Goal: Communication & Community: Answer question/provide support

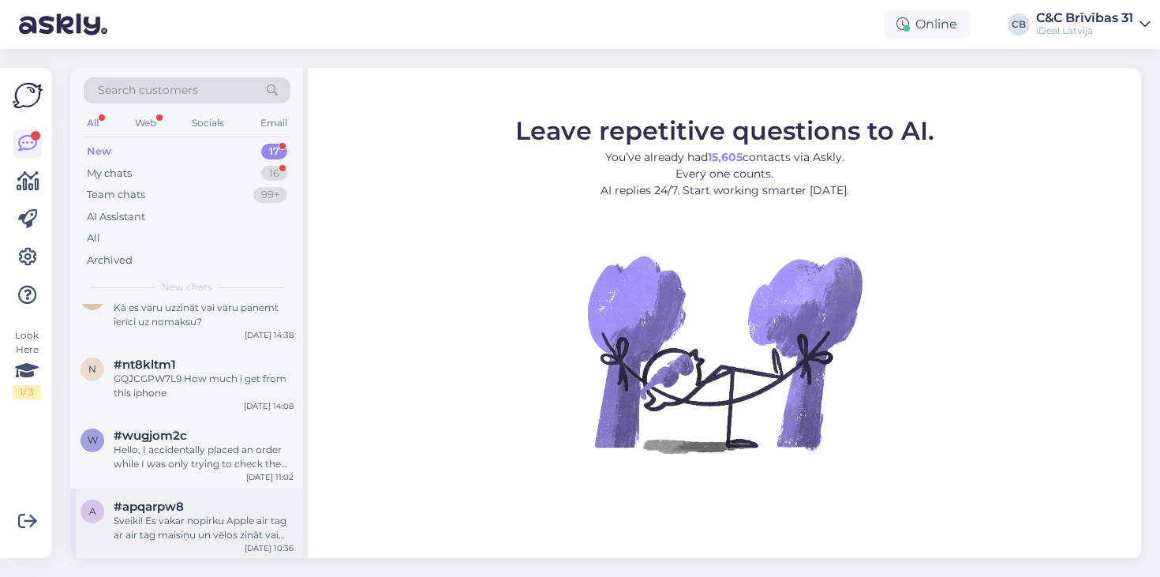
scroll to position [880, 0]
click at [218, 502] on div "#apqarpw8" at bounding box center [204, 507] width 180 height 14
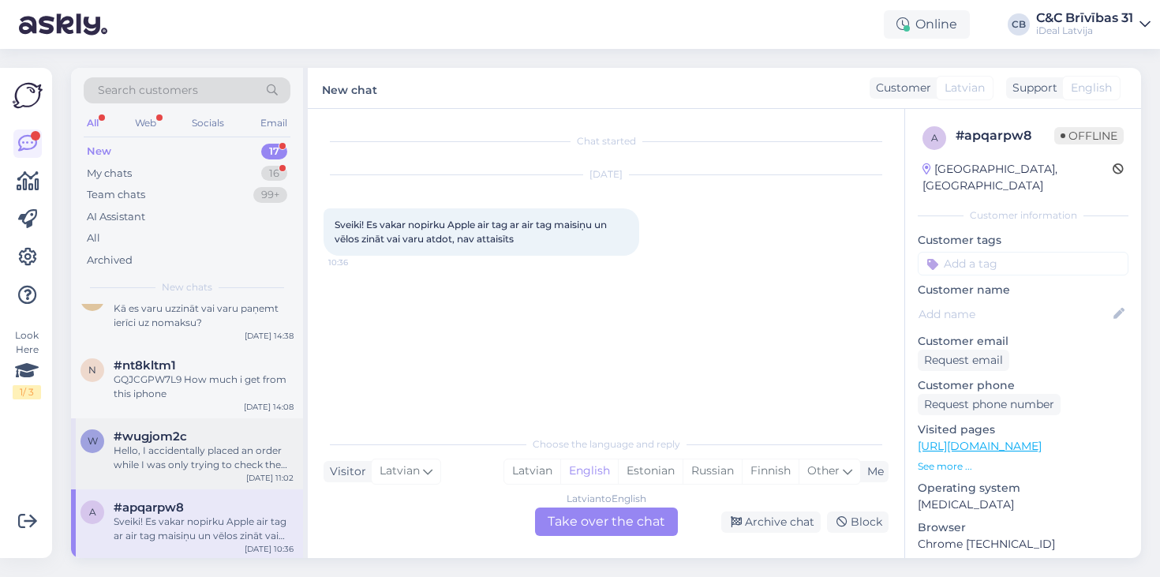
click at [284, 464] on div "Hello, I accidentally placed an order while I was only trying to check the deli…" at bounding box center [204, 458] width 180 height 28
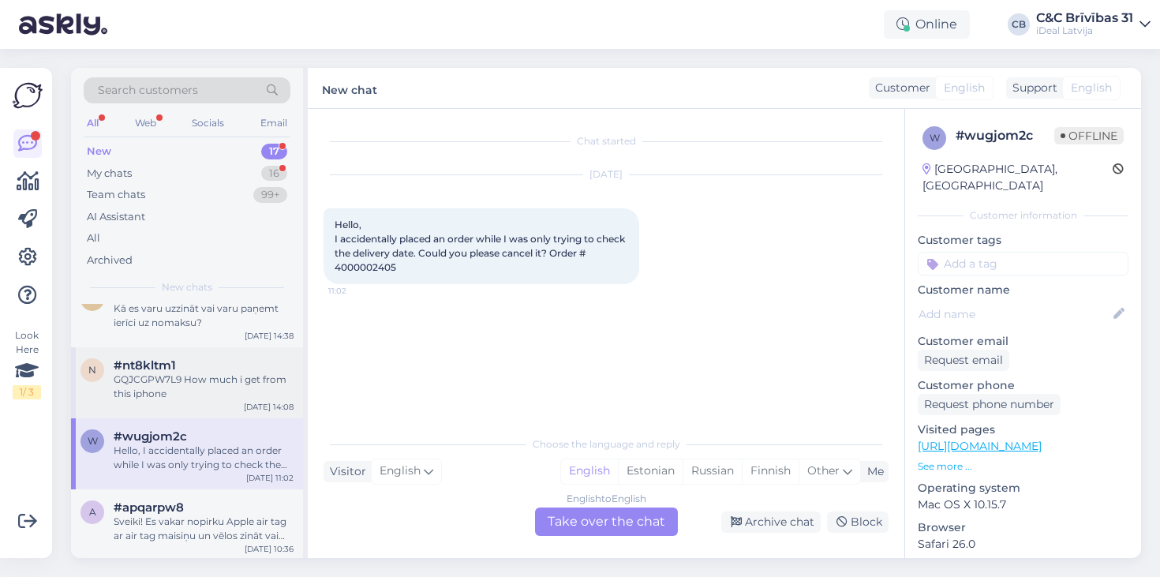
click at [241, 380] on div "GQJCGPW7L9 How much i get from this iphone" at bounding box center [204, 387] width 180 height 28
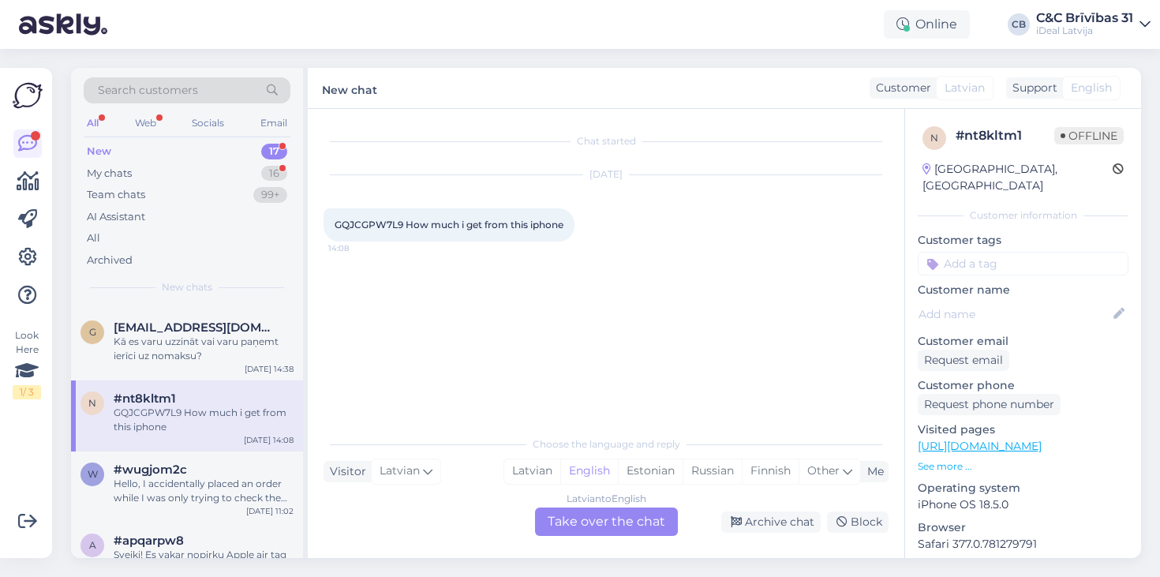
scroll to position [848, 0]
click at [215, 336] on div "Kā es varu uzzināt vai varu paņemt ierīci uz nomaksu?" at bounding box center [204, 348] width 180 height 28
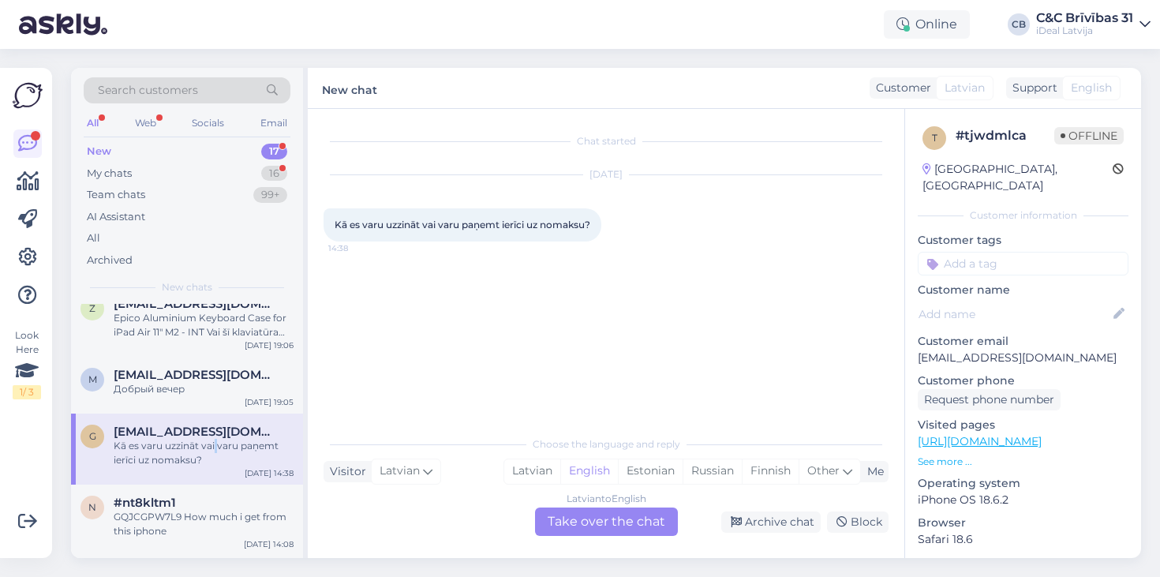
scroll to position [661, 0]
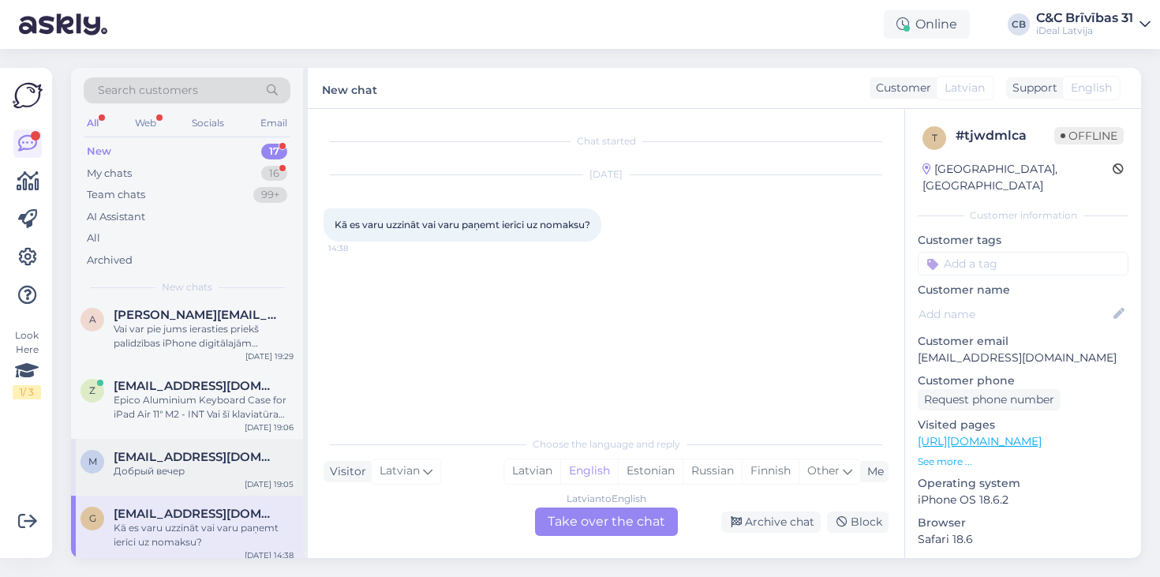
click at [181, 456] on span "[EMAIL_ADDRESS][DOMAIN_NAME]" at bounding box center [196, 457] width 164 height 14
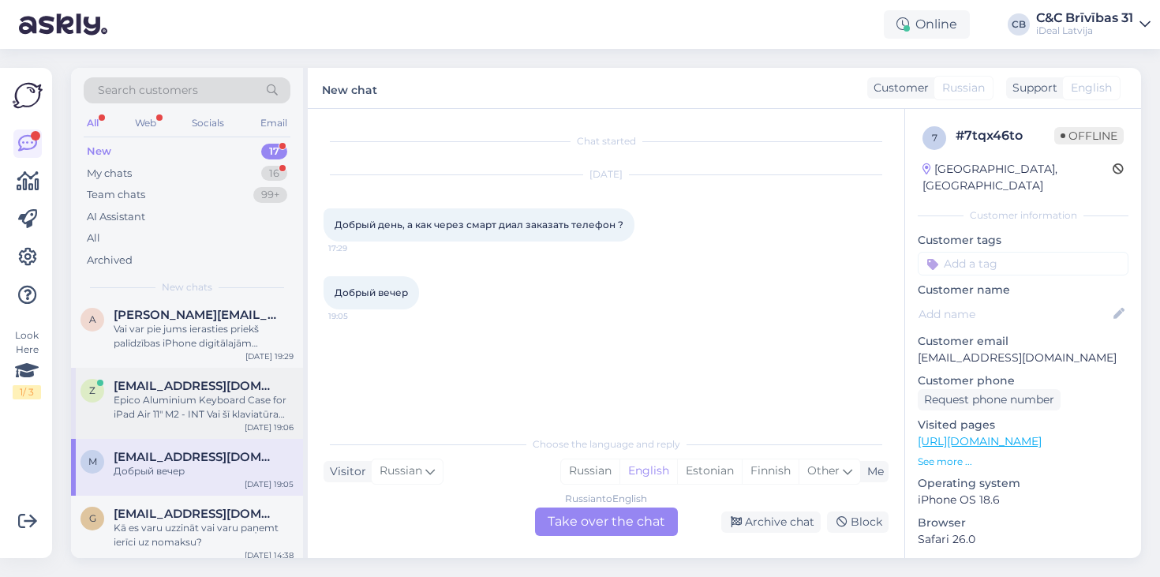
click at [249, 397] on div "Epico Aluminium Keyboard Case for iPad Air 11" M2 - INT Vai šī klaviatūra būs s…" at bounding box center [204, 407] width 180 height 28
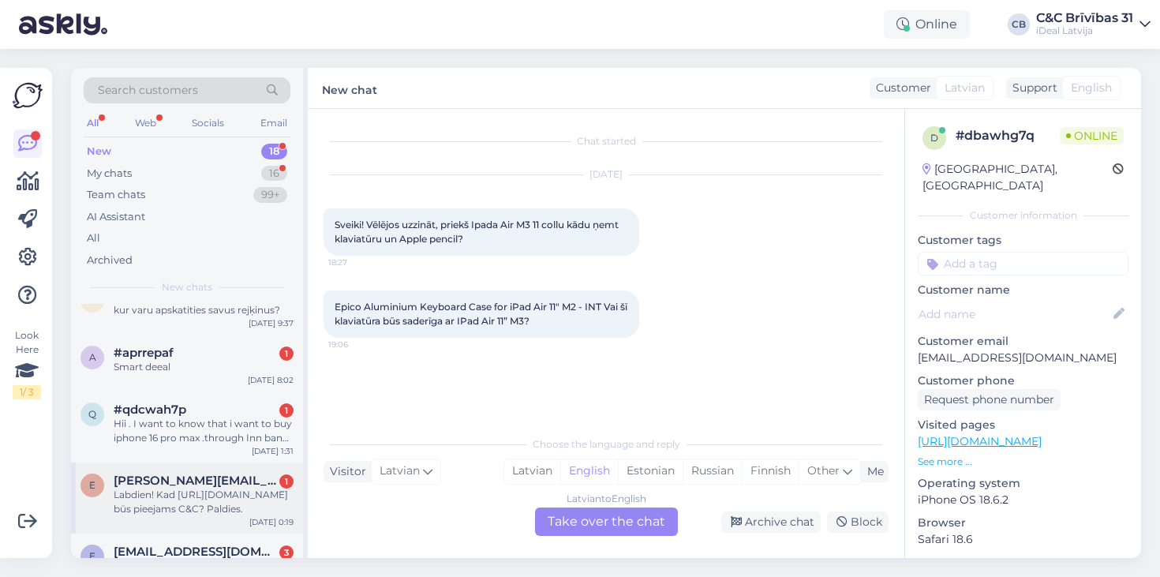
scroll to position [306, 0]
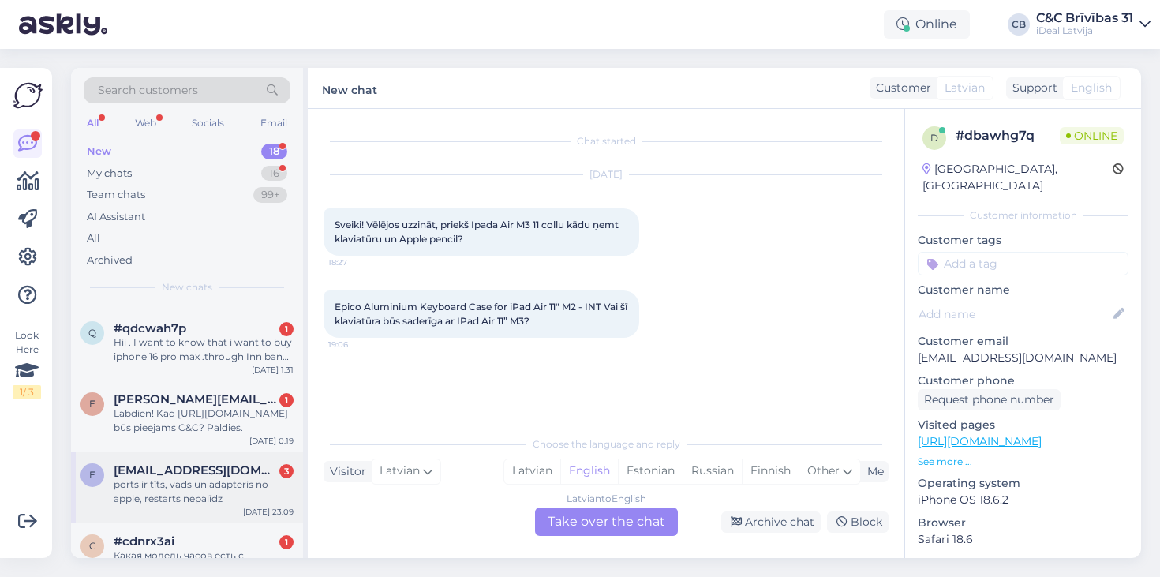
click at [246, 498] on div "ports ir tīts, vads un adapteris no apple, restarts nepalīdz" at bounding box center [204, 492] width 180 height 28
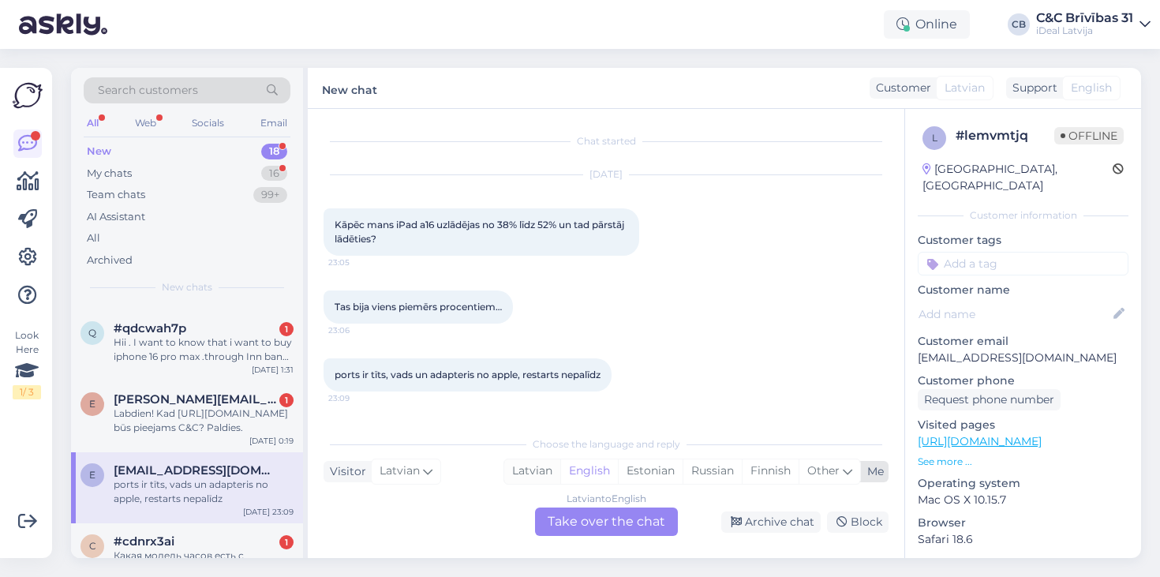
click at [524, 462] on div "Latvian" at bounding box center [532, 471] width 56 height 24
click at [558, 518] on div "Latvian to Latvian Take over the chat" at bounding box center [606, 522] width 143 height 28
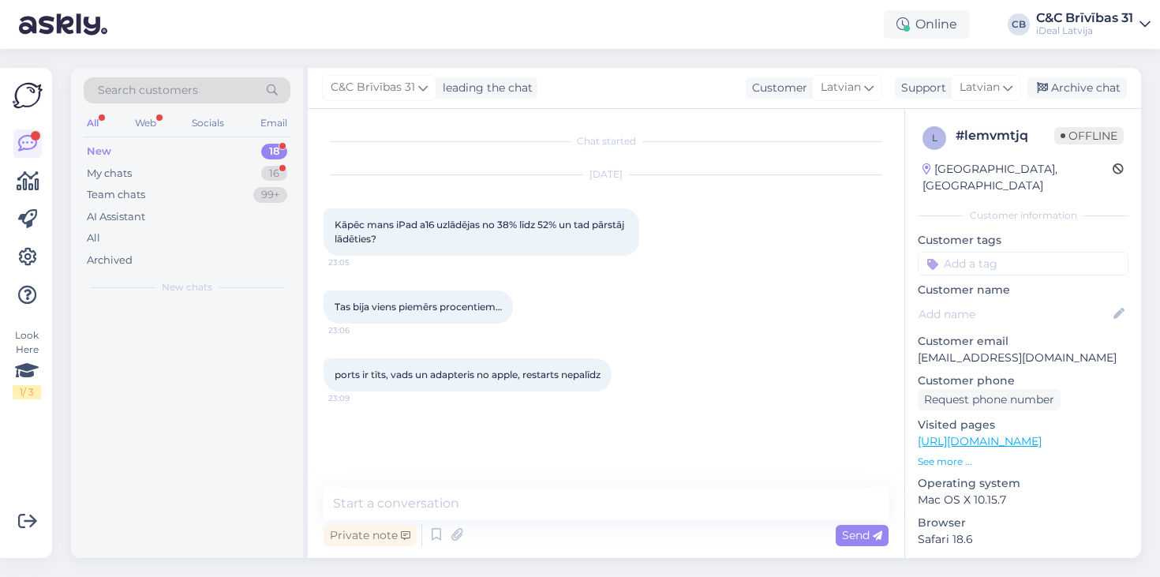
scroll to position [0, 0]
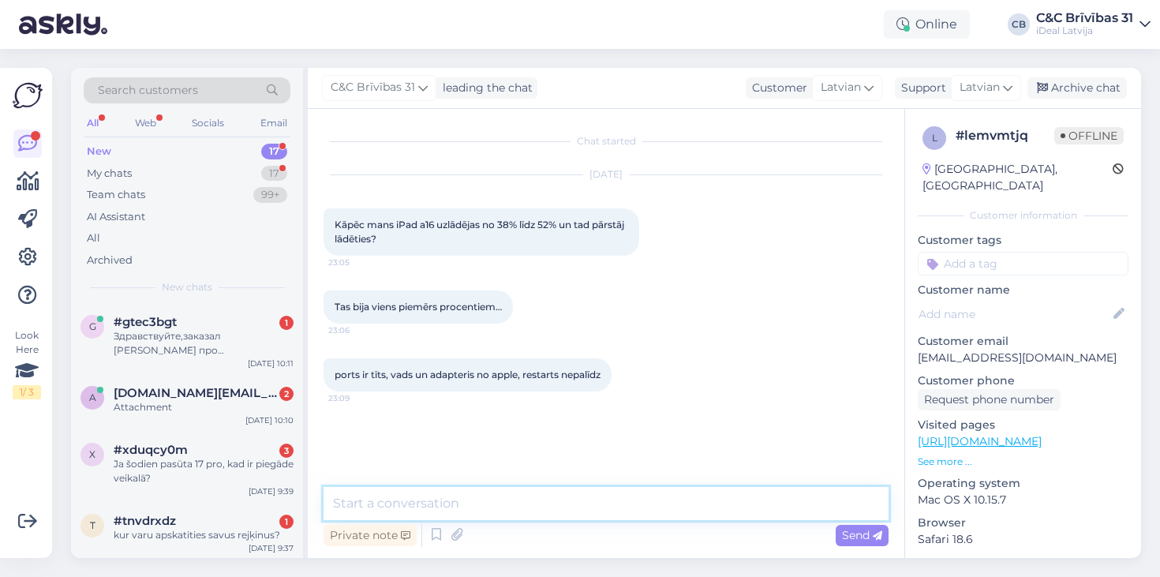
click at [549, 516] on textarea at bounding box center [606, 503] width 565 height 33
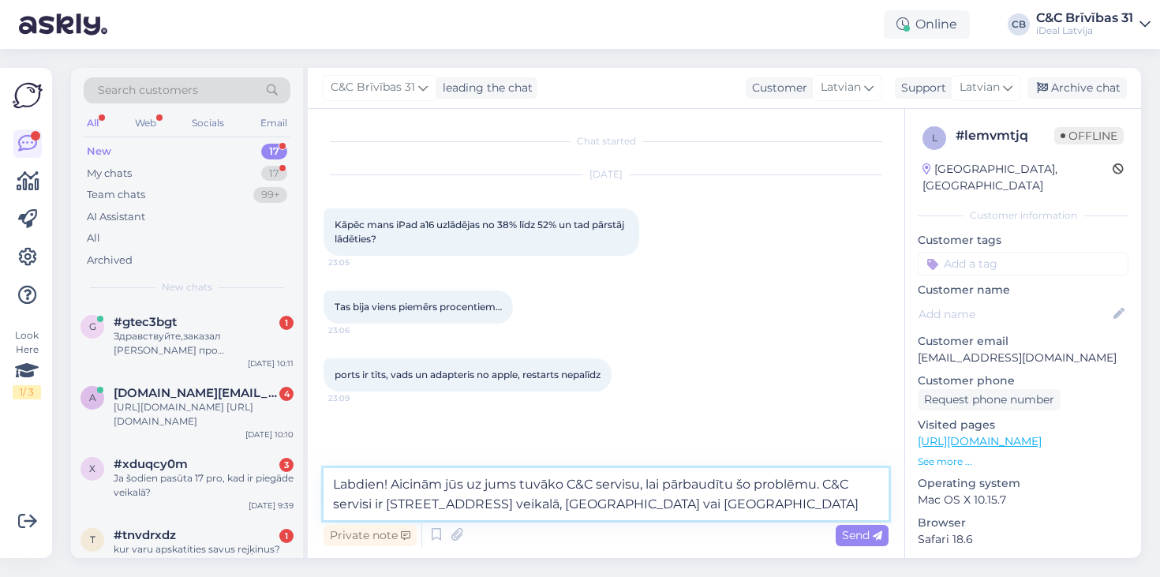
click at [515, 510] on textarea "Labdien! Aicinām jūs uz jums tuvāko C&C servisu, lai pārbaudītu šo problēmu. C&…" at bounding box center [606, 494] width 565 height 52
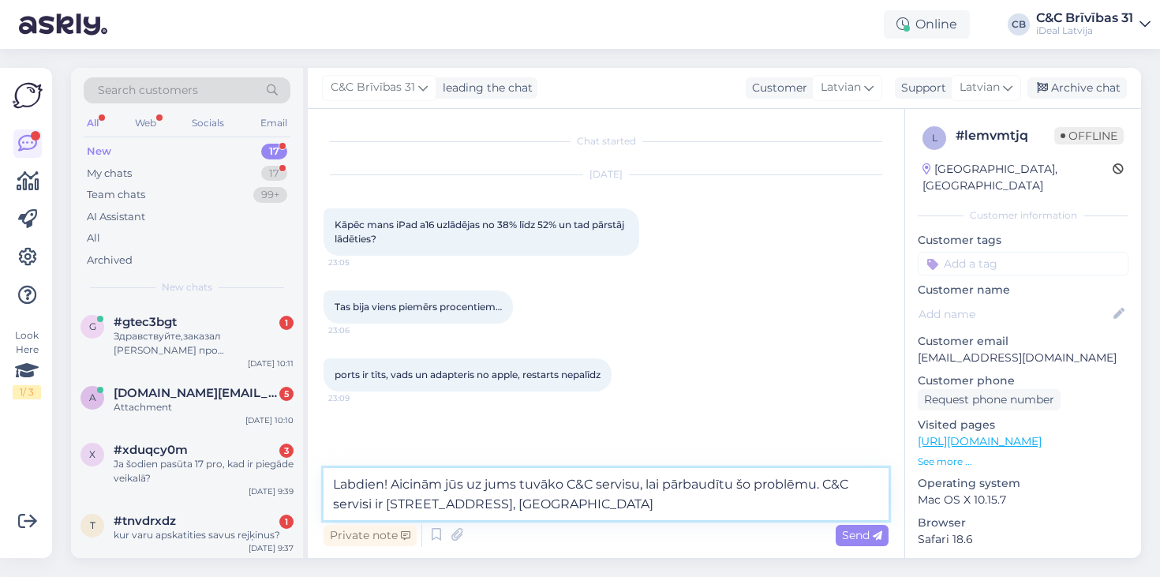
click at [684, 508] on textarea "Labdien! Aicinām jūs uz jums tuvāko C&C servisu, lai pārbaudītu šo problēmu. C&…" at bounding box center [606, 494] width 565 height 52
click at [684, 483] on textarea "Labdien! Aicinām jūs uz jums tuvāko C&C servisu, lai pārbaudītu šo problēmu. C&…" at bounding box center [606, 494] width 565 height 52
click at [681, 487] on textarea "Labdien! Aicinām jūs uz jums tuvāko C&C servisu, lai apskatītu šo problēmu. C&C…" at bounding box center [606, 494] width 565 height 52
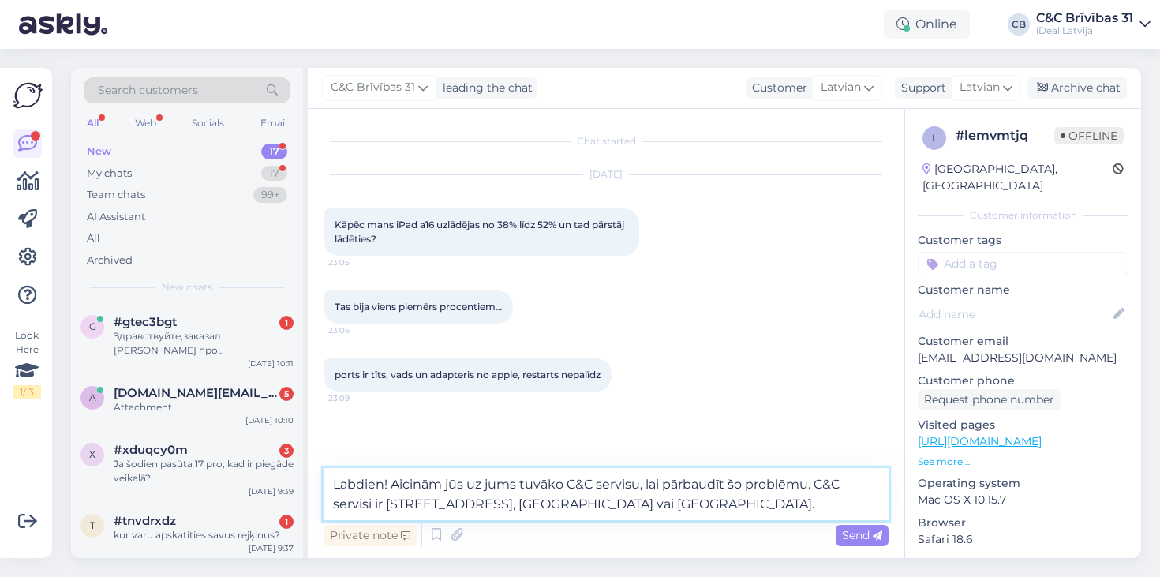
type textarea "Labdien! Aicinām jūs uz jums tuvāko C&C servisu, lai pārbaudītu šo problēmu. C&…"
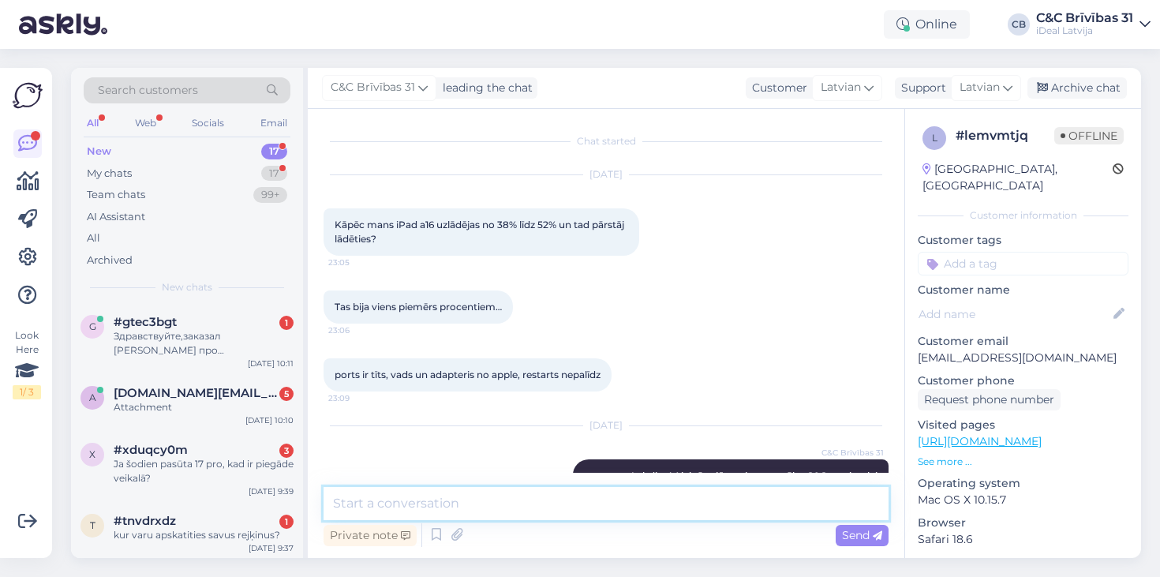
scroll to position [66, 0]
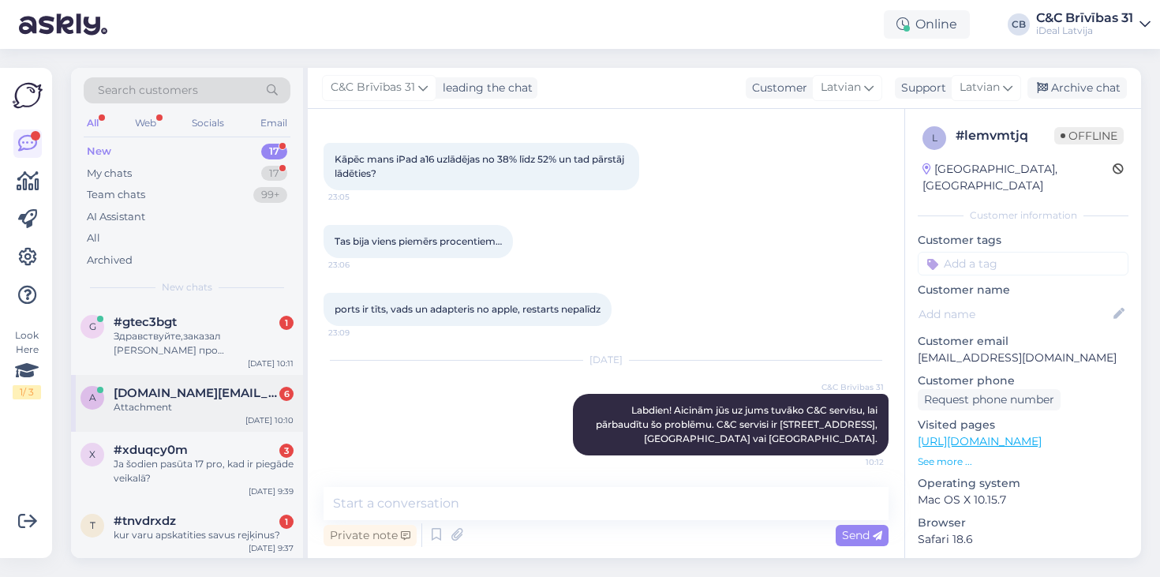
click at [271, 400] on div "Attachment" at bounding box center [204, 407] width 180 height 14
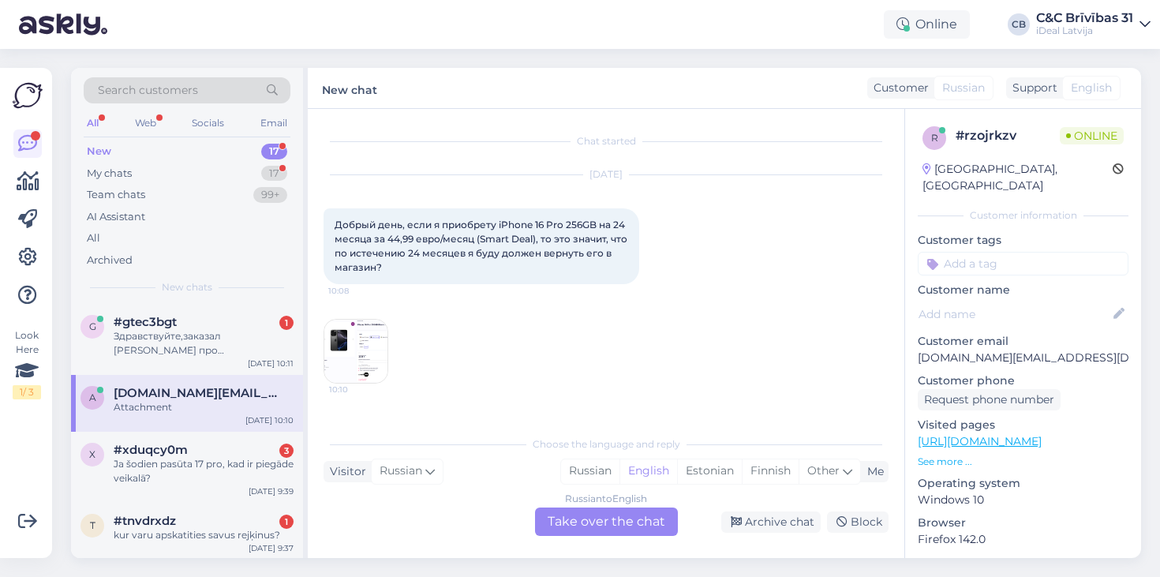
scroll to position [0, 0]
click at [627, 518] on div "Russian to English Take over the chat" at bounding box center [606, 522] width 143 height 28
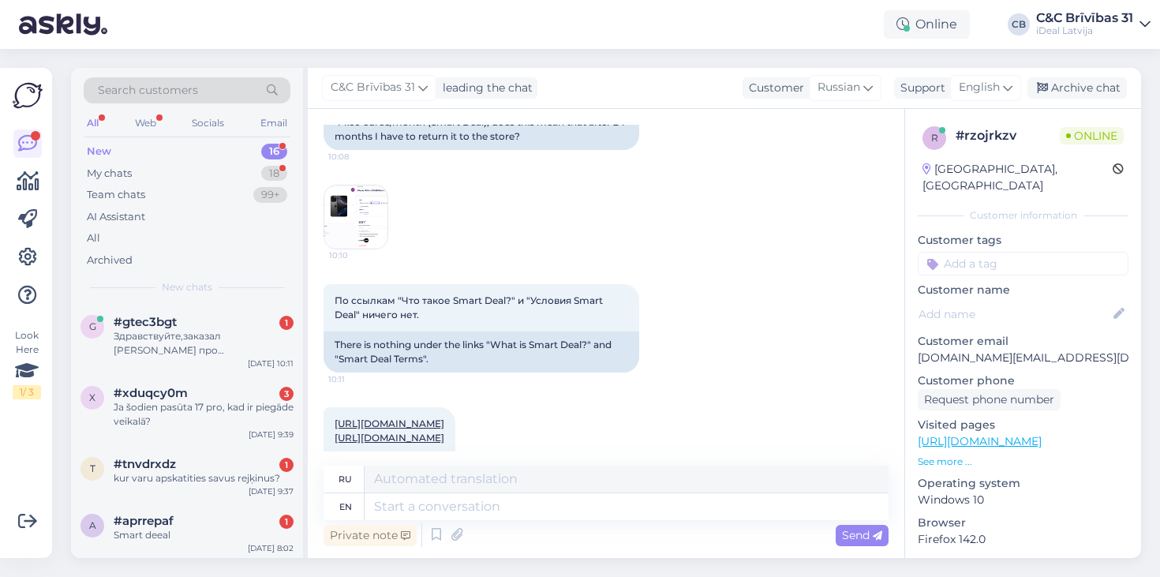
scroll to position [92, 0]
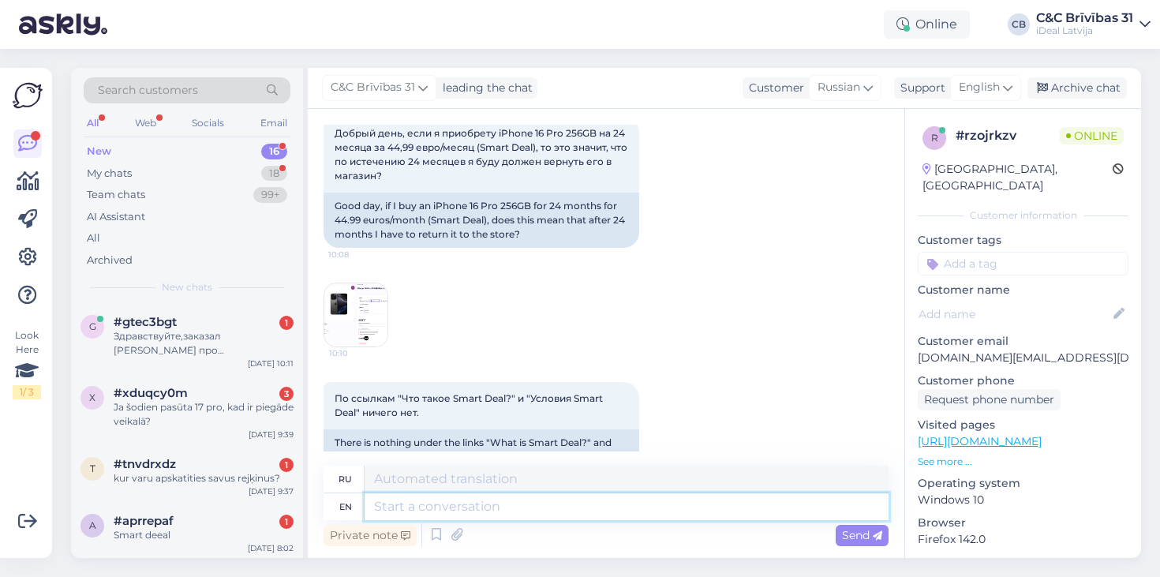
click at [495, 519] on textarea at bounding box center [627, 506] width 524 height 27
type textarea "Hello!"
type textarea "Привет!"
type textarea "Hello! Yes"
type textarea "Привет! Да."
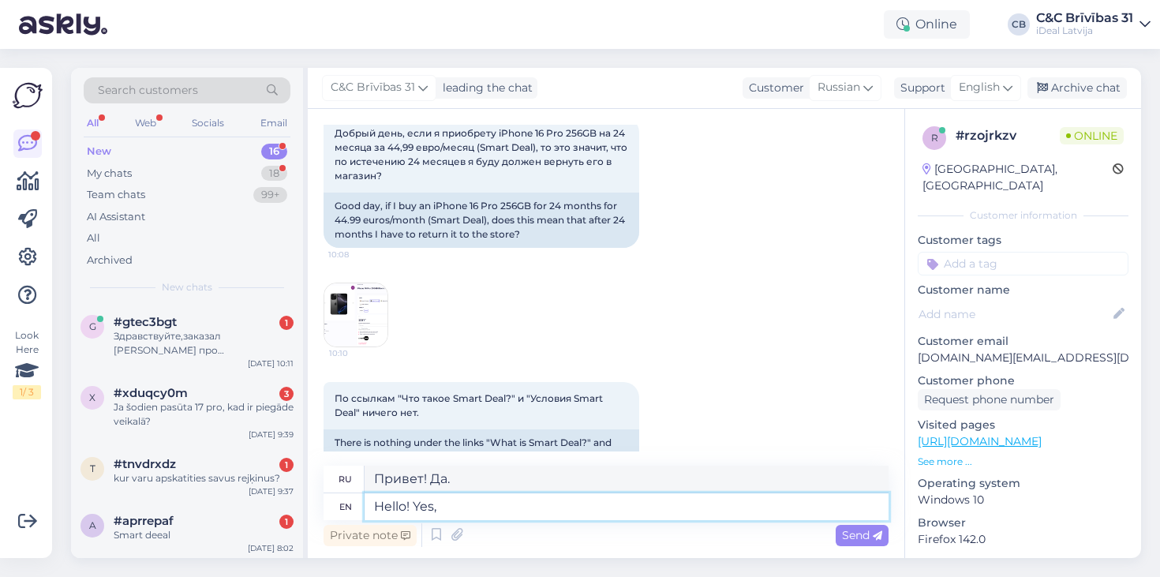
type textarea "Hello! Yes,"
type textarea "Привет! Да,"
type textarea "Hello! Yes, SmartDeal i s"
type textarea "Здравствуйте! Да, SmartDeal i"
type textarea "Hello! Yes, SmartDeal is"
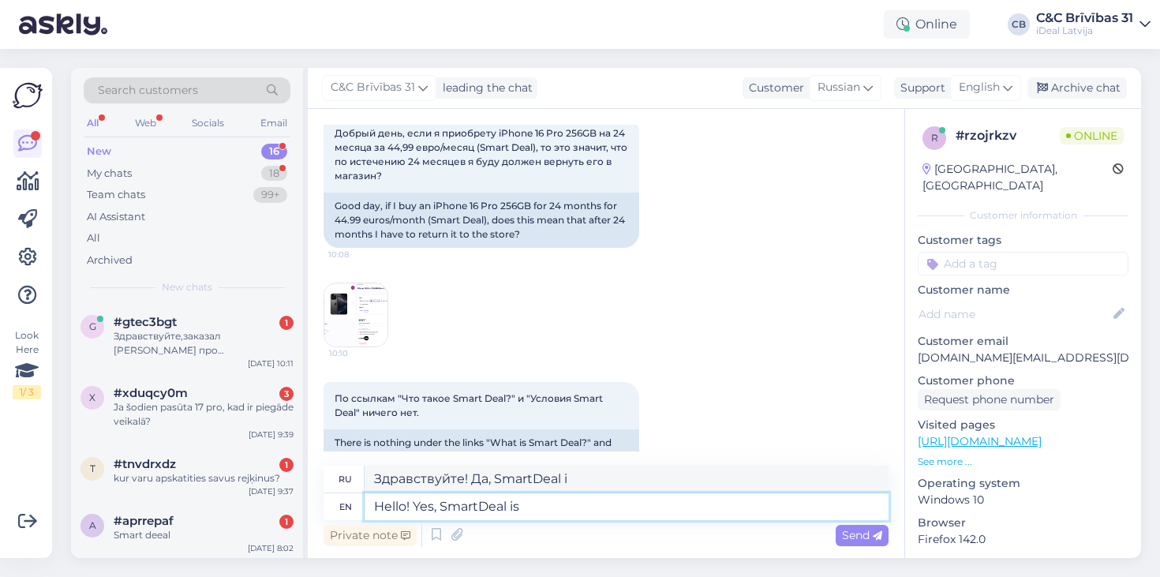
type textarea "Здравствуйте! Да, SmartDeal — это"
type textarea "Hello! Yes, SmartDeal is rent"
type textarea "Здравствуйте! Да, SmartDeal — это аренда."
type textarea "Hello! Yes, SmartDeal is rent, so"
type textarea "Здравствуйте! Да, SmartDeal — это аренда, так что"
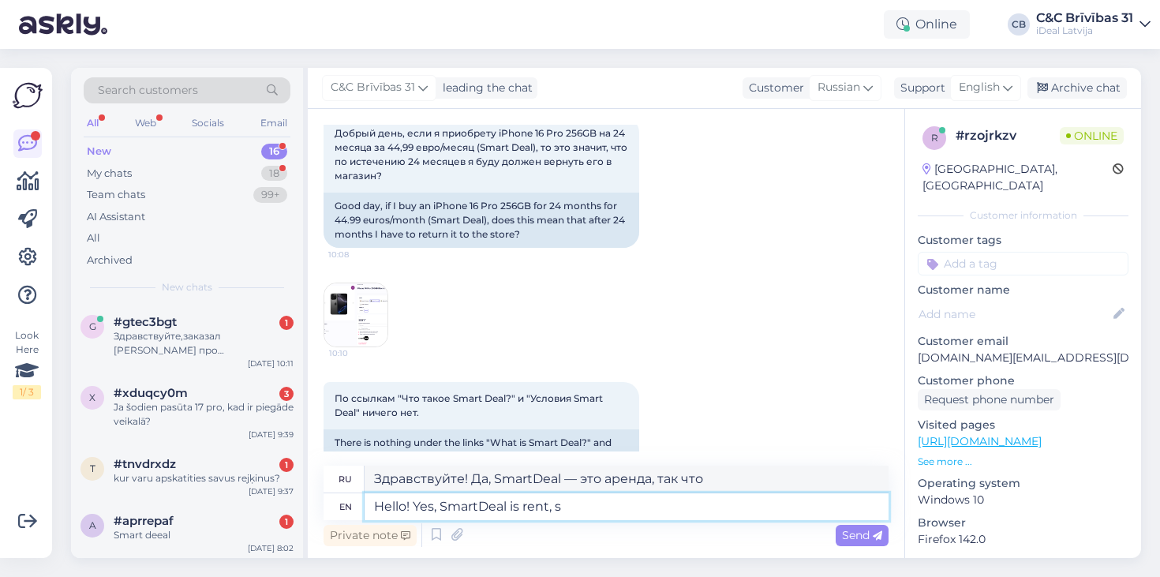
type textarea "Hello! Yes, SmartDeal is rent,"
type textarea "Здравствуйте! Да, SmartDeal — это аренда."
type textarea "Hello! Yes, SmartDeal is rent, so aft"
type textarea "Здравствуйте! Да, SmartDeal — это аренда, так что"
type textarea "Hello! Yes, SmartDeal is rent, so after the"
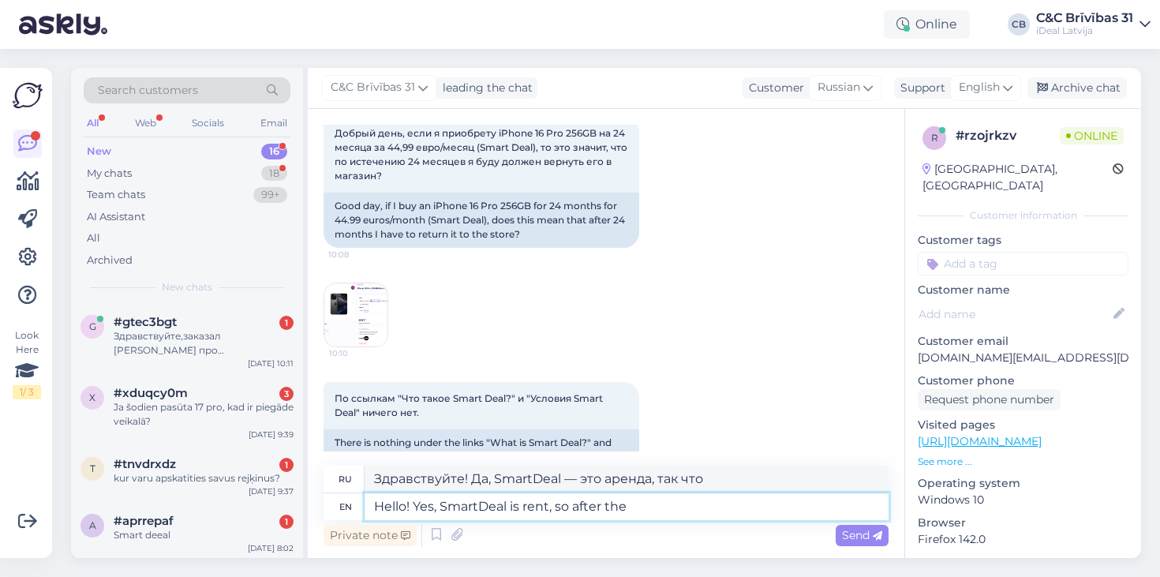
type textarea "Здравствуйте! Да, SmartDeal — это аренда, поэтому после"
type textarea "Hello! Yes, SmartDeal is rent, so after the t"
type textarea "Здравствуйте! Да, SmartDeal — это арендная плата, поэтому после"
type textarea "Hello! Yes, SmartDeal is rent, so after the term"
type textarea "Здравствуйте! Да, SmartDeal — это арендная плата, поэтому после окончания срока"
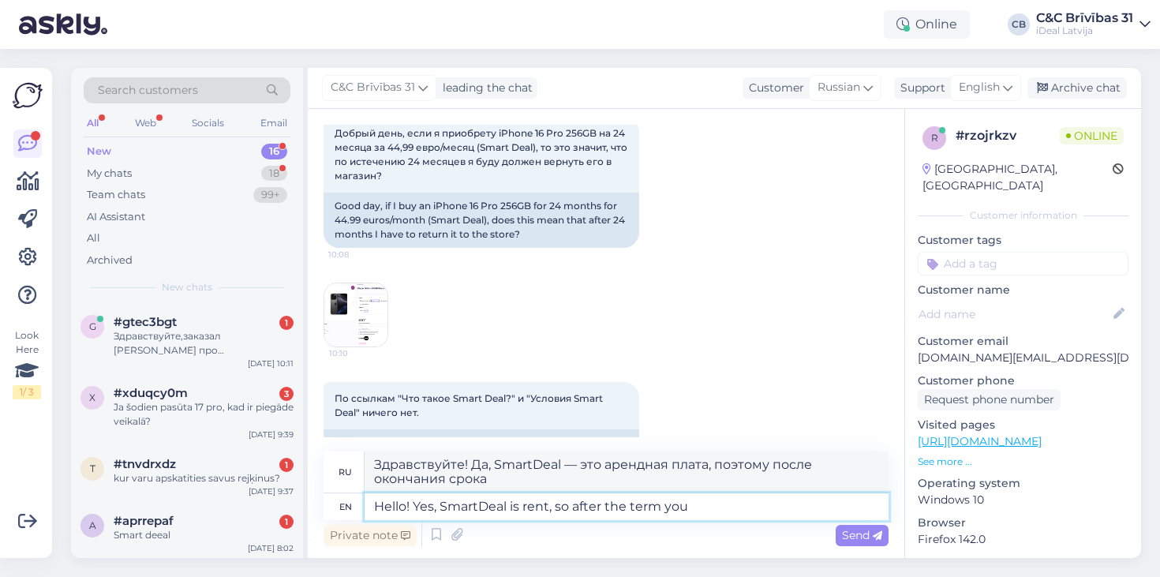
type textarea "Hello! Yes, SmartDeal is rent, so after the term you"
type textarea "Здравствуйте! Да, SmartDeal — это арендная плата, поэтому после окончания срока…"
type textarea "Hello! Yes, SmartDeal is rent, so after the term you have t"
type textarea "Здравствуйте! Да, SmartDeal — это аренда, поэтому по истечении срока у вас есть"
type textarea "Hello! Yes, SmartDeal is rent, so after the term you have to r"
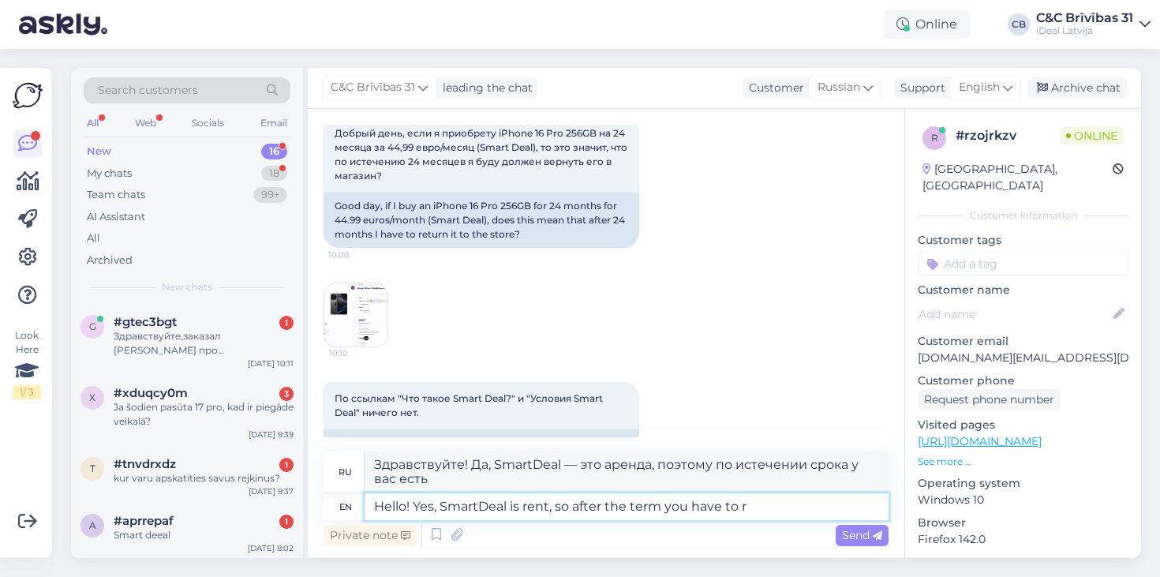
type textarea "Здравствуйте! Да, SmartDeal — это аренда, поэтому по истечении срока вам придёт…"
type textarea "Hello! Yes, SmartDeal is rent, so after the term you have to return t"
type textarea "Здравствуйте! Да, SmartDeal — это аренда, поэтому по истечении срока вам необхо…"
type textarea "Hello! Yes, SmartDeal is rent, so after the term you have to return the dev"
type textarea "Здравствуйте! Да, SmartDeal — это аренда, поэтому по истечении срока вам придёт…"
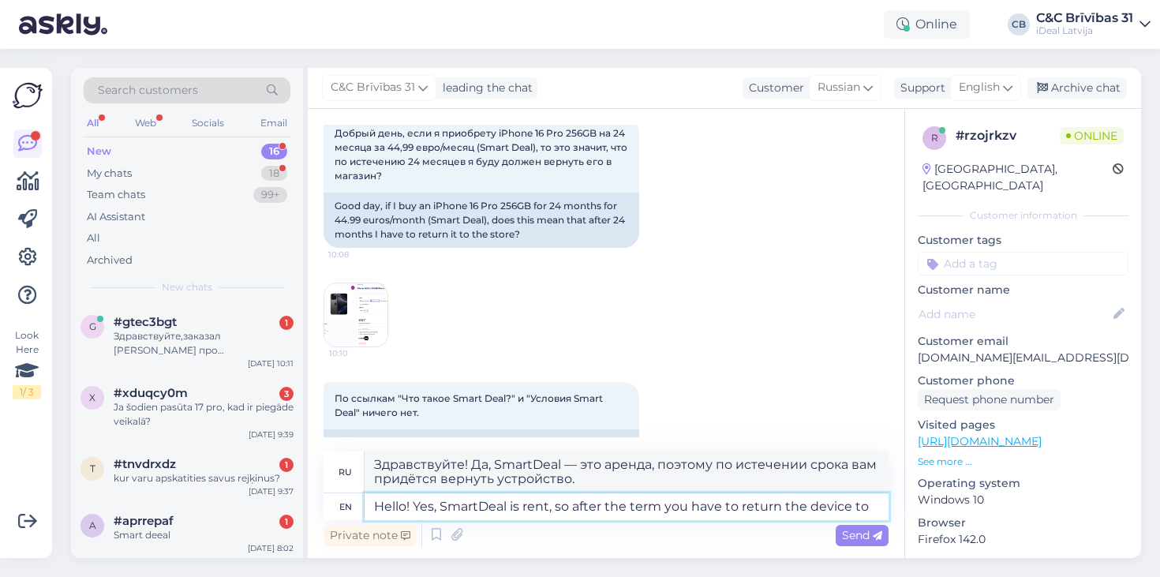
type textarea "Hello! Yes, SmartDeal is rent, so after the term you have to return the device …"
type textarea "Здравствуйте! Да, SmartDeal — это аренда, поэтому по истечении срока вам необхо…"
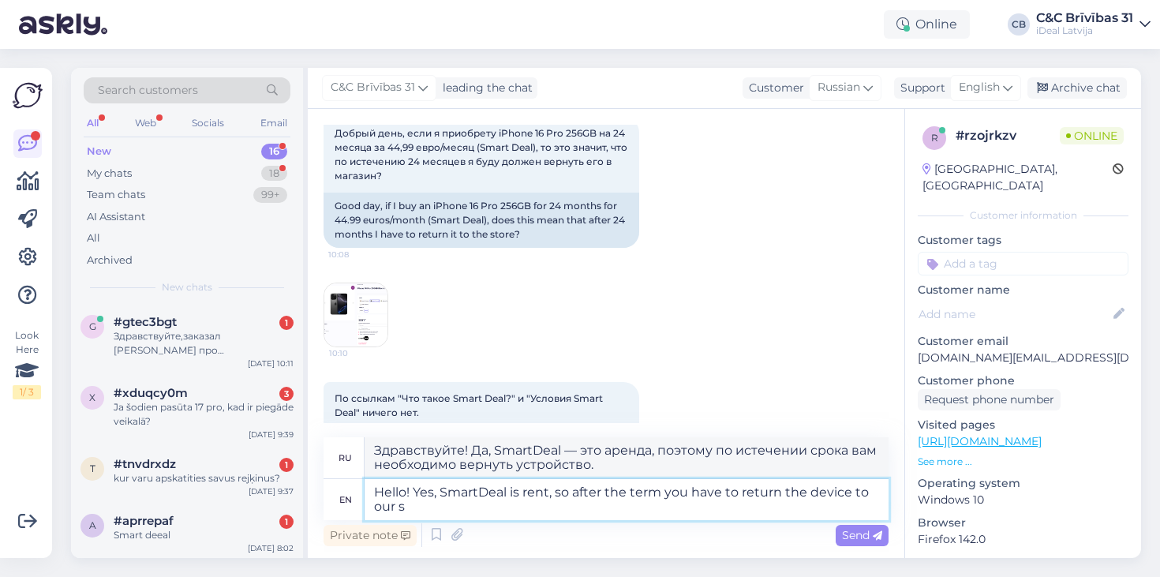
type textarea "Hello! Yes, SmartDeal is rent, so after the term you have to return the device …"
type textarea "Здравствуйте! Да, SmartDeal — это аренда, поэтому по истечении срока вам необхо…"
type textarea "Hello! Yes, SmartDeal is rent, so after the term you have to return the device …"
type textarea "Здравствуйте! Да, SmartDeal — это аренда, поэтому по истечении срока вам необхо…"
type textarea "Hello! Yes, SmartDeal is rent, so after the term you have to return the device …"
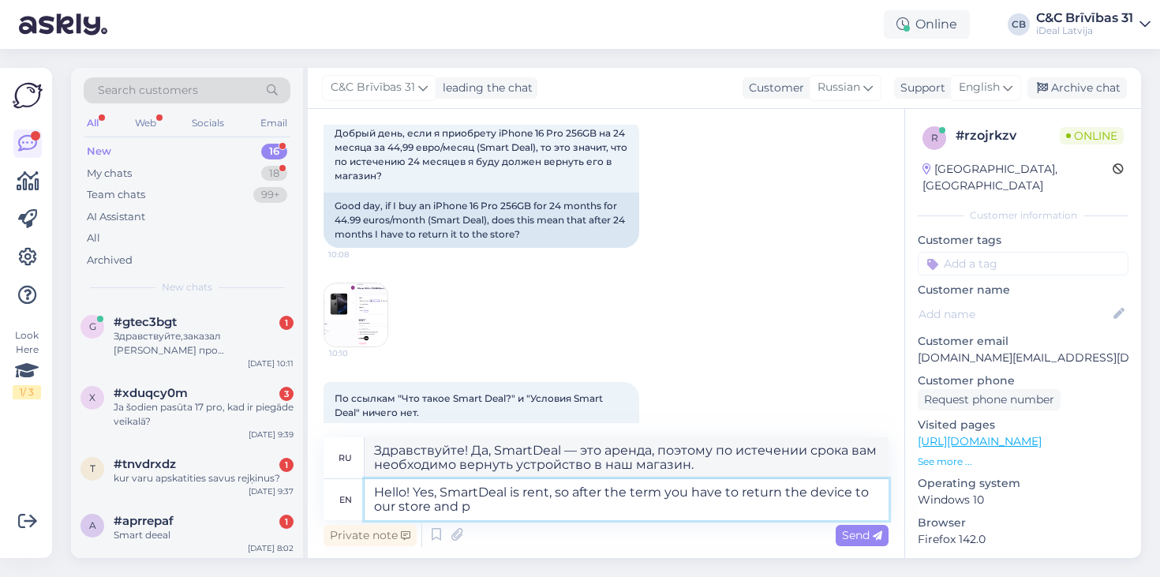
type textarea "Здравствуйте! Да, SmartDeal — это аренда, поэтому по истечении срока вам необхо…"
type textarea "Hello! Yes, SmartDeal is rent, so after the term you have to return the device …"
type textarea "Здравствуйте! Да, SmartDeal — это аренда, поэтому по истечении срока вам необхо…"
type textarea "Hello! Yes, SmartDeal is rent, so after the term you have to return the device …"
type textarea "Здравствуйте! Да, SmartDeal — это аренда, поэтому по истечении срока вам необхо…"
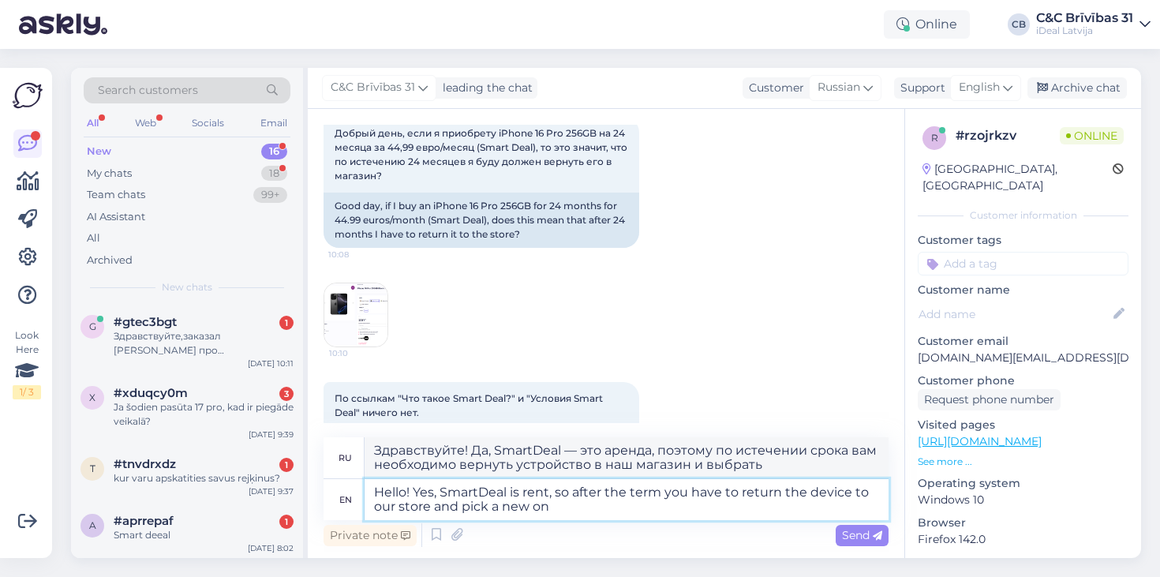
type textarea "Hello! Yes, SmartDeal is rent, so after the term you have to return the device …"
type textarea "Здравствуйте! Да, SmartDeal — это аренда, поэтому по истечении срока вам необхо…"
click at [563, 519] on textarea "Hello! Yes, SmartDeal is rent, so after the term you have to return the device …" at bounding box center [627, 499] width 524 height 41
click at [708, 489] on textarea "Hello! Yes, SmartDeal is rent, so after the term you have to return the device …" at bounding box center [627, 499] width 524 height 41
drag, startPoint x: 708, startPoint y: 489, endPoint x: 709, endPoint y: 520, distance: 30.8
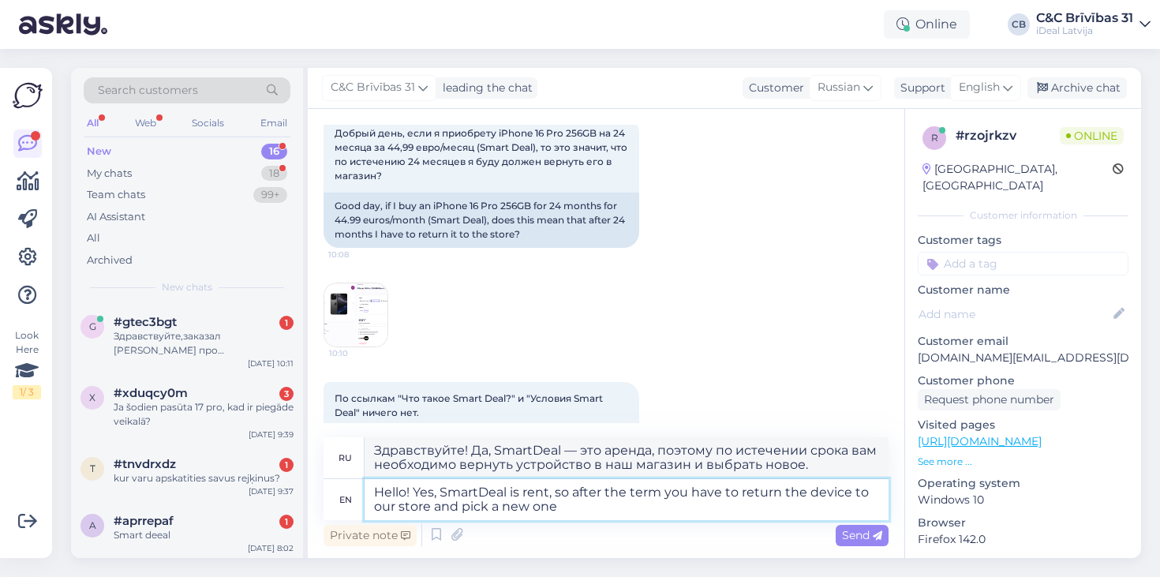
click at [709, 520] on div "ru Здравствуйте! Да, SmartDeal — это аренда, поэтому по истечении срока вам нео…" at bounding box center [606, 493] width 565 height 113
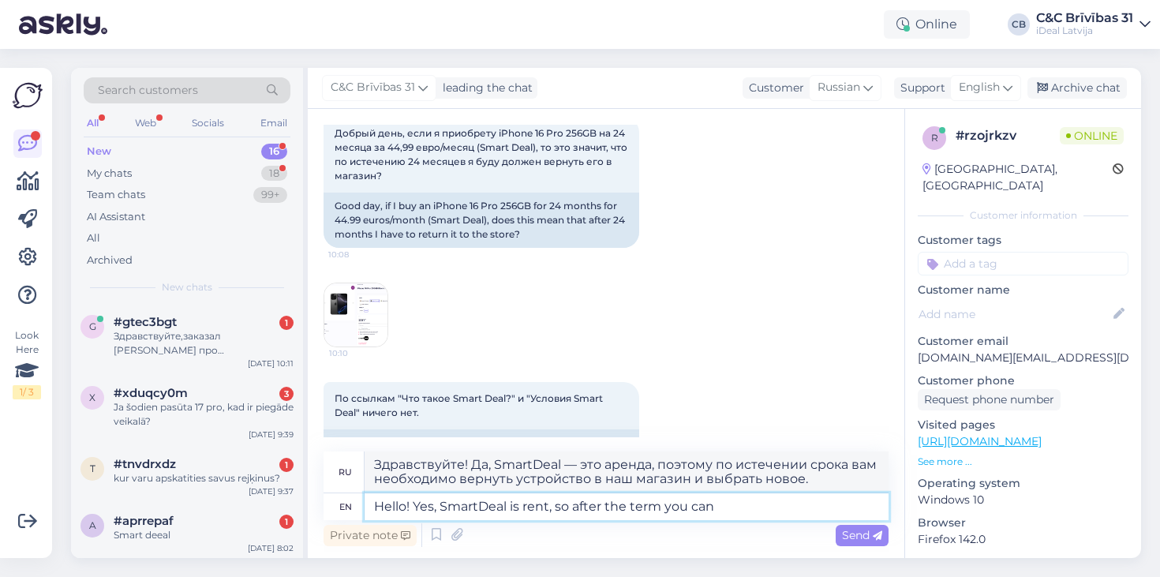
type textarea "Hello! Yes, SmartDeal is rent, so after the term you can c"
type textarea "Здравствуйте! Да, SmartDeal — это аренда, поэтому после окончания срока вы може…"
type textarea "Hello! Yes, SmartDeal is rent, so after the term you can choose"
type textarea "Здравствуйте! Да, SmartDeal — это аренда, поэтому по истечении срока вы можете …"
type textarea "Hello! Yes, SmartDeal is rent, so after the term you can choose to re"
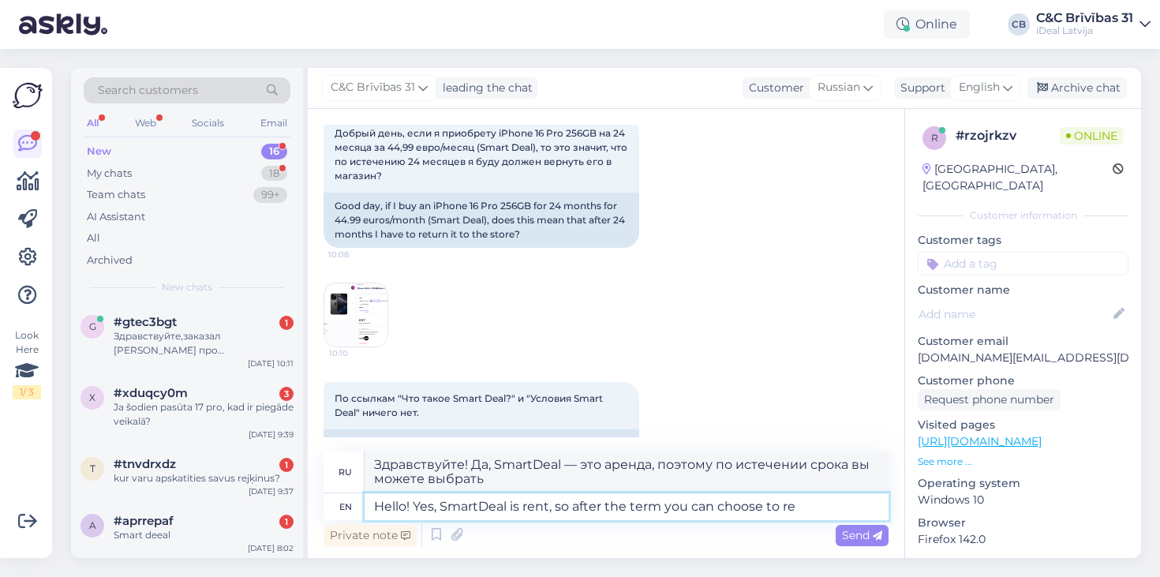
type textarea "Здравствуйте! Да, SmartDeal — это аренда, поэтому после окончания срока вы може…"
type textarea "Hello! Yes, SmartDeal is rent, so after the term you can choose to return"
type textarea "Здравствуйте! Да, SmartDeal — это аренда, поэтому по истечении срока вы можете …"
type textarea "Hello! Yes, SmartDeal is rent, so after the term you can choose to return the p"
type textarea "Здравствуйте! Да, SmartDeal — это арендная плата, поэтому по истечении срока вы…"
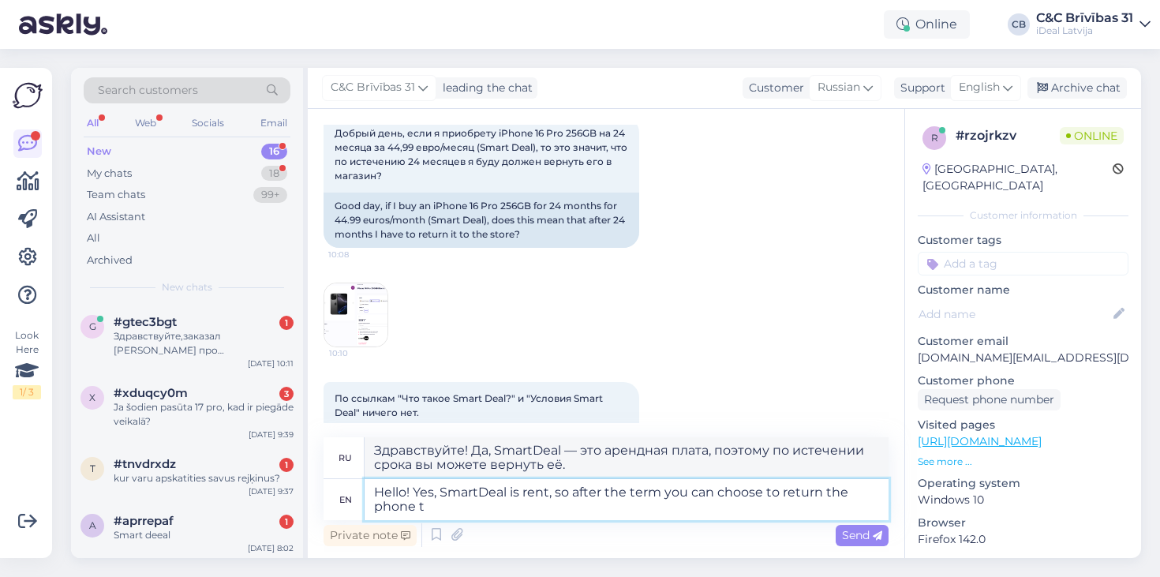
type textarea "Hello! Yes, SmartDeal is rent, so after the term you can choose to return the p…"
type textarea "Здравствуйте! Да, SmartDeal — это аренда, поэтому по истечении срока вы можете …"
type textarea "Hello! Yes, SmartDeal is rent, so after the term you can choose to return the p…"
type textarea "Здравствуйте! Да, SmartDeal — это аренда, поэтому по истечении срока вы можете …"
type textarea "Hello! Yes, SmartDeal is rent, so after the term you can choose to return the p…"
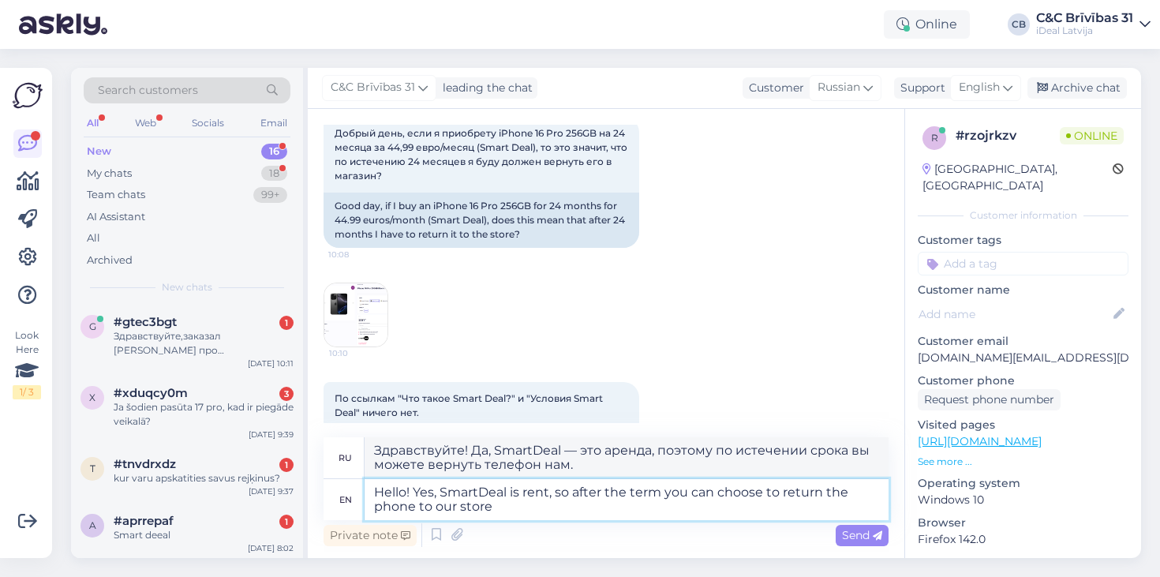
type textarea "Здравствуйте! Да, SmartDeal — это аренда, поэтому по истечении срока вы можете …"
type textarea "Hello! Yes, SmartDeal is rent, so after the term you can choose to return the p…"
type textarea "Здравствуйте! Да, SmartDeal — это аренда, поэтому по истечении срока вы можете …"
type textarea "Hello! Yes, SmartDeal is rent, so after the term you can choose to return the p…"
type textarea "Здравствуйте! Да, SmartDeal — это аренда, поэтому по истечении срока вы можете …"
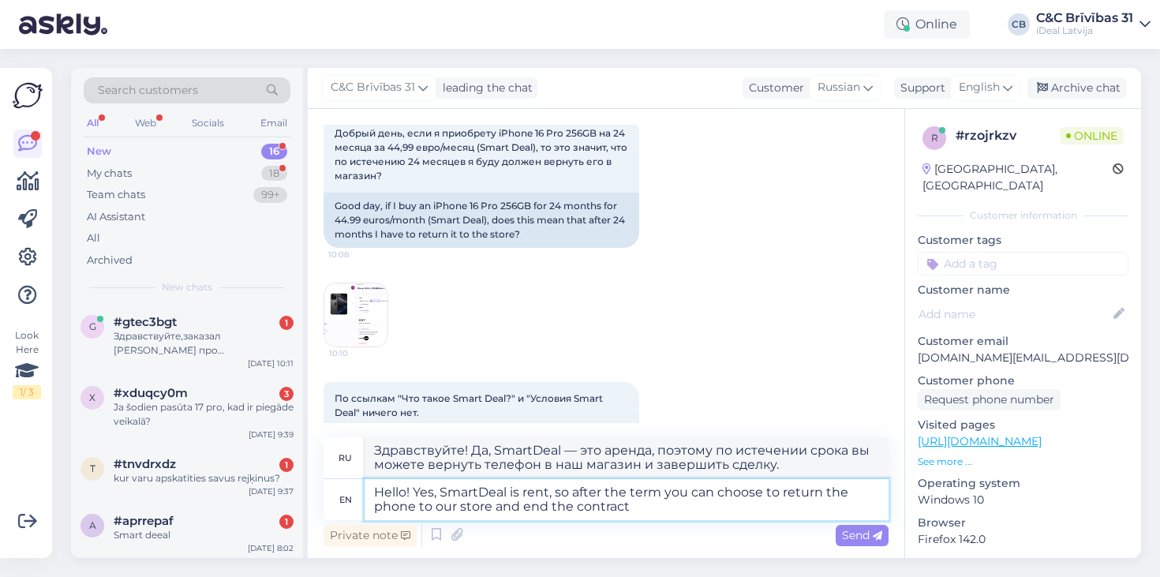
type textarea "Hello! Yes, SmartDeal is rent, so after the term you can choose to return the p…"
type textarea "Здравствуйте! Да, SmartDeal — это аренда, поэтому по истечении срока вы можете …"
type textarea "Hello! Yes, SmartDeal is rent, so after the term you can choose to return the p…"
type textarea "Здравствуйте! Да, SmartDeal — это аренда, поэтому по истечении срока вы можете …"
type textarea "Hello! Yes, SmartDeal is rent, so after the term you can choose to return the p…"
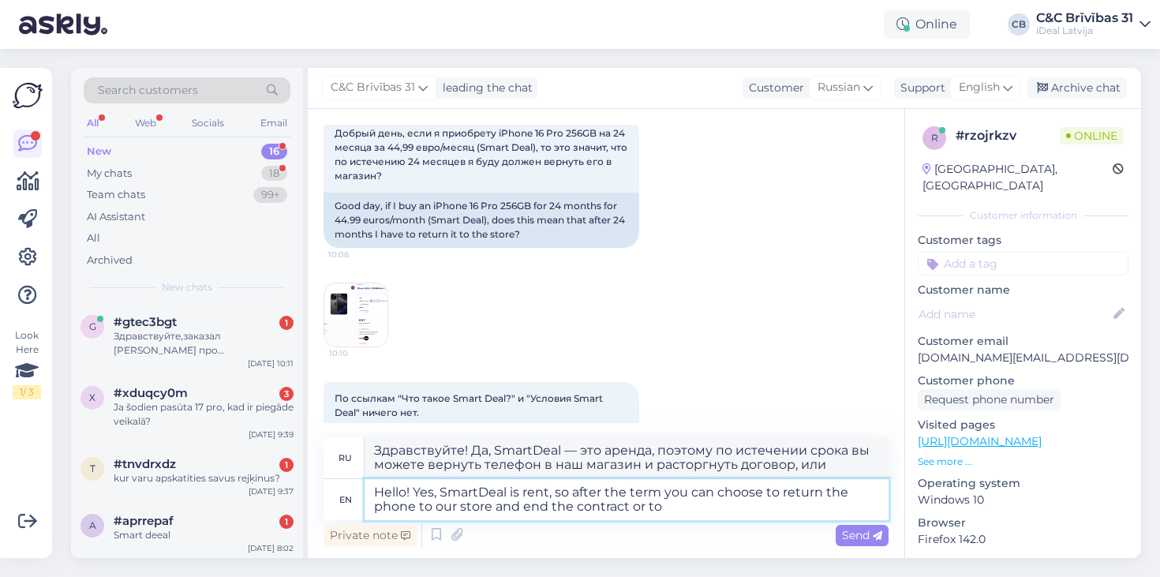
type textarea "Здравствуйте! Да, SmartDeal — это аренда, поэтому по истечении срока вы можете …"
type textarea "Hello! Yes, SmartDeal is rent, so after the term you can choose to return the p…"
type textarea "Здравствуйте! Да, SmartDeal — это аренда, поэтому по истечении срока вы можете …"
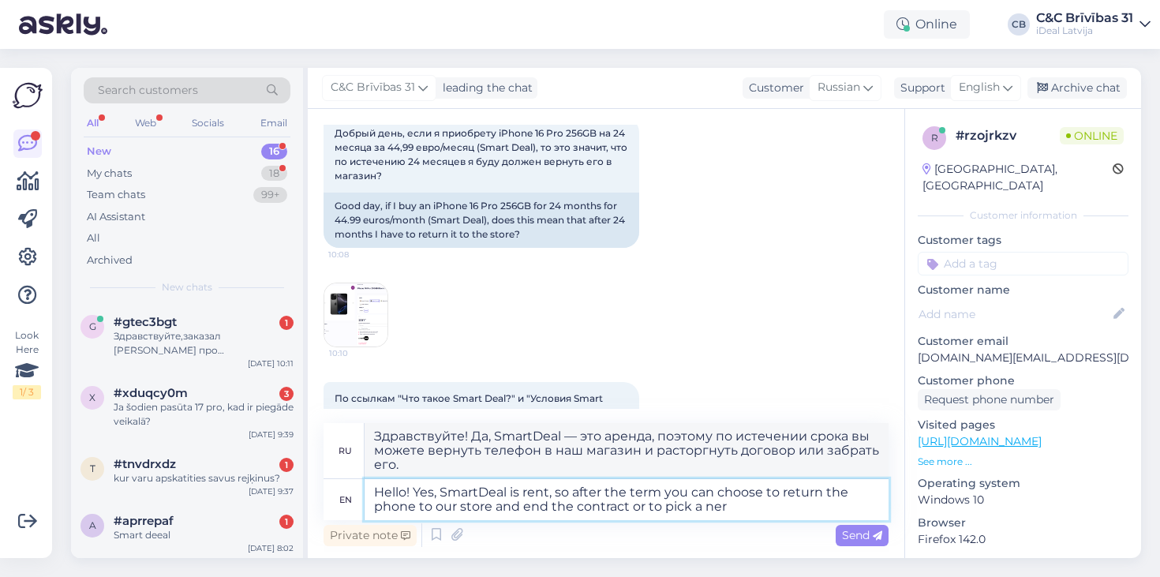
type textarea "Hello! Yes, SmartDeal is rent, so after the term you can choose to return the p…"
type textarea "Здравствуйте! Да, SmartDeal — это аренда, поэтому по истечении срока вы можете …"
type textarea "Hello! Yes, SmartDeal is rent, so after the term you can choose to return the p…"
type textarea "Здравствуйте! Да, SmartDeal — это аренда, поэтому по истечении срока вы можете …"
type textarea "Hello! Yes, SmartDeal is rent, so after the term you can choose to return the p…"
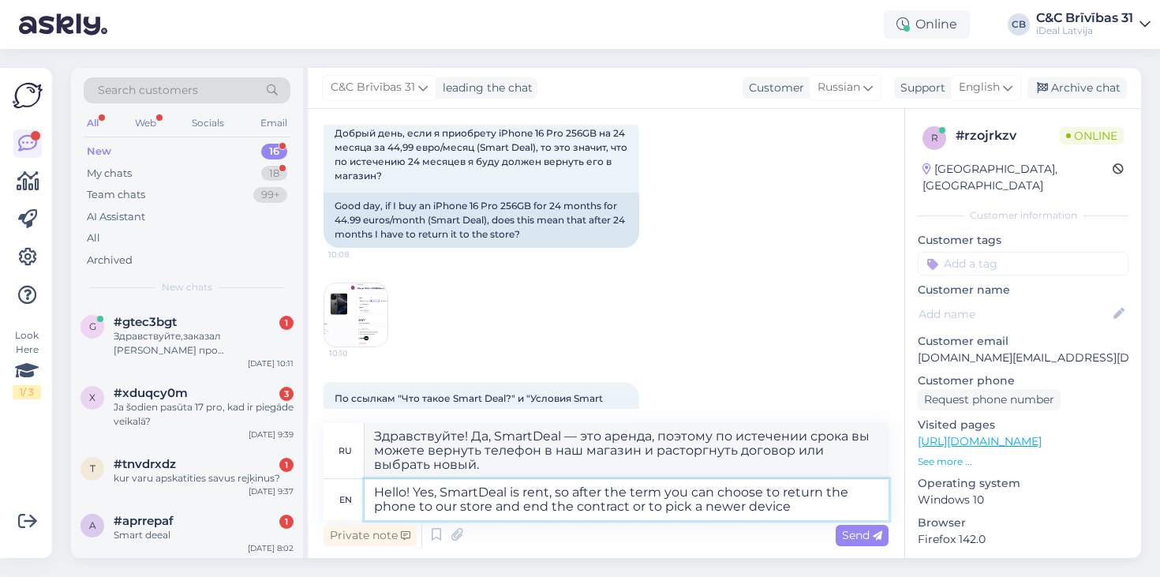
type textarea "Здравствуйте! Да, SmartDeal — это аренда, поэтому по истечении срока вы можете …"
type textarea "Hello! Yes, SmartDeal is rent, so after the term you can choose to return the p…"
type textarea "Здравствуйте! Да, SmartDeal — это аренда, поэтому по истечении срока вы можете …"
type textarea "Hello! Yes, SmartDeal is rent, so after the term you can choose to return the p…"
type textarea "Здравствуйте! Да, SmartDeal — это аренда, поэтому по истечении срока вы можете …"
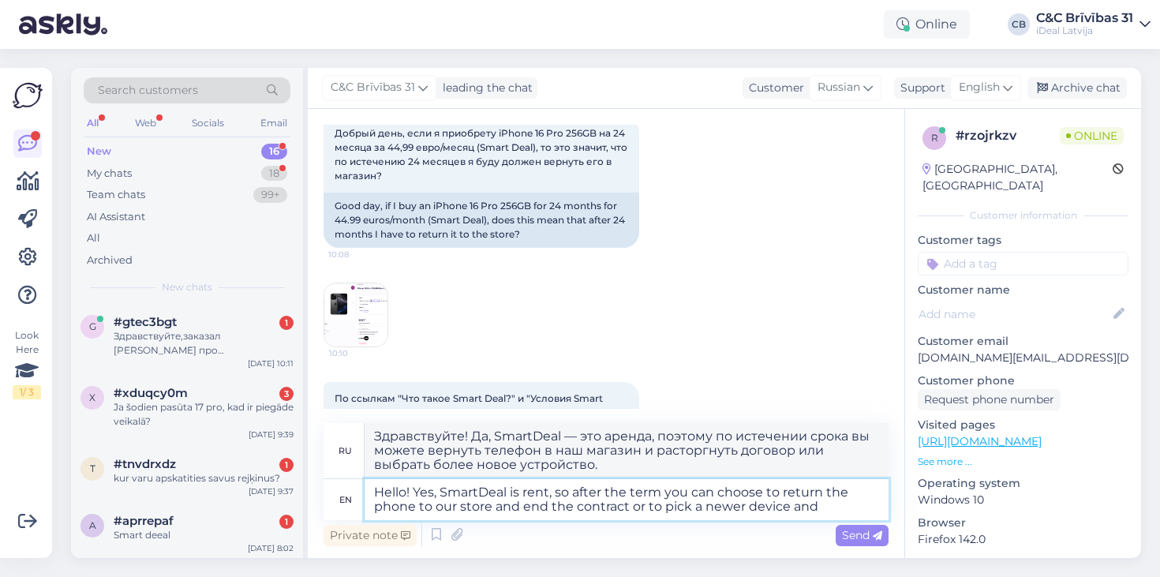
type textarea "Hello! Yes, SmartDeal is rent, so after the term you can choose to return the p…"
type textarea "Здравствуйте! Да, SmartDeal — это арендная плата, поэтому по истечении срока вы…"
type textarea "Hello! Yes, SmartDeal is rent, so after the term you can choose to return the p…"
type textarea "Здравствуйте! Да, SmartDeal — это арендная плата, поэтому по истечении срока вы…"
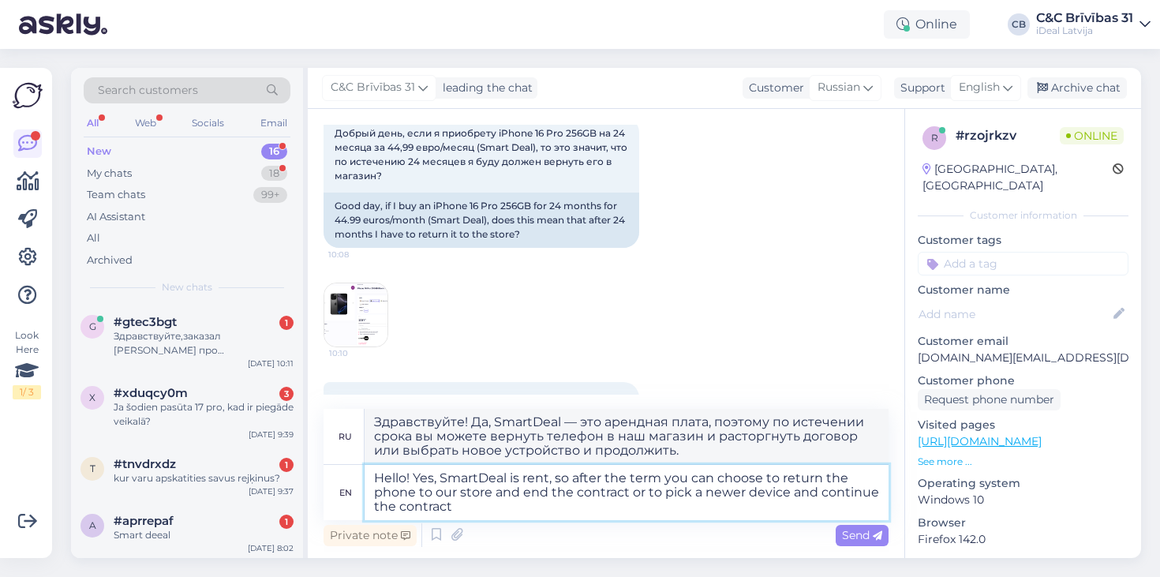
type textarea "Hello! Yes, SmartDeal is rent, so after the term you can choose to return the p…"
type textarea "Здравствуйте! Да, SmartDeal — это арендная плата, поэтому по истечении срока вы…"
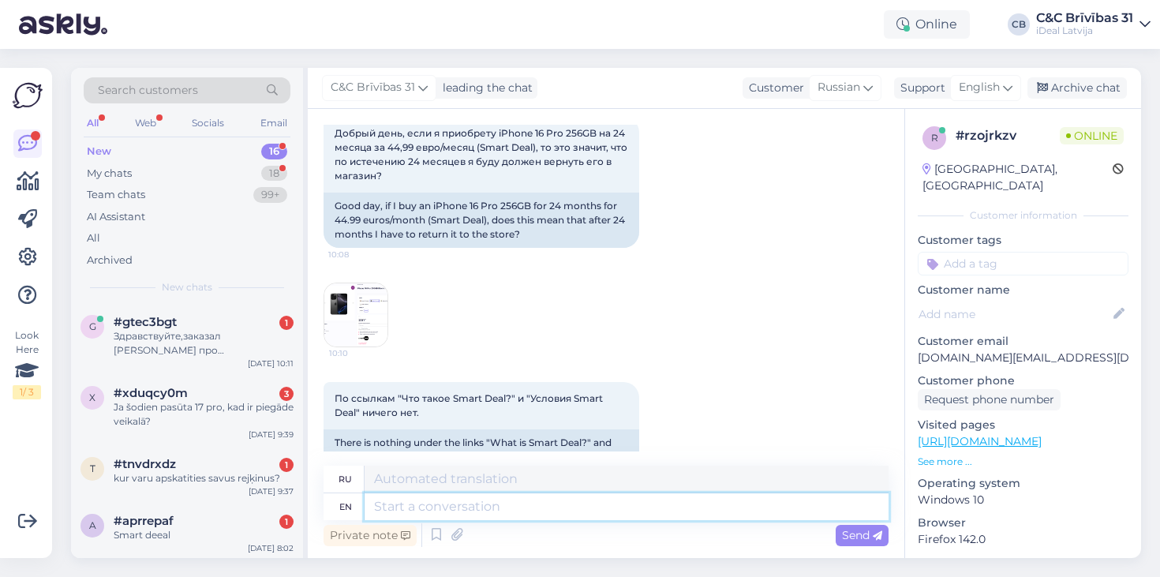
scroll to position [644, 0]
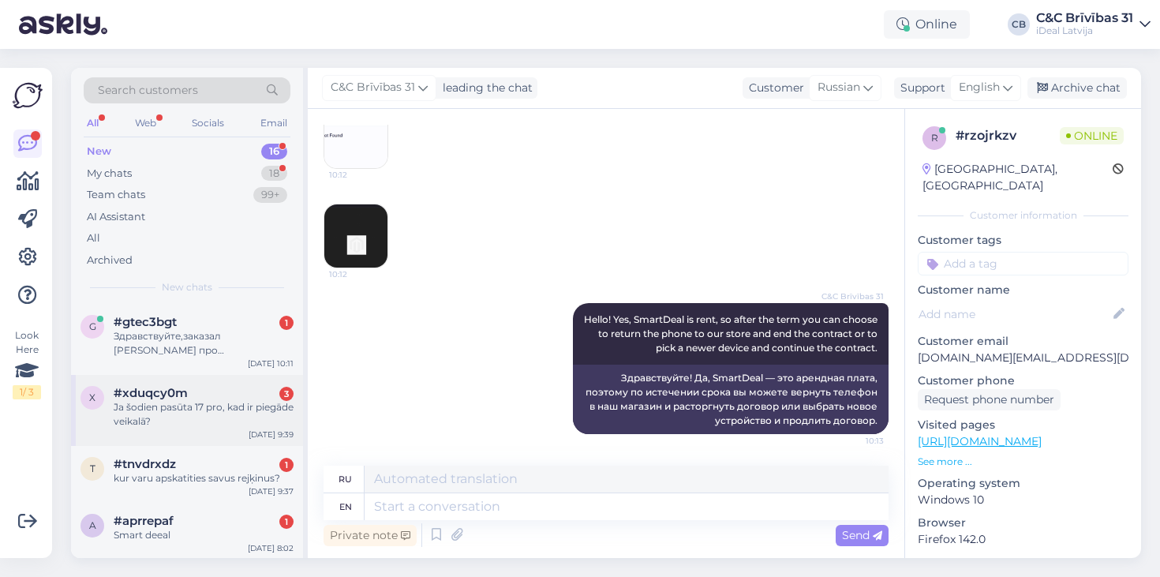
click at [244, 397] on div "#xduqcy0m 3" at bounding box center [204, 393] width 180 height 14
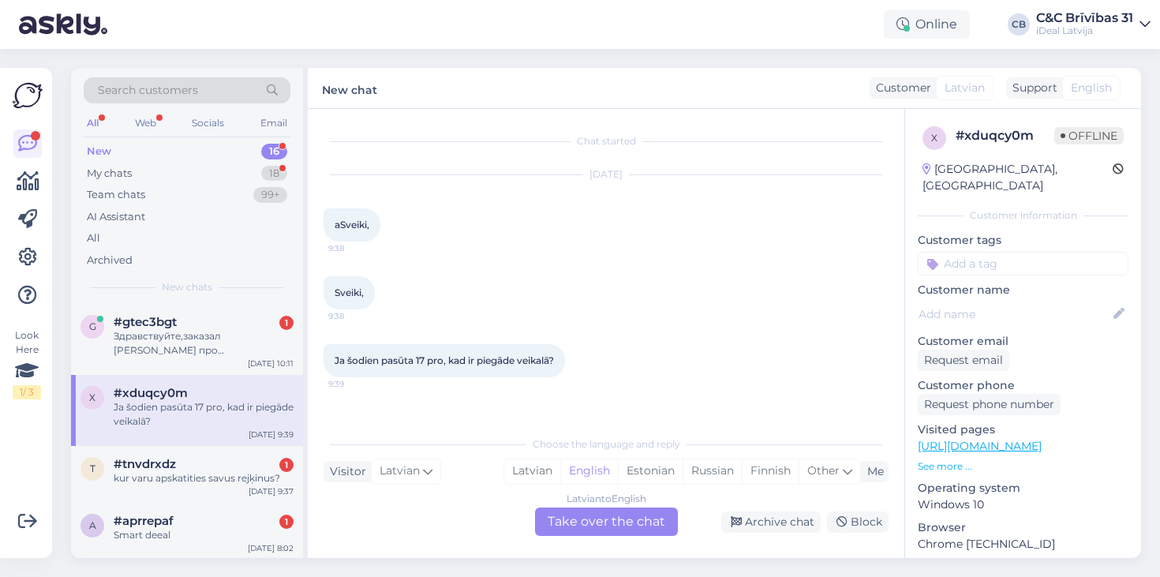
click at [443, 392] on div "Ja šodien pasūta 17 pro, kad ir piegāde veikalā? 9:39" at bounding box center [606, 361] width 565 height 68
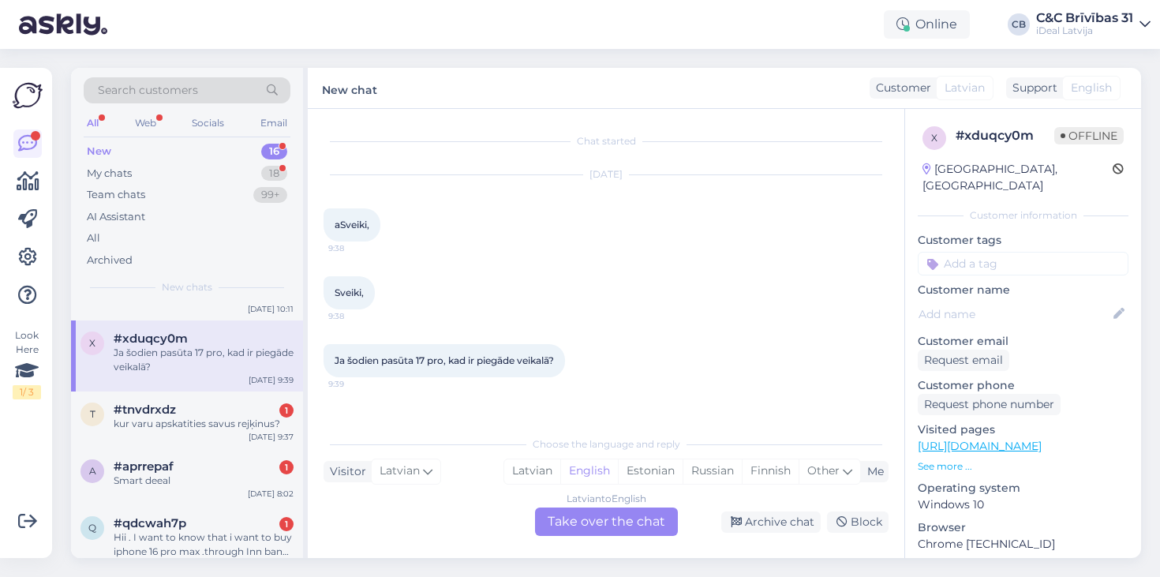
scroll to position [56, 0]
click at [153, 447] on div "a #aprrepaf 1 Smart deeal Sep 15 8:02" at bounding box center [187, 475] width 232 height 57
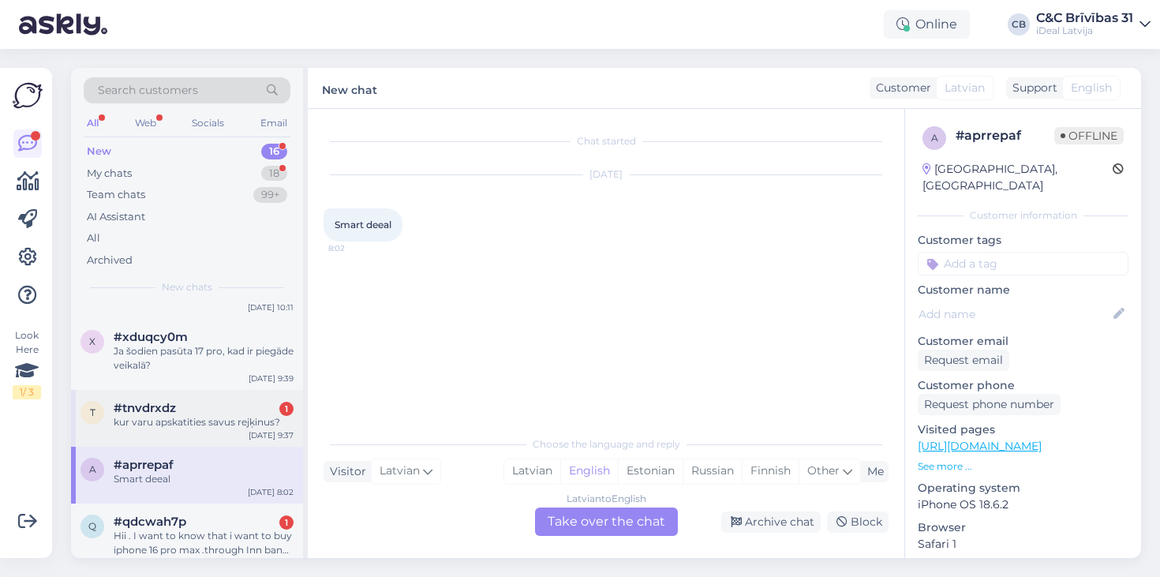
click at [170, 426] on div "kur varu apskatities savus rejķinus?" at bounding box center [204, 422] width 180 height 14
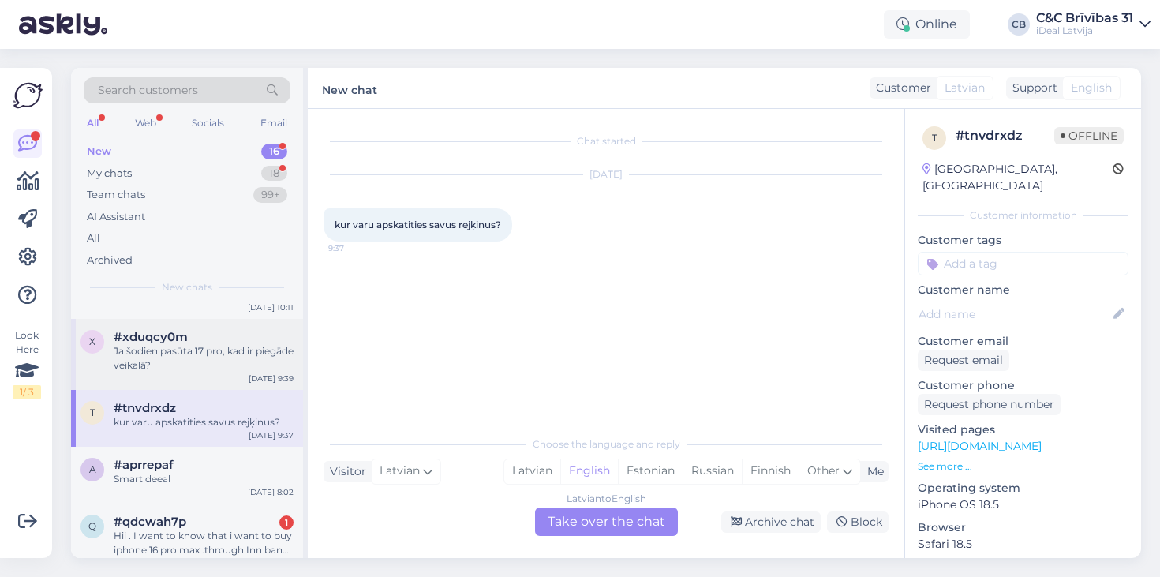
click at [231, 335] on div "#xduqcy0m" at bounding box center [204, 337] width 180 height 14
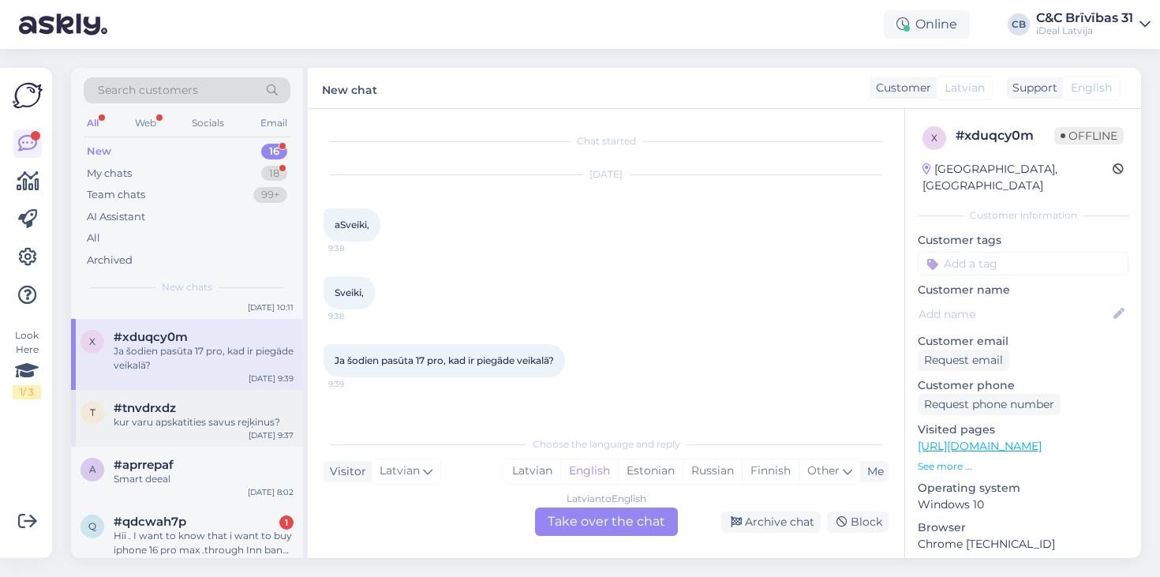
click at [255, 406] on div "#tnvdrxdz" at bounding box center [204, 408] width 180 height 14
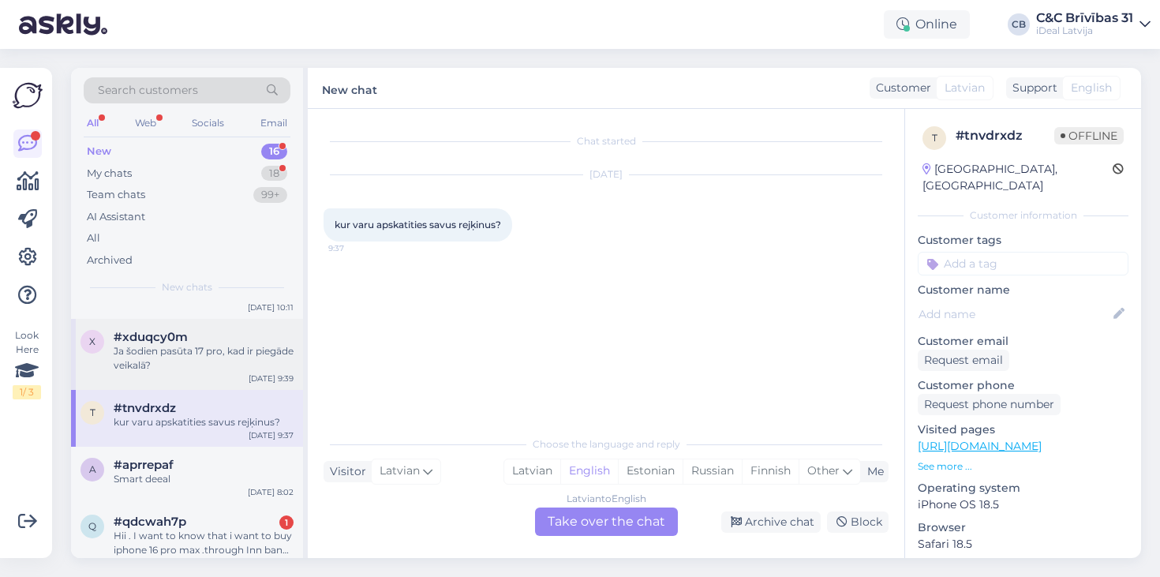
click at [260, 359] on div "Ja šodien pasūta 17 pro, kad ir piegāde veikalā?" at bounding box center [204, 358] width 180 height 28
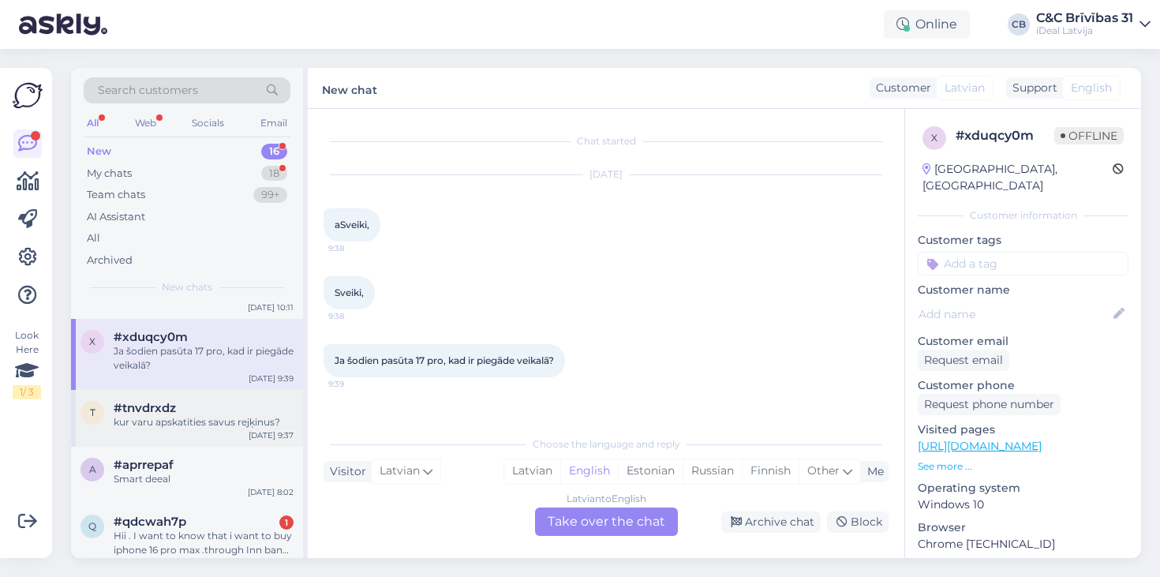
click at [235, 396] on div "t #tnvdrxdz kur varu apskatities savus rejķinus? Sep 15 9:37" at bounding box center [187, 418] width 232 height 57
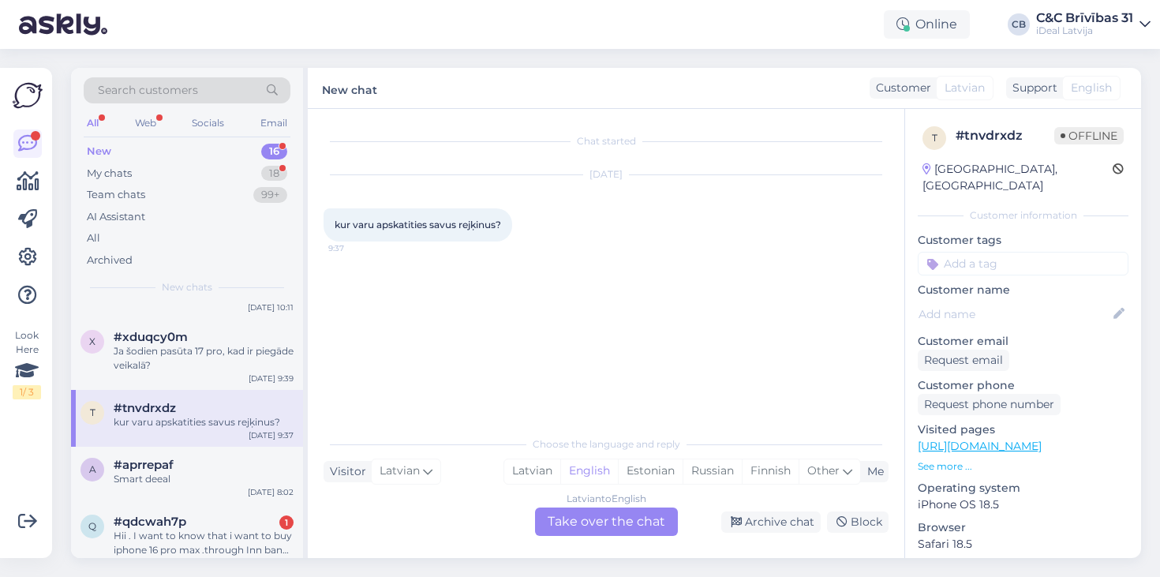
scroll to position [151, 0]
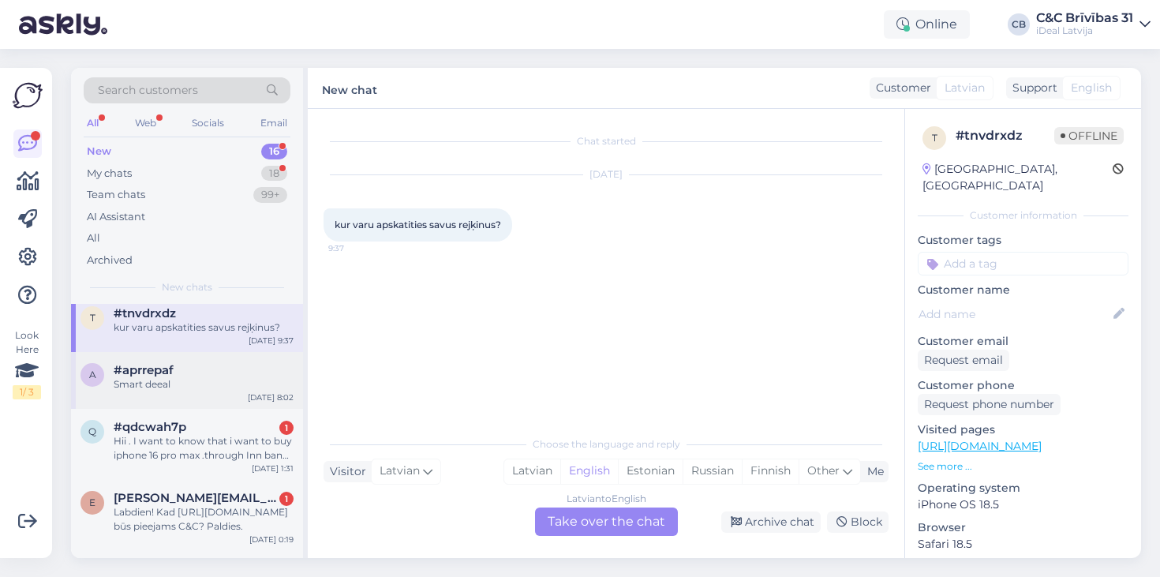
click at [193, 391] on div "a #aprrepaf Smart deeal Sep 15 8:02" at bounding box center [187, 380] width 232 height 57
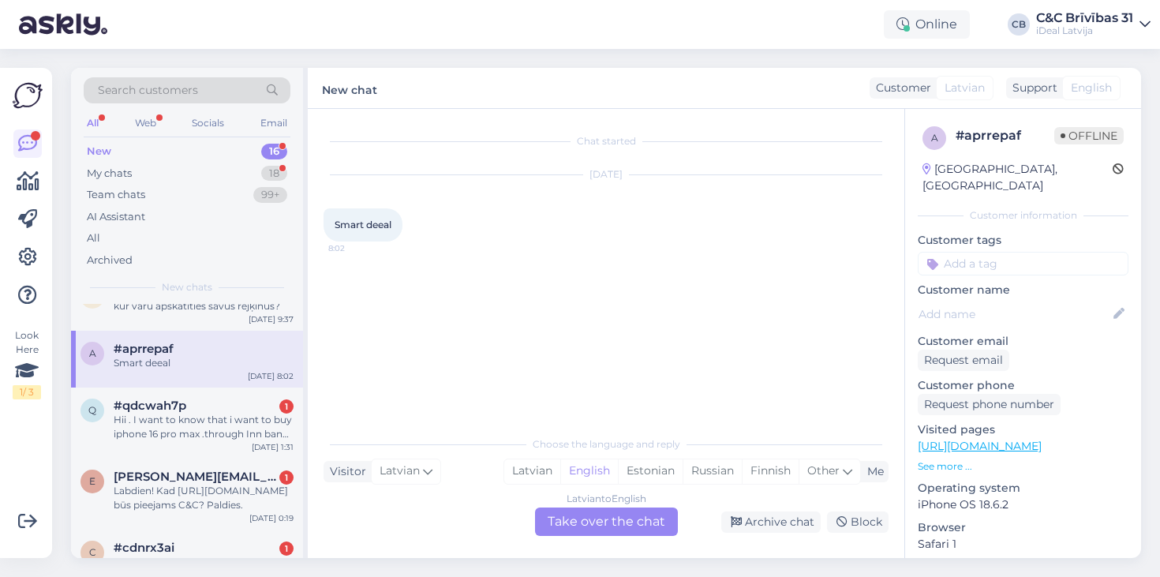
scroll to position [177, 0]
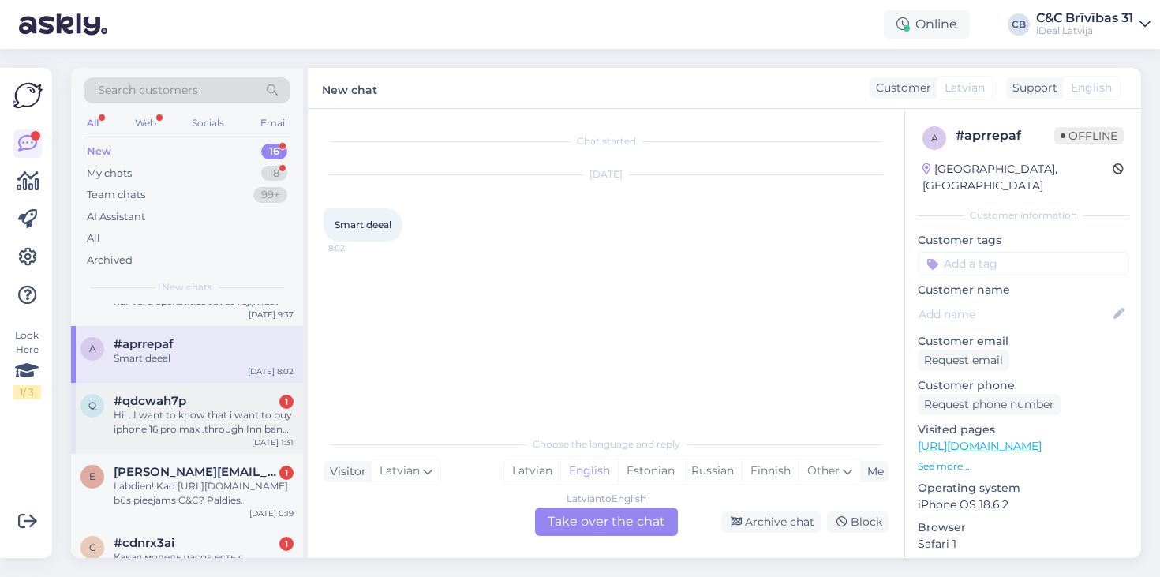
click at [258, 394] on div "#qdcwah7p 1" at bounding box center [204, 401] width 180 height 14
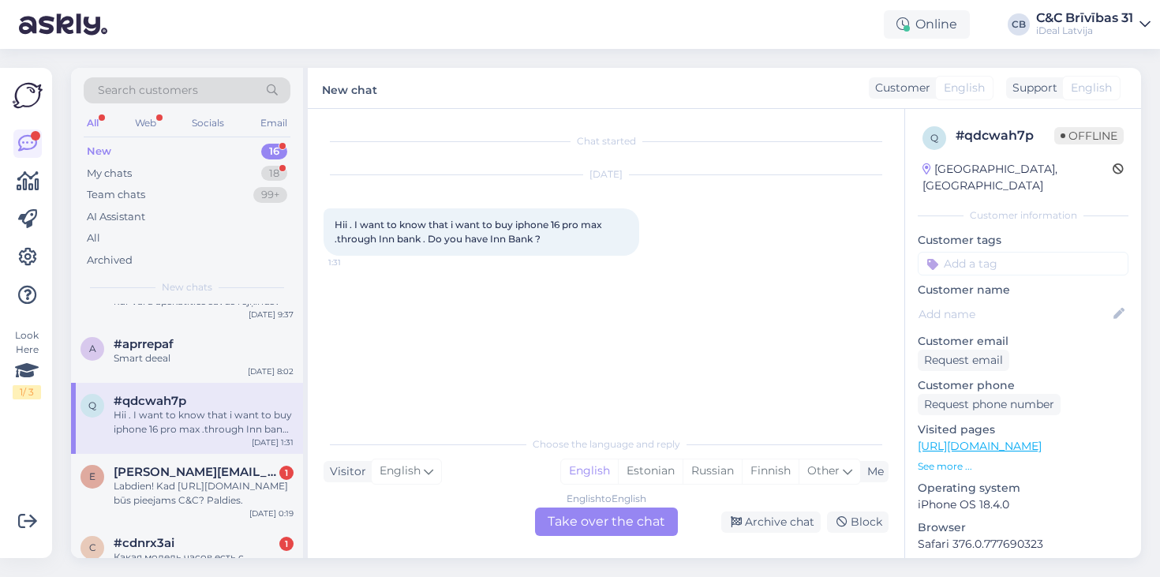
click at [613, 526] on div "English to English Take over the chat" at bounding box center [606, 522] width 143 height 28
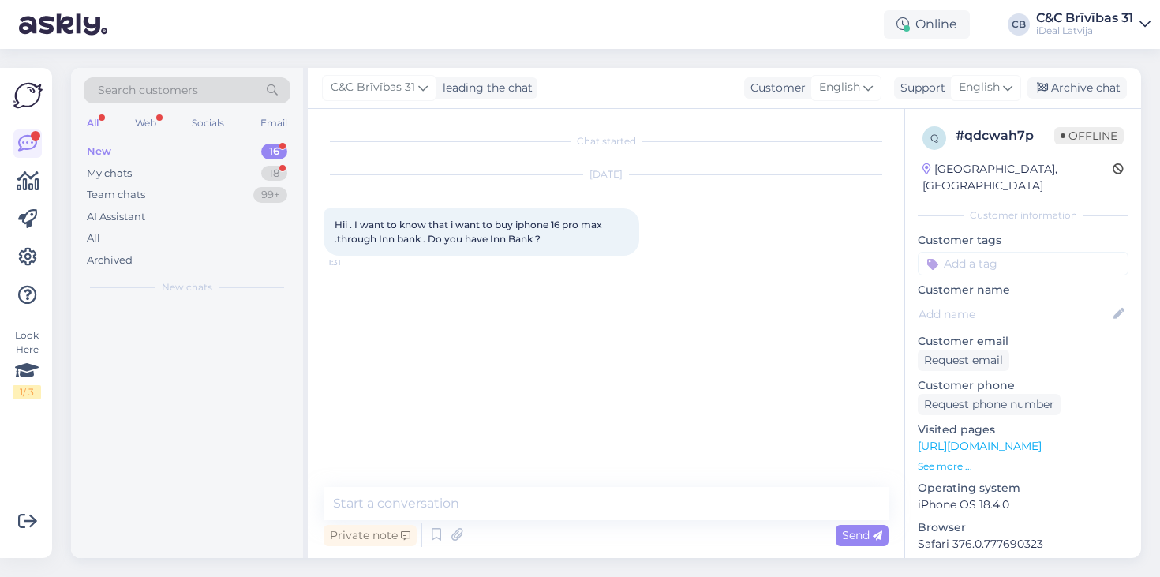
scroll to position [0, 0]
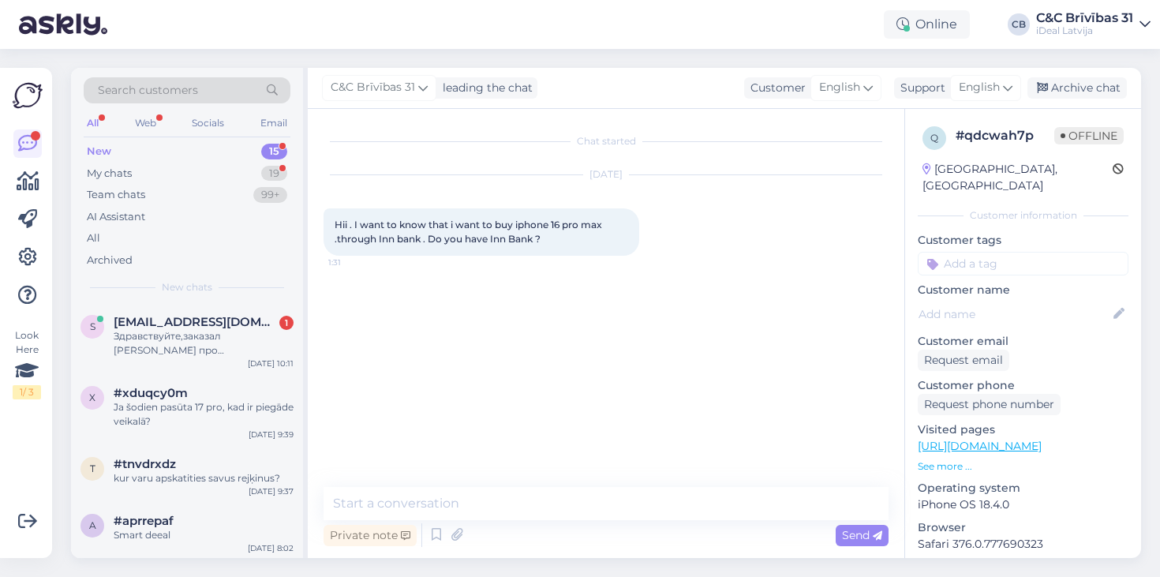
click at [613, 521] on div "Private note Send" at bounding box center [606, 535] width 565 height 30
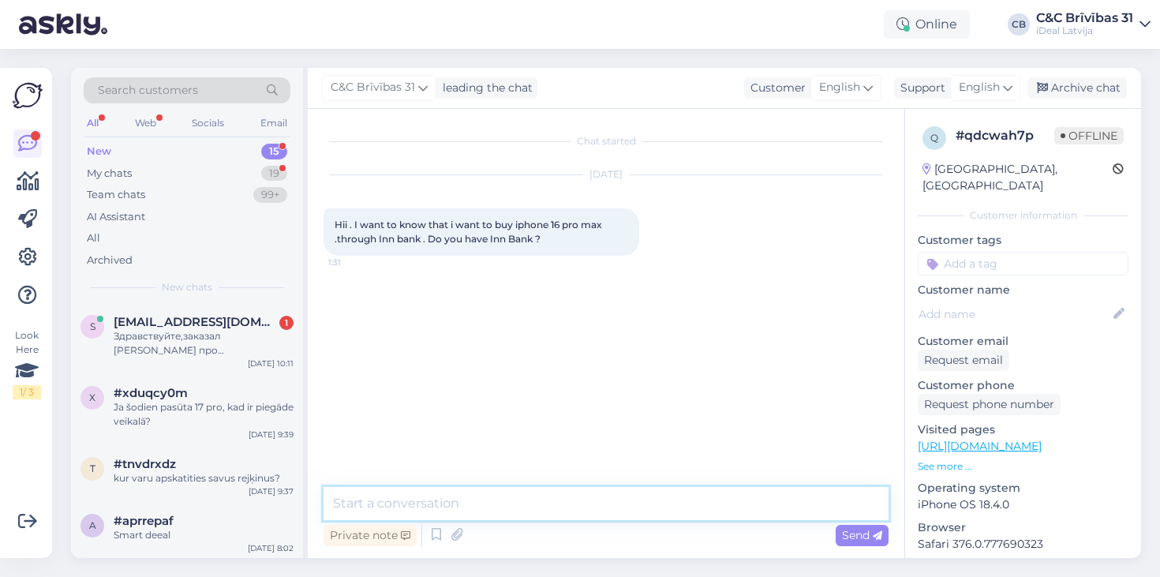
click at [603, 508] on textarea at bounding box center [606, 503] width 565 height 33
type textarea "Hello! Yes, it is possible to buy a device using Inbank."
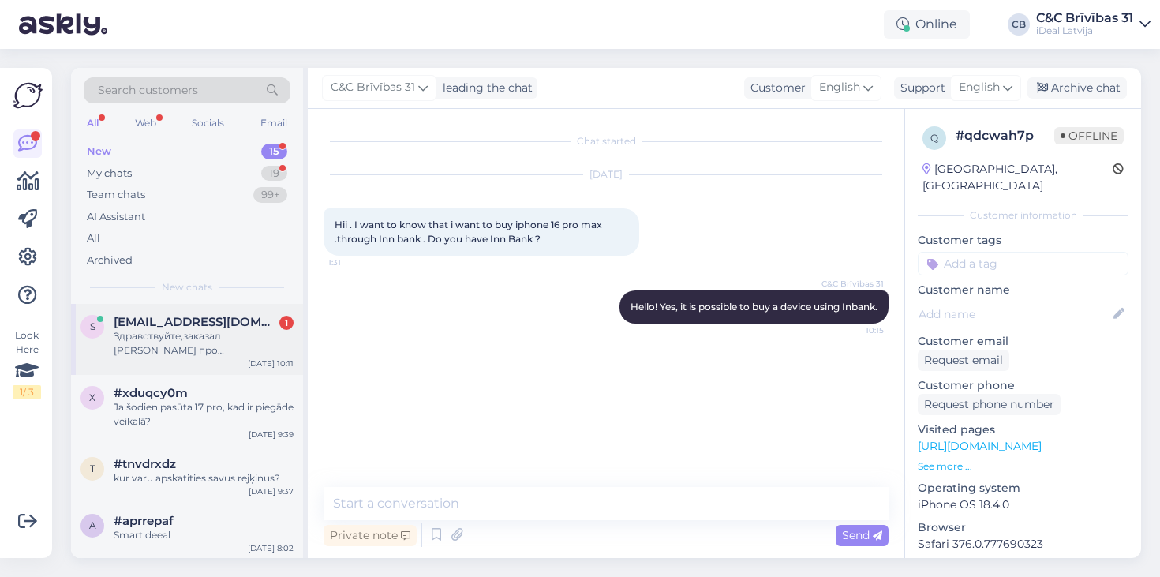
click at [254, 326] on div "sasa11693@icloud.com 1" at bounding box center [204, 322] width 180 height 14
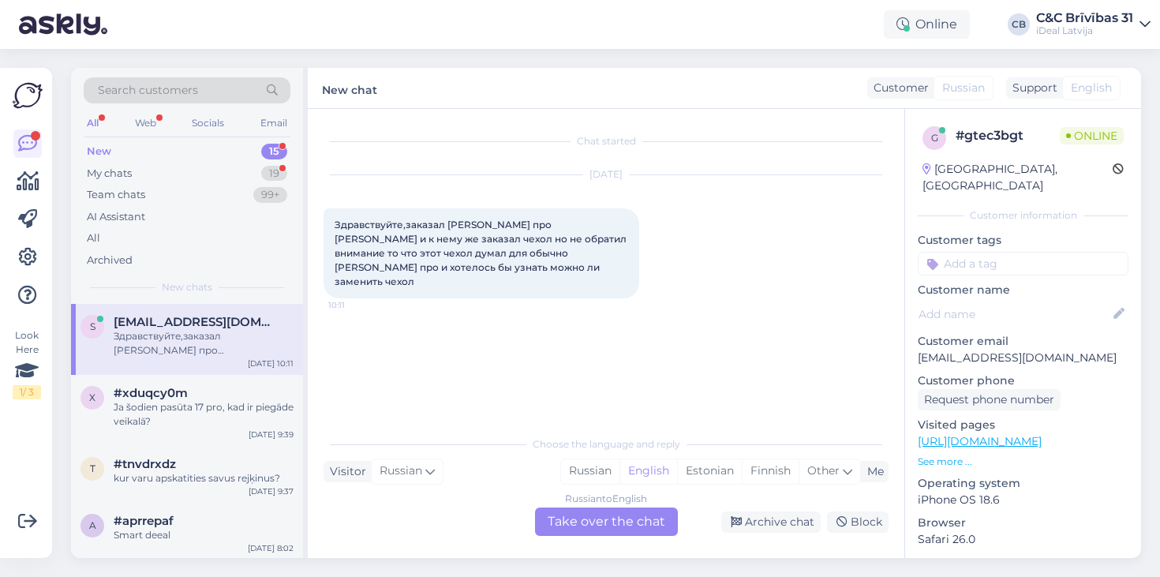
click at [635, 519] on div "Russian to English Take over the chat" at bounding box center [606, 522] width 143 height 28
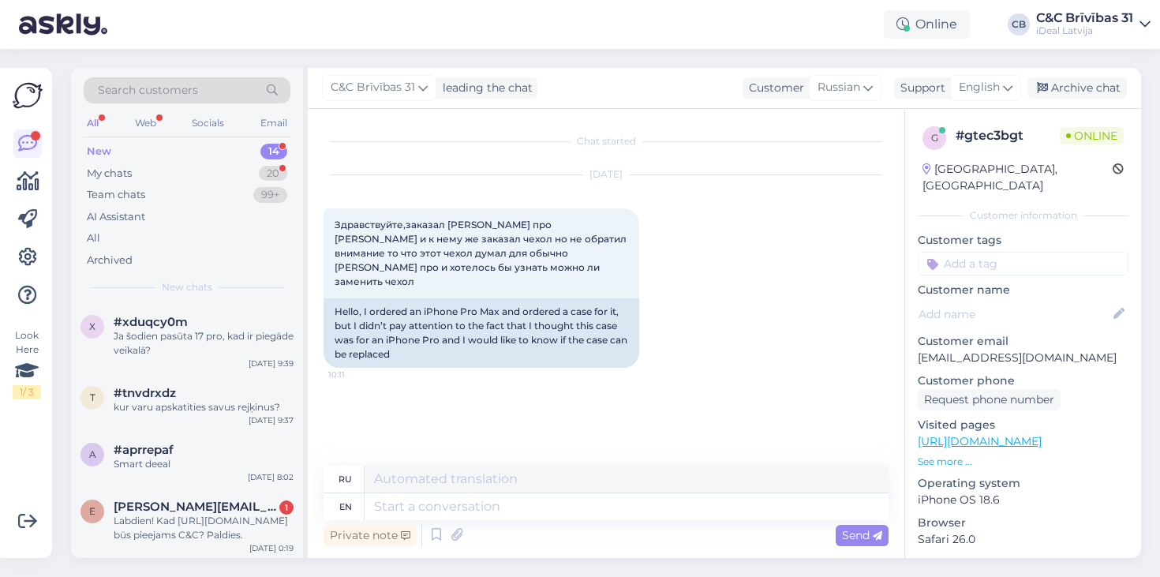
click at [727, 260] on div "Sep 15 2025 Здравствуйте,заказал айфон про Макс и к нему же заказал чехол но не…" at bounding box center [606, 271] width 565 height 227
click at [721, 257] on div "Sep 15 2025 Здравствуйте,заказал айфон про Макс и к нему же заказал чехол но не…" at bounding box center [606, 271] width 565 height 227
click at [489, 496] on textarea at bounding box center [627, 506] width 524 height 27
type textarea "Hello!"
type textarea "Привет!"
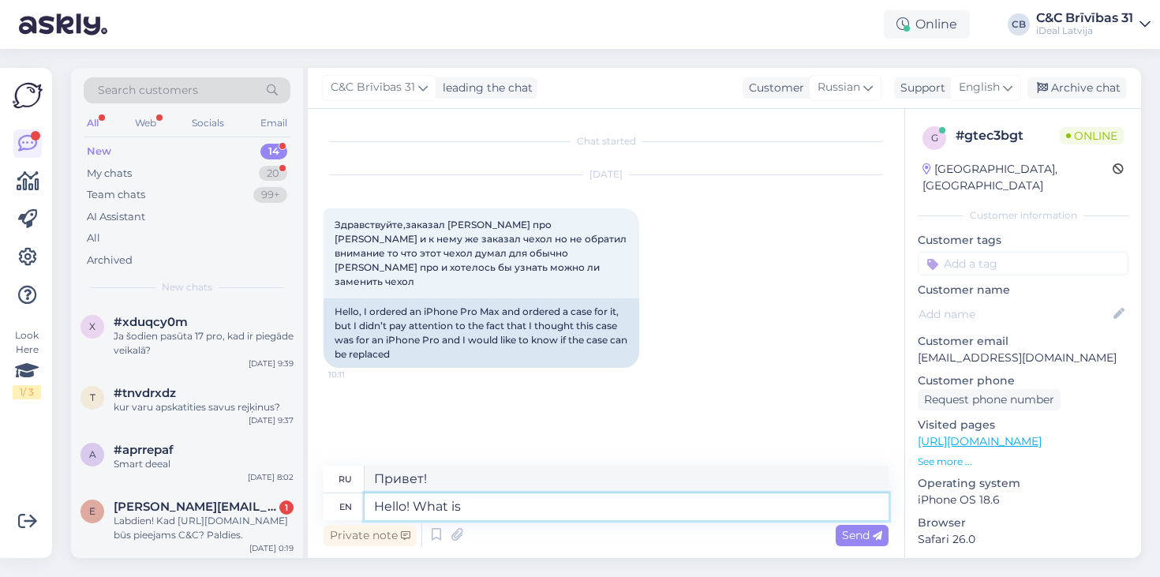
type textarea "Hello! What is"
type textarea "Привет! Что?"
type textarea "Hello! What is t"
type textarea "Привет! Что такое"
type textarea "Hello! What is the order"
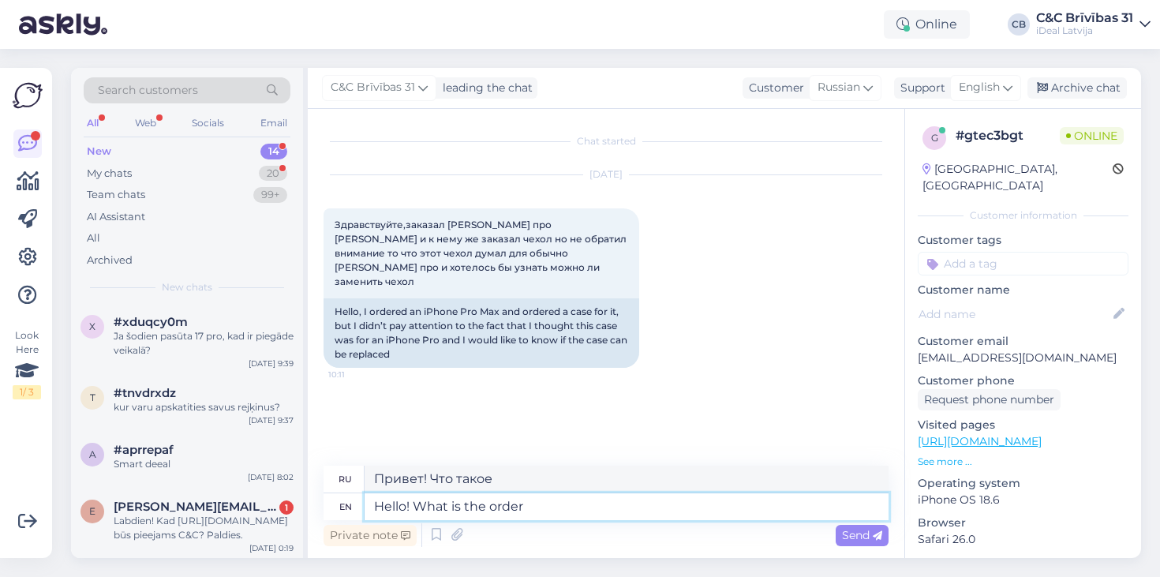
type textarea "Здравствуйте! Какой заказ?"
type textarea "Hello! What is t"
type textarea "Привет! Что такое"
type textarea "Hello! What is your"
type textarea "Привет! Что у тебя?"
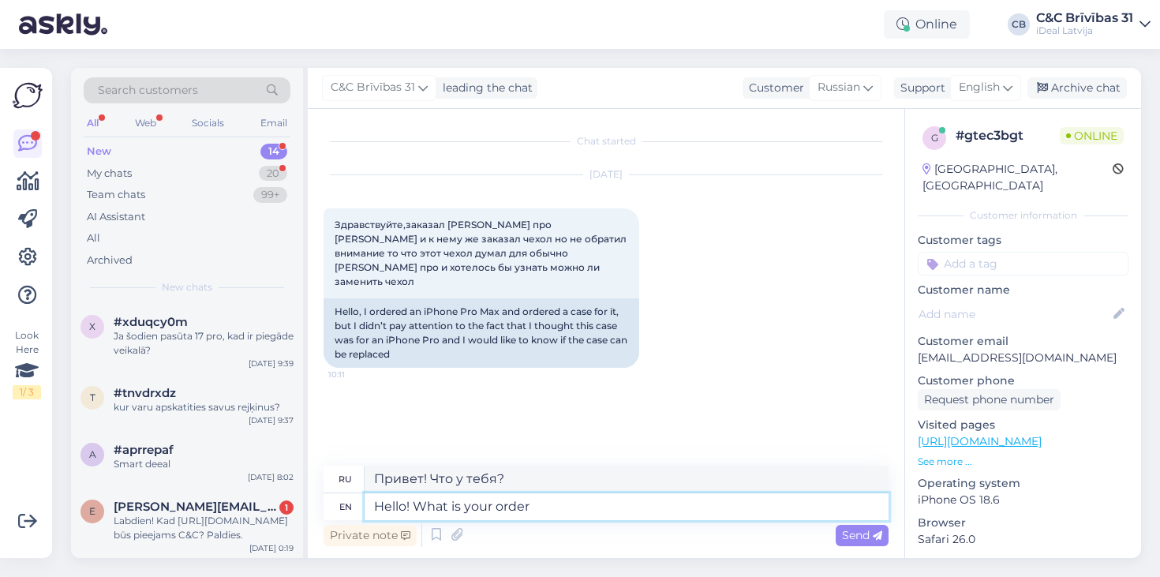
type textarea "Hello! What is your order"
type textarea "Здравствуйте! Какой у вас заказ?"
type textarea "Hello! What is your order no.?"
type textarea "Здравствуйте! Какой no.?"
type textarea "Hello! What is your order no"
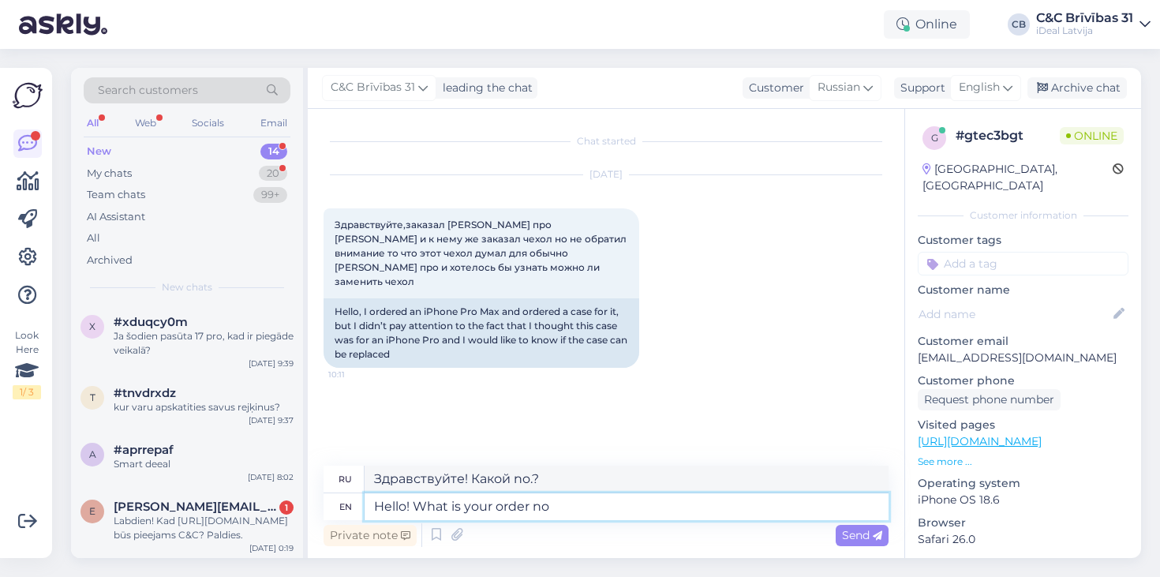
type textarea "Здравствуйте! Какой у вас заказ?"
type textarea "Hello! What is your order no.?"
type textarea "Здравствуйте! Какой no.?"
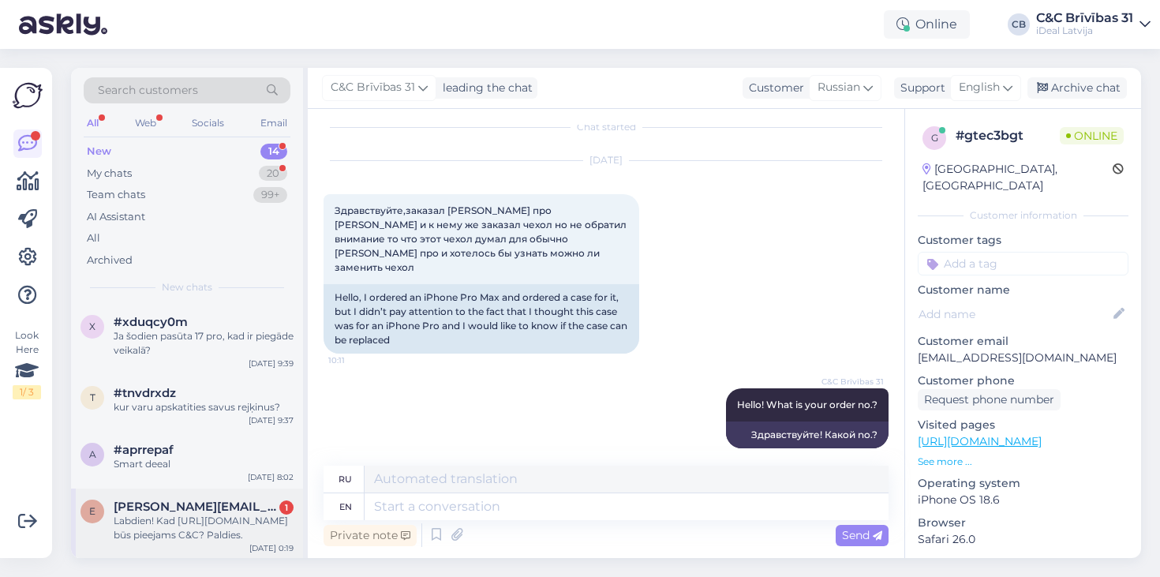
click at [259, 504] on div "edgars@pocs.dev 1" at bounding box center [204, 507] width 180 height 14
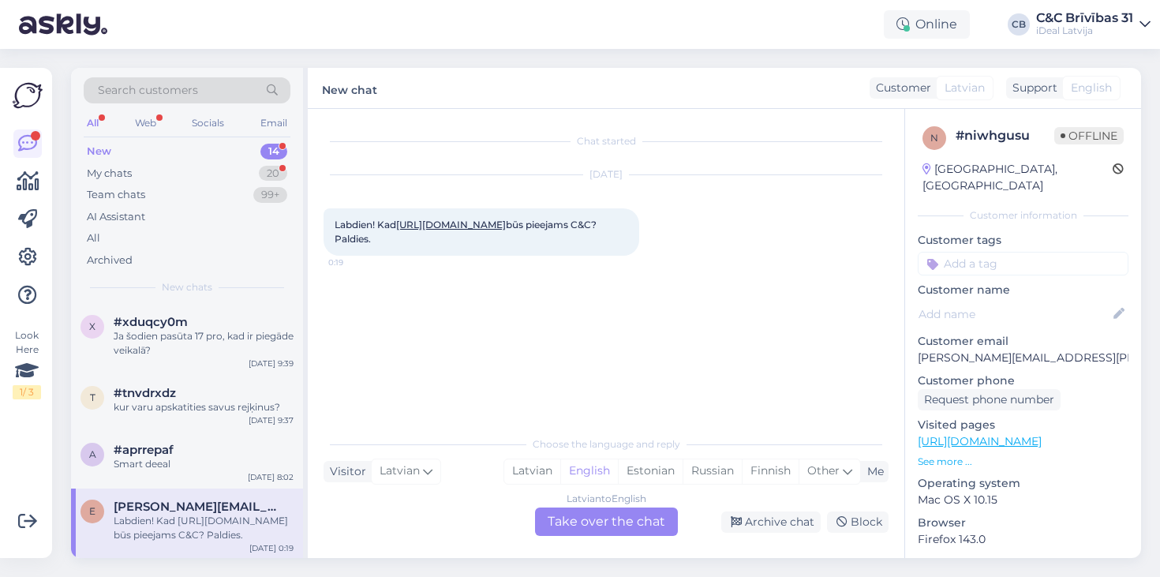
scroll to position [0, 0]
click at [481, 144] on div "Chat started" at bounding box center [606, 141] width 565 height 14
click at [169, 166] on div "My chats 20" at bounding box center [187, 174] width 207 height 22
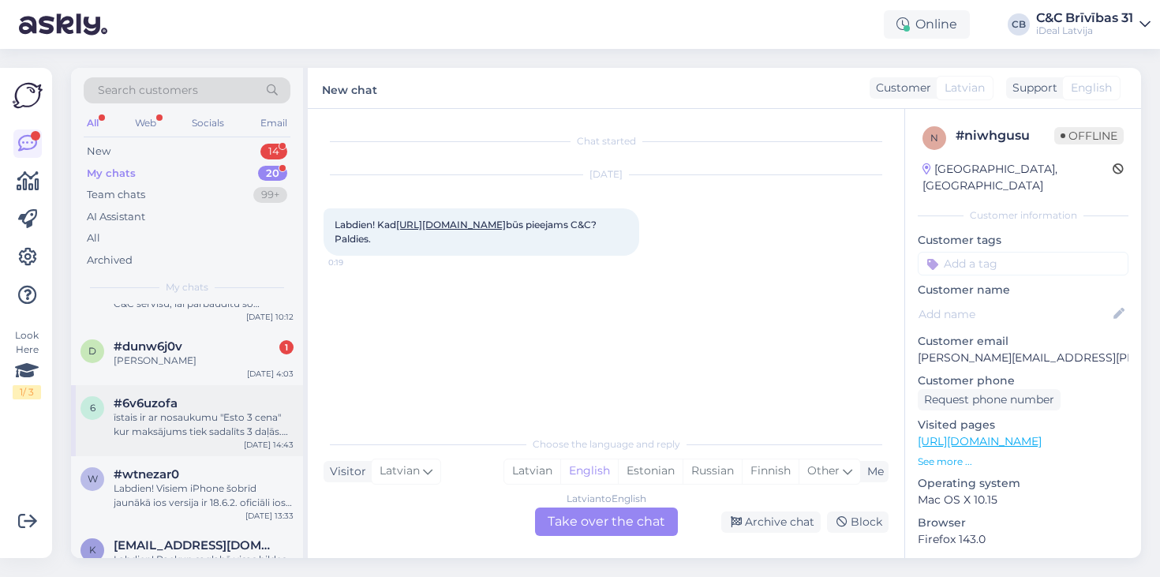
scroll to position [240, 0]
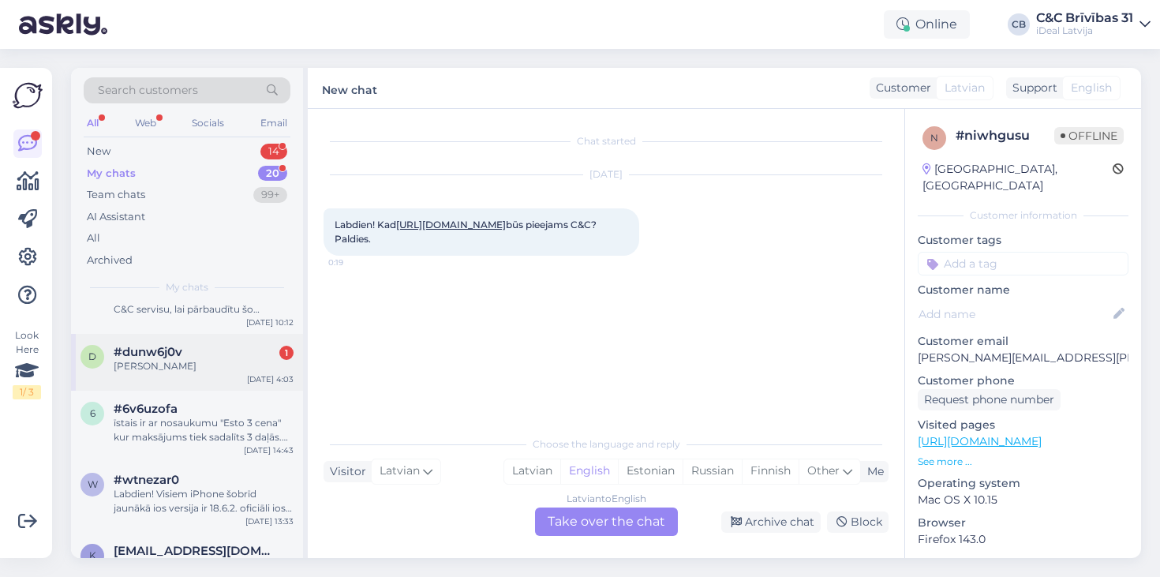
click at [260, 362] on div "[PERSON_NAME]" at bounding box center [204, 366] width 180 height 14
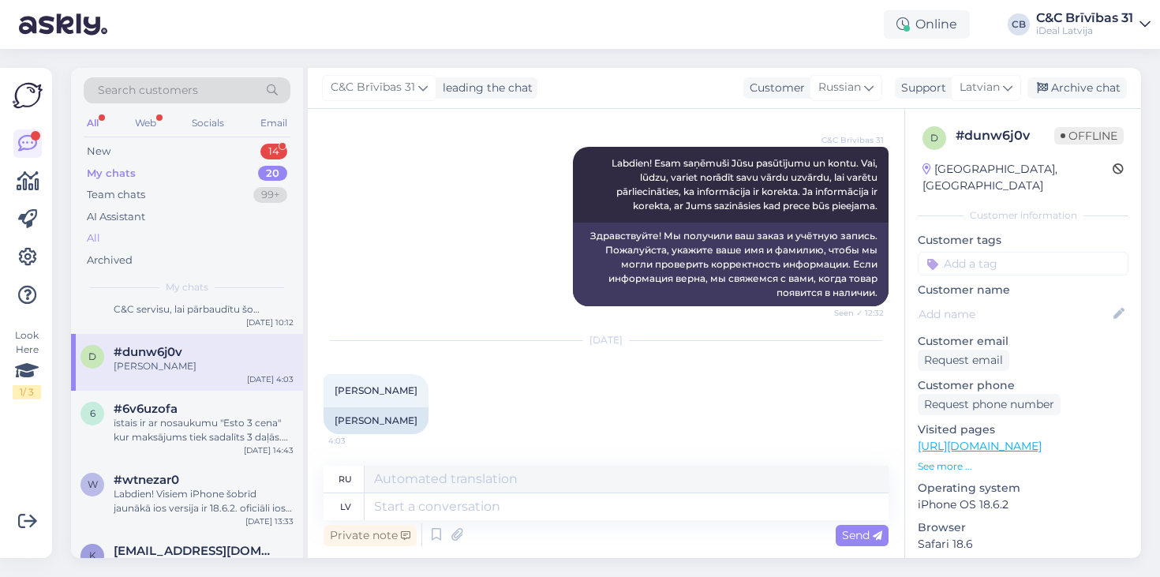
scroll to position [327, 0]
click at [174, 153] on div "New 14" at bounding box center [187, 152] width 207 height 22
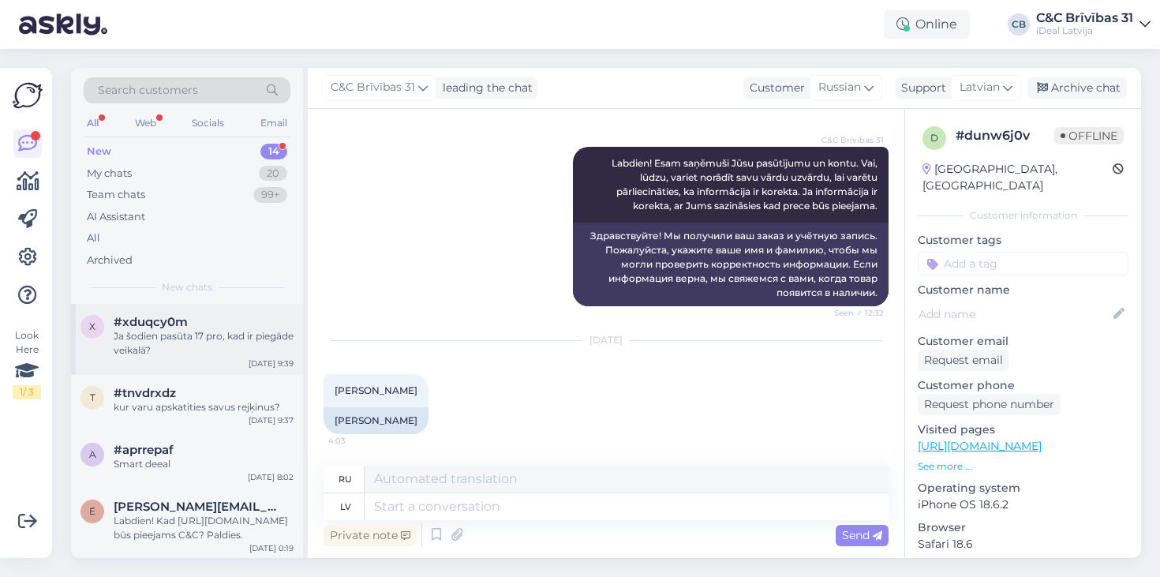
scroll to position [-1, 0]
click at [226, 359] on div "x #xduqcy0m Ja šodien pasūta 17 pro, kad ir piegāde veikalā? Sep 15 9:39" at bounding box center [187, 339] width 232 height 71
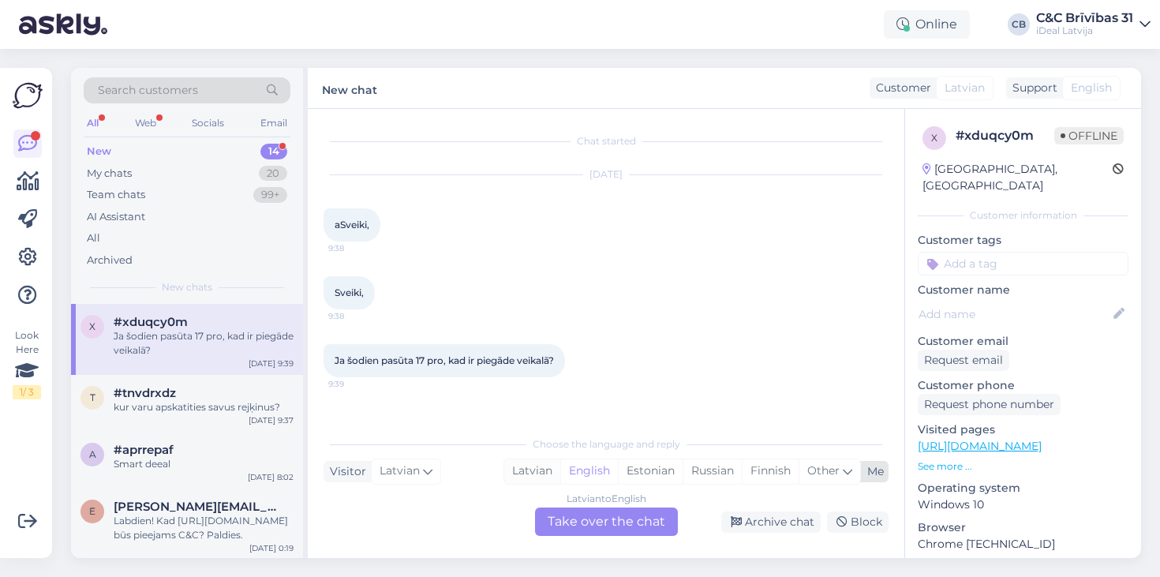
click at [523, 465] on div "Latvian" at bounding box center [532, 471] width 56 height 24
click at [585, 515] on div "Latvian to Latvian Take over the chat" at bounding box center [606, 522] width 143 height 28
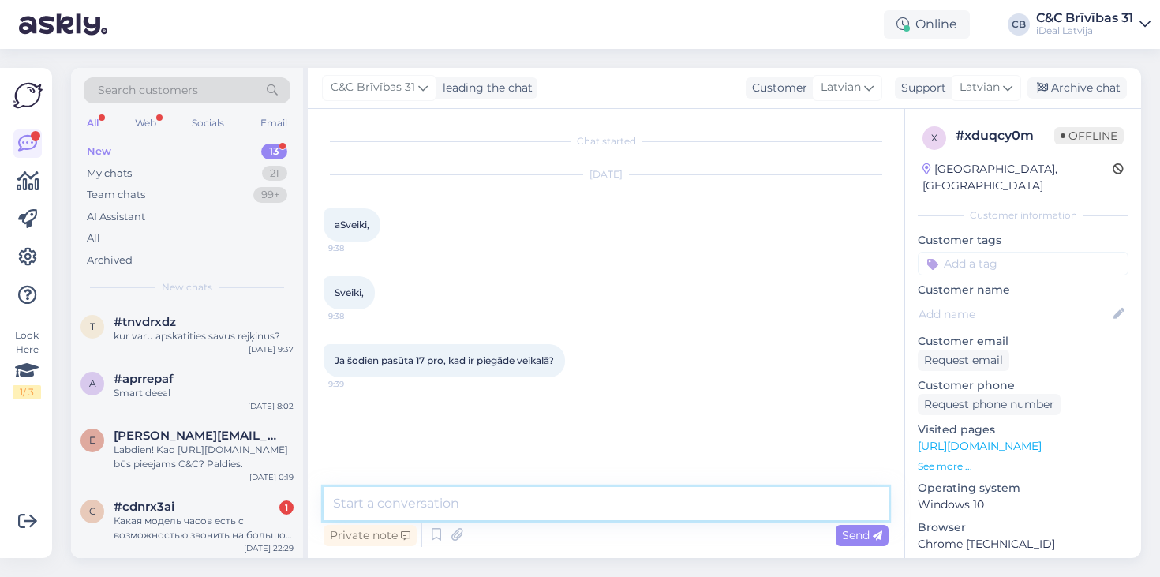
click at [586, 512] on textarea at bounding box center [606, 503] width 565 height 33
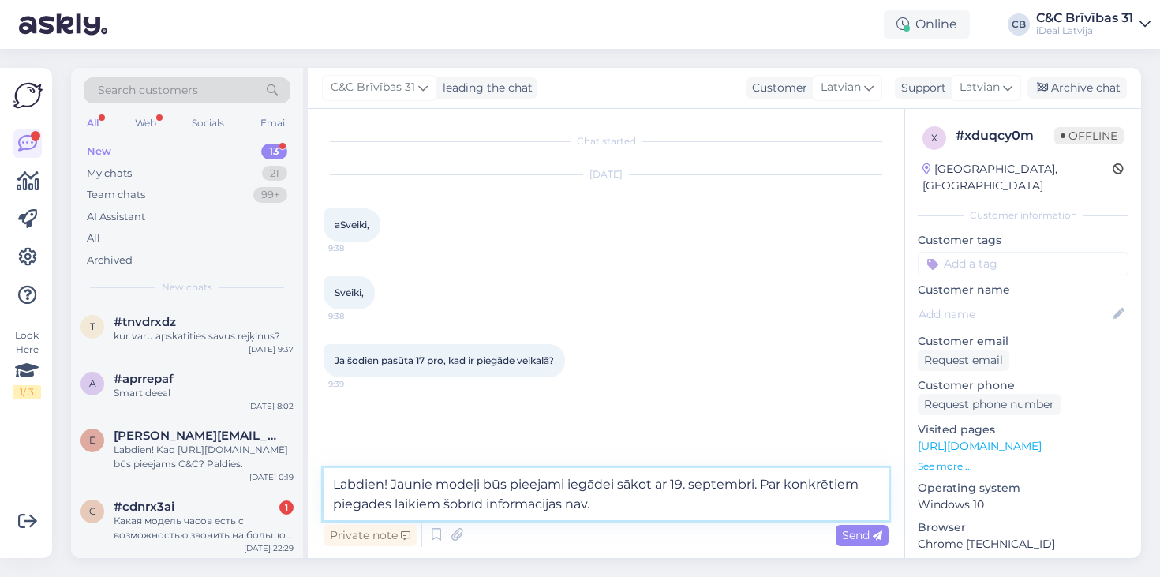
click at [442, 503] on textarea "Labdien! Jaunie modeļi būs pieejami iegādei sākot ar 19. septembri. Par konkrēt…" at bounding box center [606, 494] width 565 height 52
click at [564, 504] on textarea "Labdien! Jaunie modeļi būs pieejami iegādei sākot ar 19. septembri. Par konkrēt…" at bounding box center [606, 494] width 565 height 52
type textarea "Labdien! Jaunie modeļi būs pieejami iegādei sākot ar 19. septembri. Par konkrēt…"
click at [705, 504] on textarea "Labdien! Jaunie modeļi būs pieejami iegādei sākot ar 19. septembri. Par konkrēt…" at bounding box center [606, 494] width 565 height 52
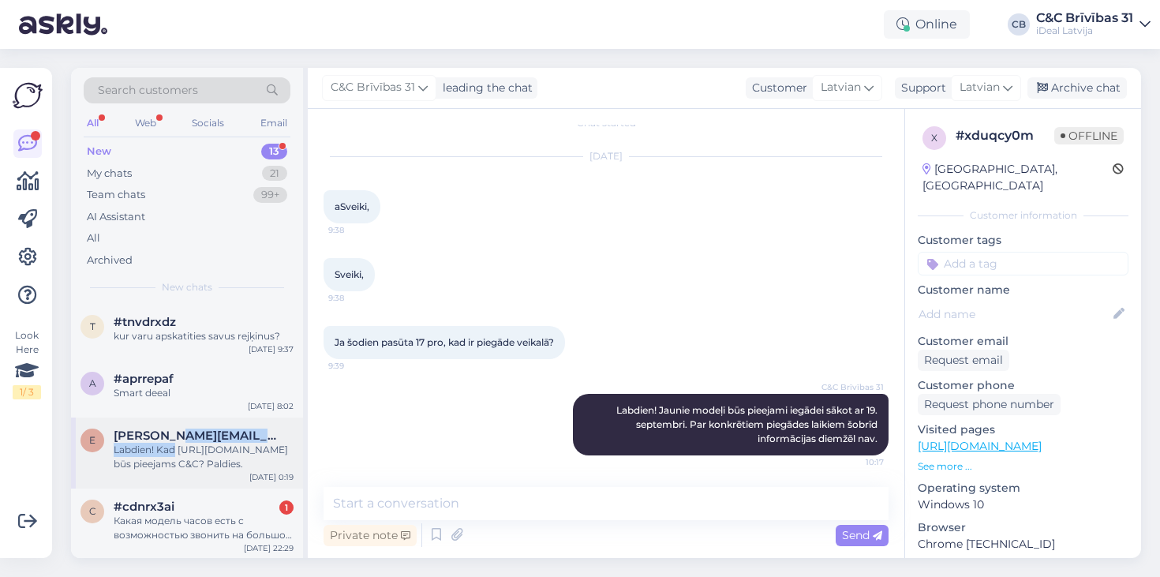
click at [184, 440] on div "edgars@pocs.dev Labdien! Kad https://www.apple.com/shop/product/MGKN4AM/A/40w-d…" at bounding box center [204, 450] width 180 height 43
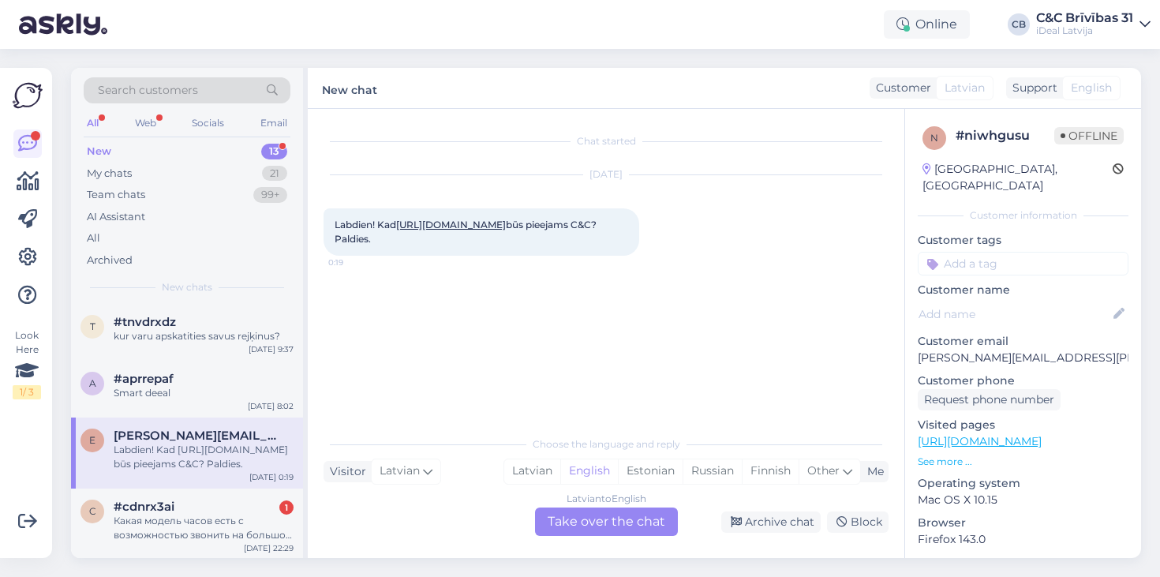
click at [485, 320] on div "Chat started Sep 15 2025 Labdien! Kad https://www.apple.com/shop/product/MGKN4A…" at bounding box center [613, 269] width 579 height 289
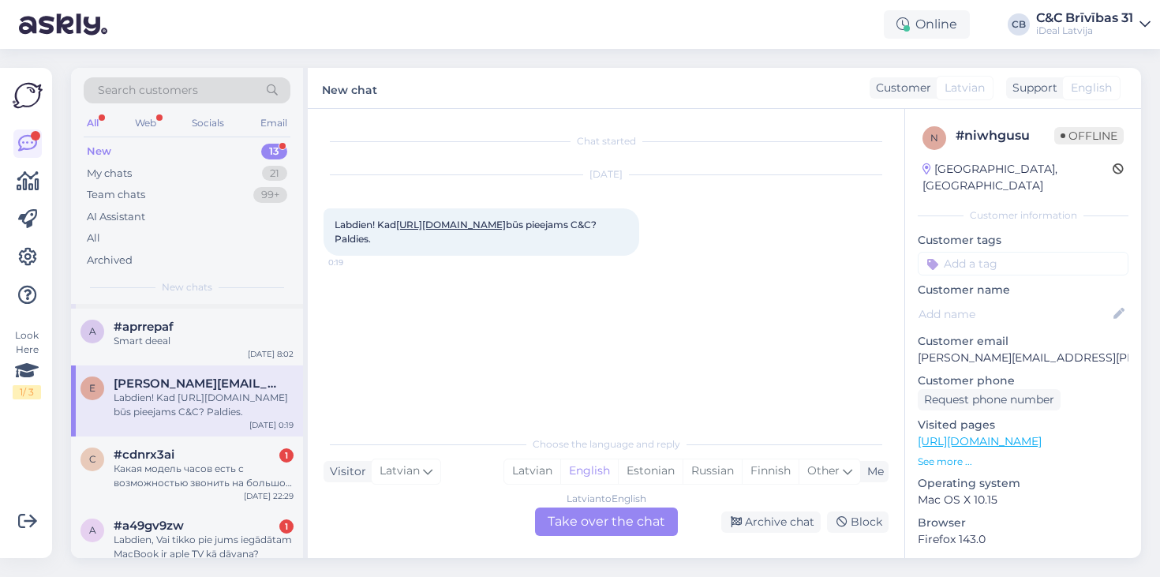
scroll to position [81, 0]
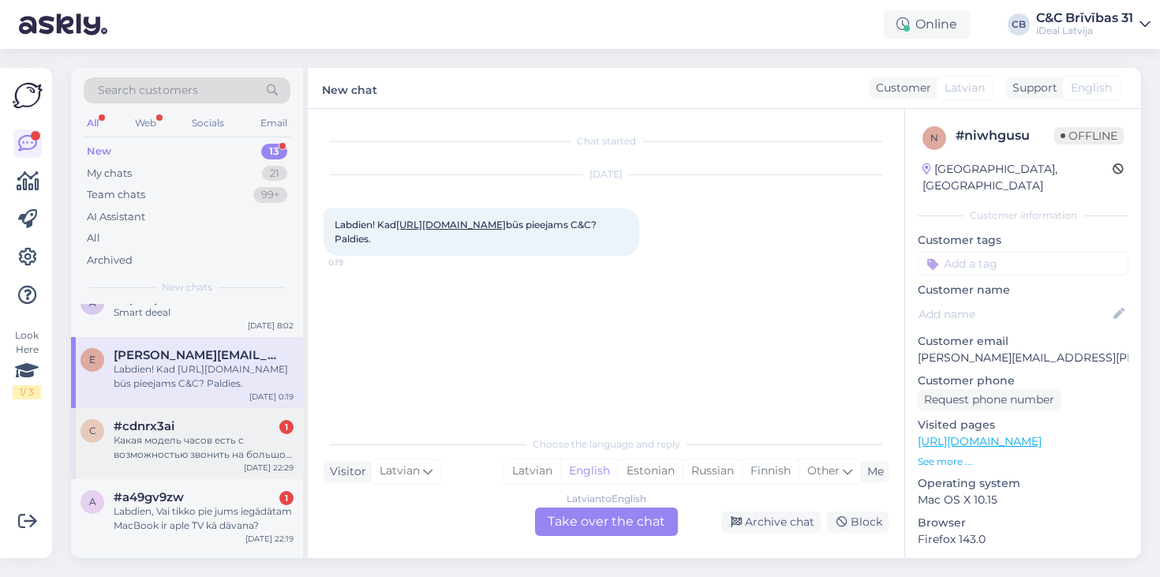
click at [163, 433] on div "Какая модель часов есть с возможностью звонить на большом расстояние от телефон…" at bounding box center [204, 447] width 180 height 28
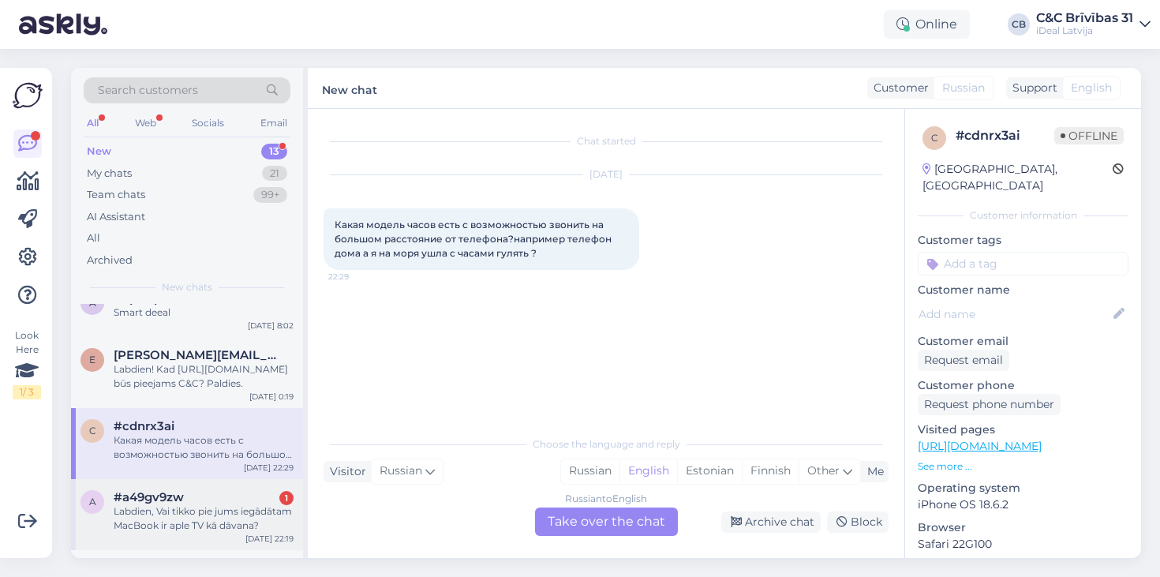
click at [176, 526] on div "Labdien, Vai tikko pie jums iegādātam MacBook ir aple TV kā dāvana?" at bounding box center [204, 518] width 180 height 28
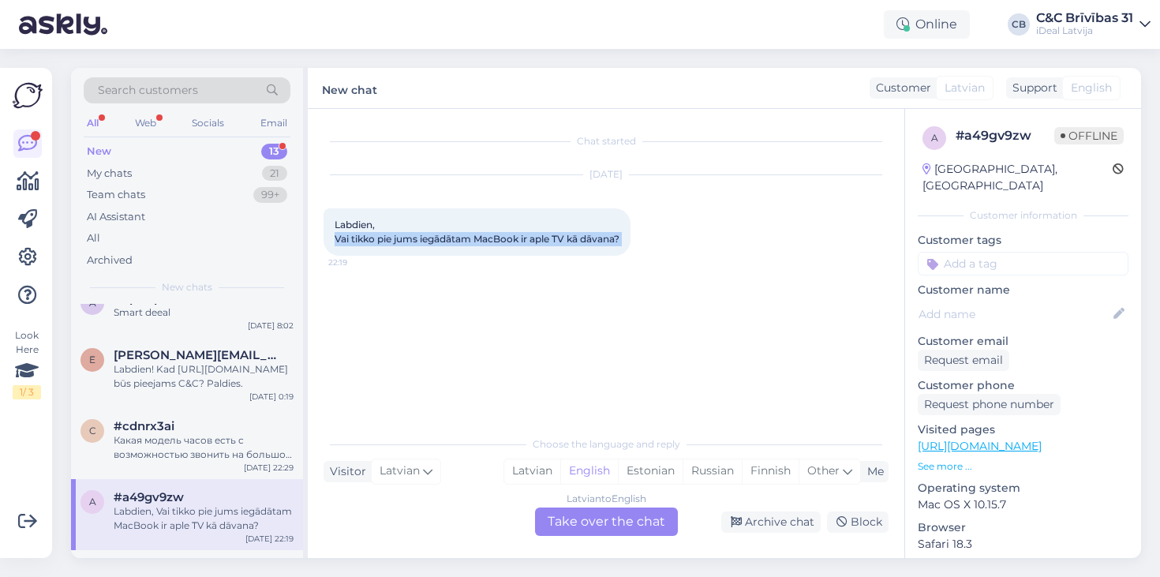
drag, startPoint x: 335, startPoint y: 236, endPoint x: 644, endPoint y: 245, distance: 309.5
click at [631, 245] on div "Labdien, Vai tikko pie jums iegādātam MacBook ir aple TV kā dāvana? 22:19" at bounding box center [477, 231] width 307 height 47
click at [644, 245] on div at bounding box center [638, 231] width 14 height 47
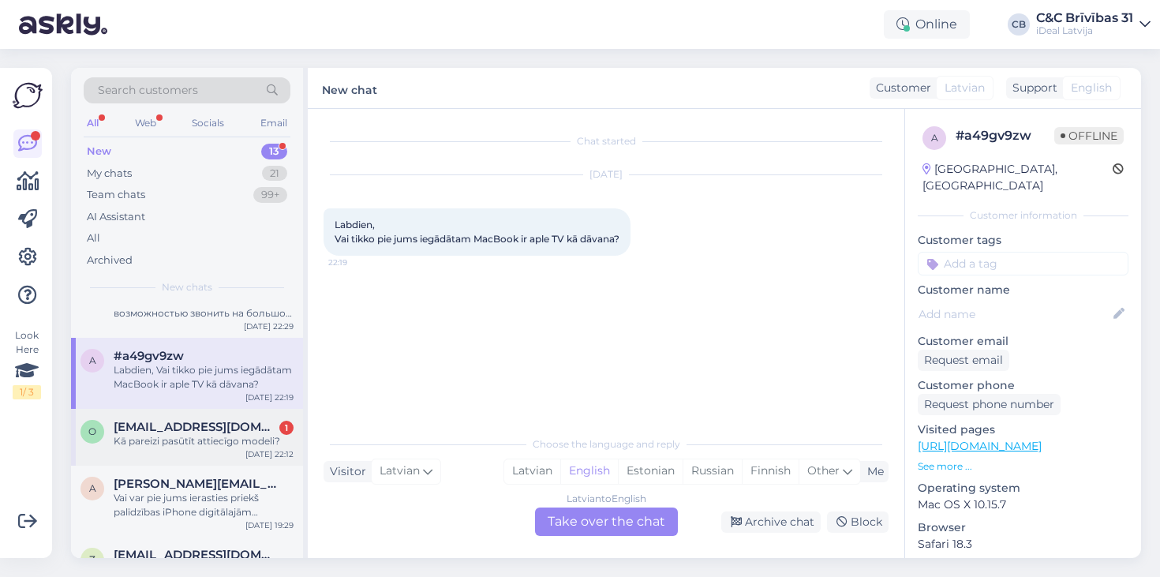
scroll to position [223, 0]
click at [160, 437] on div "Kā pareizi pasūtīt attiecīgo modeli?" at bounding box center [204, 440] width 180 height 14
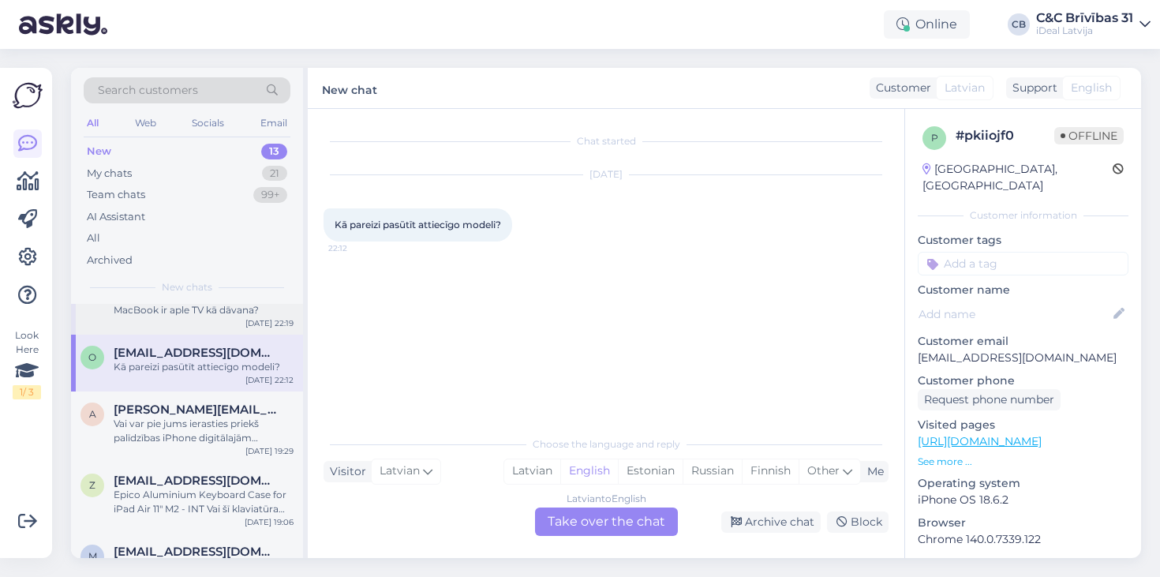
scroll to position [338, 0]
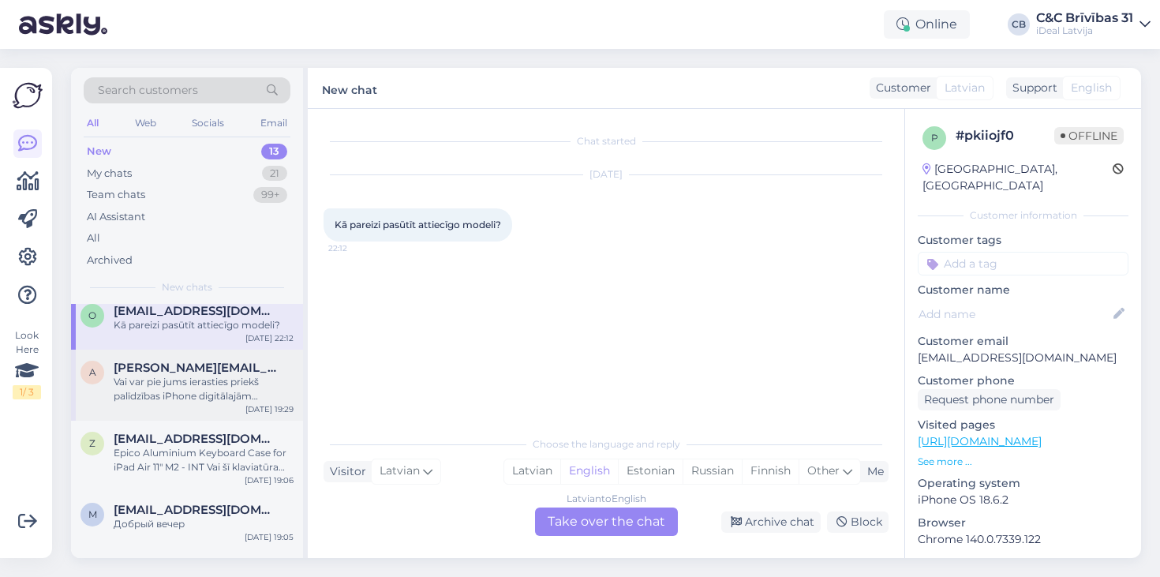
click at [229, 389] on div "Vai var pie jums ierasties priekš palīdzības iPhone digitālajām problēmām? Piem…" at bounding box center [204, 389] width 180 height 28
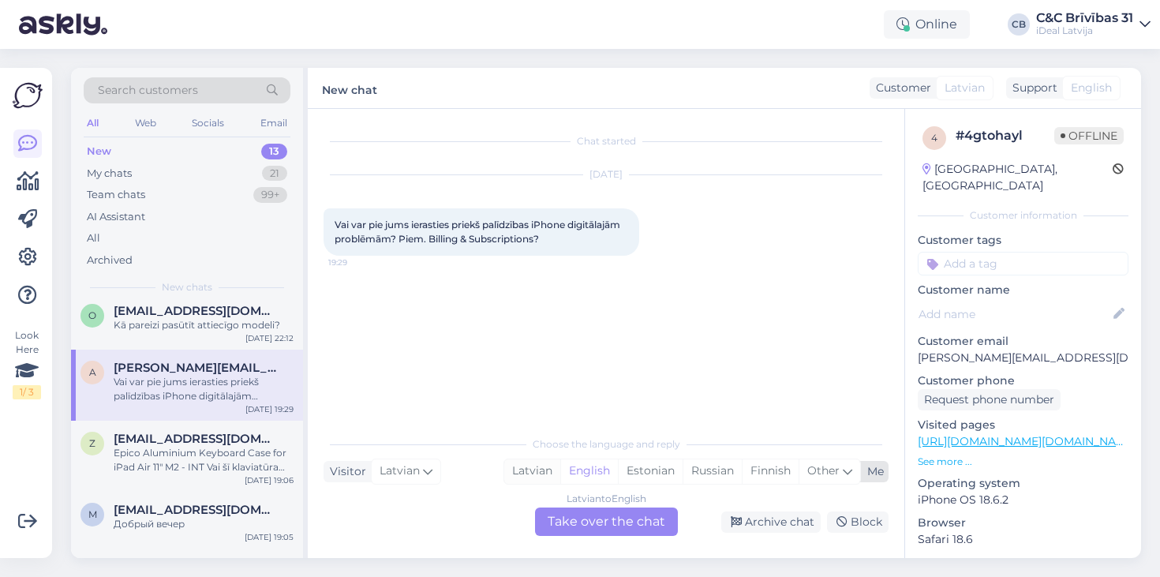
click at [532, 468] on div "Latvian" at bounding box center [532, 471] width 56 height 24
click at [557, 513] on div "Latvian to Latvian Take over the chat" at bounding box center [606, 522] width 143 height 28
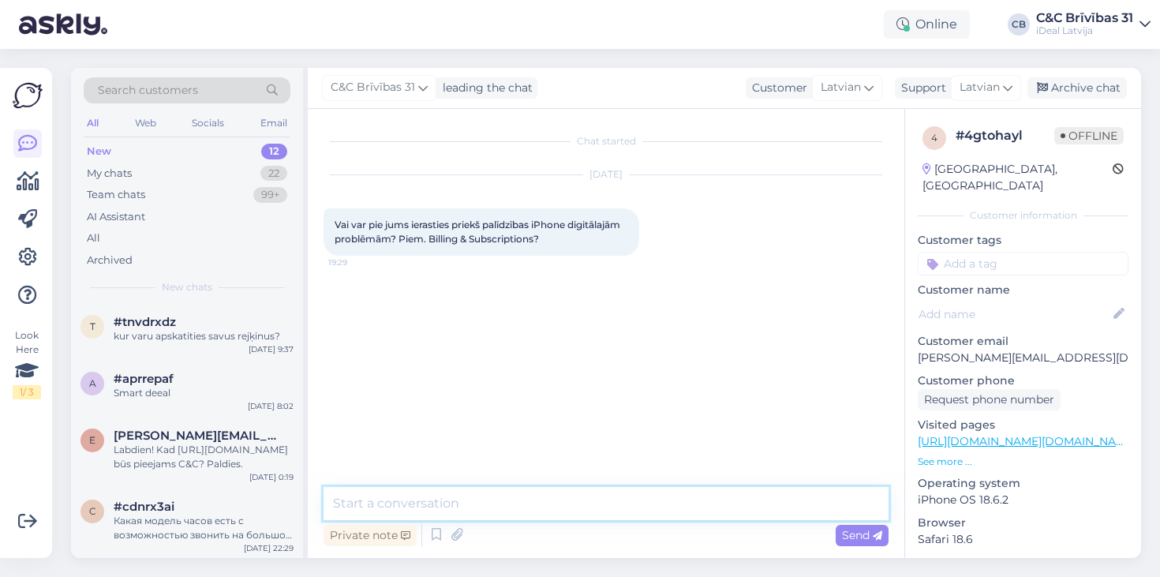
click at [557, 513] on textarea at bounding box center [606, 503] width 565 height 33
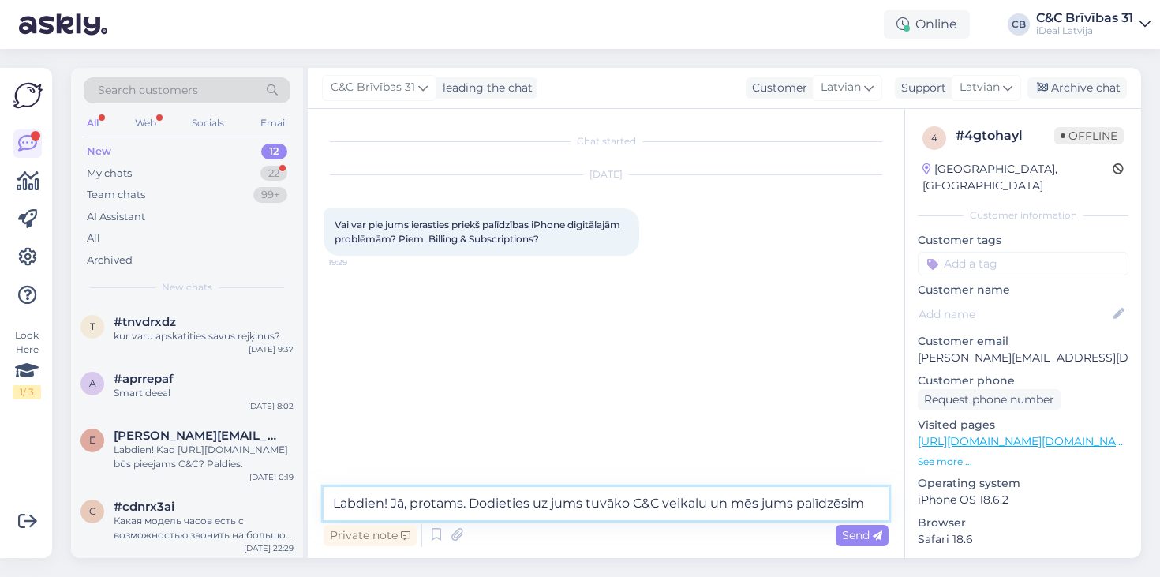
type textarea "Labdien! Jā, protams. Dodieties uz jums tuvāko C&C veikalu un mēs jums palīdzēs…"
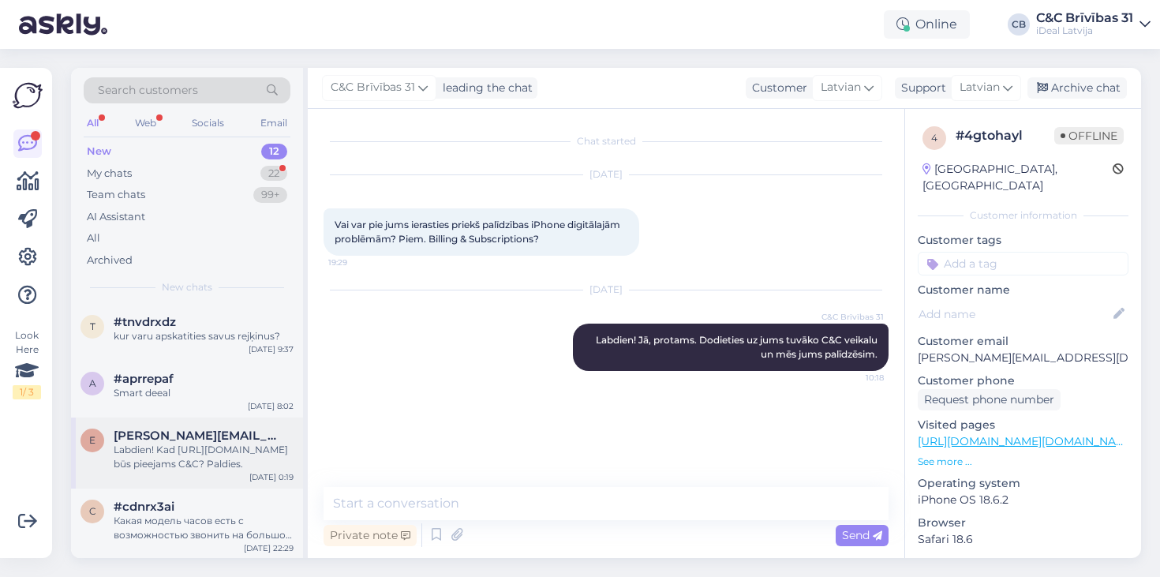
click at [174, 432] on span "[PERSON_NAME][EMAIL_ADDRESS][PERSON_NAME][DOMAIN_NAME]" at bounding box center [196, 436] width 164 height 14
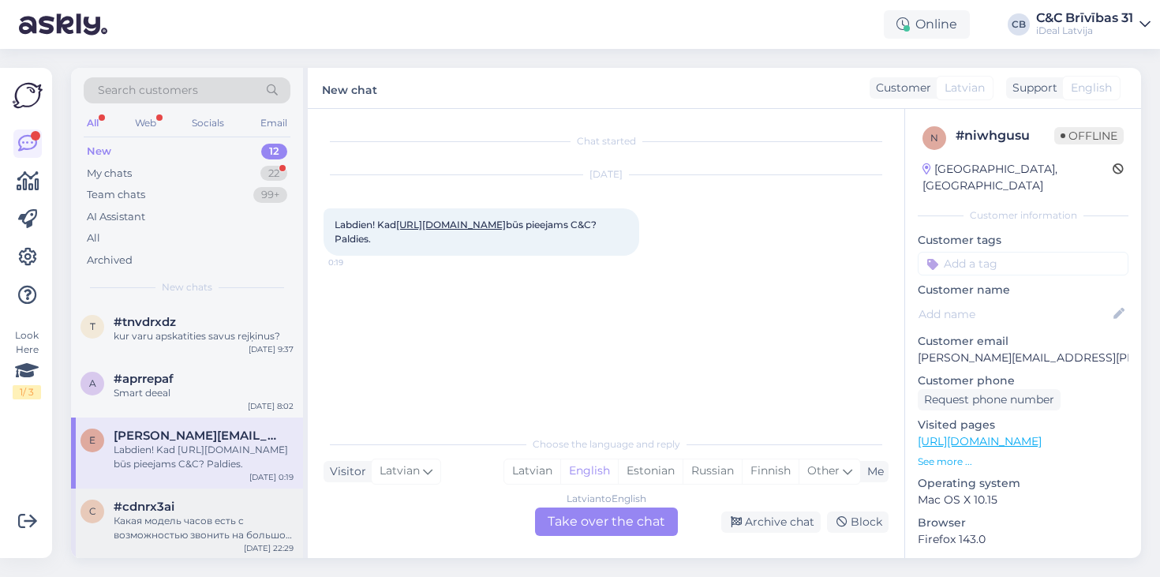
click at [213, 521] on div "Какая модель часов есть с возможностью звонить на большом расстояние от телефон…" at bounding box center [204, 528] width 180 height 28
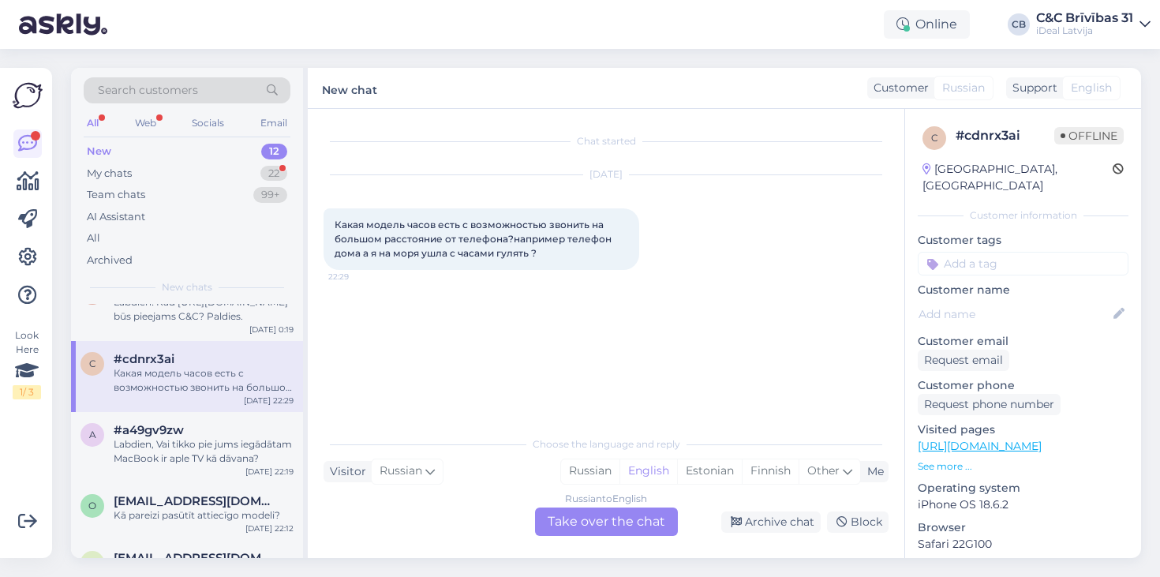
scroll to position [180, 0]
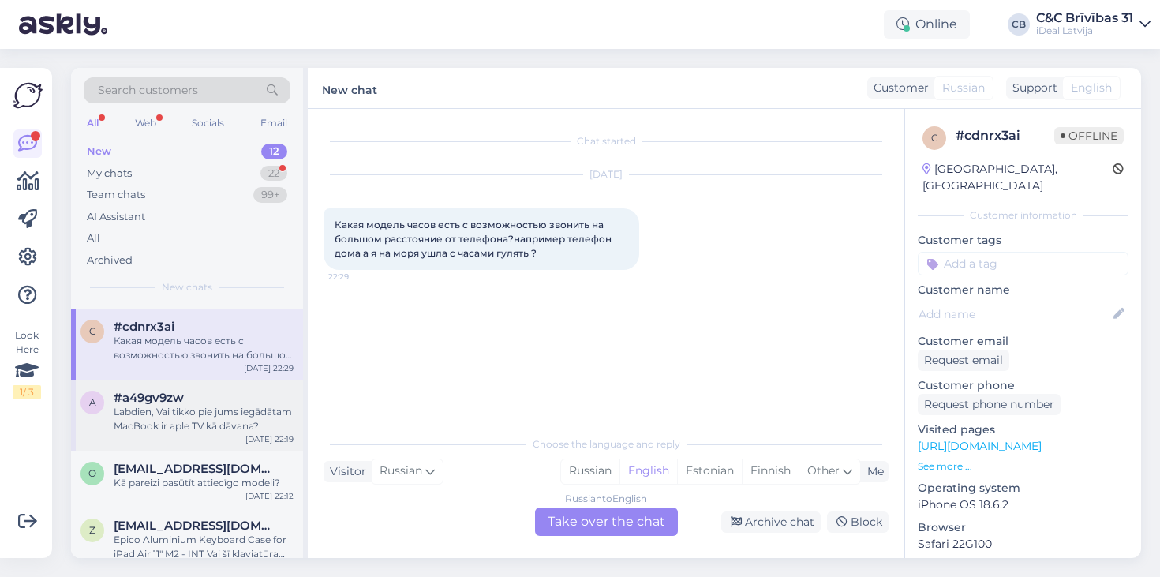
click at [153, 408] on div "Labdien, Vai tikko pie jums iegādātam MacBook ir aple TV kā dāvana?" at bounding box center [204, 419] width 180 height 28
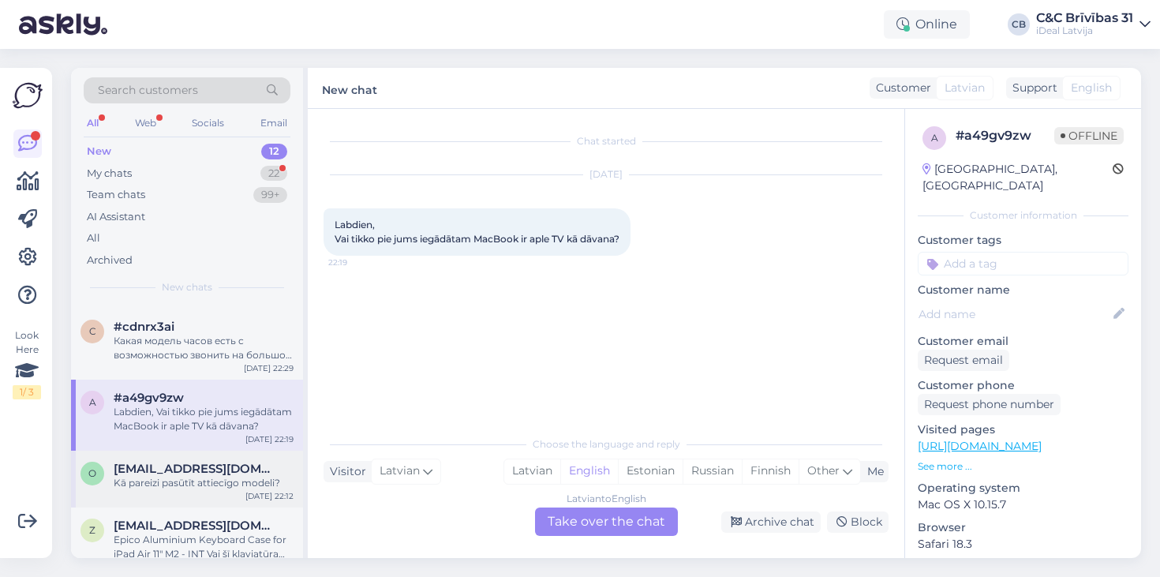
click at [189, 476] on div "Kā pareizi pasūtīt attiecīgo modeli?" at bounding box center [204, 483] width 180 height 14
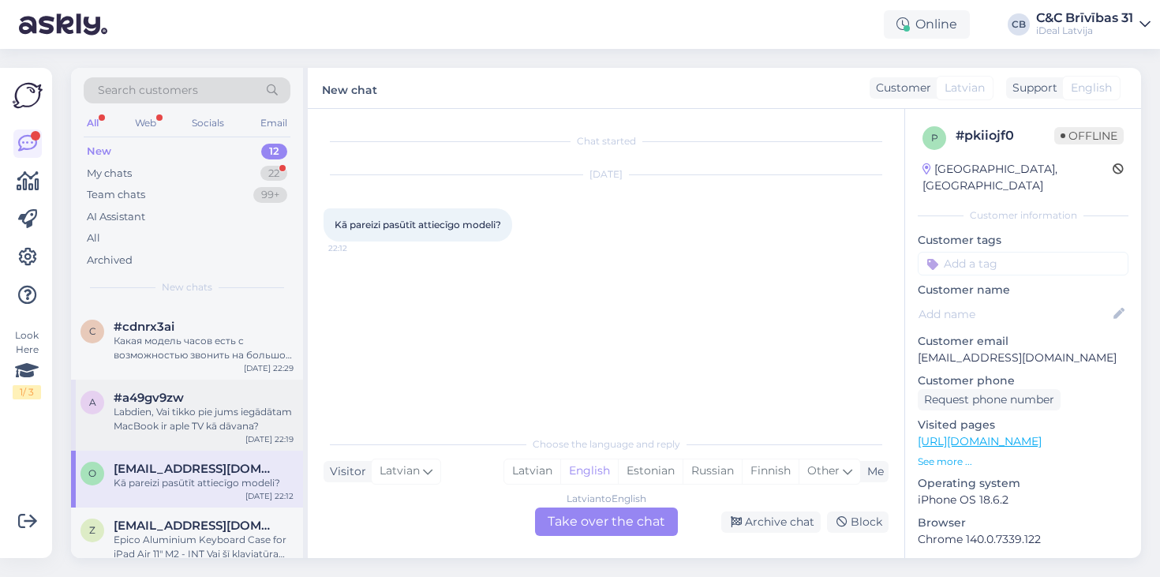
click at [216, 407] on div "Labdien, Vai tikko pie jums iegādātam MacBook ir aple TV kā dāvana?" at bounding box center [204, 419] width 180 height 28
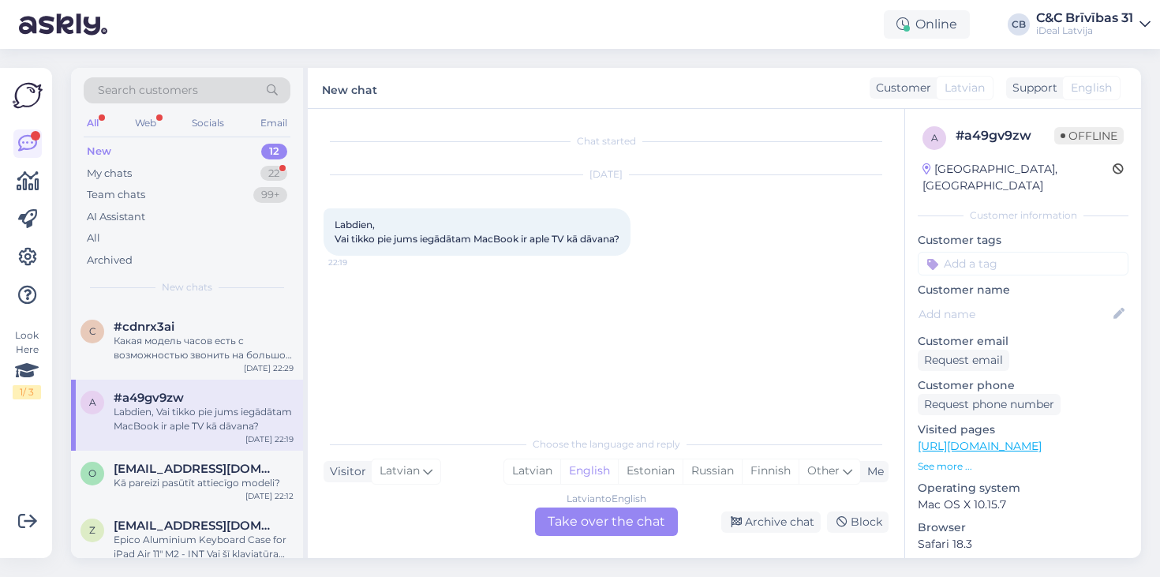
scroll to position [133, 0]
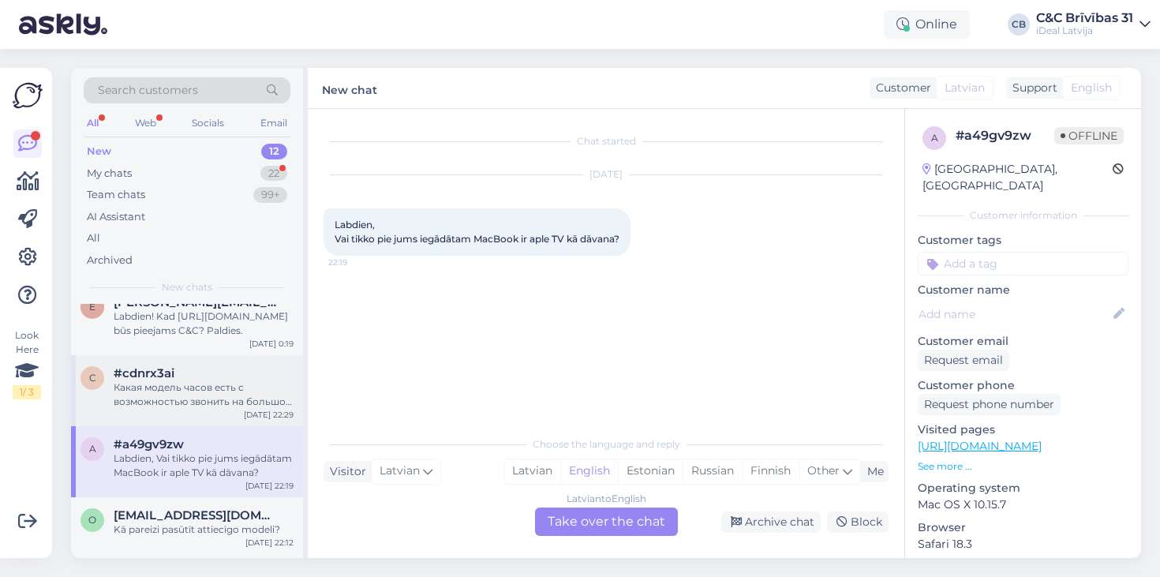
click at [216, 407] on div "c #cdnrx3ai Какая модель часов есть с возможностью звонить на большом расстояни…" at bounding box center [187, 390] width 232 height 71
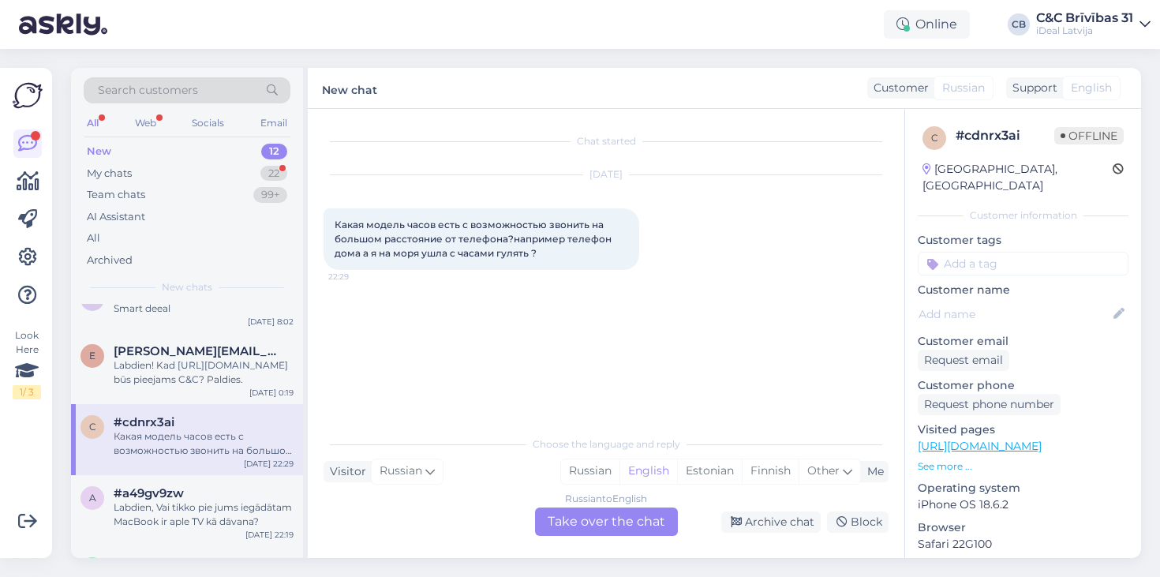
scroll to position [84, 0]
click at [231, 388] on div "e edgars@pocs.dev Labdien! Kad https://www.apple.com/shop/product/MGKN4AM/A/40w…" at bounding box center [187, 369] width 232 height 71
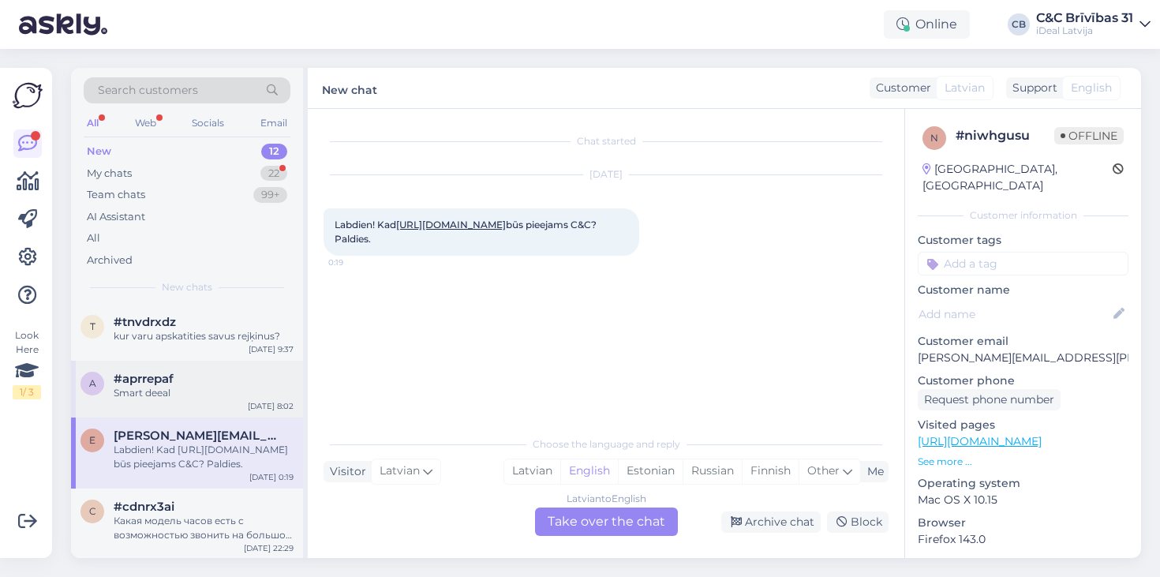
scroll to position [0, 0]
click at [209, 178] on div "My chats 22" at bounding box center [187, 174] width 207 height 22
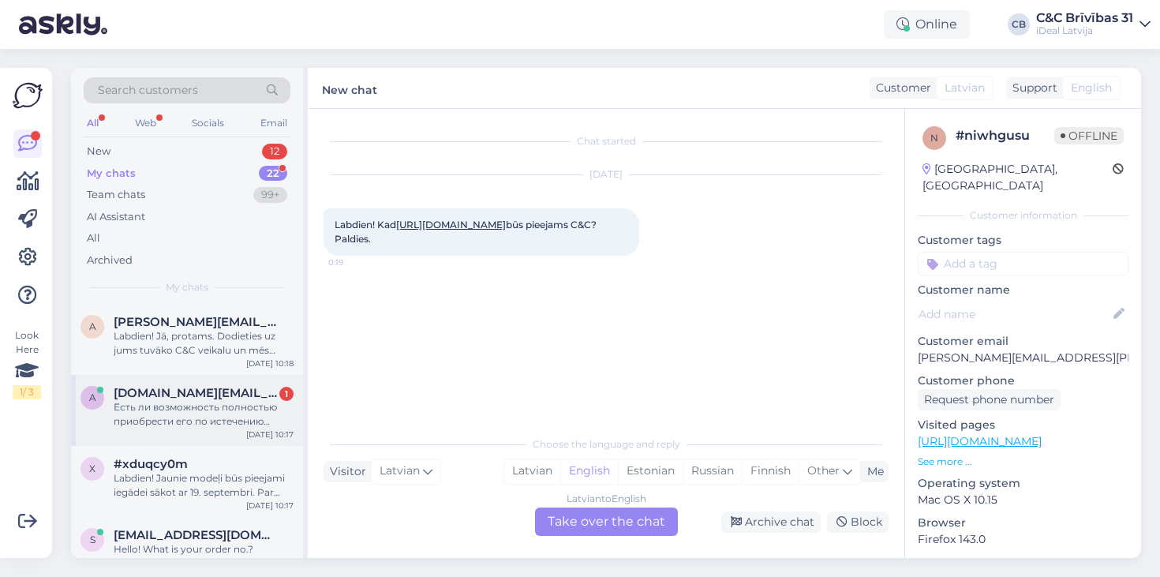
click at [227, 378] on div "a andris.paura.direct@gmail.com 1 Есть ли возможность полностью приобрести его …" at bounding box center [187, 410] width 232 height 71
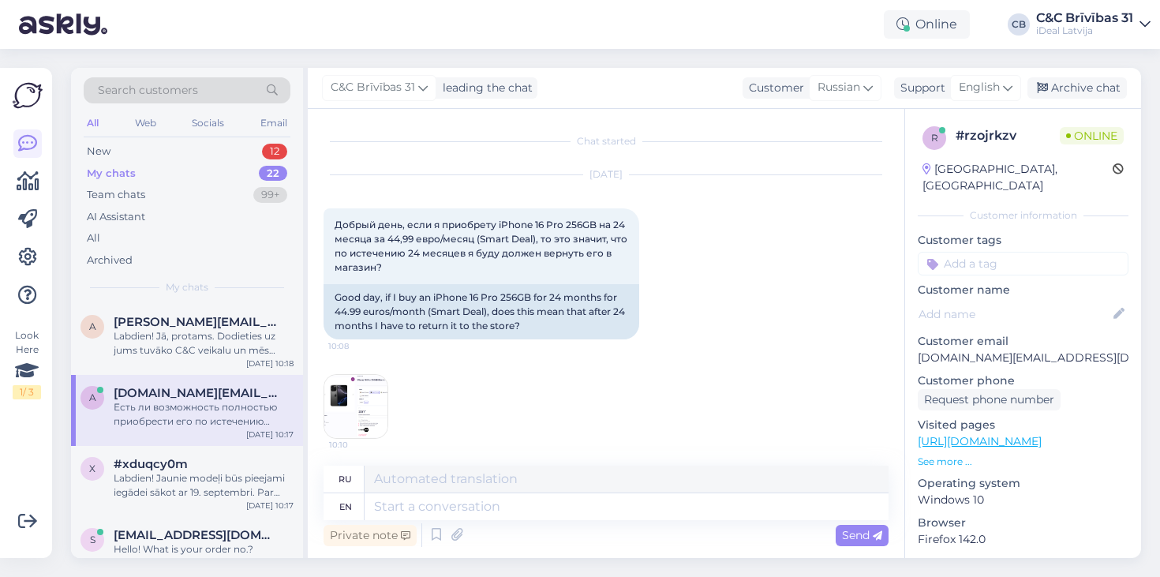
scroll to position [753, 0]
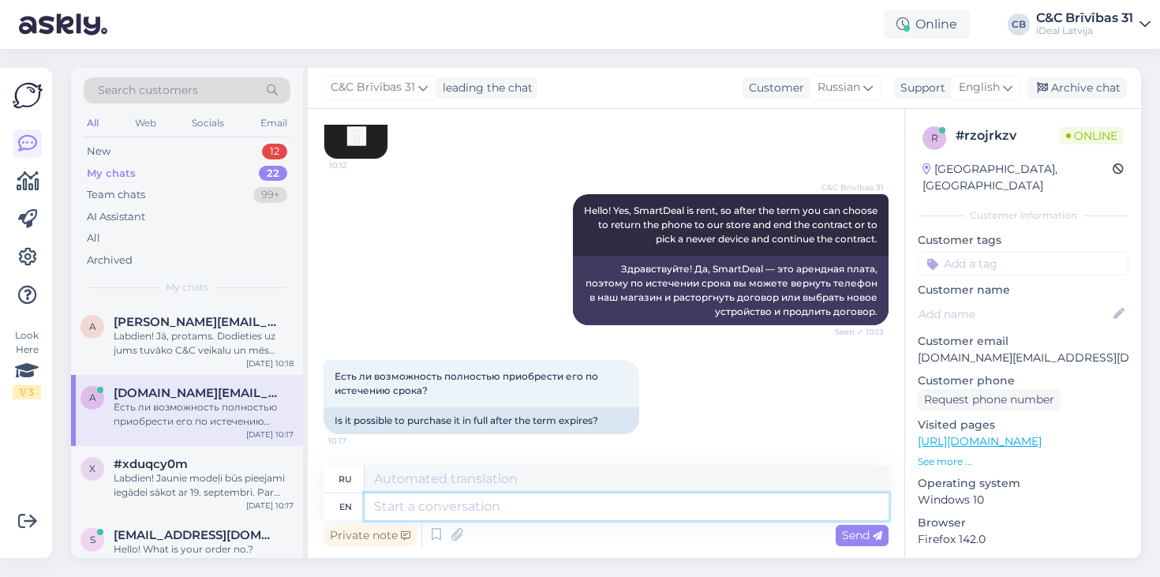
click at [590, 509] on textarea at bounding box center [627, 506] width 524 height 27
type textarea "Int"
type textarea "Инт"
type textarea "I t"
type textarea "я"
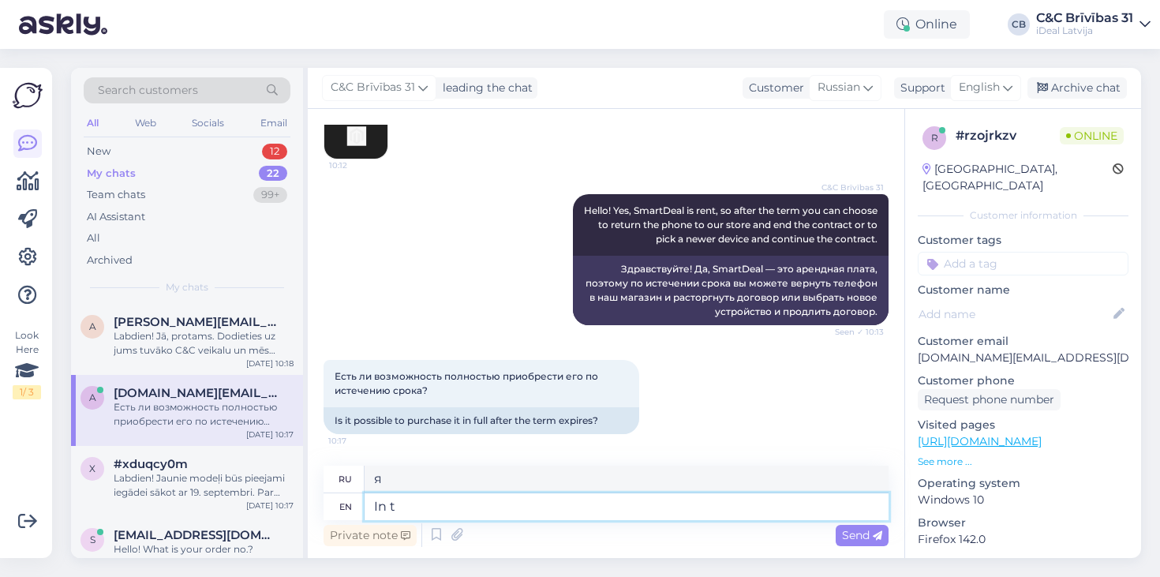
type textarea "In th"
type textarea "В"
type textarea "In this c"
type textarea "В этом"
type textarea "In this case"
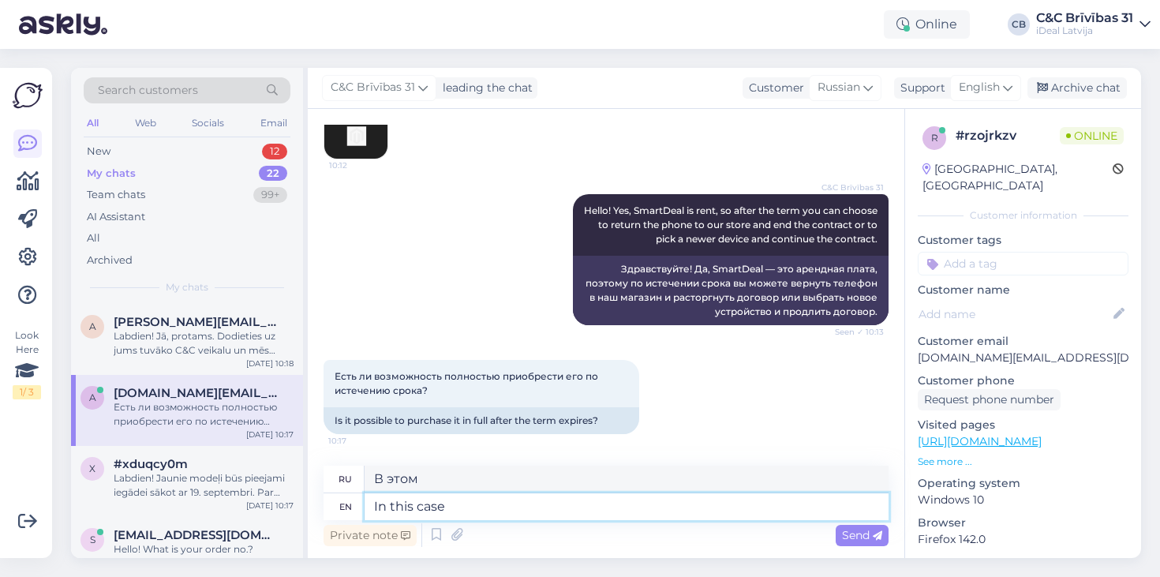
type textarea "В этом случае"
type textarea "In this case, i"
type textarea "В этом случае,"
type textarea "In this case, if i"
type textarea "В этом случае, если"
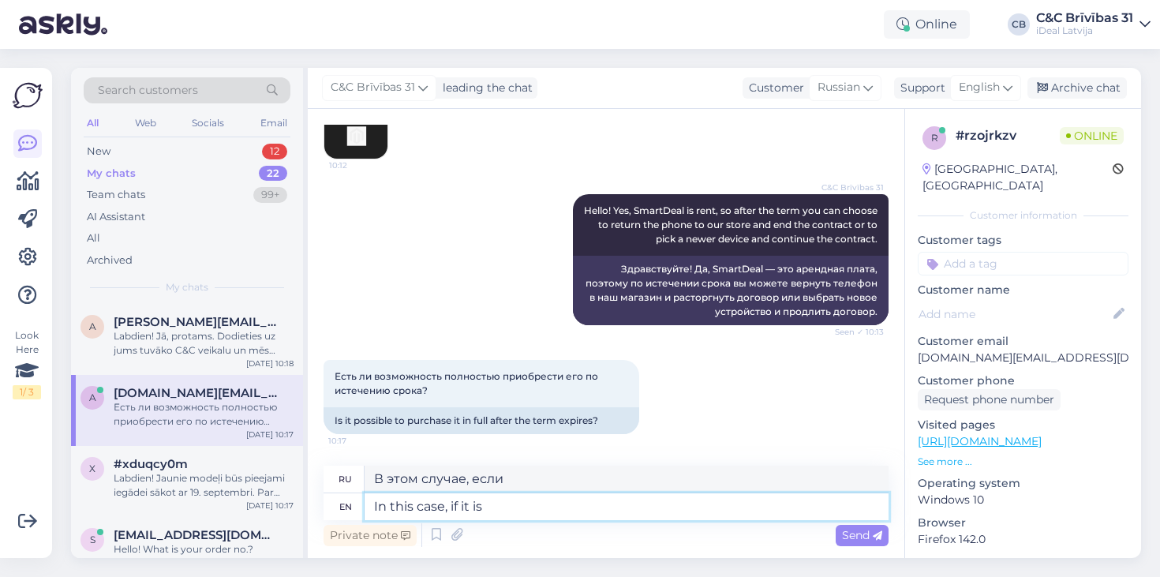
type textarea "In this case, if it is"
type textarea "В этом случае, если это"
type textarea "In this case, if it is Sm"
type textarea "В этом случае, если это так"
type textarea "In this case, if it"
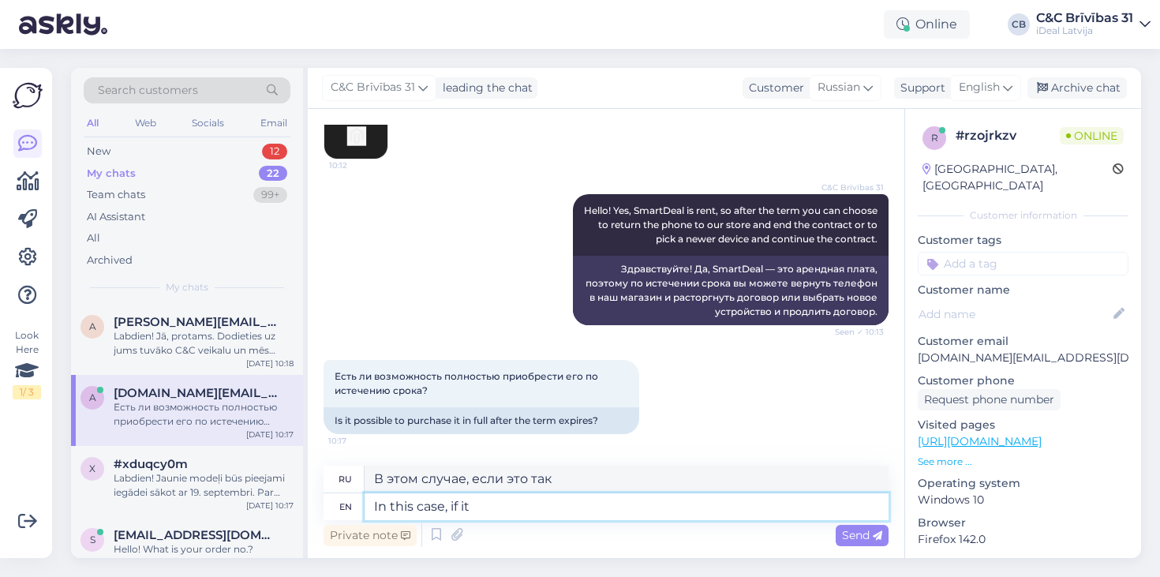
type textarea "В этом случае, если это"
type textarea "In this case, if it is"
type textarea "В этом случае, если это так"
type textarea "In this case, if it is SmartDea"
type textarea "In t"
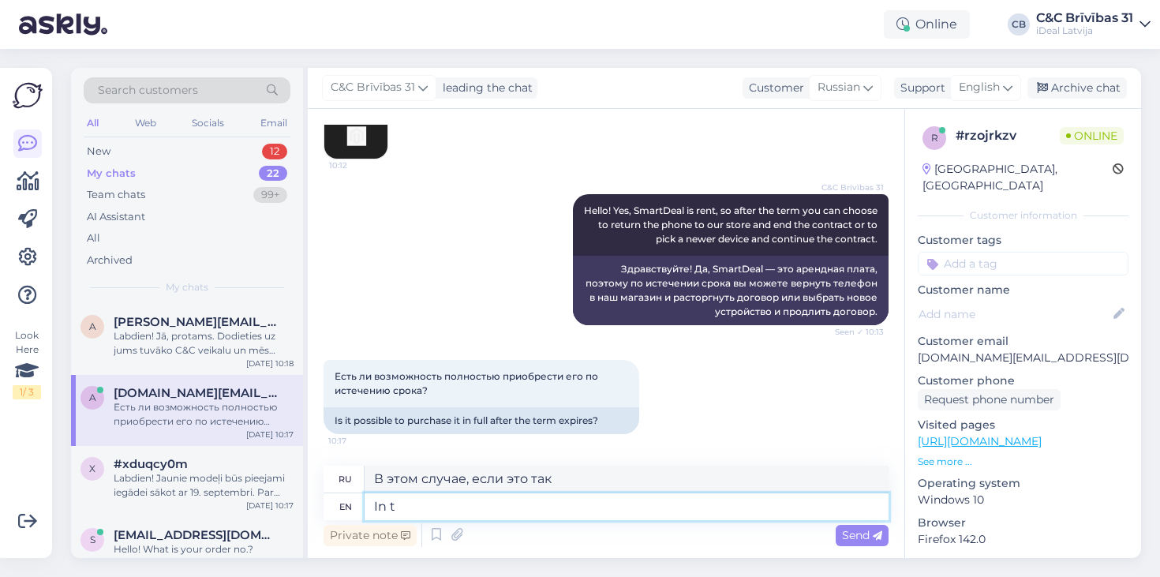
type textarea "В"
type textarea "In this cas"
type textarea "В этом"
type textarea "In this case, n"
type textarea "В этом случае,"
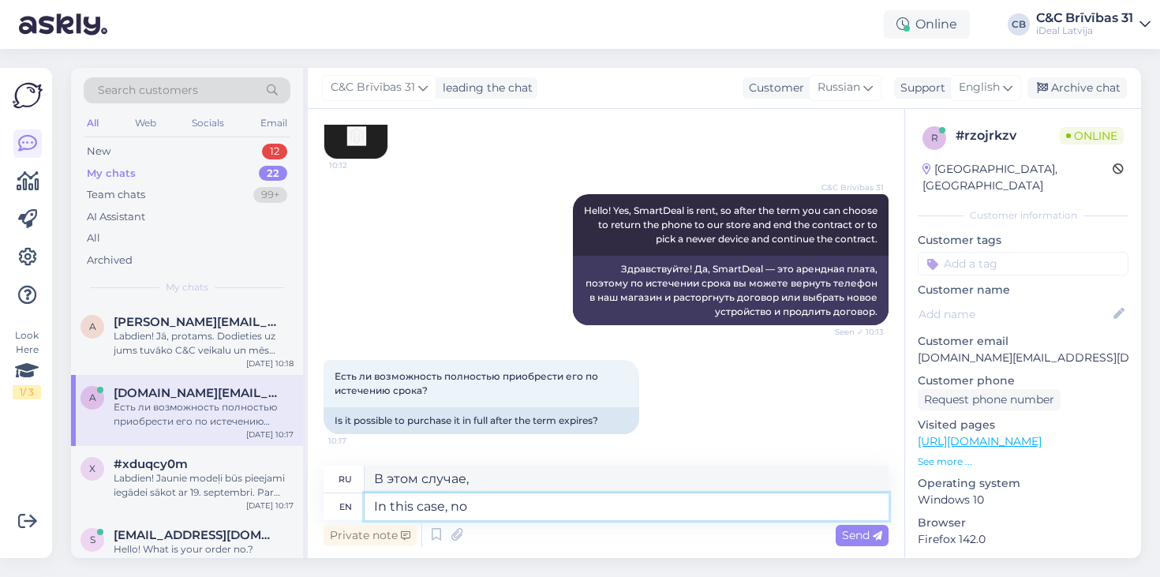
type textarea "In this case, no"
type textarea "В этом случае нет"
type textarea "In this case, no, i"
type textarea "В этом случае, нет."
type textarea "In this case, no, it i"
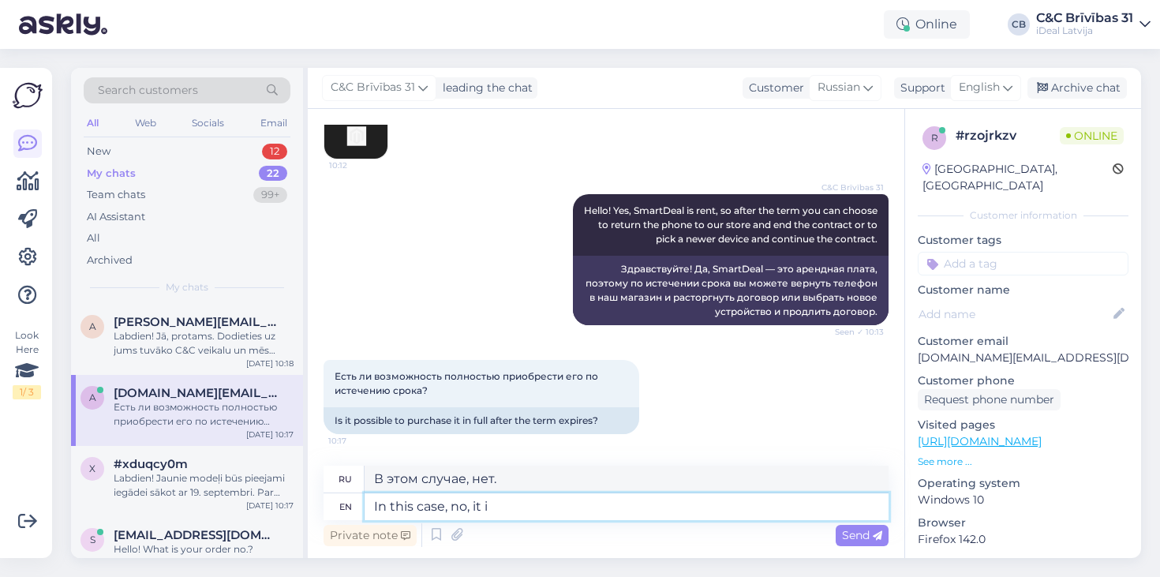
type textarea "В этом случае, нет, это"
type textarea "In this case, no, it is"
type textarea "В этом случае, нет, это так"
type textarea "In this case, no, it is not po"
type textarea "В этом случае, нет, это не так."
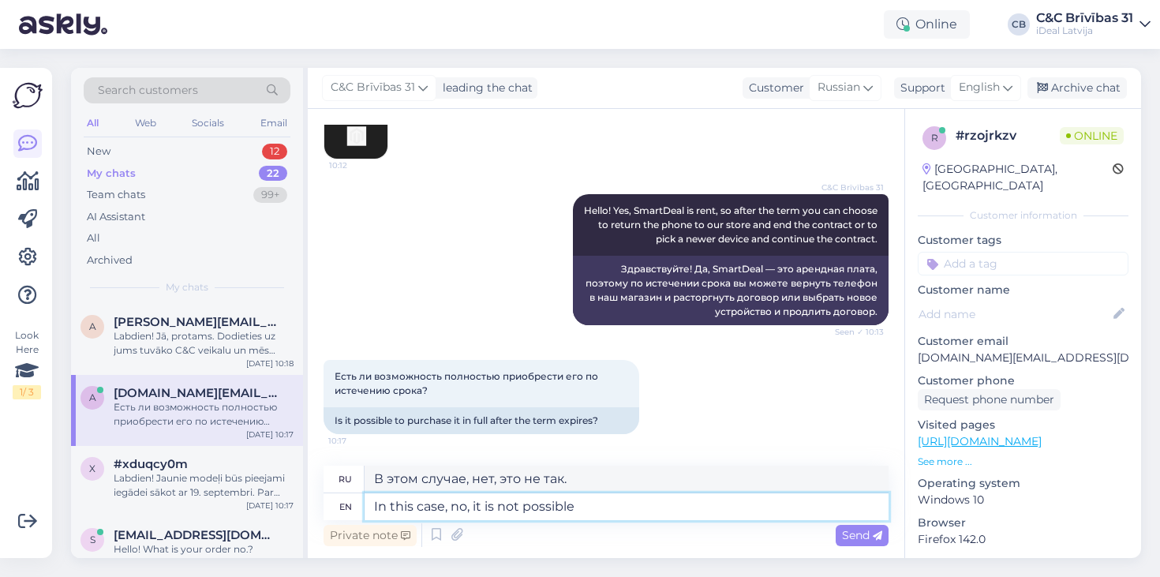
type textarea "In this case, no, it is not possible."
type textarea "В данном случае — нет, это невозможно."
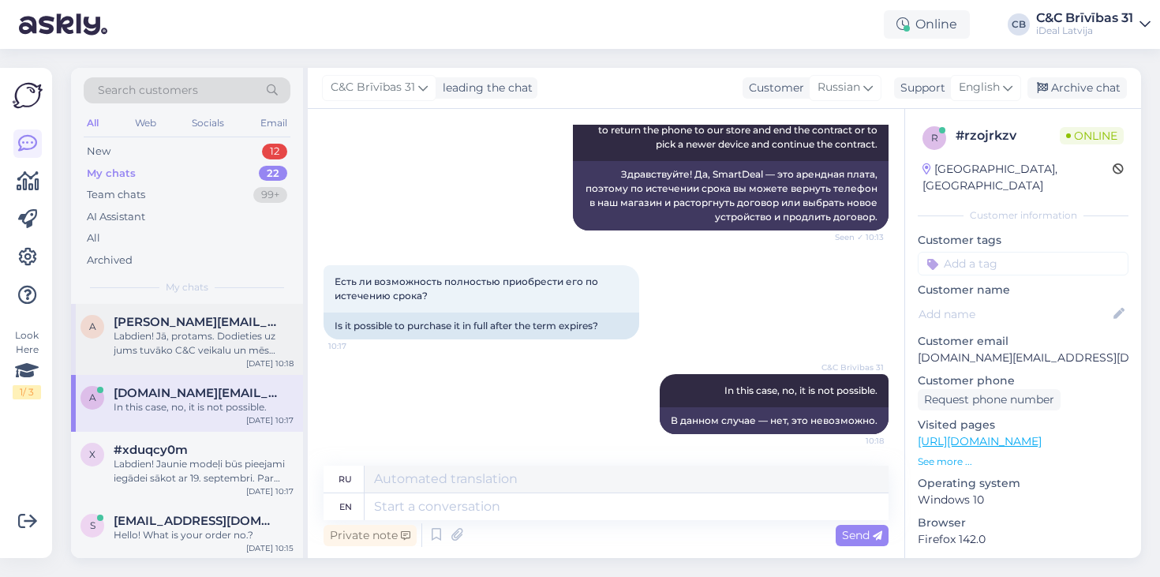
click at [266, 339] on div "Labdien! Jā, protams. Dodieties uz jums tuvāko C&C veikalu un mēs jums palīdzēs…" at bounding box center [204, 343] width 180 height 28
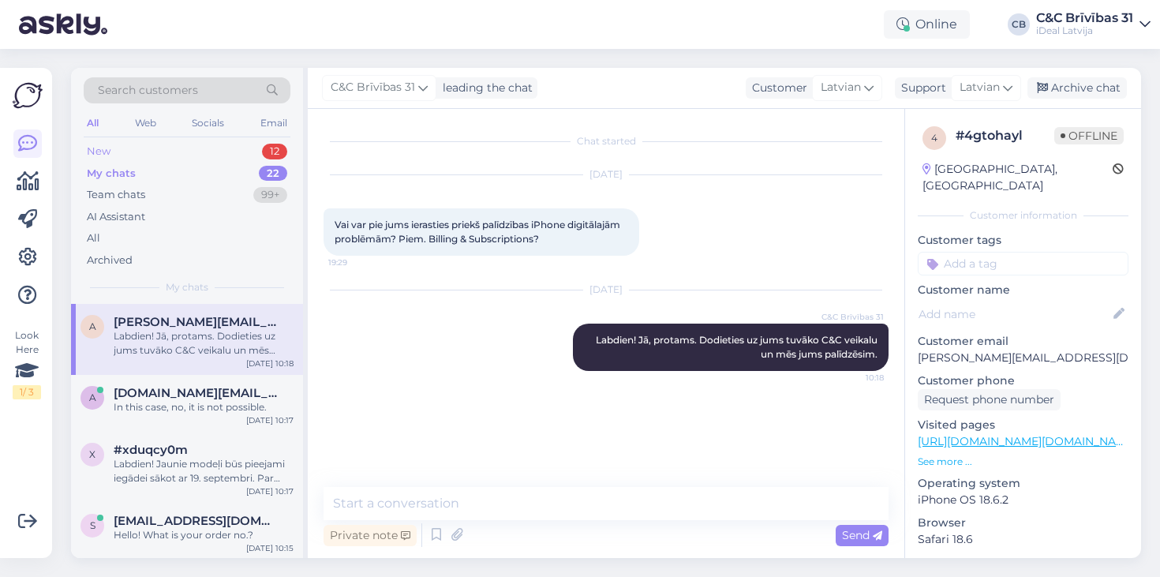
click at [197, 155] on div "New 12" at bounding box center [187, 152] width 207 height 22
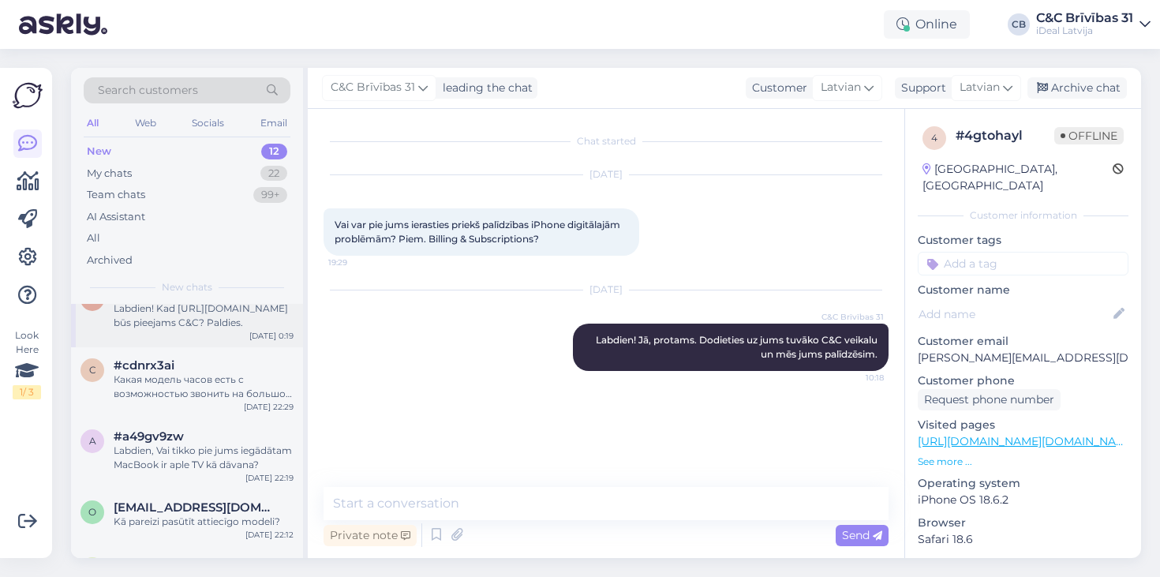
scroll to position [142, 0]
click at [249, 459] on div "Labdien, Vai tikko pie jums iegādātam MacBook ir aple TV kā dāvana?" at bounding box center [204, 457] width 180 height 28
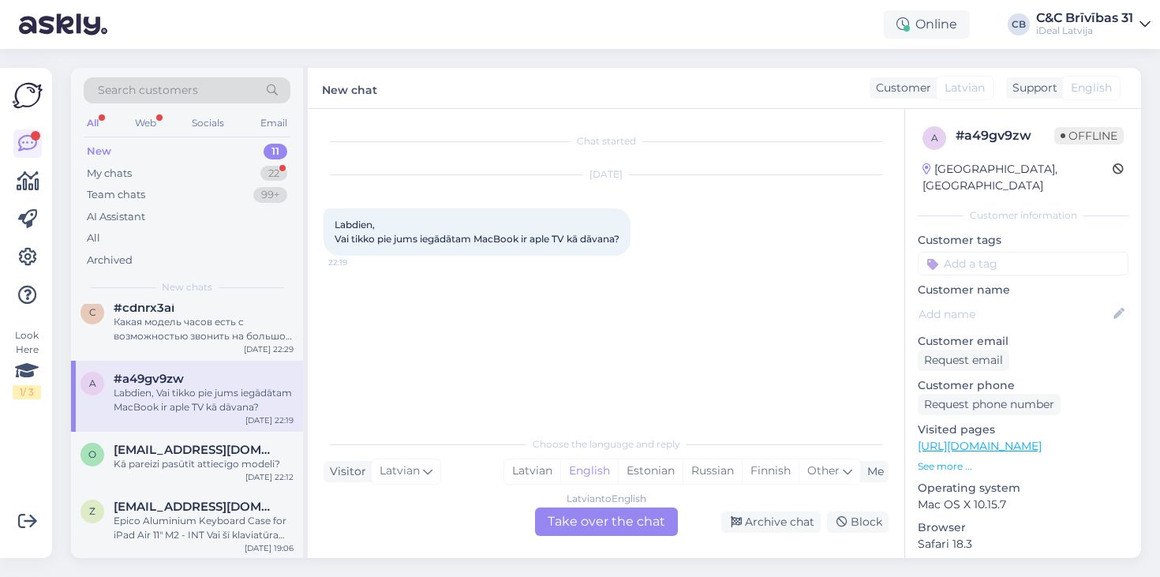
scroll to position [0, 0]
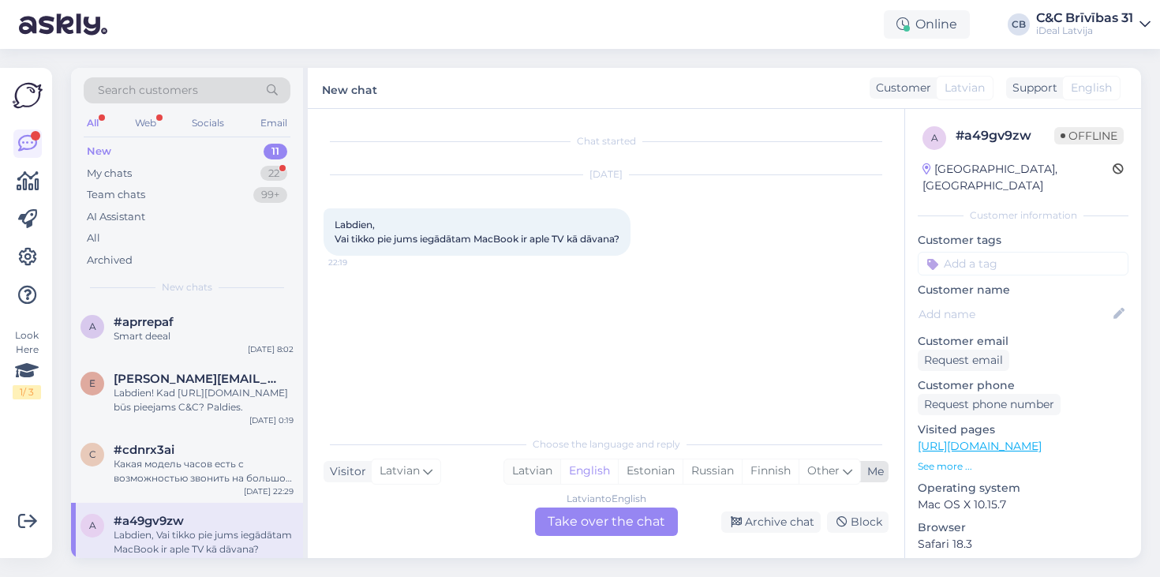
click at [526, 463] on div "Latvian" at bounding box center [532, 471] width 56 height 24
click at [543, 511] on div "Latvian to Latvian Take over the chat" at bounding box center [606, 522] width 143 height 28
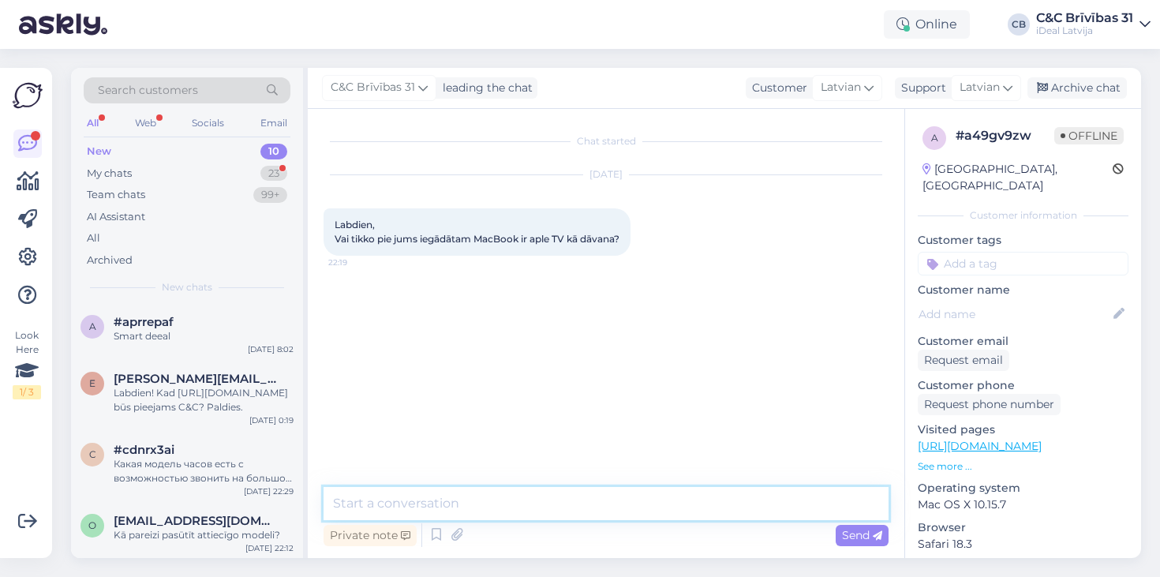
click at [545, 509] on textarea at bounding box center [606, 503] width 565 height 33
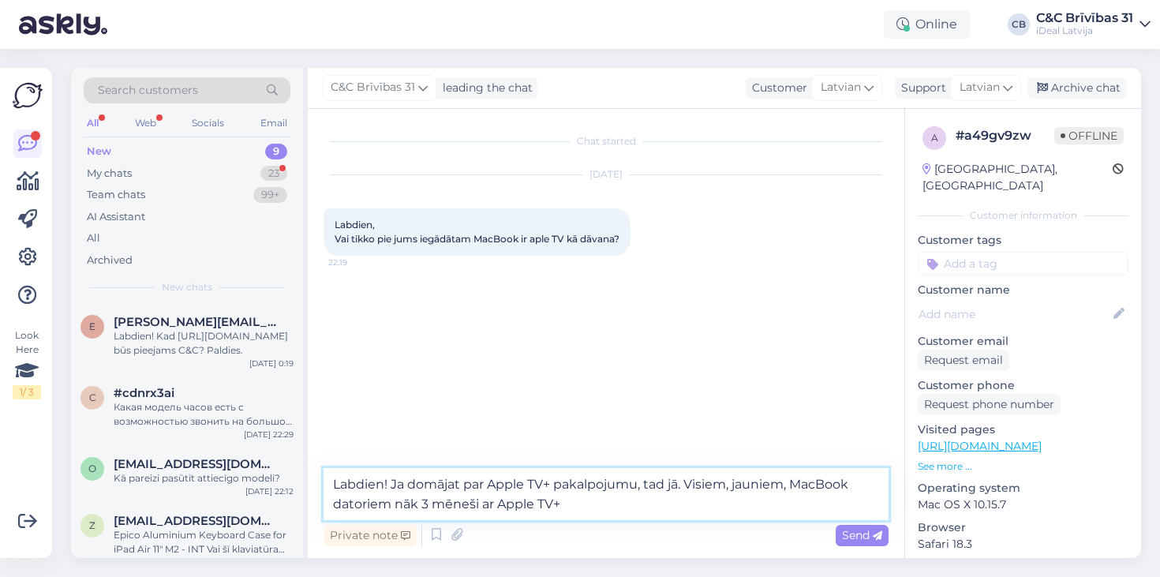
type textarea "Labdien! Ja domājat par Apple TV+ pakalpojumu, tad jā. Visiem, jauniem, MacBook…"
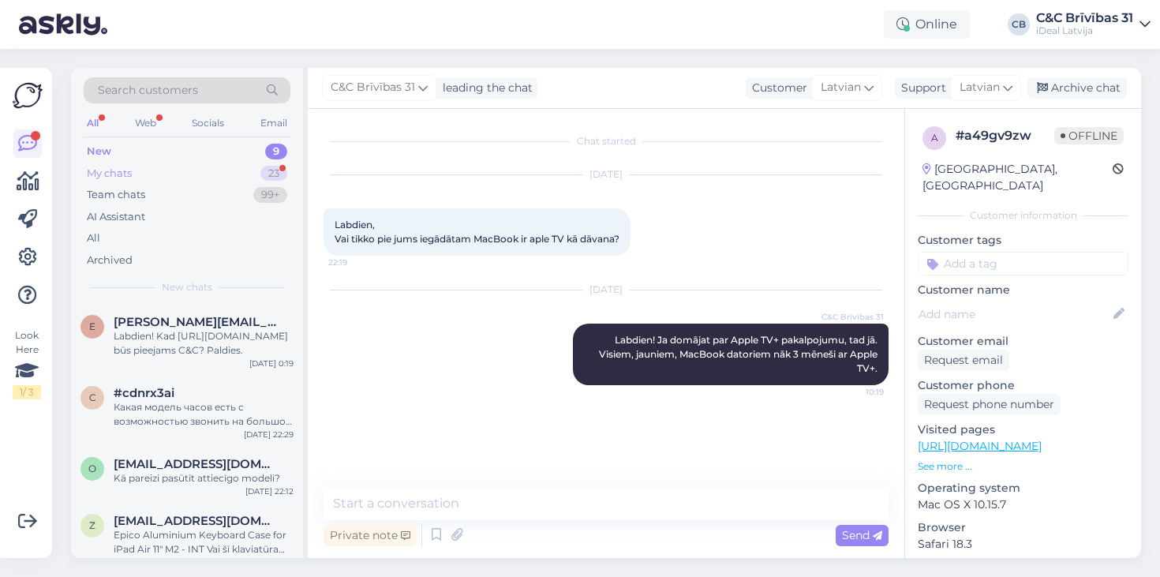
click at [211, 176] on div "My chats 23" at bounding box center [187, 174] width 207 height 22
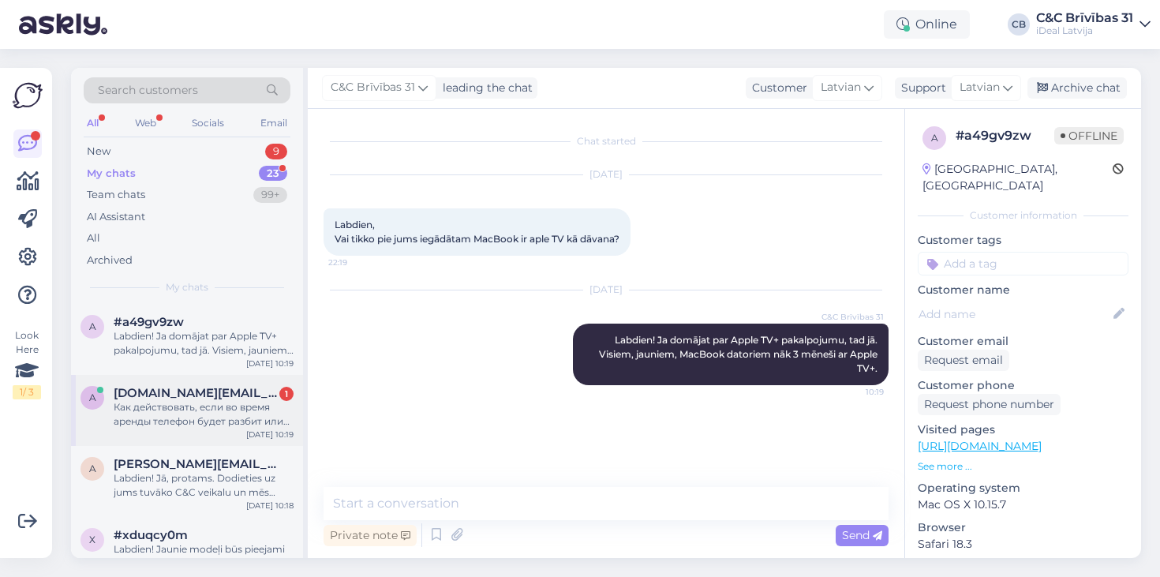
click at [240, 412] on div "Как действовать, если во время аренды телефон будет разбит или сломан?" at bounding box center [204, 414] width 180 height 28
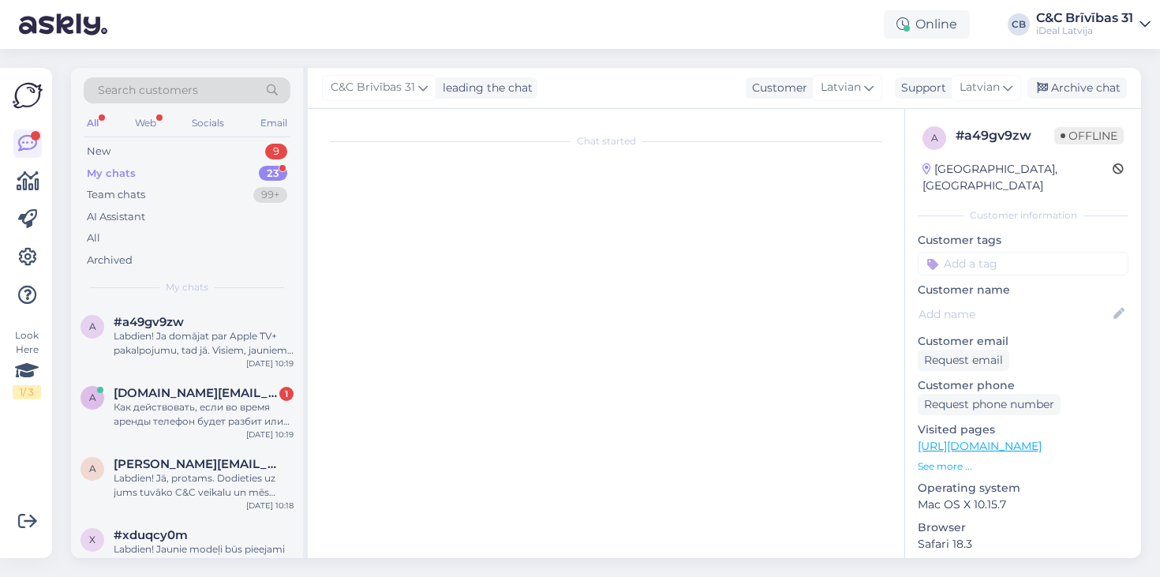
scroll to position [971, 0]
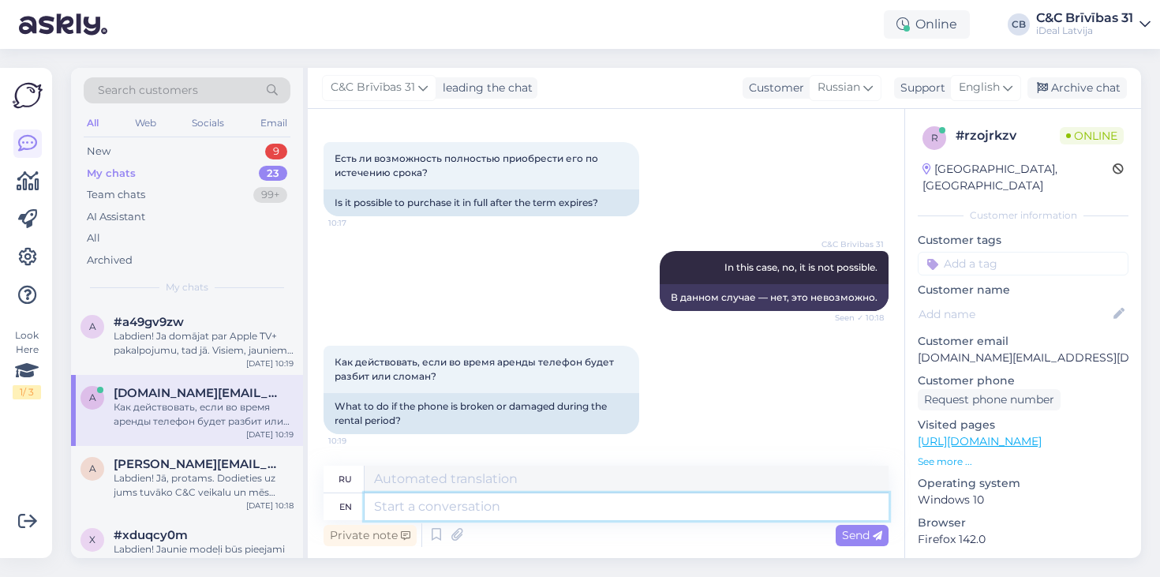
click at [512, 510] on textarea at bounding box center [627, 506] width 524 height 27
type textarea "If yo"
type textarea "Если"
type textarea "If you"
type textarea "Если ты"
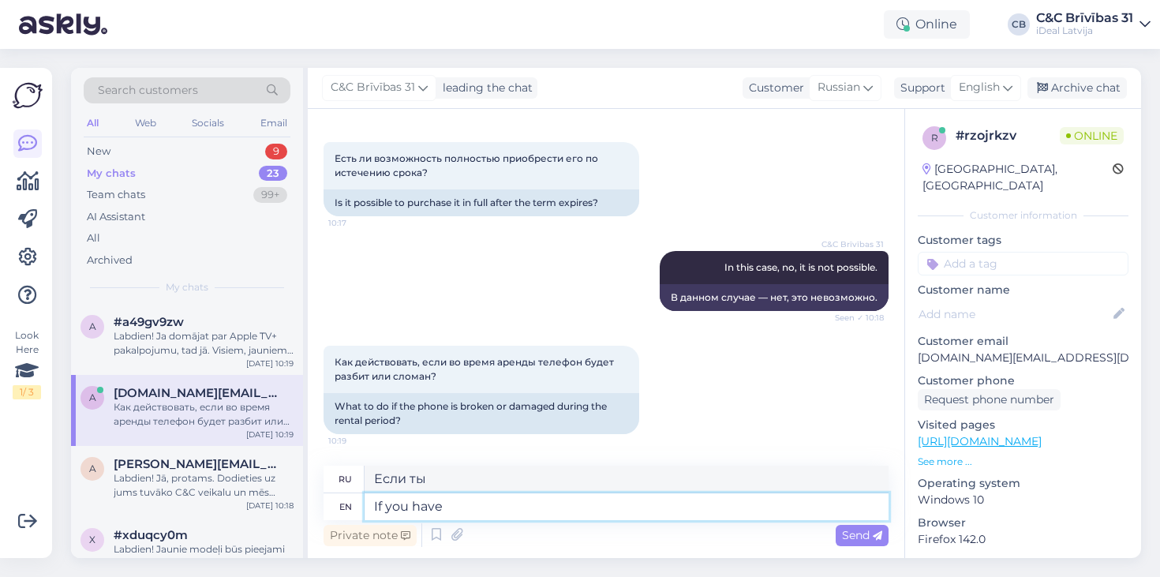
type textarea "If you have"
type textarea "Если у вас есть"
type textarea "If you have the insuracne"
type textarea "Если у вас есть страховка"
type textarea "If you have t"
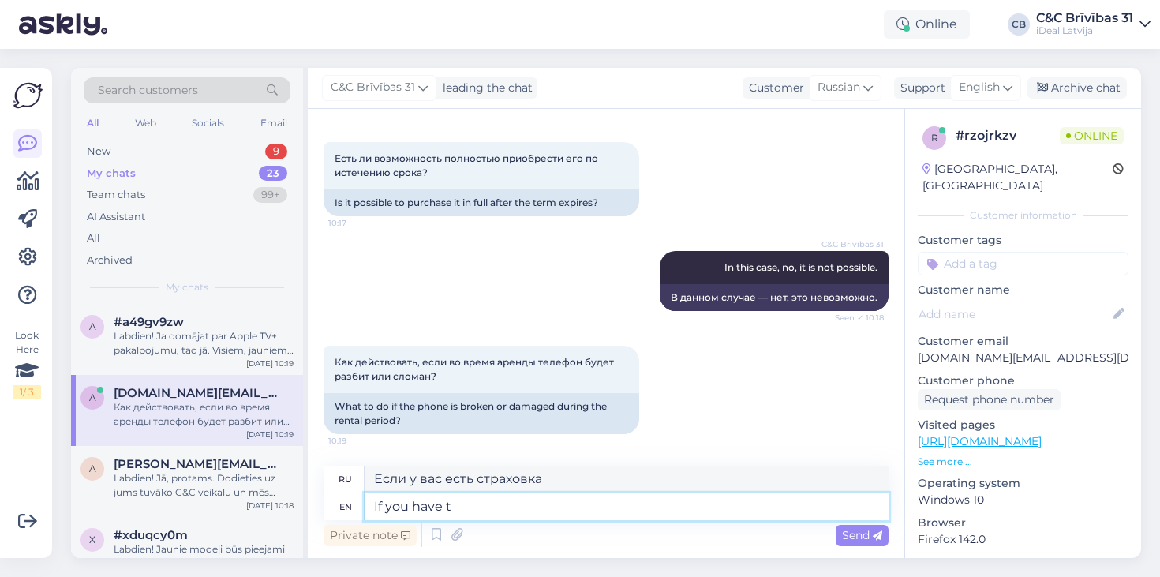
type textarea "Если у вас есть"
type textarea "If you"
type textarea "Если ты"
type textarea "If you chose to"
type textarea "Если вы решили"
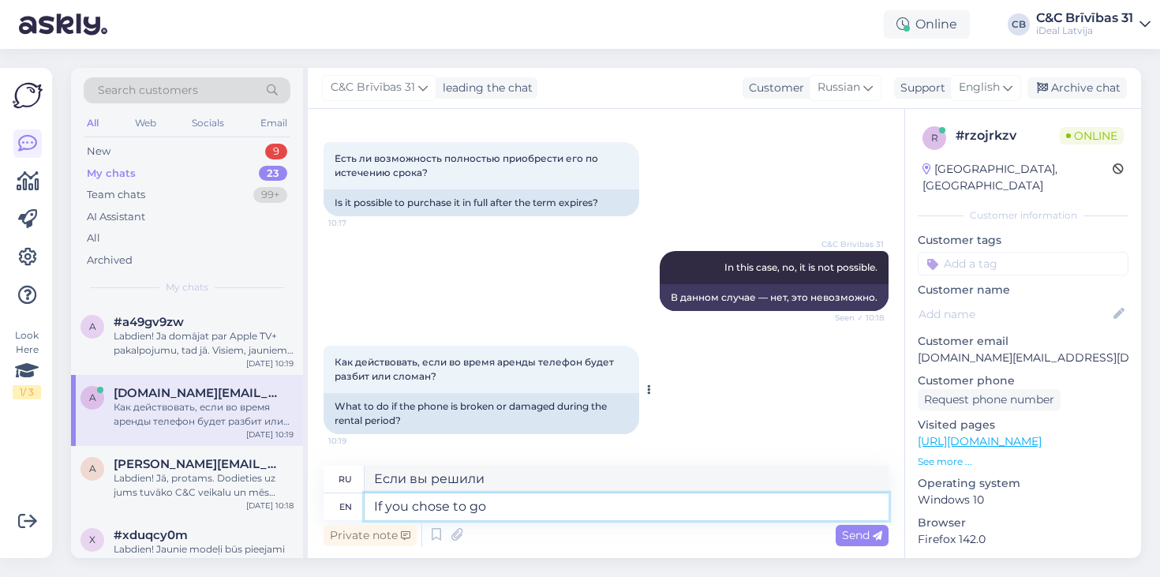
type textarea "If you chose to go"
type textarea "Если вы решили пойти"
type textarea "If you chose to go with s"
type textarea "Если вы решили пойти с"
type textarea "If you chose to go with SmartDeal+, wh"
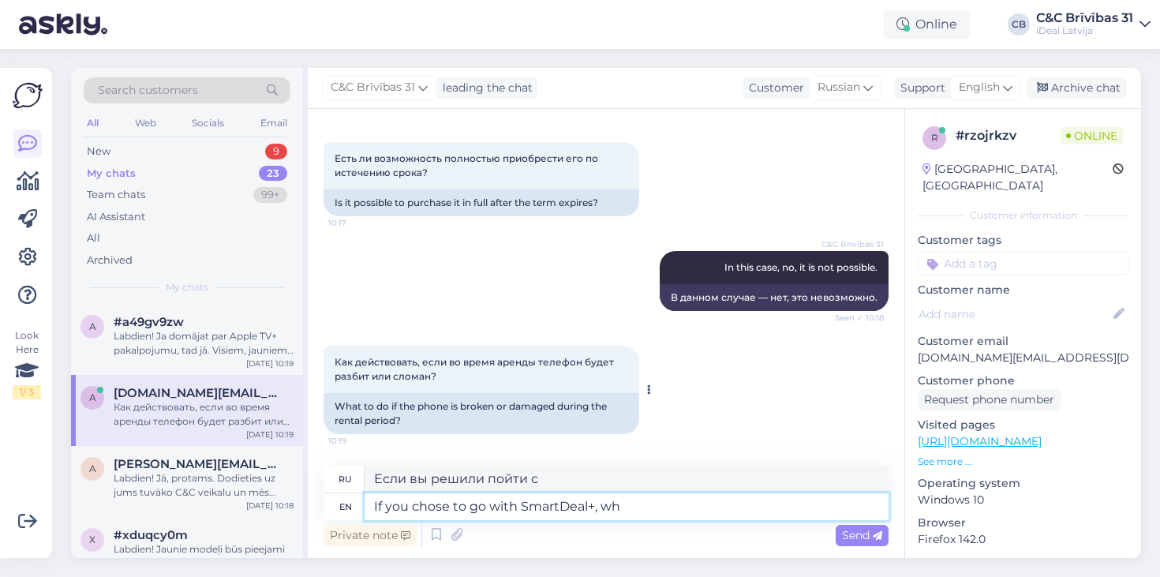
type textarea "Если вы выбрали SmartDeal+,"
type textarea "If you chose to go with SmartDeal+, which inc"
type textarea "Если вы выбрали SmartDeal+, который"
type textarea "If you chose to go with SmartDeal+, which included"
type textarea "Если вы выбрали SmartDeal+, который включает"
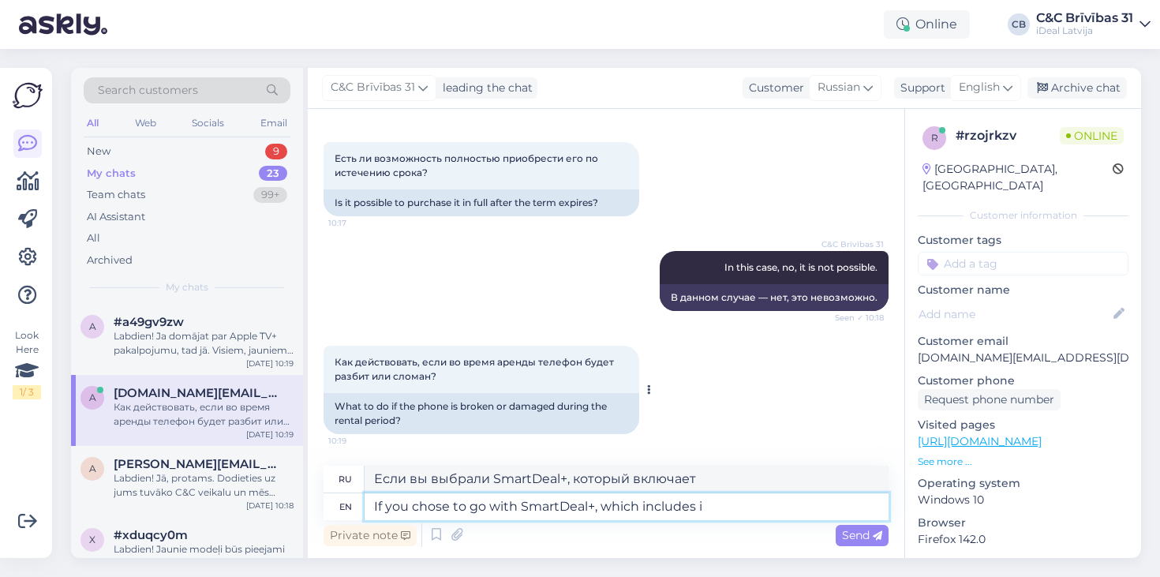
type textarea "If you chose to go with SmartDeal+, which includes in"
type textarea "Если вы выбрали SmartDeal+, который включает в себя"
type textarea "If you chose to go with SmartDeal+, which includes insurance"
type textarea "Если вы выбрали SmartDeal+, который включает страховку"
type textarea "If you chose to go with SmartDeal+, which includes insurance then"
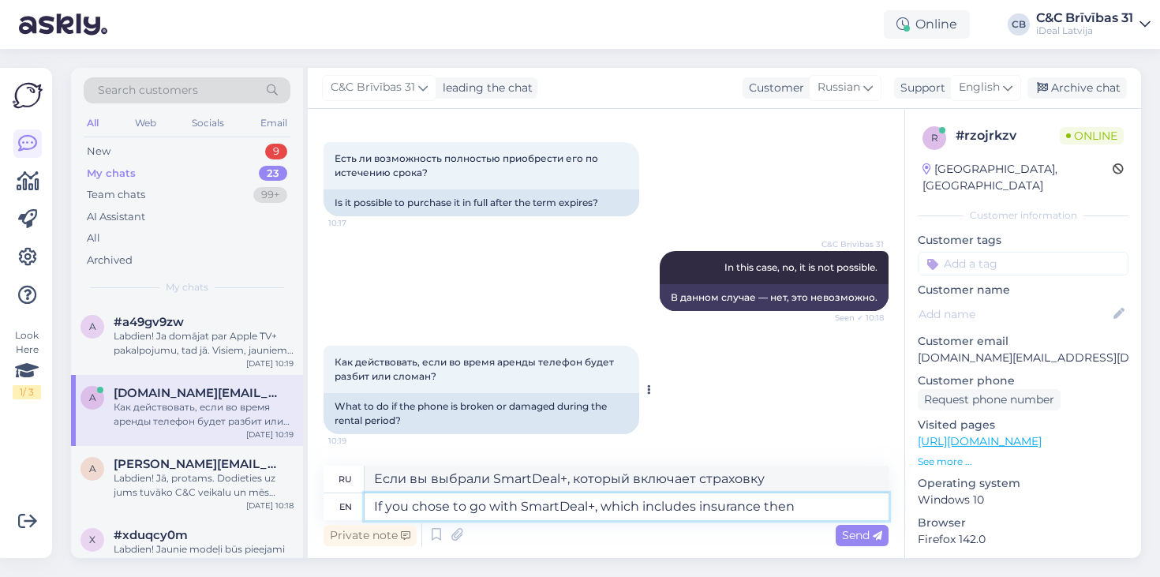
type textarea "Если вы выбрали SmartDeal+, который включает страховку, то"
type textarea "If you chose to go with SmartDeal+, which includes insurance then you o"
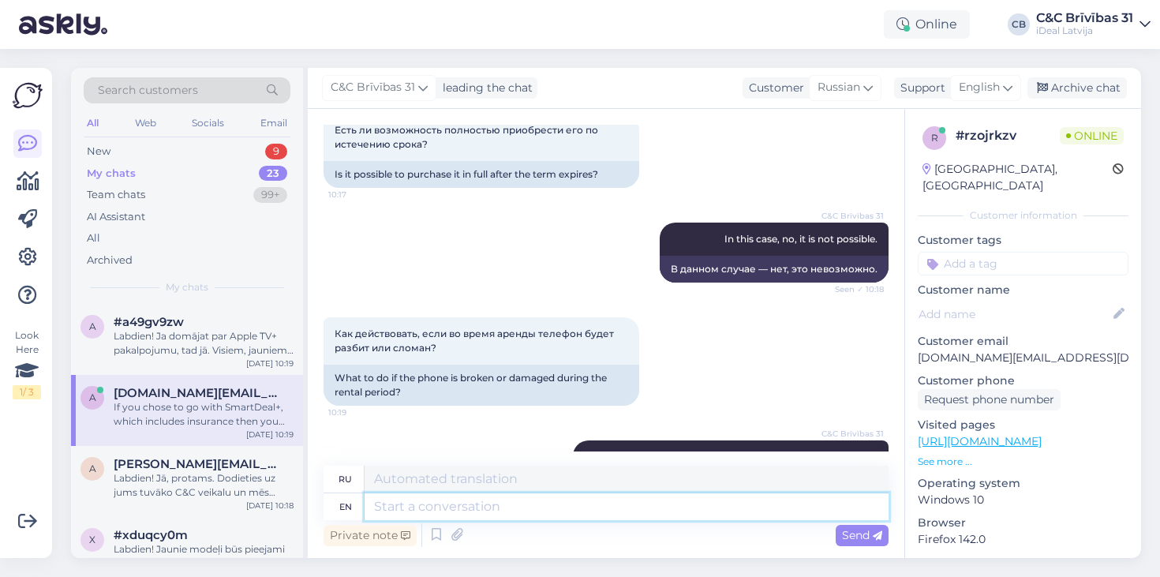
scroll to position [1137, 0]
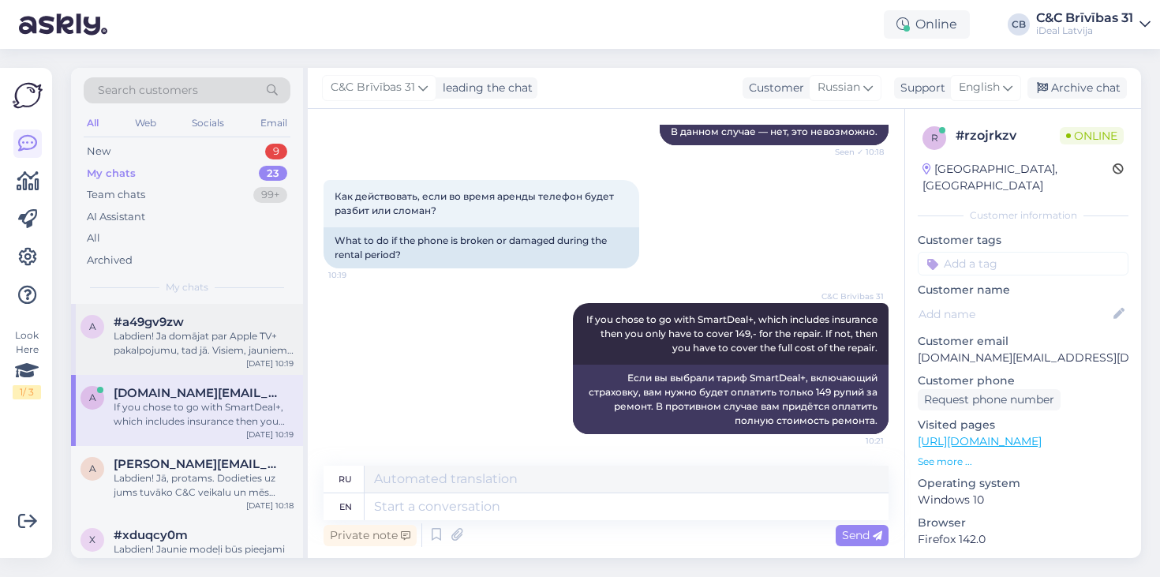
click at [173, 329] on div "Labdien! Ja domājat par Apple TV+ pakalpojumu, tad jā. Visiem, jauniem, MacBook…" at bounding box center [204, 343] width 180 height 28
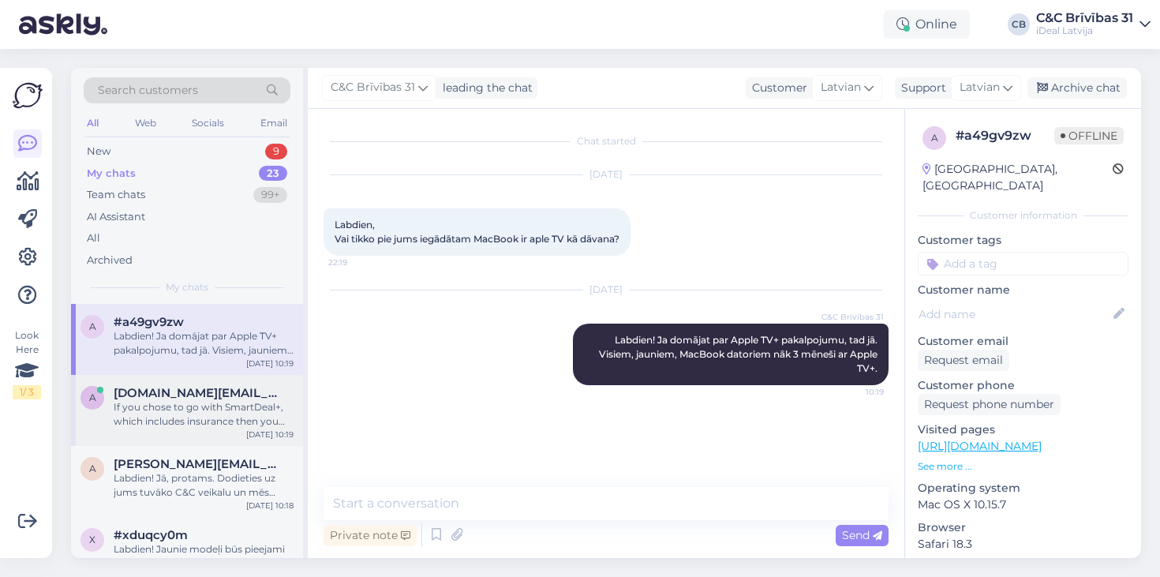
click at [196, 395] on span "[DOMAIN_NAME][EMAIL_ADDRESS][DOMAIN_NAME]" at bounding box center [196, 393] width 164 height 14
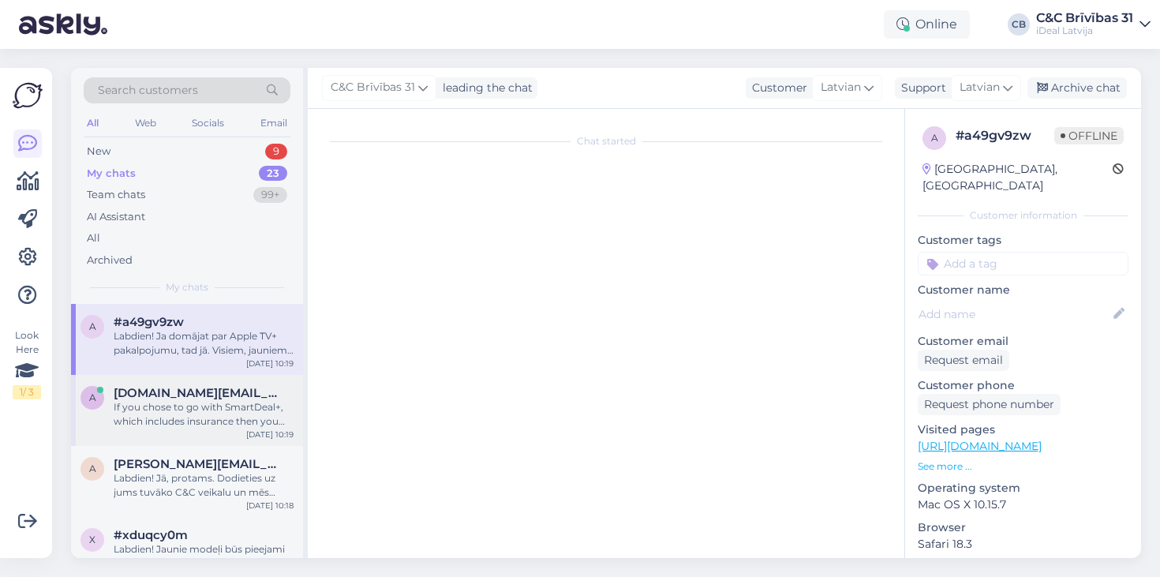
scroll to position [1137, 0]
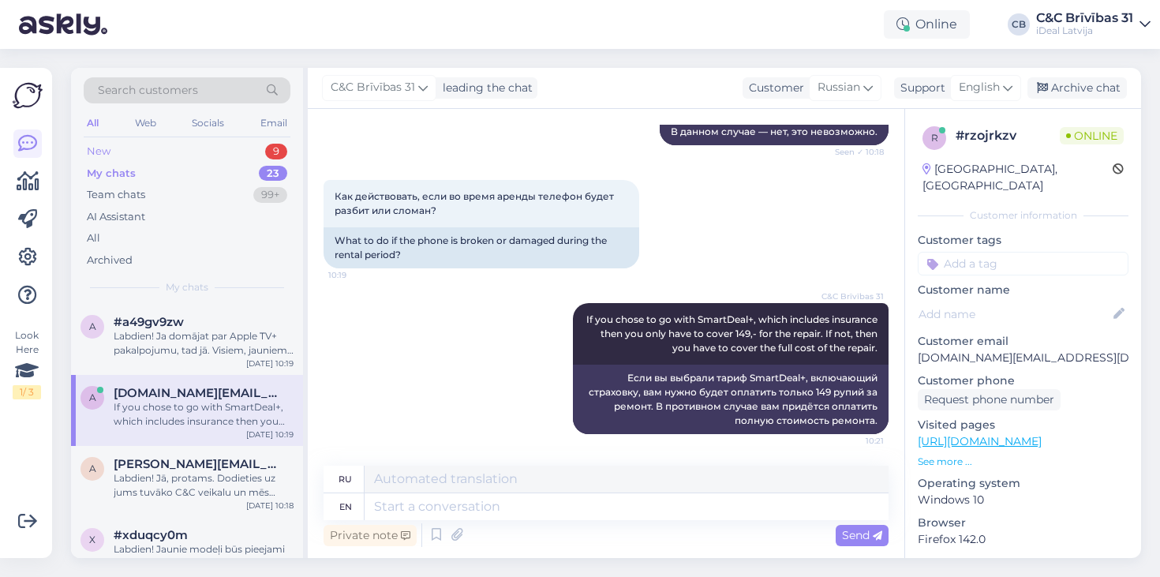
click at [200, 156] on div "New 9" at bounding box center [187, 152] width 207 height 22
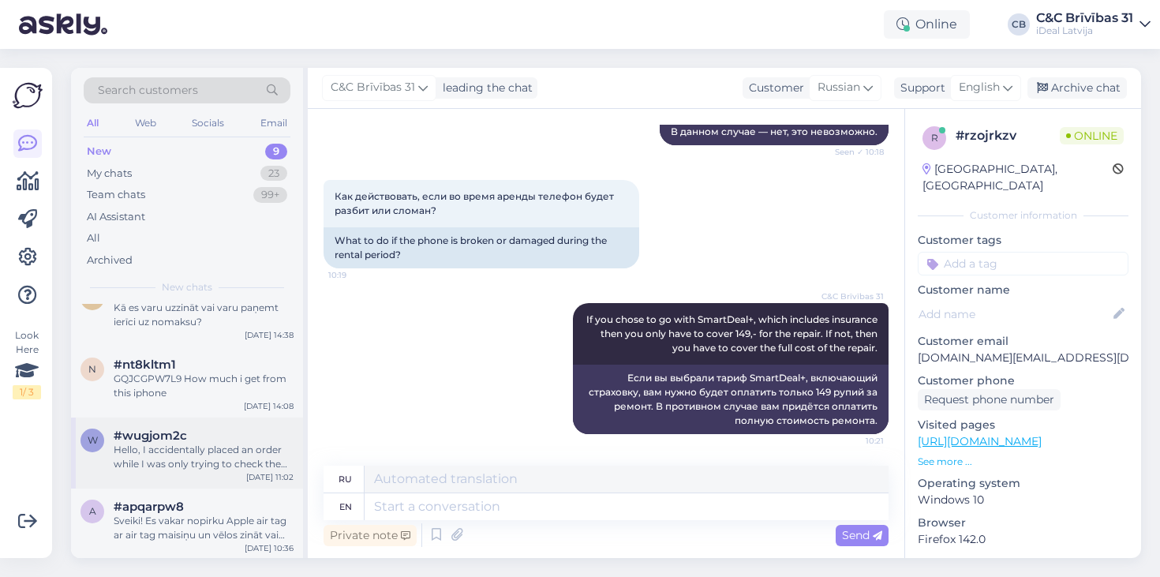
scroll to position [354, 0]
click at [262, 390] on div "GQJCGPW7L9 How much i get from this iphone" at bounding box center [204, 387] width 180 height 28
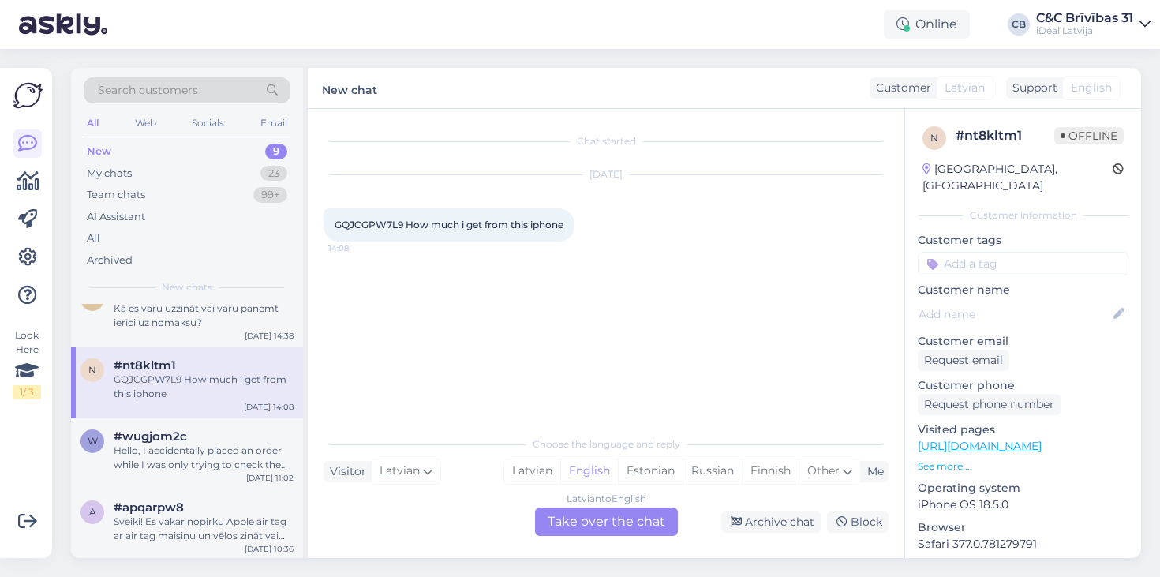
scroll to position [0, 0]
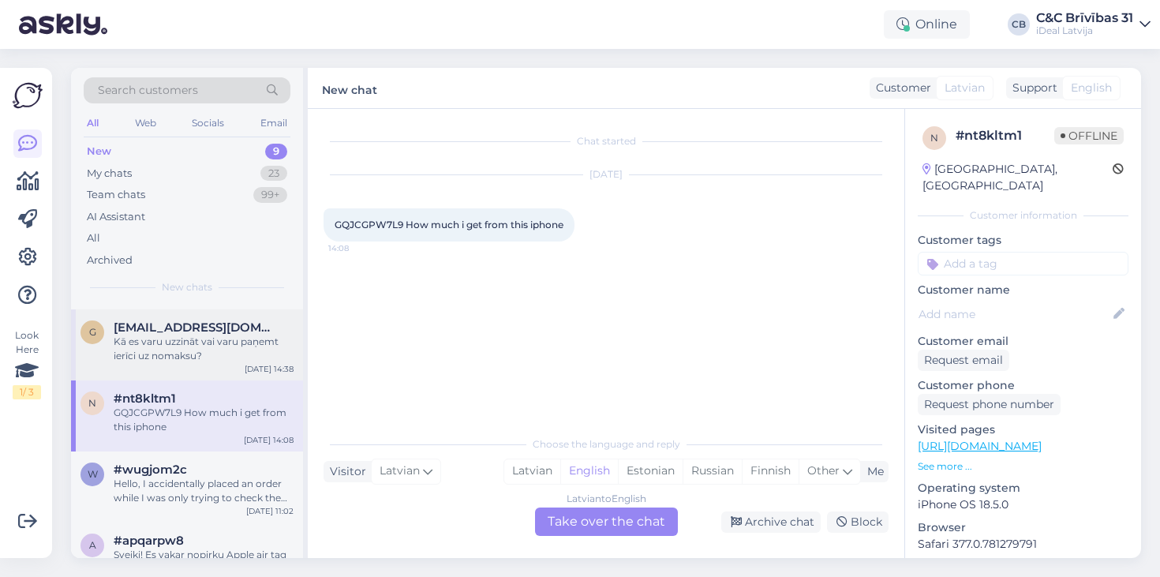
click at [219, 335] on div "Kā es varu uzzināt vai varu paņemt ierīci uz nomaksu?" at bounding box center [204, 349] width 180 height 28
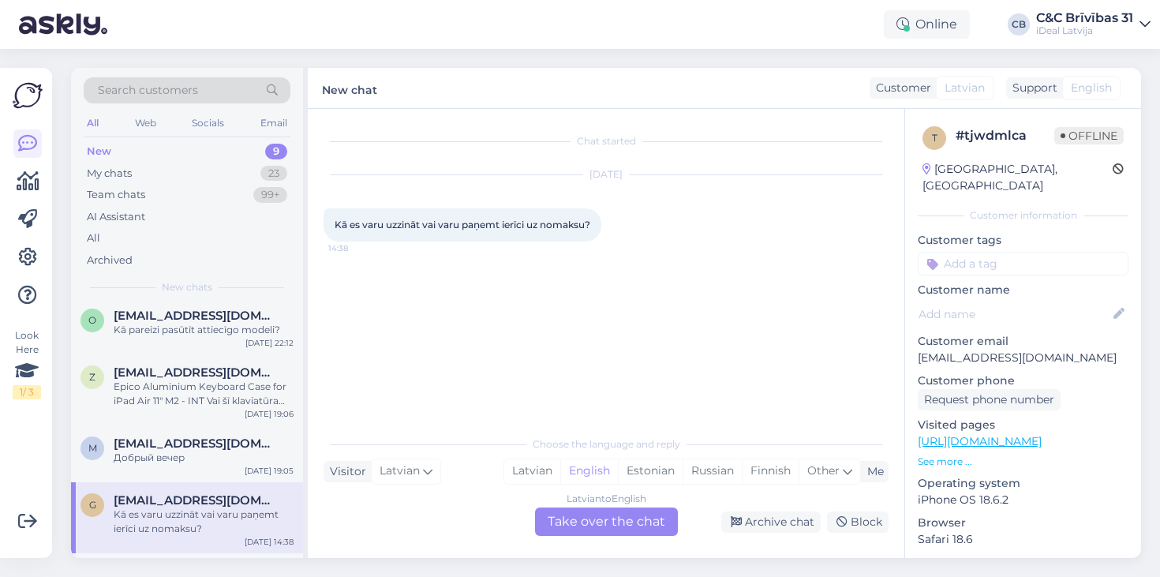
scroll to position [146, 0]
click at [195, 403] on div "Epico Aluminium Keyboard Case for iPad Air 11" M2 - INT Vai šī klaviatūra būs s…" at bounding box center [204, 396] width 180 height 28
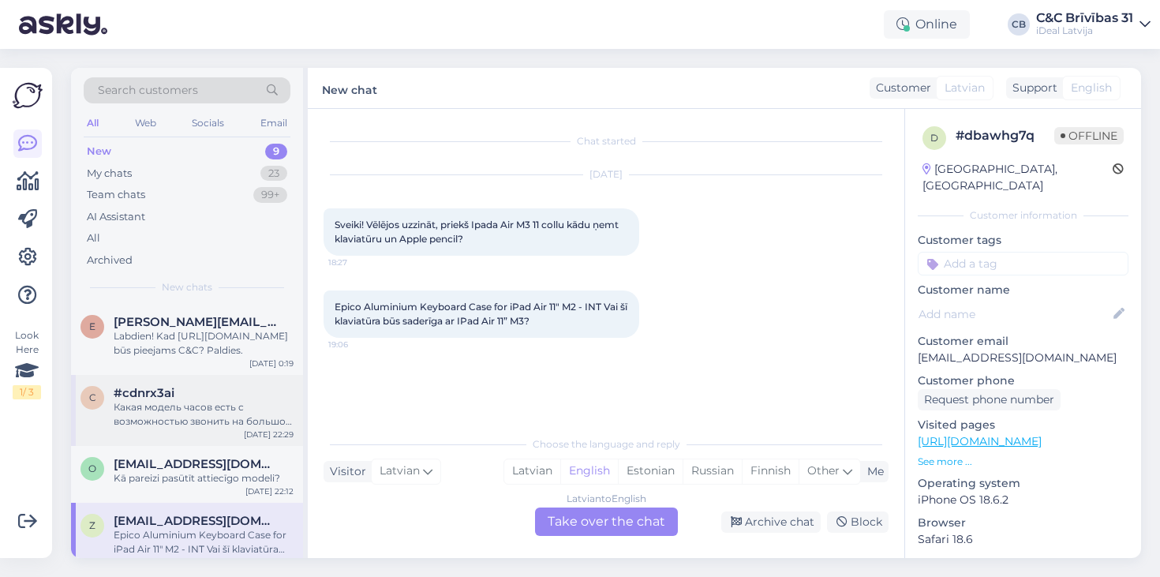
scroll to position [0, 0]
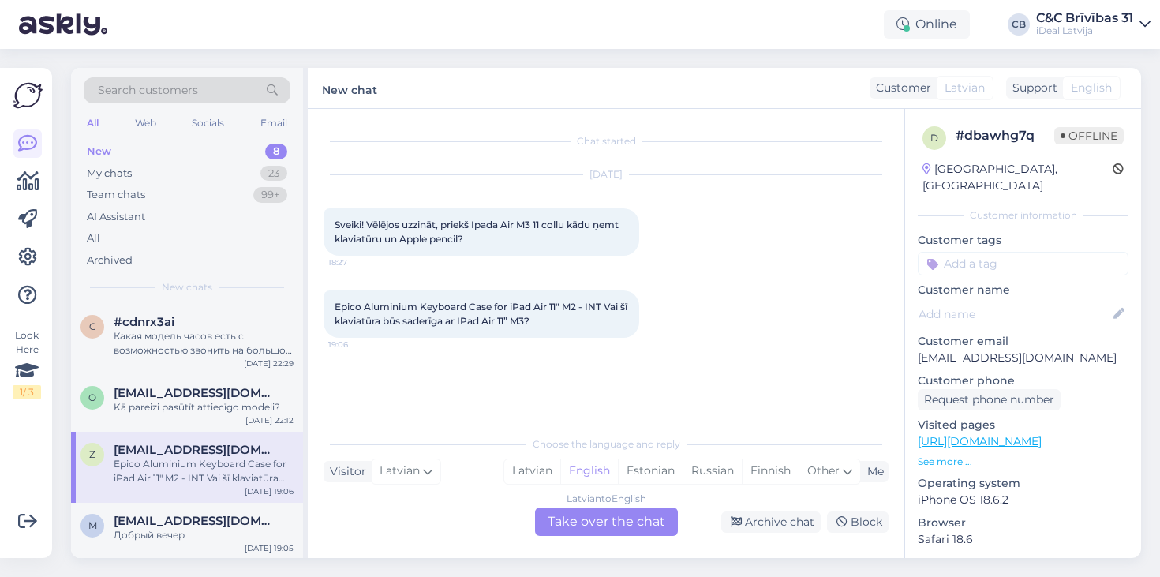
click at [666, 227] on div "Sep 14 2025 Sveiki! Vēlējos uzzināt, priekš Ipada Air M3 11 collu kādu ņemt kla…" at bounding box center [606, 215] width 565 height 115
click at [526, 476] on div "Latvian" at bounding box center [532, 471] width 56 height 24
click at [583, 517] on div "Latvian to Latvian Take over the chat" at bounding box center [606, 522] width 143 height 28
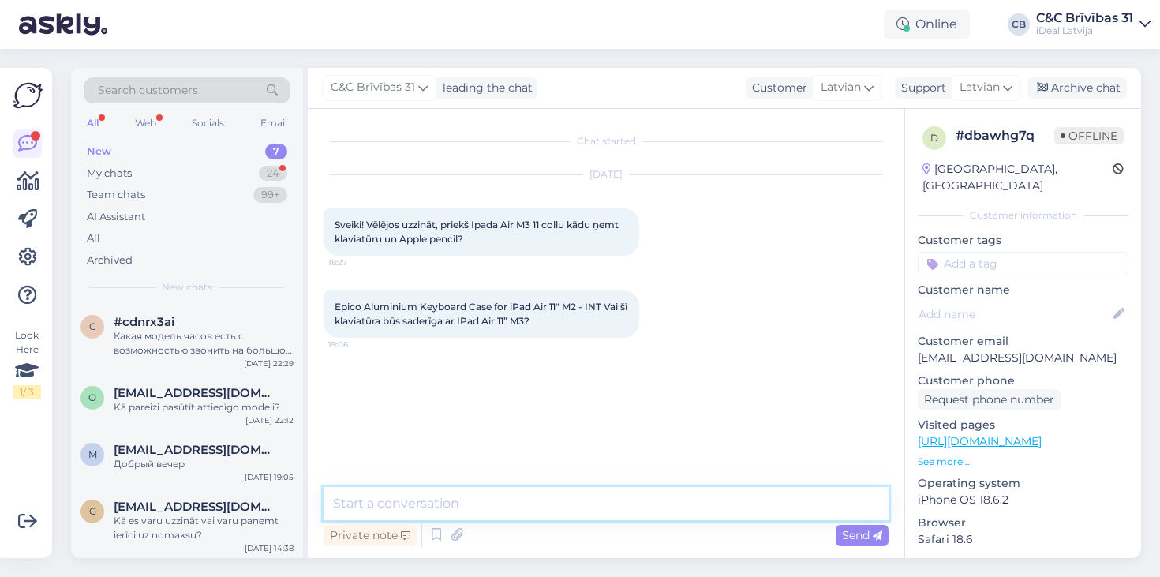
click at [518, 499] on textarea at bounding box center [606, 503] width 565 height 33
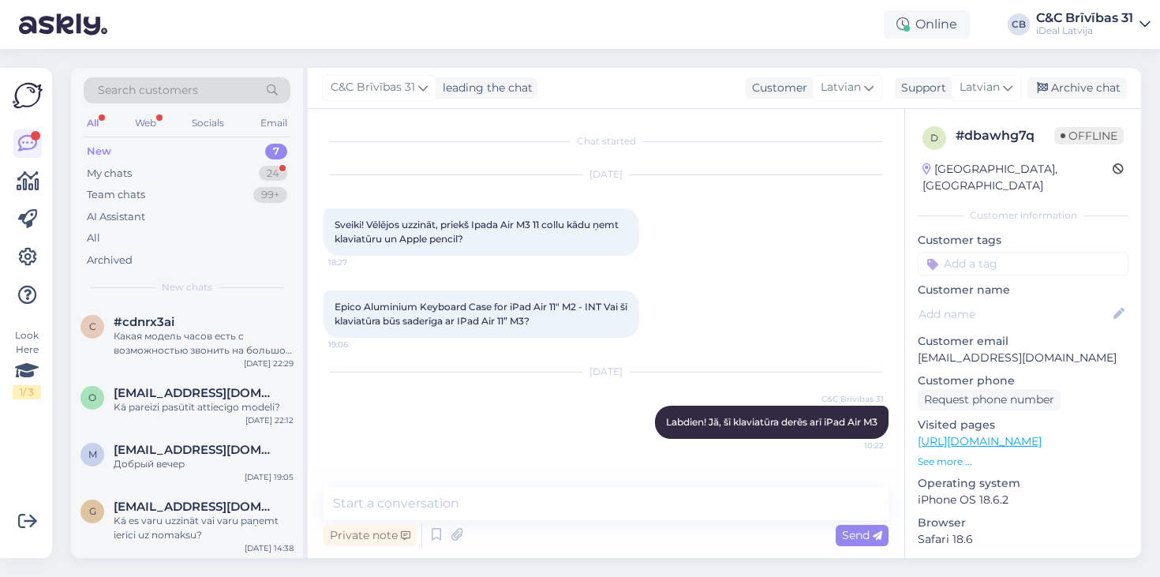
click at [178, 155] on div "New 7" at bounding box center [187, 152] width 207 height 22
click at [178, 161] on div "New 7" at bounding box center [187, 152] width 207 height 22
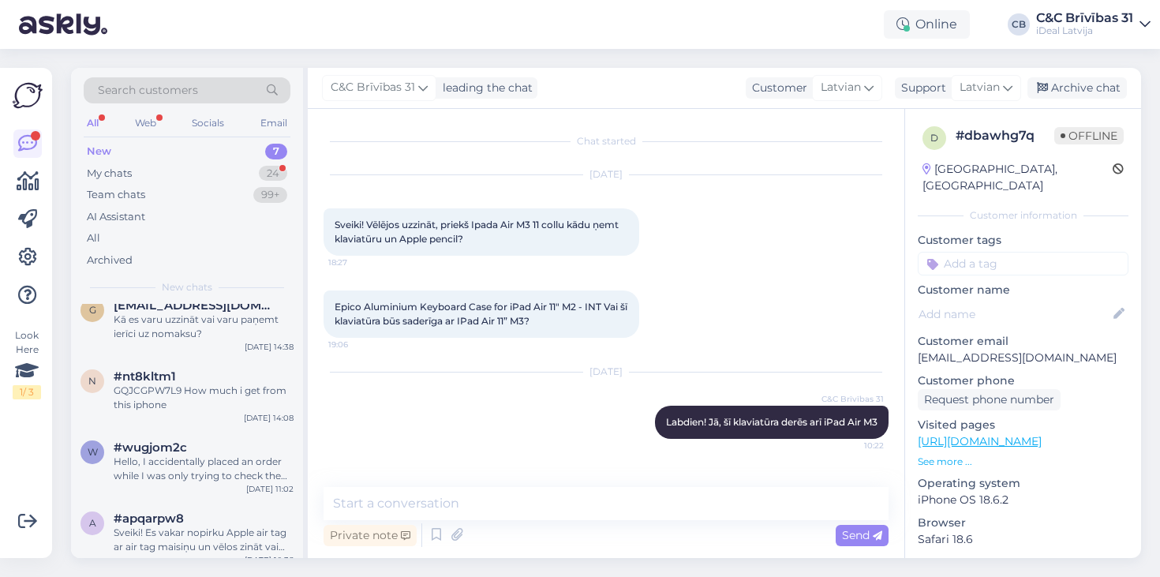
scroll to position [204, 0]
click at [233, 180] on div "My chats 24" at bounding box center [187, 174] width 207 height 22
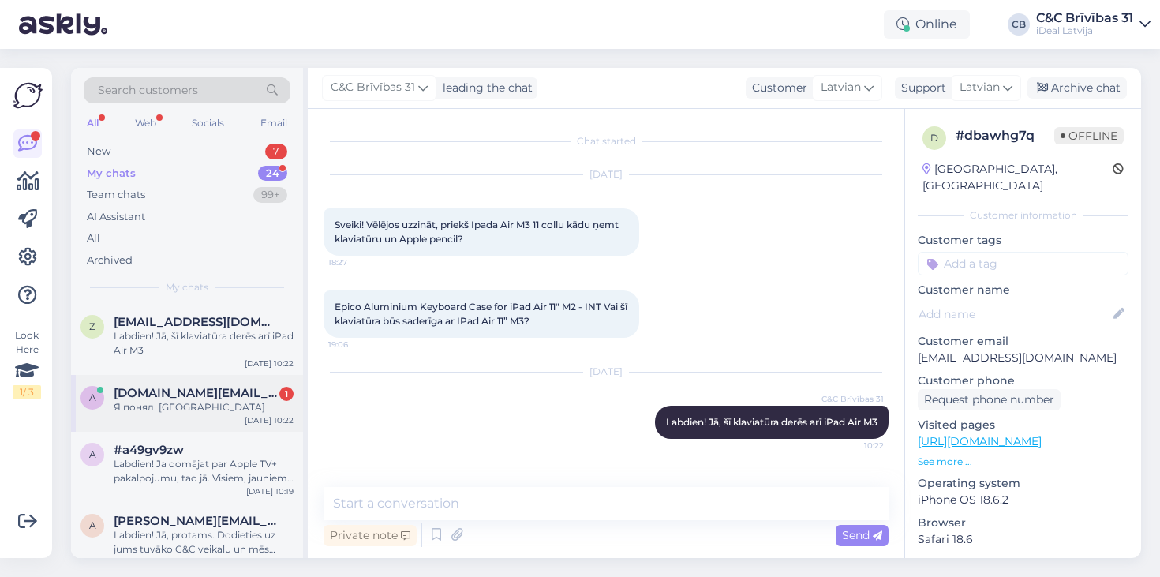
click at [189, 403] on div "Я понял. Спасибо" at bounding box center [204, 407] width 180 height 14
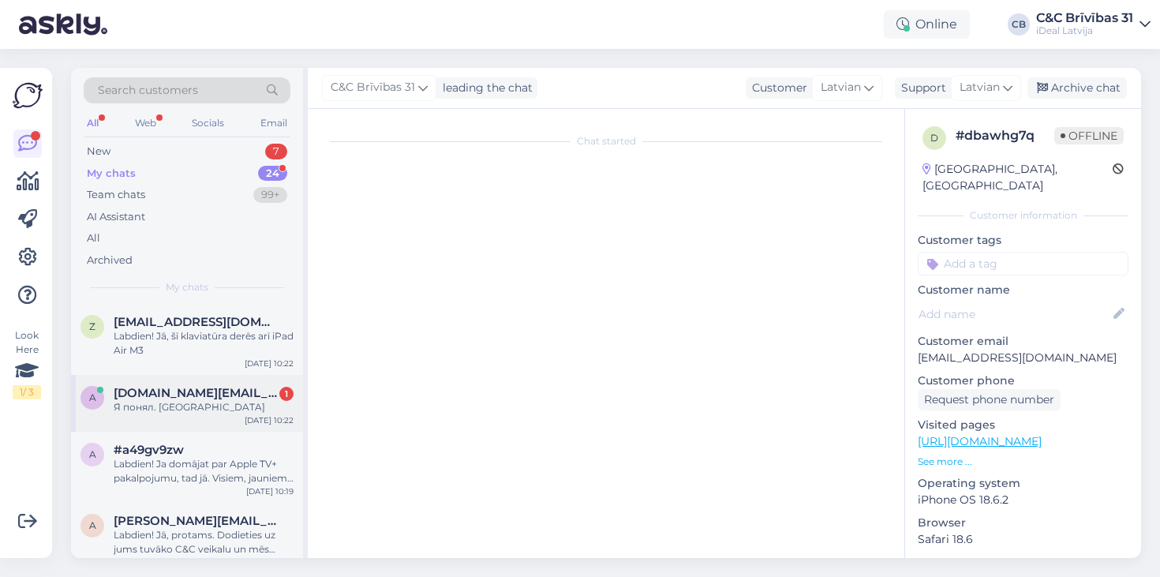
scroll to position [1231, 0]
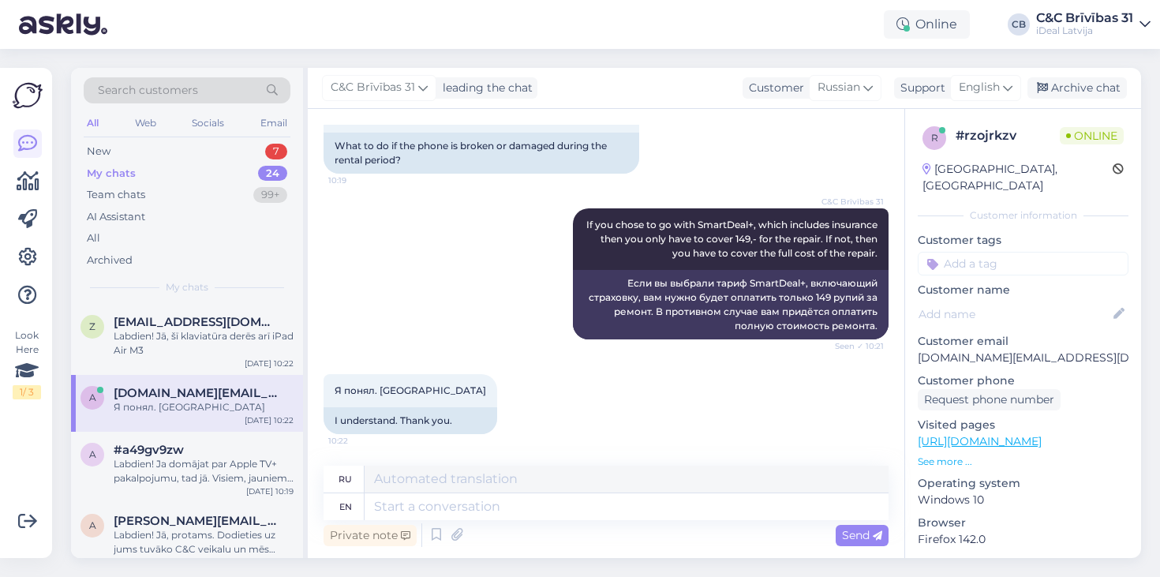
click at [218, 301] on div "Search customers All Web Socials Email New 7 My chats 24 Team chats 99+ AI Assi…" at bounding box center [187, 186] width 232 height 236
click at [218, 315] on span "[EMAIL_ADDRESS][DOMAIN_NAME]" at bounding box center [196, 322] width 164 height 14
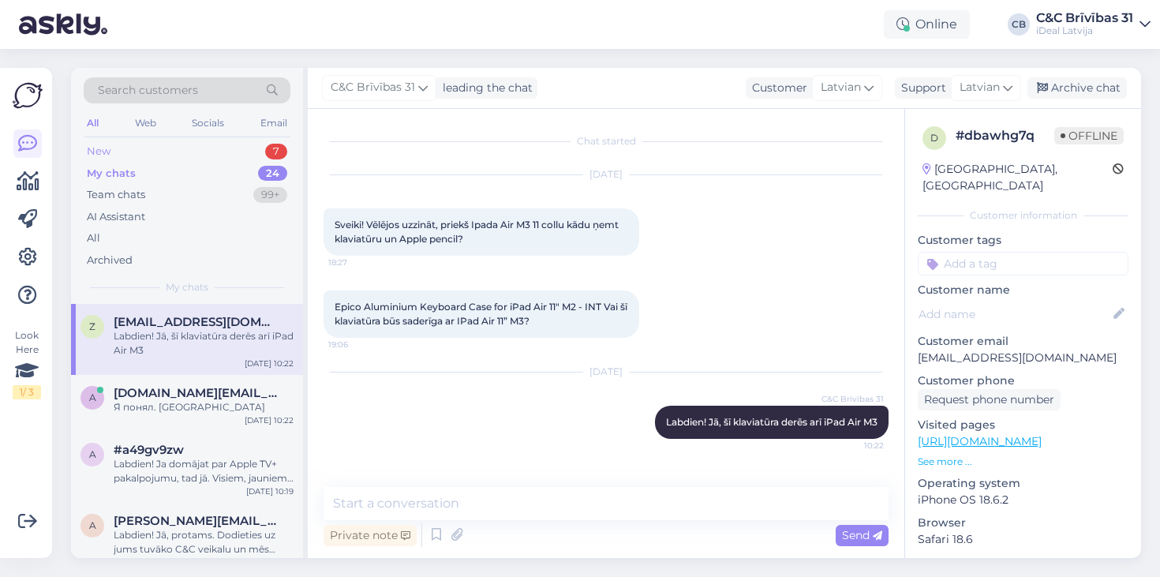
click at [200, 148] on div "New 7" at bounding box center [187, 152] width 207 height 22
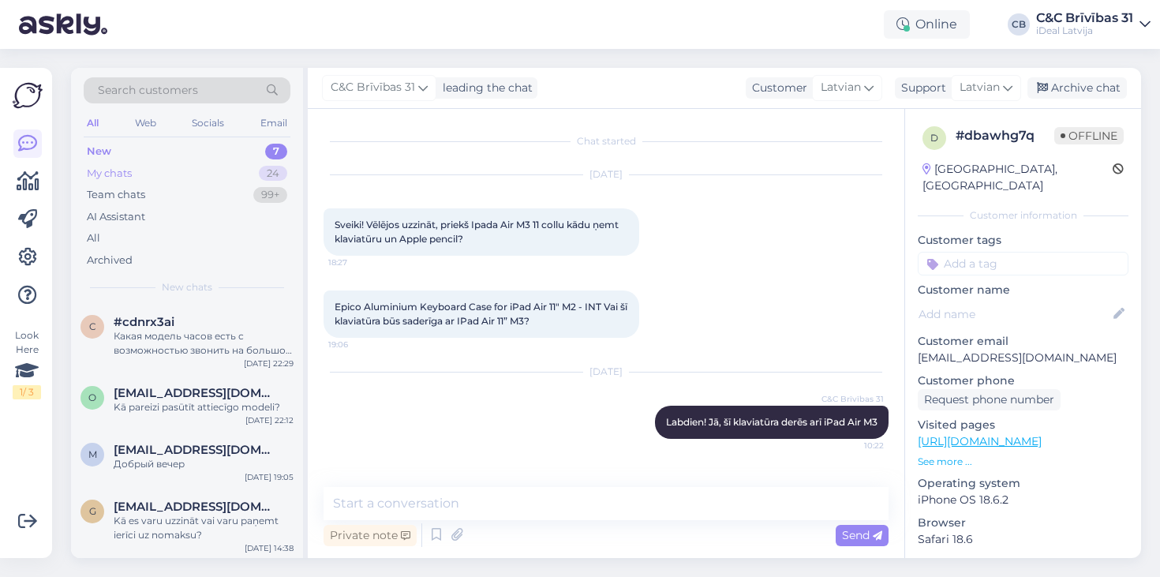
click at [182, 167] on div "My chats 24" at bounding box center [187, 174] width 207 height 22
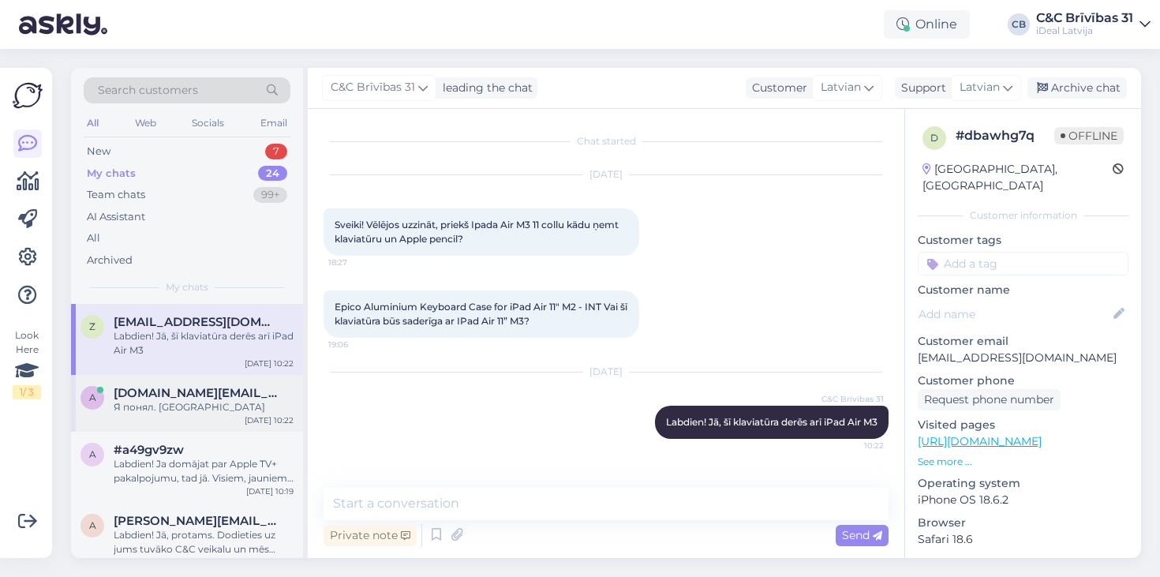
click at [187, 392] on span "[DOMAIN_NAME][EMAIL_ADDRESS][DOMAIN_NAME]" at bounding box center [196, 393] width 164 height 14
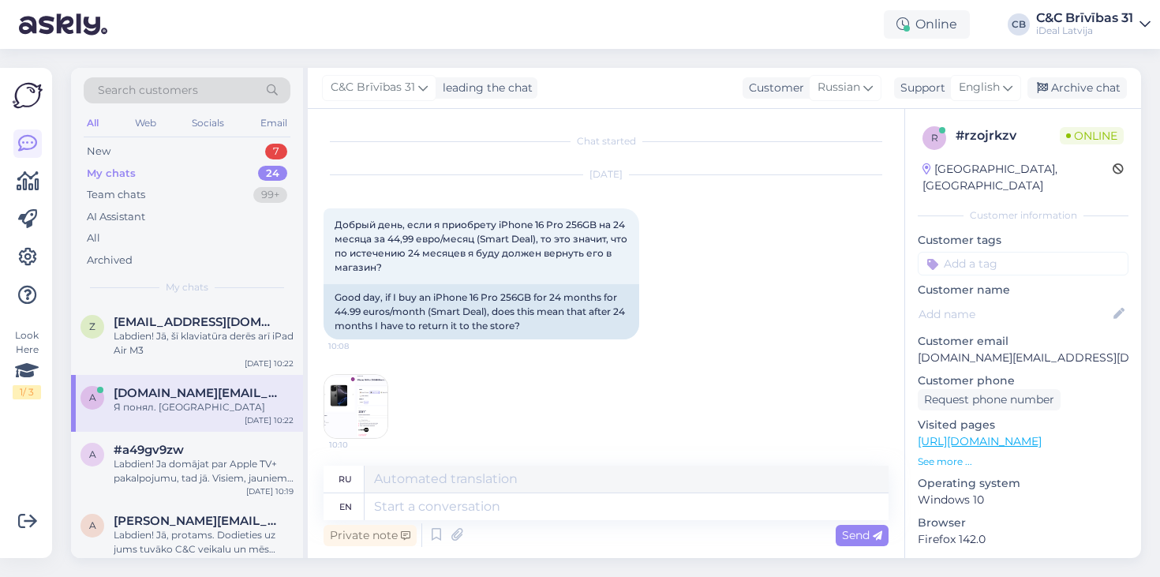
scroll to position [1231, 0]
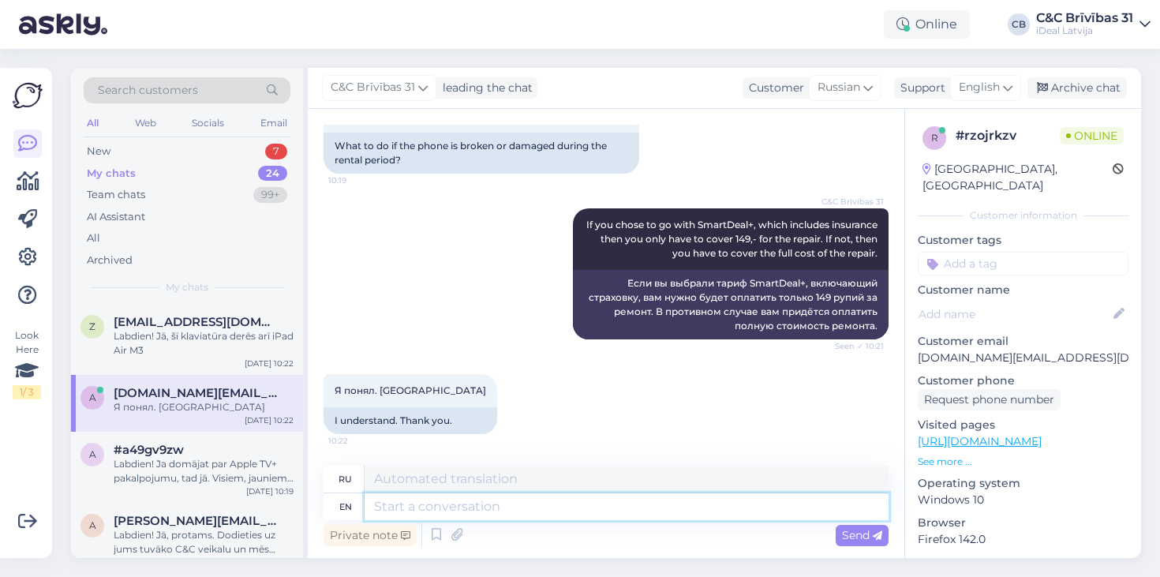
click at [569, 508] on textarea at bounding box center [627, 506] width 524 height 27
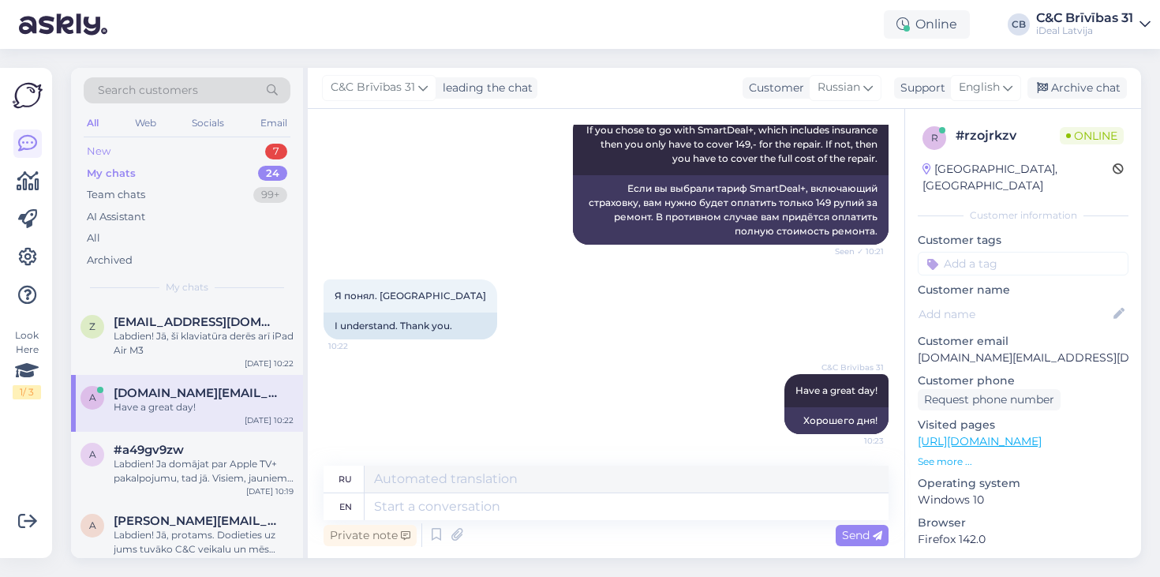
click at [149, 158] on div "New 7" at bounding box center [187, 152] width 207 height 22
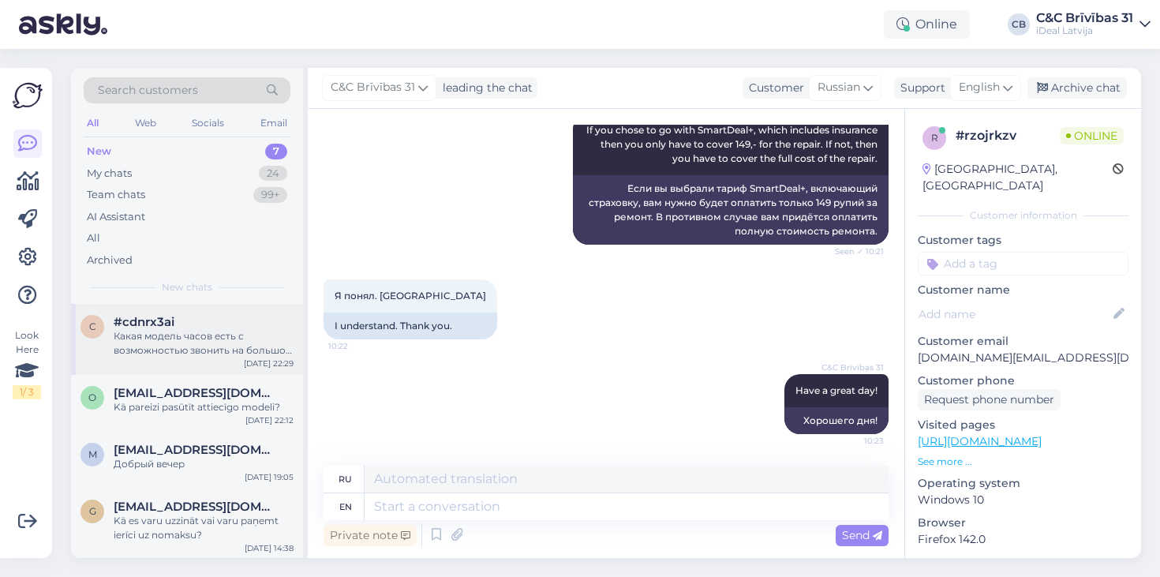
click at [175, 324] on div "#cdnrx3ai" at bounding box center [204, 322] width 180 height 14
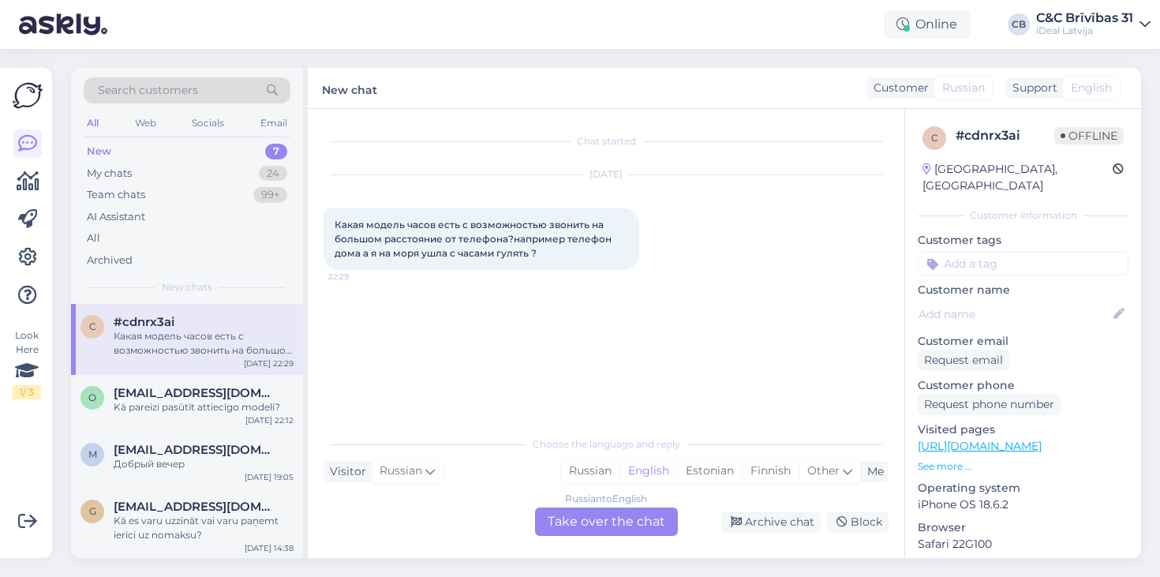
scroll to position [0, 0]
click at [231, 422] on div "o ozys77@inbox.lv Kā pareizi pasūtīt attiecīgo modeli? Sep 14 22:12" at bounding box center [187, 403] width 232 height 57
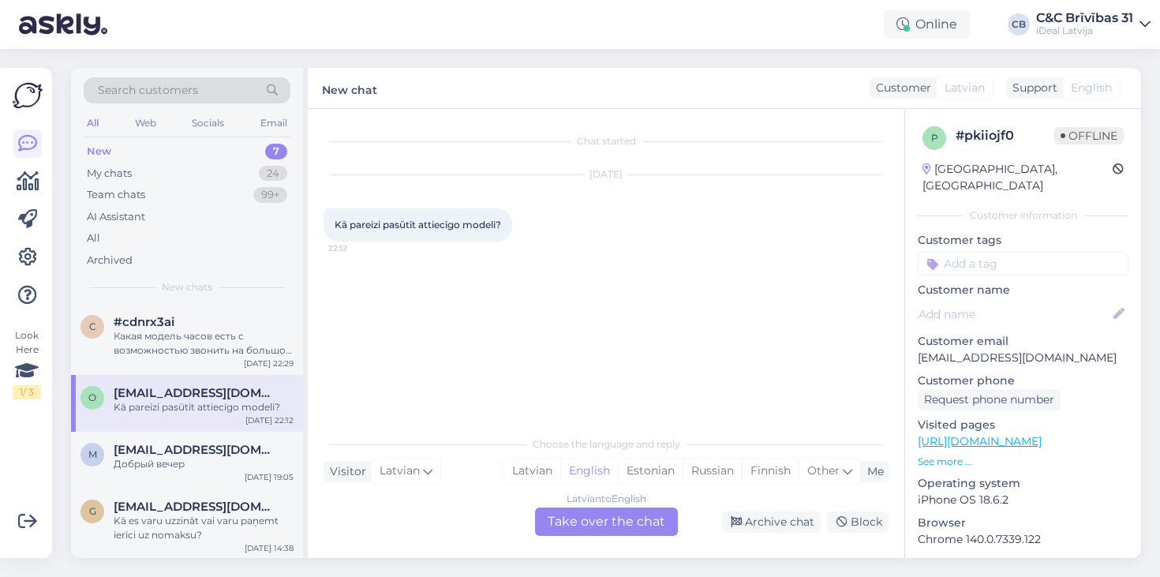
click at [268, 428] on div "o ozys77@inbox.lv Kā pareizi pasūtīt attiecīgo modeli? Sep 14 22:12" at bounding box center [187, 403] width 232 height 57
click at [267, 439] on div "m maxim745@inbox.lv Добрый вечер Sep 14 19:05" at bounding box center [187, 460] width 232 height 57
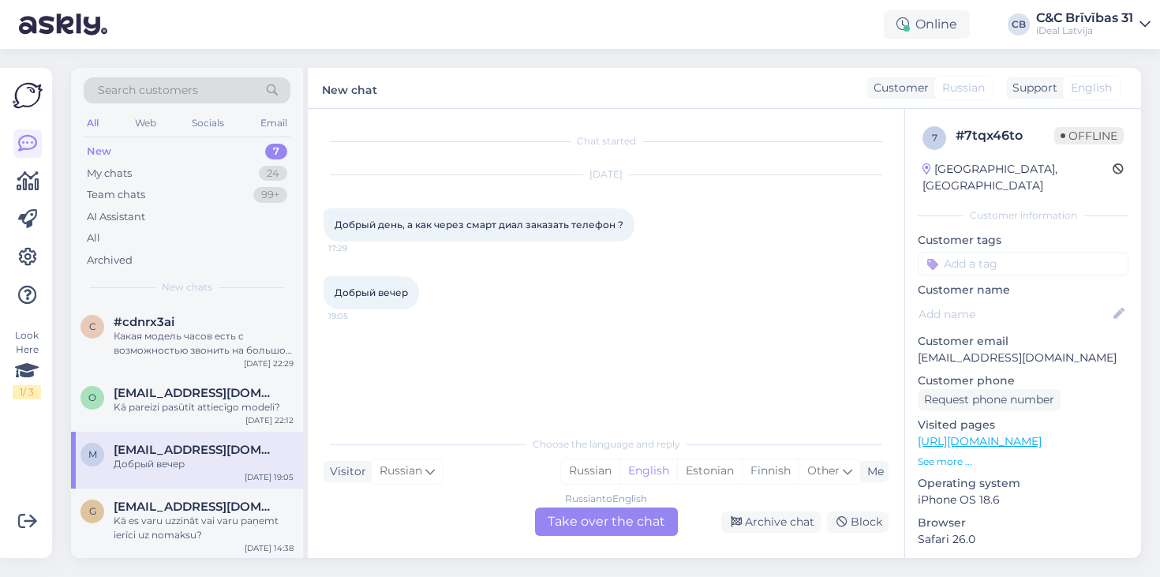
click at [470, 271] on div "Добрый вечер 19:05" at bounding box center [606, 293] width 565 height 68
click at [466, 289] on div "Добрый вечер 19:05" at bounding box center [606, 293] width 565 height 68
click at [596, 428] on div "Choose the language and reply Visitor Russian Me Russian English Estonian Finni…" at bounding box center [606, 482] width 565 height 108
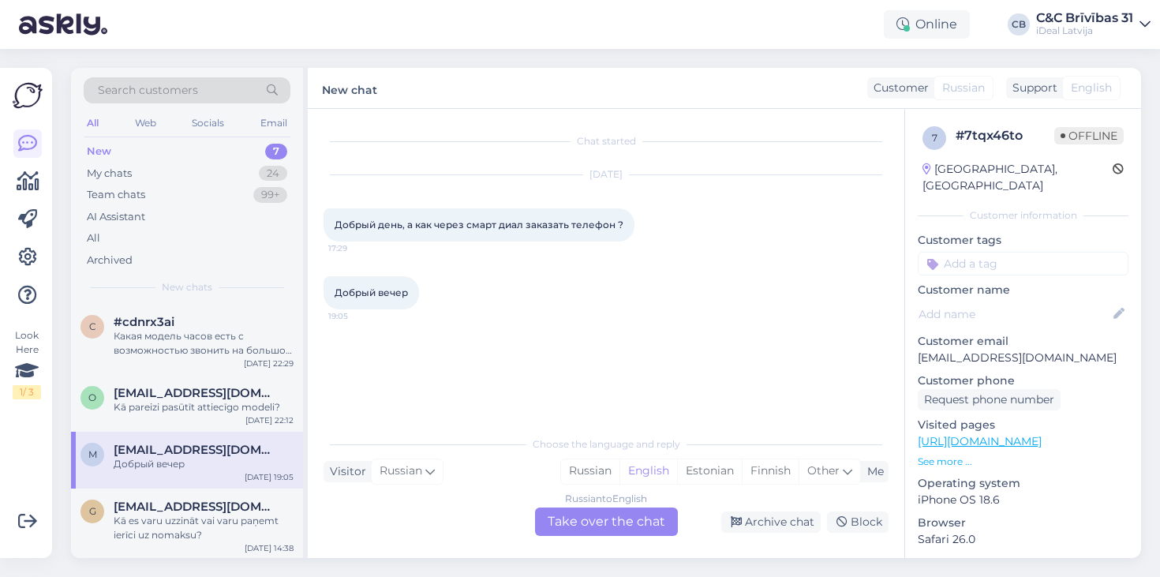
click at [639, 530] on div "Russian to English Take over the chat" at bounding box center [606, 522] width 143 height 28
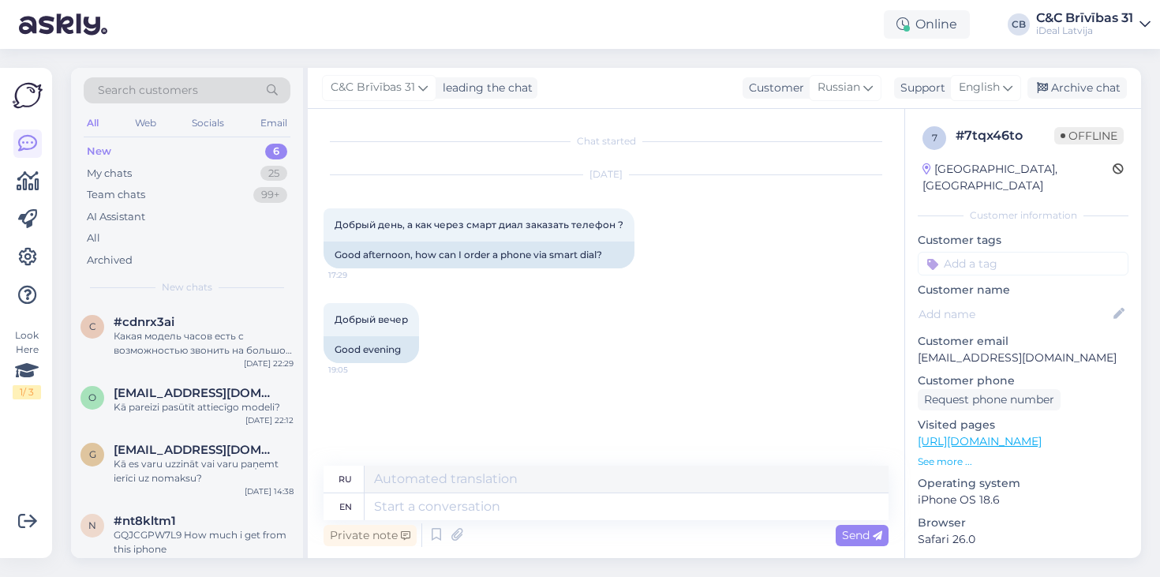
click at [637, 522] on div "Private note Send" at bounding box center [606, 535] width 565 height 30
click at [642, 511] on textarea at bounding box center [627, 506] width 524 height 27
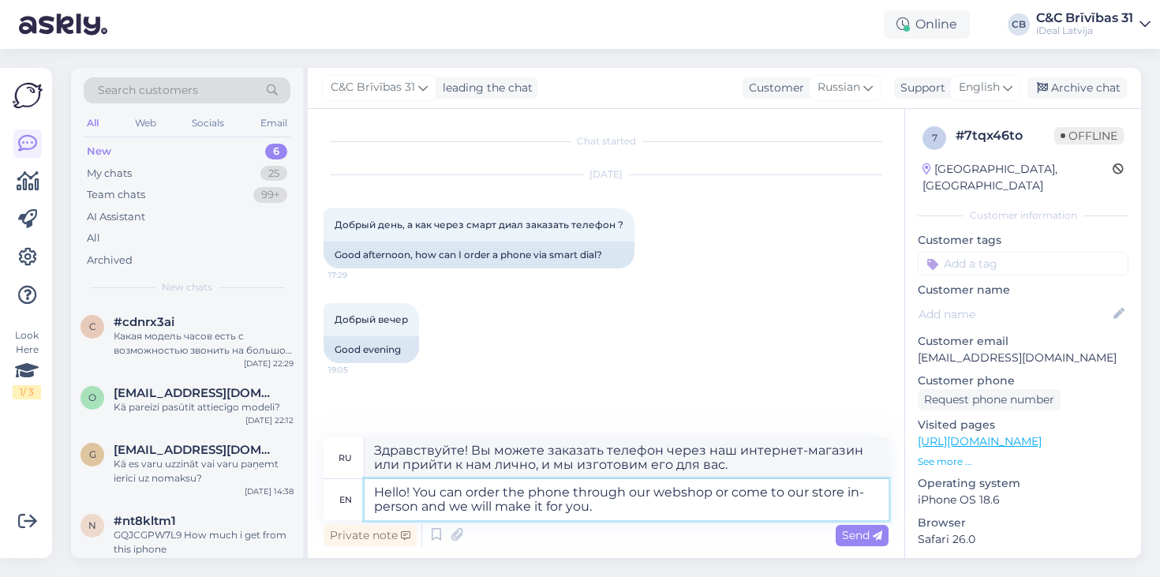
click at [496, 506] on textarea "Hello! You can order the phone through our webshop or come to our store in-pers…" at bounding box center [627, 499] width 524 height 41
click at [528, 508] on textarea "Hello! You can order the phone through our webshop or come to our store in-pers…" at bounding box center [627, 499] width 524 height 41
click at [620, 507] on textarea "Hello! You can order the phone through our webshop or come to our store in-pers…" at bounding box center [627, 499] width 524 height 41
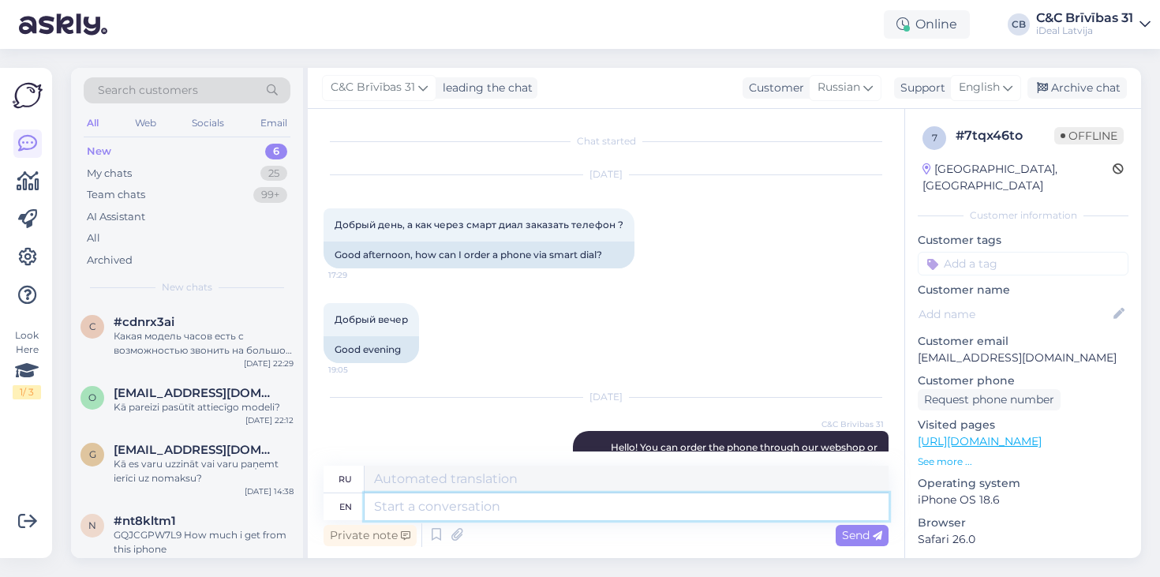
scroll to position [114, 0]
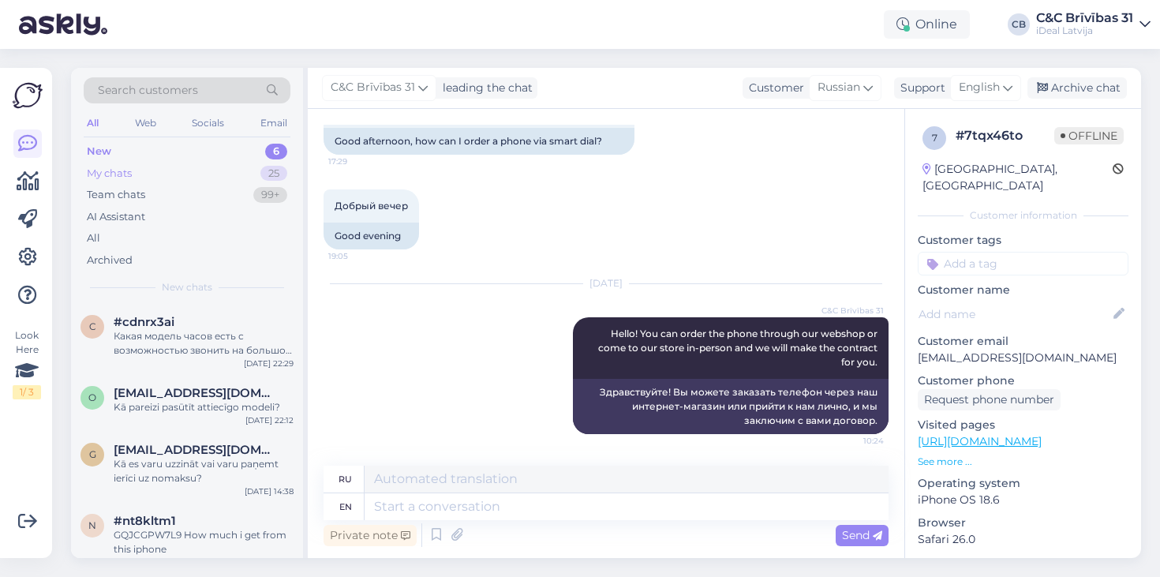
click at [164, 167] on div "My chats 25" at bounding box center [187, 174] width 207 height 22
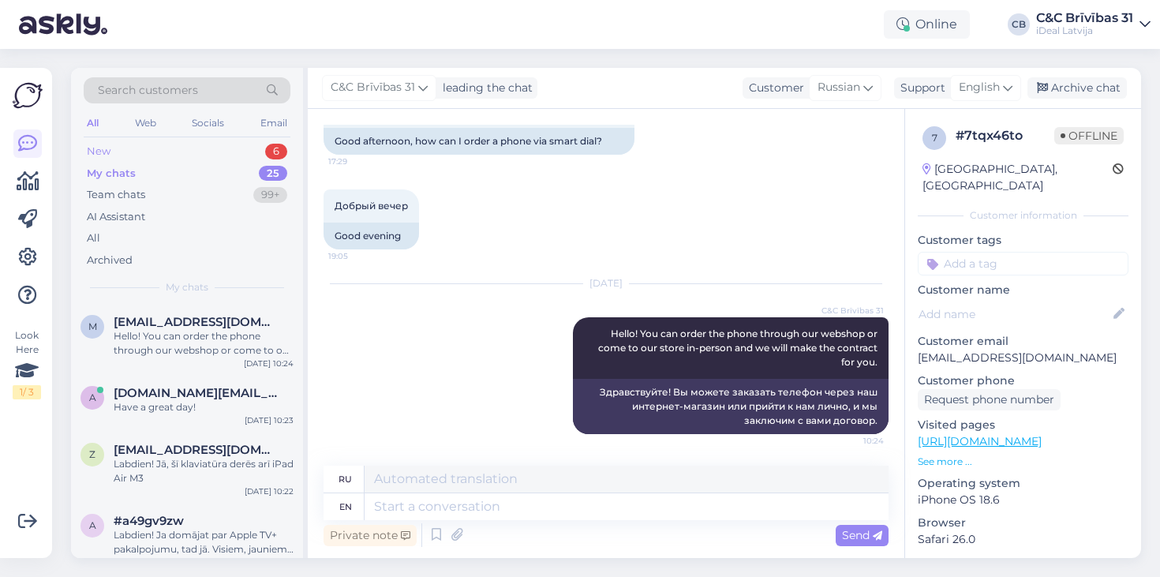
click at [231, 154] on div "New 6" at bounding box center [187, 152] width 207 height 22
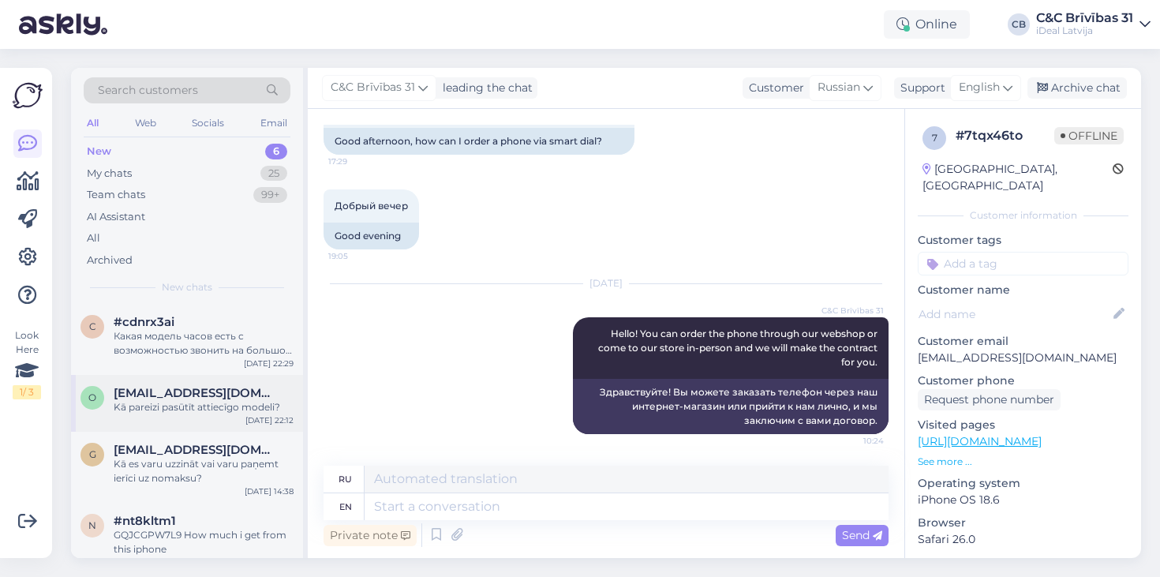
click at [219, 375] on div "o ozys77@inbox.lv Kā pareizi pasūtīt attiecīgo modeli? Sep 14 22:12" at bounding box center [187, 403] width 232 height 57
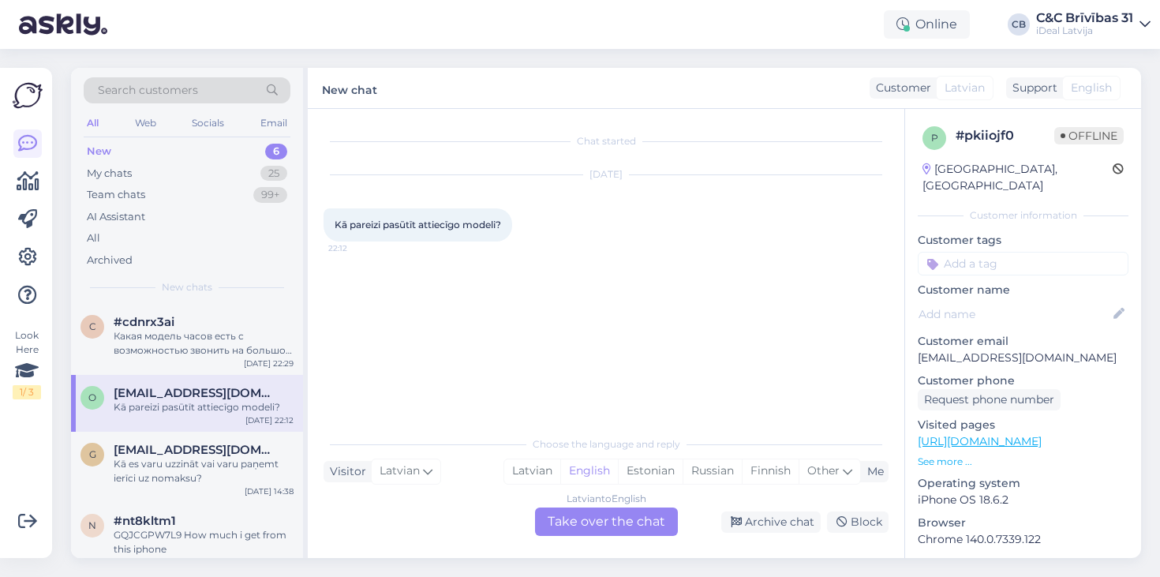
scroll to position [0, 0]
click at [211, 461] on div "Kā es varu uzzināt vai varu paņemt ierīci uz nomaksu?" at bounding box center [204, 471] width 180 height 28
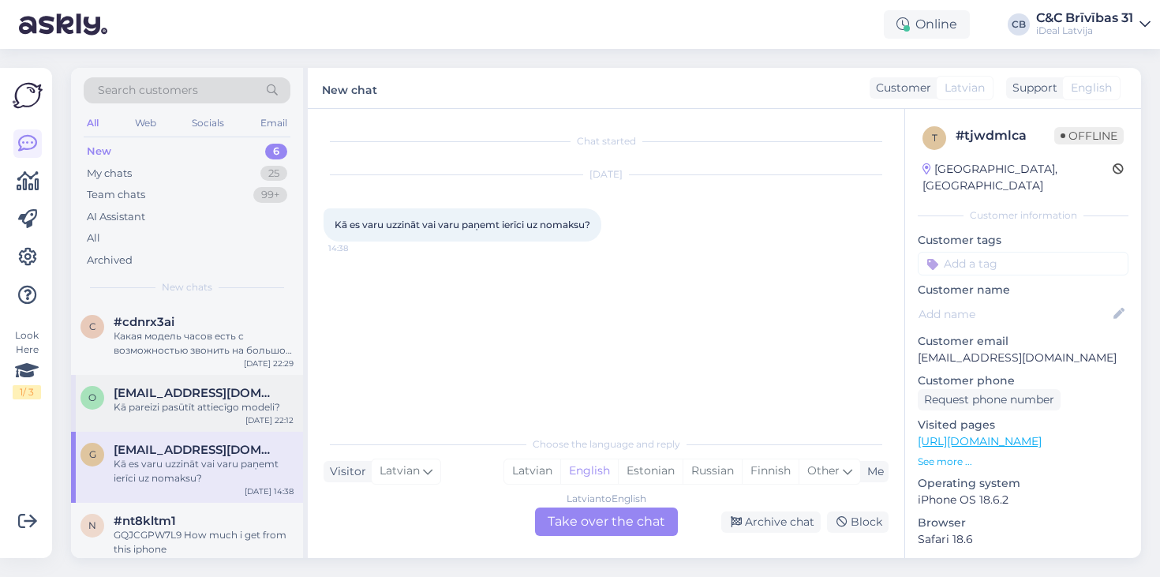
click at [229, 377] on div "o ozys77@inbox.lv Kā pareizi pasūtīt attiecīgo modeli? Sep 14 22:12" at bounding box center [187, 403] width 232 height 57
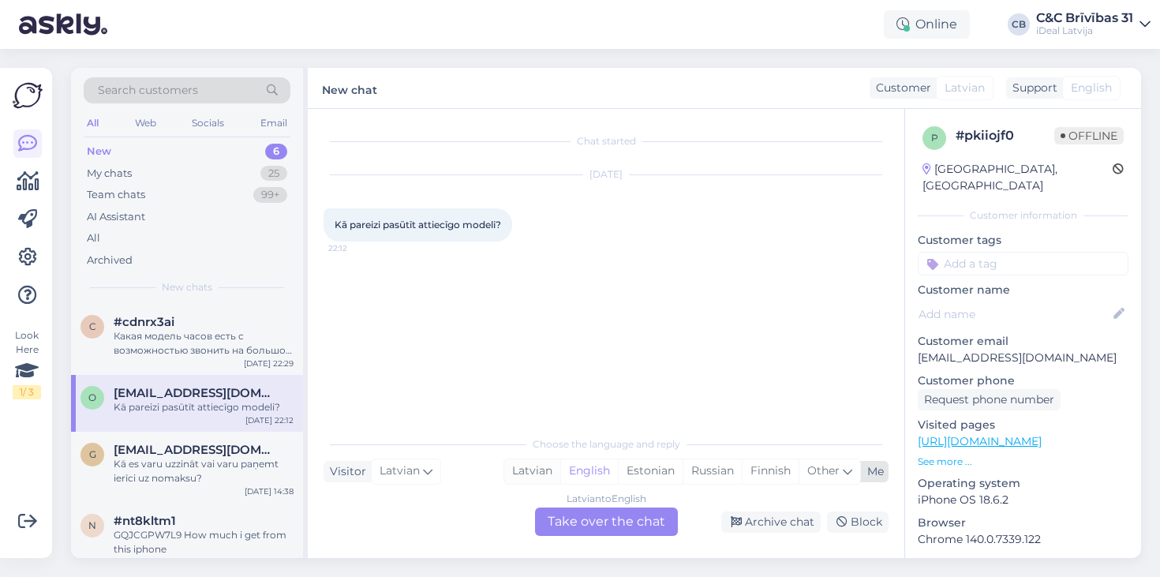
click at [508, 465] on div "Latvian" at bounding box center [532, 471] width 56 height 24
click at [583, 509] on div "Latvian to Latvian Take over the chat" at bounding box center [606, 522] width 143 height 28
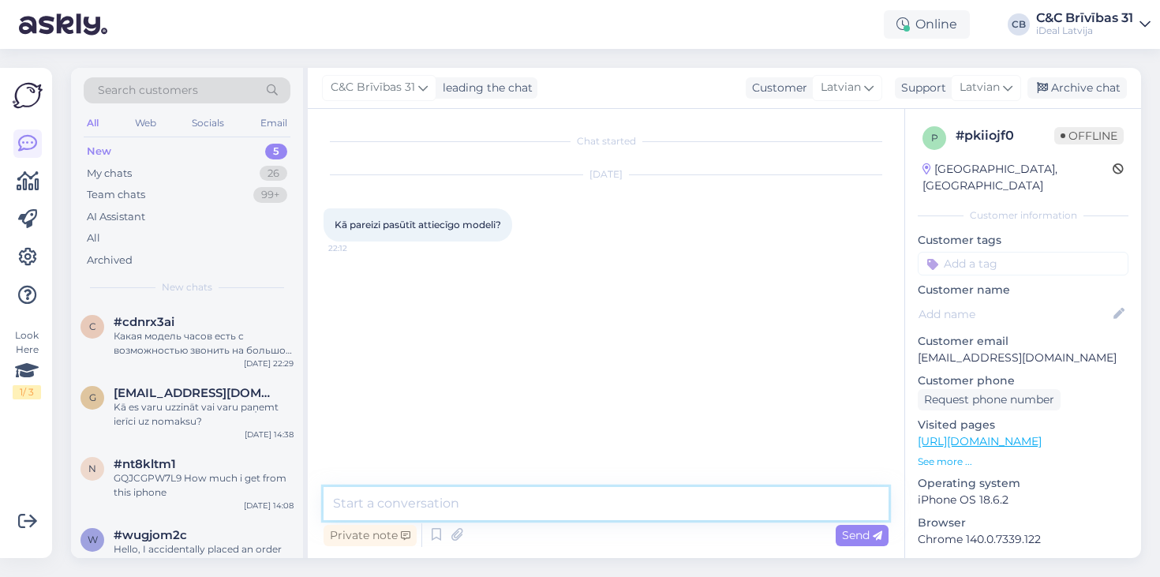
click at [583, 509] on textarea at bounding box center [606, 503] width 565 height 33
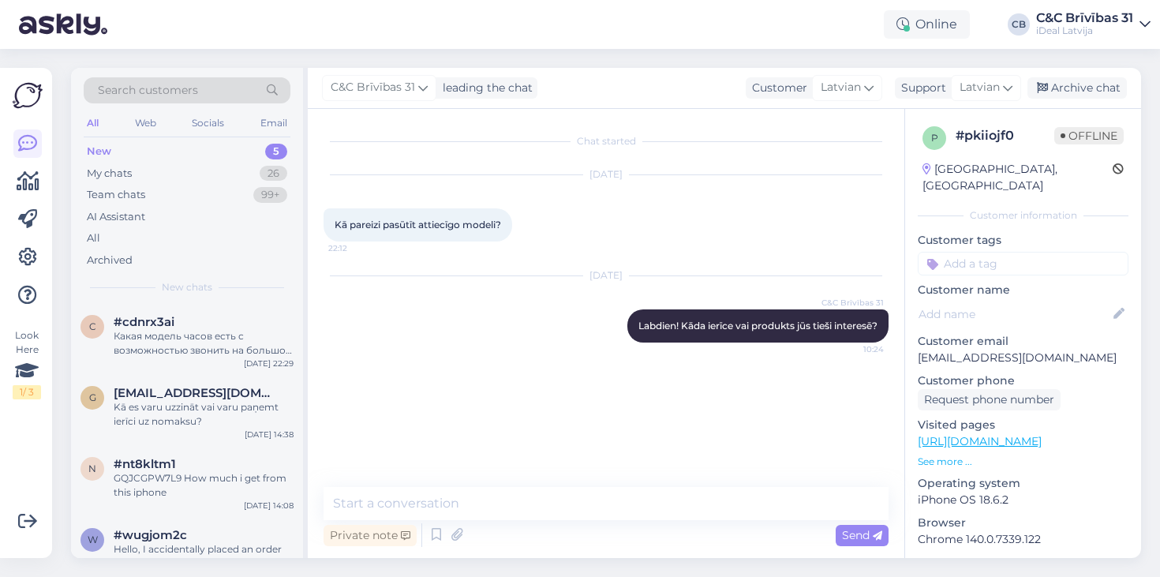
click at [162, 146] on div "New 5" at bounding box center [187, 152] width 207 height 22
click at [144, 304] on div "c #cdnrx3ai Какая модель часов есть с возможностью звонить на большом расстояни…" at bounding box center [187, 339] width 232 height 71
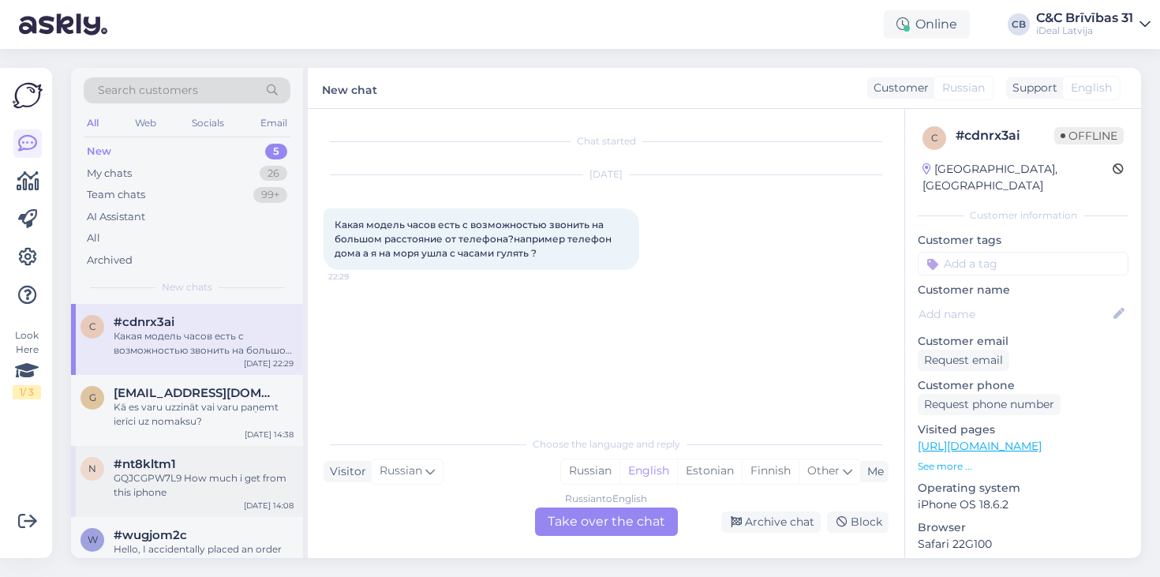
click at [203, 466] on div "#nt8kltm1" at bounding box center [204, 464] width 180 height 14
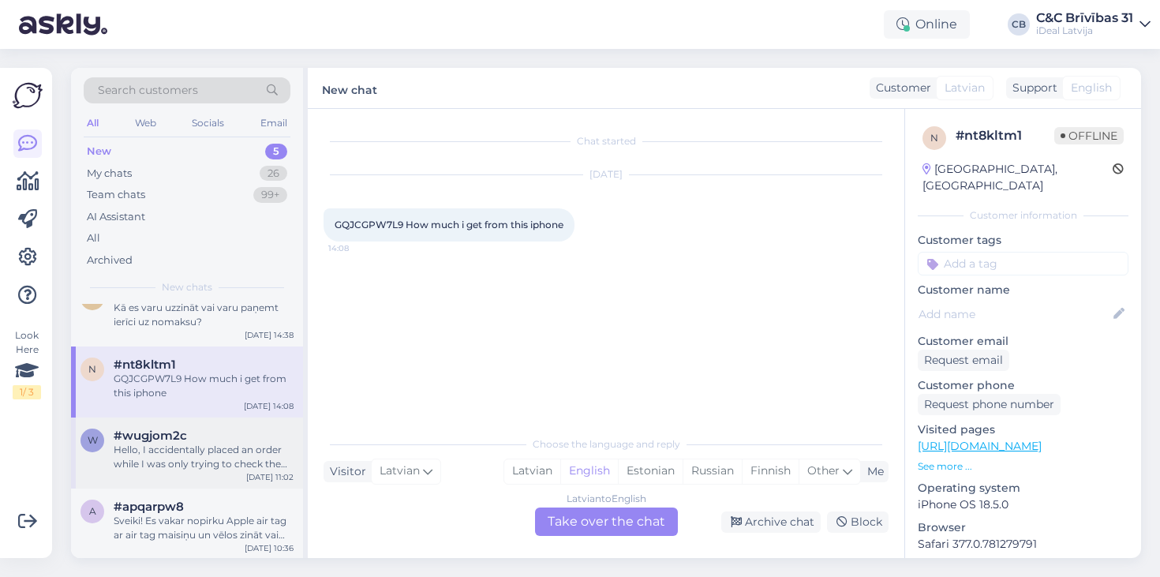
scroll to position [99, 0]
click at [205, 466] on div "Hello, I accidentally placed an order while I was only trying to check the deli…" at bounding box center [204, 458] width 180 height 28
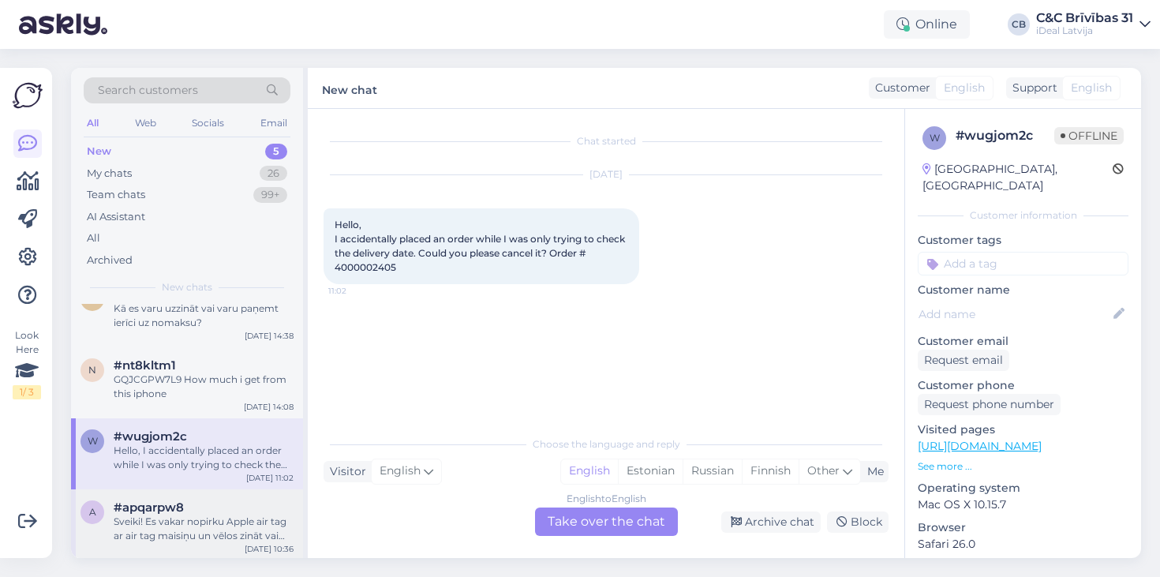
click at [184, 532] on div "Sveiki! Es vakar nopirku Apple air tag ar air tag maisiņu un vēlos zināt vai va…" at bounding box center [204, 529] width 180 height 28
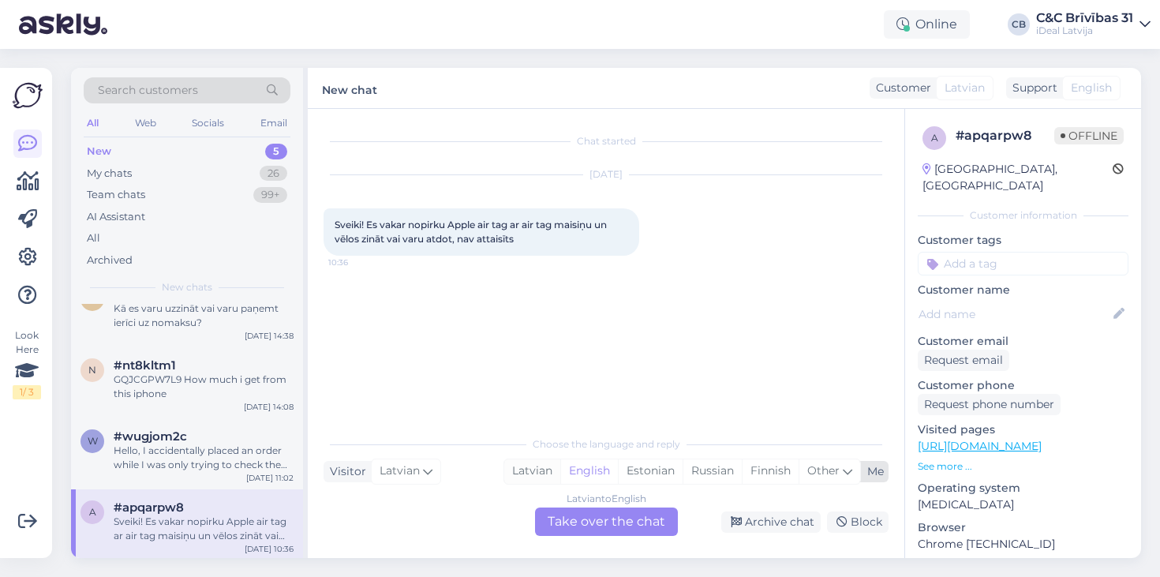
click at [522, 469] on div "Latvian" at bounding box center [532, 471] width 56 height 24
click at [562, 521] on div "Latvian to Latvian Take over the chat" at bounding box center [606, 522] width 143 height 28
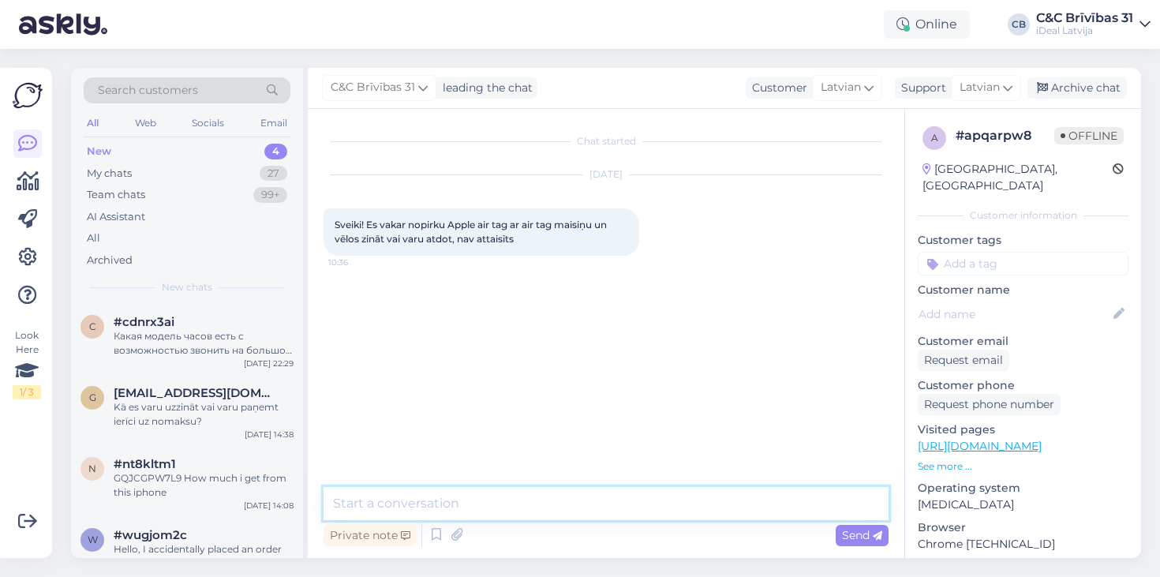
click at [575, 513] on textarea at bounding box center [606, 503] width 565 height 33
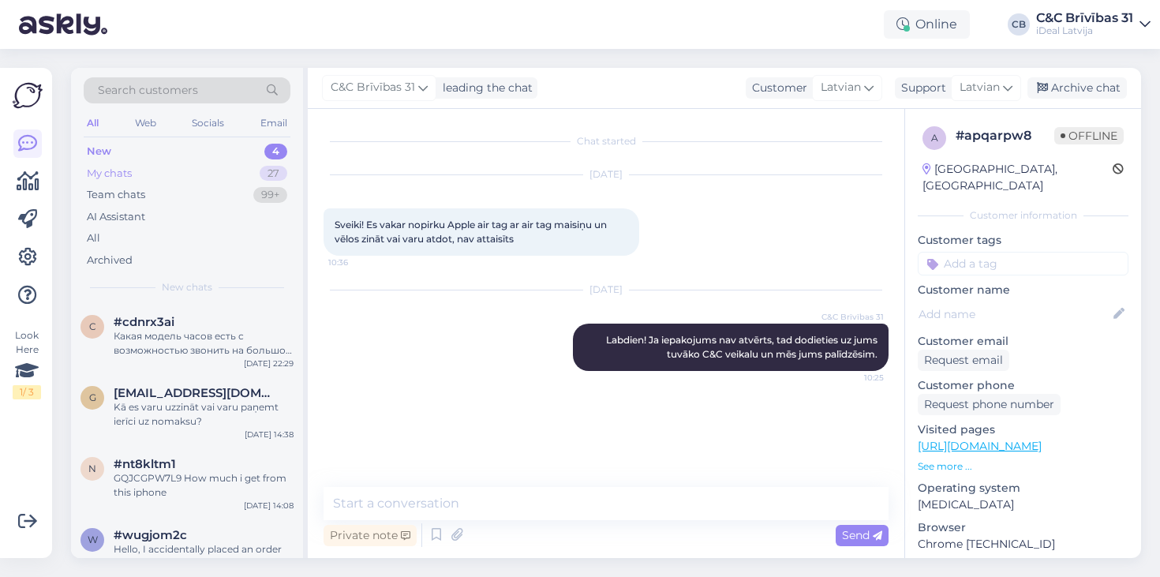
click at [174, 170] on div "My chats 27" at bounding box center [187, 174] width 207 height 22
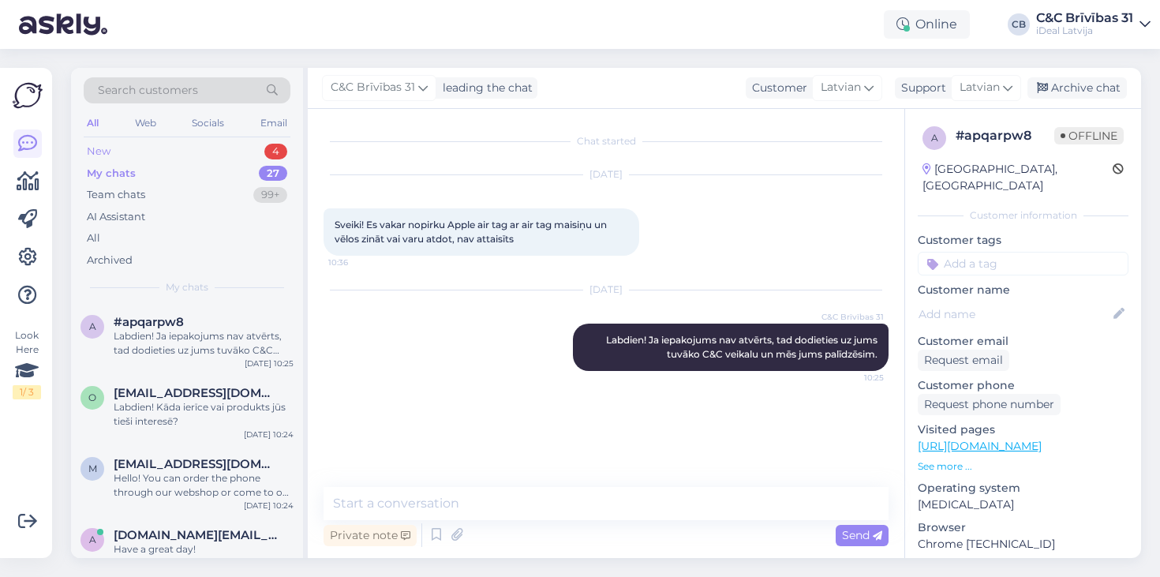
click at [253, 158] on div "New 4" at bounding box center [187, 152] width 207 height 22
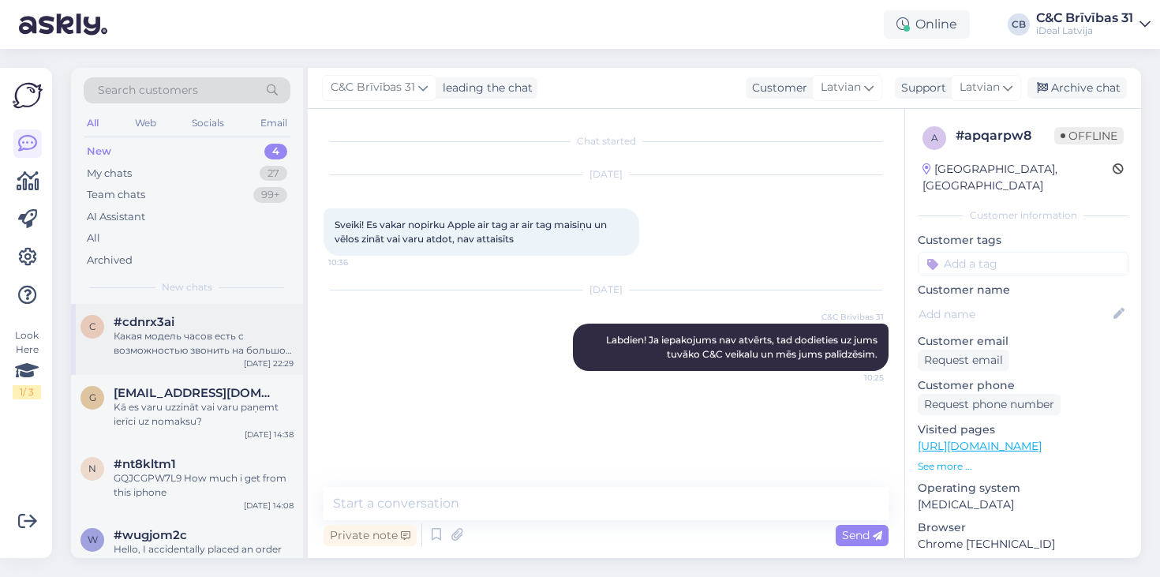
click at [170, 329] on div "Какая модель часов есть с возможностью звонить на большом расстояние от телефон…" at bounding box center [204, 343] width 180 height 28
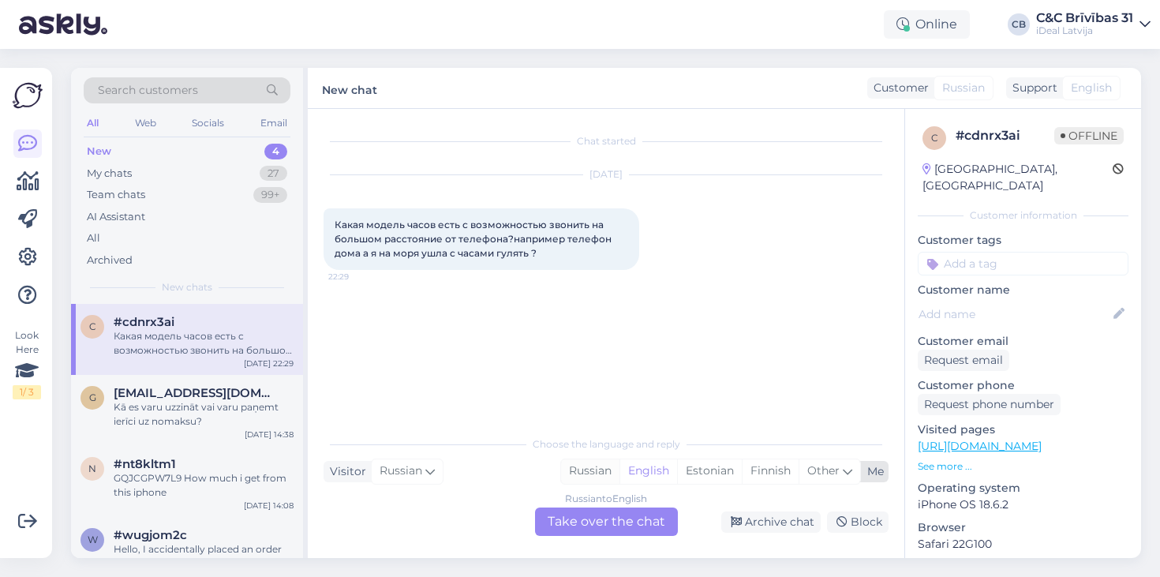
click at [606, 471] on div "Russian" at bounding box center [590, 471] width 58 height 24
click at [642, 477] on div "English" at bounding box center [649, 471] width 58 height 24
click at [626, 510] on div "Russian to English Take over the chat" at bounding box center [606, 522] width 143 height 28
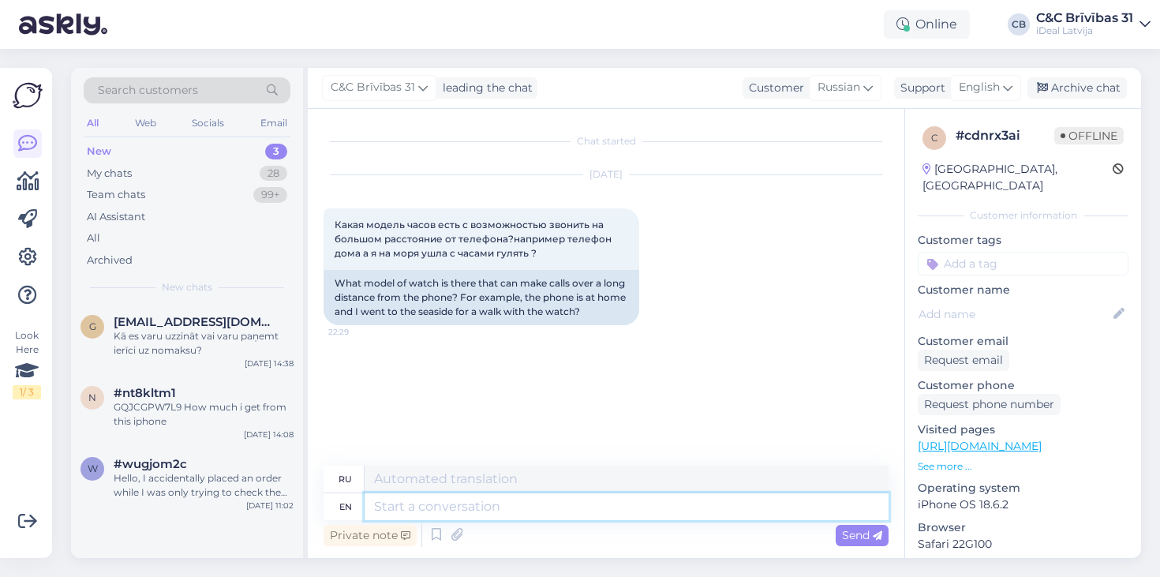
click at [509, 503] on textarea at bounding box center [627, 506] width 524 height 27
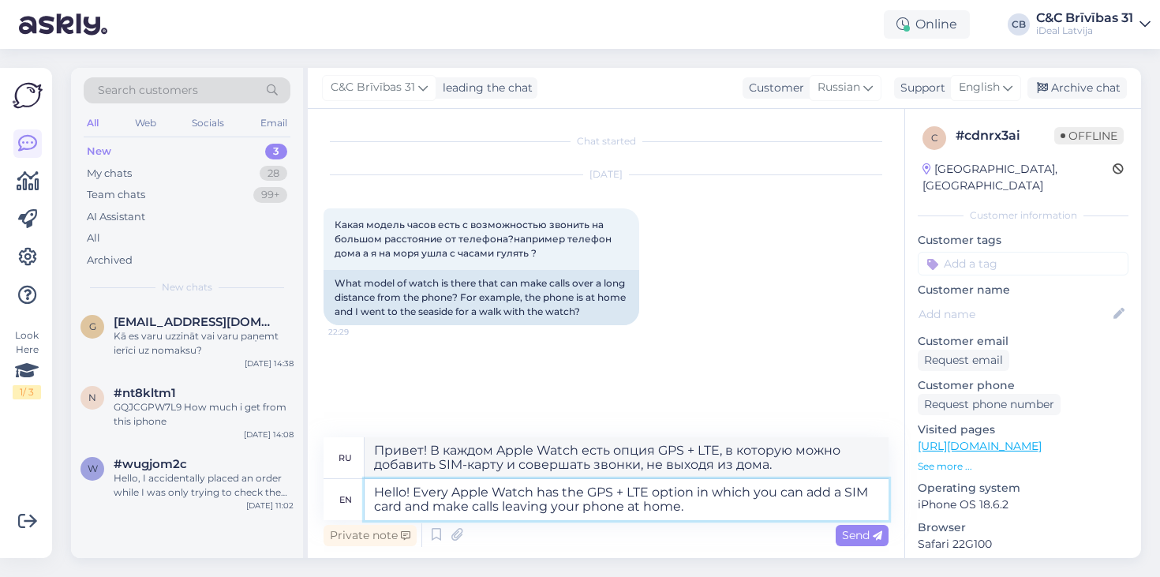
click at [702, 504] on textarea "Hello! Every Apple Watch has the GPS + LTE option in which you can add a SIM ca…" at bounding box center [627, 499] width 524 height 41
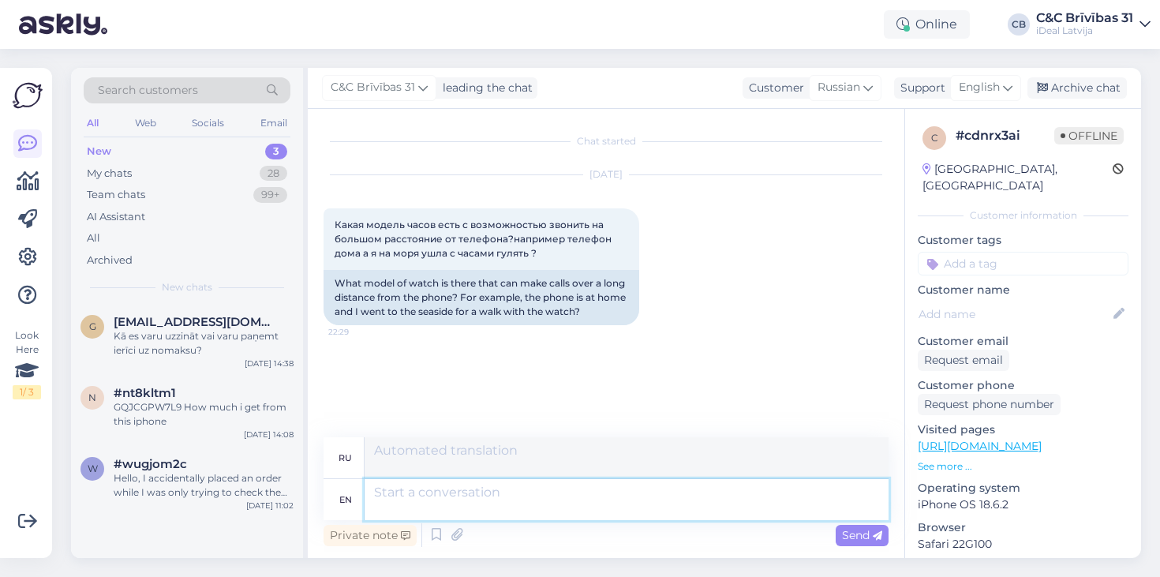
scroll to position [76, 0]
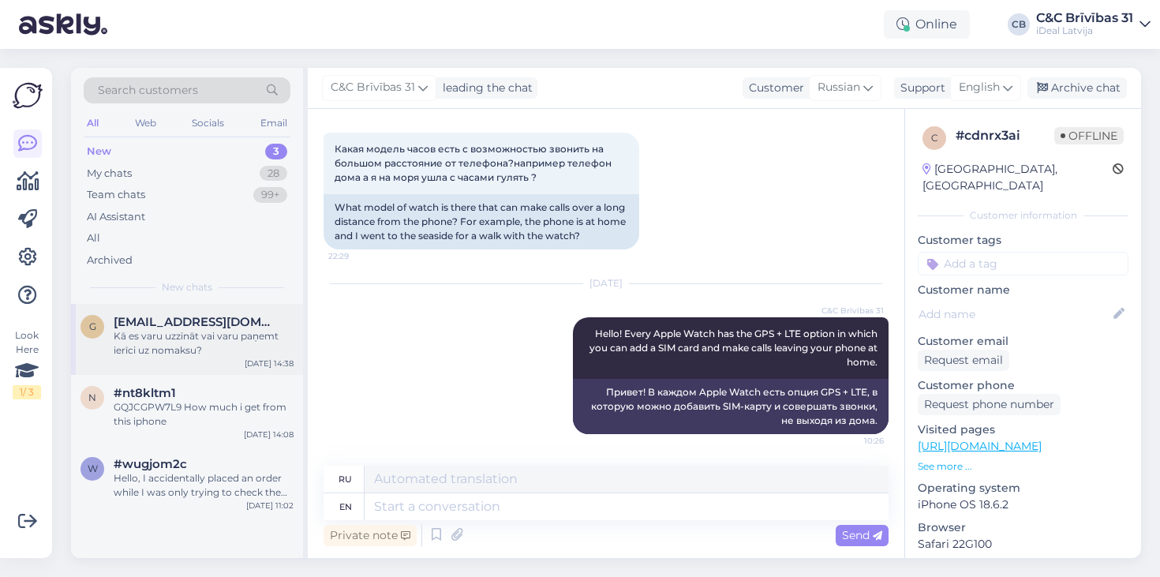
click at [183, 338] on div "Kā es varu uzzināt vai varu paņemt ierīci uz nomaksu?" at bounding box center [204, 343] width 180 height 28
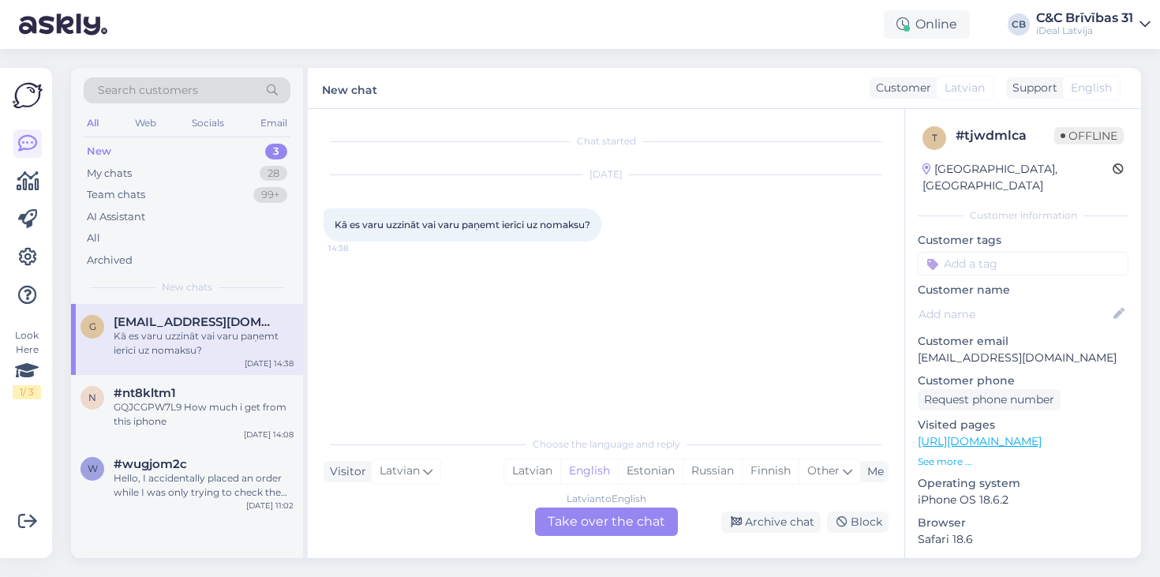
scroll to position [0, 0]
click at [229, 411] on div "GQJCGPW7L9 How much i get from this iphone" at bounding box center [204, 414] width 180 height 28
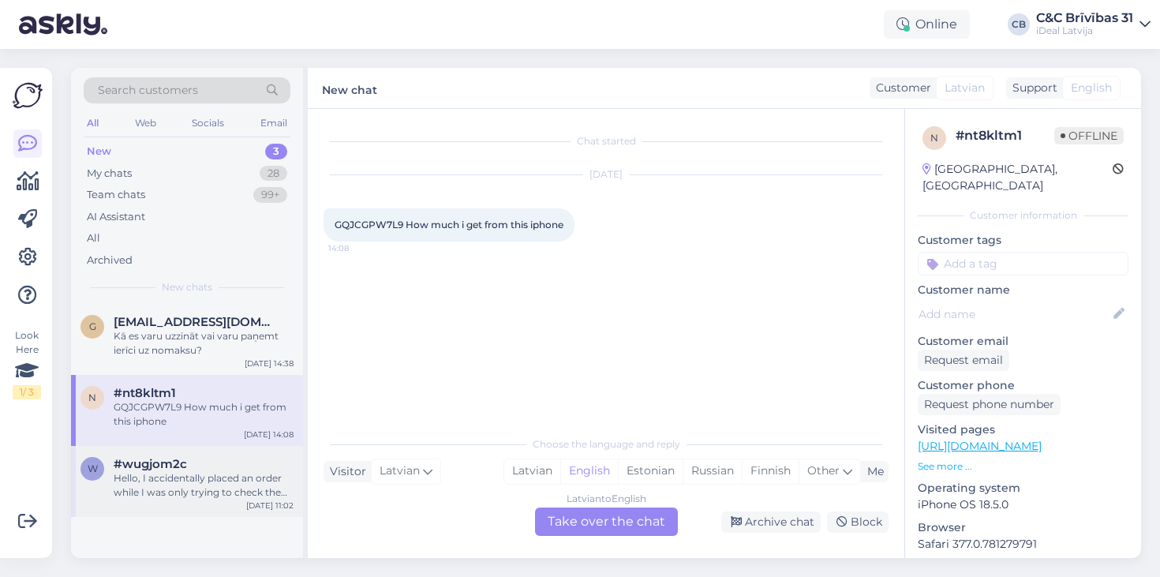
click at [284, 481] on div "Hello, I accidentally placed an order while I was only trying to check the deli…" at bounding box center [204, 485] width 180 height 28
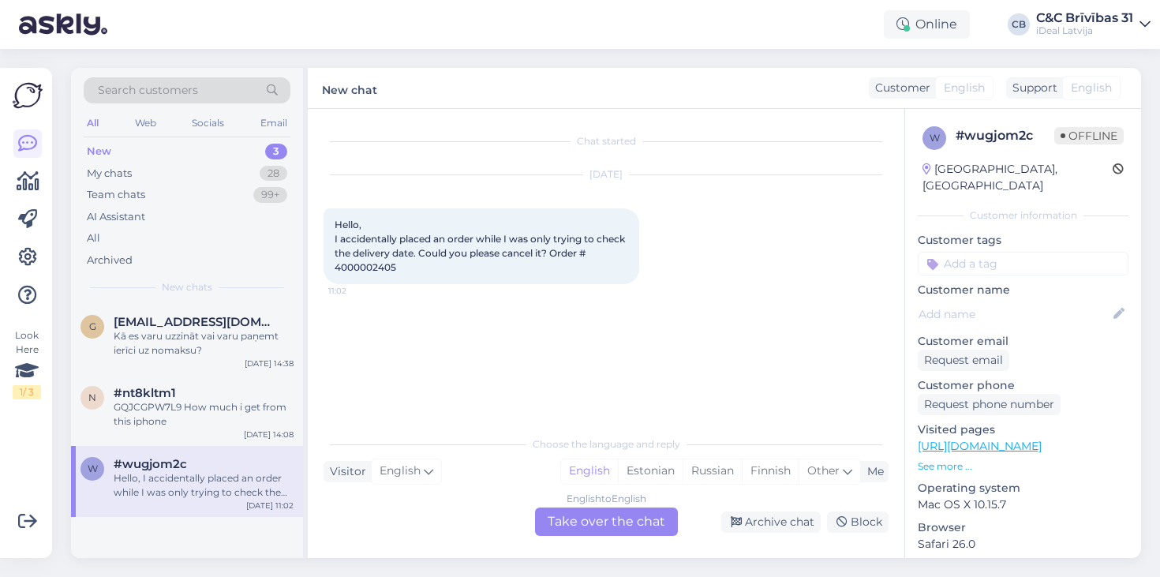
click at [377, 269] on span "Hello, I accidentally placed an order while I was only trying to check the deli…" at bounding box center [481, 246] width 293 height 54
click at [347, 276] on div "Hello, I accidentally placed an order while I was only trying to check the deli…" at bounding box center [482, 246] width 316 height 76
click at [347, 270] on span "Hello, I accidentally placed an order while I was only trying to check the deli…" at bounding box center [481, 246] width 293 height 54
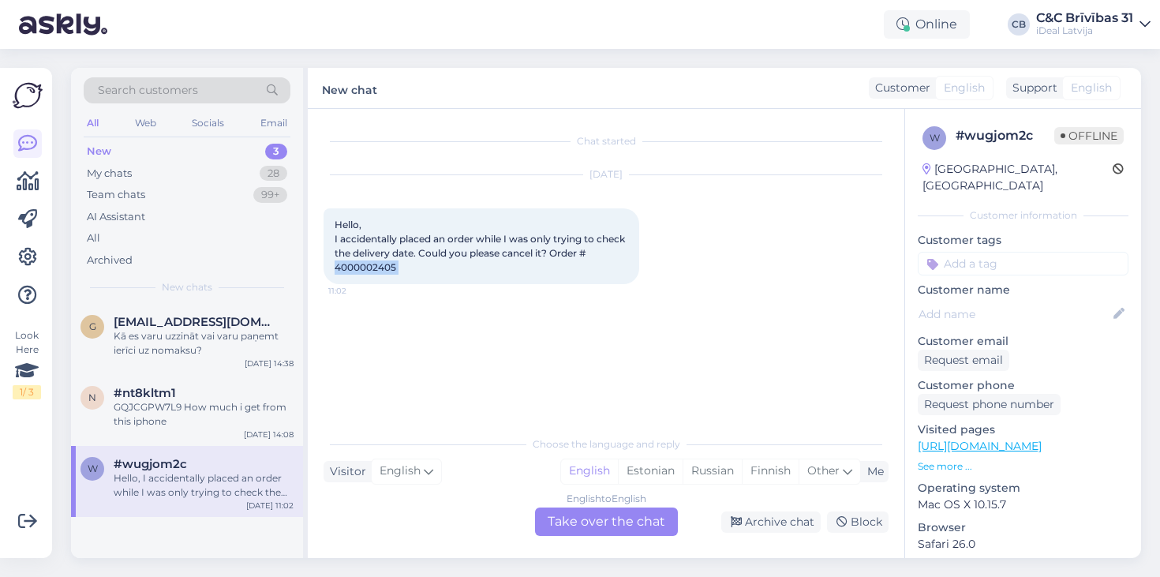
click at [347, 270] on span "Hello, I accidentally placed an order while I was only trying to check the deli…" at bounding box center [481, 246] width 293 height 54
drag, startPoint x: 336, startPoint y: 264, endPoint x: 395, endPoint y: 268, distance: 58.5
click at [395, 268] on span "Hello, I accidentally placed an order while I was only trying to check the deli…" at bounding box center [481, 246] width 293 height 54
copy span "4000002405"
click at [257, 347] on div "Kā es varu uzzināt vai varu paņemt ierīci uz nomaksu?" at bounding box center [204, 343] width 180 height 28
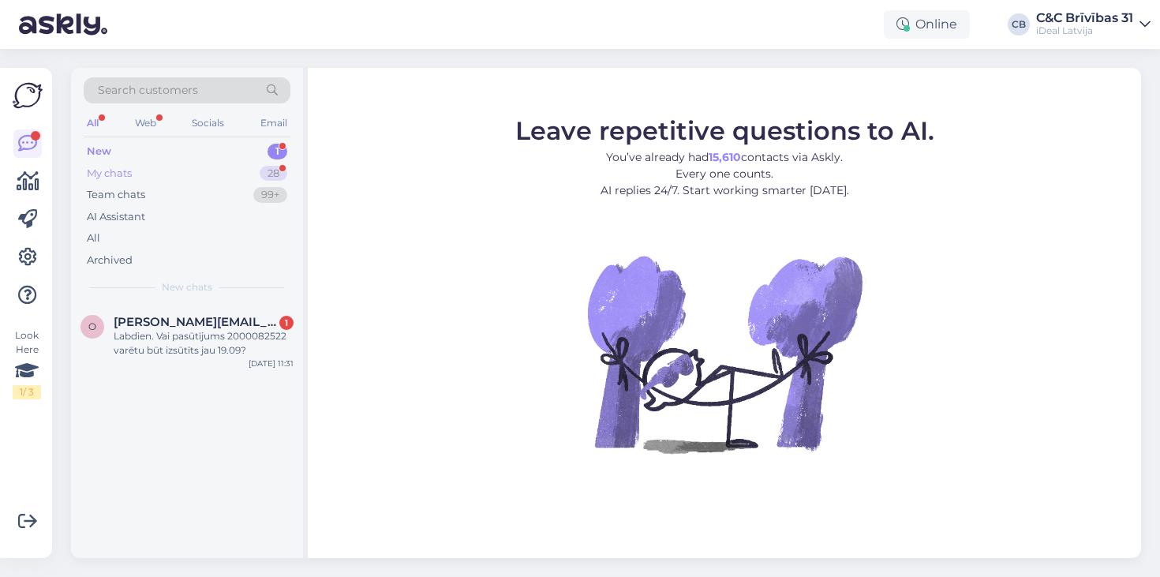
click at [200, 178] on div "My chats 28" at bounding box center [187, 174] width 207 height 22
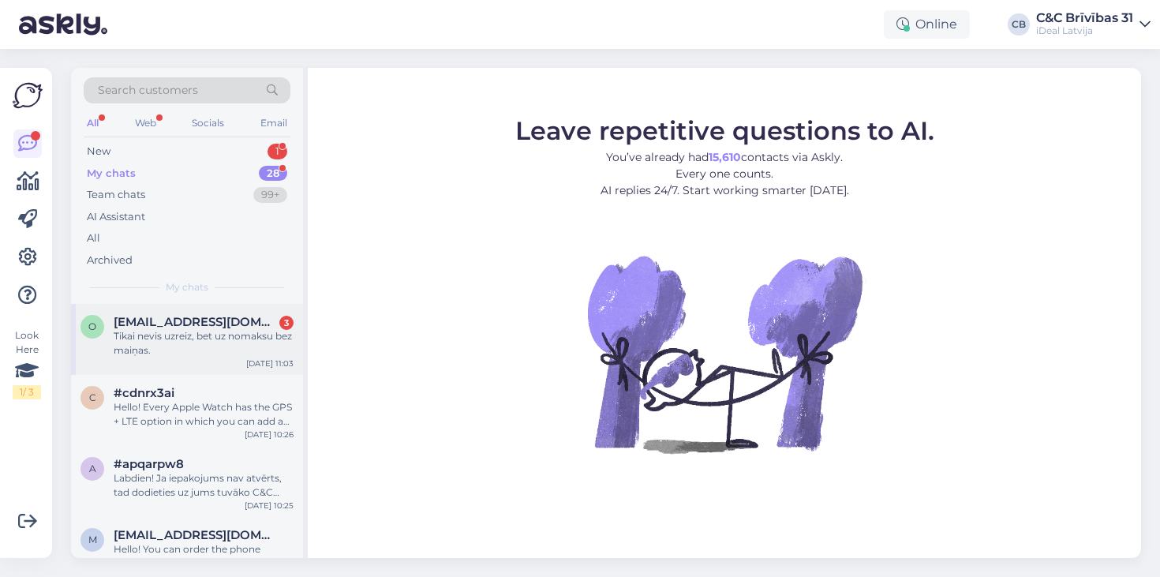
click at [221, 350] on div "Tikai nevis uzreiz, bet uz nomaksu bez maiņas." at bounding box center [204, 343] width 180 height 28
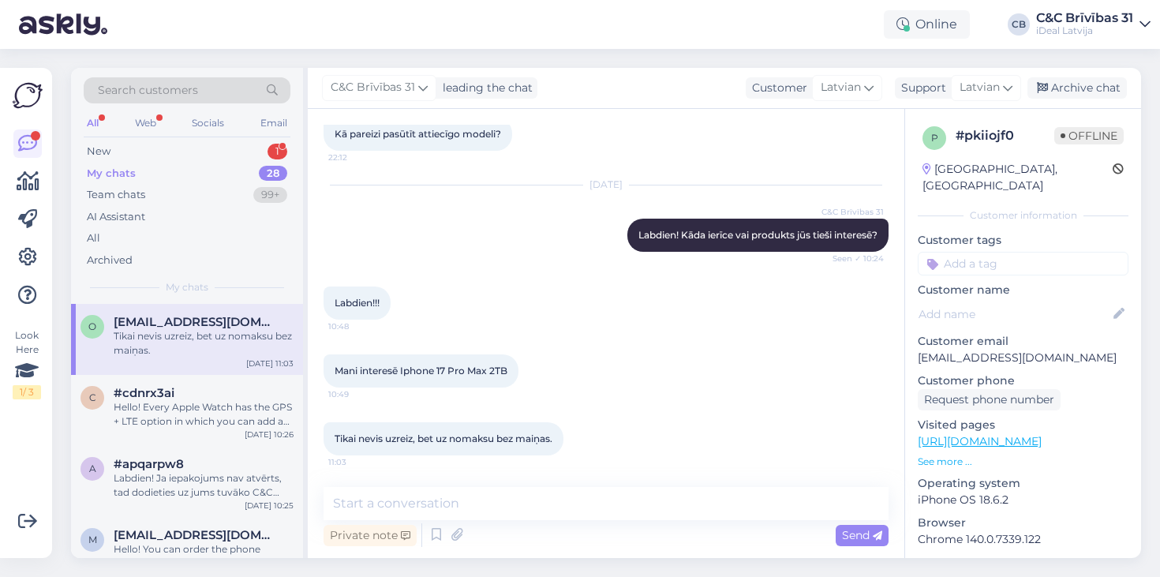
scroll to position [91, 0]
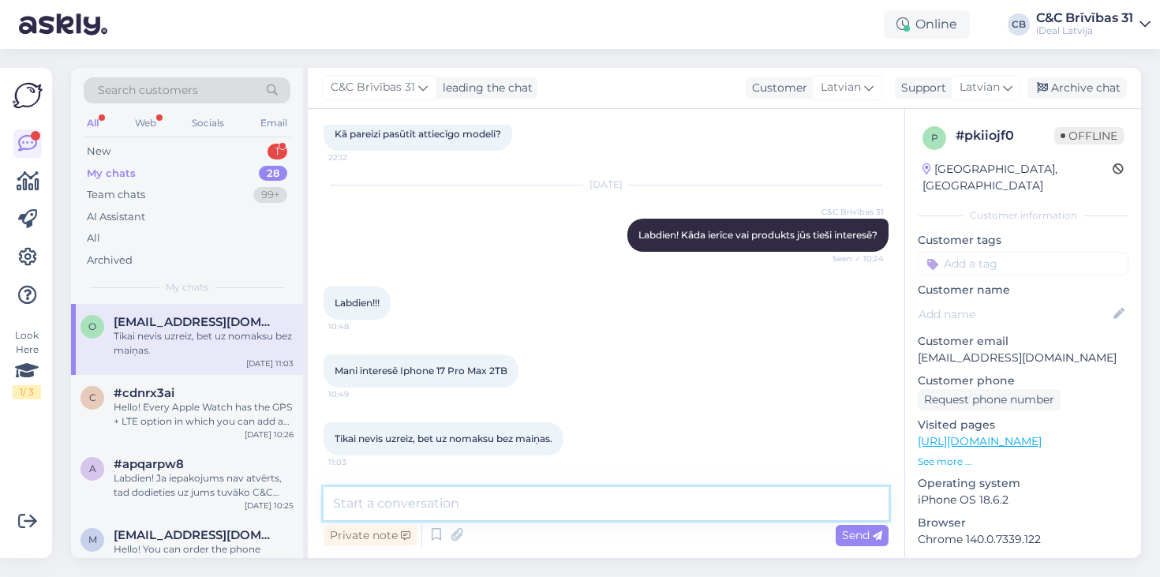
click at [483, 491] on textarea at bounding box center [606, 503] width 565 height 33
click at [500, 513] on textarea at bounding box center [606, 503] width 565 height 33
click at [496, 491] on textarea at bounding box center [606, 503] width 565 height 33
click at [514, 497] on textarea at bounding box center [606, 503] width 565 height 33
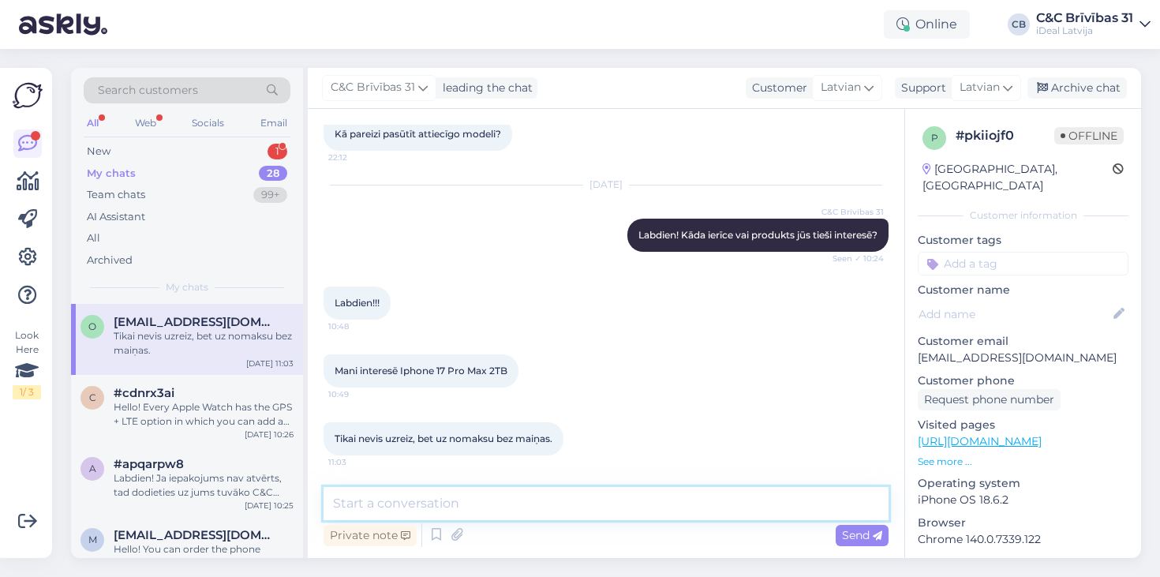
drag, startPoint x: 514, startPoint y: 497, endPoint x: 496, endPoint y: 497, distance: 17.4
click at [496, 497] on textarea at bounding box center [606, 503] width 565 height 33
paste textarea "[URL][DOMAIN_NAME]"
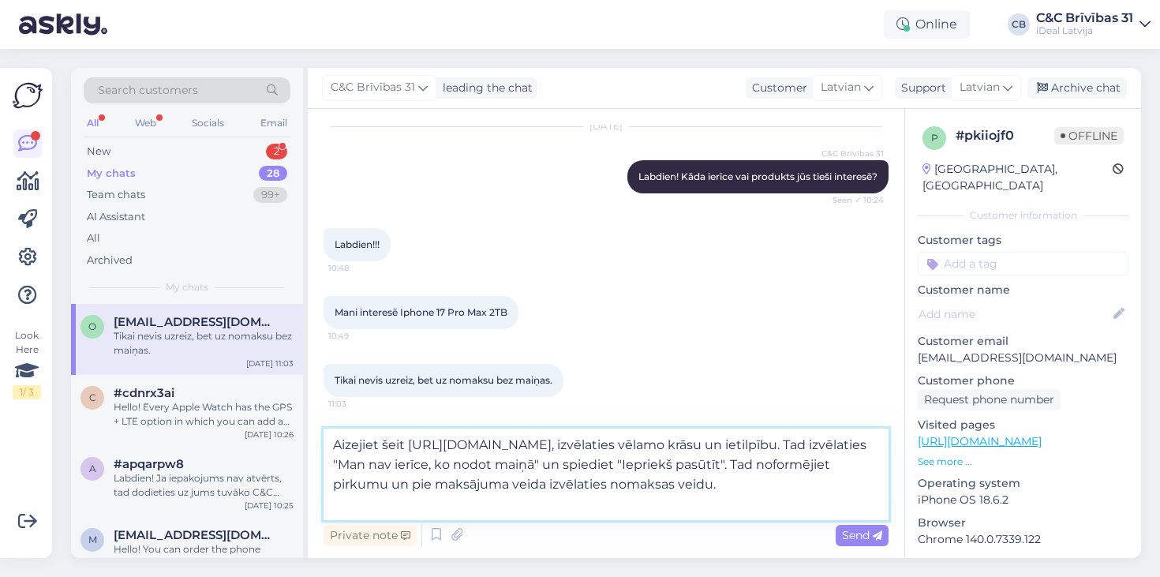
type textarea "Aizejiet šeit [URL][DOMAIN_NAME], izvēlaties vēlamo krāsu un ietilpību. Tad izv…"
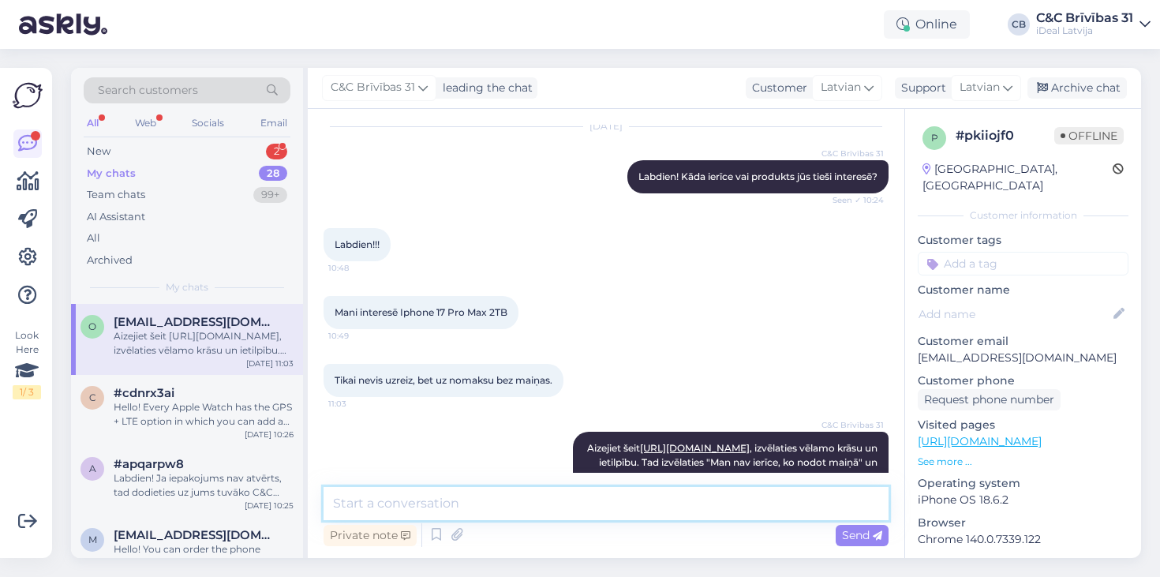
scroll to position [215, 0]
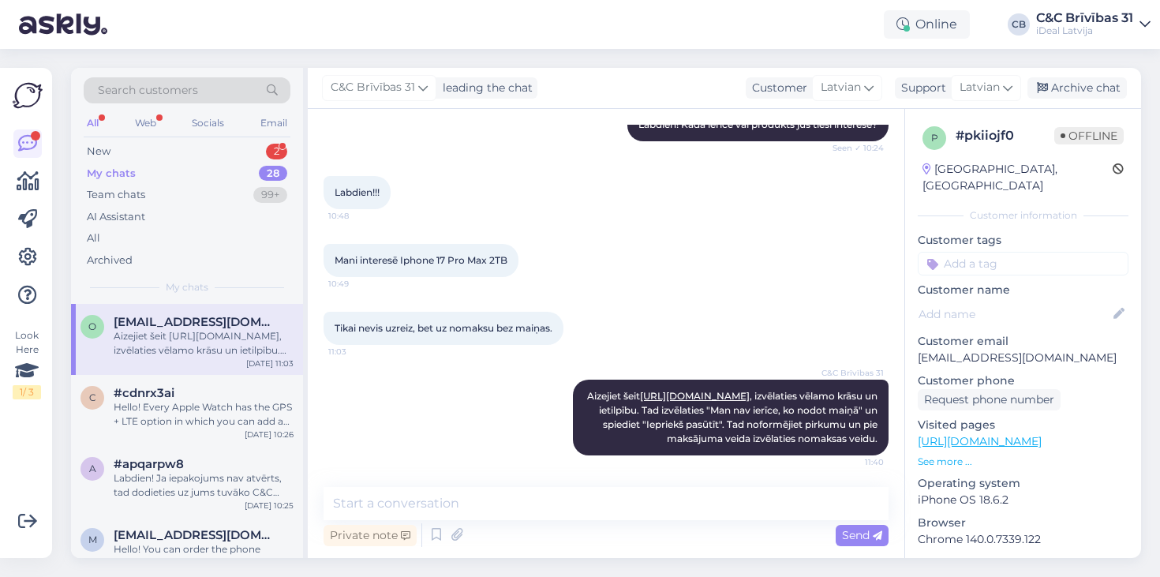
click at [201, 136] on div "All Web Socials Email" at bounding box center [187, 125] width 207 height 24
click at [197, 159] on div "New 2" at bounding box center [187, 152] width 207 height 22
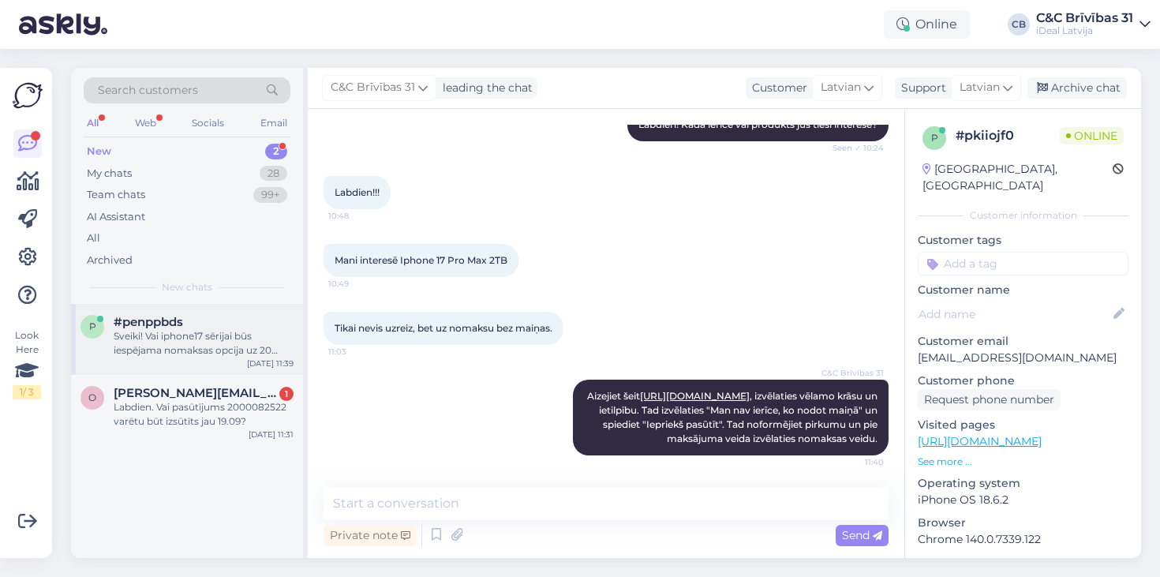
click at [244, 340] on div "Sveiki! Vai iphone17 sērijai būs iespējama nomaksas opcija uz 20 mēnešiem? Vai …" at bounding box center [204, 343] width 180 height 28
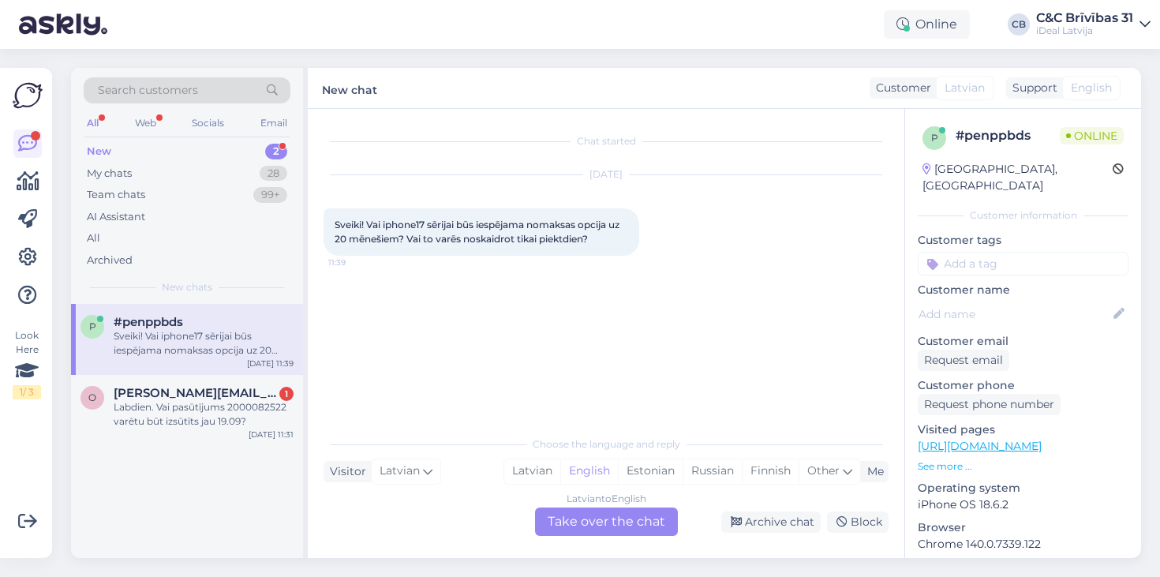
scroll to position [0, 0]
click at [532, 481] on div "Latvian" at bounding box center [532, 471] width 56 height 24
click at [596, 536] on div "Chat started [DATE] Sveiki! Vai iphone17 sērijai būs iespējama nomaksas opcija …" at bounding box center [606, 333] width 597 height 449
click at [596, 530] on div "Latvian to Latvian Take over the chat" at bounding box center [606, 522] width 143 height 28
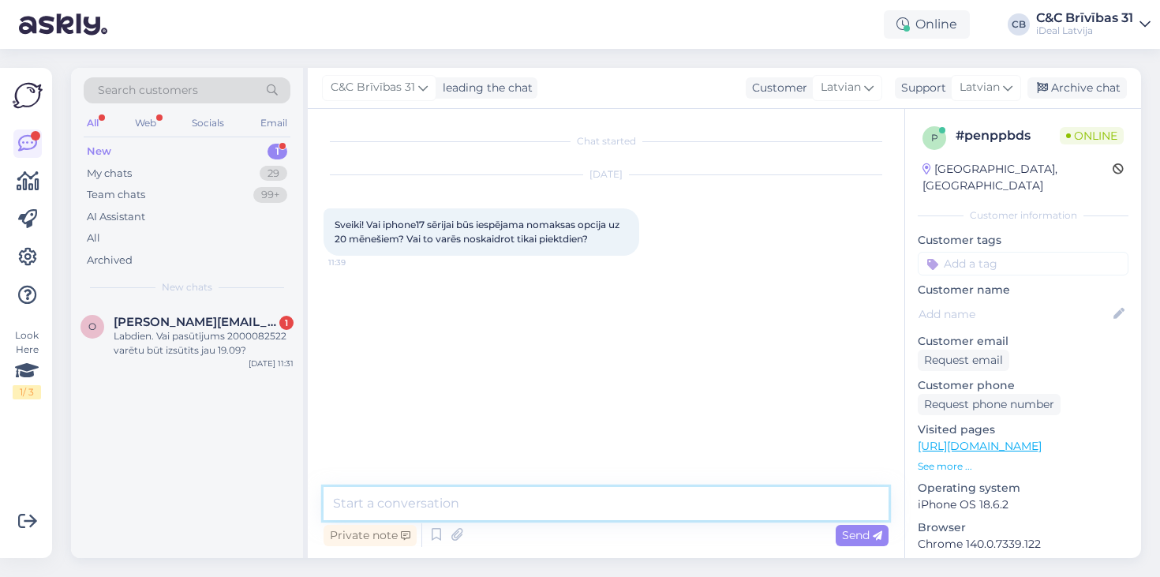
click at [587, 497] on textarea at bounding box center [606, 503] width 565 height 33
click at [400, 505] on textarea "Labdien! Jaunajiem modeļiem šī opcija nebūs pieejama." at bounding box center [606, 503] width 565 height 33
type textarea "Labdien! Diemžēl jaunajiem modeļiem šī opcija nebūs pieejama."
click at [766, 508] on textarea "Labdien! Diemžēl jaunajiem modeļiem šī opcija nebūs pieejama." at bounding box center [606, 503] width 565 height 33
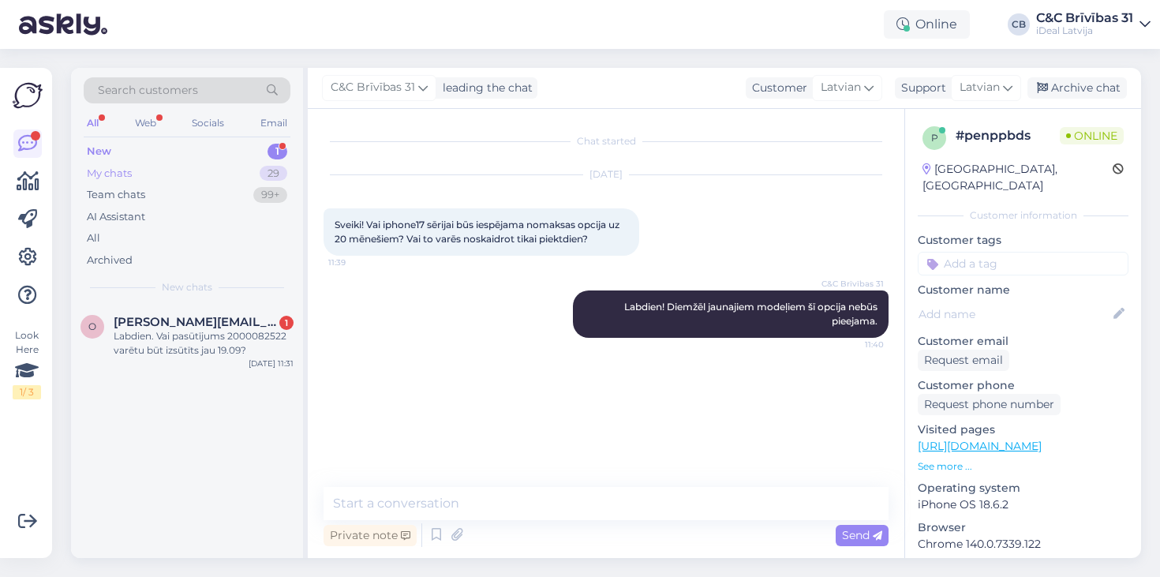
click at [159, 174] on div "My chats 29" at bounding box center [187, 174] width 207 height 22
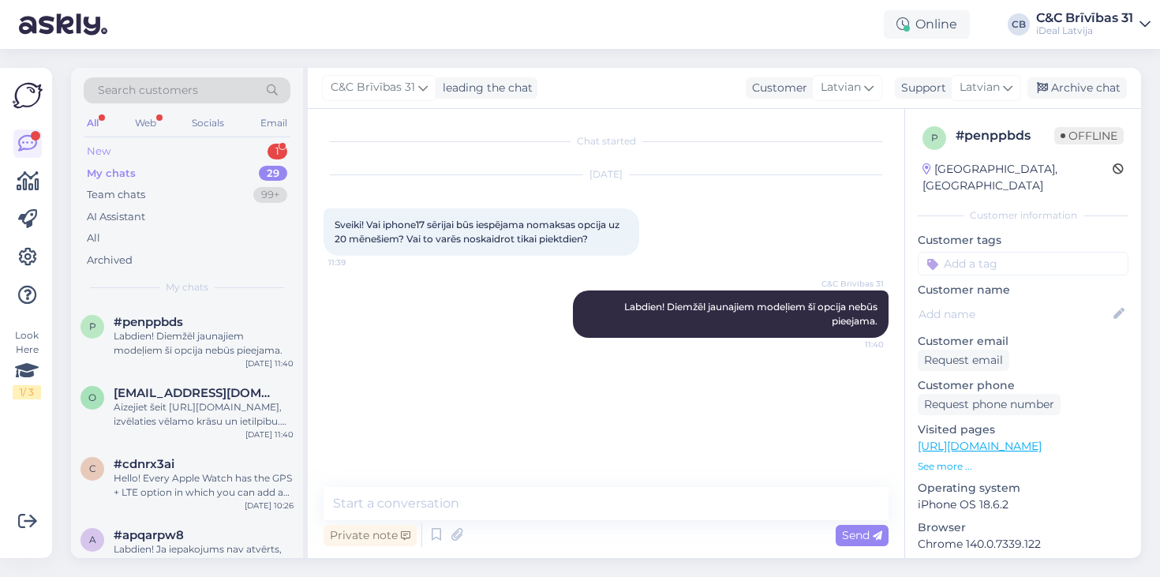
click at [200, 159] on div "New 1" at bounding box center [187, 152] width 207 height 22
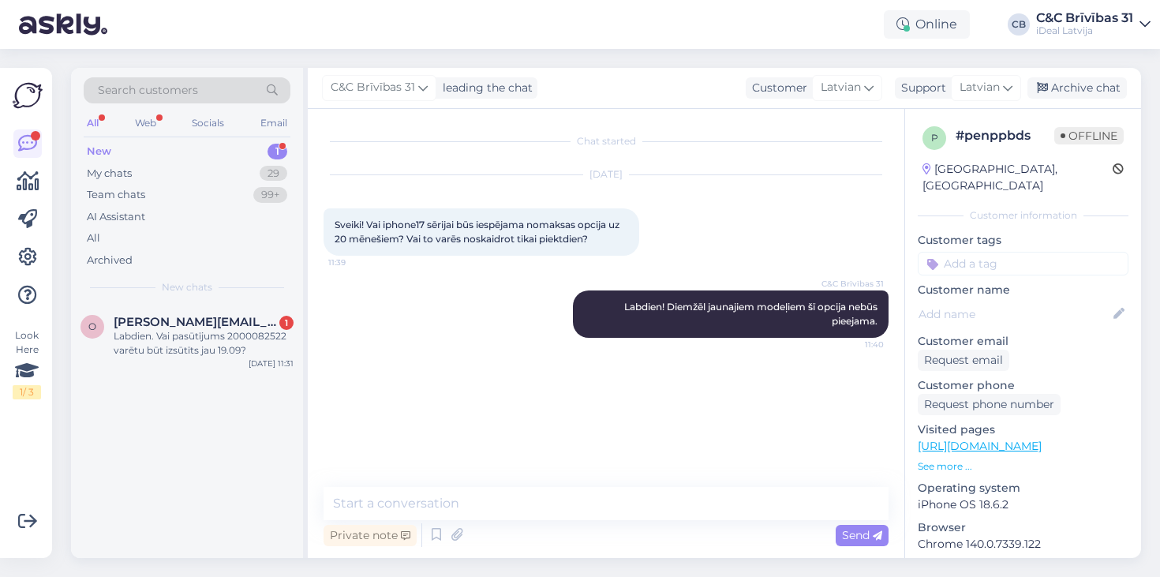
click at [200, 157] on div "New 1" at bounding box center [187, 152] width 207 height 22
click at [161, 316] on span "[PERSON_NAME][EMAIL_ADDRESS][DOMAIN_NAME]" at bounding box center [196, 322] width 164 height 14
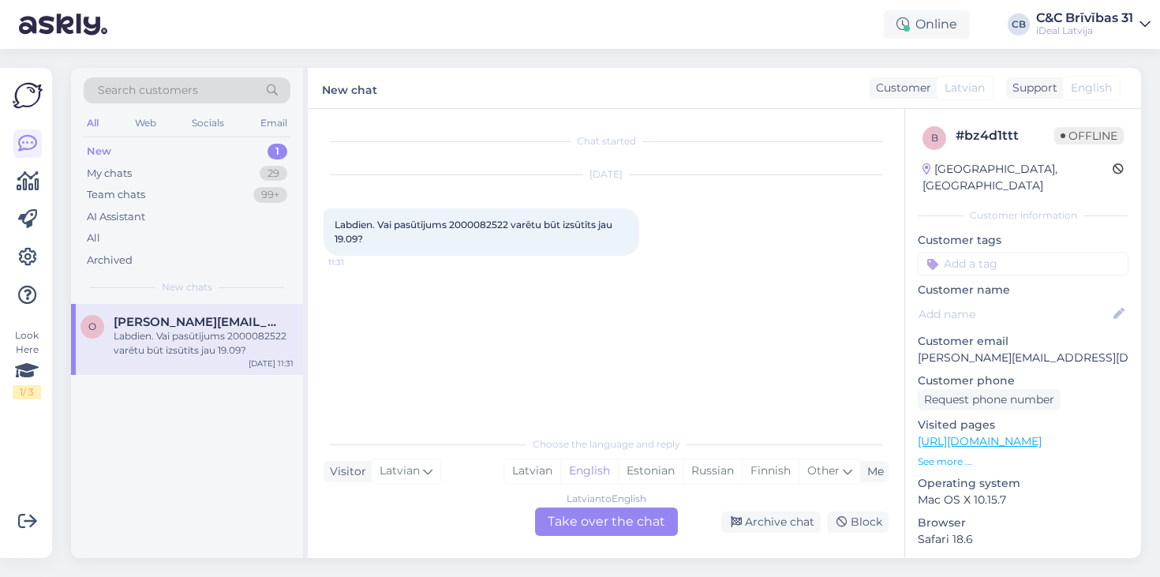
click at [476, 219] on span "Labdien. Vai pasūtījums 2000082522 varētu būt izsūtīts jau 19.09?" at bounding box center [475, 232] width 280 height 26
copy span "2000082522"
click at [568, 357] on div "Chat started [DATE] Labdien. Vai pasūtījums 2000082522 varētu būt izsūtīts jau …" at bounding box center [613, 269] width 579 height 289
click at [523, 474] on div "Latvian" at bounding box center [532, 471] width 56 height 24
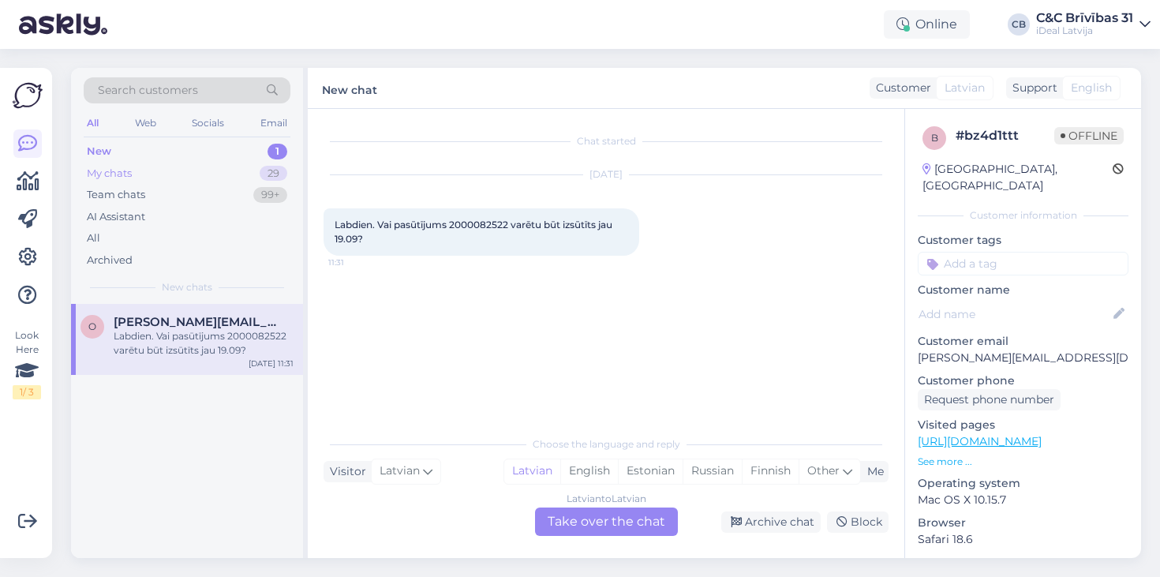
click at [272, 167] on div "29" at bounding box center [274, 174] width 28 height 16
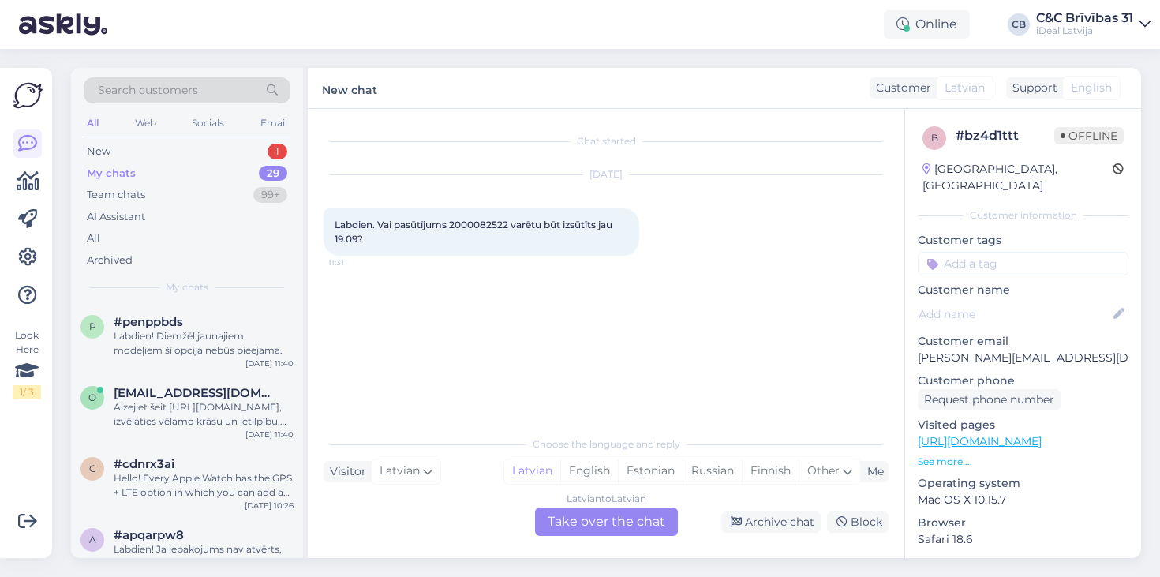
click at [362, 283] on div "Chat started [DATE] Labdien. Vai pasūtījums 2000082522 varētu būt izsūtīts jau …" at bounding box center [613, 269] width 579 height 289
click at [434, 296] on div "Chat started [DATE] Labdien. Vai pasūtījums 2000082522 varētu būt izsūtīts jau …" at bounding box center [613, 269] width 579 height 289
click at [473, 316] on div "Chat started [DATE] Labdien. Vai pasūtījums 2000082522 varētu būt izsūtīts jau …" at bounding box center [613, 269] width 579 height 289
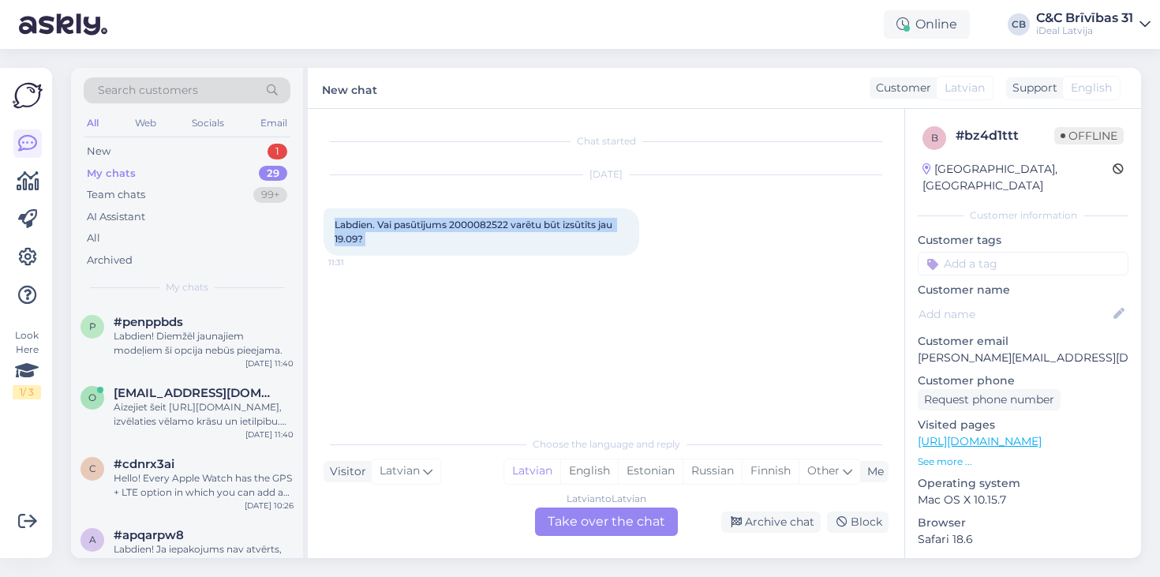
click at [519, 247] on div "Labdien. Vai pasūtījums 2000082522 varētu būt izsūtīts jau 19.09? 11:31" at bounding box center [482, 231] width 316 height 47
click at [485, 208] on div "[DATE] Labdien. Vai pasūtījums 2000082522 varētu būt izsūtīts jau 19.09? 11:31" at bounding box center [606, 215] width 565 height 115
click at [455, 200] on div "[DATE] Labdien. Vai pasūtījums 2000082522 varētu būt izsūtīts jau 19.09? 11:31" at bounding box center [606, 215] width 565 height 115
click at [560, 501] on div "Choose the language and reply Visitor Latvian Me Latvian English Estonian Russi…" at bounding box center [606, 482] width 565 height 108
click at [564, 527] on div "Latvian to Latvian Take over the chat" at bounding box center [606, 522] width 143 height 28
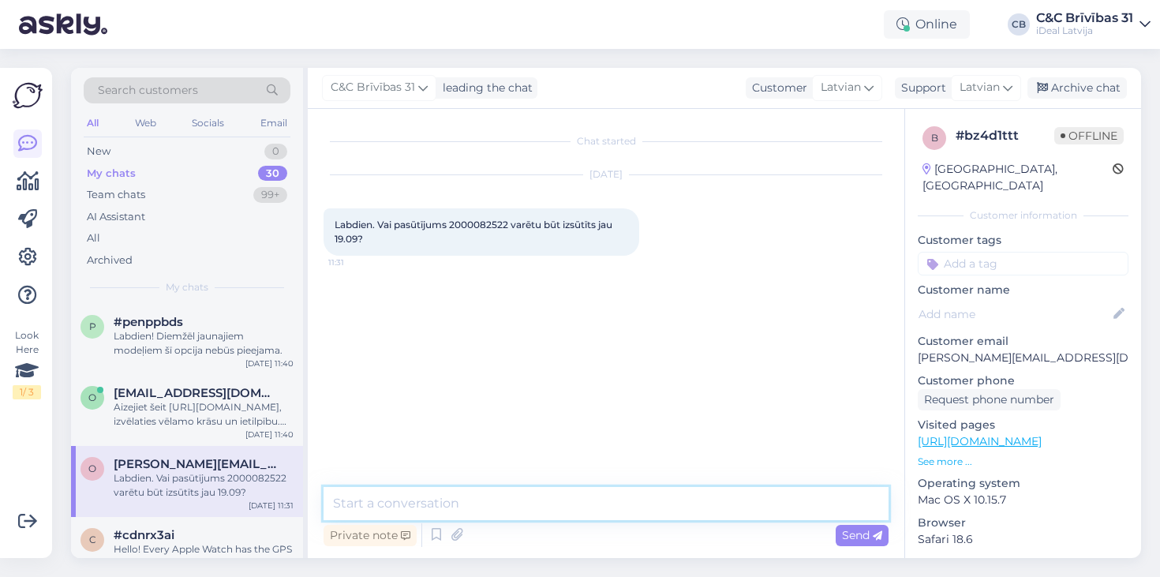
click at [538, 518] on textarea at bounding box center [606, 503] width 565 height 33
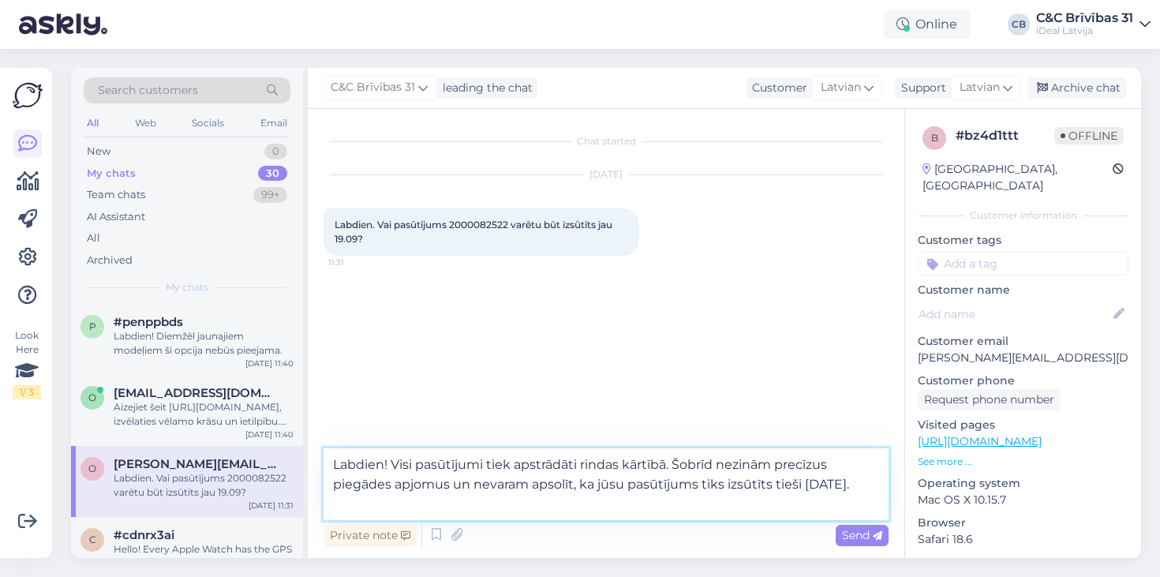
click at [447, 489] on textarea "Labdien! Visi pasūtījumi tiek apstrādāti rindas kārtībā. Šobrīd nezinām precīzu…" at bounding box center [606, 484] width 565 height 72
drag, startPoint x: 447, startPoint y: 489, endPoint x: 699, endPoint y: 459, distance: 253.6
click at [699, 459] on textarea "Labdien! Visi pasūtījumi tiek apstrādāti rindas kārtībā. Šobrīd nezinām precīzu…" at bounding box center [606, 484] width 565 height 72
click at [655, 515] on textarea "Labdien! Visi pasūtījumi tiek apstrādāti rindas kārtībā. Precīzi piegādes apjom…" at bounding box center [606, 484] width 565 height 72
drag, startPoint x: 333, startPoint y: 467, endPoint x: 391, endPoint y: 464, distance: 57.7
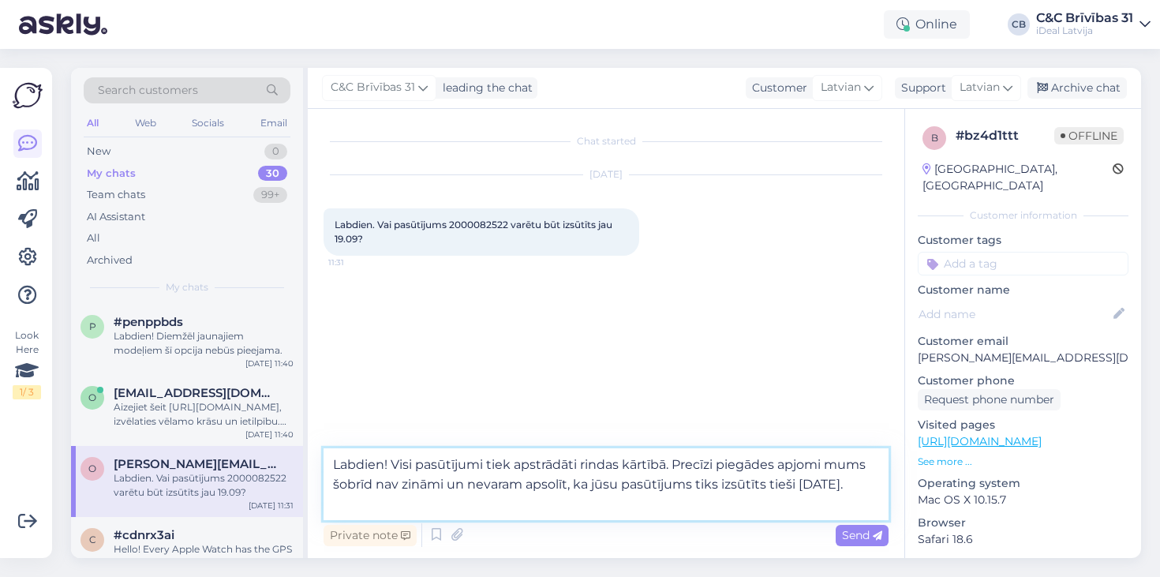
click at [391, 464] on textarea "Labdien! Visi pasūtījumi tiek apstrādāti rindas kārtībā. Precīzi piegādes apjom…" at bounding box center [606, 484] width 565 height 72
click at [469, 501] on textarea "Labdien! Visi pasūtījumi tiek apstrādāti rindas kārtībā. Precīzi piegādes apjom…" at bounding box center [606, 484] width 565 height 72
type textarea "Labdien! Visi pasūtījumi tiek apstrādāti rindas kārtībā. Precīzi piegādes apjom…"
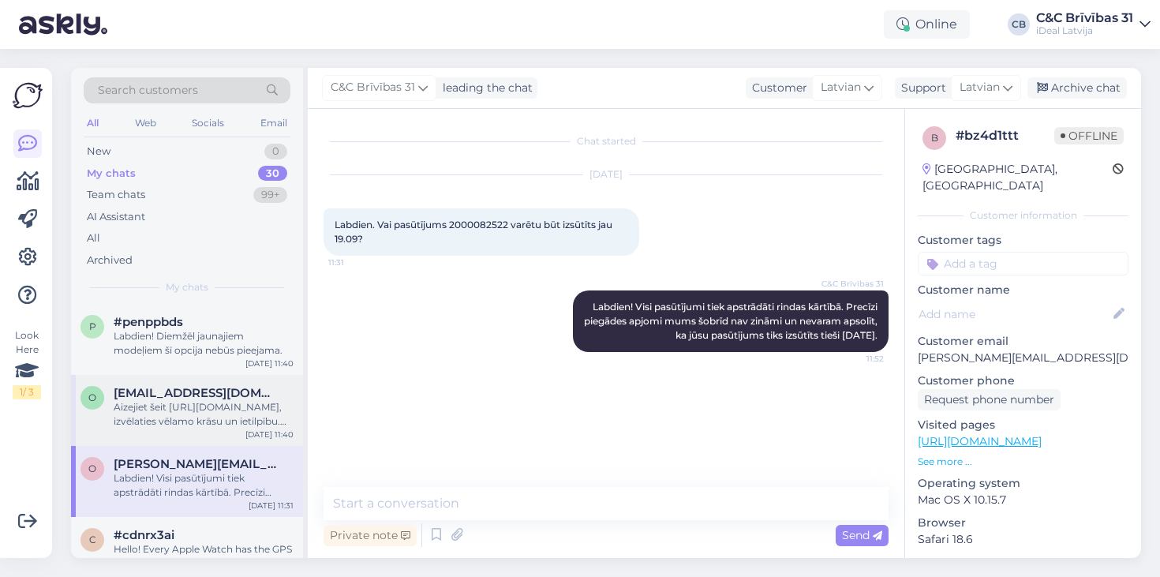
click at [139, 386] on span "[EMAIL_ADDRESS][DOMAIN_NAME]" at bounding box center [196, 393] width 164 height 14
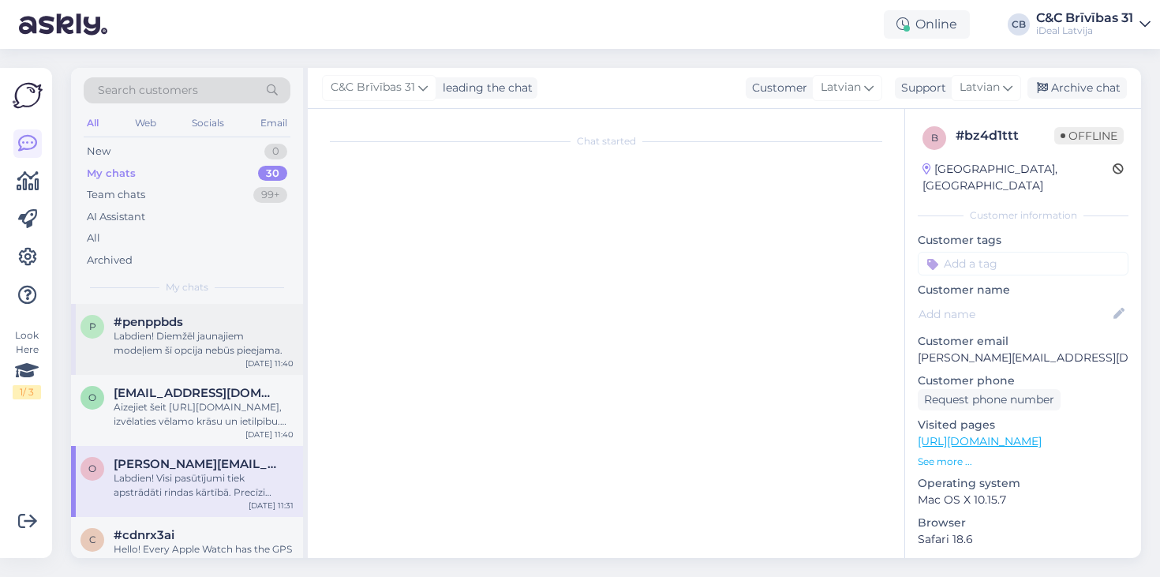
scroll to position [215, 0]
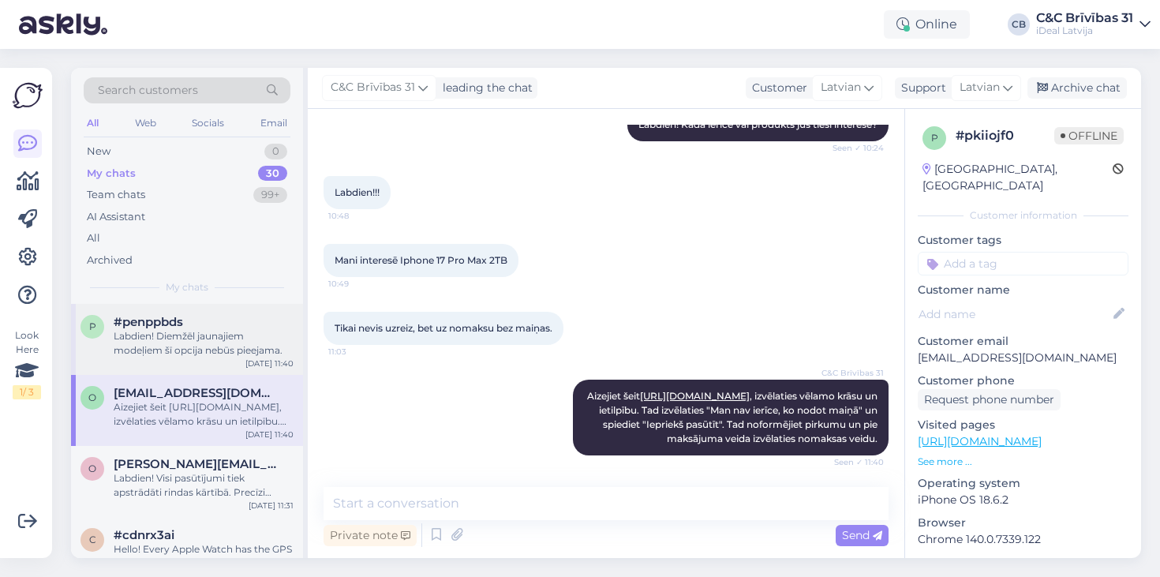
click at [223, 344] on div "Labdien! Diemžēl jaunajiem modeļiem šī opcija nebūs pieejama." at bounding box center [204, 343] width 180 height 28
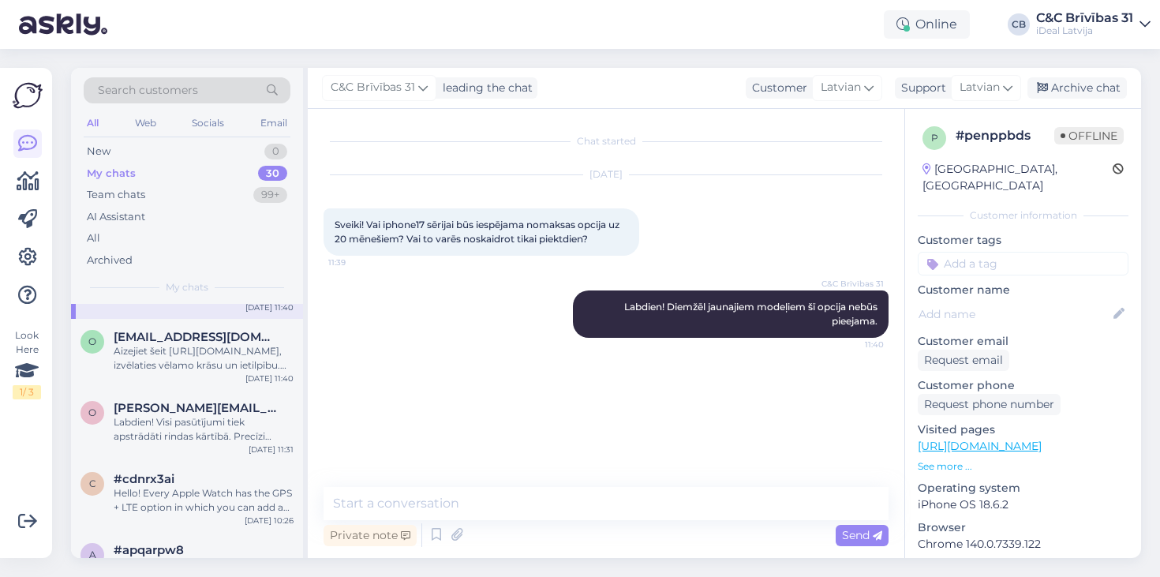
scroll to position [214, 0]
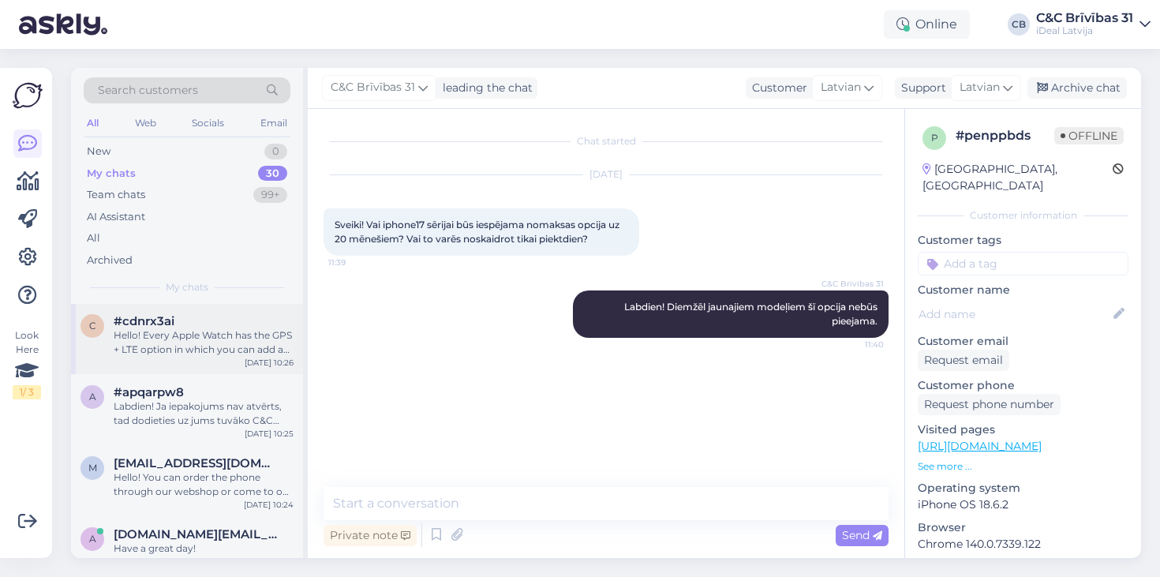
click at [223, 344] on div "Hello! Every Apple Watch has the GPS + LTE option in which you can add a SIM ca…" at bounding box center [204, 342] width 180 height 28
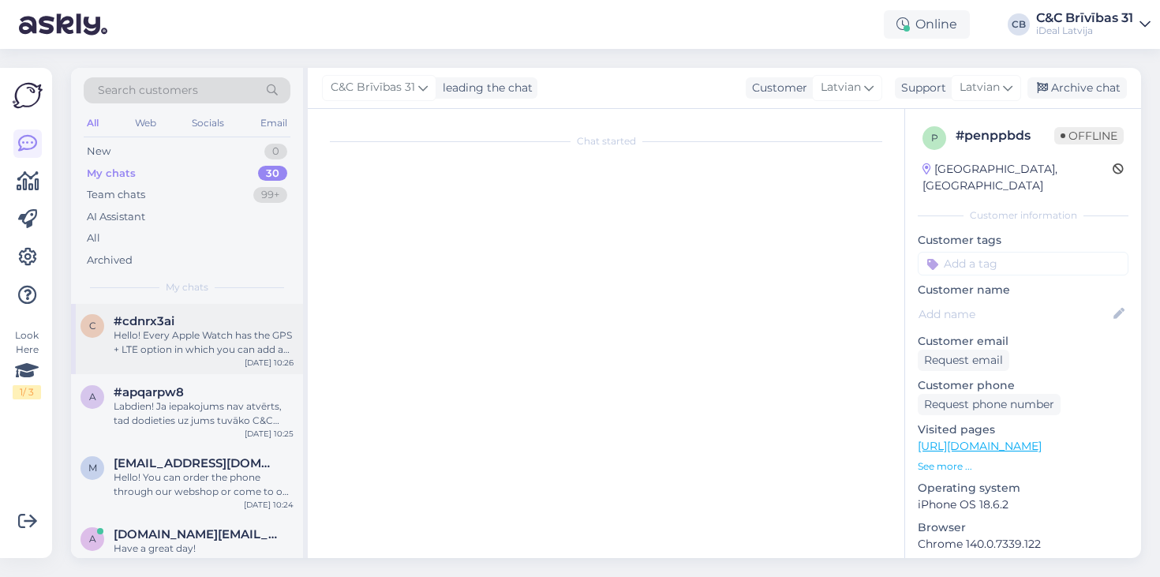
scroll to position [76, 0]
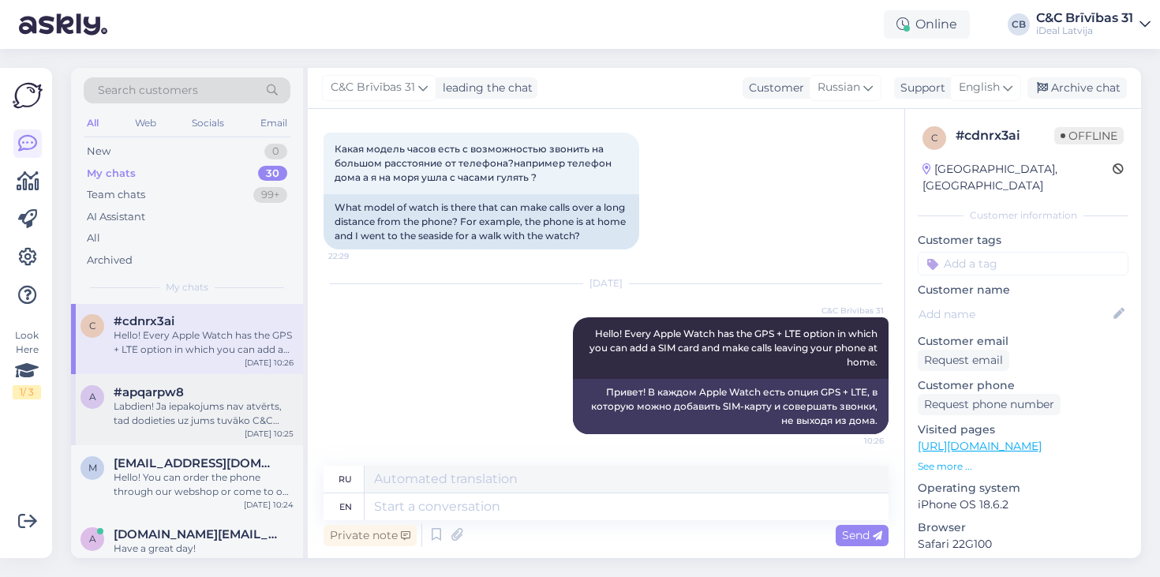
click at [196, 390] on div "#apqarpw8" at bounding box center [204, 392] width 180 height 14
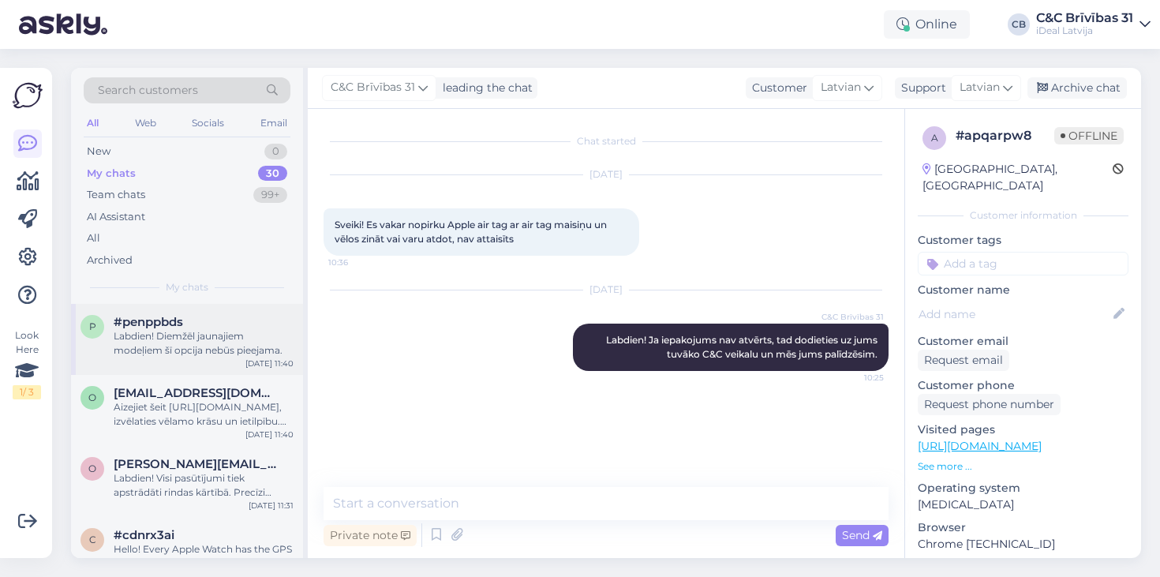
scroll to position [-1, 0]
click at [252, 343] on div "Labdien! Diemžēl jaunajiem modeļiem šī opcija nebūs pieejama." at bounding box center [204, 343] width 180 height 28
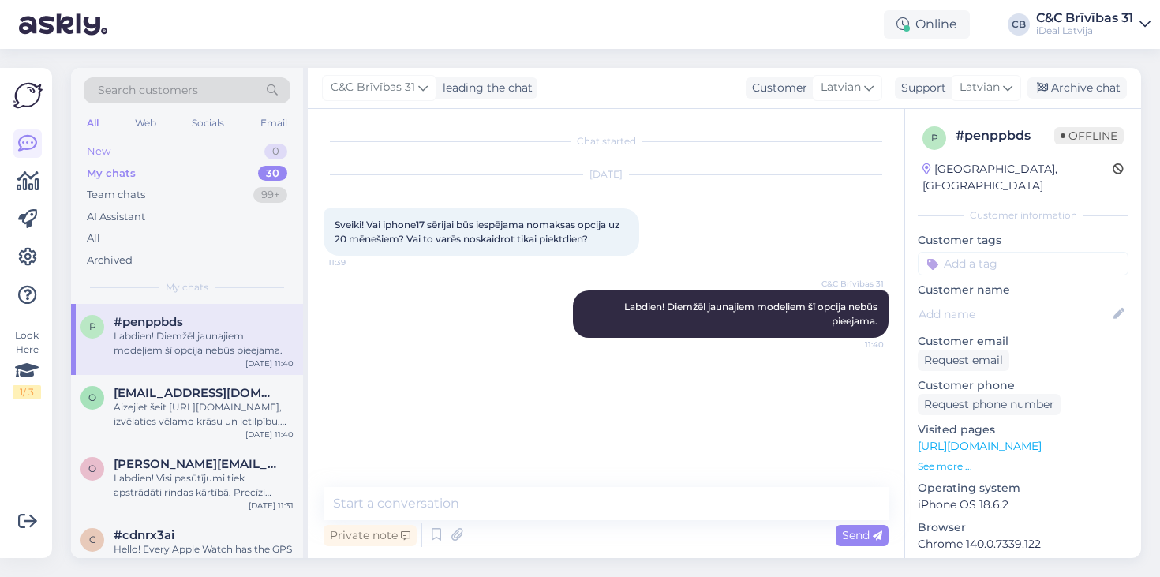
click at [159, 155] on div "New 0" at bounding box center [187, 152] width 207 height 22
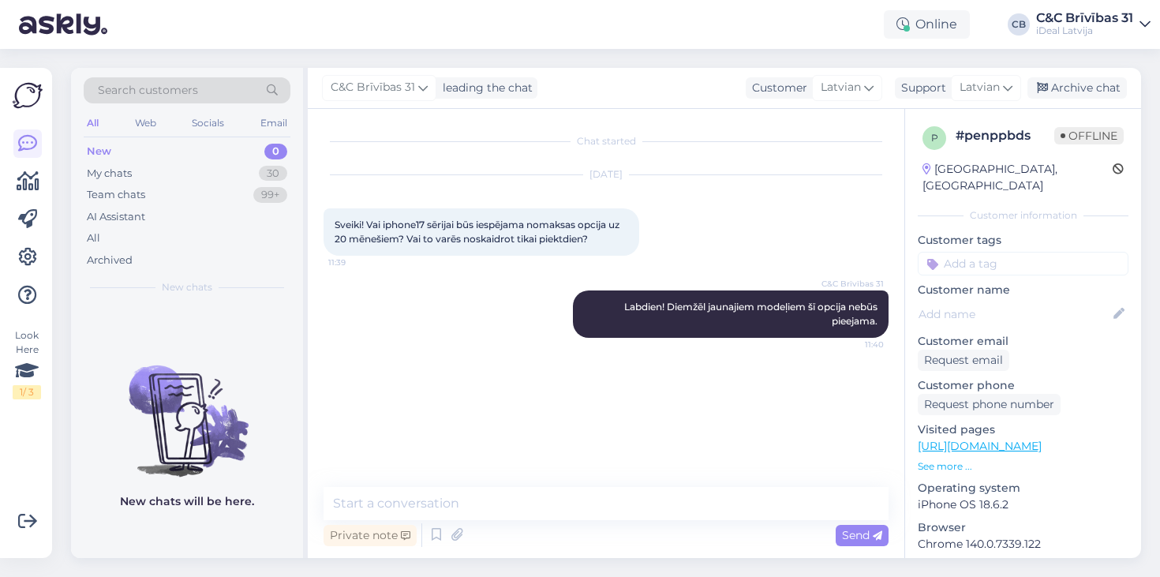
click at [198, 320] on div "New chats will be here." at bounding box center [187, 431] width 232 height 254
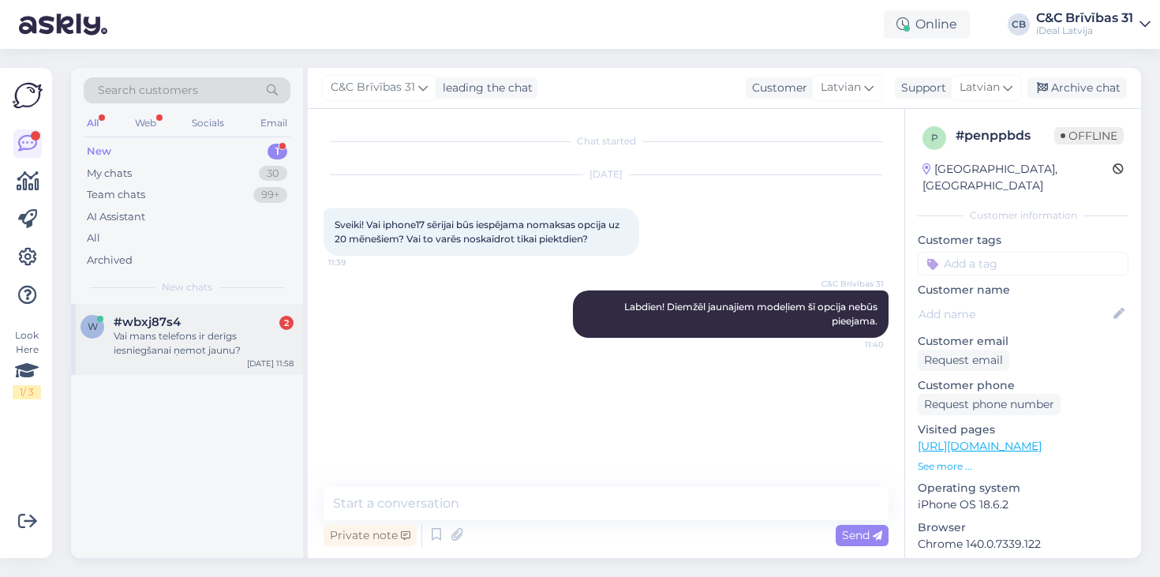
click at [264, 308] on div "w #wbxj87s4 2 Vai mans telefons ir derīgs iesniegšanai ņemot jaunu? [DATE] 11:58" at bounding box center [187, 339] width 232 height 71
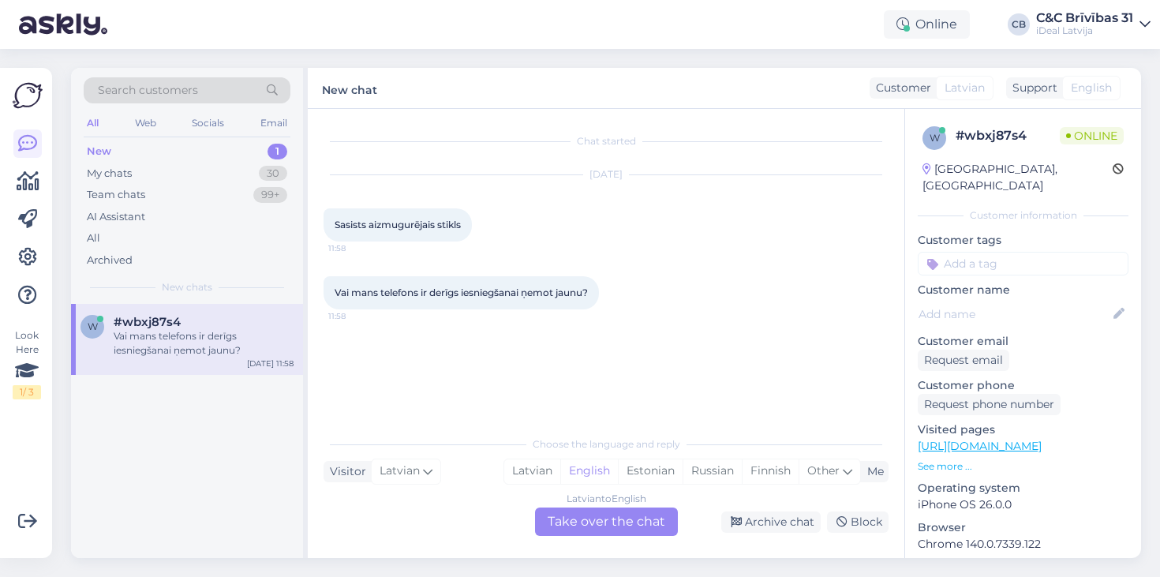
drag, startPoint x: 333, startPoint y: 218, endPoint x: 511, endPoint y: 218, distance: 178.4
click at [511, 218] on div "[DATE] Sasists aizmugurējais stikls 11:58" at bounding box center [606, 208] width 565 height 101
click at [527, 469] on div "Latvian" at bounding box center [532, 471] width 56 height 24
click at [567, 519] on div "Latvian to Latvian Take over the chat" at bounding box center [606, 522] width 143 height 28
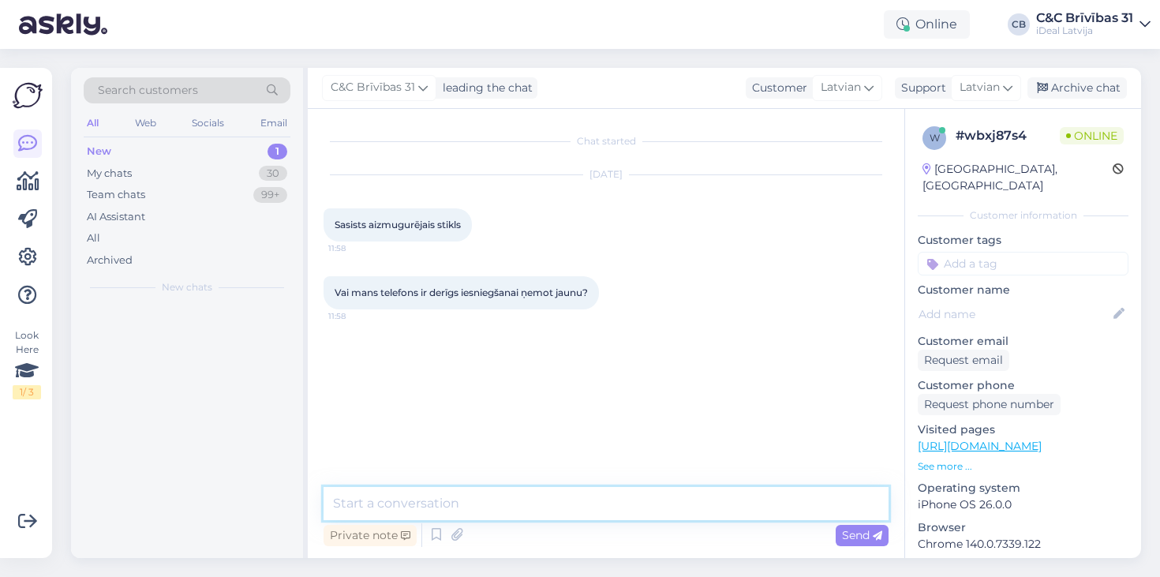
click at [567, 510] on textarea at bounding box center [606, 503] width 565 height 33
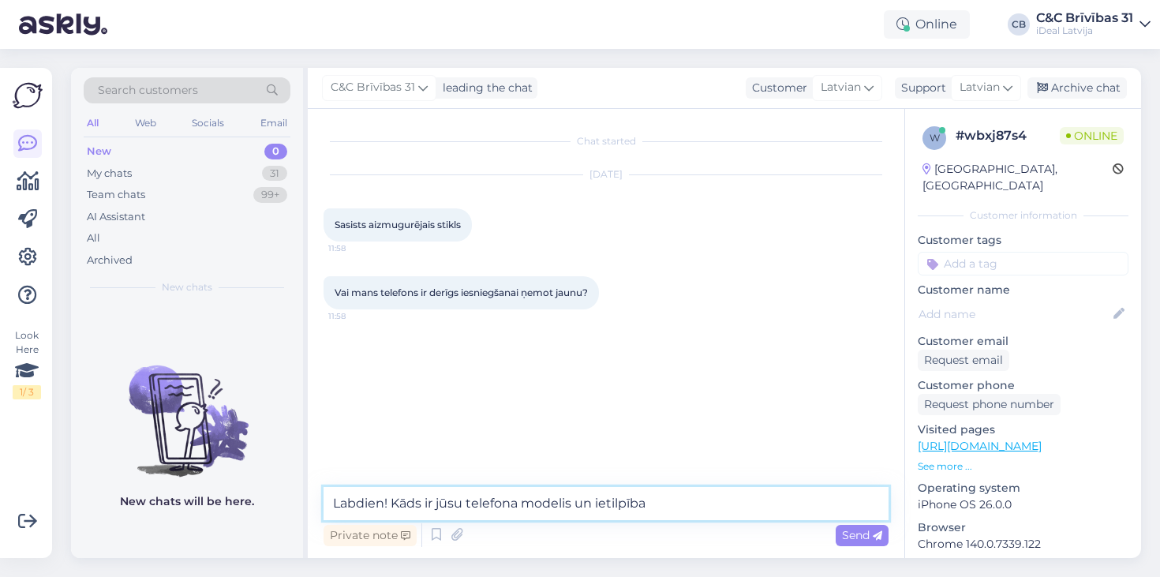
type textarea "Labdien! Kāds ir jūsu telefona modelis un ietilpība?"
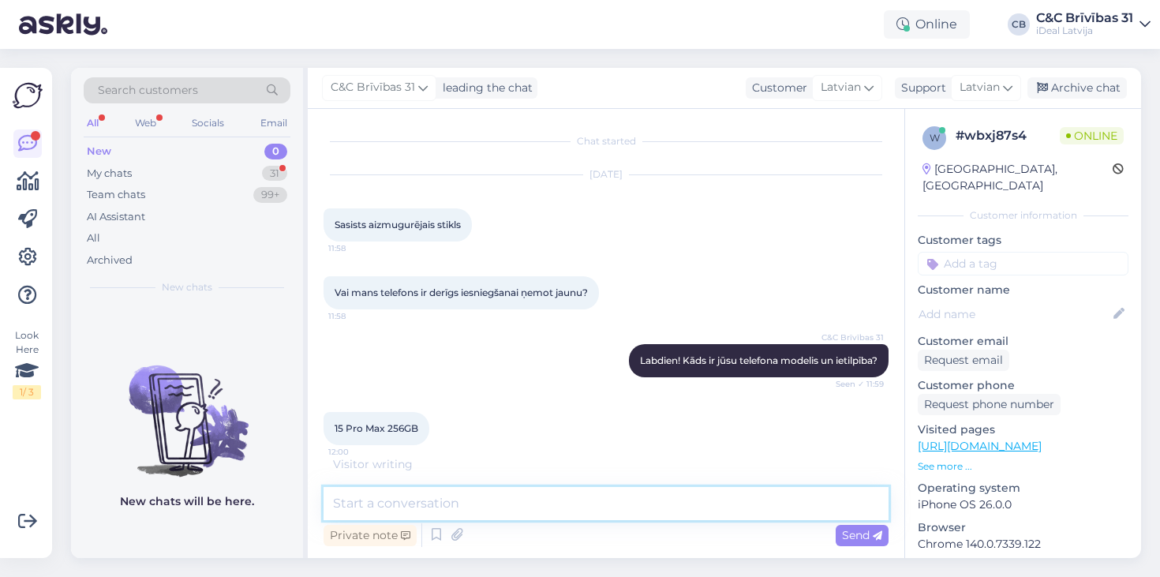
click at [460, 511] on textarea at bounding box center [606, 503] width 565 height 33
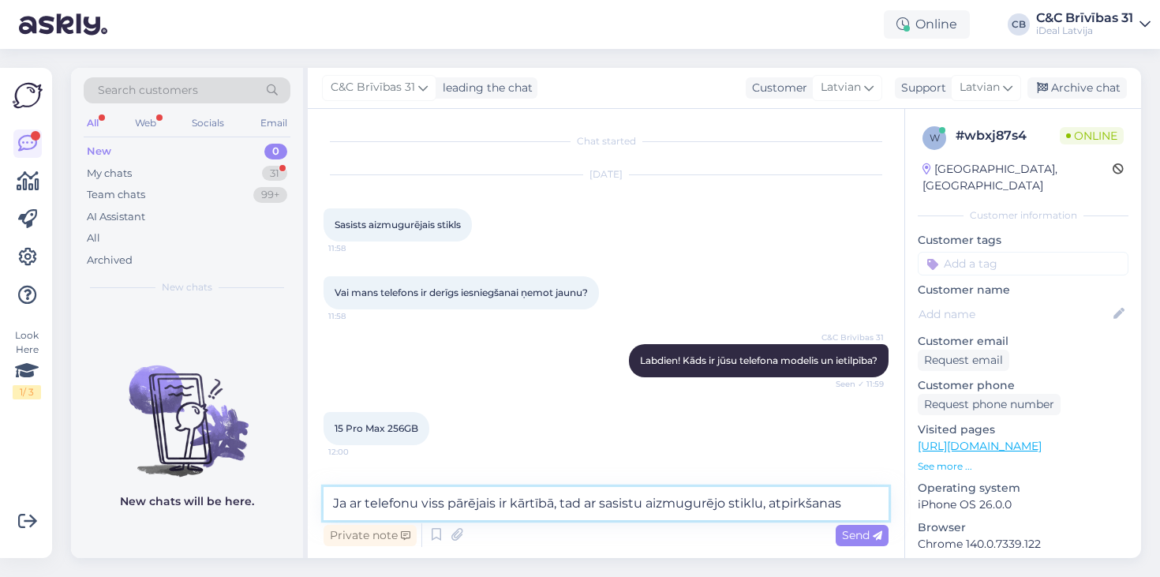
scroll to position [58, 0]
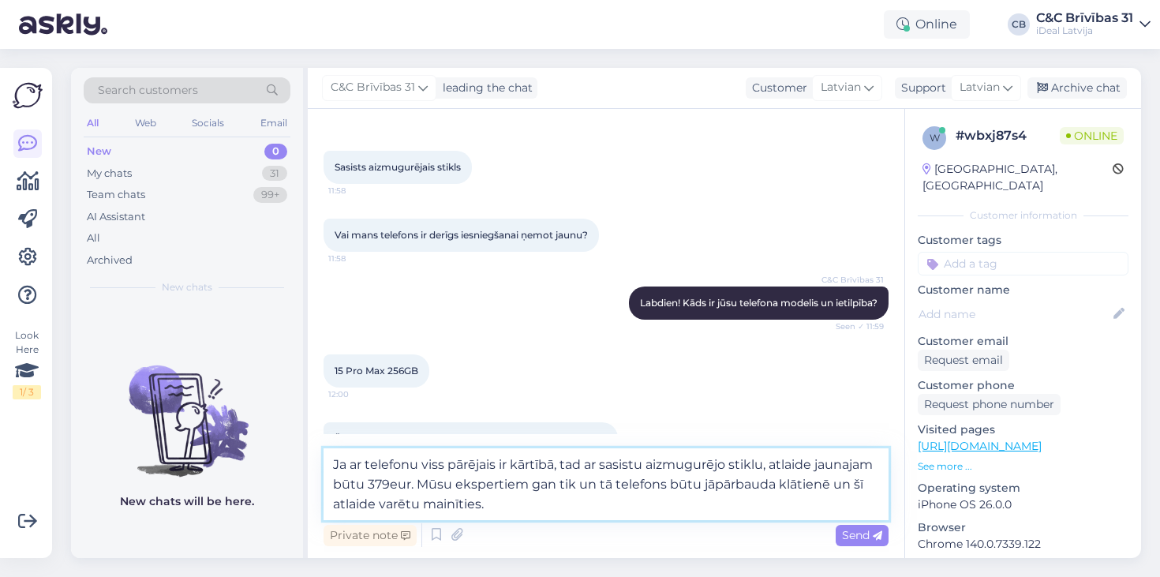
click at [525, 487] on textarea "Ja ar telefonu viss pārējais ir kārtībā, tad ar sasistu aizmugurējo stiklu, atl…" at bounding box center [606, 484] width 565 height 72
click at [643, 486] on textarea "Ja ar telefonu viss pārējais ir kārtībā, tad ar sasistu aizmugurējo stiklu, atl…" at bounding box center [606, 484] width 565 height 72
click at [667, 485] on textarea "Ja ar telefonu viss pārējais ir kārtībā, tad ar sasistu aizmugurējo stiklu, atl…" at bounding box center [606, 484] width 565 height 72
click at [695, 478] on textarea "Ja ar telefonu viss pārējais ir kārtībā, tad ar sasistu aizmugurējo stiklu, atl…" at bounding box center [606, 484] width 565 height 72
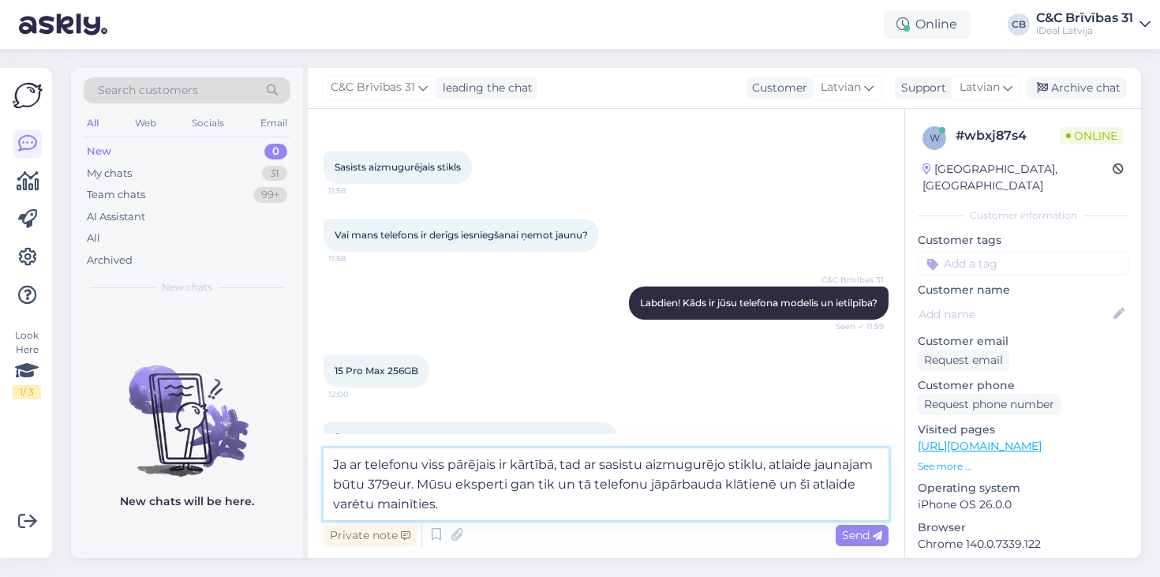
click at [695, 478] on textarea "Ja ar telefonu viss pārējais ir kārtībā, tad ar sasistu aizmugurējo stiklu, atl…" at bounding box center [606, 484] width 565 height 72
click at [647, 493] on textarea "Ja ar telefonu viss pārējais ir kārtībā, tad ar sasistu aizmugurējo stiklu, atl…" at bounding box center [606, 484] width 565 height 72
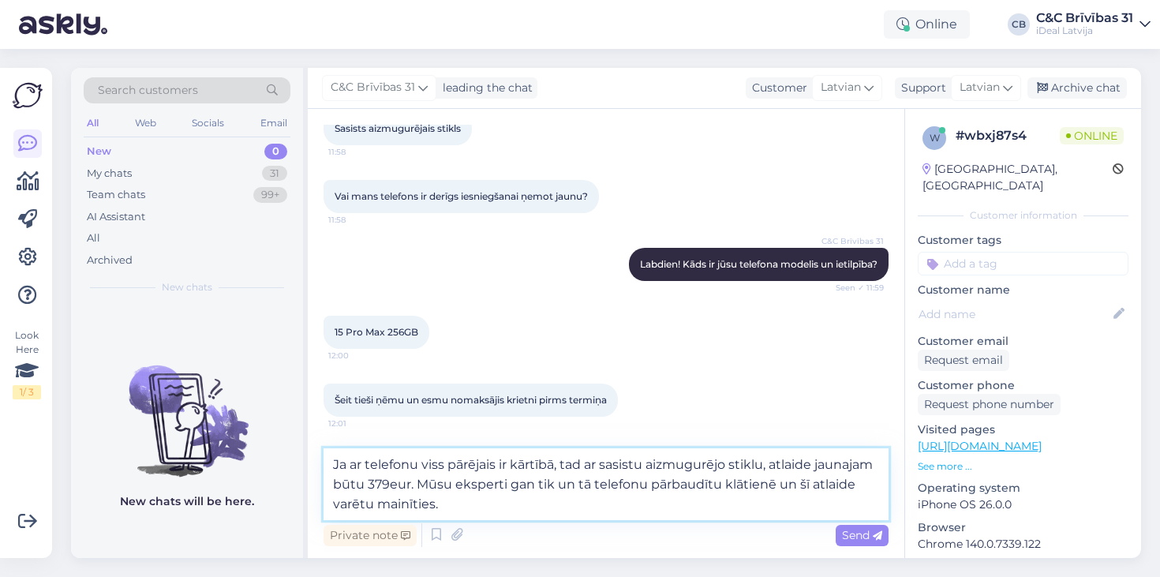
scroll to position [96, 0]
click at [533, 484] on textarea "Ja ar telefonu viss pārējais ir kārtībā, tad ar sasistu aizmugurējo stiklu, atl…" at bounding box center [606, 484] width 565 height 72
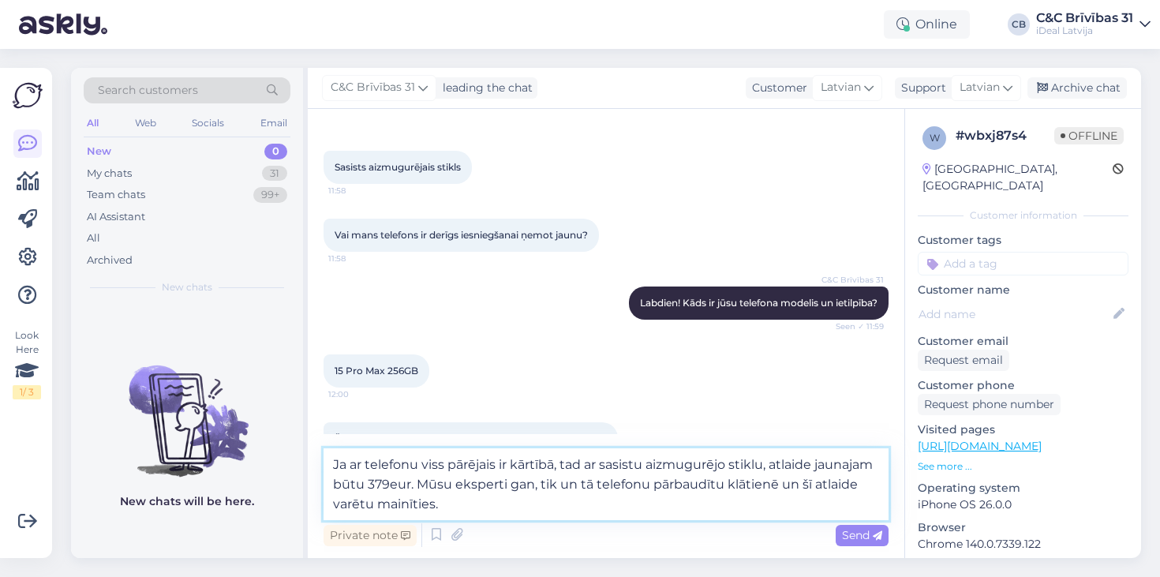
click at [591, 483] on textarea "Ja ar telefonu viss pārējais ir kārtībā, tad ar sasistu aizmugurējo stiklu, atl…" at bounding box center [606, 484] width 565 height 72
type textarea "Ja ar telefonu viss pārējais ir kārtībā, tad ar sasistu aizmugurējo stiklu, atl…"
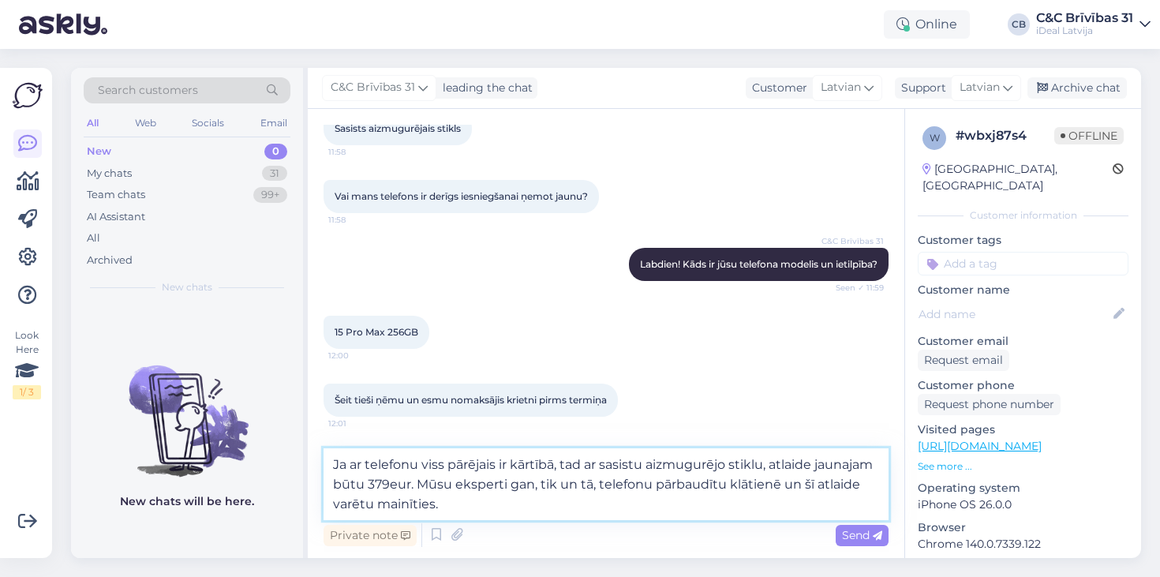
scroll to position [96, 0]
click at [483, 512] on textarea "Ja ar telefonu viss pārējais ir kārtībā, tad ar sasistu aizmugurējo stiklu, atl…" at bounding box center [606, 484] width 565 height 72
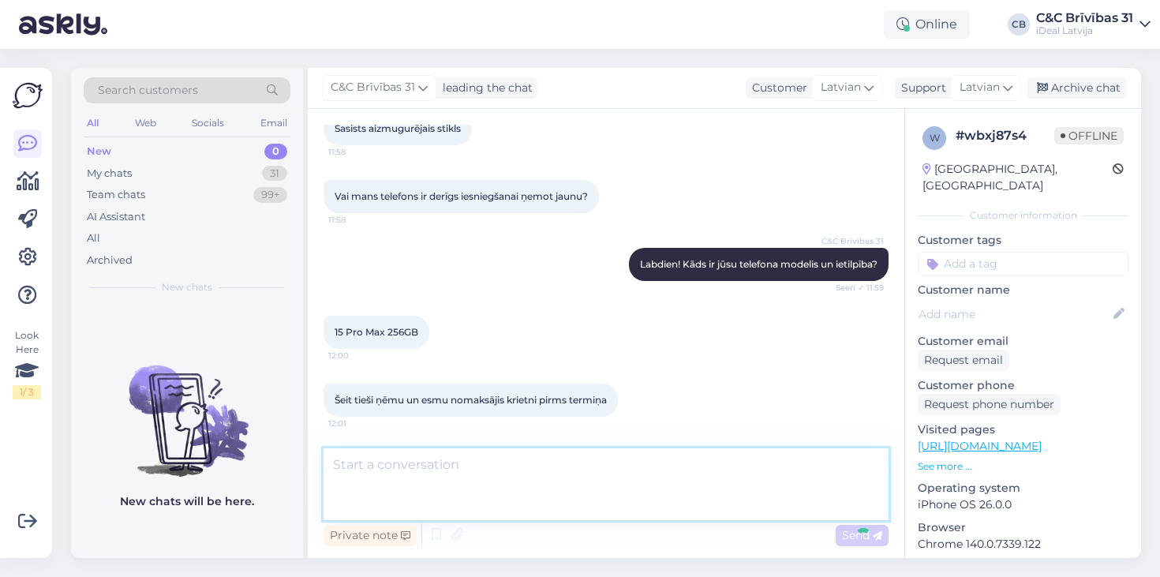
scroll to position [168, 0]
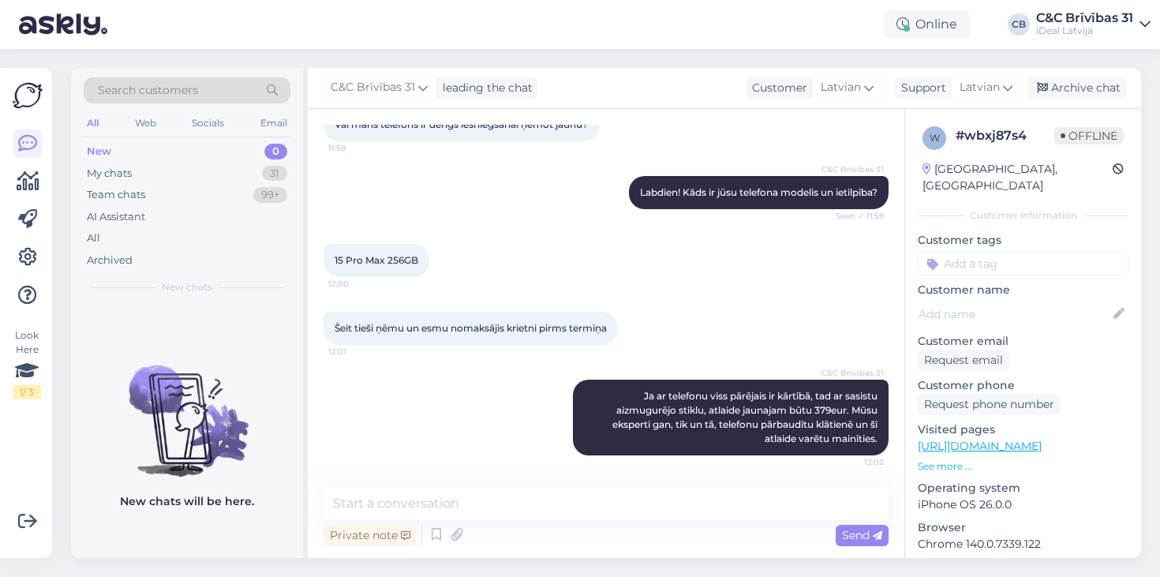
click at [657, 301] on div "Šeit tieši ņēmu un esmu nomaksājis krietni pirms termiņa 12:01" at bounding box center [606, 328] width 565 height 68
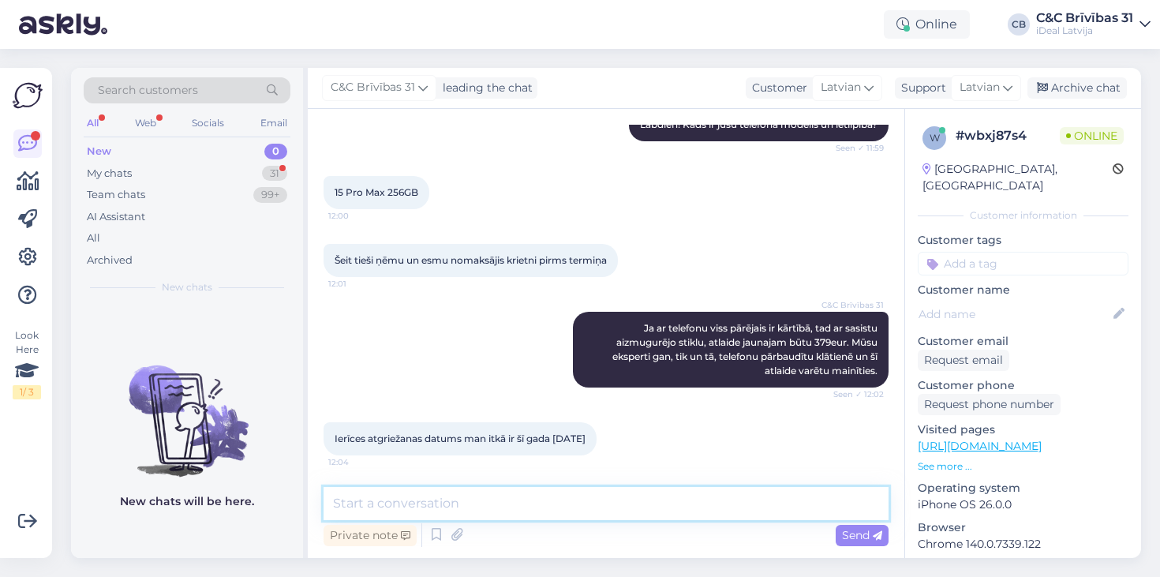
click at [598, 504] on textarea at bounding box center [606, 503] width 565 height 33
click at [595, 504] on textarea at bounding box center [606, 503] width 565 height 33
type textarea "Jums ir SmartDeal vai klasiskais līzings?"
click at [335, 504] on textarea "Jums ir SmartDeal vai klasiskais līzings?" at bounding box center [606, 503] width 565 height 33
click at [645, 515] on textarea "Jums ir SmartDeal vai klasiskais līzings?" at bounding box center [606, 503] width 565 height 33
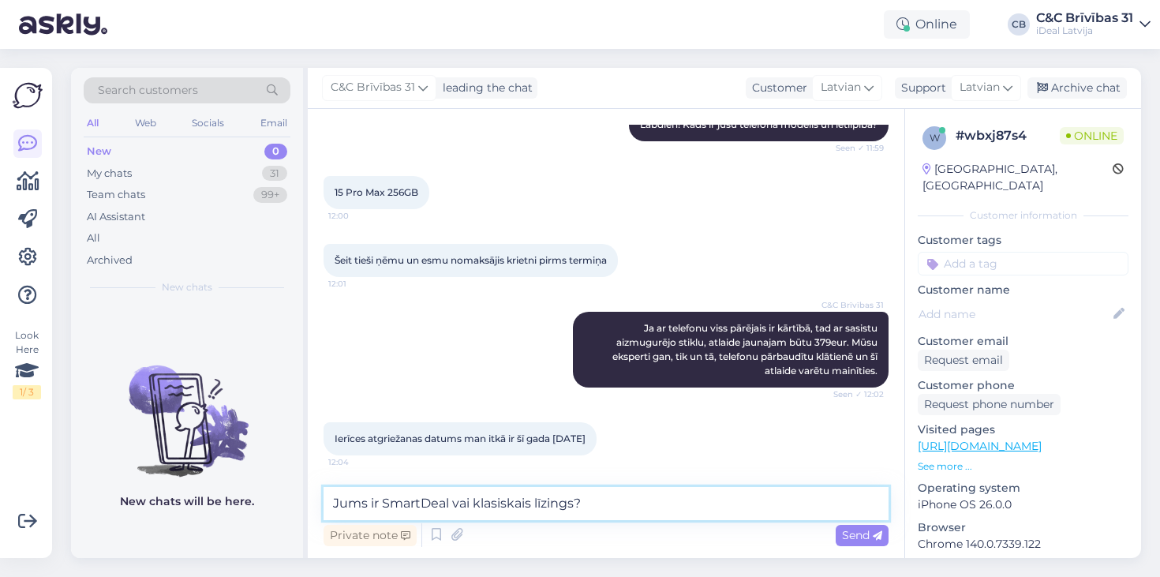
click at [449, 496] on textarea "Jums ir SmartDeal vai klasiskais līzings?" at bounding box center [606, 503] width 565 height 33
click at [485, 504] on textarea "Jums ir SmartDeal vai klasiskais līzings?" at bounding box center [606, 503] width 565 height 33
click at [630, 504] on textarea "Jums ir SmartDeal vai klasiskais līzings?" at bounding box center [606, 503] width 565 height 33
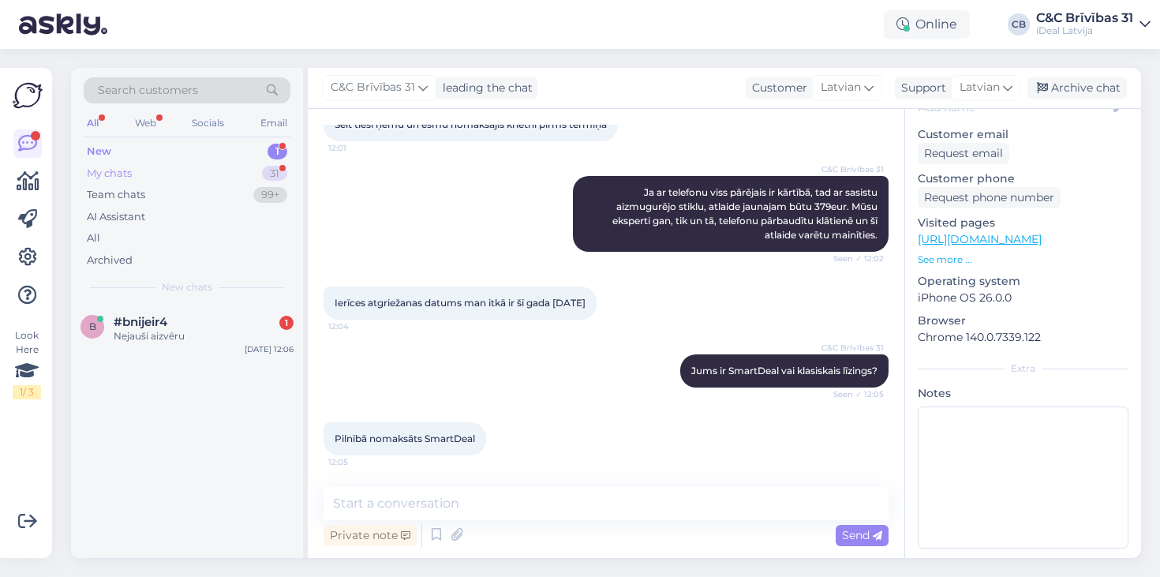
scroll to position [206, 0]
click at [206, 332] on div "Nejauši aizvēru" at bounding box center [204, 336] width 180 height 14
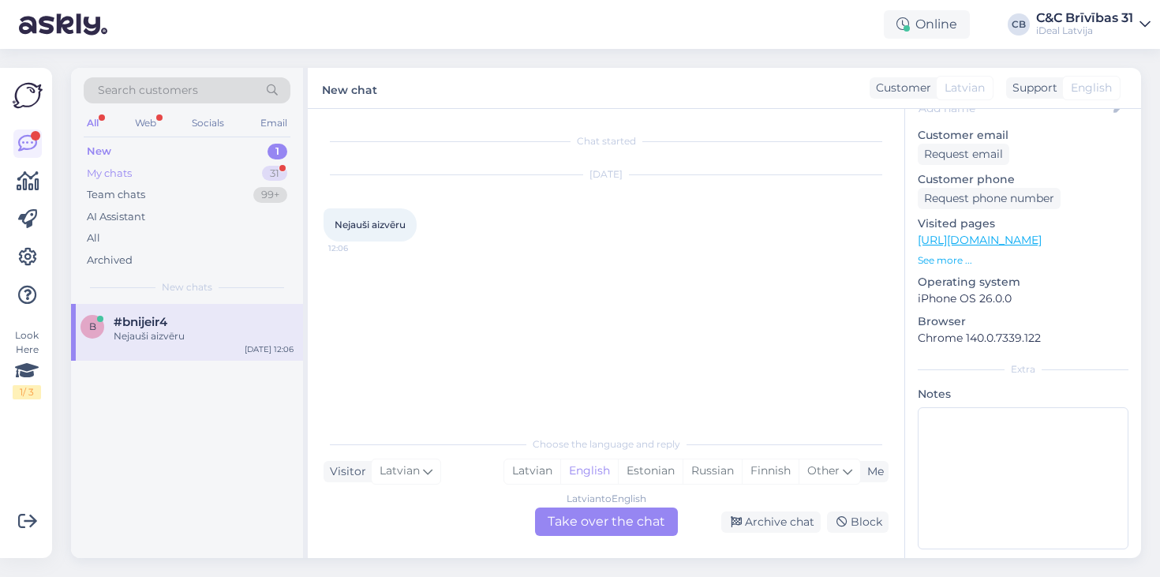
click at [159, 172] on div "My chats 31" at bounding box center [187, 174] width 207 height 22
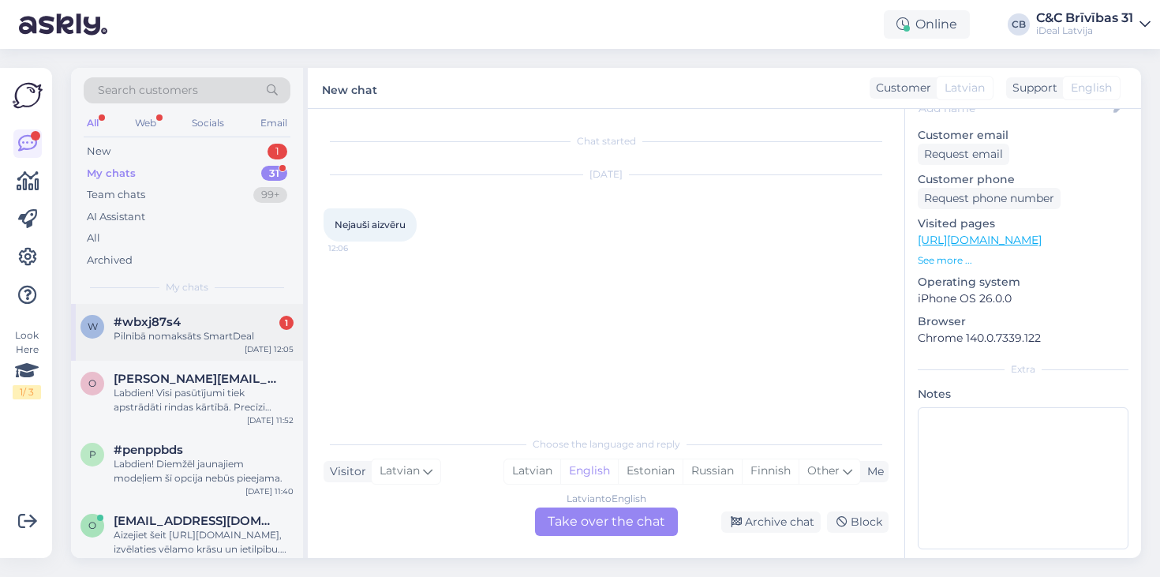
click at [148, 357] on div "w #wbxj87s4 1 Pilnībā nomaksāts SmartDeal [DATE] 12:05" at bounding box center [187, 332] width 232 height 57
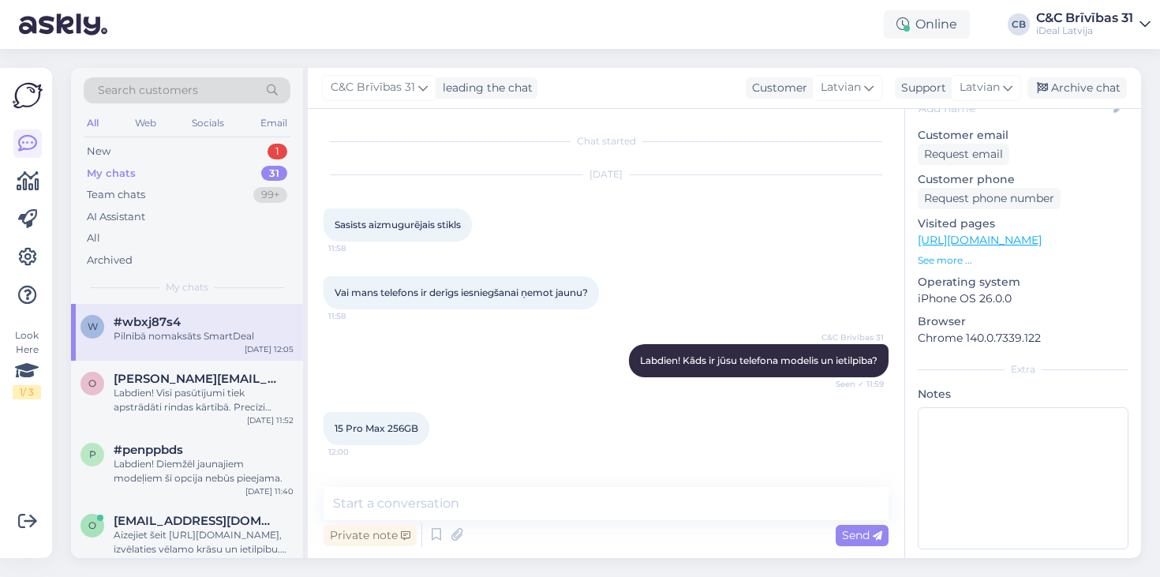
scroll to position [372, 0]
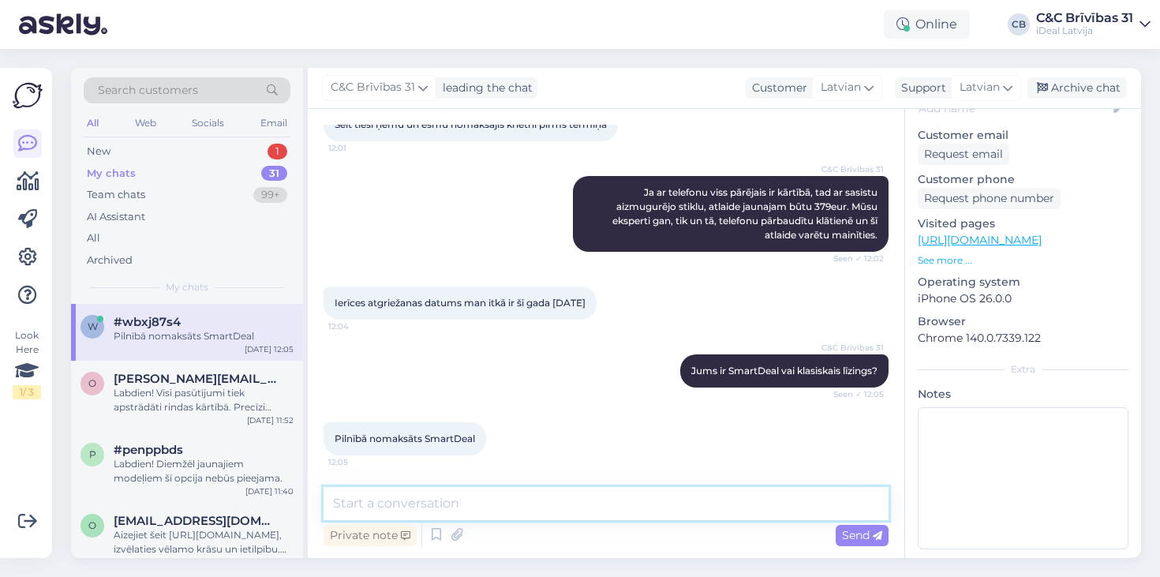
click at [534, 491] on textarea at bounding box center [606, 503] width 565 height 33
type textarea "v"
type textarea "Vai variet, lūdzu, nosaukt savu vārdu un uzvārdu?"
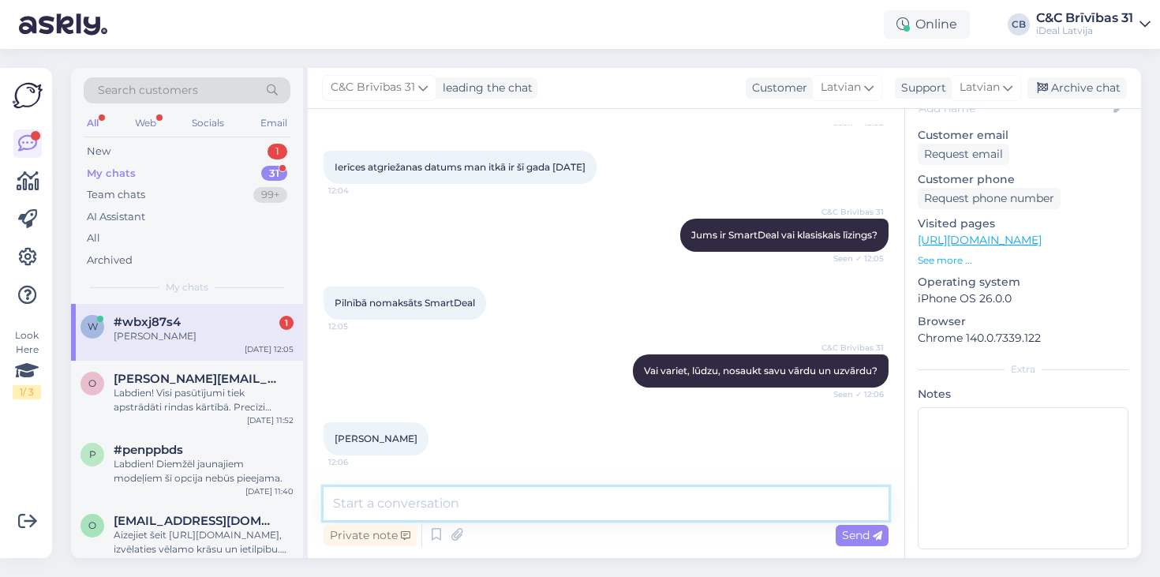
scroll to position [508, 0]
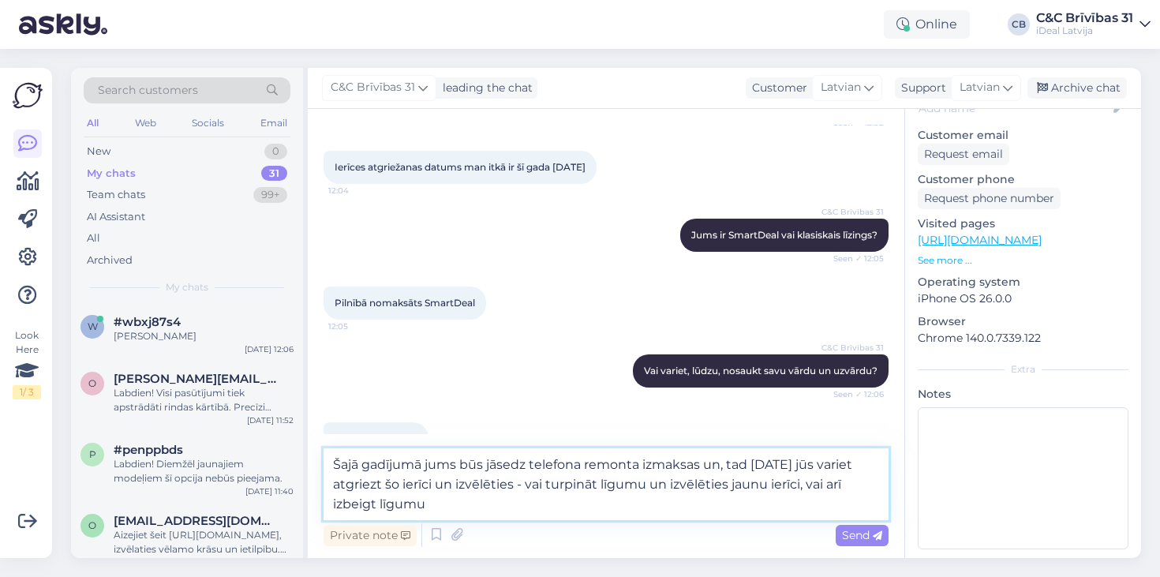
type textarea "Šajā gadījumā jums būs jāsedz telefona remonta izmaksas un, tad [DATE] jūs vari…"
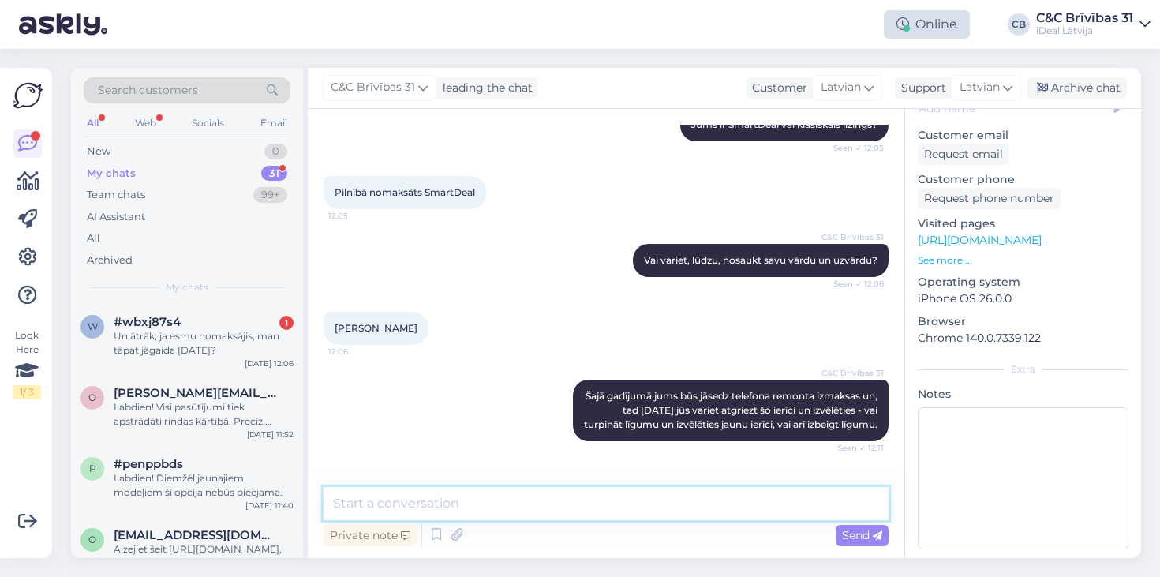
scroll to position [700, 0]
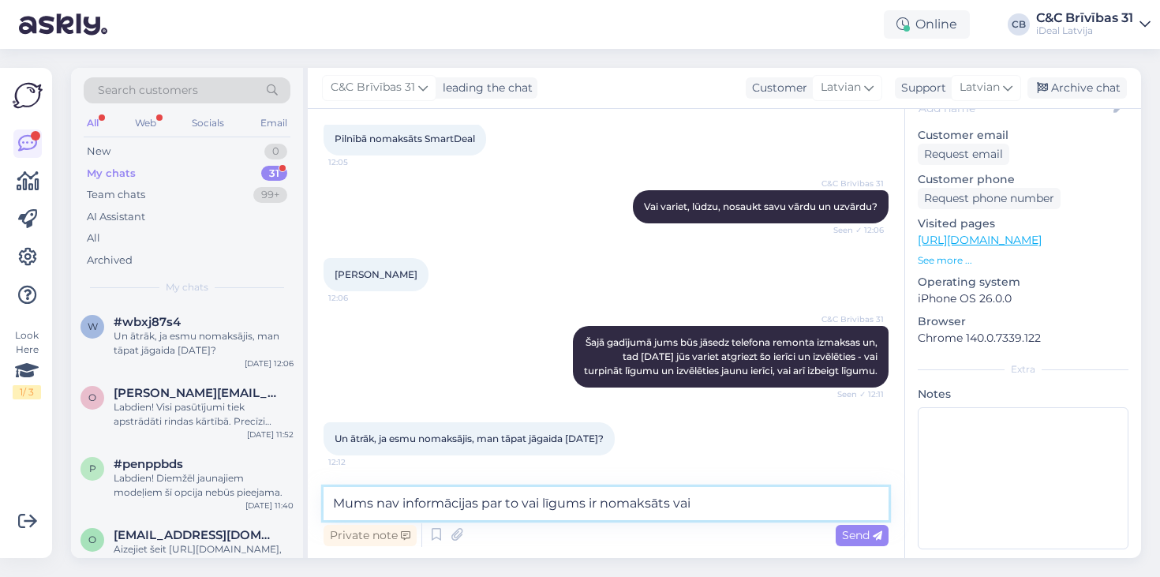
type textarea "Mums nav informācijas par to vai līgums ir nomaksāts vai"
type textarea "V"
click at [374, 504] on textarea "Mums nav informācijas par to vai līgums ir nomaksāts." at bounding box center [606, 503] width 565 height 33
click at [664, 503] on textarea "Mums, diemžēl, nav informācijas par to vai līgums ir nomaksāts." at bounding box center [606, 503] width 565 height 33
click at [742, 505] on textarea "Mums, diemžēl, nav informācijas par to vai līgums ir nomaksāts." at bounding box center [606, 503] width 565 height 33
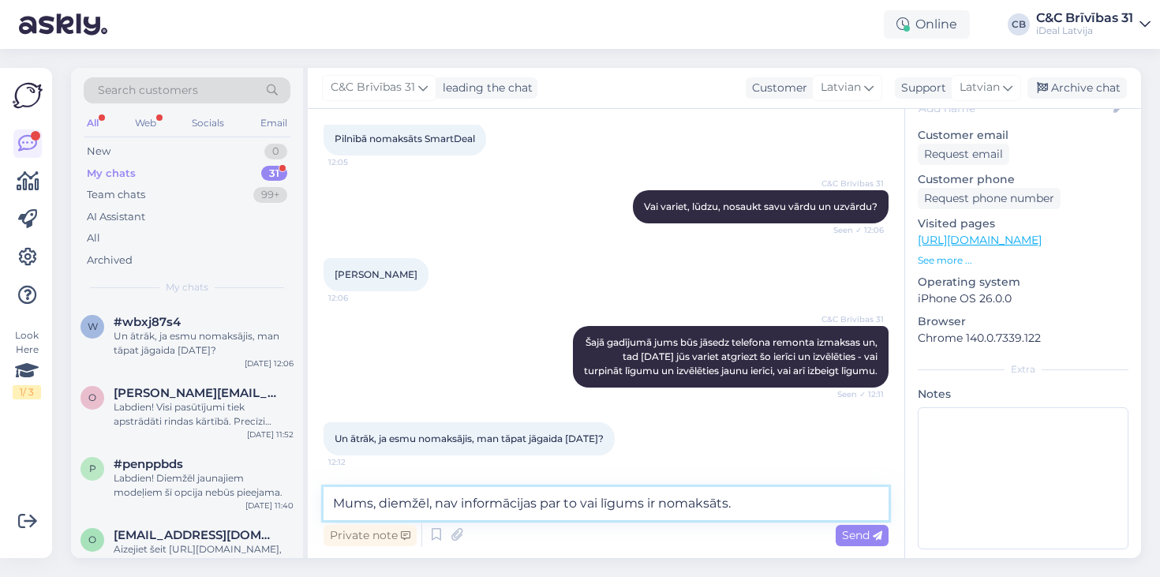
click at [590, 505] on textarea "Mums, diemžēl, nav informācijas par to vai līgums ir nomaksāts." at bounding box center [606, 503] width 565 height 33
click at [763, 496] on textarea "Mums, diemžēl, nav informācijas par to vai līgums ir nomaksāts." at bounding box center [606, 503] width 565 height 33
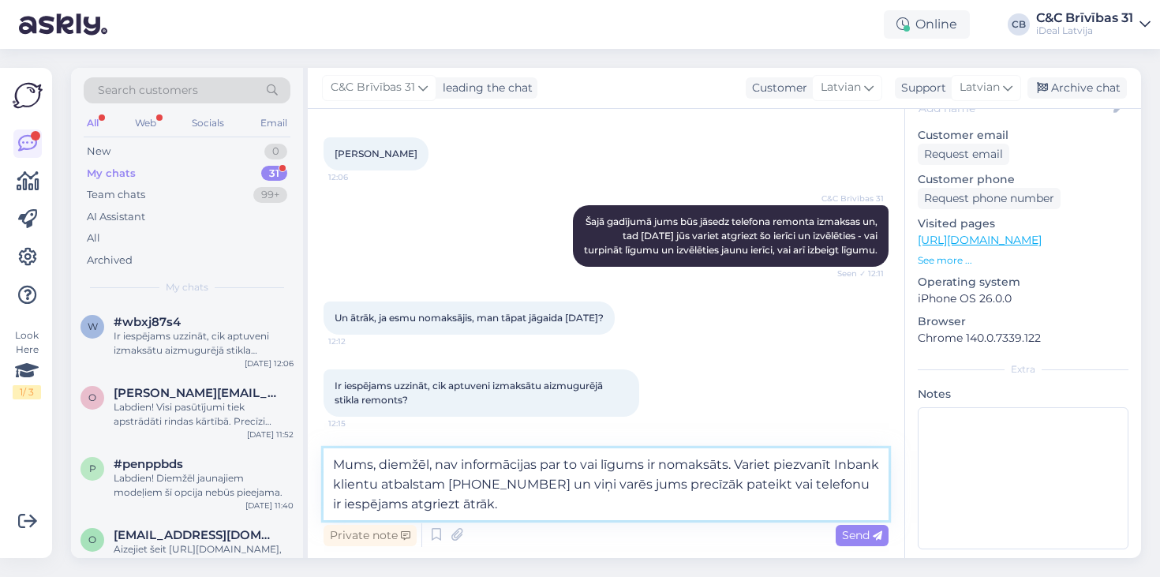
scroll to position [821, 0]
click at [765, 463] on textarea "Mums, diemžēl, nav informācijas par to vai līgums ir nomaksāts. Variet piezvanī…" at bounding box center [606, 484] width 565 height 72
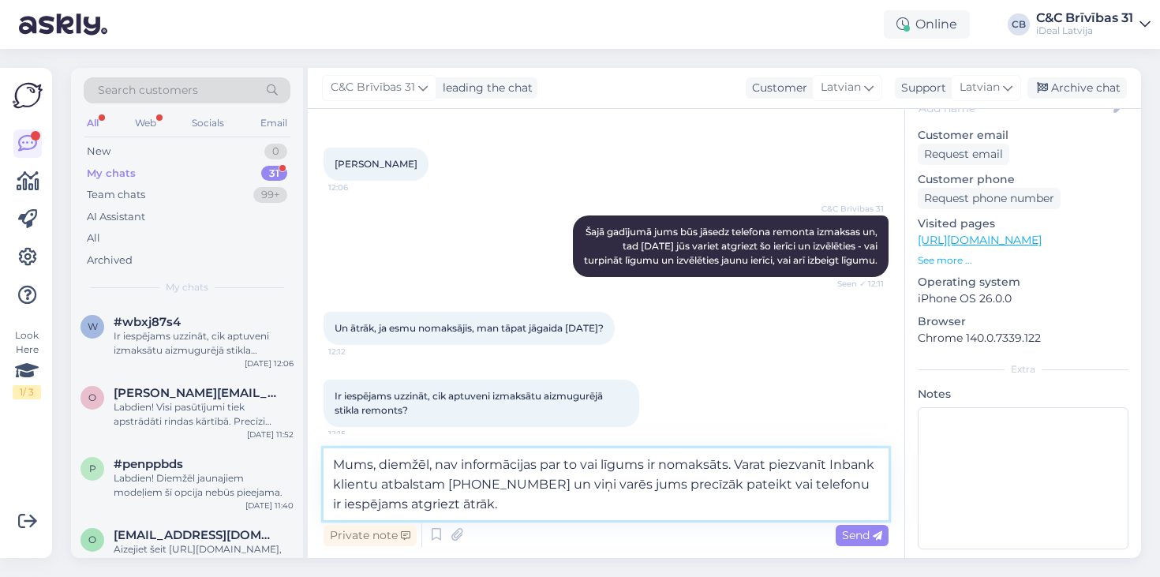
click at [687, 511] on textarea "Mums, diemžēl, nav informācijas par to vai līgums ir nomaksāts. Varat piezvanīt…" at bounding box center [606, 484] width 565 height 72
type textarea "Mums, diemžēl, nav informācijas par to vai līgums ir nomaksāts. Varat piezvanīt…"
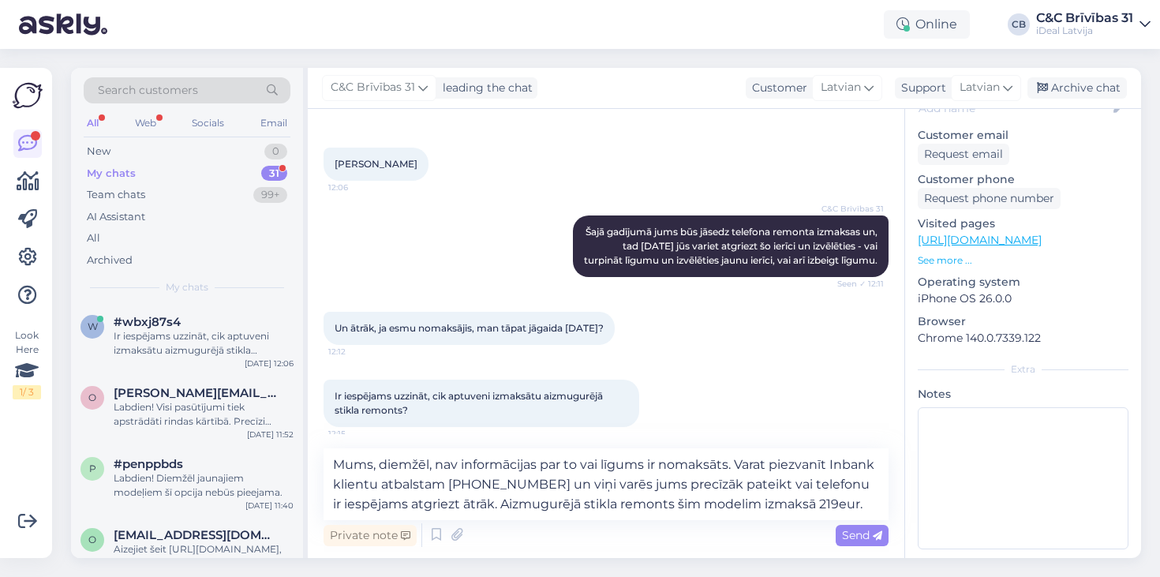
click at [716, 411] on div "Ir iespējams uzzināt, cik aptuveni izmaksātu aizmugurējā stikla remonts? 12:15" at bounding box center [606, 403] width 565 height 82
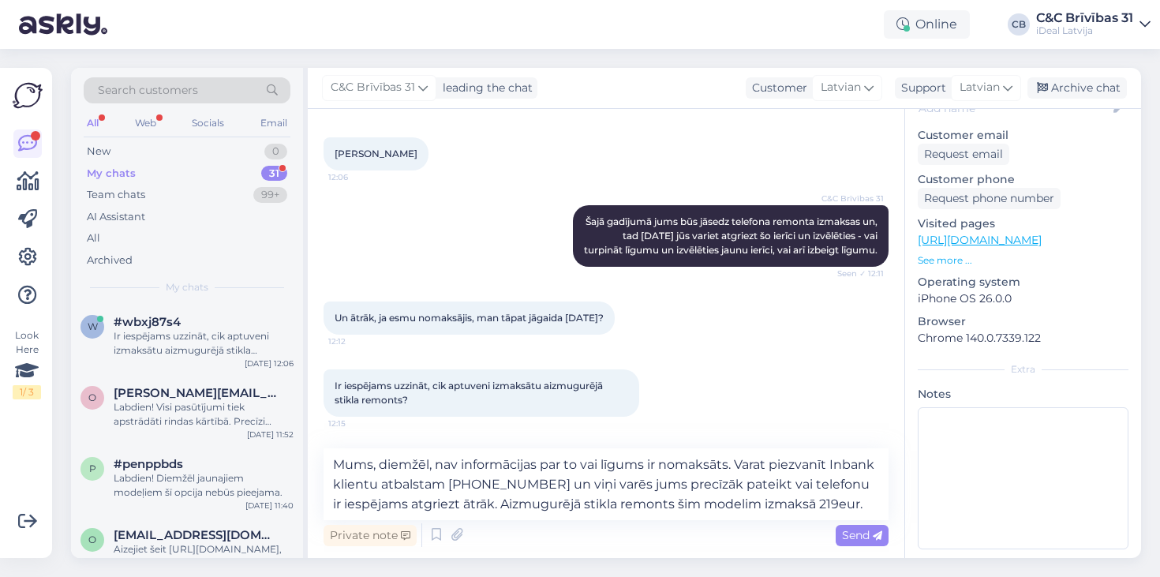
scroll to position [821, 0]
click at [871, 496] on textarea "Mums, diemžēl, nav informācijas par to vai līgums ir nomaksāts. Varat piezvanīt…" at bounding box center [606, 484] width 565 height 72
click at [873, 534] on icon at bounding box center [877, 535] width 9 height 9
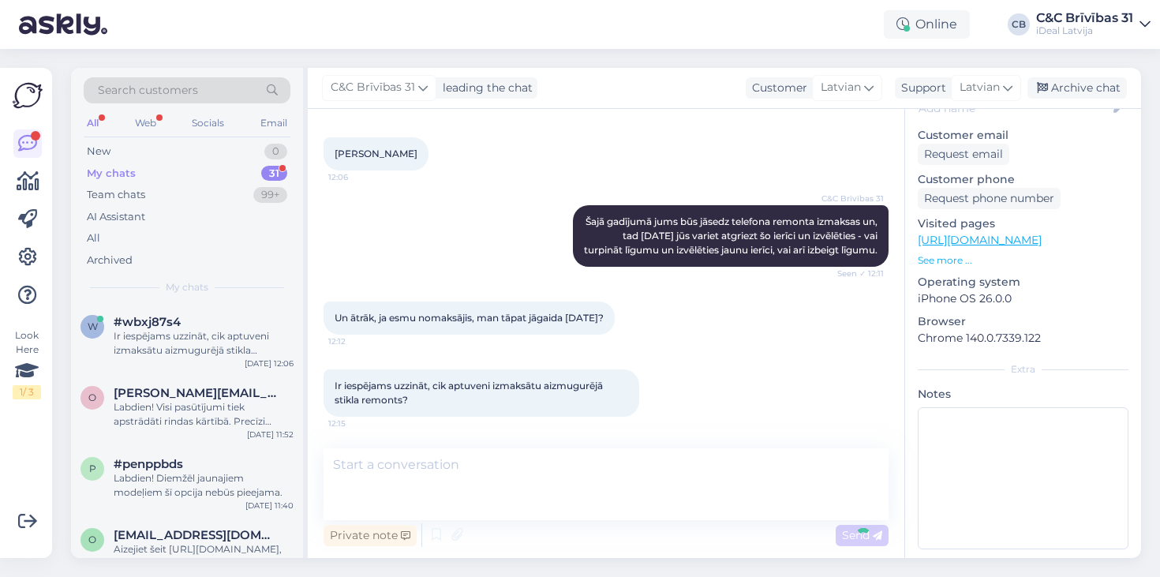
scroll to position [907, 0]
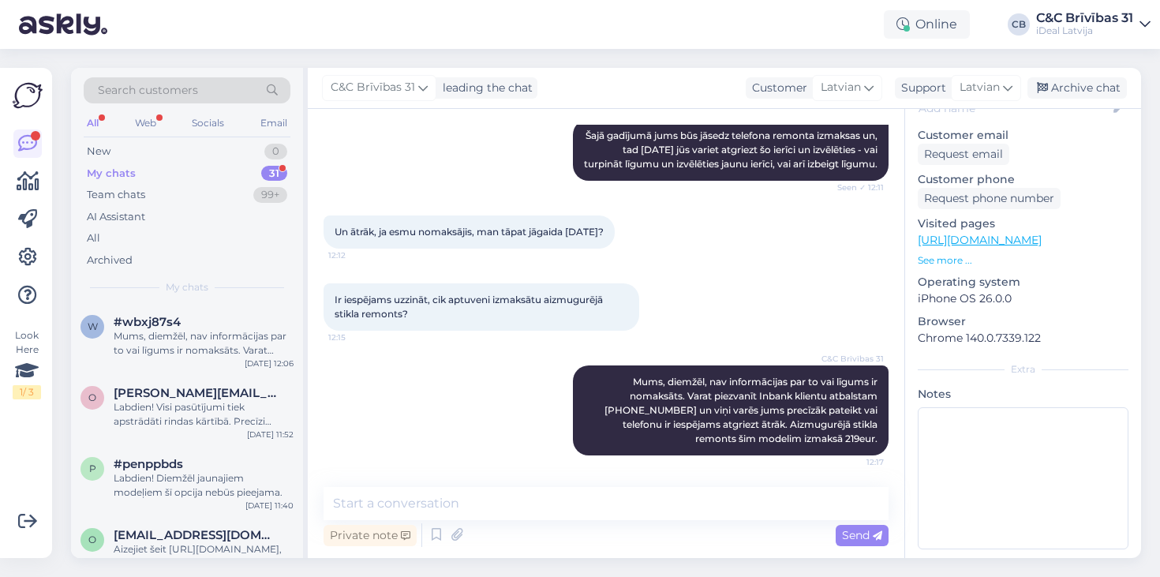
click at [242, 177] on div "My chats 31" at bounding box center [187, 174] width 207 height 22
click at [189, 147] on div "New 0" at bounding box center [187, 152] width 207 height 22
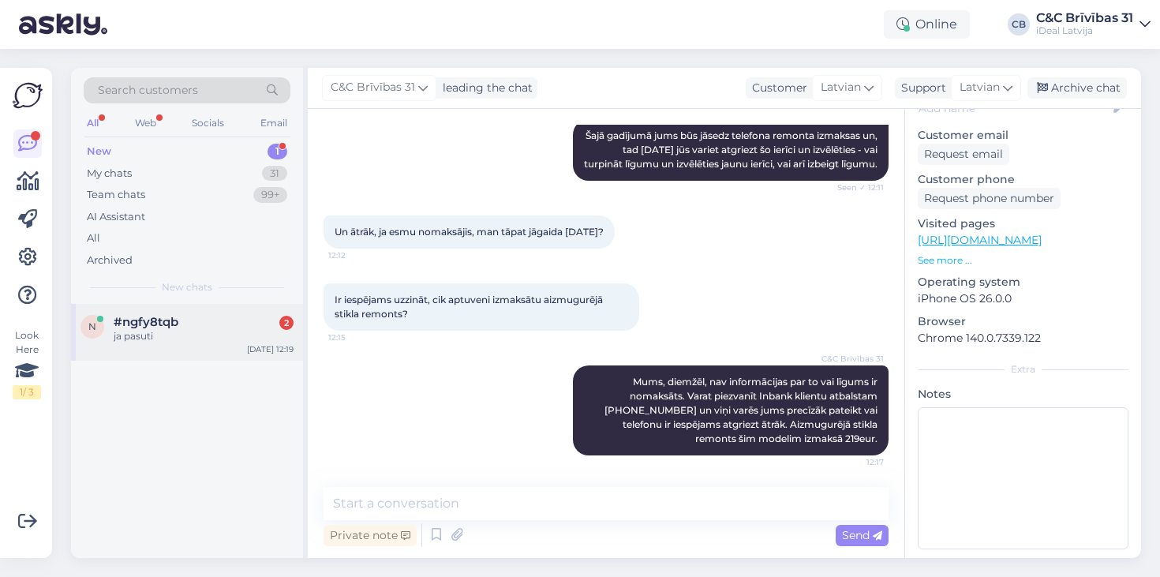
click at [205, 320] on div "#ngfy8tqb 2" at bounding box center [204, 322] width 180 height 14
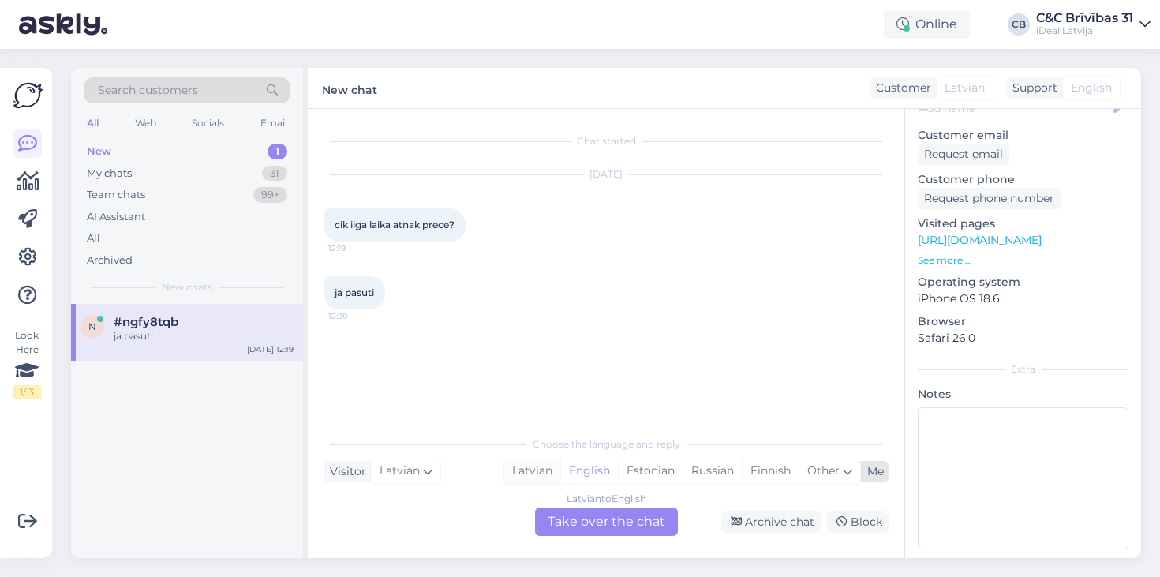
click at [534, 477] on div "Latvian" at bounding box center [532, 471] width 56 height 24
click at [561, 520] on div "Latvian to Latvian Take over the chat" at bounding box center [606, 522] width 143 height 28
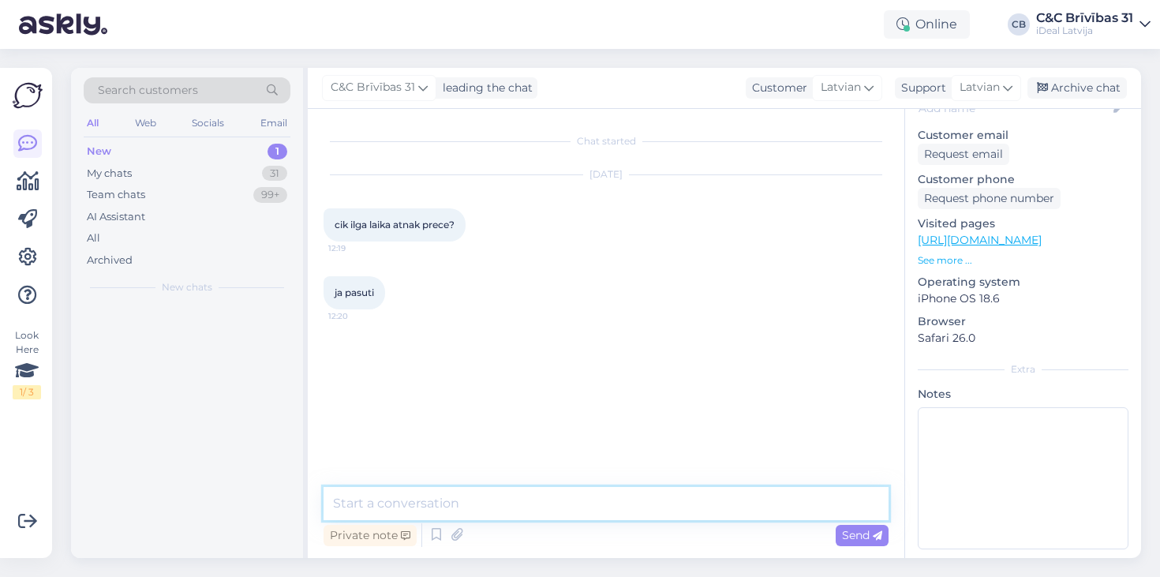
click at [545, 503] on textarea at bounding box center [606, 503] width 565 height 33
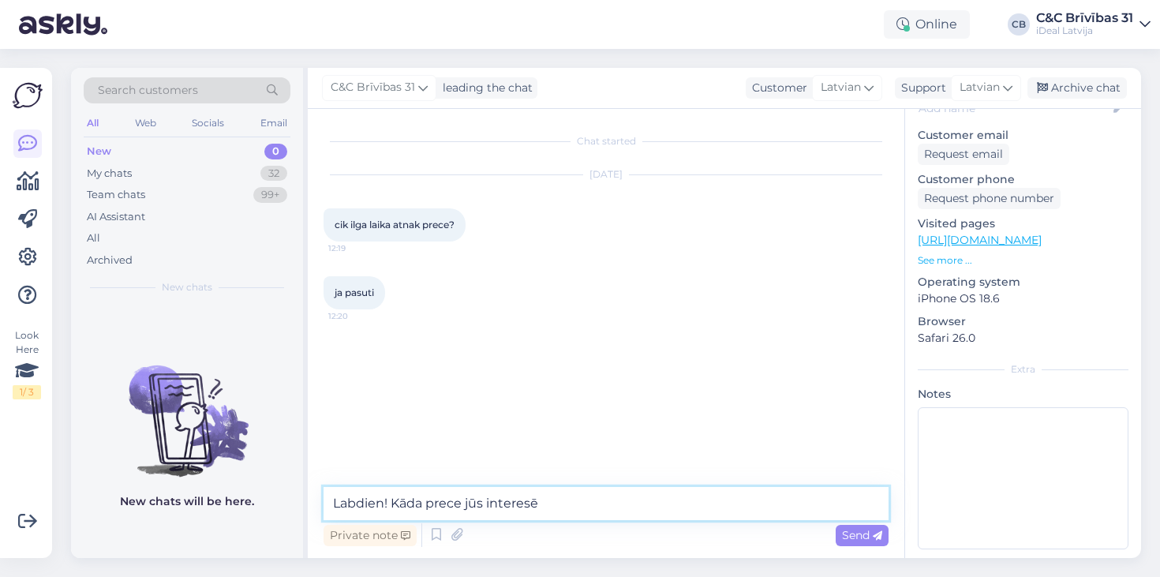
type textarea "Labdien! Kāda prece jūs interesē?"
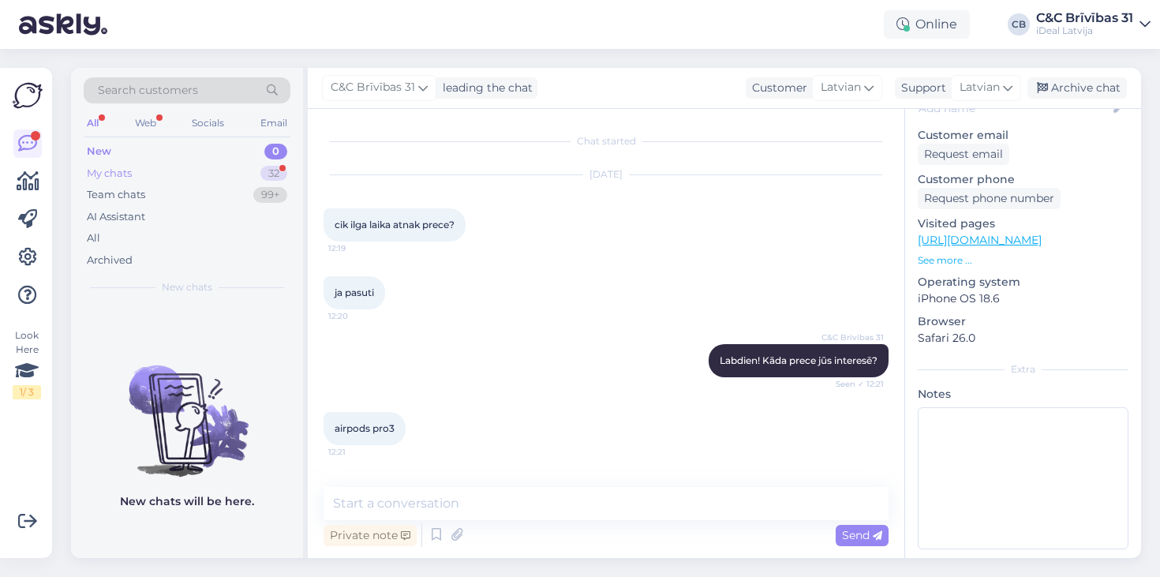
click at [277, 168] on div "32" at bounding box center [273, 174] width 27 height 16
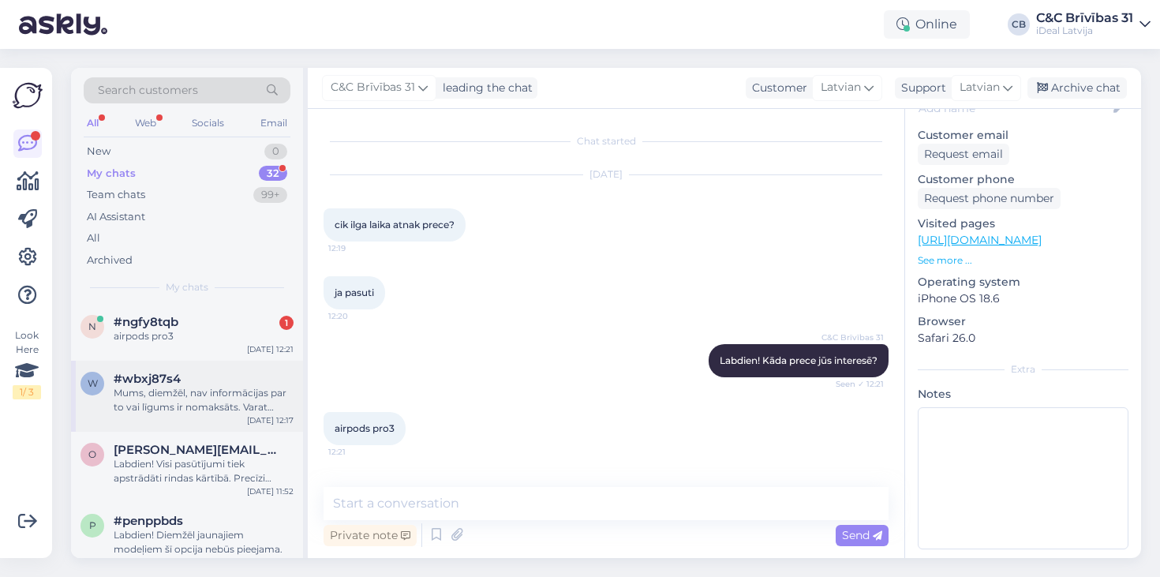
click at [214, 386] on div "Mums, diemžēl, nav informācijas par to vai līgums ir nomaksāts. Varat piezvanīt…" at bounding box center [204, 400] width 180 height 28
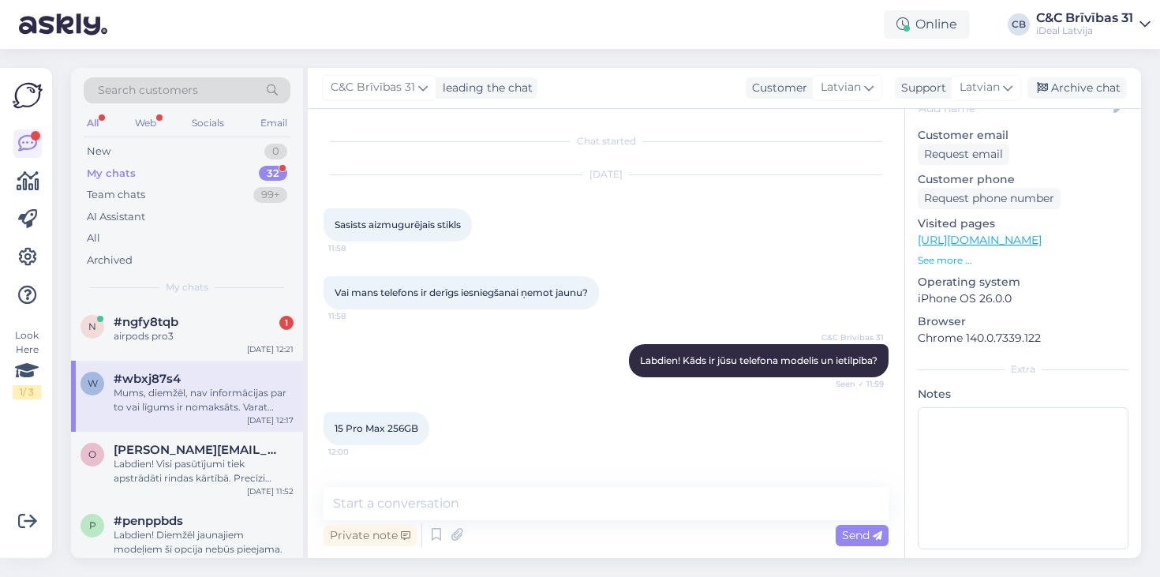
scroll to position [907, 0]
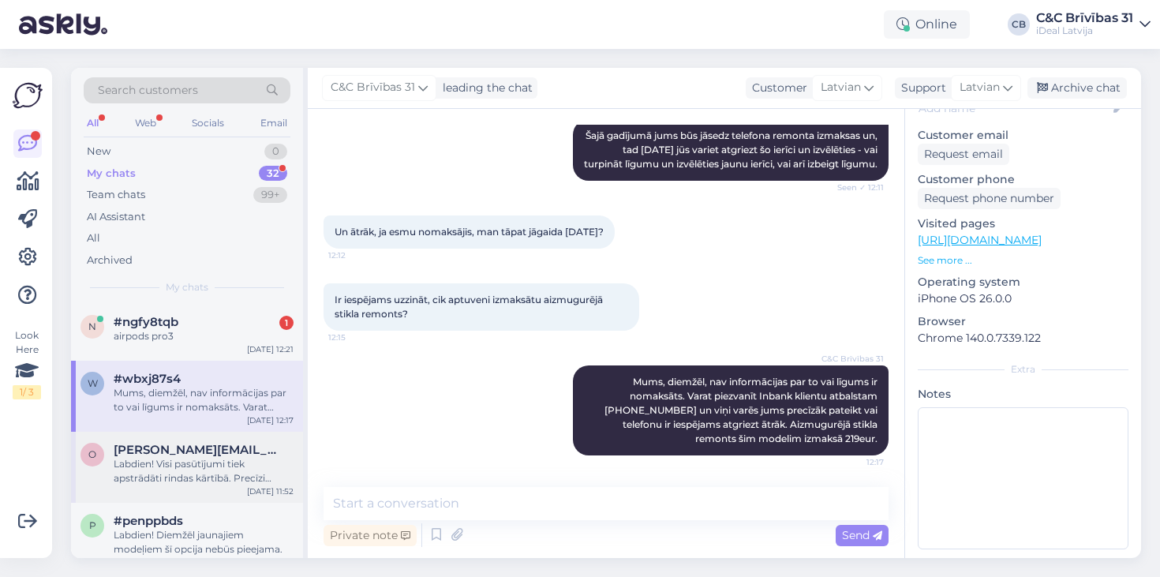
click at [248, 463] on div "Labdien! Visi pasūtījumi tiek apstrādāti rindas kārtībā. Precīzi piegādes apjom…" at bounding box center [204, 471] width 180 height 28
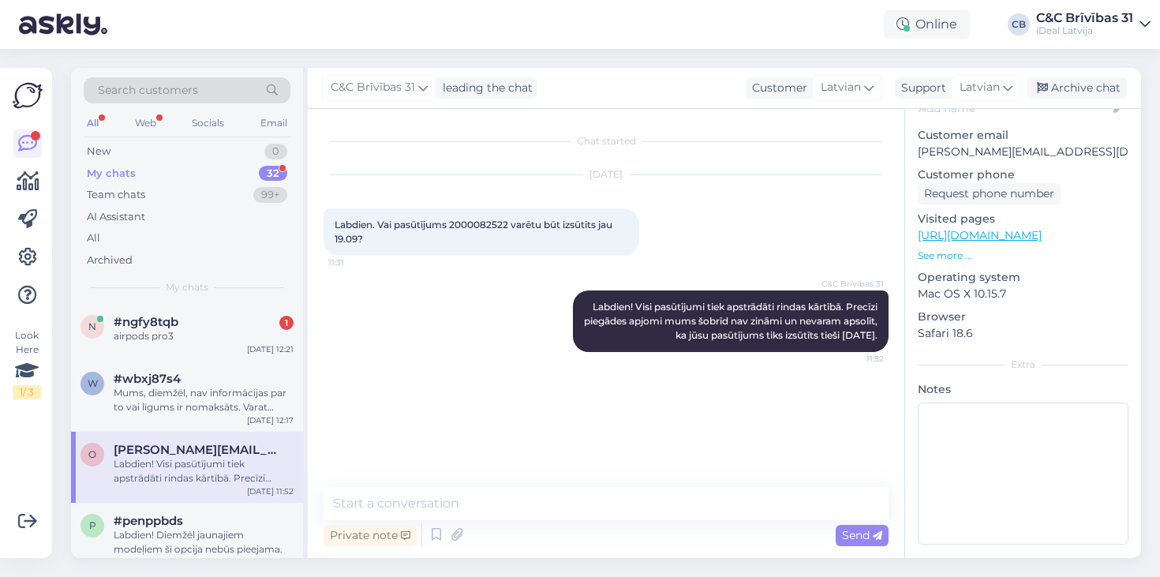
scroll to position [201, 0]
drag, startPoint x: 630, startPoint y: 304, endPoint x: 885, endPoint y: 338, distance: 257.2
click at [885, 338] on div "C&C Brīvības 31 Labdien! Visi pasūtījumi tiek apstrādāti rindas kārtībā. Precīz…" at bounding box center [731, 321] width 316 height 62
copy span "Visi pasūtījumi tiek apstrādāti rindas kārtībā. Precīzi piegādes apjomi mums šo…"
click at [144, 301] on div "Search customers All Web Socials Email New 0 My chats 32 Team chats 99+ AI Assi…" at bounding box center [187, 186] width 232 height 236
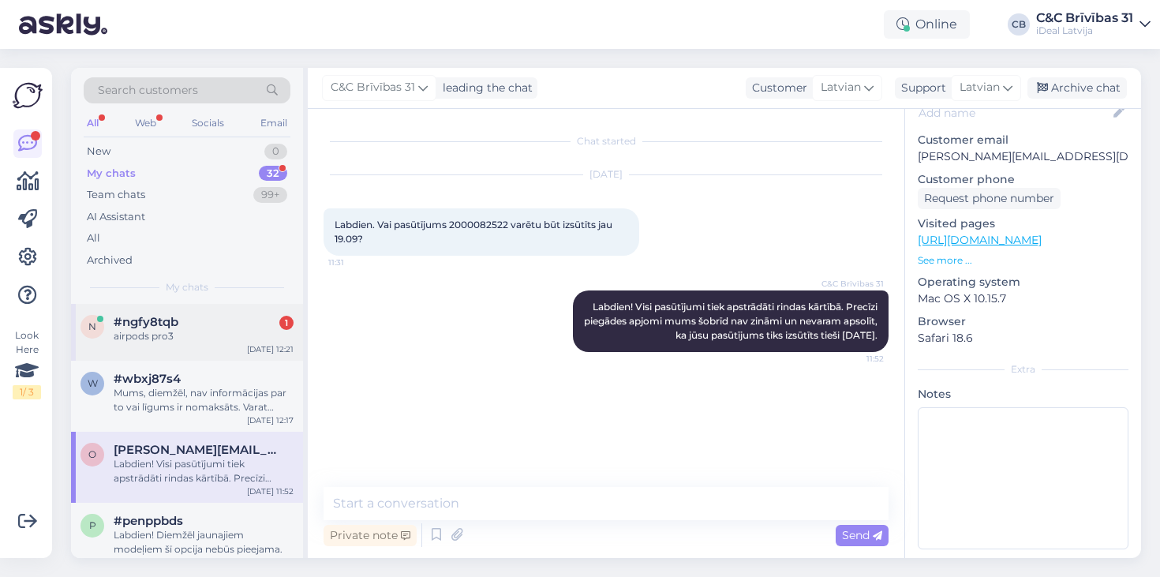
click at [144, 315] on span "#ngfy8tqb" at bounding box center [146, 322] width 65 height 14
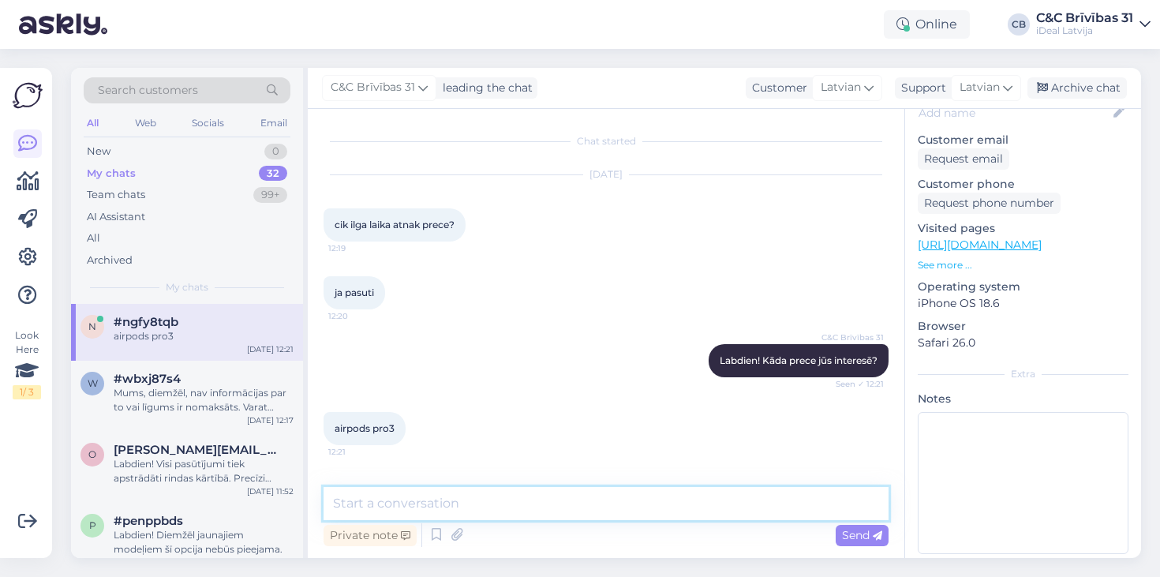
click at [358, 503] on textarea at bounding box center [606, 503] width 565 height 33
paste textarea "Visi pasūtījumi tiek apstrādāti rindas kārtībā. Precīzi piegādes apjomi mums šo…"
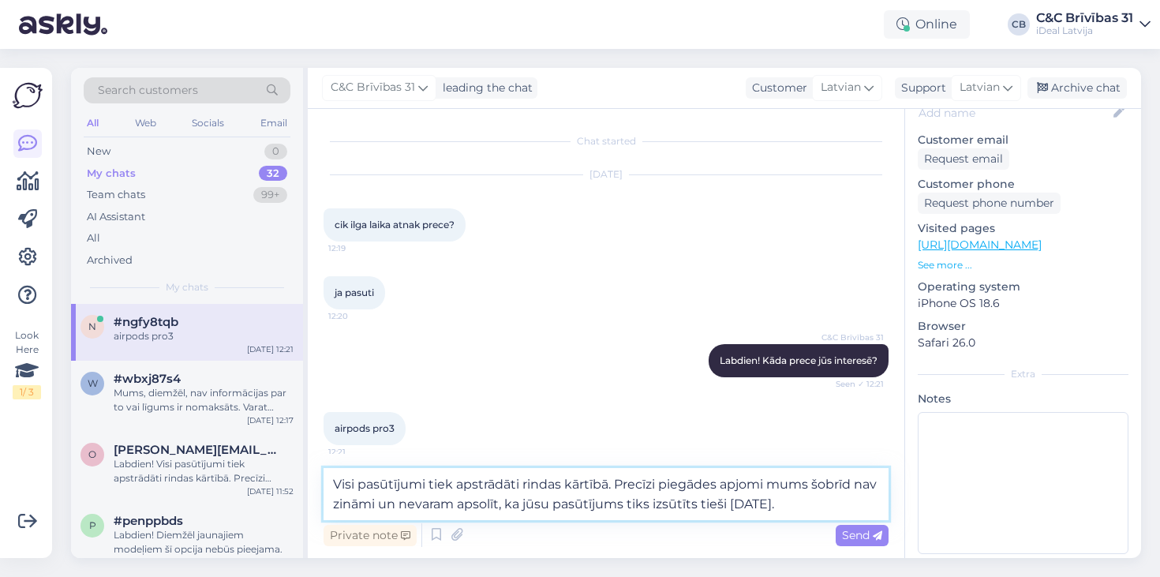
click at [337, 483] on textarea "Visi pasūtījumi tiek apstrādāti rindas kārtībā. Precīzi piegādes apjomi mums šo…" at bounding box center [606, 494] width 565 height 52
click at [613, 488] on textarea "Visi pasūtījumi tiek apstrādāti rindas kārtībā. Precīzi piegādes apjomi mums šo…" at bounding box center [606, 494] width 565 height 52
click at [860, 502] on textarea "Visi pasūtījumi tiek apstrādāti rindas kārtībā. Precīzi piegādes apjomi mums šo…" at bounding box center [606, 494] width 565 height 52
click at [340, 487] on textarea "Visi pasūtījumi tiek apstrādāti rindas kārtībā. Precīzi piegādes apjomi mums šo…" at bounding box center [606, 494] width 565 height 52
click at [770, 489] on textarea "Visi pasūtījumi tiek apstrādāti rindas kārtībā. Precīzi piegādes apjomi mums šo…" at bounding box center [606, 494] width 565 height 52
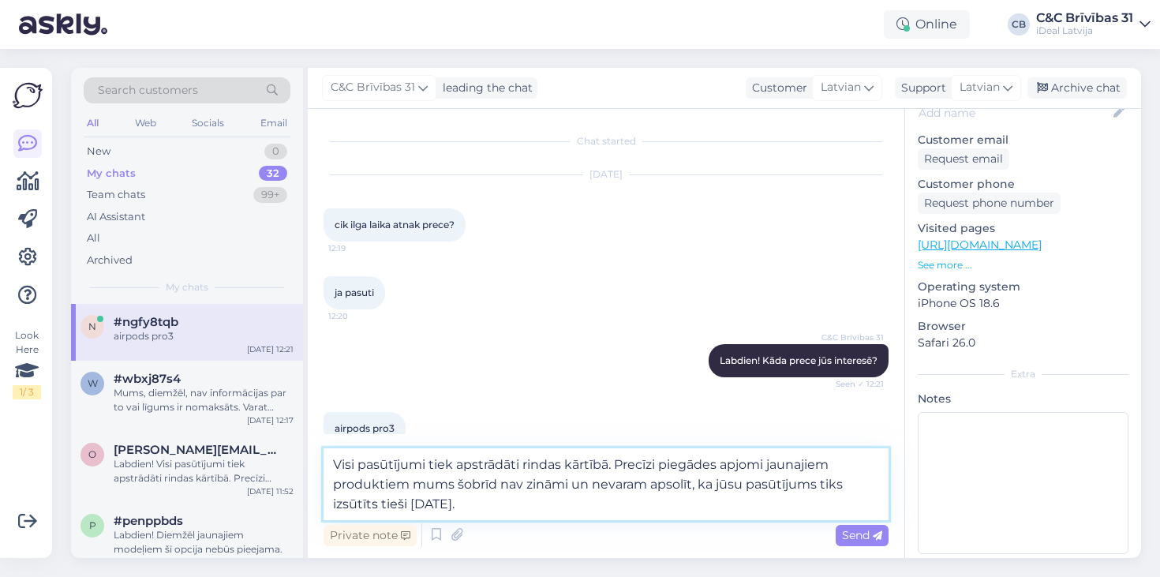
click at [789, 505] on textarea "Visi pasūtījumi tiek apstrādāti rindas kārtībā. Precīzi piegādes apjomi jaunaji…" at bounding box center [606, 484] width 565 height 72
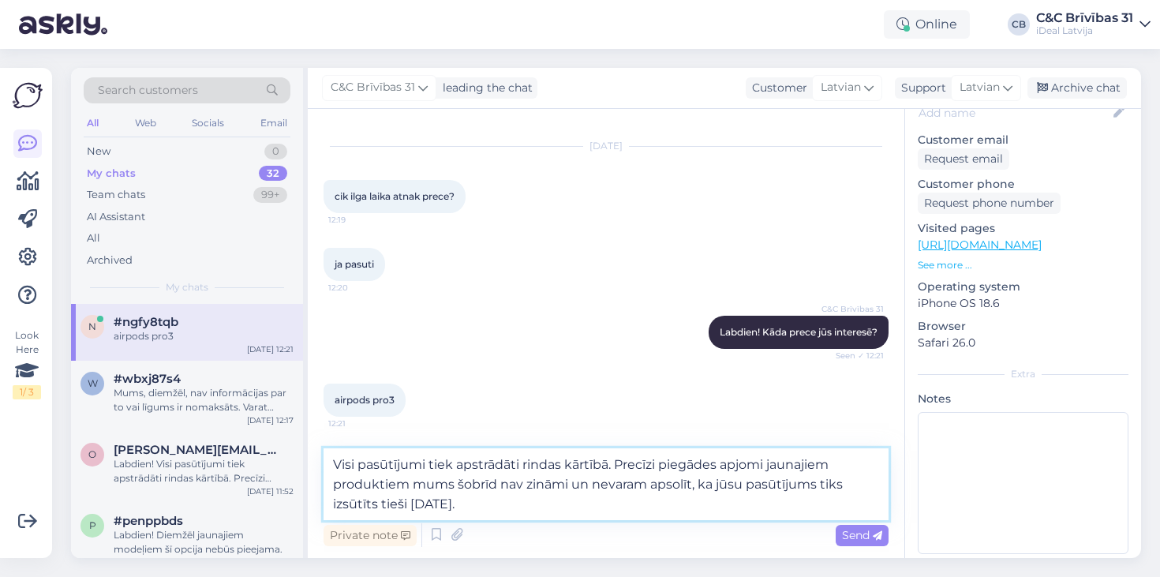
scroll to position [28, 0]
click at [591, 485] on textarea "Visi pasūtījumi tiek apstrādāti rindas kārtībā. Precīzi piegādes apjomi jaunaji…" at bounding box center [606, 484] width 565 height 72
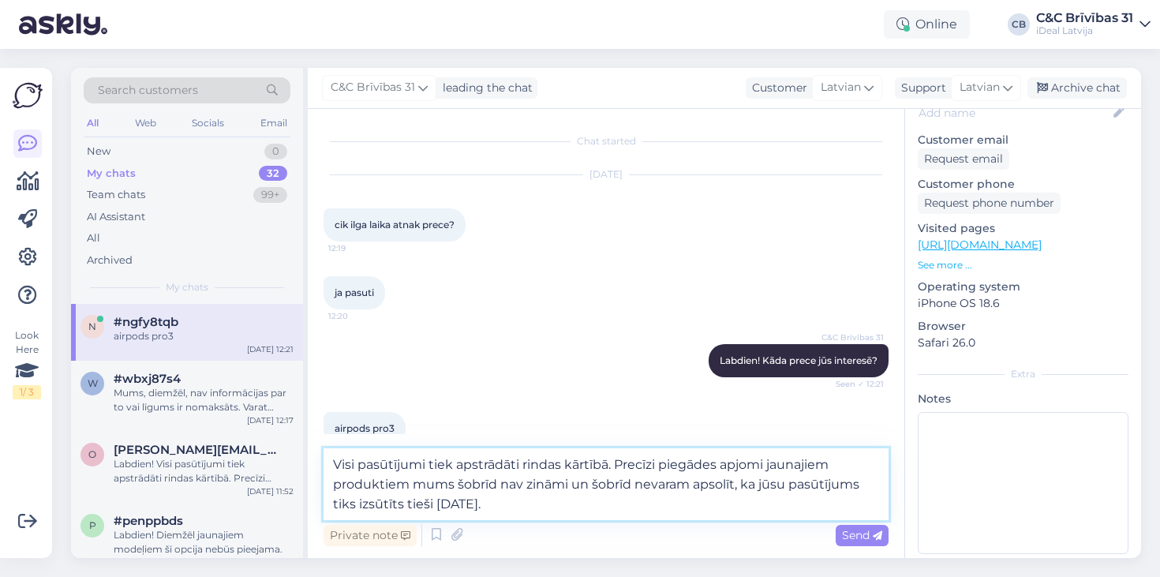
click at [734, 503] on textarea "Visi pasūtījumi tiek apstrādāti rindas kārtībā. Precīzi piegādes apjomi jaunaji…" at bounding box center [606, 484] width 565 height 72
click at [751, 481] on textarea "Visi pasūtījumi tiek apstrādāti rindas kārtībā. Precīzi piegādes apjomi jaunaji…" at bounding box center [606, 484] width 565 height 72
drag, startPoint x: 751, startPoint y: 481, endPoint x: 750, endPoint y: 505, distance: 23.7
click at [750, 505] on textarea "Visi pasūtījumi tiek apstrādāti rindas kārtībā. Precīzi piegādes apjomi jaunaji…" at bounding box center [606, 484] width 565 height 72
click at [766, 504] on textarea "Visi pasūtījumi tiek apstrādāti rindas kārtībā. Precīzi piegādes apjomi jaunaji…" at bounding box center [606, 484] width 565 height 72
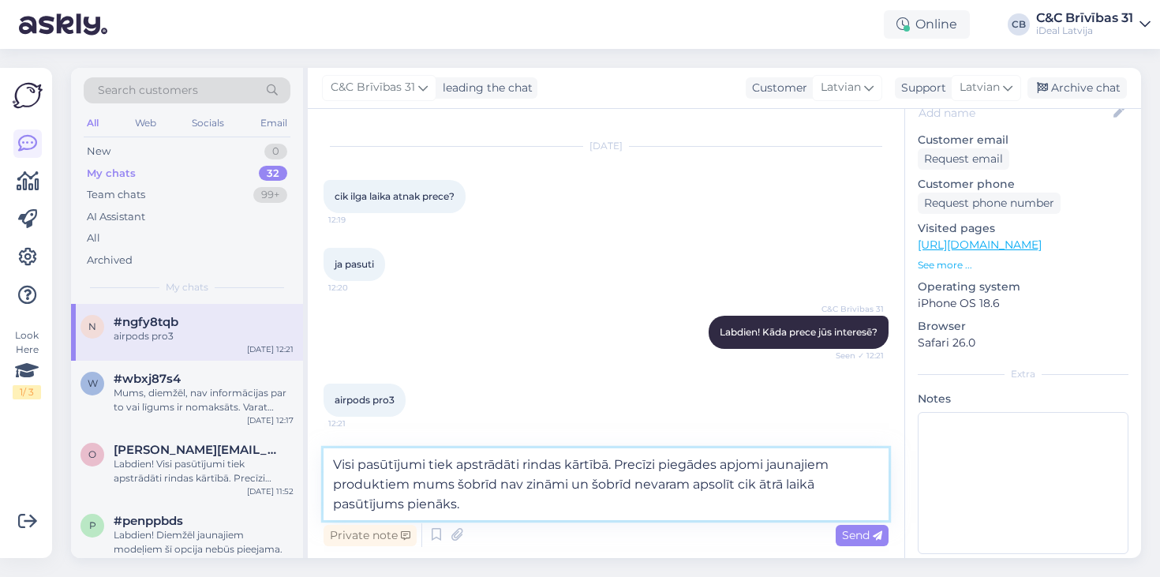
scroll to position [28, 0]
click at [617, 482] on textarea "Visi pasūtījumi tiek apstrādāti rindas kārtībā. Precīzi piegādes apjomi jaunaji…" at bounding box center [606, 484] width 565 height 72
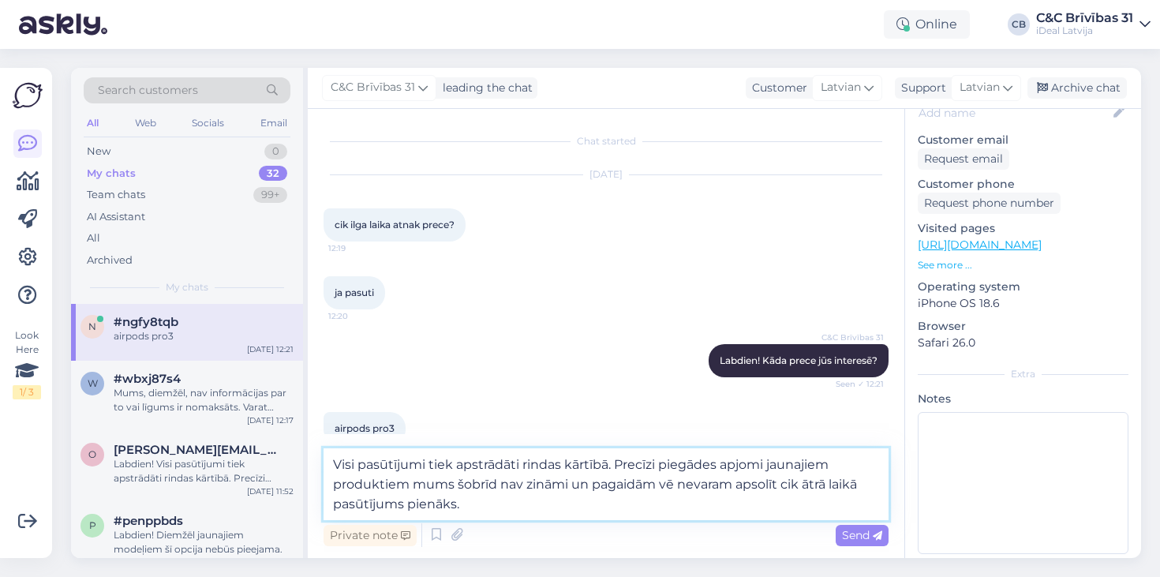
type textarea "Visi pasūtījumi tiek apstrādāti rindas kārtībā. Precīzi piegādes apjomi jaunaji…"
click at [613, 508] on textarea "Visi pasūtījumi tiek apstrādāti rindas kārtībā. Precīzi piegādes apjomi jaunaji…" at bounding box center [606, 484] width 565 height 72
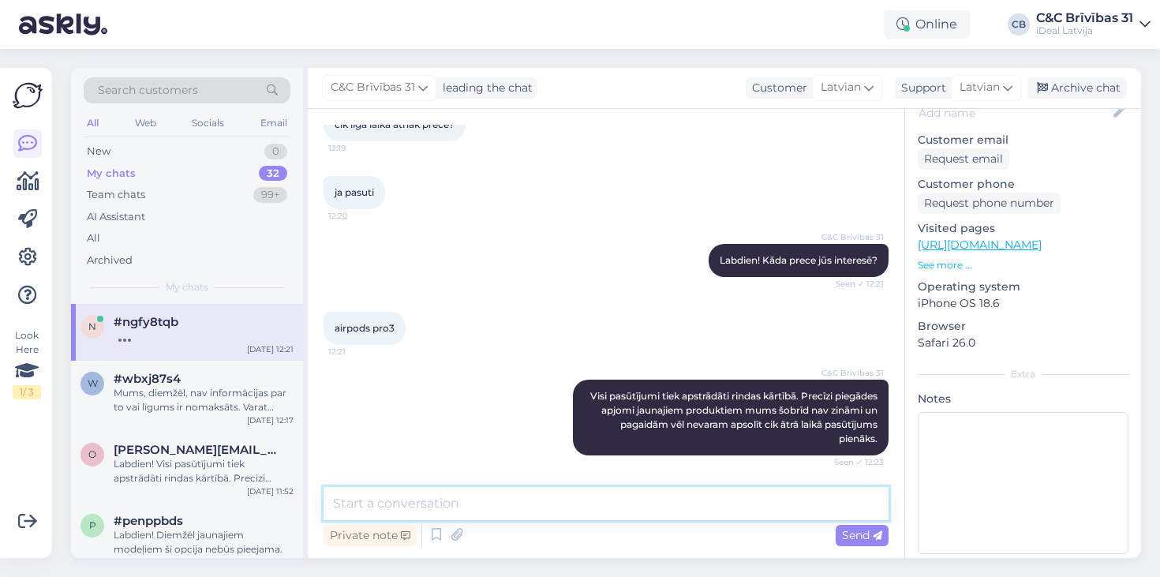
scroll to position [168, 0]
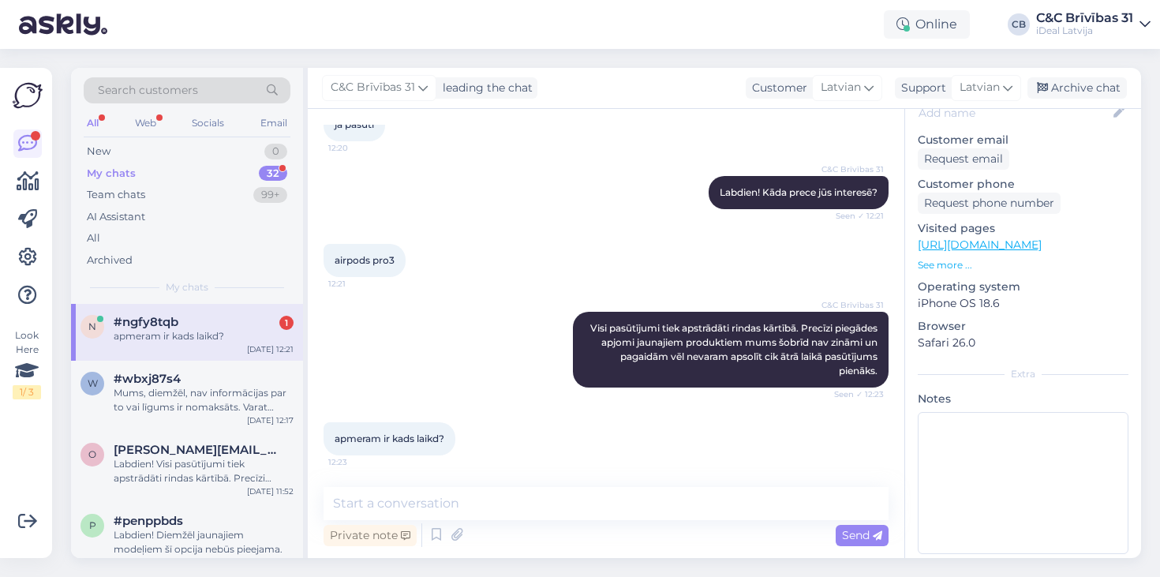
click at [569, 227] on div "airpods pro3 12:21" at bounding box center [606, 261] width 565 height 68
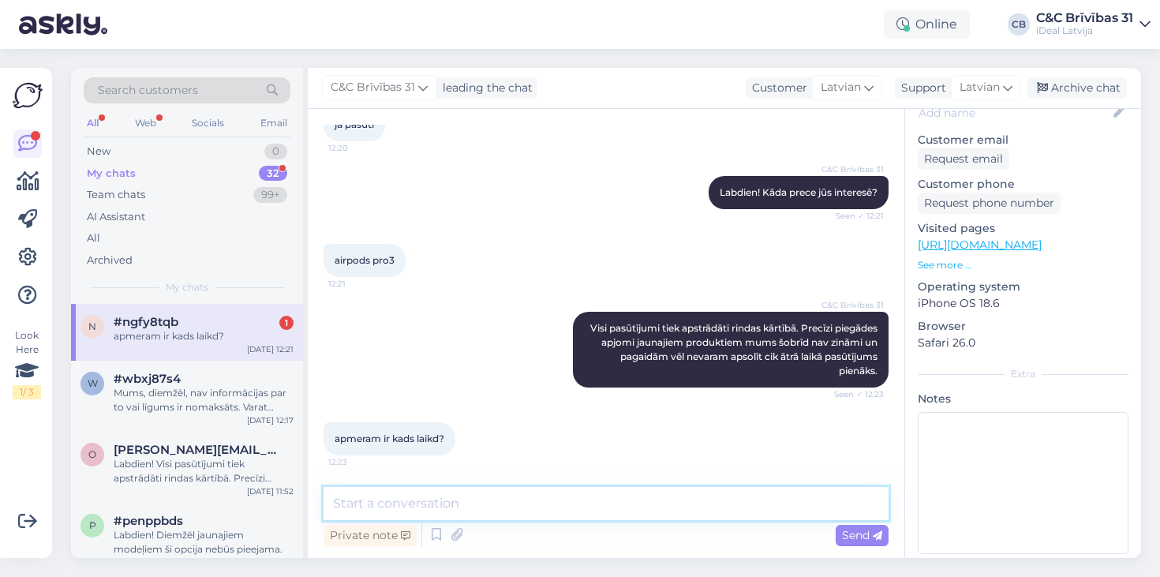
click at [519, 515] on textarea at bounding box center [606, 503] width 565 height 33
click at [493, 490] on textarea "Diemžēl, nav zināms. Atvainojamies par sagādātajām" at bounding box center [606, 503] width 565 height 33
click at [496, 490] on textarea "Diemžēl, nav zināms. Atvainojamies par sagādātajām" at bounding box center [606, 503] width 565 height 33
click at [682, 499] on textarea "Diemžēl, nav zināms. Atvainojamies par sagādātajām" at bounding box center [606, 503] width 565 height 33
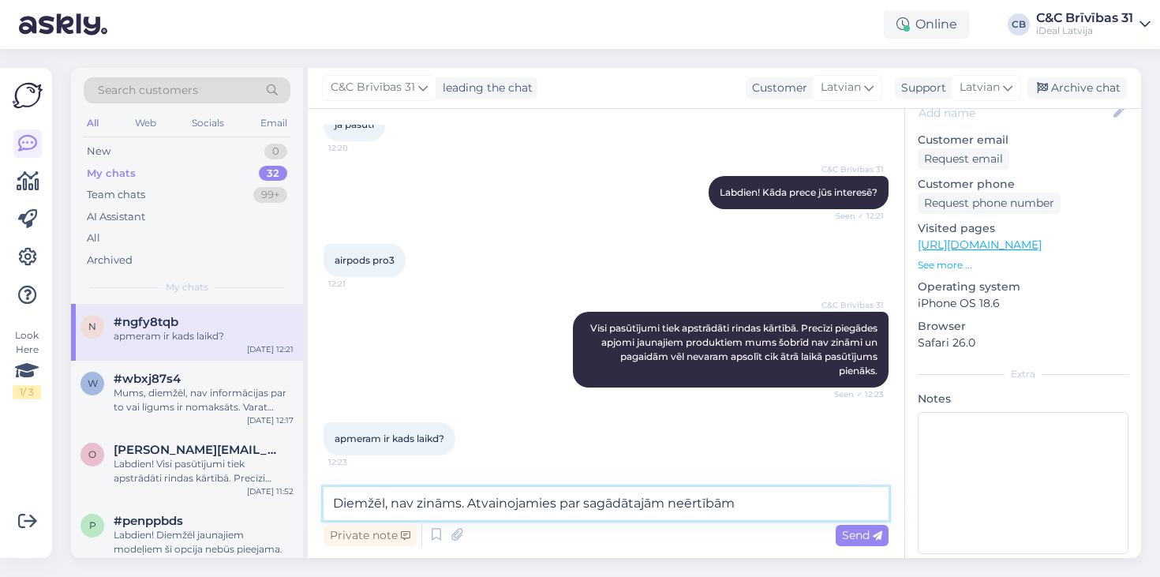
type textarea "Diemžēl, nav zināms. Atvainojamies par sagādātajām neērtībām!"
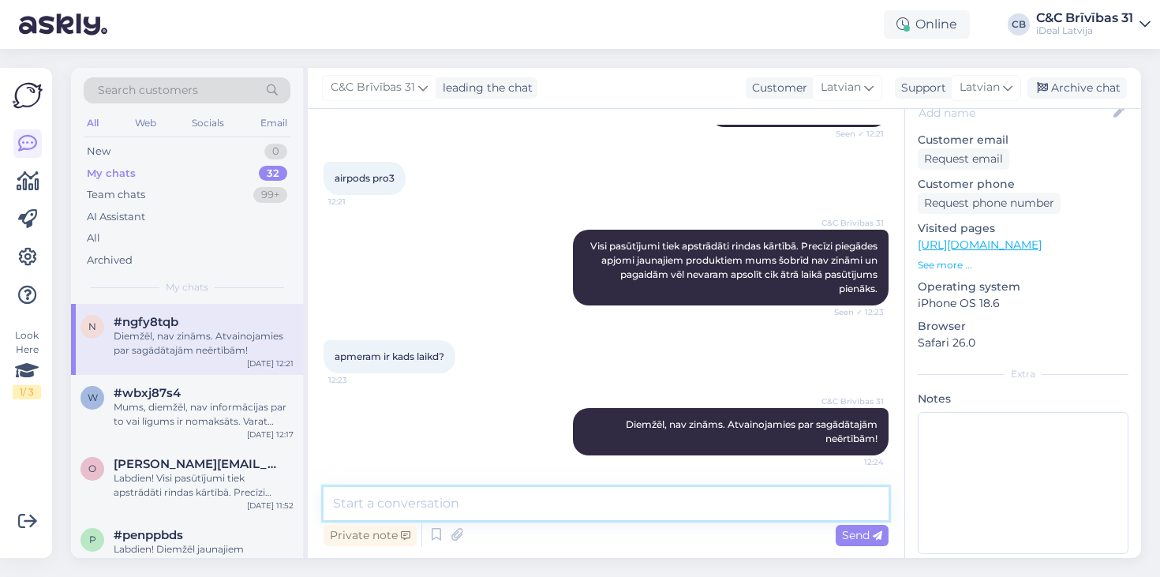
scroll to position [250, 0]
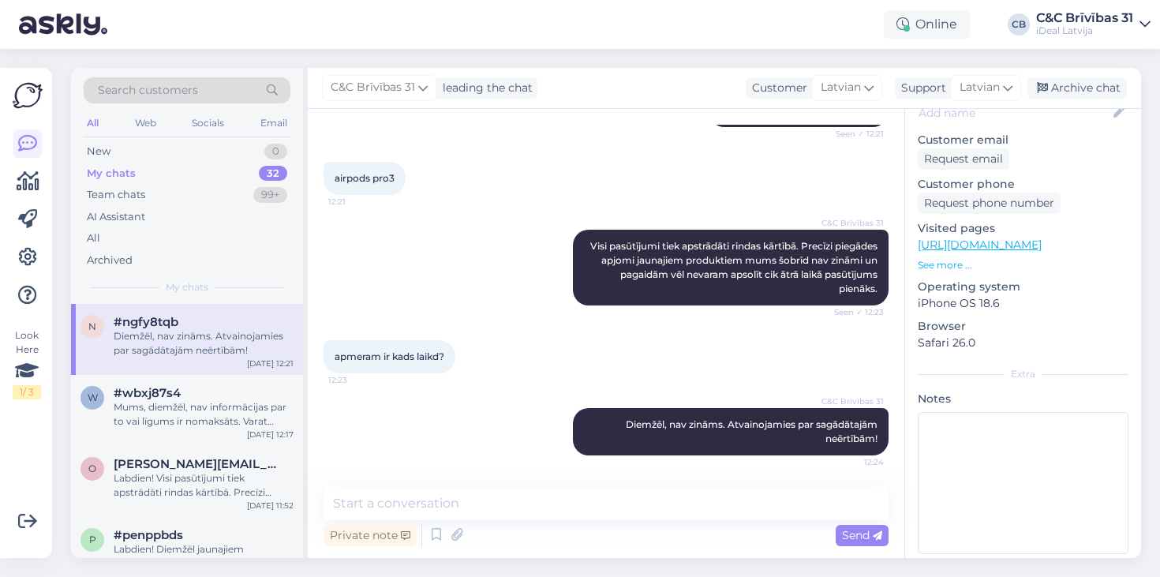
click at [548, 151] on div "airpods pro3 12:21" at bounding box center [606, 178] width 565 height 68
click at [204, 160] on div "New 0" at bounding box center [187, 152] width 207 height 22
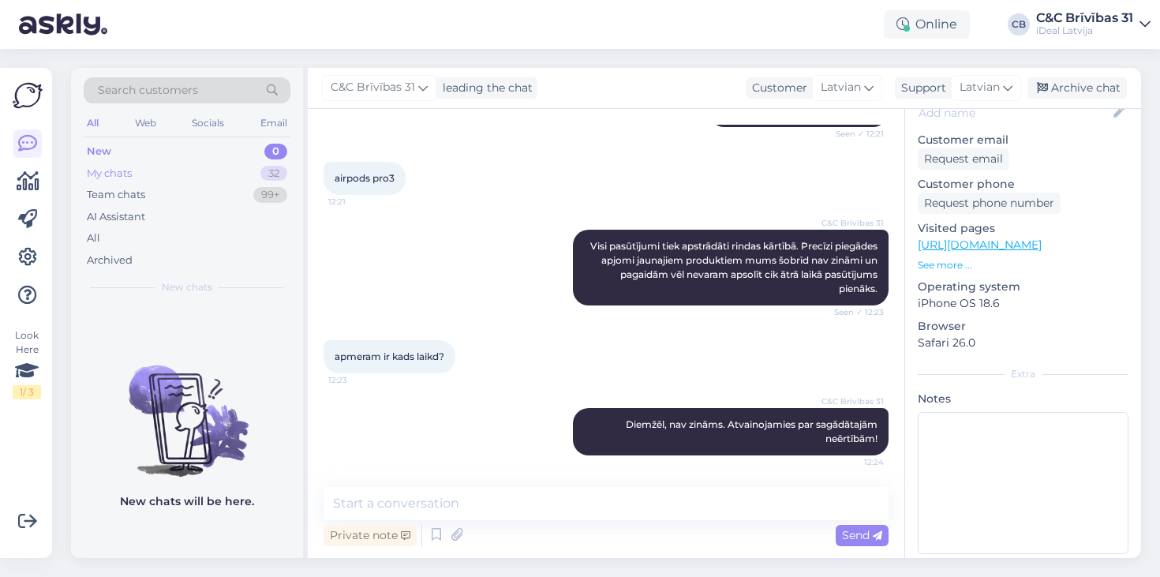
click at [245, 163] on div "My chats 32" at bounding box center [187, 174] width 207 height 22
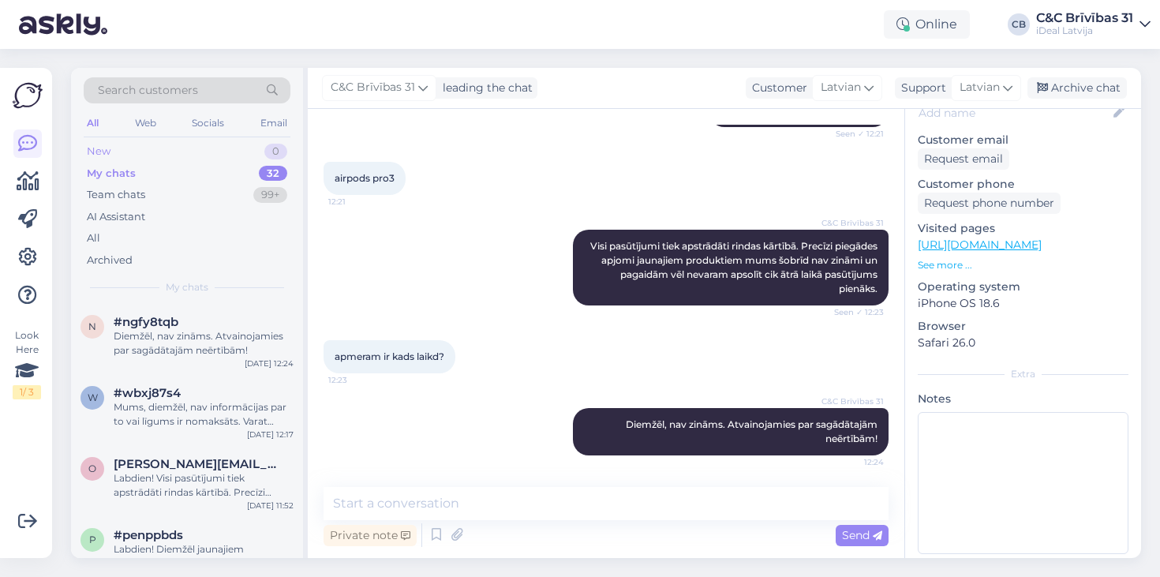
click at [252, 147] on div "New 0" at bounding box center [187, 152] width 207 height 22
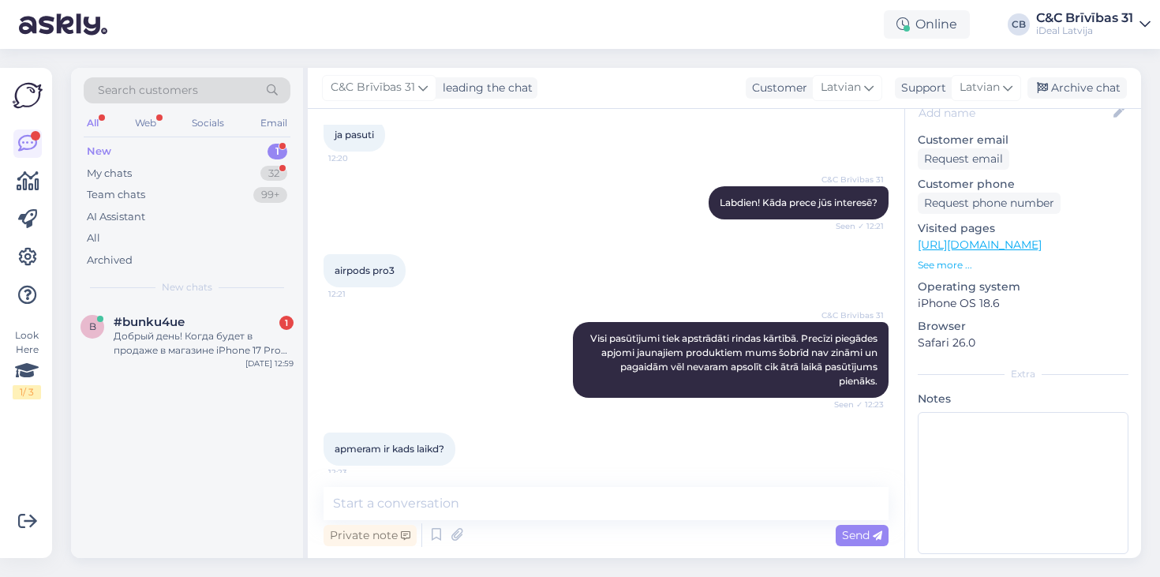
scroll to position [141, 0]
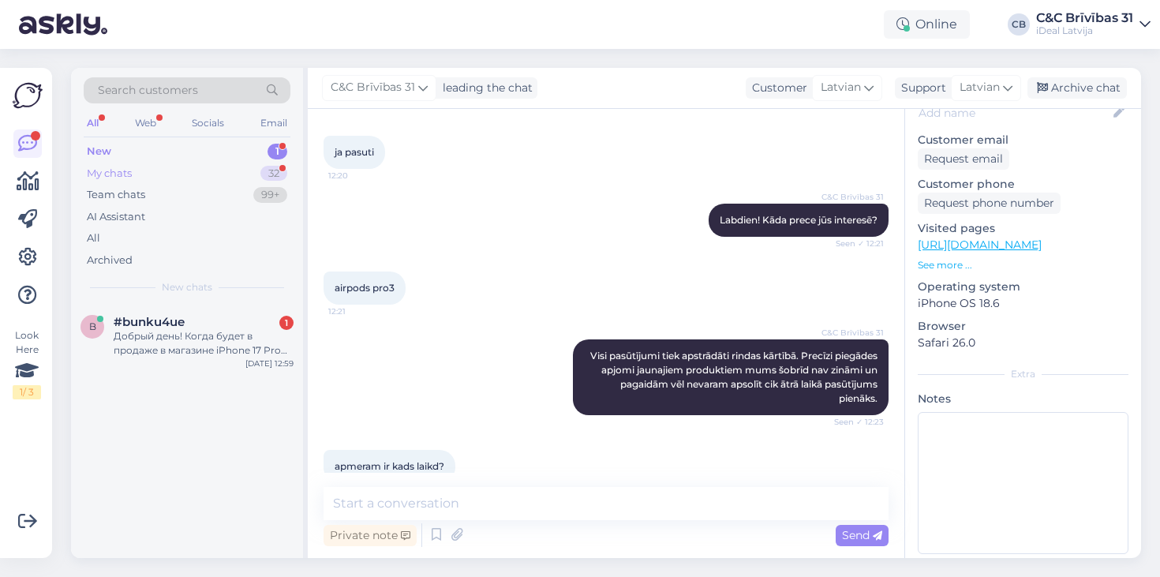
click at [197, 174] on div "My chats 32" at bounding box center [187, 174] width 207 height 22
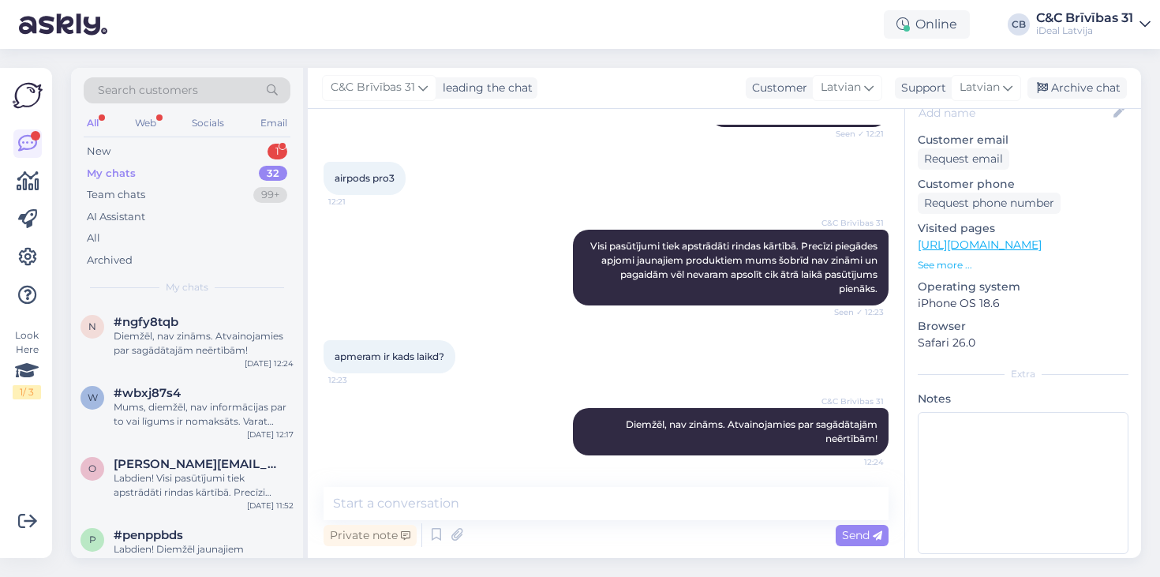
scroll to position [250, 0]
click at [152, 153] on div "New 1" at bounding box center [187, 152] width 207 height 22
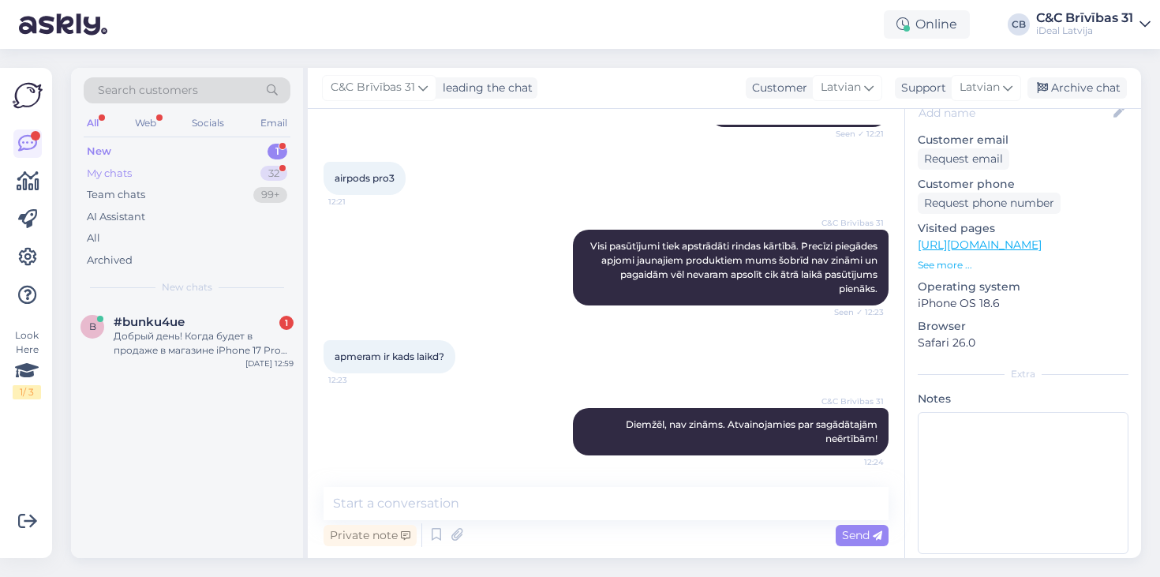
click at [250, 176] on div "My chats 32" at bounding box center [187, 174] width 207 height 22
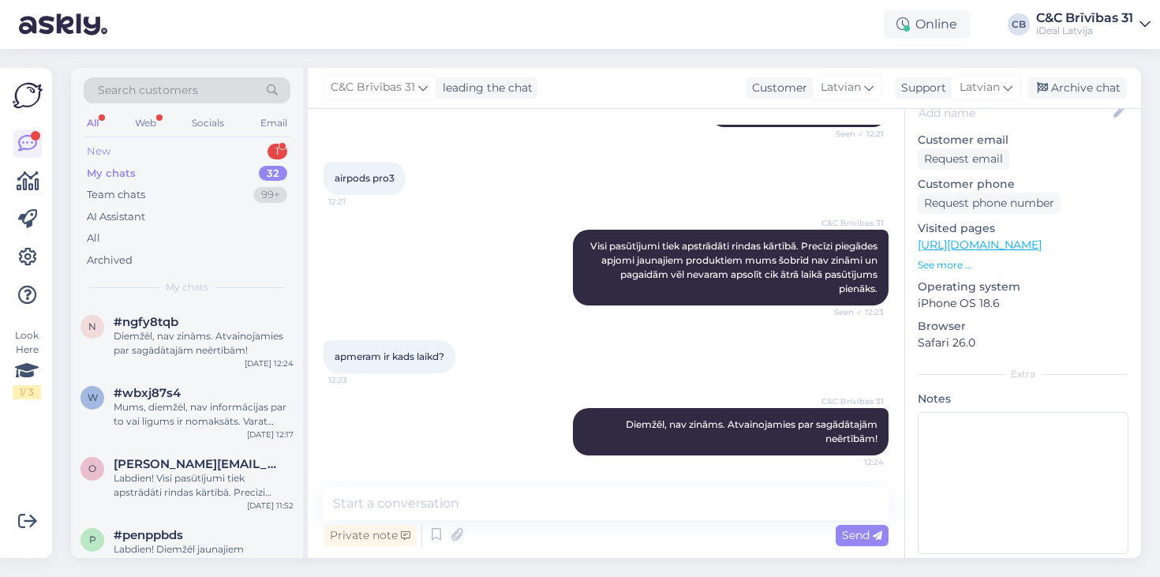
click at [224, 150] on div "New 1" at bounding box center [187, 152] width 207 height 22
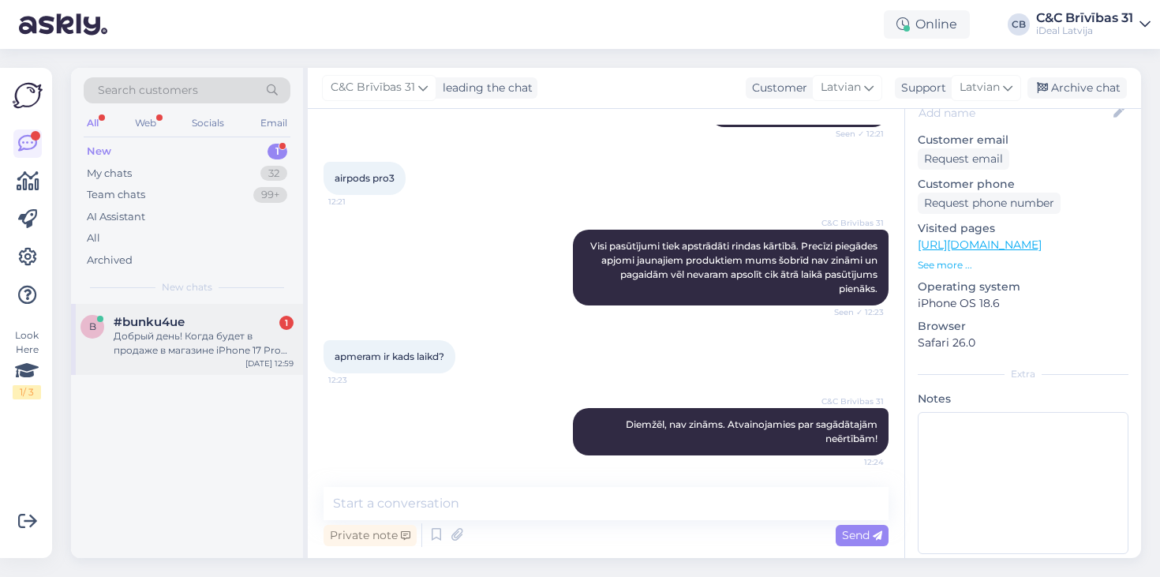
click at [212, 329] on div "Добрый день! Когда будет в продаже в магазине iPhone 17 Pro Max? Хочу купить оф…" at bounding box center [204, 343] width 180 height 28
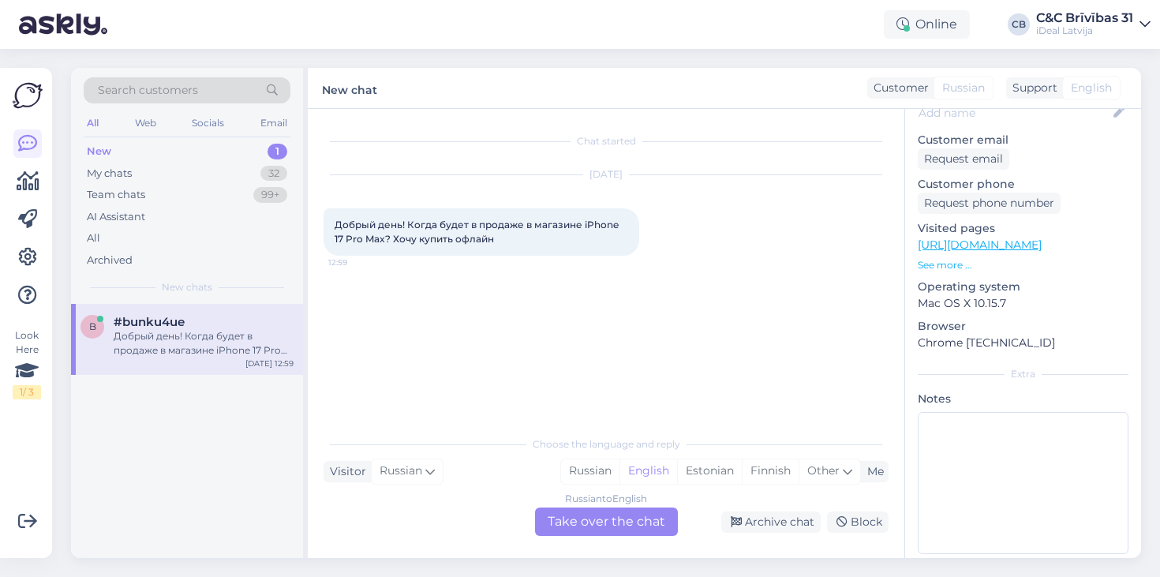
click at [616, 505] on div "Russian to English" at bounding box center [606, 499] width 82 height 14
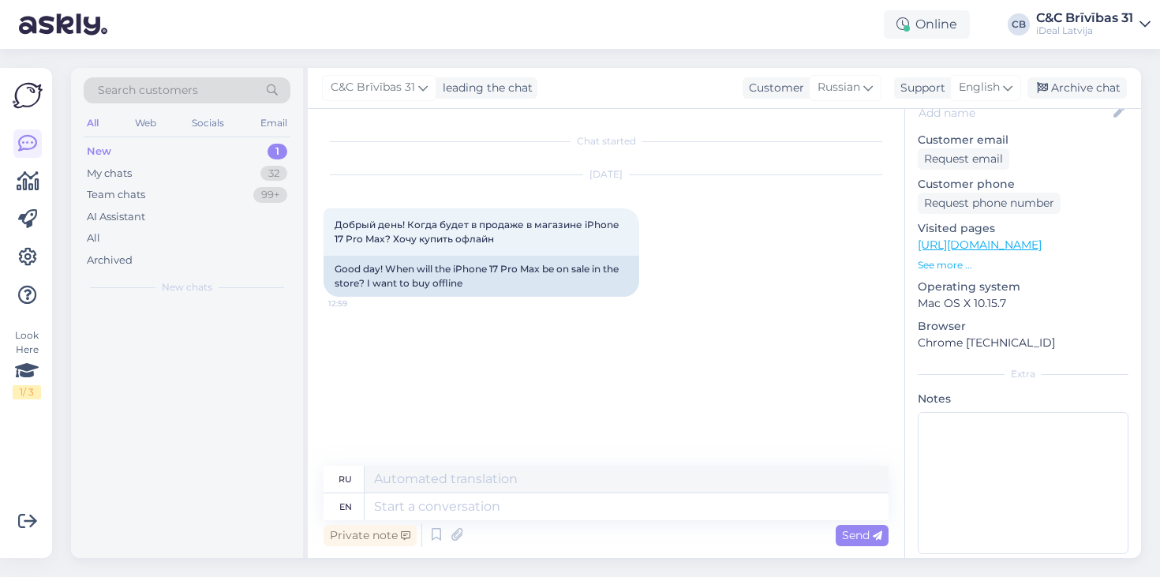
click at [615, 514] on textarea at bounding box center [627, 506] width 524 height 27
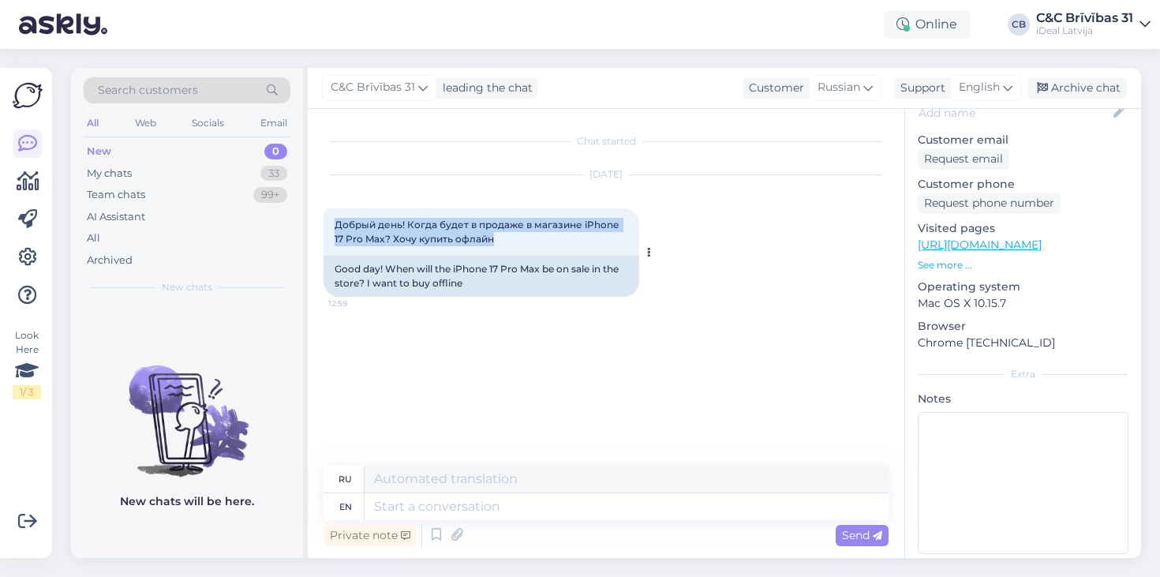
drag, startPoint x: 338, startPoint y: 224, endPoint x: 510, endPoint y: 234, distance: 172.3
click at [510, 234] on div "Добрый день! Когда будет в продаже в магазине iPhone 17 Pro Max? Хочу купить оф…" at bounding box center [482, 231] width 316 height 47
drag, startPoint x: 505, startPoint y: 238, endPoint x: 354, endPoint y: 214, distance: 153.4
click at [353, 214] on div "Добрый день! Когда будет в продаже в магазине iPhone 17 Pro Max? Хочу купить оф…" at bounding box center [482, 231] width 316 height 47
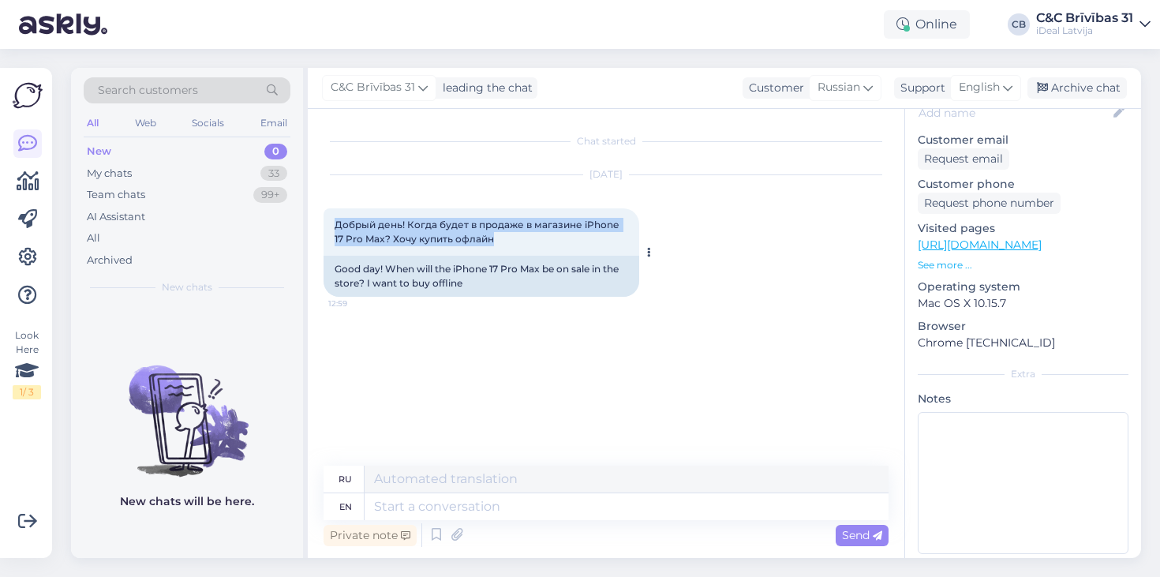
copy span "Добрый день! Когда будет в продаже в магазине iPhone 17 Pro Max? Хочу купить оф…"
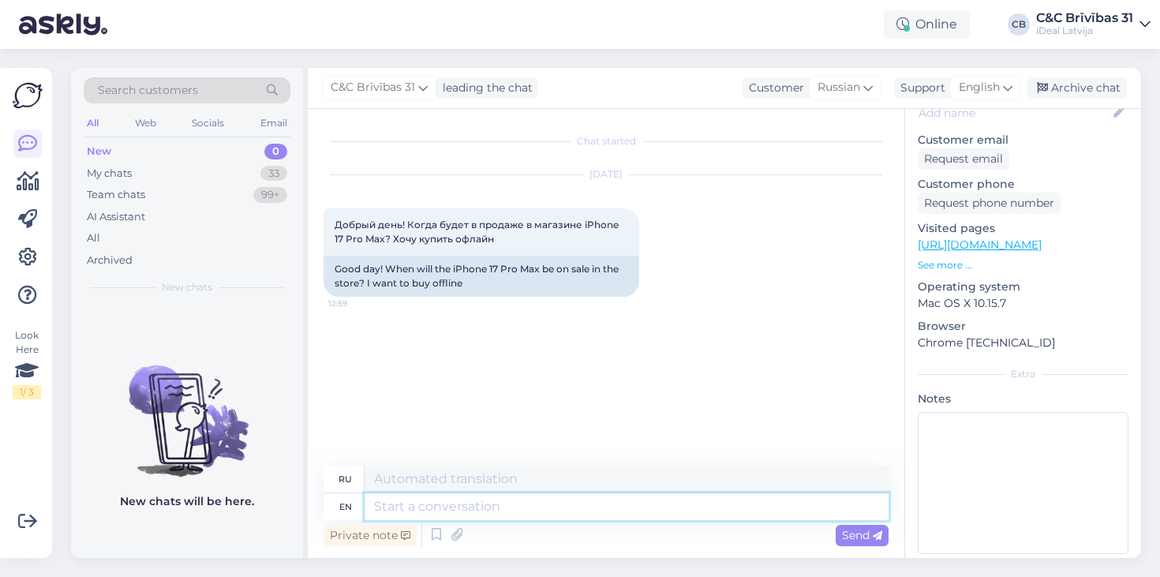
click at [507, 512] on textarea at bounding box center [627, 506] width 524 height 27
click at [128, 163] on div "My chats 33" at bounding box center [187, 174] width 207 height 22
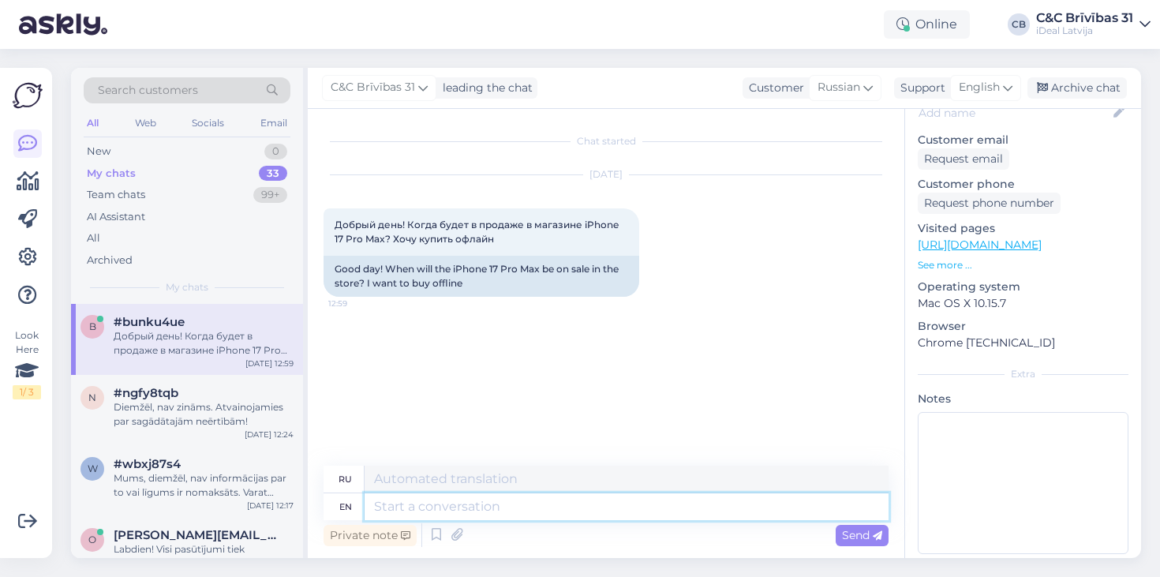
click at [384, 505] on textarea at bounding box center [627, 506] width 524 height 27
type textarea "Hello!"
type textarea "Привет!"
type textarea "Hello! It v"
type textarea "Привет! Это"
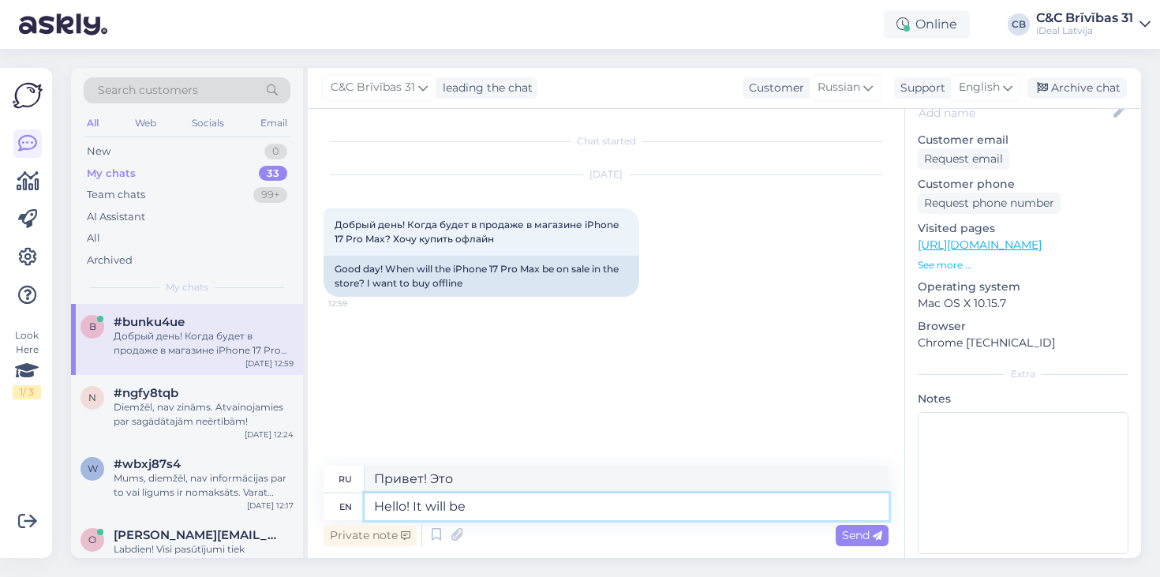
type textarea "Hello! It will be"
type textarea "Привет! Это будет"
type textarea "Hello! It will be available"
type textarea "Привет! Будет доступно."
type textarea "Hello! It will be available to"
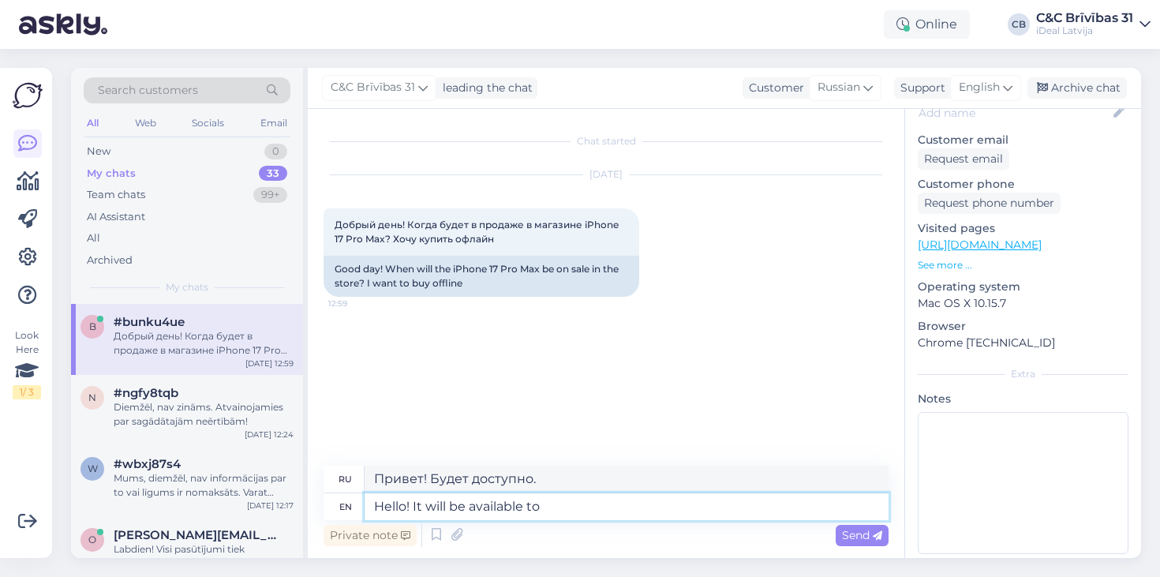
type textarea "Привет! Будет доступно"
type textarea "Hello! It will be available to buy s"
type textarea "Здравствуйте! Будет доступно для покупки."
type textarea "Hello! It will be available to buy starting"
type textarea "Здравствуйте! Купить можно будет начиная с"
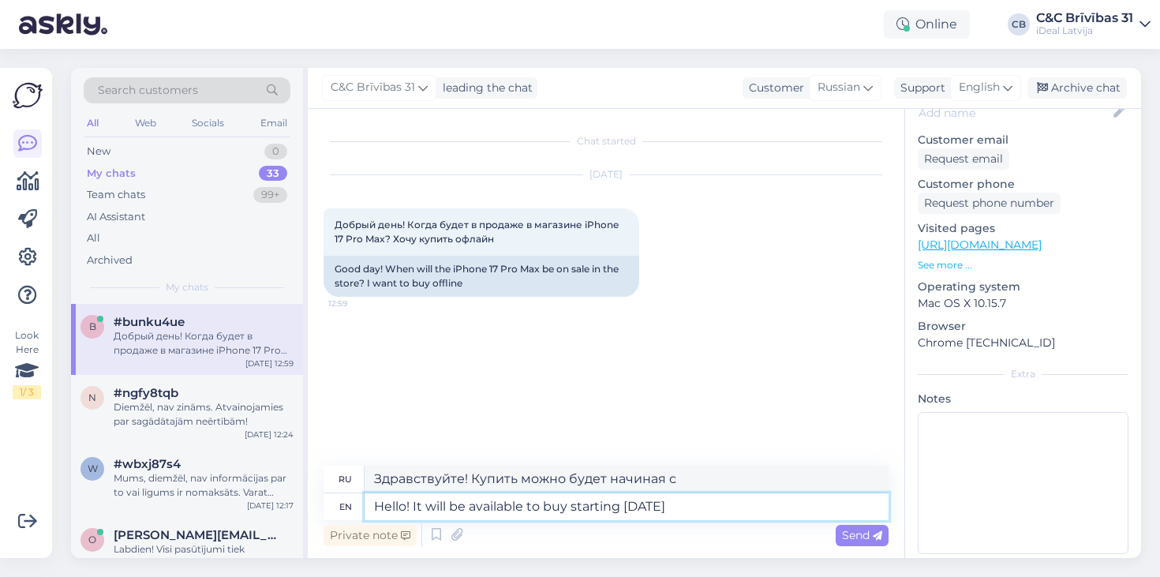
type textarea "Hello! It will be available to buy starting [DATE]"
type textarea "Здравствуйте! Купить можно будет с сентября."
type textarea "Hello! It will be available to buy starting [DATE]."
type textarea "Здравствуйте! Купить можно будет с 19 сентября."
click at [634, 508] on textarea "Hello! It will be available to buy starting [DATE]." at bounding box center [627, 506] width 524 height 27
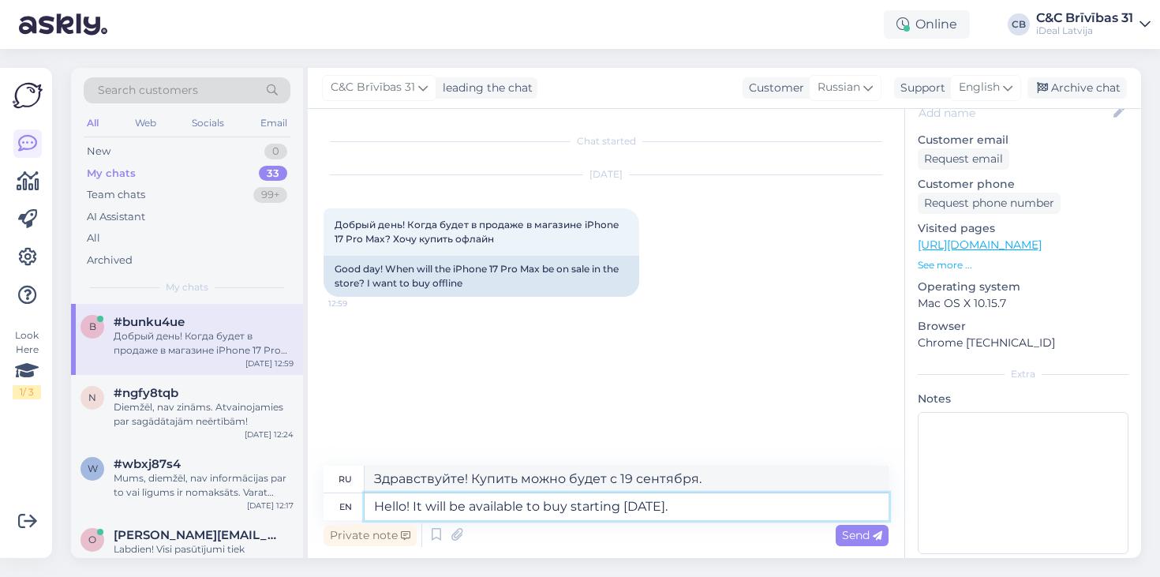
type textarea "Hello! It will be available to buy starting [DATE]."
click at [640, 427] on div "Chat started [DATE] Добрый день! Когда будет в продаже в магазине iPhone 17 Pro…" at bounding box center [613, 288] width 579 height 327
click at [751, 500] on textarea "Hello! It will be available to buy starting [DATE]." at bounding box center [627, 506] width 524 height 27
click at [311, 223] on div "Chat started [DATE] Добрый день! Когда будет в продаже в магазине iPhone 17 Pro…" at bounding box center [606, 333] width 597 height 449
click at [784, 498] on textarea "Hello! It will be available to buy starting [DATE]." at bounding box center [627, 506] width 524 height 27
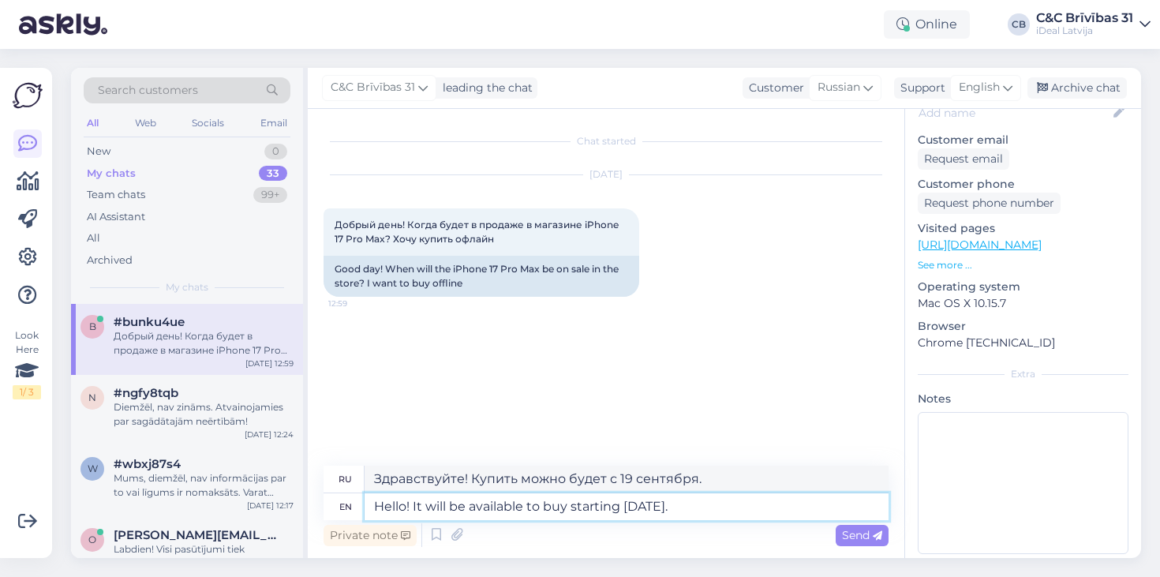
click at [781, 501] on textarea "Hello! It will be available to buy starting [DATE]." at bounding box center [627, 506] width 524 height 27
click at [733, 292] on div "[DATE] Добрый день! Когда будет в продаже в магазине iPhone 17 Pro Max? Хочу ку…" at bounding box center [606, 236] width 565 height 156
click at [604, 207] on div "[DATE] Добрый день! Когда будет в продаже в магазине iPhone 17 Pro Max? Хочу ку…" at bounding box center [606, 236] width 565 height 156
click at [809, 510] on textarea "Hello! It will be available to buy starting [DATE]." at bounding box center [627, 506] width 524 height 27
click at [567, 203] on div "[DATE] Добрый день! Когда будет в продаже в магазине iPhone 17 Pro Max? Хочу ку…" at bounding box center [606, 236] width 565 height 156
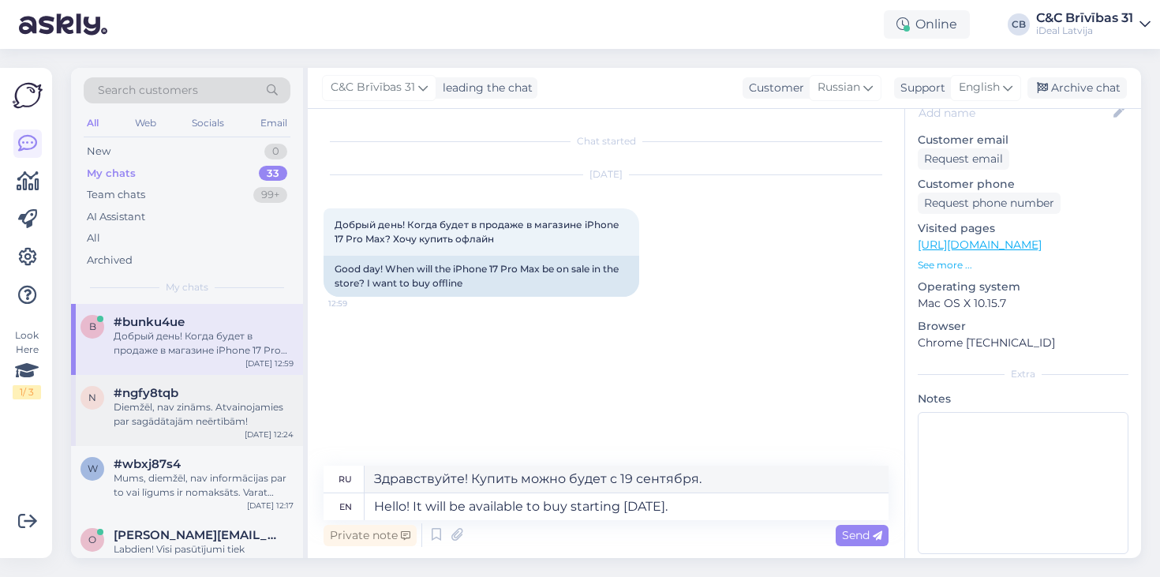
click at [159, 380] on div "n #ngfy8tqb Diemžēl, nav zināms. Atvainojamies par sagādātajām neērtībām! [DATE…" at bounding box center [187, 410] width 232 height 71
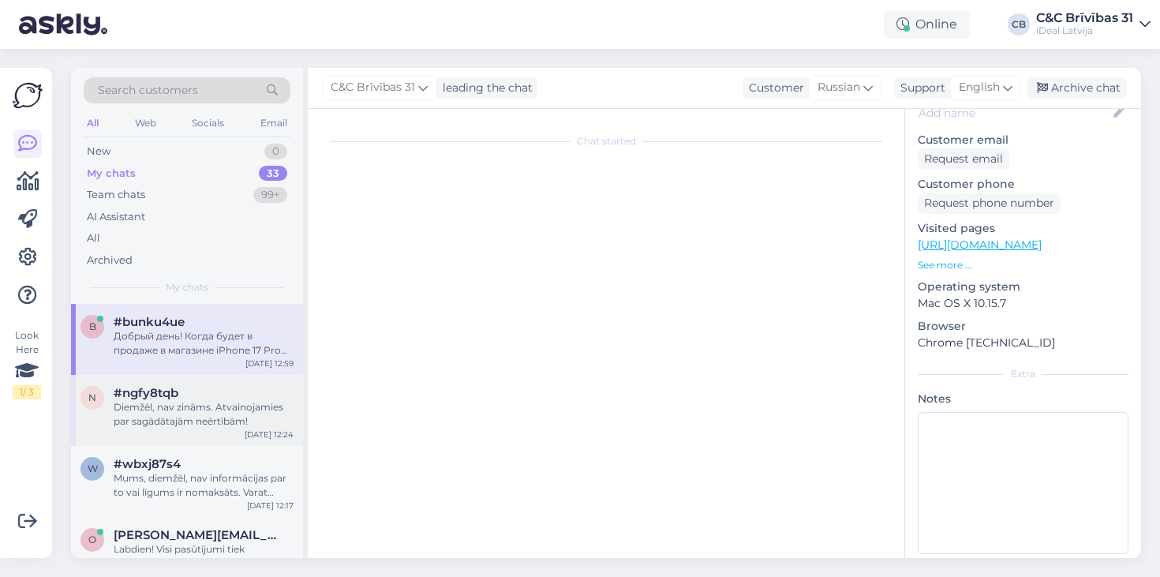
scroll to position [250, 0]
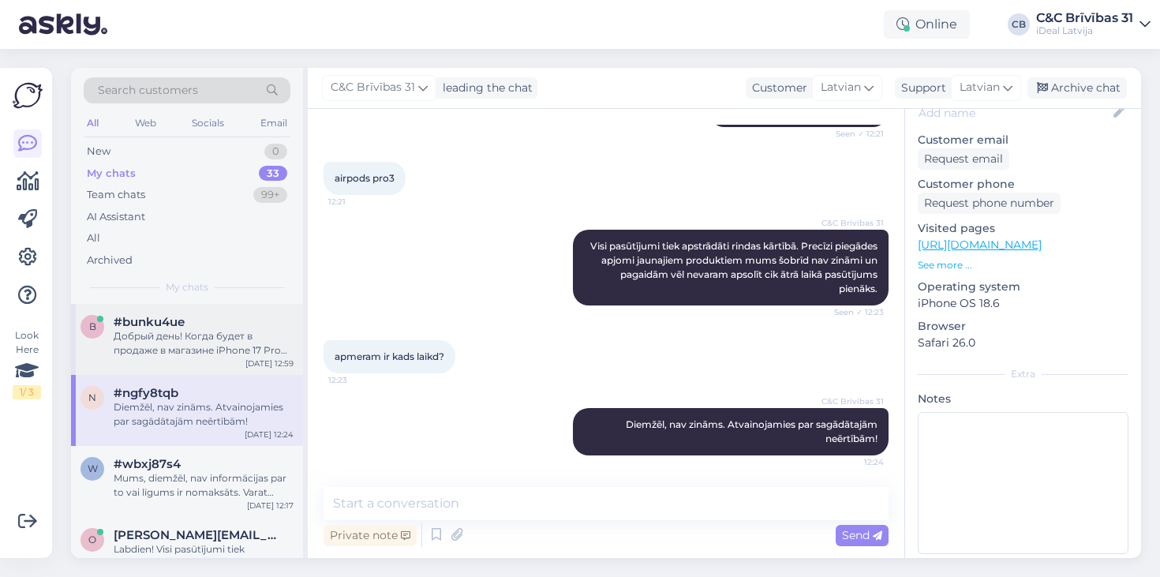
click at [169, 338] on div "Добрый день! Когда будет в продаже в магазине iPhone 17 Pro Max? Хочу купить оф…" at bounding box center [204, 343] width 180 height 28
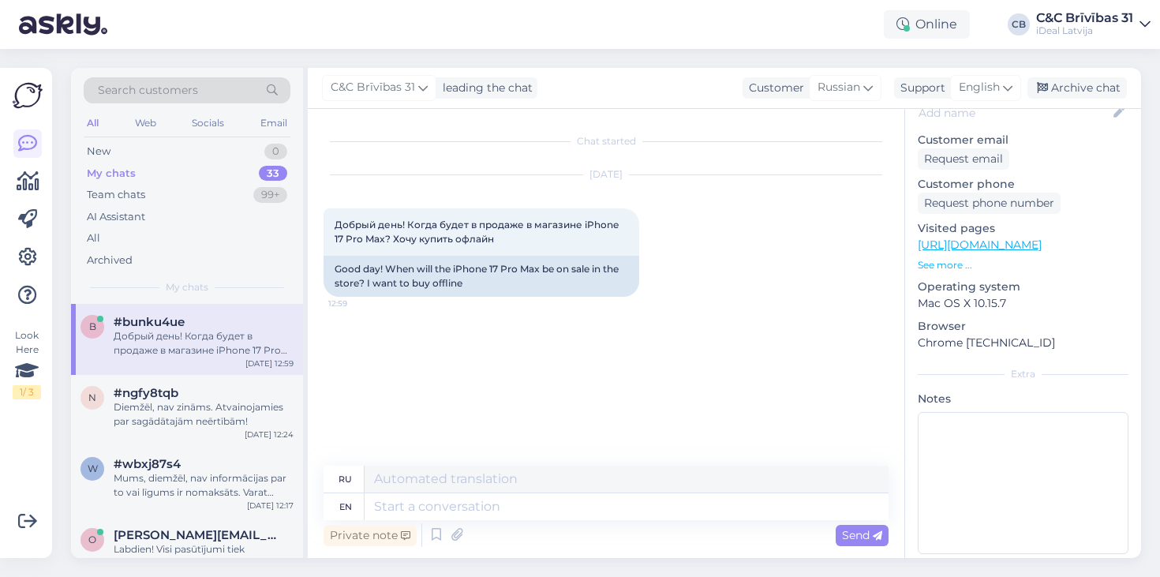
scroll to position [0, 0]
click at [470, 504] on textarea at bounding box center [627, 506] width 524 height 27
click at [542, 382] on div "Chat started [DATE] Добрый день! Когда будет в продаже в магазине iPhone 17 Pro…" at bounding box center [613, 288] width 579 height 327
click at [493, 502] on textarea at bounding box center [627, 506] width 524 height 27
type textarea "Hello"
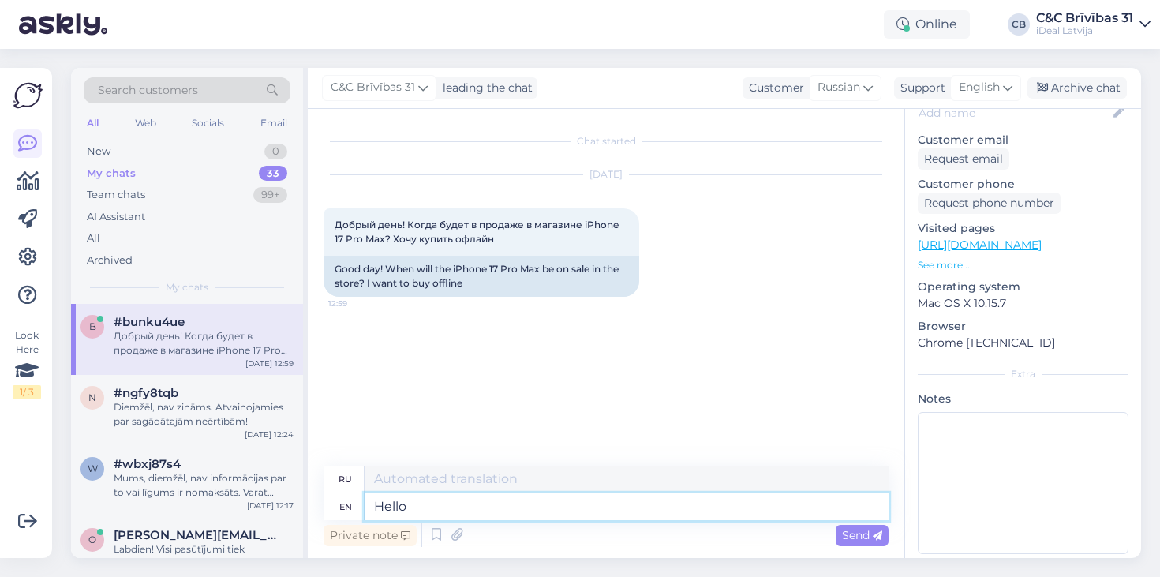
type textarea "Привет"
type textarea "Hello!"
type textarea "Привет!"
type textarea "Hello! The new ph"
type textarea "Привет! Новый"
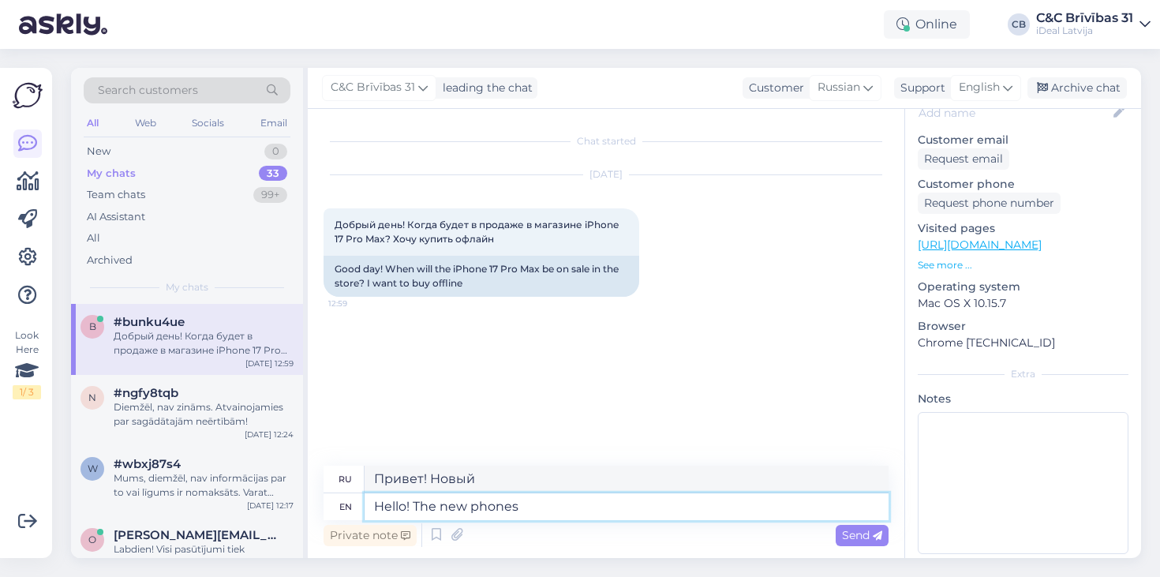
type textarea "Hello! The new phones"
type textarea "Привет! Новые телефоны."
type textarea "Hello! The new phones will b"
type textarea "Привет! Новые телефоны будут"
type textarea "Hello! The new phones will be in sto"
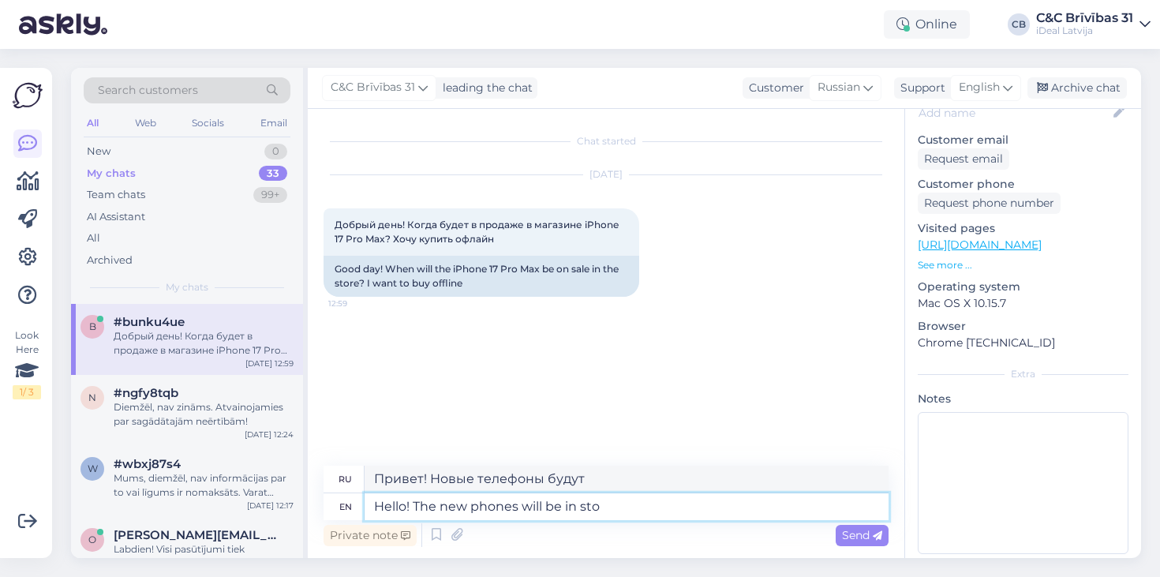
type textarea "Привет! Новые телефоны будут в продаже."
type textarea "Hello! The new phones will be in stores a"
type textarea "Привет! Новые телефоны скоро появятся в магазинах."
type textarea "Hello! The new phones will be in stores starting 19"
type textarea "Привет! Новые телефоны поступят в продажу"
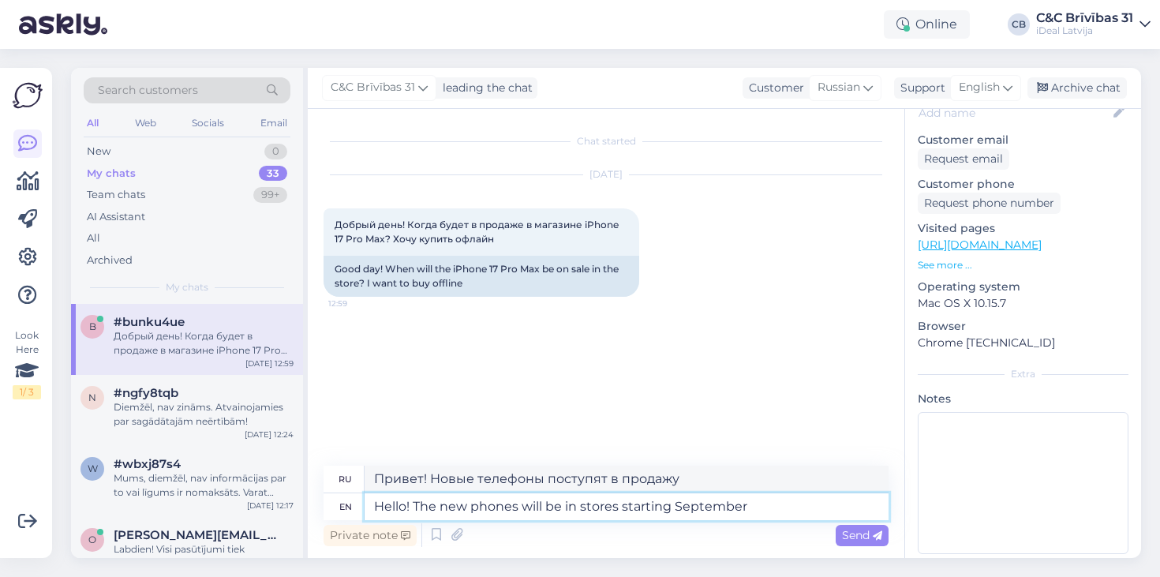
type textarea "Hello! The new phones will be in stores starting [DATE]"
type textarea "Привет! Новые телефоны поступят в продажу в сентябре."
type textarea "Hello! The new phones will be in stores starting [DATE]."
type textarea "Здравствуйте! Новые телефоны поступят в продажу 19 сентября."
click at [486, 505] on textarea "Hello! The new phones will be in stores starting [DATE]." at bounding box center [627, 506] width 524 height 27
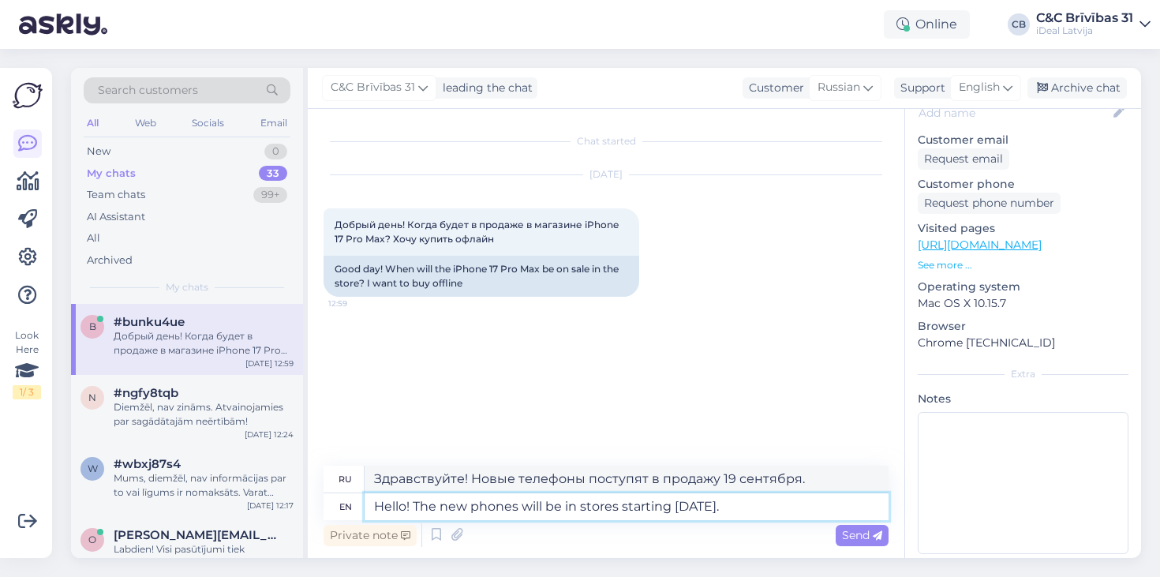
click at [486, 505] on textarea "Hello! The new phones will be in stores starting [DATE]." at bounding box center [627, 506] width 524 height 27
type textarea "Hello! The new products will be in stores starting [DATE]."
type textarea "Здравствуйте! Новые продукты поступят в продажу с 19 сентября."
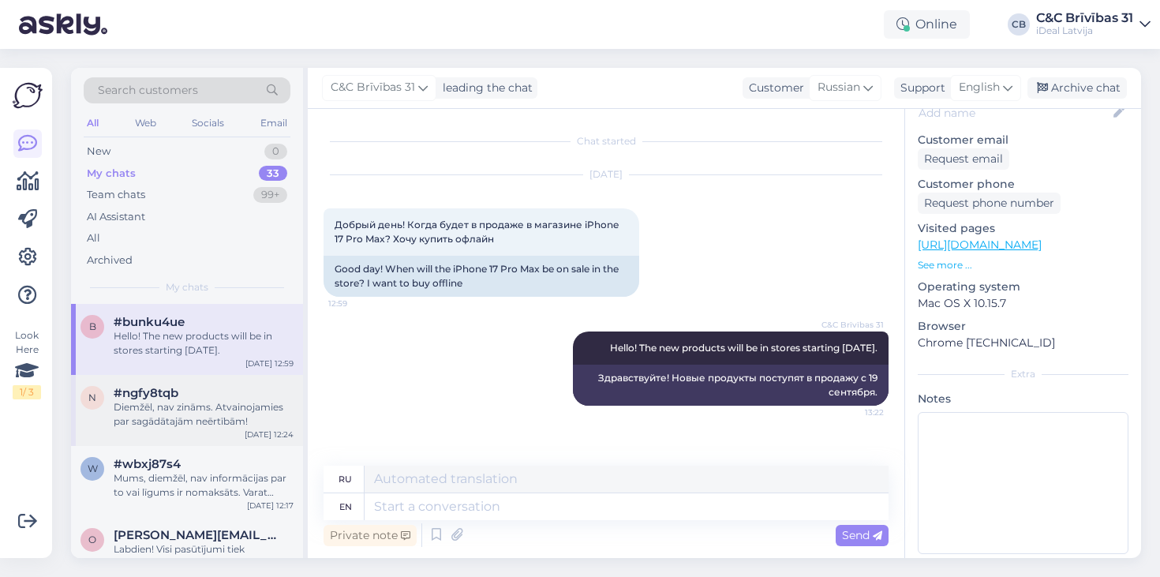
click at [193, 407] on div "Diemžēl, nav zināms. Atvainojamies par sagādātajām neērtībām!" at bounding box center [204, 414] width 180 height 28
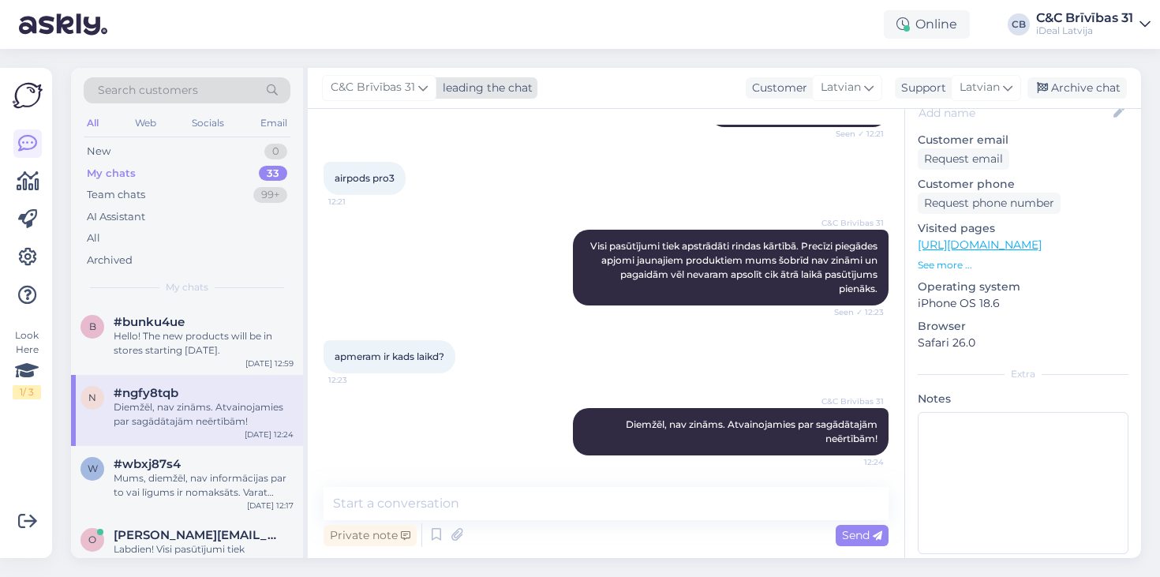
click at [262, 334] on div "Hello! The new products will be in stores starting [DATE]." at bounding box center [204, 343] width 180 height 28
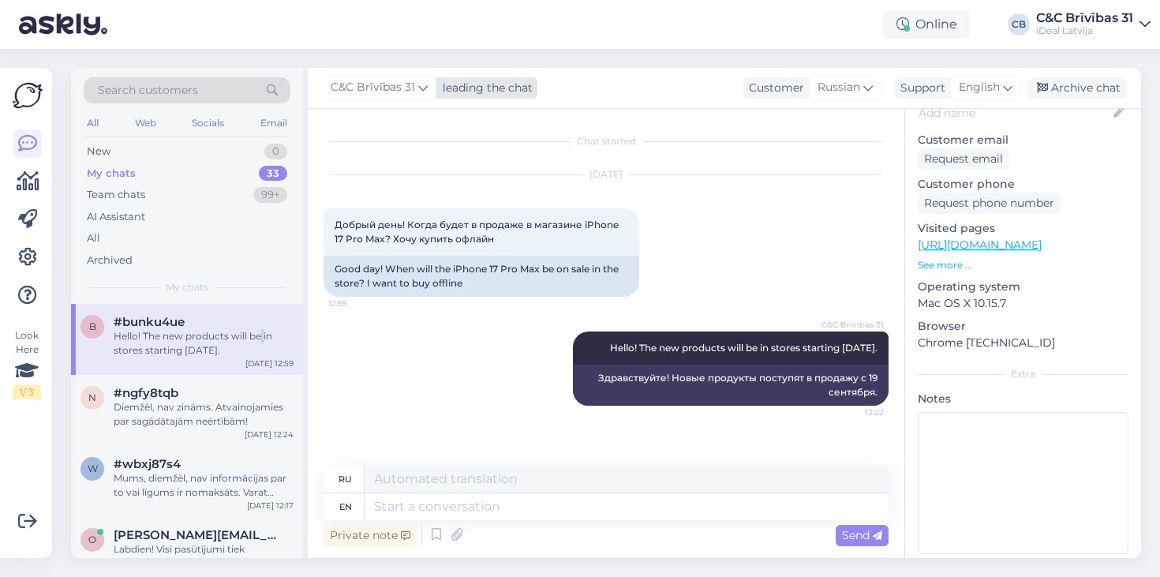
click at [245, 414] on div "Diemžēl, nav zināms. Atvainojamies par sagādātajām neērtībām!" at bounding box center [204, 414] width 180 height 28
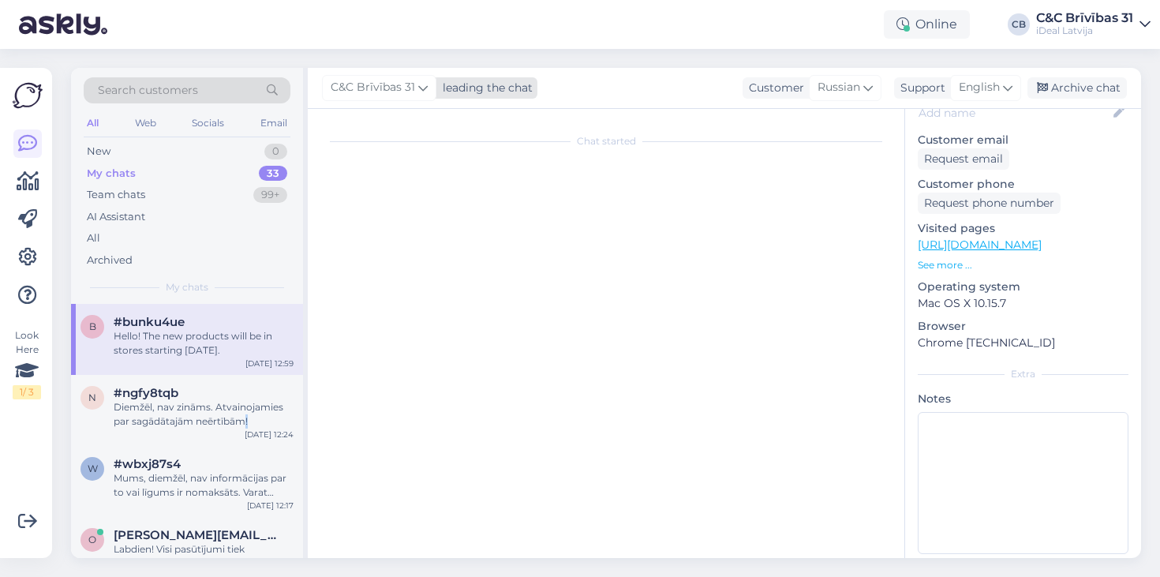
click at [245, 414] on div "Diemžēl, nav zināms. Atvainojamies par sagādātajām neērtībām!" at bounding box center [204, 414] width 180 height 28
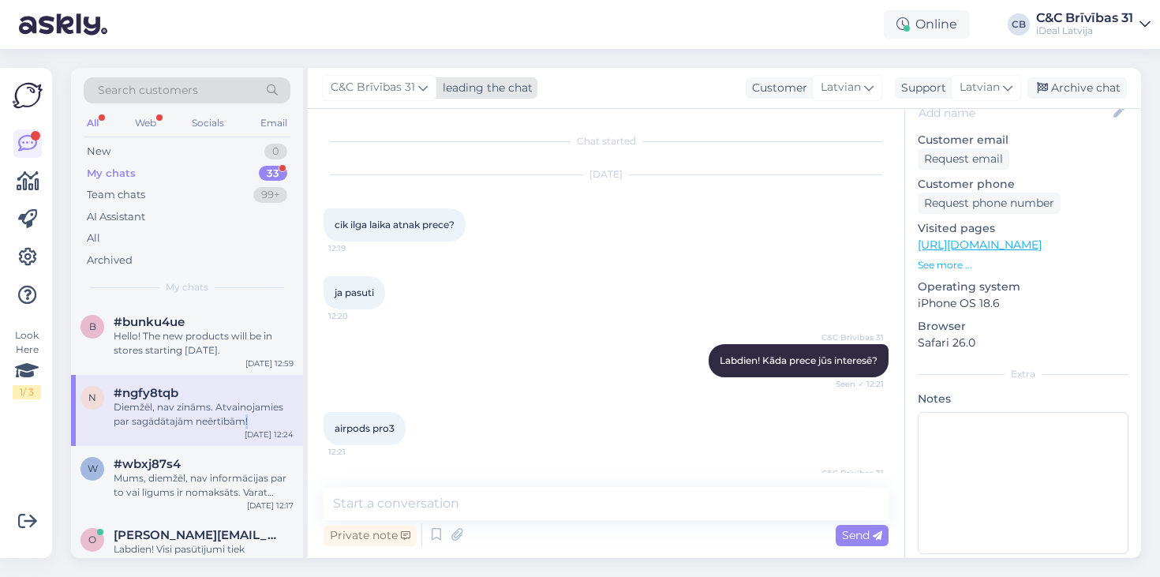
click at [171, 326] on span "#bunku4ue" at bounding box center [149, 322] width 71 height 14
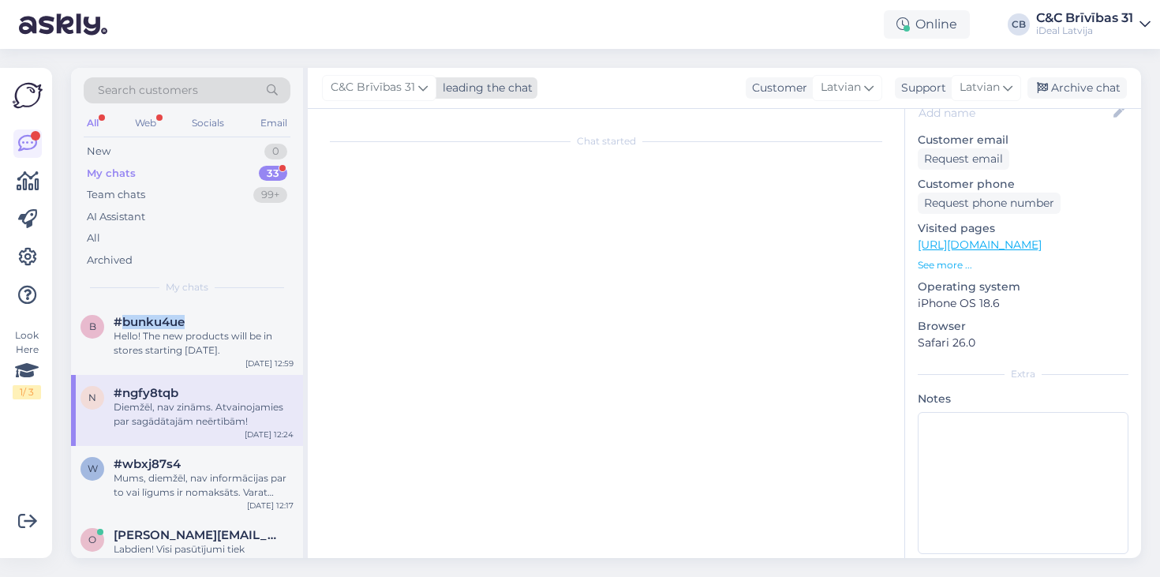
click at [171, 326] on span "#bunku4ue" at bounding box center [149, 322] width 71 height 14
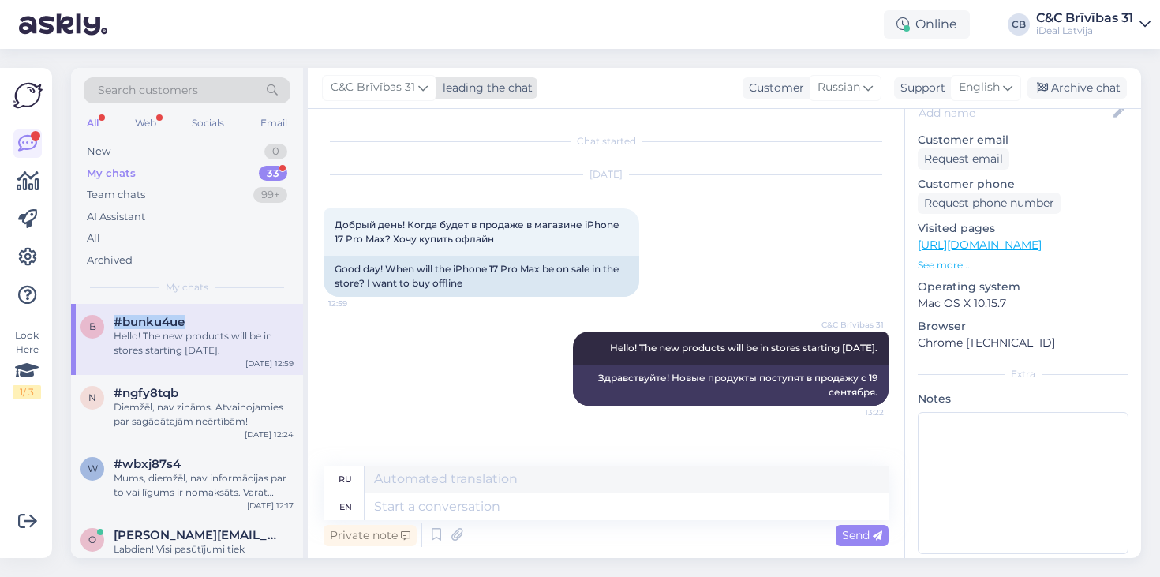
click at [160, 149] on div "New 0" at bounding box center [187, 152] width 207 height 22
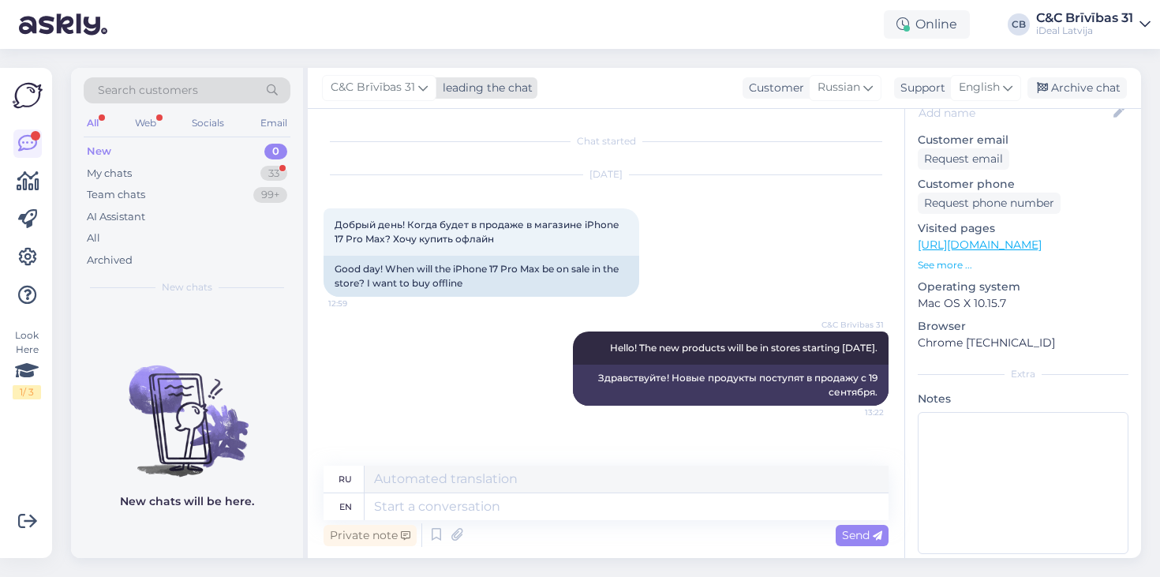
click at [144, 180] on div "My chats 33" at bounding box center [187, 174] width 207 height 22
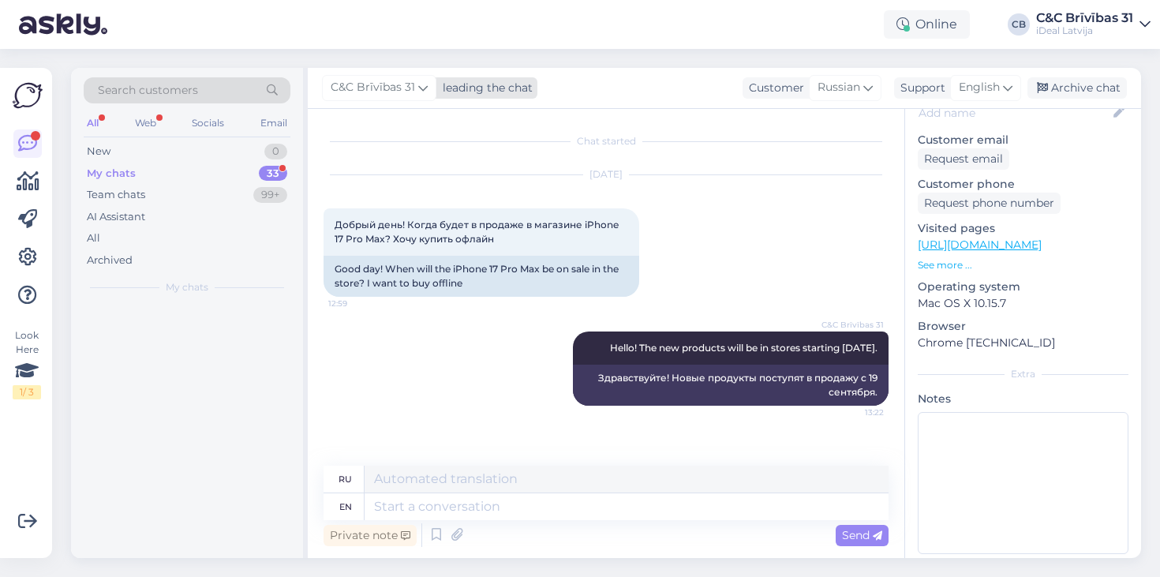
click at [144, 180] on div "My chats 33" at bounding box center [187, 174] width 207 height 22
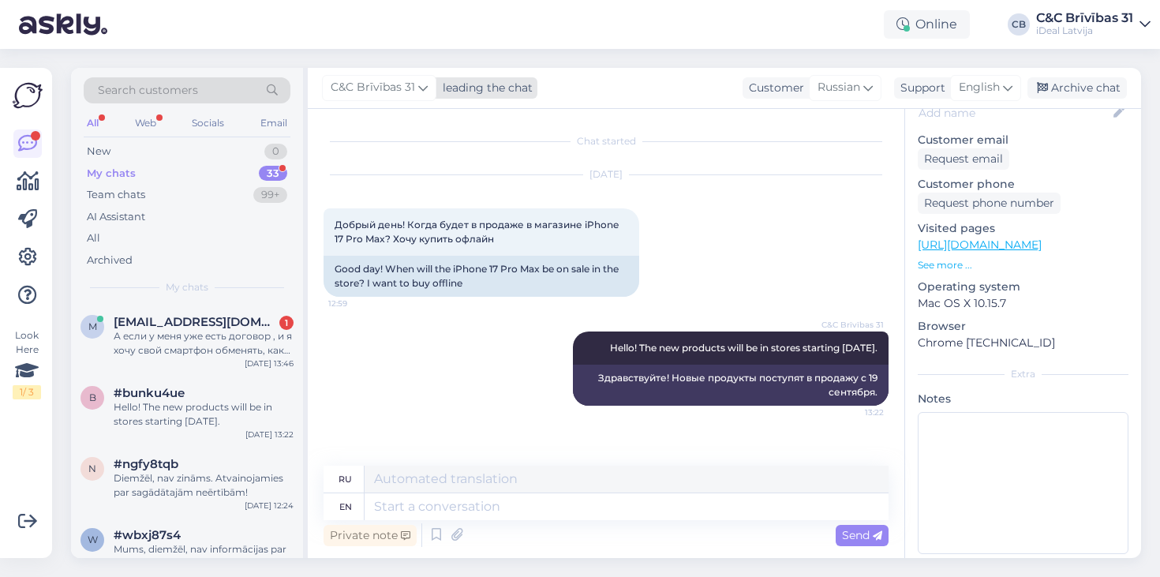
click at [189, 342] on div "А если у меня уже есть договор , и я хочу свой смартфон обменять, как это делае…" at bounding box center [204, 343] width 180 height 28
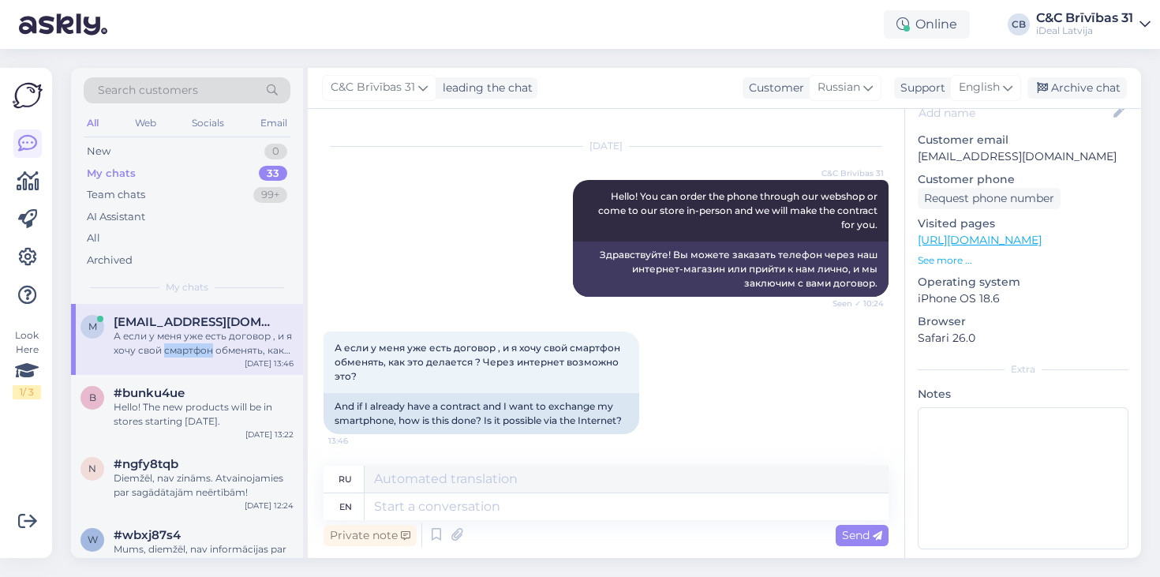
scroll to position [251, 0]
click at [452, 515] on textarea at bounding box center [627, 506] width 524 height 27
type textarea "d"
type textarea "д"
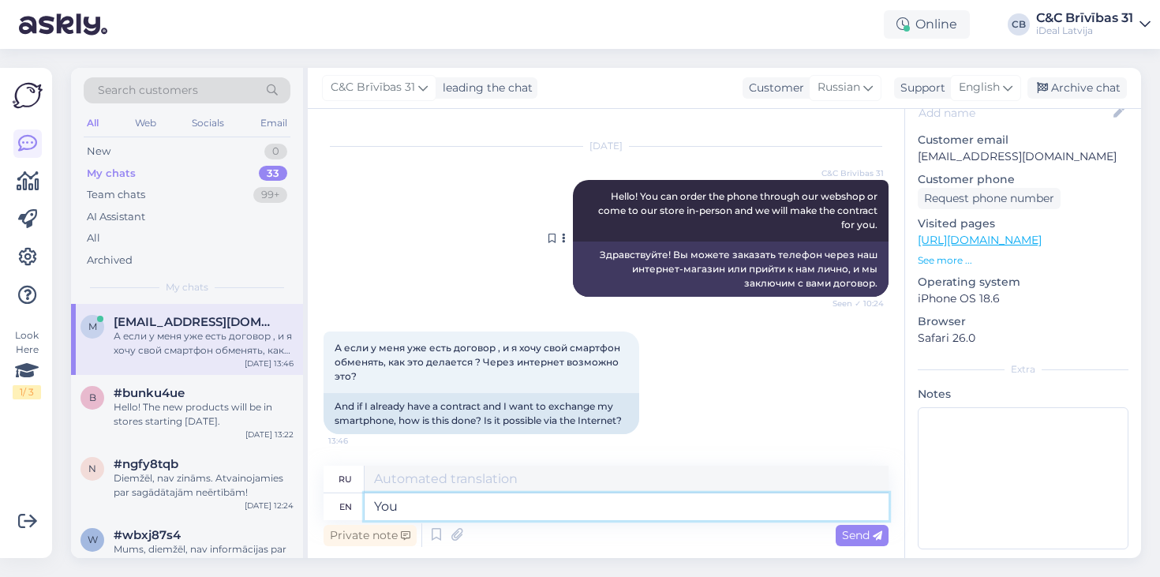
type textarea "You"
type textarea "Ты"
type textarea "You may"
type textarea "Вы можете"
type textarea "You may pre-order"
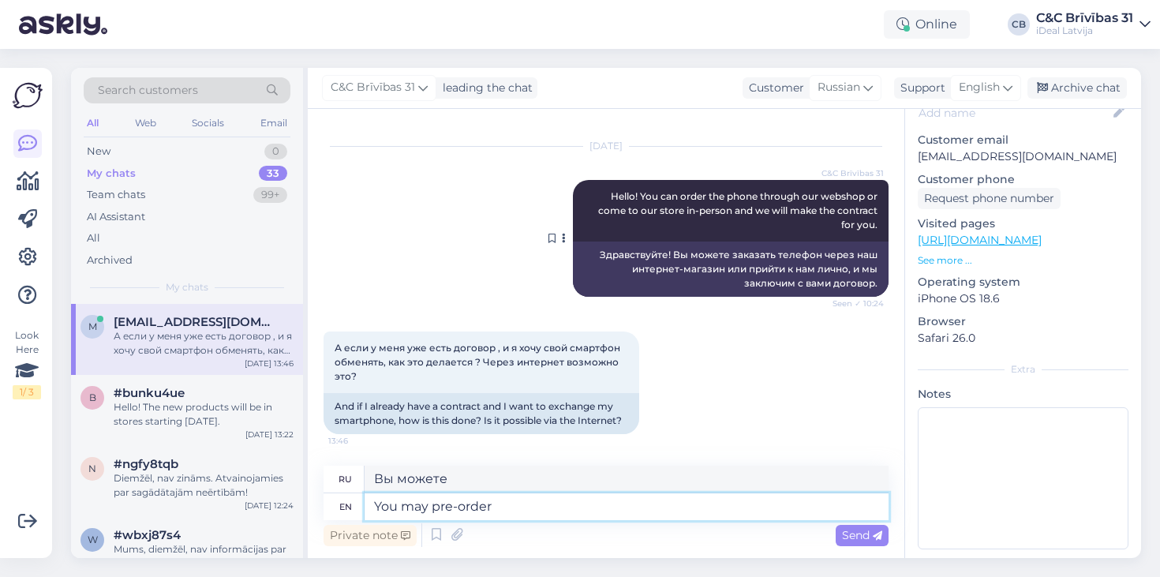
type textarea "Вы можете сделать предварительный заказ"
type textarea "You may pre-order as always"
type textarea "Вы можете сделать предварительный заказ, как всегда."
type textarea "You may pre-order as always and"
type textarea "Вы можете сделать предварительный заказ, как всегда, и"
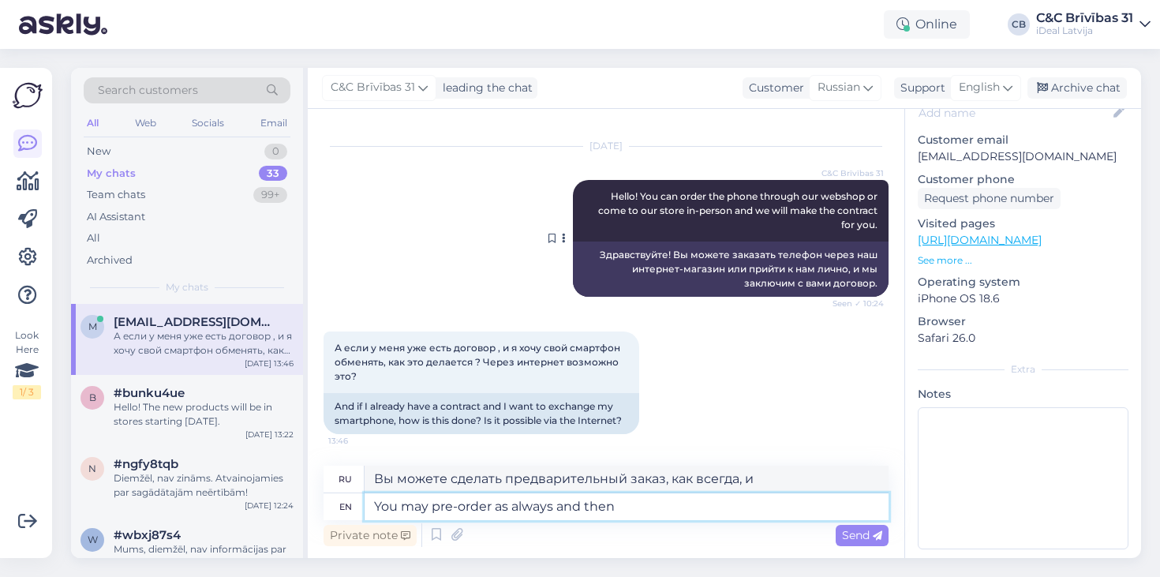
type textarea "You may pre-order as always and then"
type textarea "Вы можете сделать предварительный заказ, как всегда, а затем"
type textarea "You may pre-order as always and then when"
type textarea "Вы можете сделать предварительный заказ, как всегда, а затем, когда"
type textarea "You may pre-order as always and the"
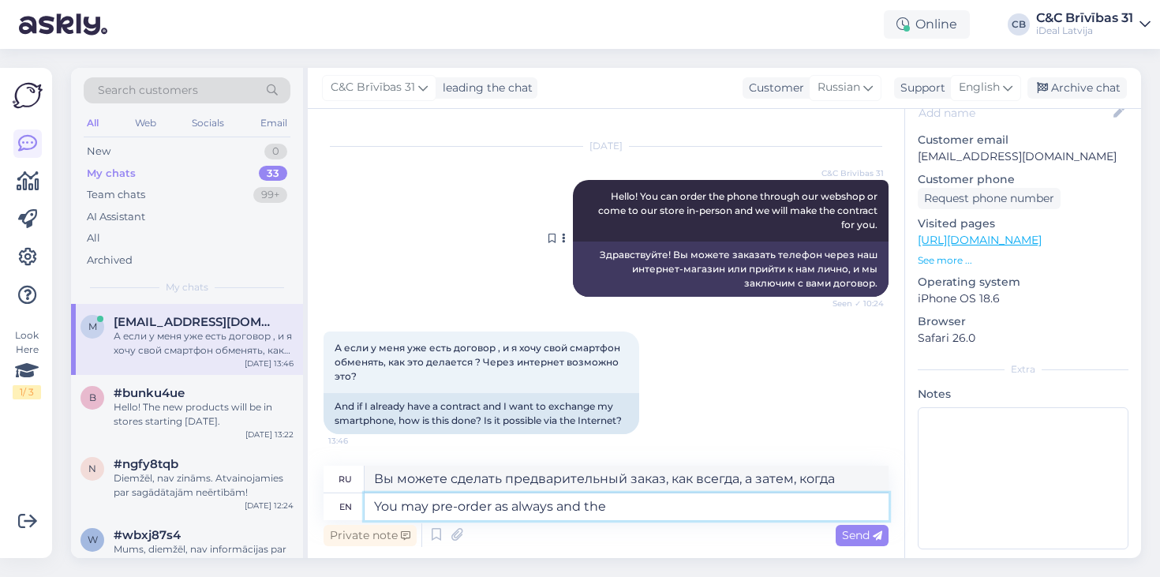
type textarea "Вы можете сделать предварительный заказ, как всегда, а затем"
type textarea "You may pre-order as always and"
type textarea "Вы можете сделать предварительный заказ, как всегда, и"
type textarea "You may pre-order as [PERSON_NAME]"
type textarea "Вы можете сделать предварительный заказ, как всегда."
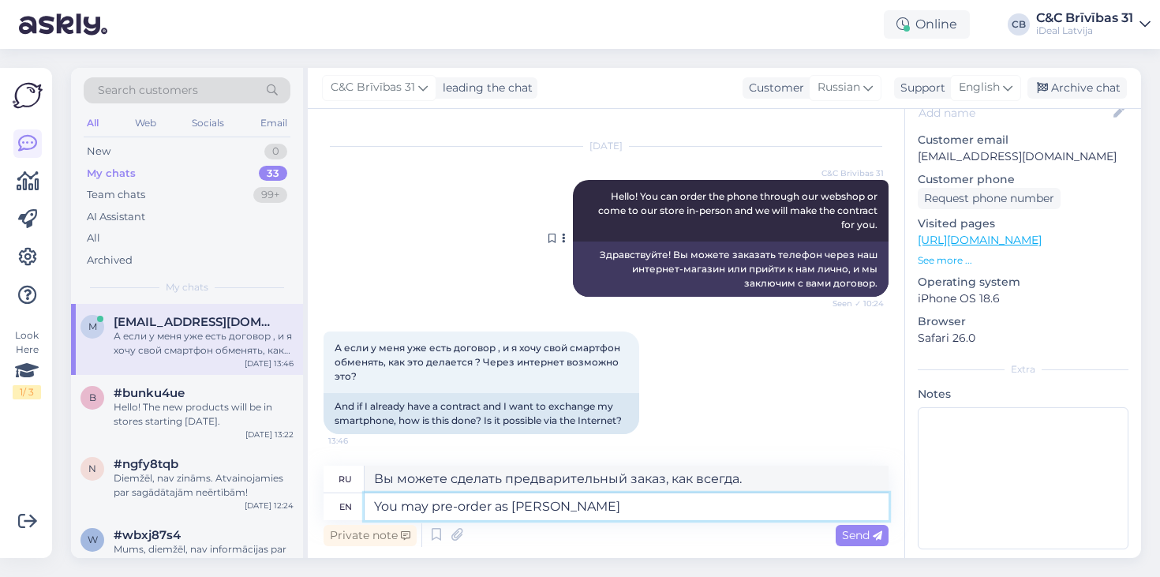
type textarea "You may pre-order as alw"
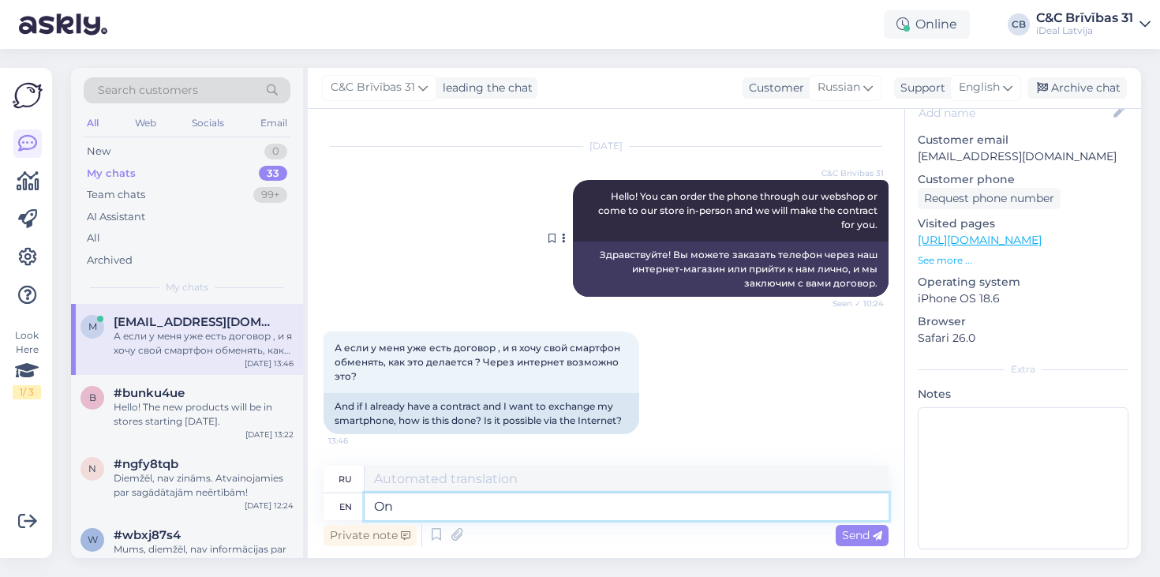
type textarea "On w"
type textarea "На"
type textarea "On which d"
type textarea "На котором"
type textarea "On which date"
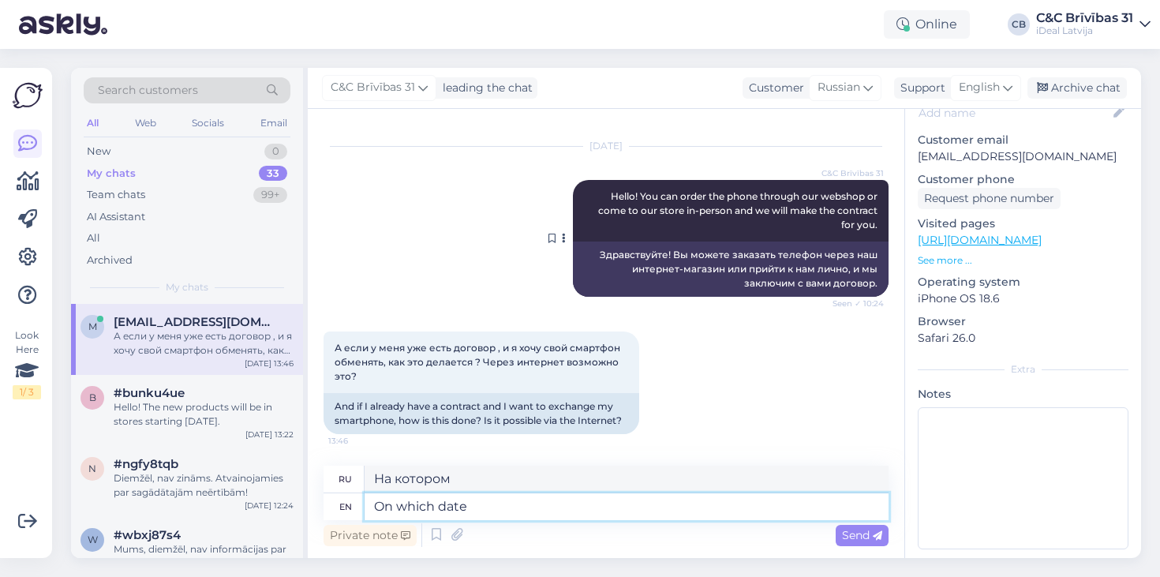
type textarea "В какой день"
type textarea "On which date does your c"
type textarea "На какой день у вас"
type textarea "On which date does your current"
type textarea "На какую дату приходится ваш текущий"
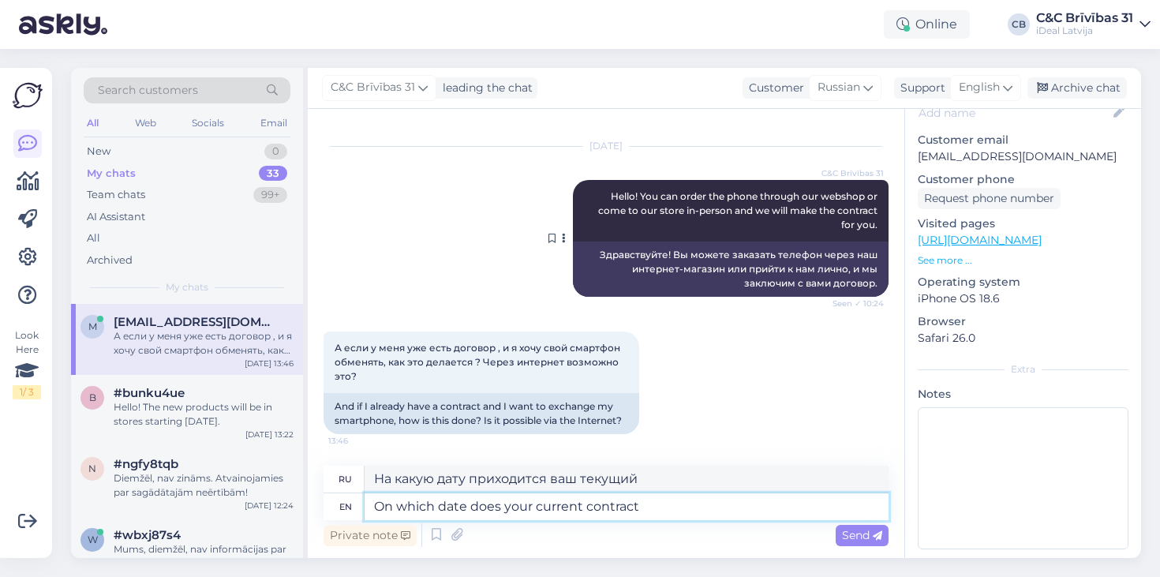
type textarea "On which date does your current contract e"
type textarea "На какую дату истекает срок действия вашего текущего контракта?"
type textarea "On which date does your current contract end?"
type textarea "Когда заканчивается ваш текущий контракт?"
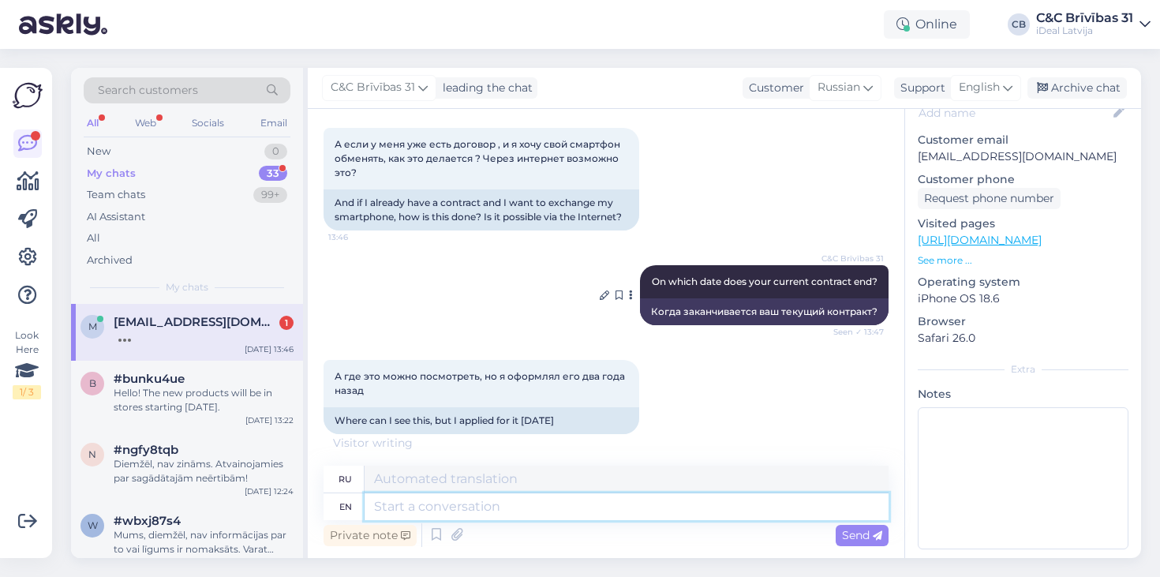
scroll to position [549, 0]
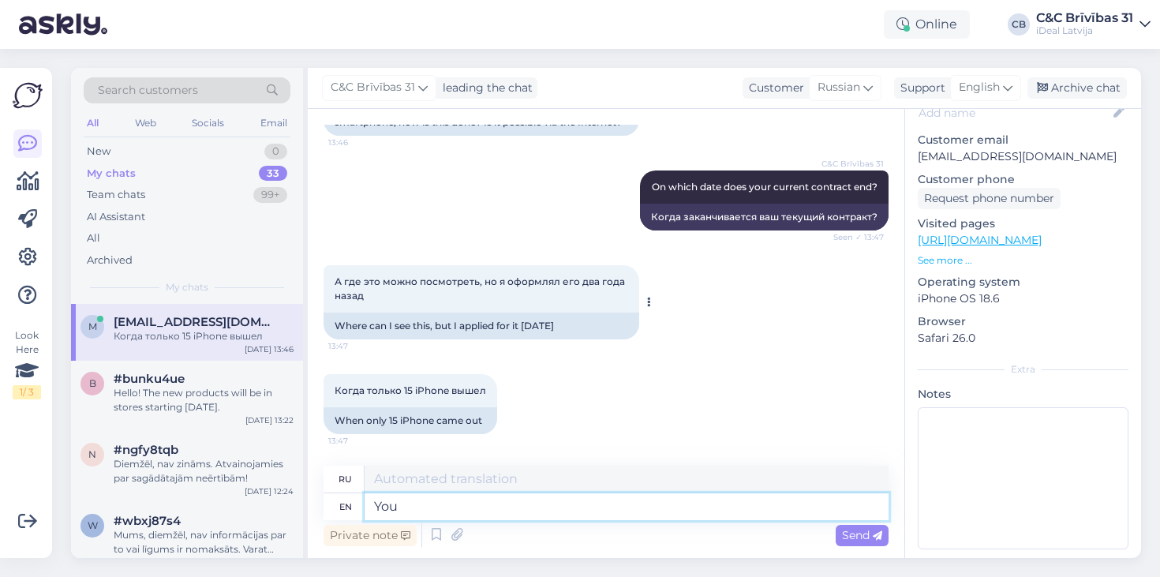
type textarea "You s"
type textarea "Ты"
type textarea "You should ha"
type textarea "Вам следует"
type textarea "You should have re"
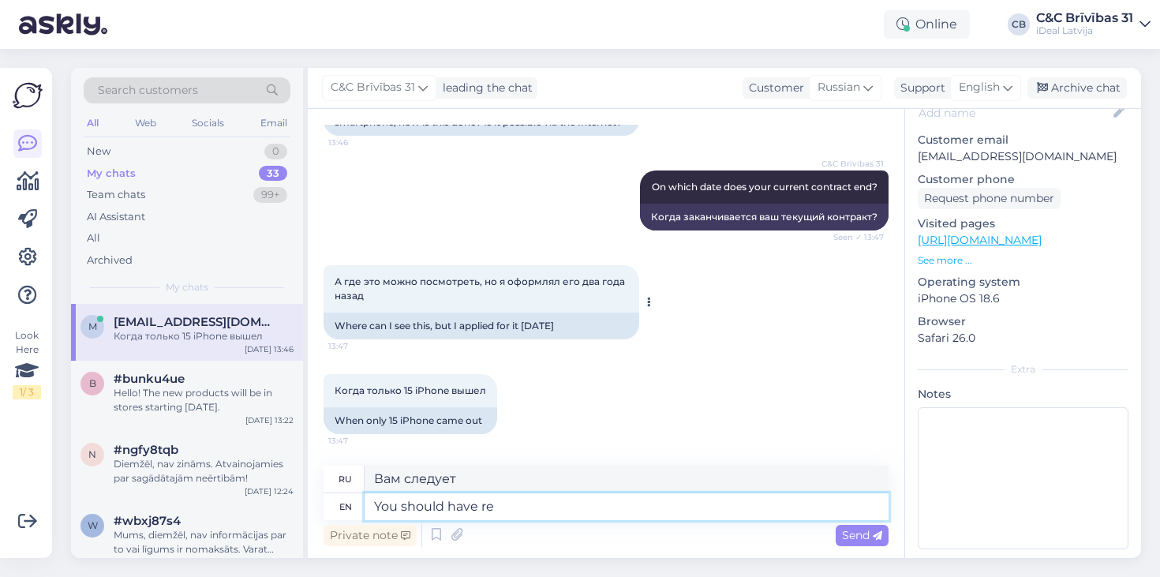
type textarea "Тебе следовало бы"
type textarea "You should have received a"
type textarea "Вы должны были получить"
type textarea "You should have received an e-mail"
type textarea "Вы должны были получить электронное письмо."
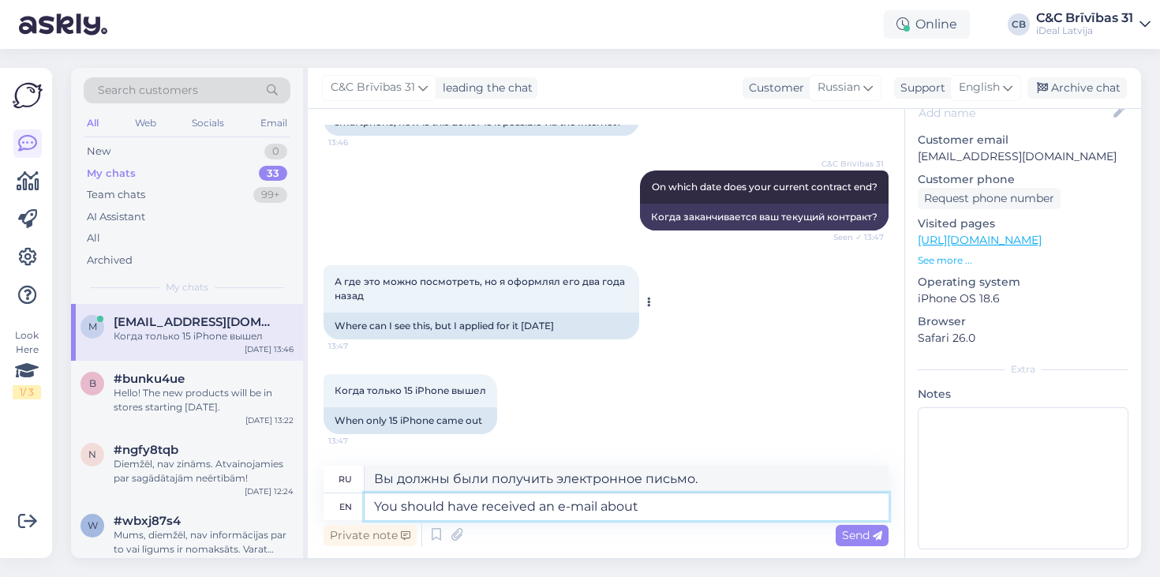
type textarea "You should have received an e-mail about y"
type textarea "Вы должны были получить электронное письмо о"
type textarea "You should have received an e-mail about your p"
type textarea "Вы должны были получить электронное письмо о вашем"
type textarea "You should have received an e-mail about your purchase, wh"
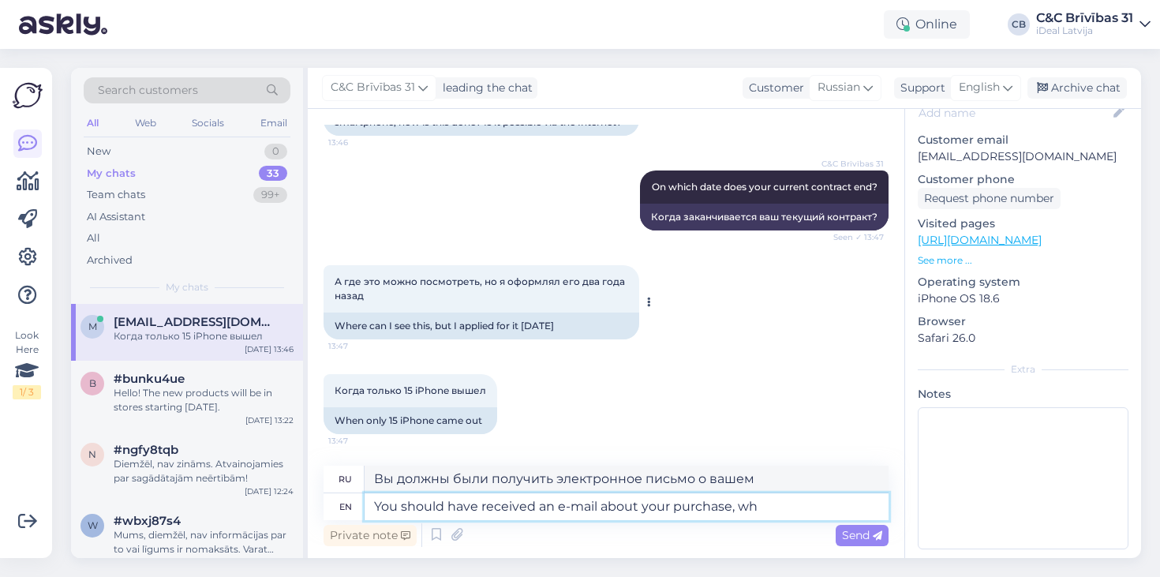
type textarea "Вы должны были получить электронное письмо о своей покупке,"
type textarea "You should have received an e-mail about your purchase, when y"
type textarea "Вы должны были получить электронное письмо о своей покупке, когда"
type textarea "You should have received an e-mail about your purchase, when you"
type textarea "Вы должны были получить электронное письмо о своей покупке, когда вы"
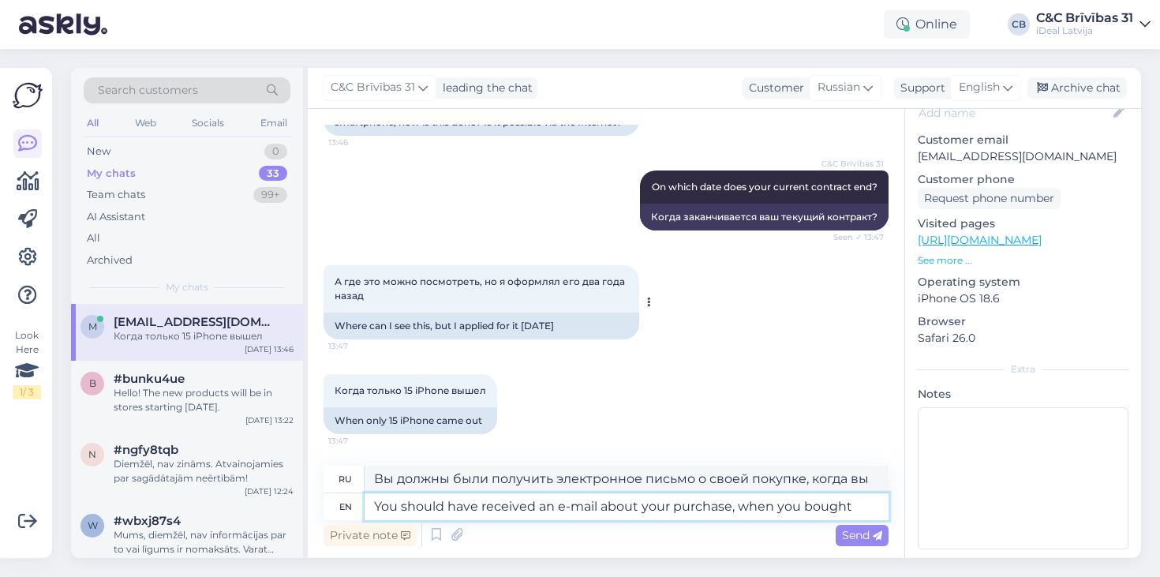
type textarea "You should have received an e-mail about your purchase, when you bought t"
type textarea "Вы должны были получить электронное письмо о своей покупке, когда вы ее соверши…"
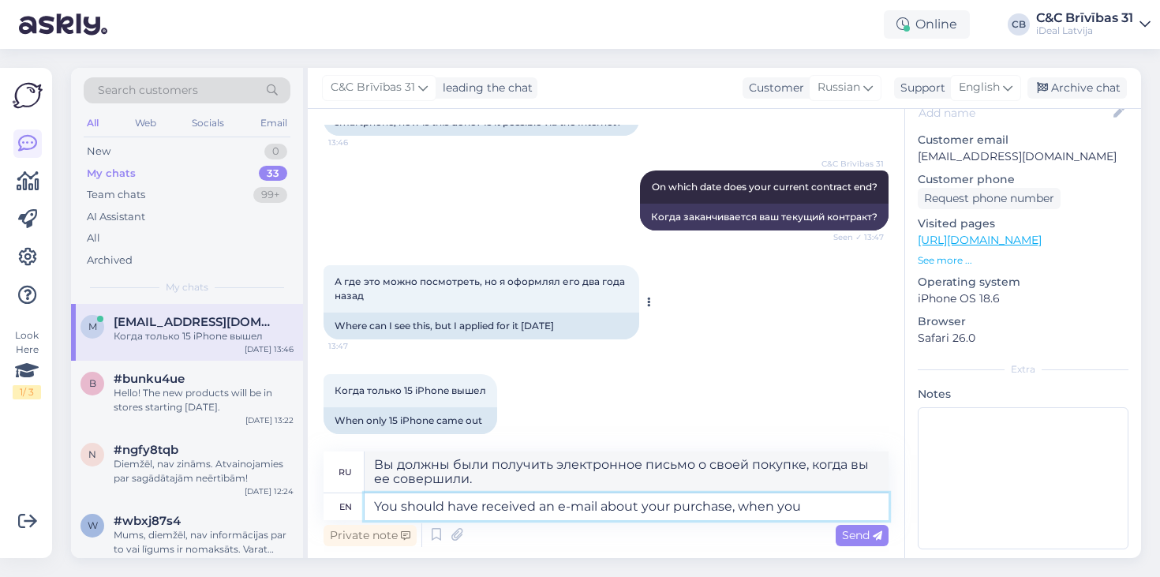
type textarea "You should have received an e-mail about your purchase, when you"
type textarea "Вы должны были получить электронное письмо о своей покупке, когда вы"
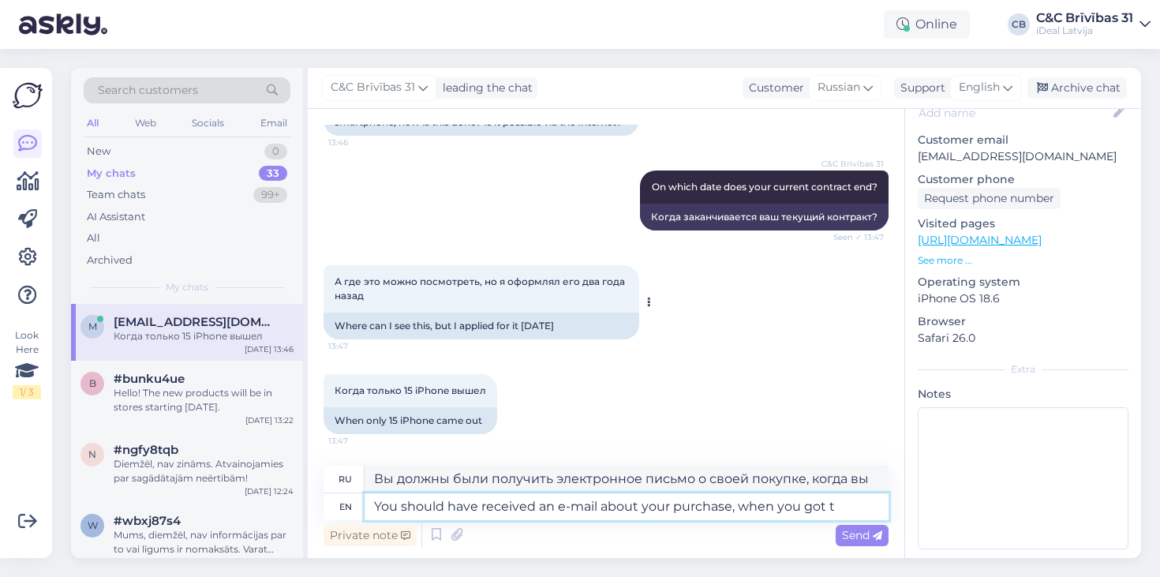
type textarea "You should have received an e-mail about your purchase, when you got th"
type textarea "Вы должны были получить электронное письмо о своей покупке, когда вы получили"
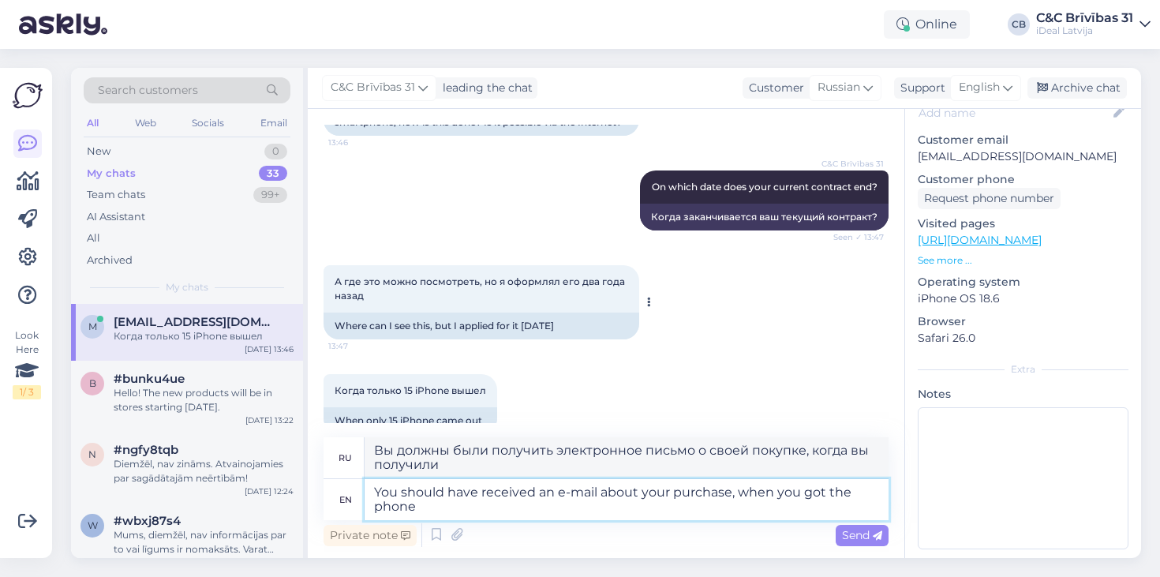
type textarea "You should have received an e-mail about your purchase, when you got the phone."
type textarea "Вы должны были получить электронное письмо о своей покупке, когда получили теле…"
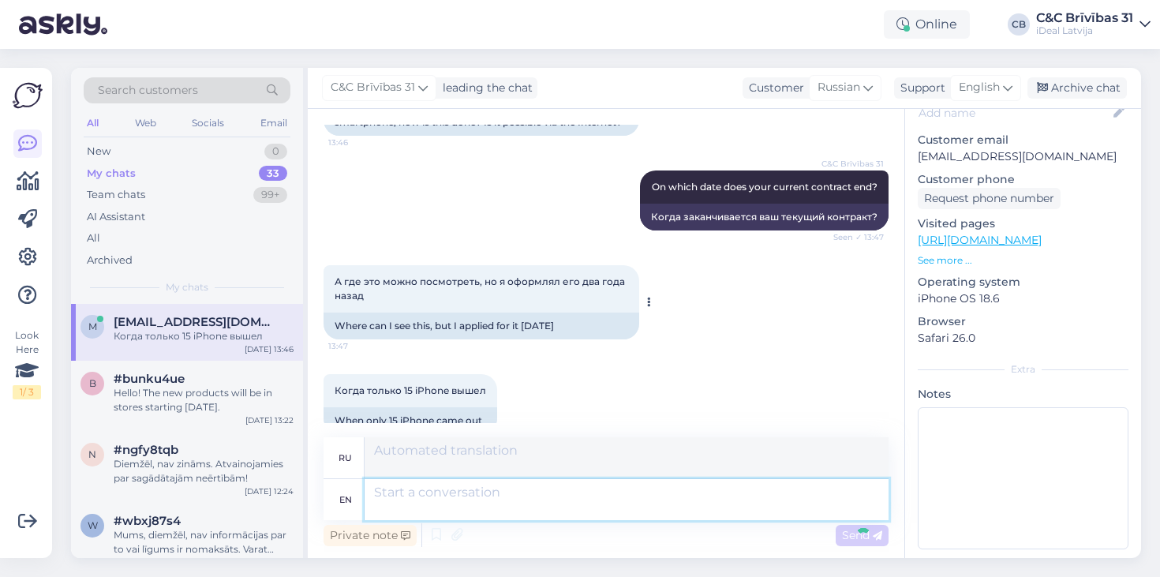
scroll to position [673, 0]
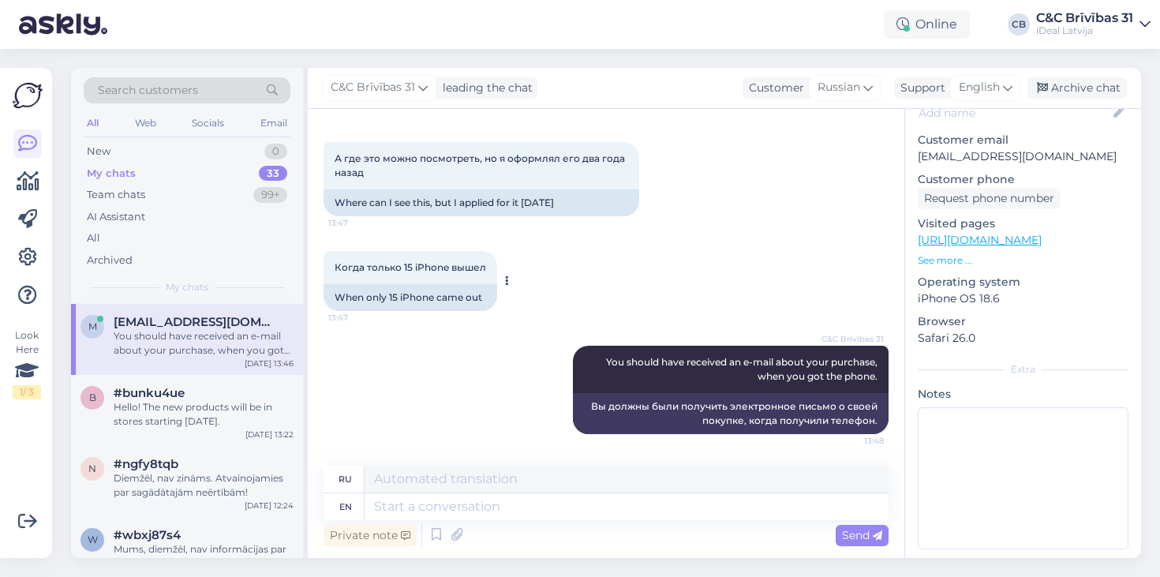
click at [155, 151] on div "New 0" at bounding box center [187, 152] width 207 height 22
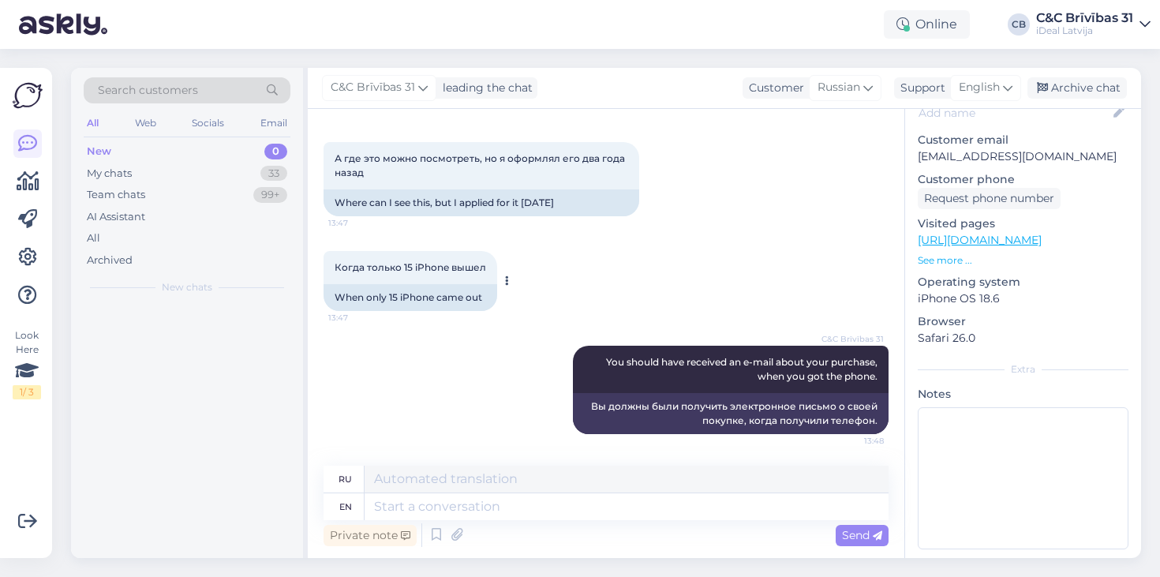
click at [155, 151] on div "New 0" at bounding box center [187, 152] width 207 height 22
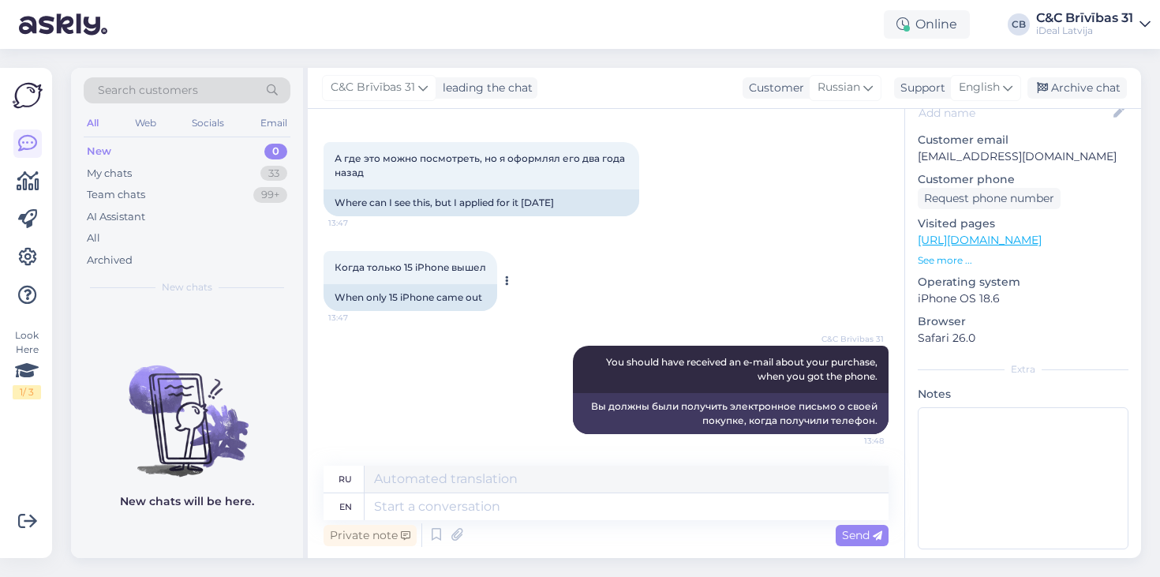
click at [158, 164] on div "My chats 33" at bounding box center [187, 174] width 207 height 22
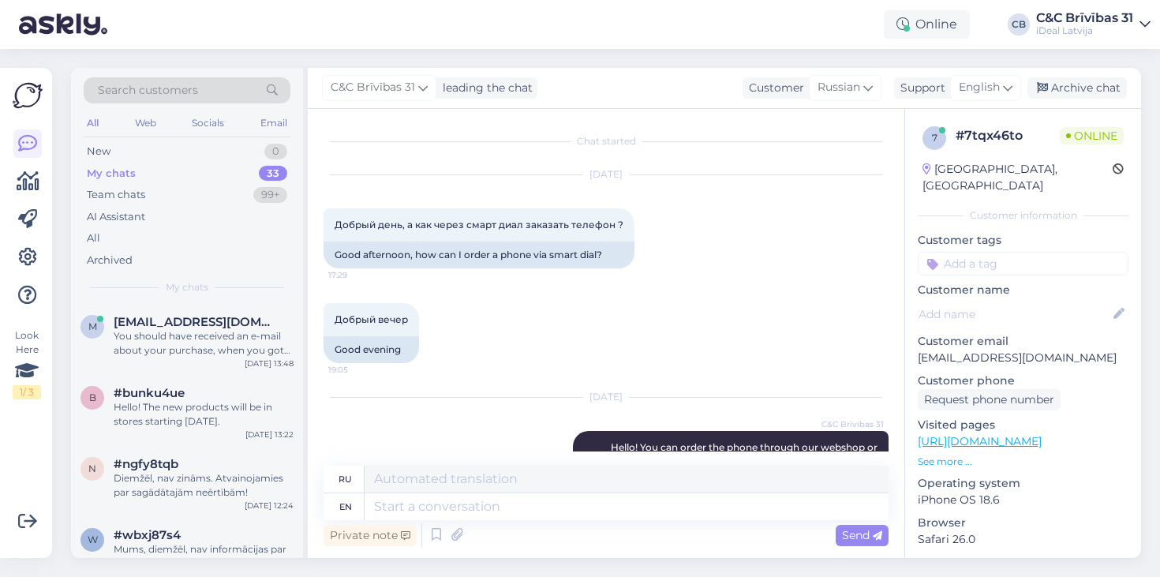
scroll to position [0, 0]
click at [945, 350] on p "[EMAIL_ADDRESS][DOMAIN_NAME]" at bounding box center [1023, 358] width 211 height 17
drag, startPoint x: 969, startPoint y: 247, endPoint x: 1014, endPoint y: 339, distance: 102.7
click at [1014, 350] on p "[EMAIL_ADDRESS][DOMAIN_NAME]" at bounding box center [1023, 358] width 211 height 17
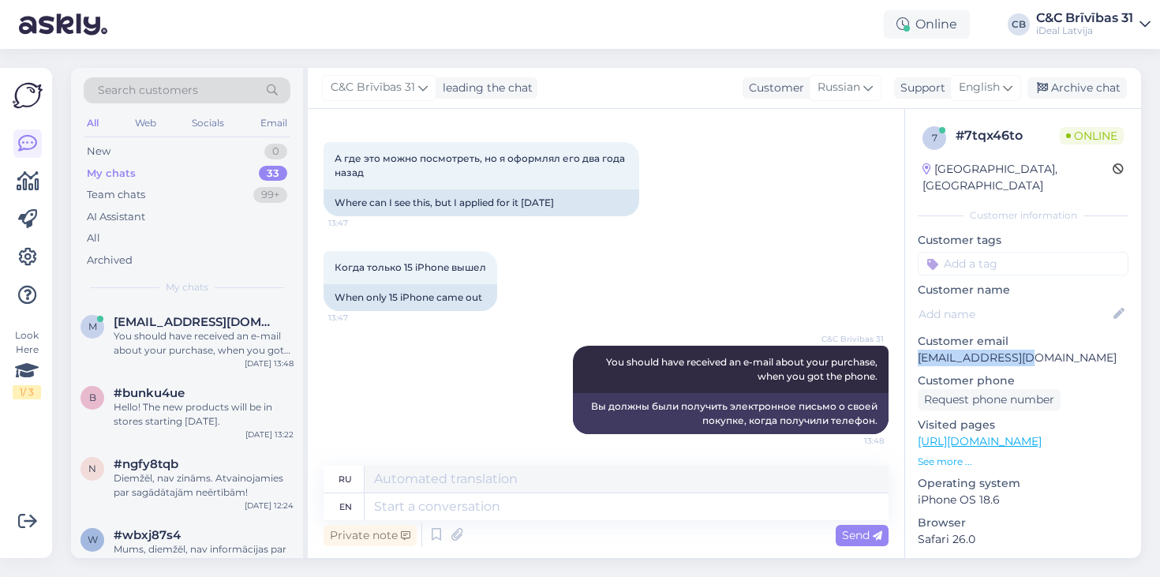
scroll to position [673, 0]
click at [199, 157] on div "New 0" at bounding box center [187, 152] width 207 height 22
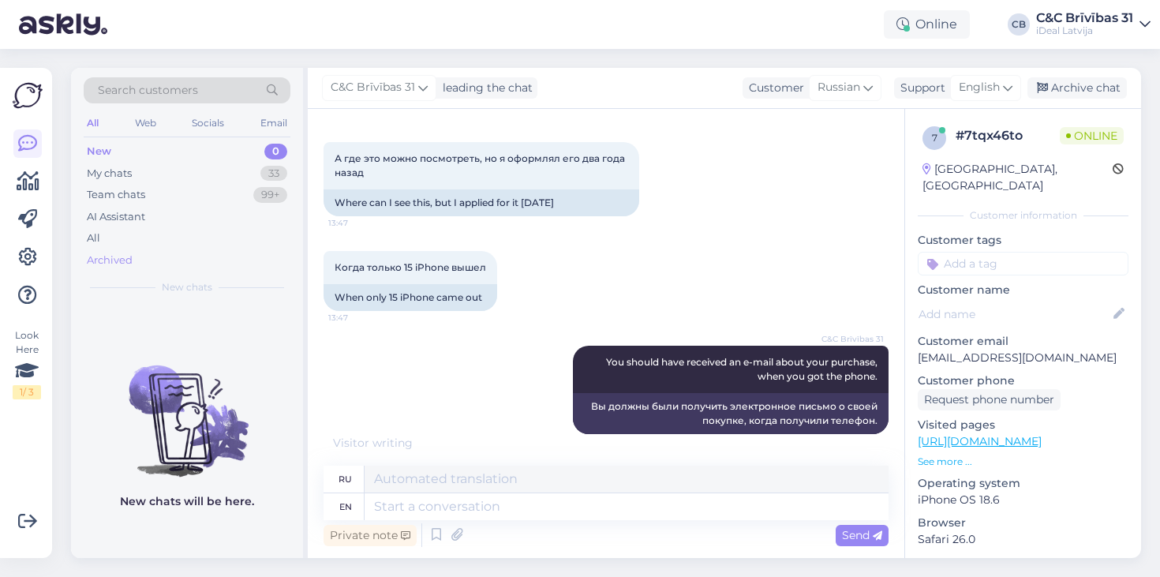
scroll to position [767, 0]
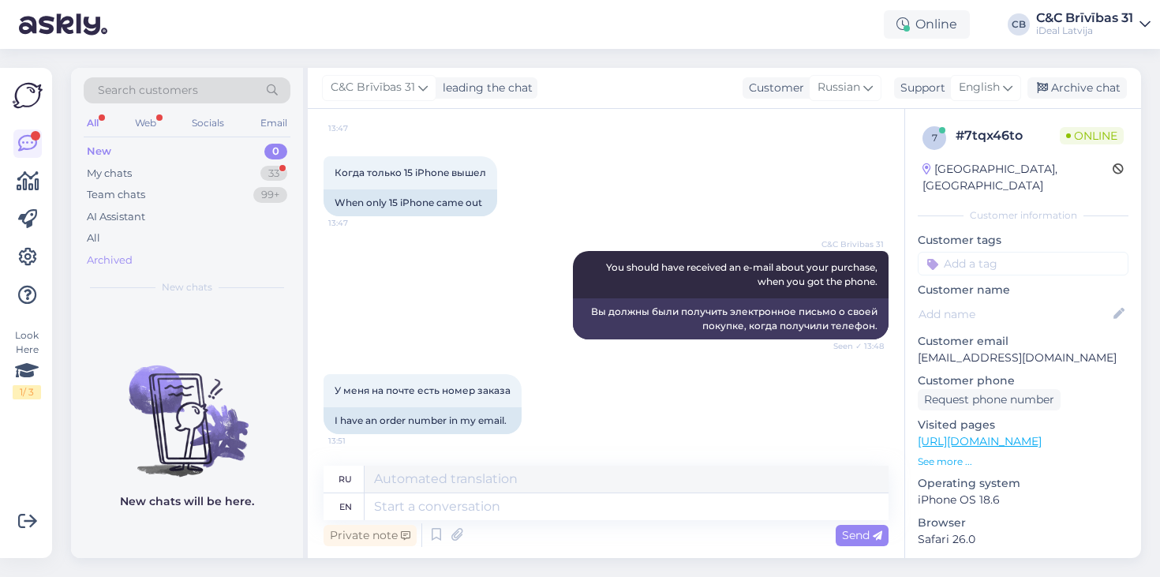
click at [176, 265] on div "Archived" at bounding box center [187, 260] width 207 height 22
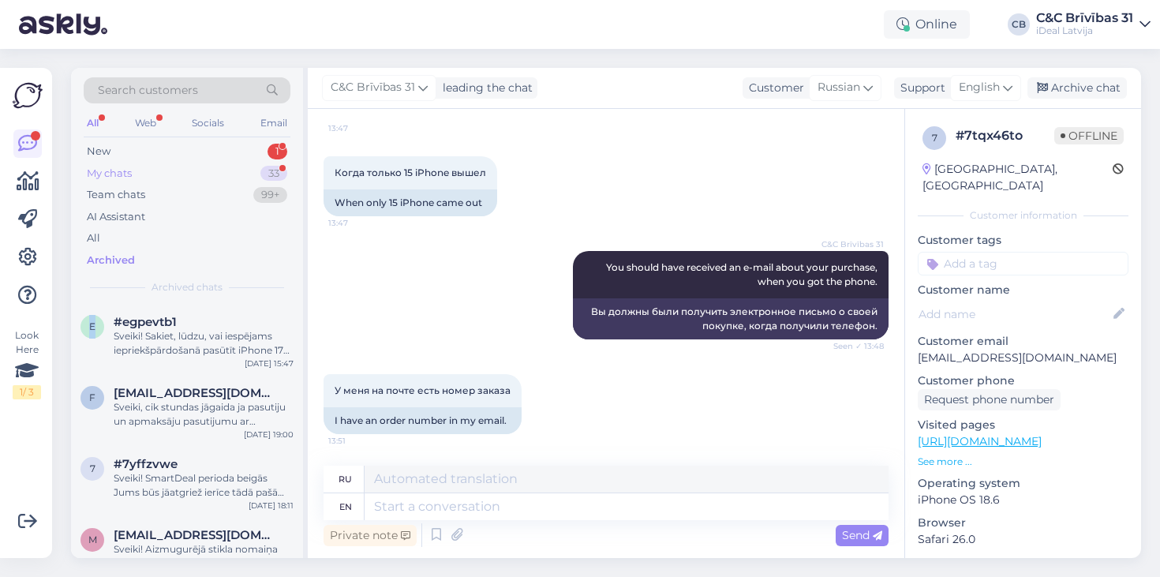
click at [234, 178] on div "My chats 33" at bounding box center [187, 174] width 207 height 22
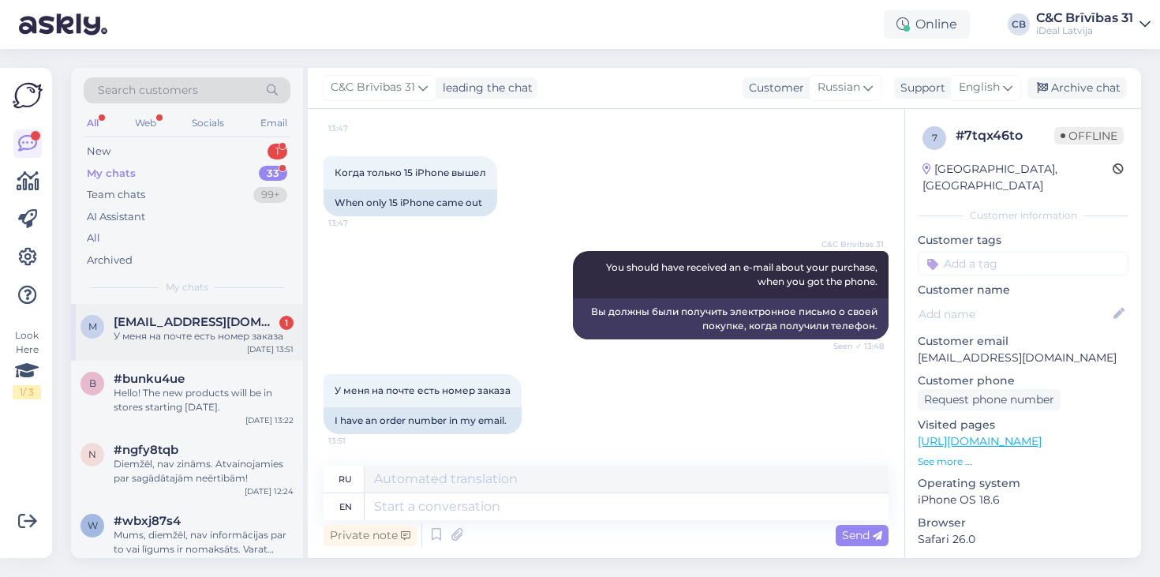
click at [281, 329] on div "У меня на почте есть номер заказа" at bounding box center [204, 336] width 180 height 14
click at [482, 505] on textarea at bounding box center [627, 506] width 524 height 27
type textarea "Y"
type textarea "Yes, wh"
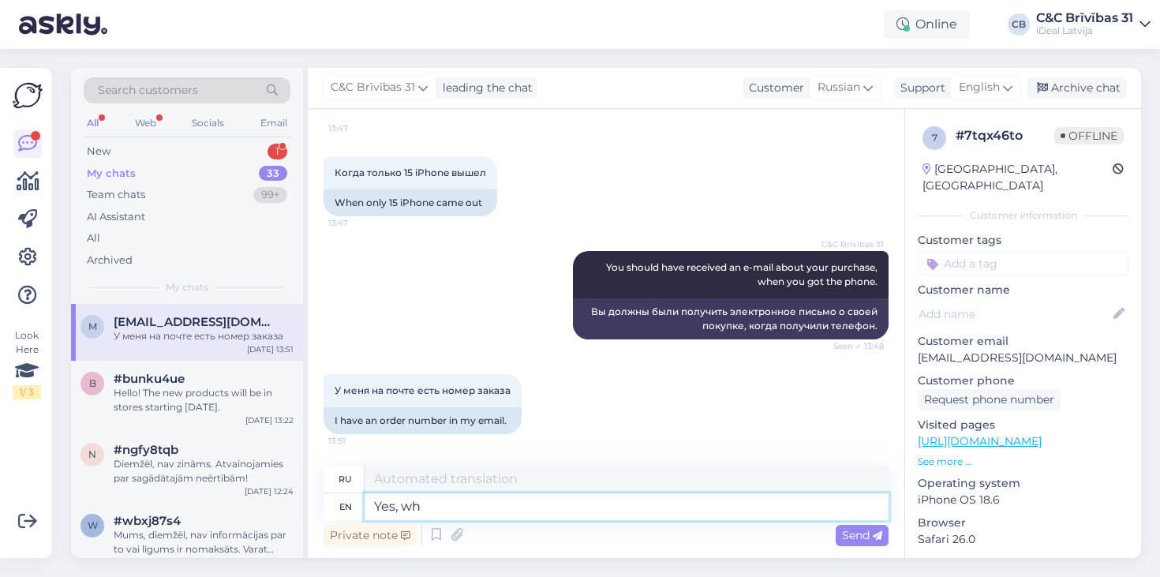
type textarea "Да,"
type textarea "Yes, what is i"
type textarea "Да, что"
type textarea "Yes, what is it"
type textarea "Да, что такое"
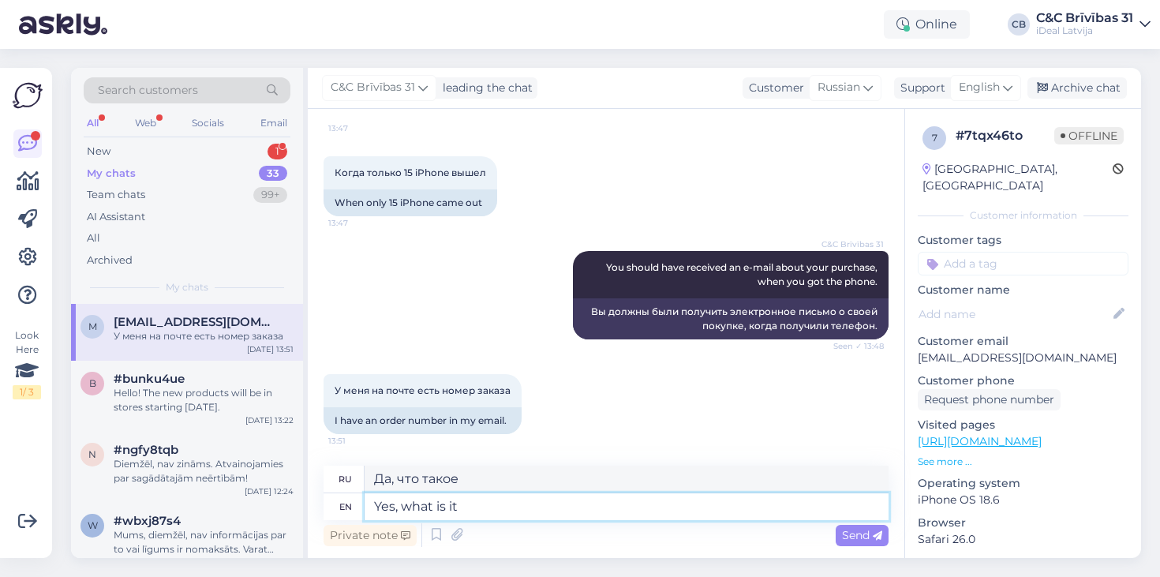
type textarea "Yes, what is it?"
type textarea "Да, что это?"
type textarea "Yes, what"
type textarea "Да, что такое"
type textarea "Yes, wh"
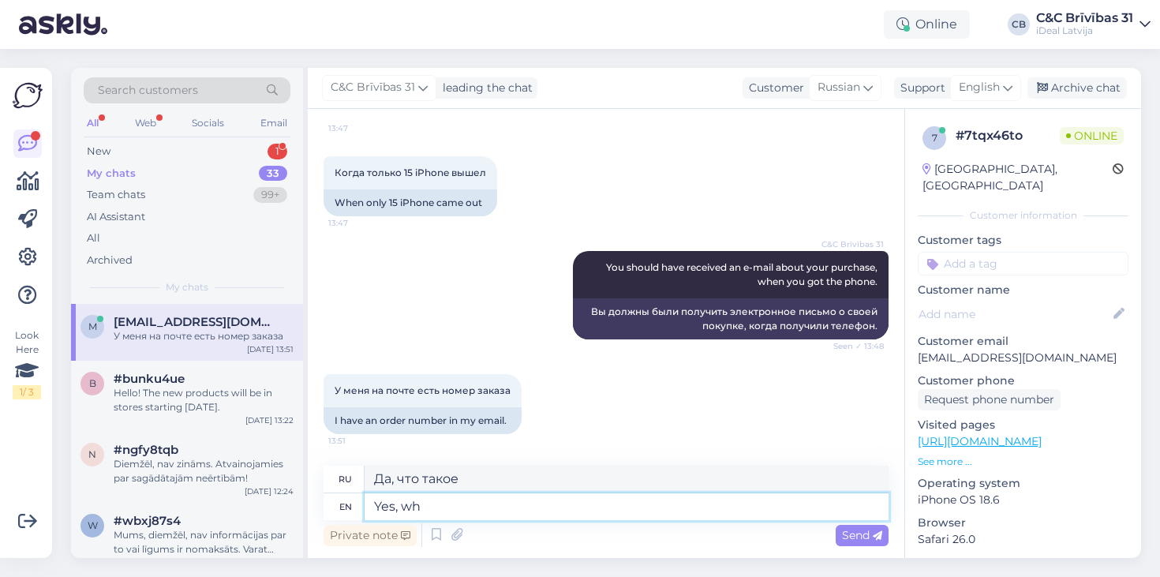
type textarea "Да, что"
type textarea "Yes,"
type textarea "Да,"
type textarea "Y"
type textarea "Yes, what i"
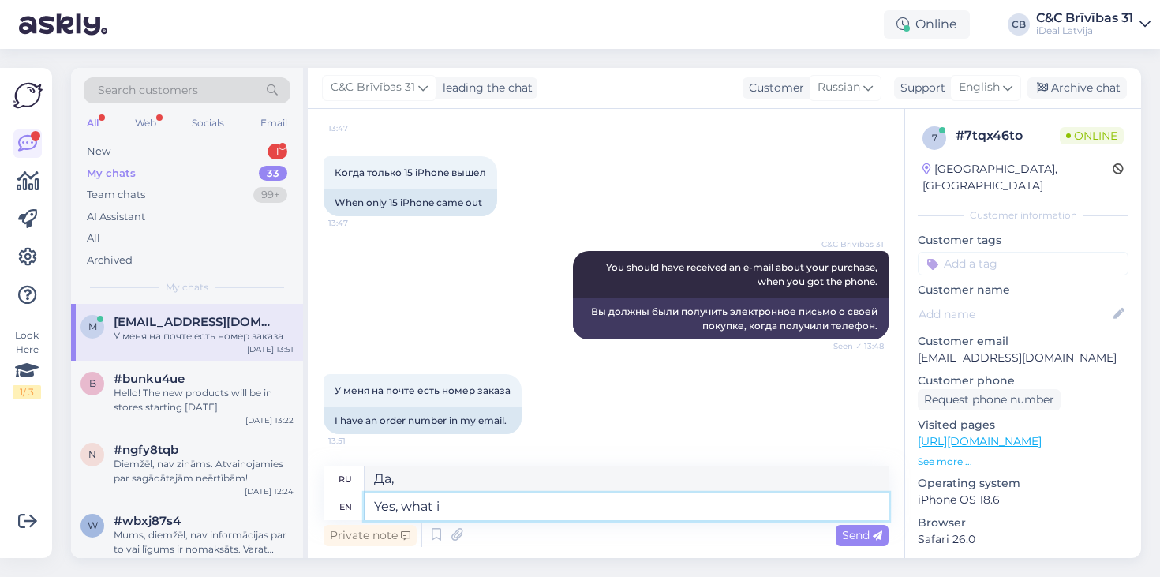
type textarea "Да, что"
type textarea "Yes, what is t"
type textarea "Да, что такое"
type textarea "Yes, what is the number?"
type textarea "Да, какой номер?"
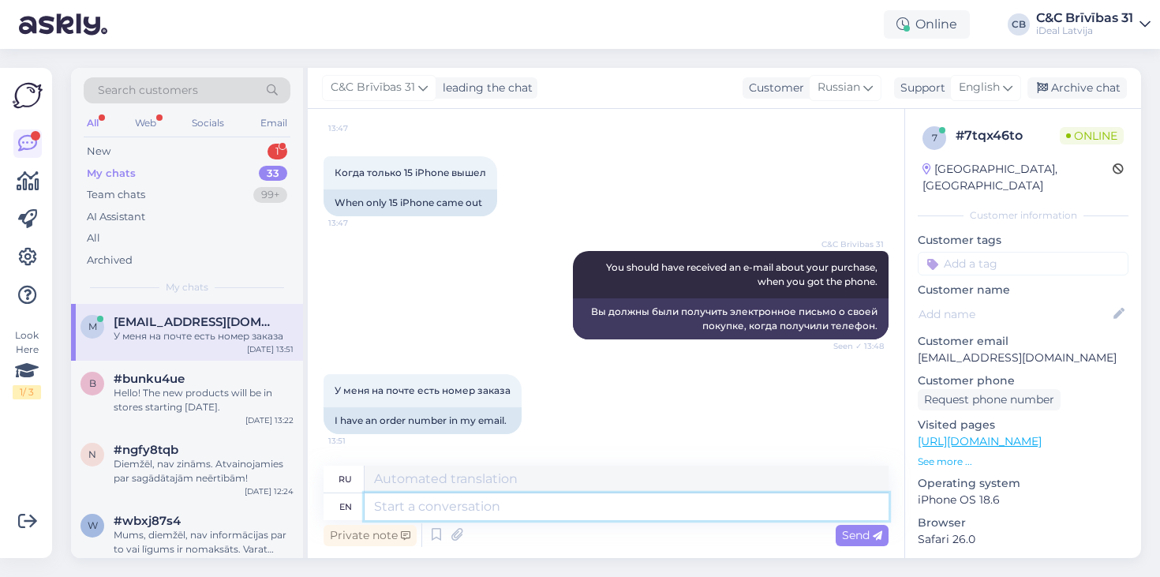
scroll to position [862, 0]
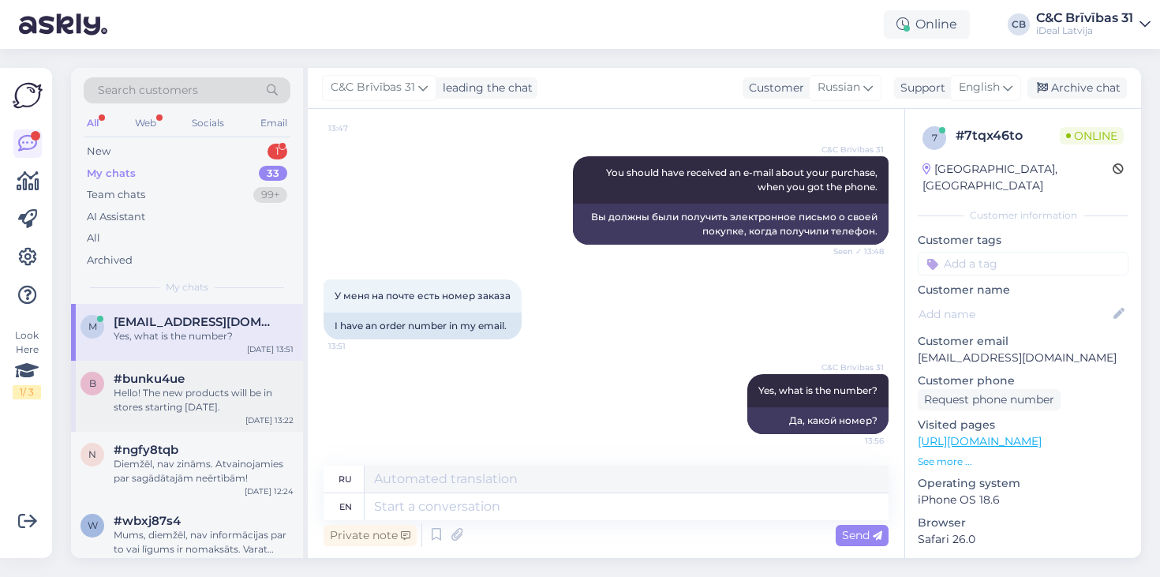
click at [226, 367] on div "b #bunku4ue Hello! The new products will be in stores starting September [DATE]…" at bounding box center [187, 396] width 232 height 71
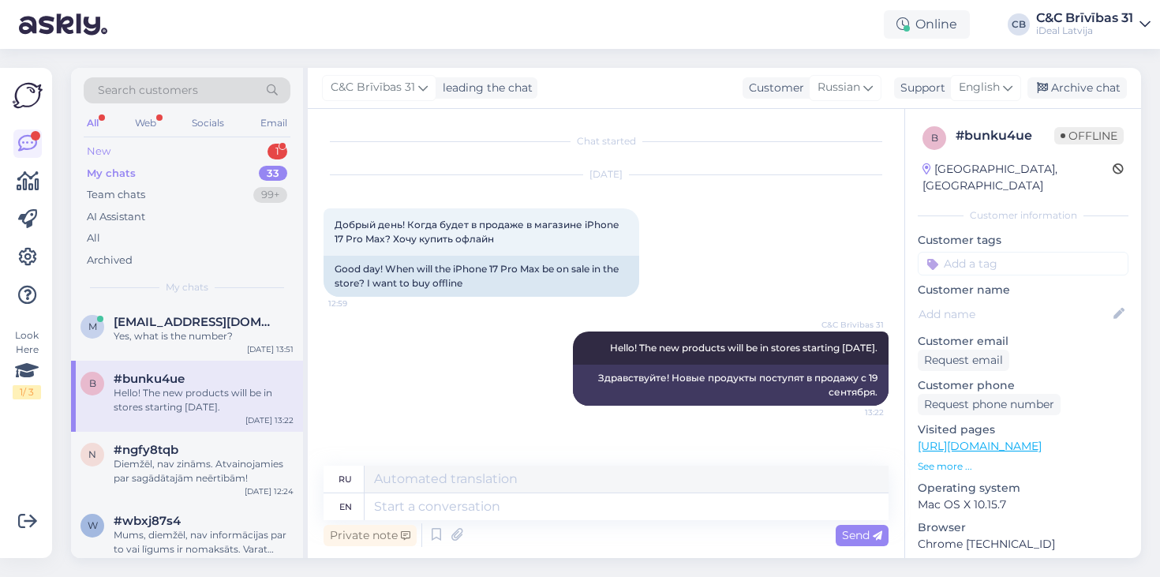
click at [230, 154] on div "New 1" at bounding box center [187, 152] width 207 height 22
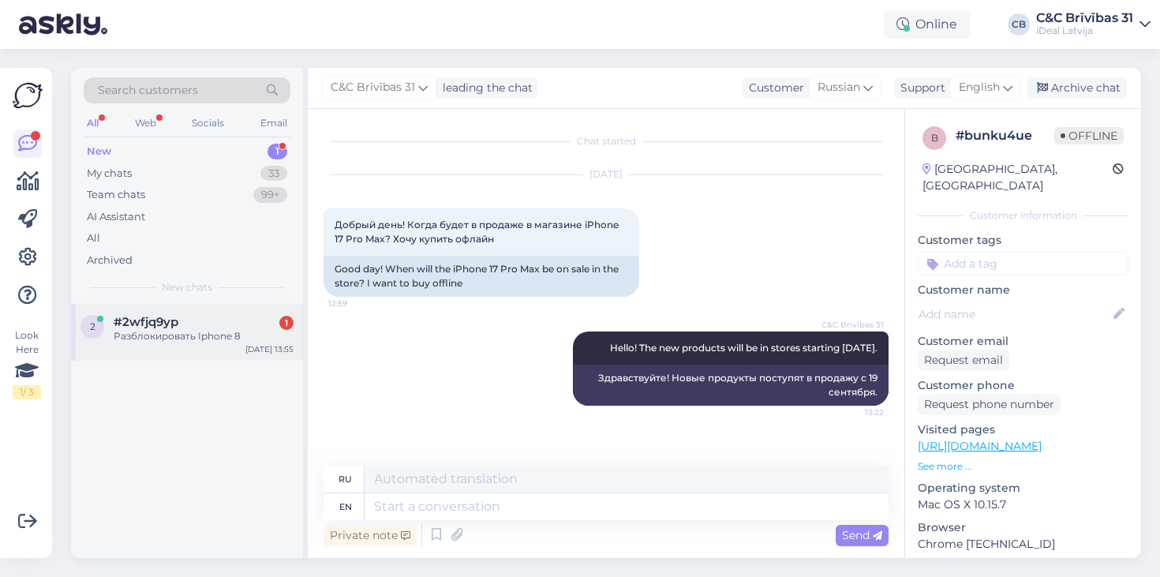
click at [204, 335] on div "Разблокировать Iphone 8" at bounding box center [204, 336] width 180 height 14
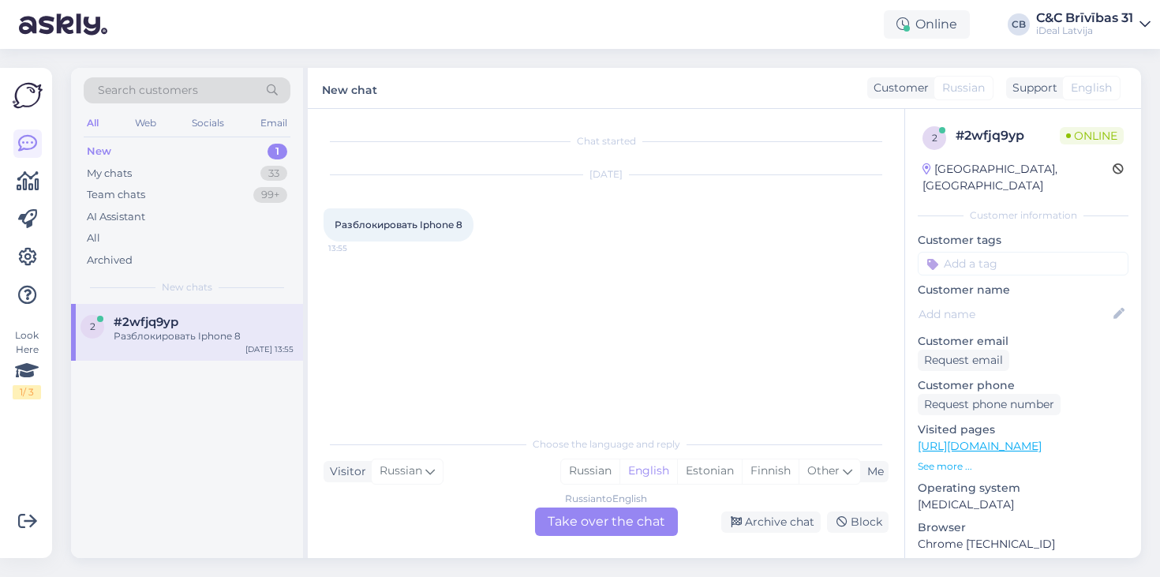
click at [582, 510] on div "Russian to English Take over the chat" at bounding box center [606, 522] width 143 height 28
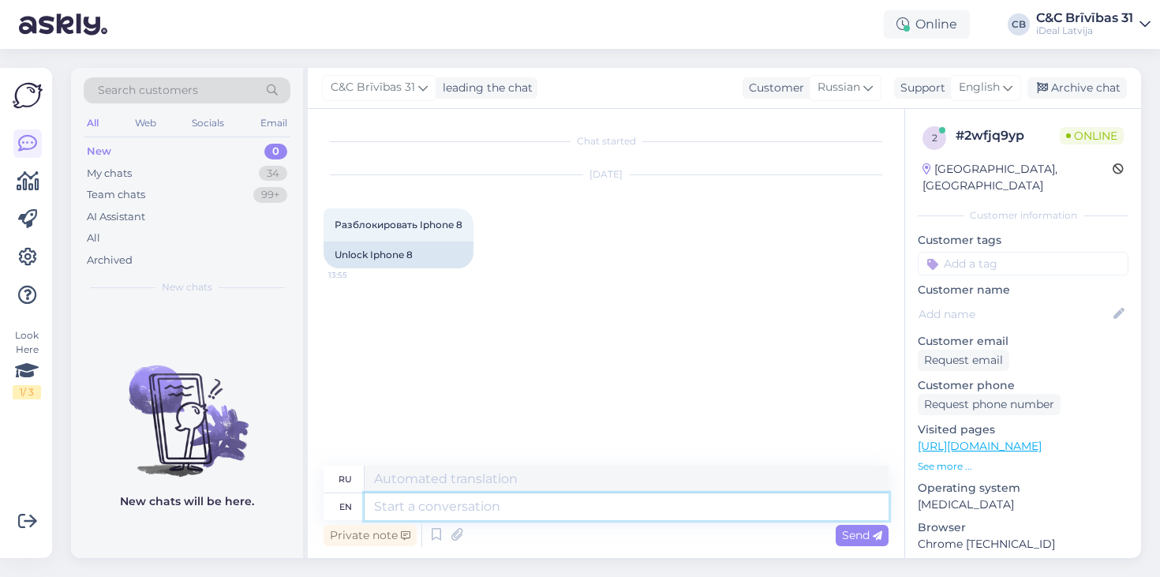
click at [550, 500] on textarea at bounding box center [627, 506] width 524 height 27
type textarea "Hello!"
type textarea "Привет!"
type textarea "Hello! What i"
type textarea "Привет! Что?"
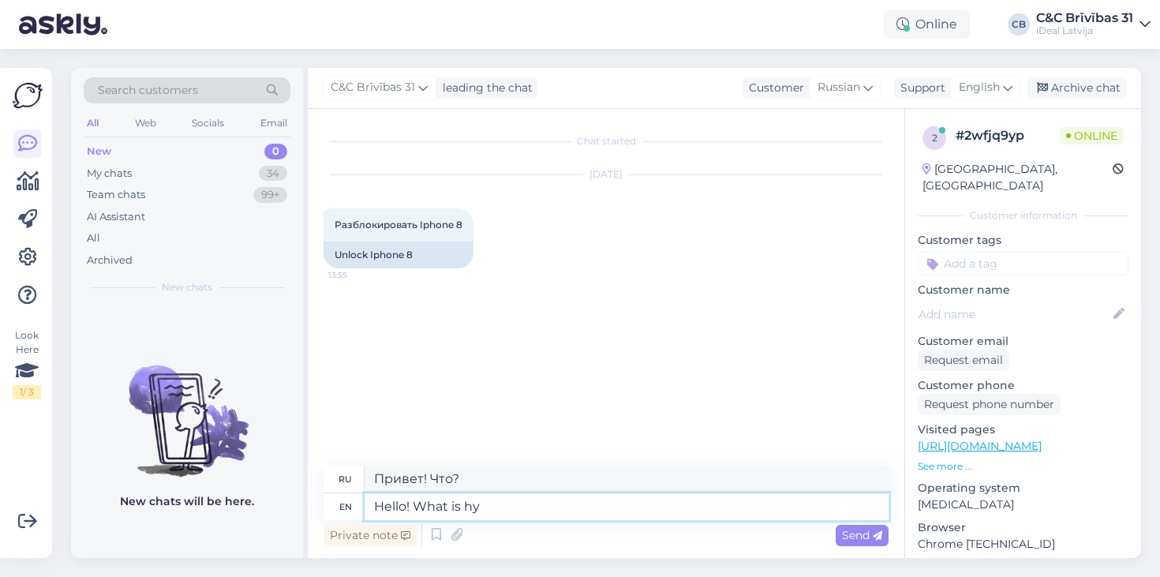
type textarea "Hello! What is hyo"
type textarea "Привет! Что такое"
type textarea "Hello! What is your question?"
type textarea "Здравствуйте! Какой у вас вопрос?"
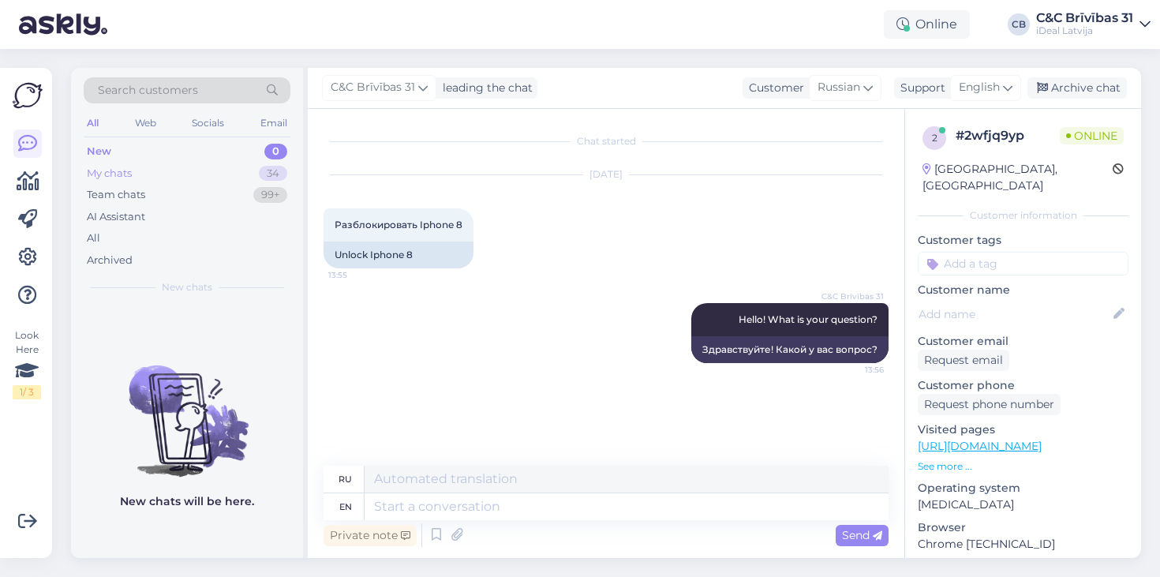
click at [208, 170] on div "My chats 34" at bounding box center [187, 174] width 207 height 22
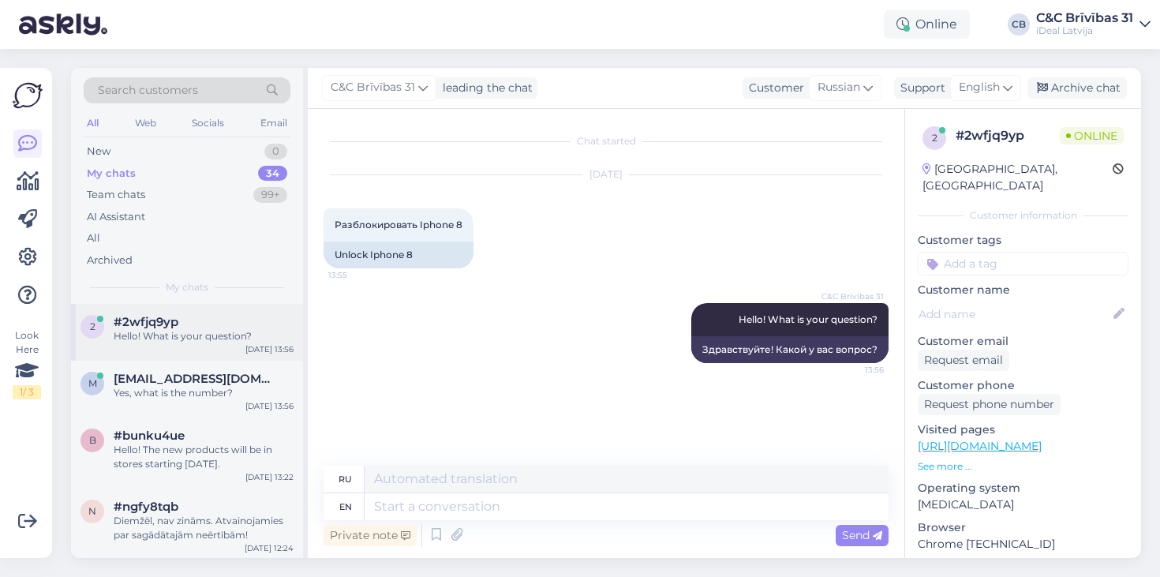
click at [195, 329] on div "Hello! What is your question?" at bounding box center [204, 336] width 180 height 14
click at [197, 361] on div "m [EMAIL_ADDRESS][DOMAIN_NAME] Yes, what is the number? [DATE] 13:56" at bounding box center [187, 389] width 232 height 57
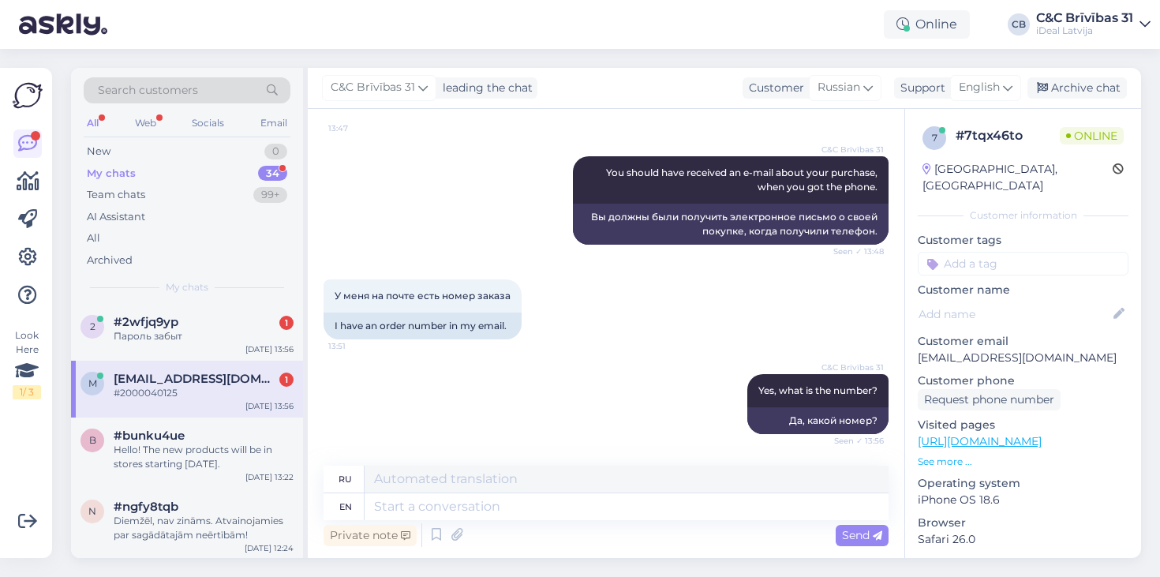
scroll to position [957, 0]
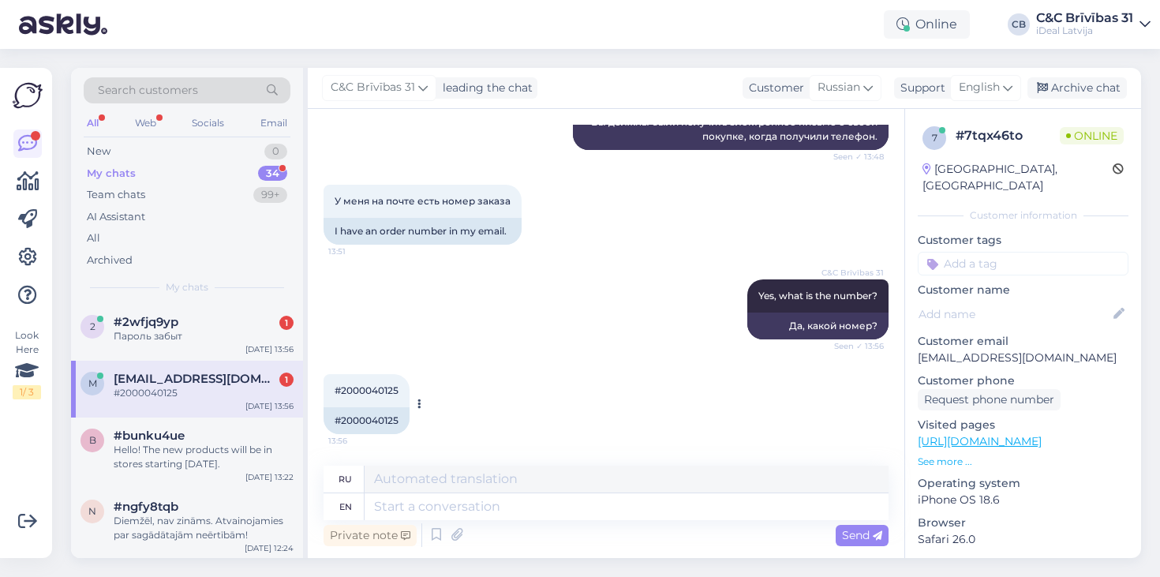
click at [363, 426] on div "#2000040125" at bounding box center [367, 420] width 86 height 27
click at [365, 422] on div "#2000040125" at bounding box center [367, 420] width 86 height 27
copy div "2000040125"
click at [407, 518] on textarea at bounding box center [627, 506] width 524 height 27
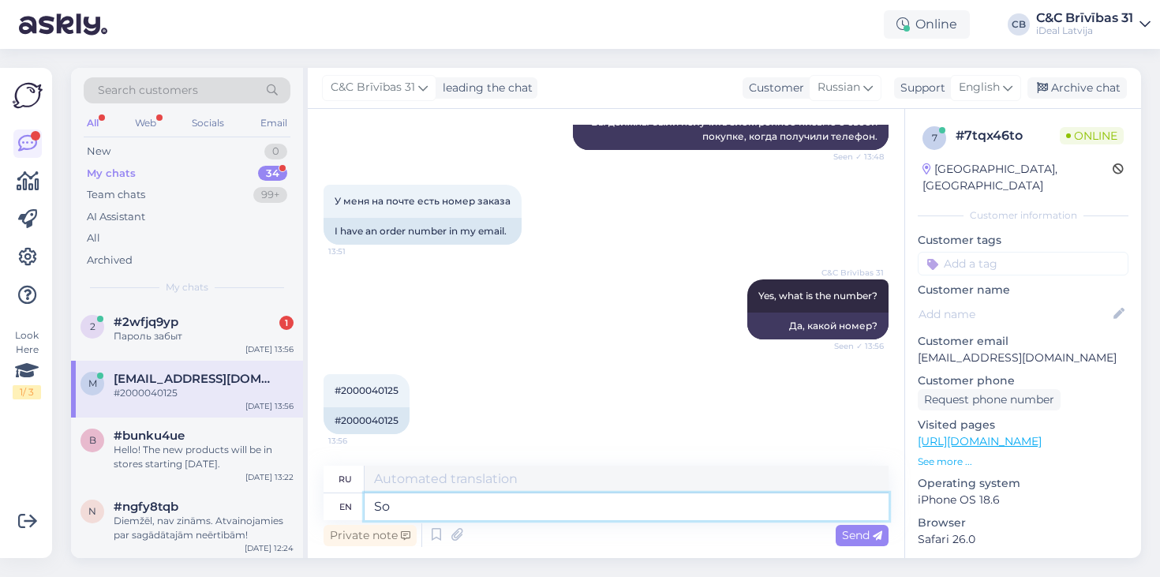
type textarea "So"
type textarea "Так"
type textarea "So you"
type textarea "Так ты"
type textarea "So you got t"
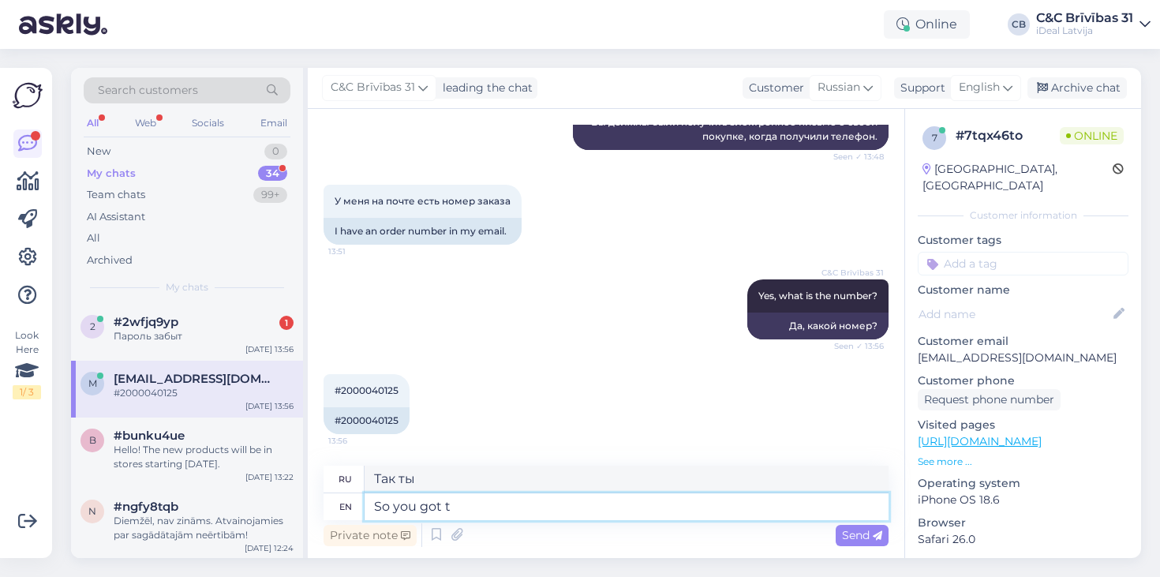
type textarea "Итак, ты получил"
type textarea "So you got the"
type textarea "Итак, вы получили"
type textarea "So you got the phone"
type textarea "Итак, у тебя есть телефон."
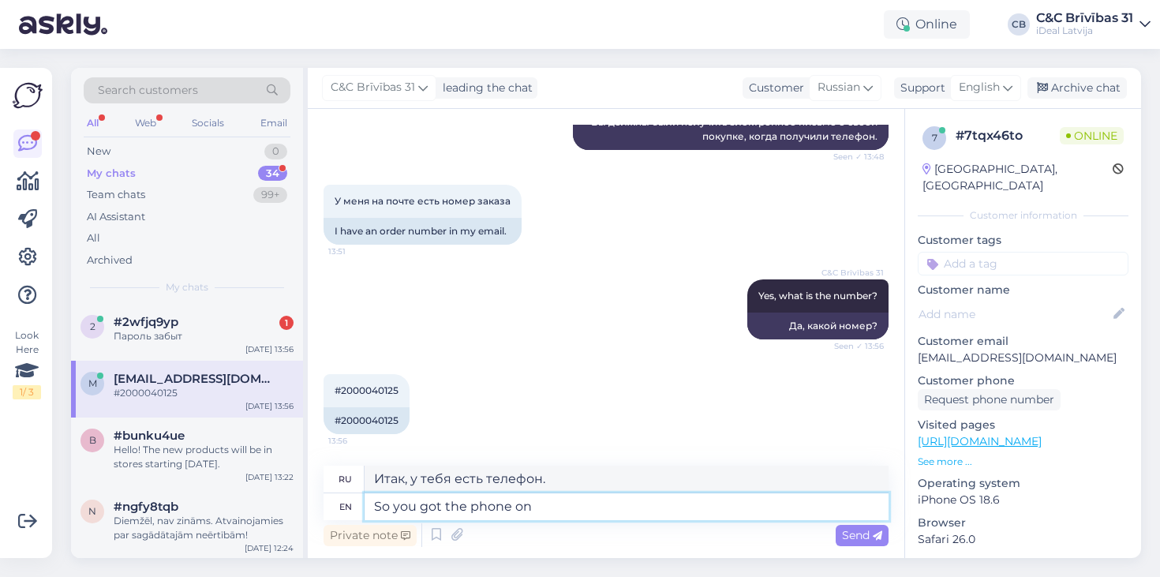
type textarea "So you got the phone on"
type textarea "Итак, ты включил телефон."
type textarea "So you got the phone on [DATE]"
type textarea "Итак, ты получил телефон в сентябре."
type textarea "So you got the phone on [DATE], 202"
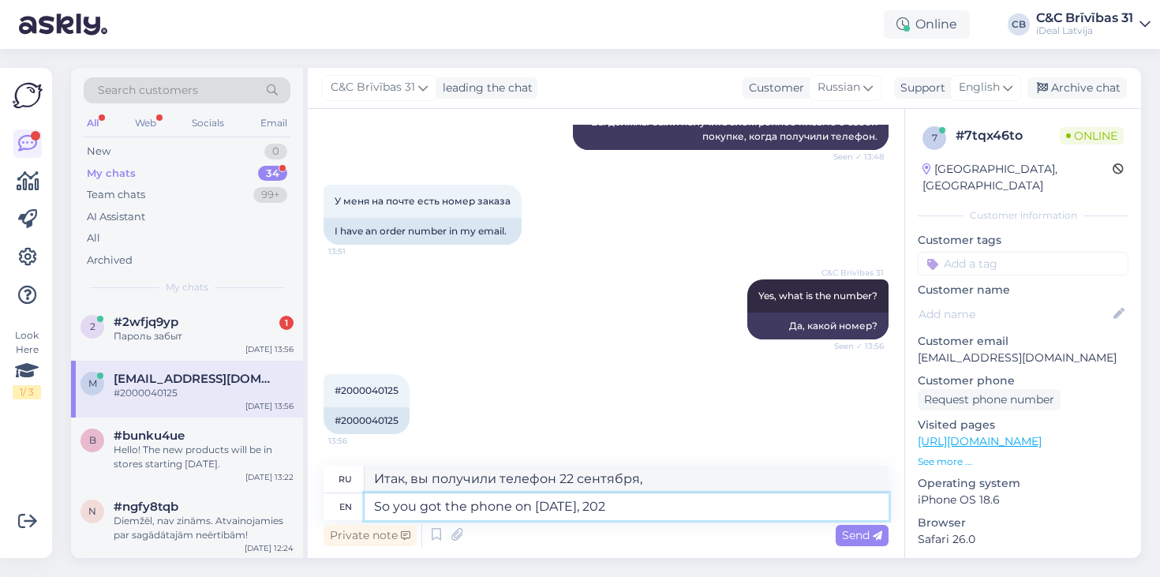
type textarea "Итак, вы получили телефон 22 сентября 202 года."
type textarea "So you got the phone on [DATE]"
type textarea "Итак, вы получили телефон 22 сентября 2023 года."
click at [689, 512] on textarea "So you got the phone on [DATE]" at bounding box center [627, 506] width 524 height 27
click at [690, 508] on textarea "So you got the phone on [DATE]" at bounding box center [627, 506] width 524 height 27
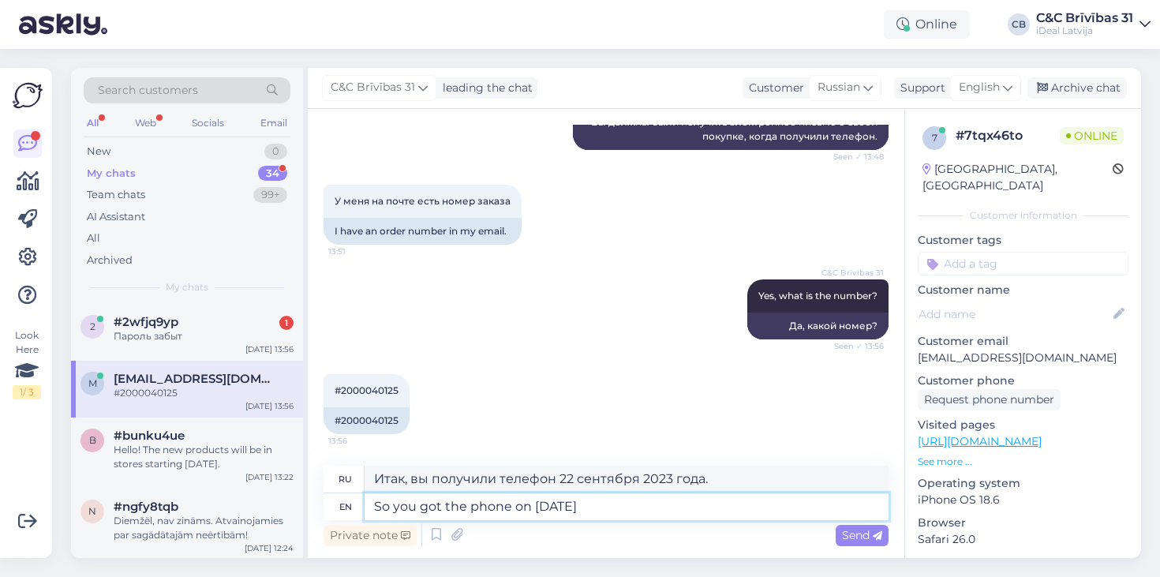
click at [691, 507] on textarea "So you got the phone on [DATE]" at bounding box center [627, 506] width 524 height 27
click at [680, 499] on textarea "So you got the phone on [DATE]" at bounding box center [627, 506] width 524 height 27
type textarea "So you got the phone on [DATE]. Starting"
type textarea "Итак, вы получили телефон 22 сентября 2023 года. Начиная с"
type textarea "So you got the phone on [DATE]. Starting [DATE]"
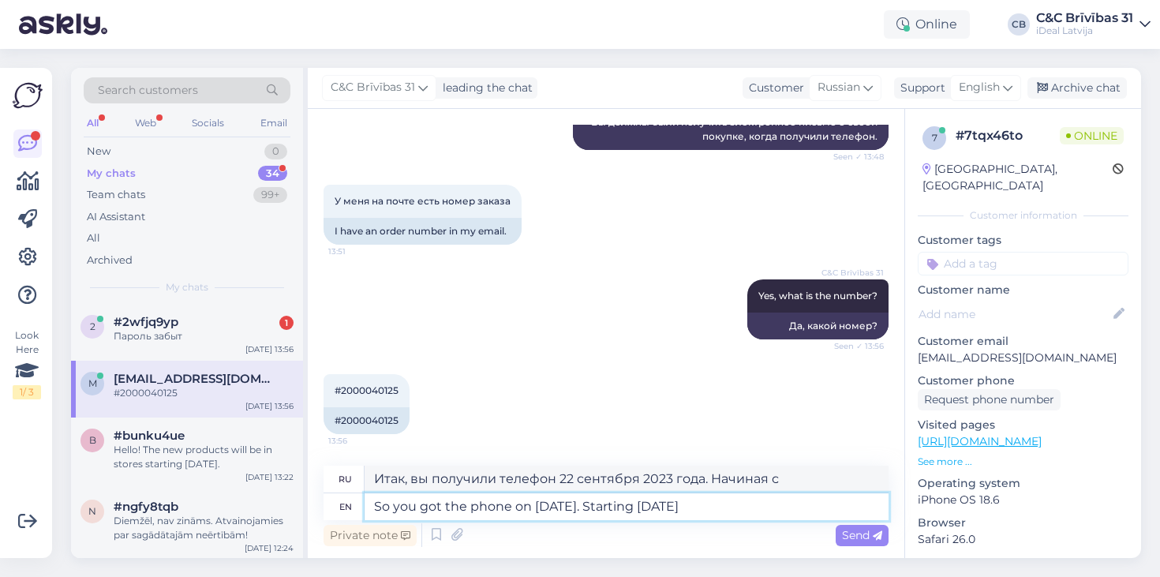
type textarea "Итак, вы получили телефон 22 сентября 2023 года. Начиная с сентября"
type textarea "So you got the phone on [DATE]. Starting [DATE]"
type textarea "Итак, вы получили телефон 22 сентября 2023 года. Начиная с 22 сентября"
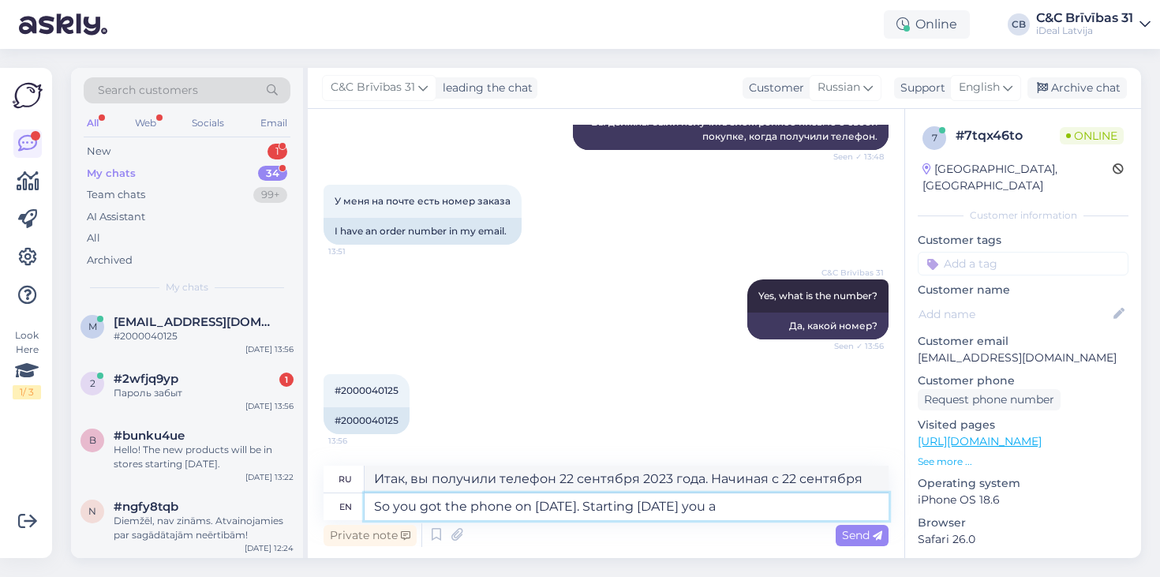
type textarea "So you got the phone on [DATE]. Starting [DATE] you ar"
type textarea "Итак, вы получили телефон 22 сентября 2023 года. Начиная с 22 сентября вы"
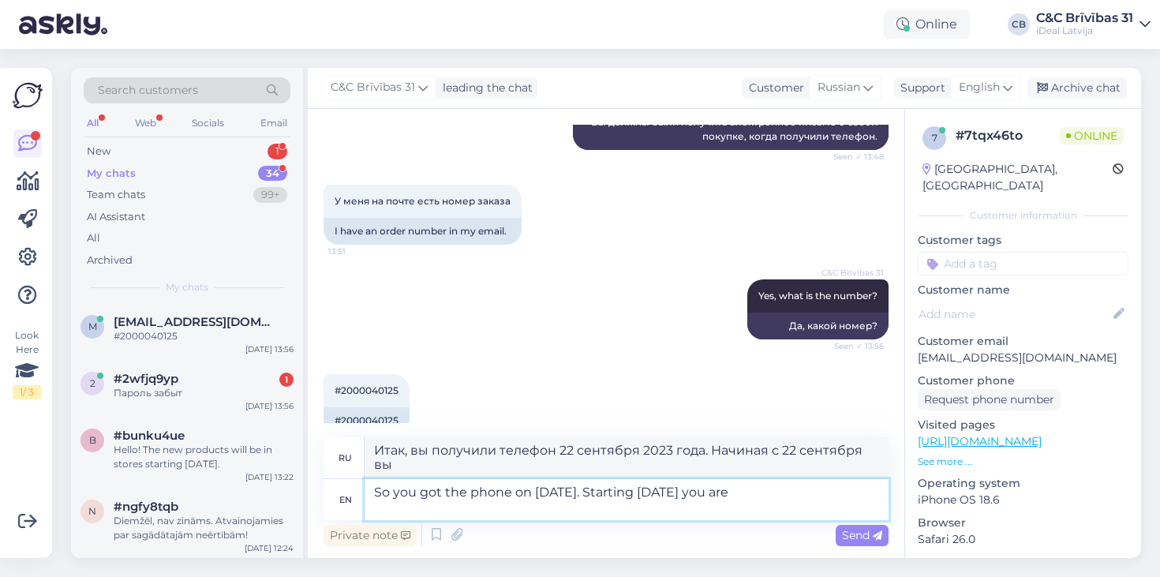
type textarea "So you got the phone on [DATE]. Starting [DATE] you are a"
type textarea "Итак, вы получили телефон 22 сентября 2023 года. С 22 сентября вы"
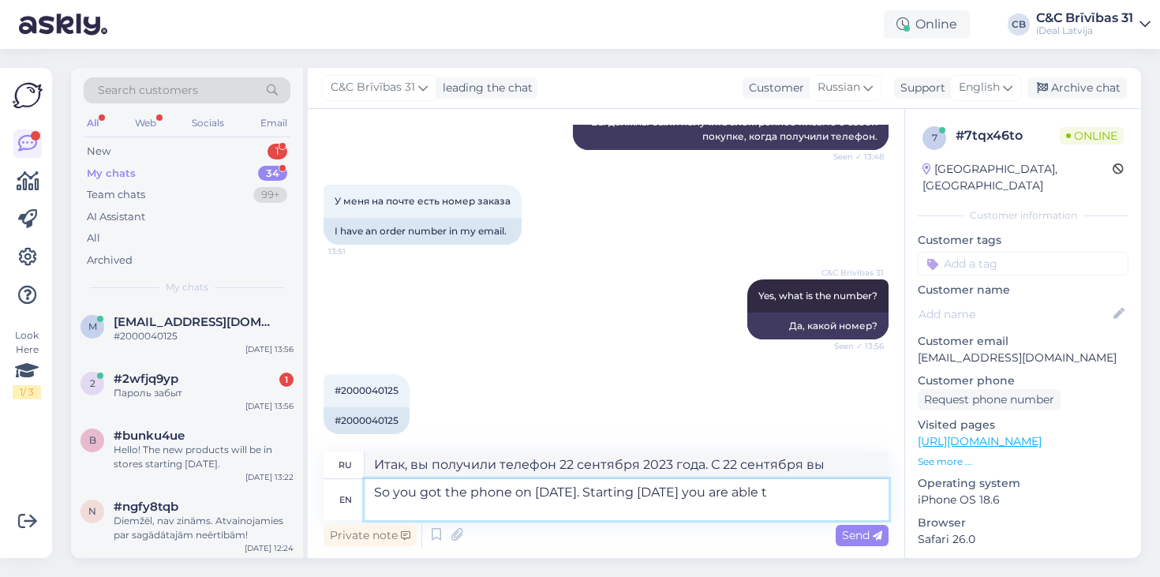
type textarea "So you got the phone on [DATE]. Starting [DATE] you are able to"
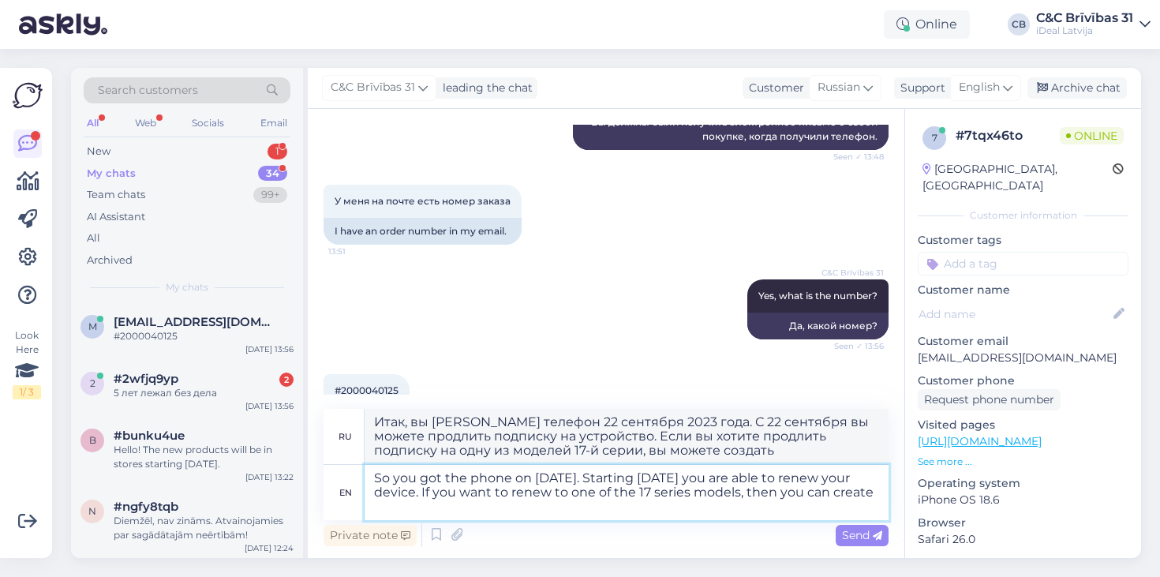
click at [572, 502] on textarea "So you got the phone on [DATE]. Starting [DATE] you are able to renew your devi…" at bounding box center [627, 492] width 524 height 55
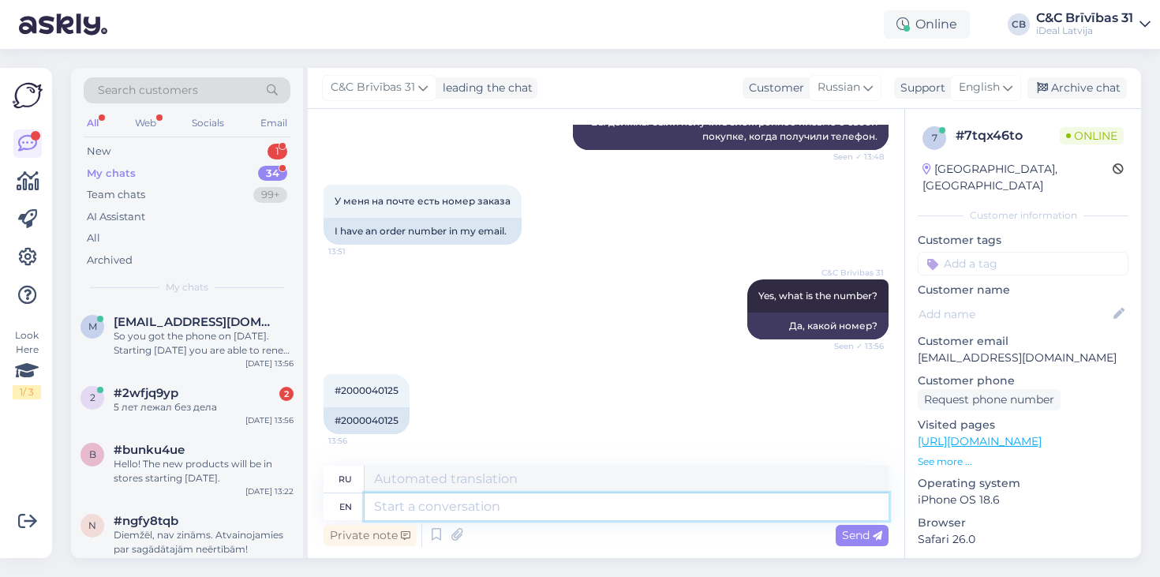
scroll to position [1222, 0]
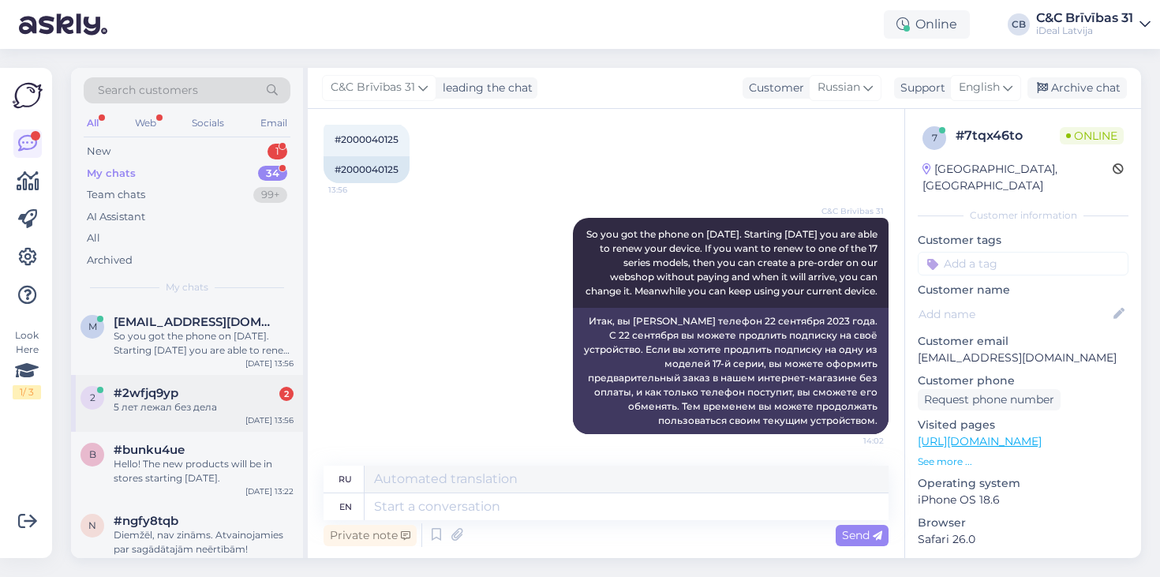
click at [172, 393] on span "#2wfjq9yp" at bounding box center [146, 393] width 65 height 14
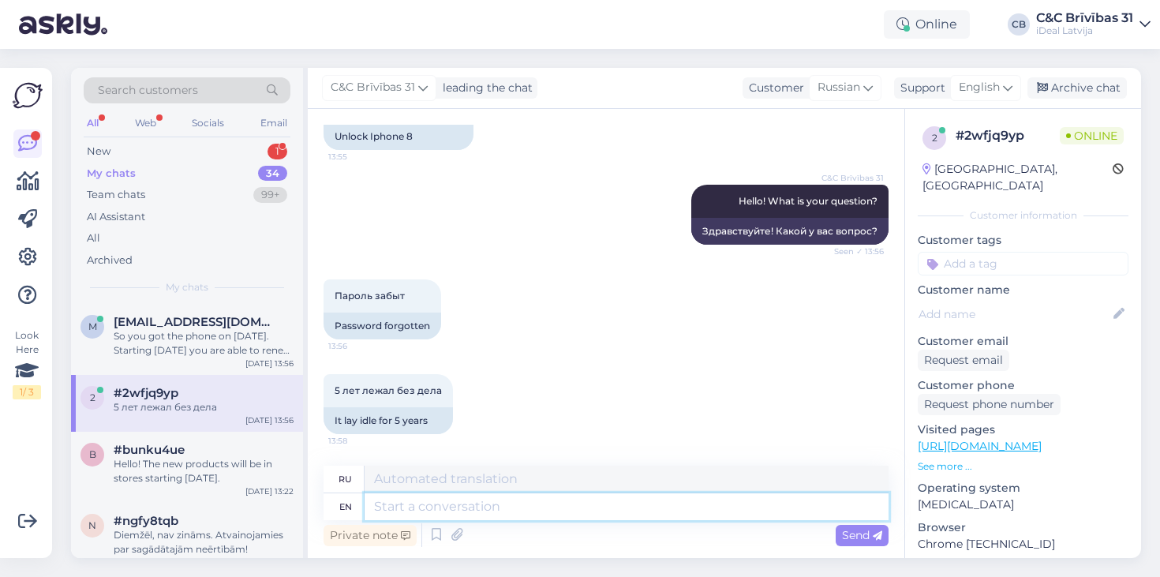
click at [498, 503] on textarea at bounding box center [627, 506] width 524 height 27
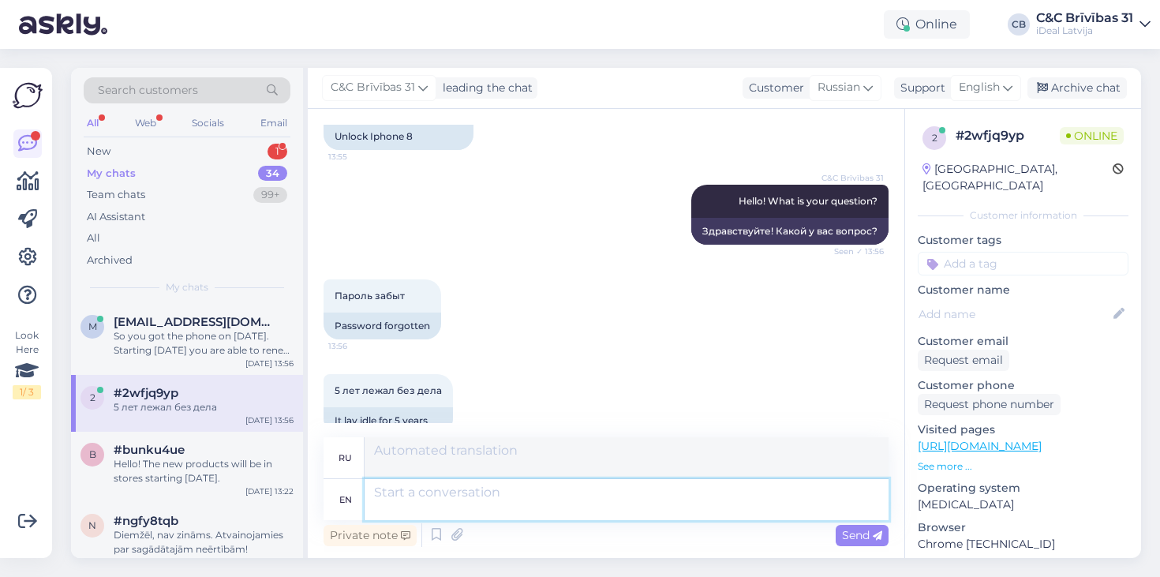
scroll to position [256, 0]
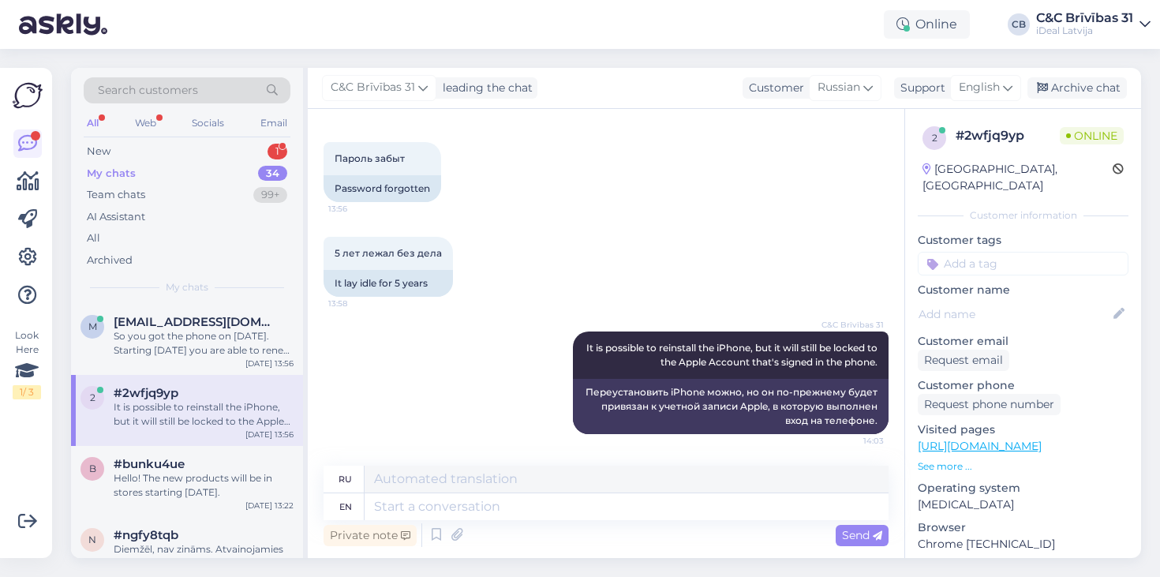
click at [221, 139] on div "Search customers All Web Socials Email New 1 My chats 34 Team chats 99+ AI Assi…" at bounding box center [187, 186] width 232 height 236
click at [213, 151] on div "New 1" at bounding box center [187, 152] width 207 height 22
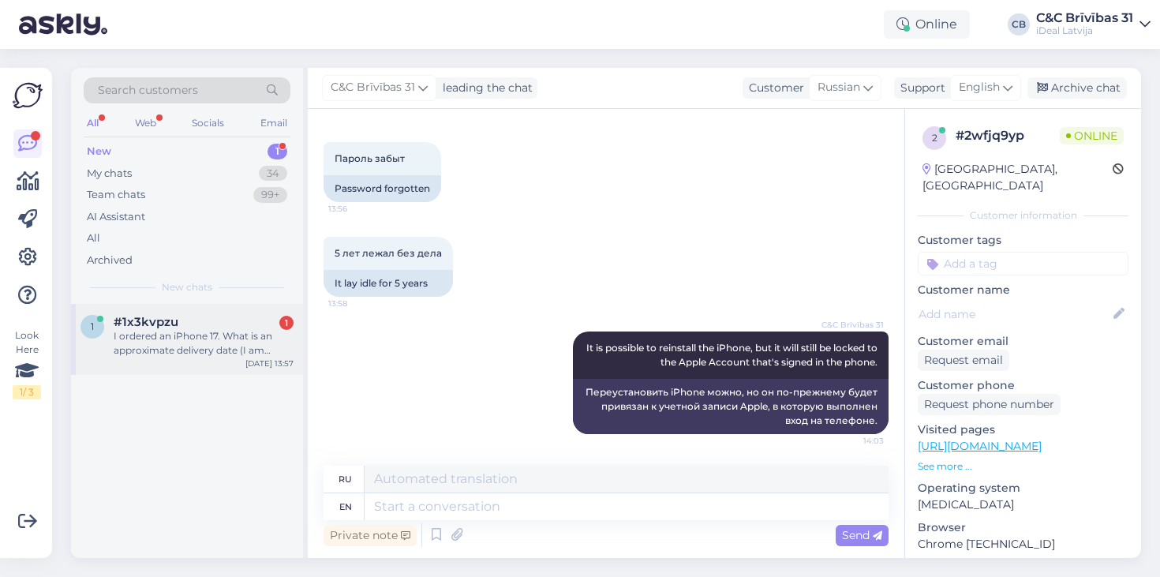
click at [153, 331] on div "I ordered an iPhone 17. What is an approximate delivery date (I am going to pic…" at bounding box center [204, 343] width 180 height 28
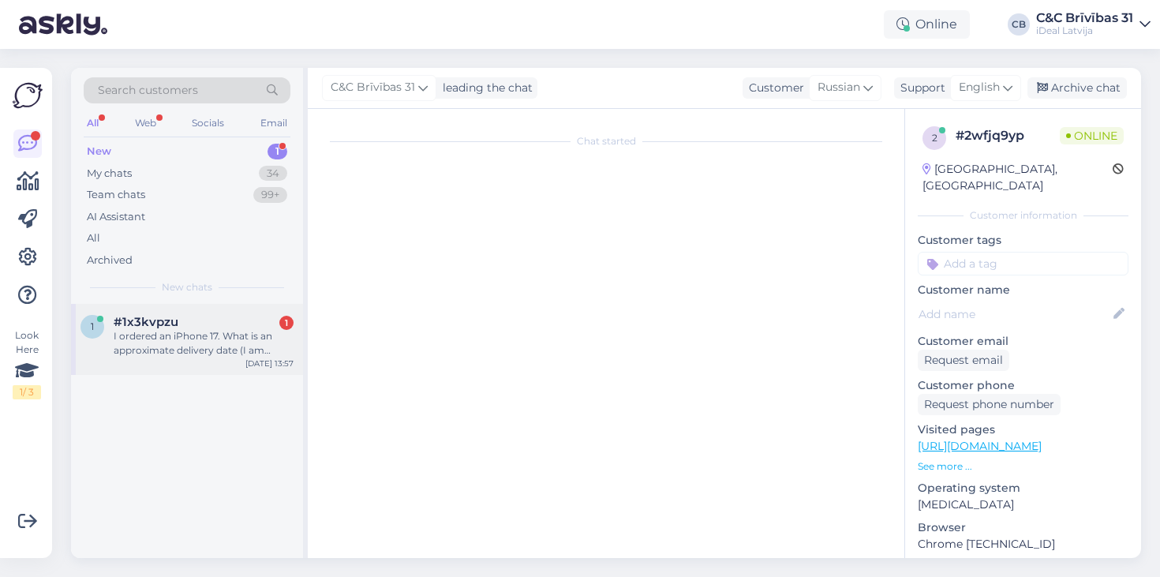
scroll to position [0, 0]
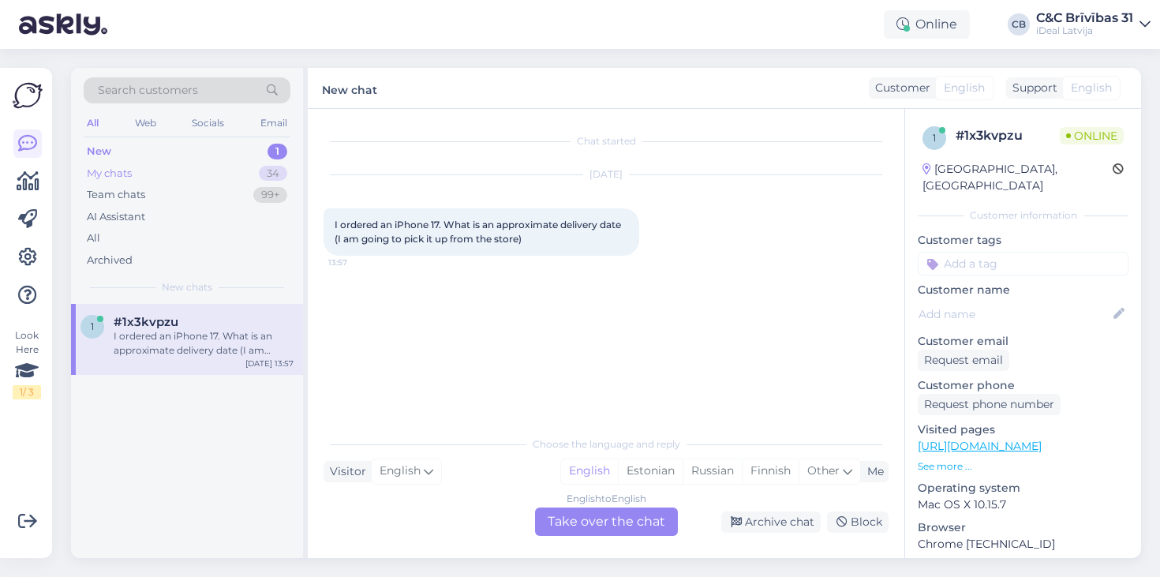
click at [169, 178] on div "My chats 34" at bounding box center [187, 174] width 207 height 22
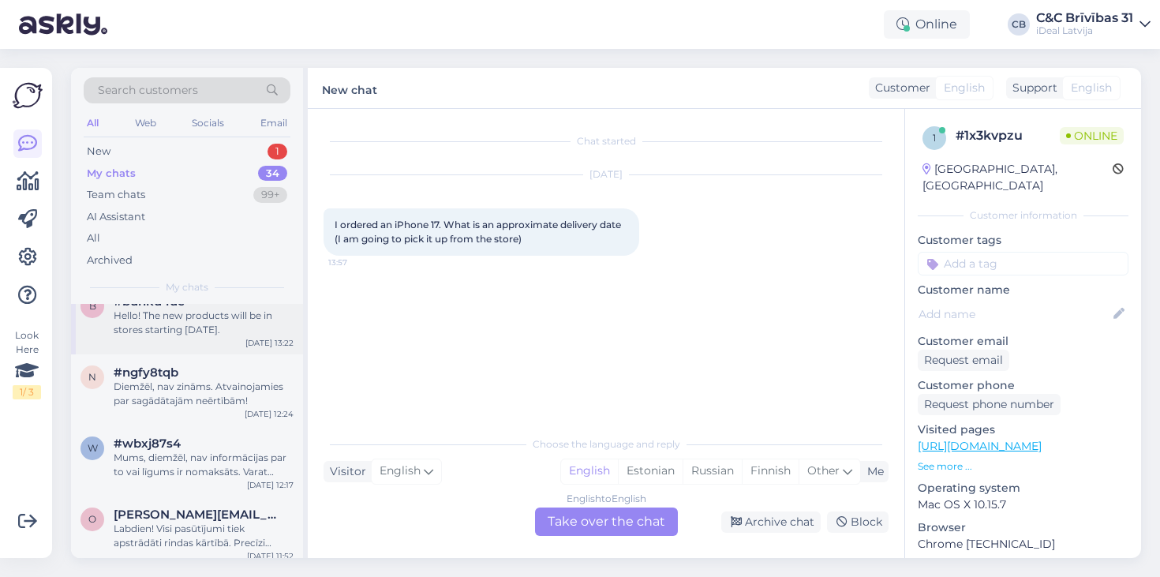
scroll to position [197, 0]
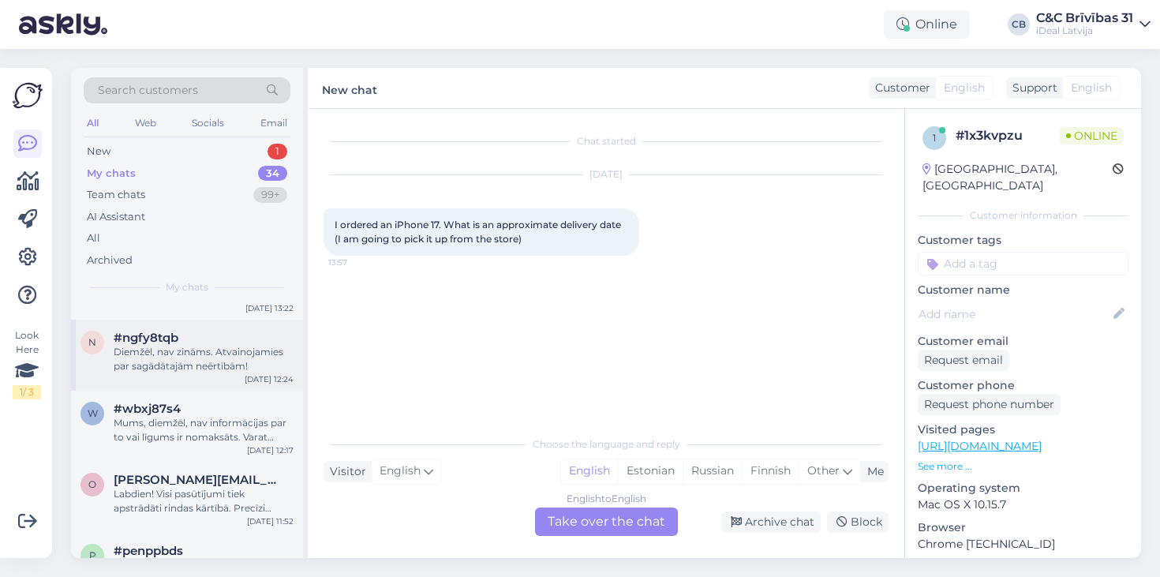
click at [216, 352] on div "Diemžēl, nav zināms. Atvainojamies par sagādātajām neērtībām!" at bounding box center [204, 359] width 180 height 28
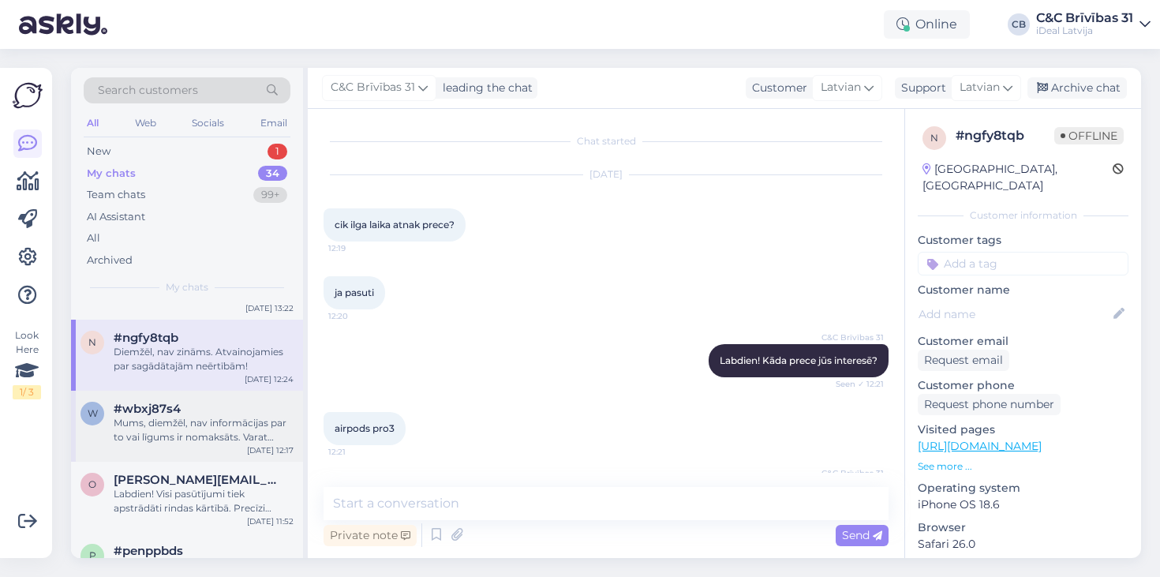
scroll to position [250, 0]
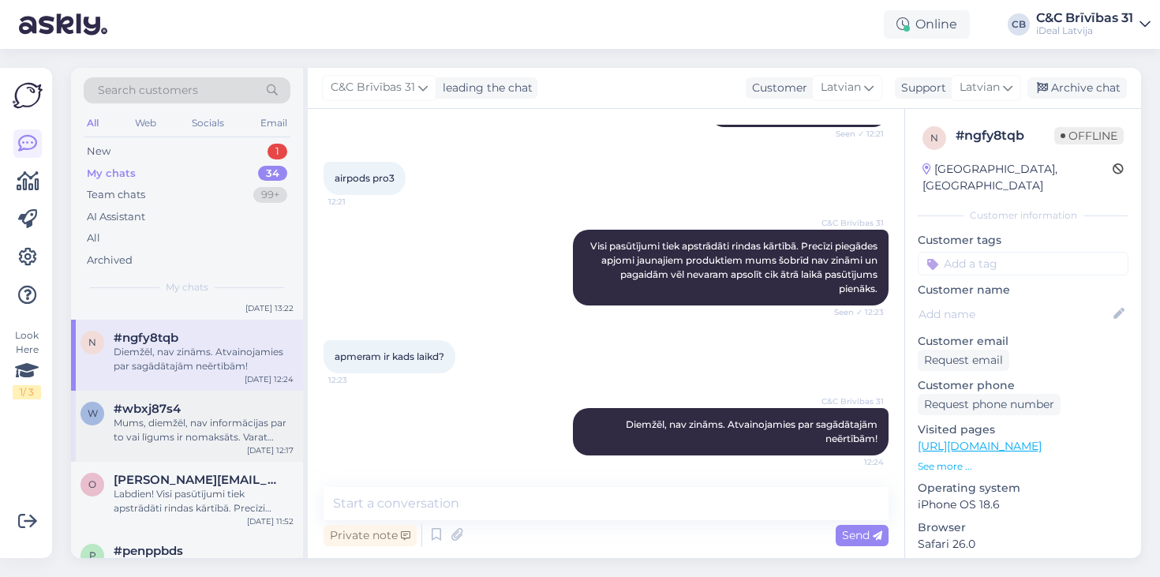
click at [223, 403] on div "#wbxj87s4" at bounding box center [204, 409] width 180 height 14
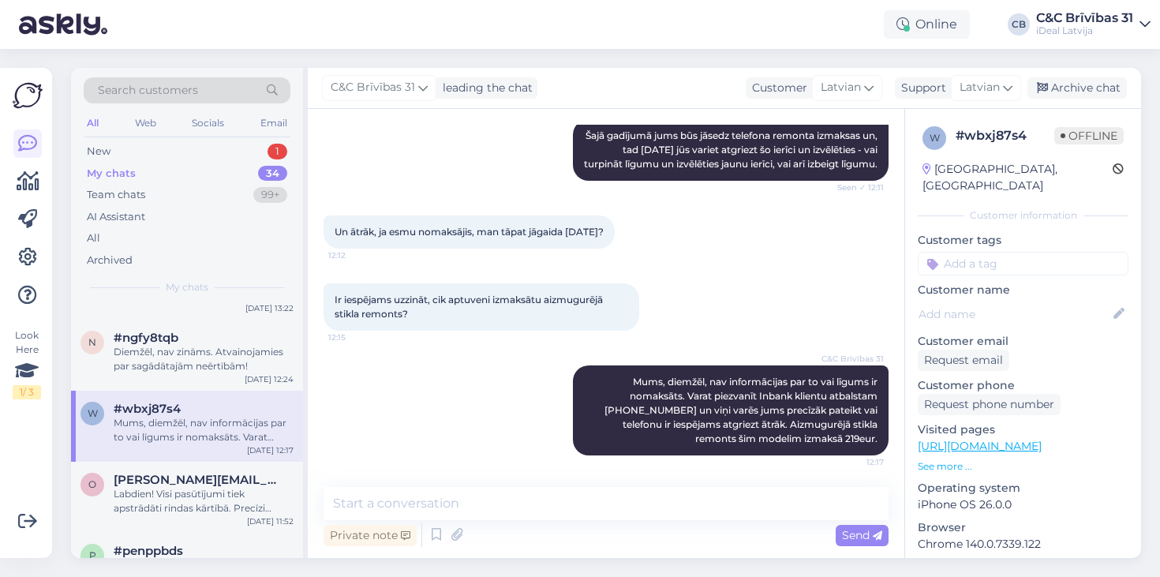
scroll to position [239, 0]
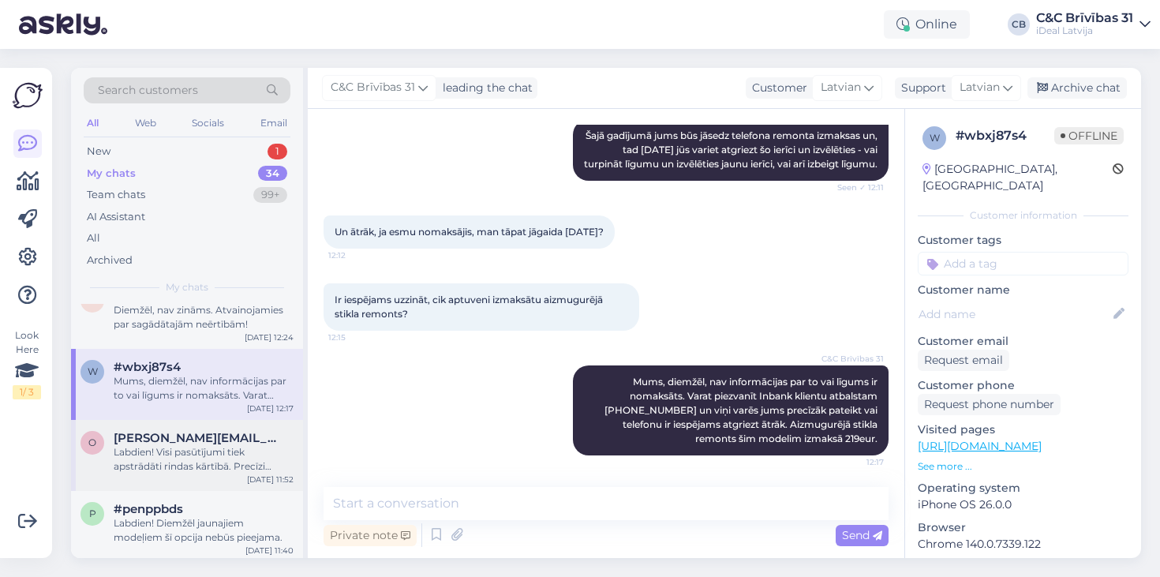
click at [154, 447] on div "Labdien! Visi pasūtījumi tiek apstrādāti rindas kārtībā. Precīzi piegādes apjom…" at bounding box center [204, 459] width 180 height 28
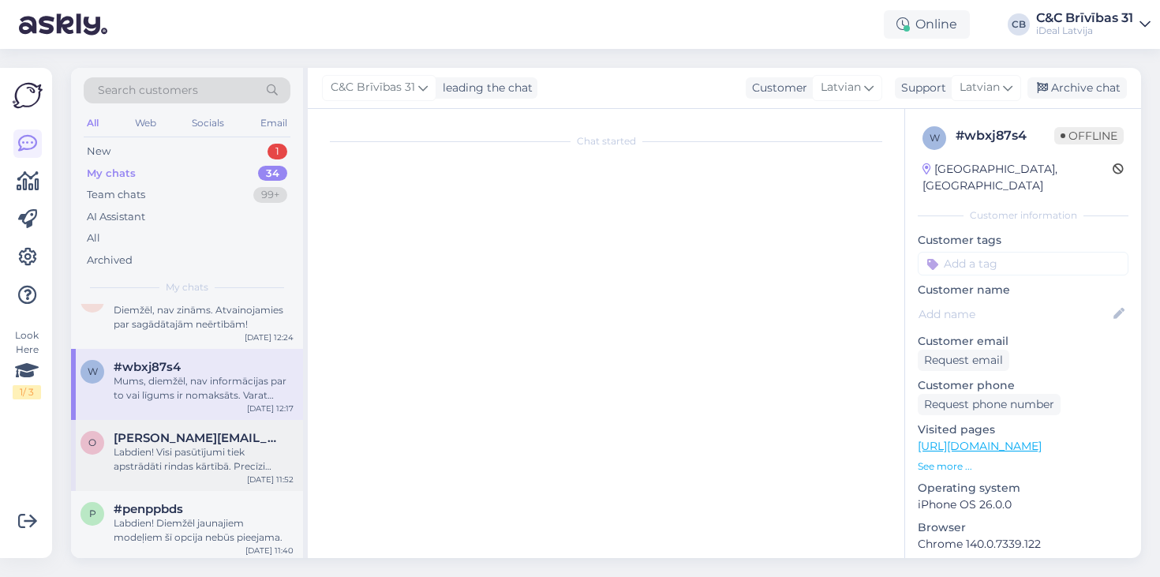
scroll to position [0, 0]
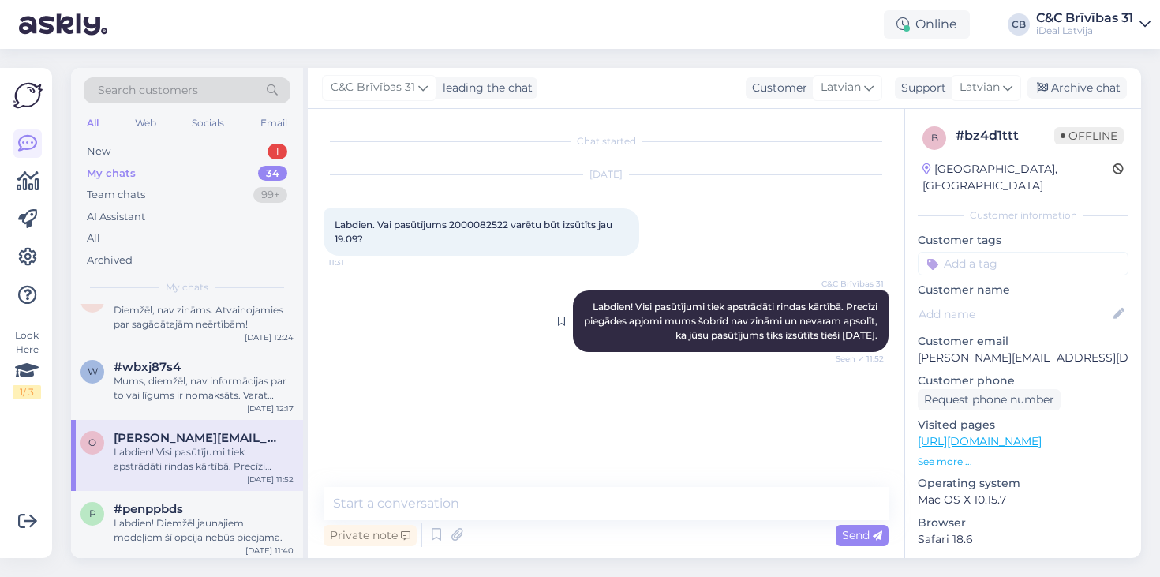
click at [594, 303] on span "Labdien! Visi pasūtījumi tiek apstrādāti rindas kārtībā. Precīzi piegādes apjom…" at bounding box center [732, 321] width 296 height 40
drag, startPoint x: 594, startPoint y: 303, endPoint x: 867, endPoint y: 335, distance: 275.7
click at [867, 335] on span "Labdien! Visi pasūtījumi tiek apstrādāti rindas kārtībā. Precīzi piegādes apjom…" at bounding box center [732, 321] width 296 height 40
copy span "Labdien! Visi pasūtījumi tiek apstrādāti rindas kārtībā. Precīzi piegādes apjom…"
click at [129, 166] on div "My chats" at bounding box center [111, 174] width 49 height 16
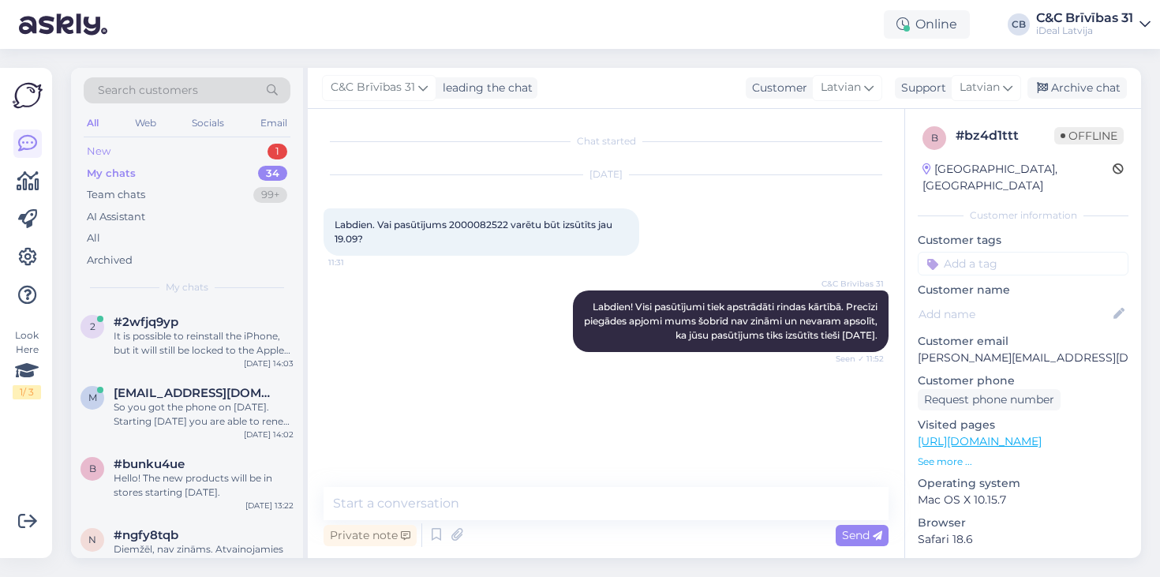
click at [117, 158] on div "New 1" at bounding box center [187, 152] width 207 height 22
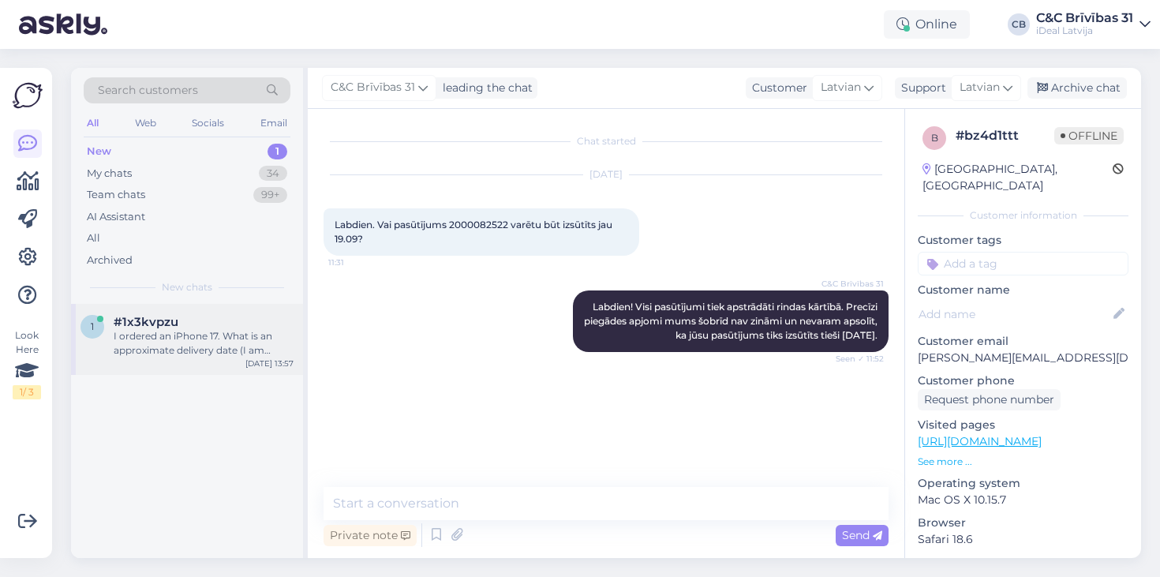
click at [144, 315] on span "#1x3kvpzu" at bounding box center [146, 322] width 65 height 14
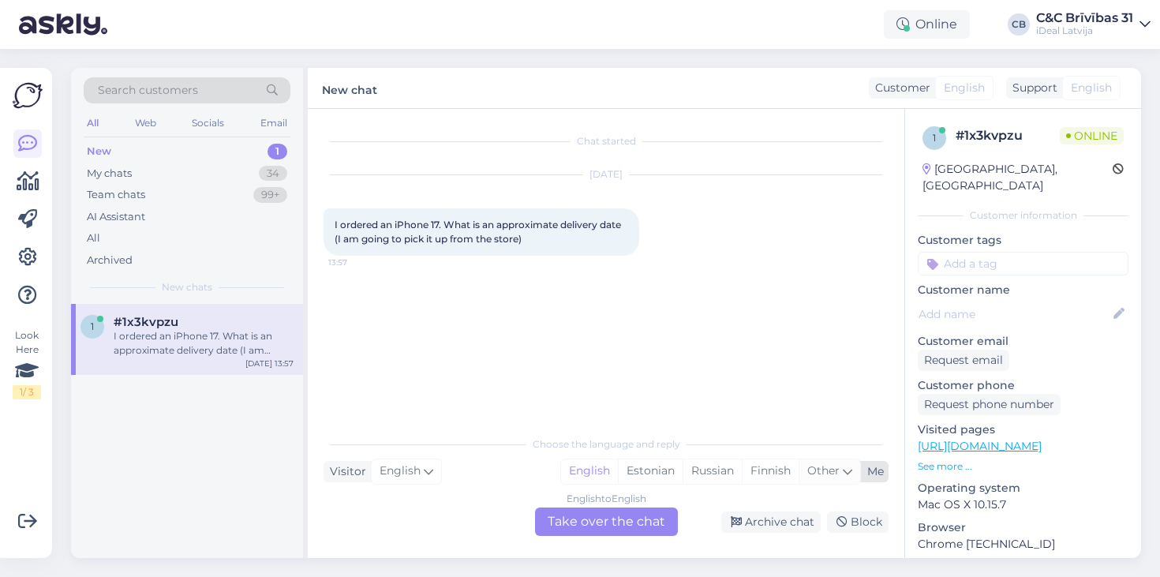
click at [830, 466] on span "Other" at bounding box center [823, 470] width 32 height 14
click at [669, 435] on link "Latvian" at bounding box center [725, 430] width 174 height 25
click at [638, 524] on div "English to Latvian Take over the chat" at bounding box center [606, 522] width 143 height 28
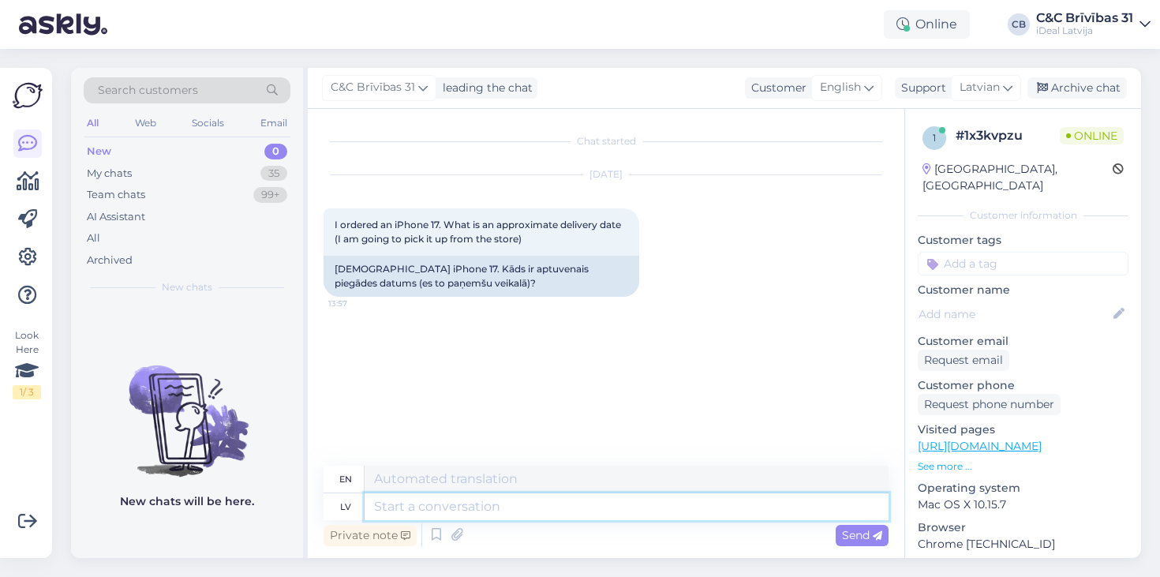
click at [497, 503] on textarea at bounding box center [627, 506] width 524 height 27
paste textarea "Labdien! Visi pasūtījumi tiek apstrādāti rindas kārtībā. Precīzi piegādes apjom…"
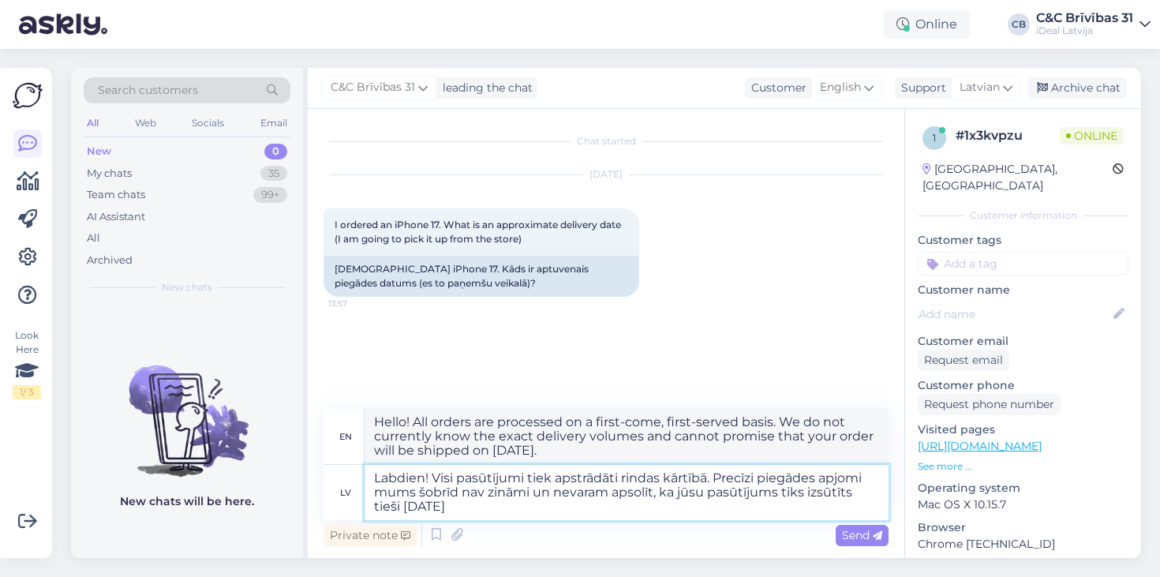
click at [667, 493] on textarea "Labdien! Visi pasūtījumi tiek apstrādāti rindas kārtībā. Precīzi piegādes apjom…" at bounding box center [627, 492] width 524 height 55
drag, startPoint x: 667, startPoint y: 493, endPoint x: 669, endPoint y: 513, distance: 19.8
click at [669, 513] on textarea "Labdien! Visi pasūtījumi tiek apstrādāti rindas kārtībā. Precīzi piegādes apjom…" at bounding box center [627, 492] width 524 height 55
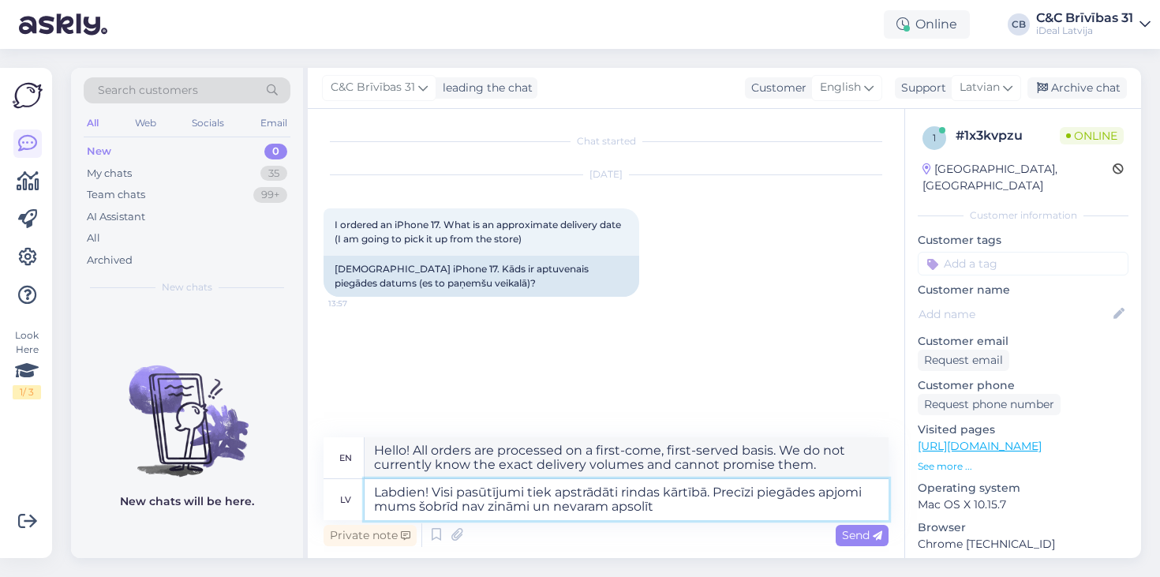
click at [451, 507] on textarea "Labdien! Visi pasūtījumi tiek apstrādāti rindas kārtībā. Precīzi piegādes apjom…" at bounding box center [627, 499] width 524 height 41
click at [510, 511] on textarea "Labdien! Visi pasūtījumi tiek apstrādāti rindas kārtībā. Precīzi piegādes apjom…" at bounding box center [627, 499] width 524 height 41
click at [671, 505] on textarea "Labdien! Visi pasūtījumi tiek apstrādāti rindas kārtībā. Precīzi piegādes apjom…" at bounding box center [627, 499] width 524 height 41
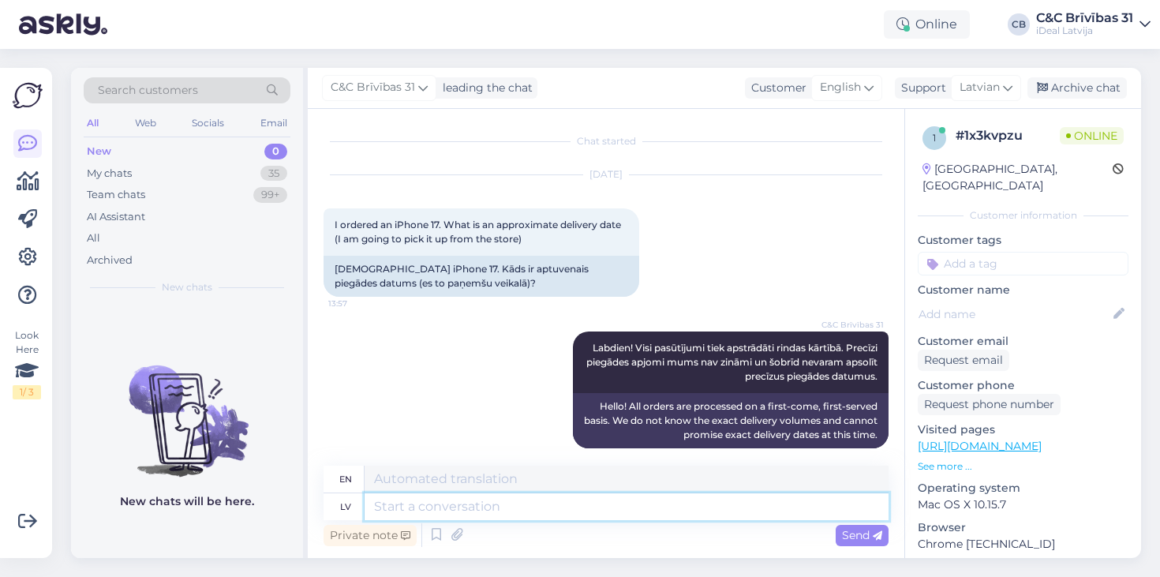
scroll to position [14, 0]
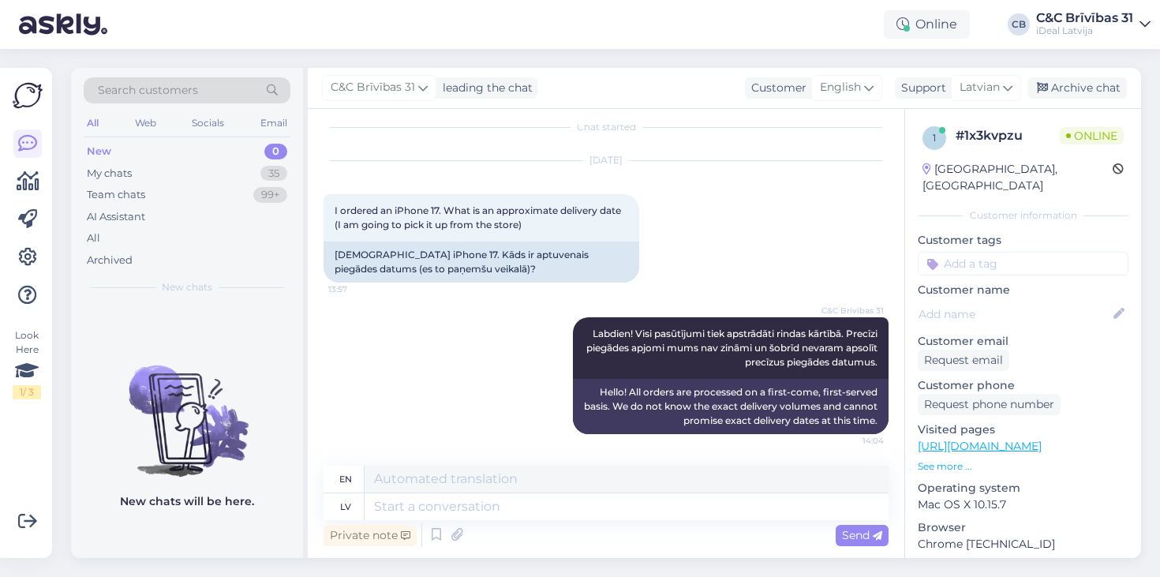
click at [160, 291] on div "New chats" at bounding box center [187, 287] width 207 height 14
drag, startPoint x: 160, startPoint y: 291, endPoint x: 225, endPoint y: 290, distance: 64.7
click at [226, 285] on div "New chats" at bounding box center [187, 287] width 207 height 14
click at [234, 175] on div "My chats 35" at bounding box center [187, 174] width 207 height 22
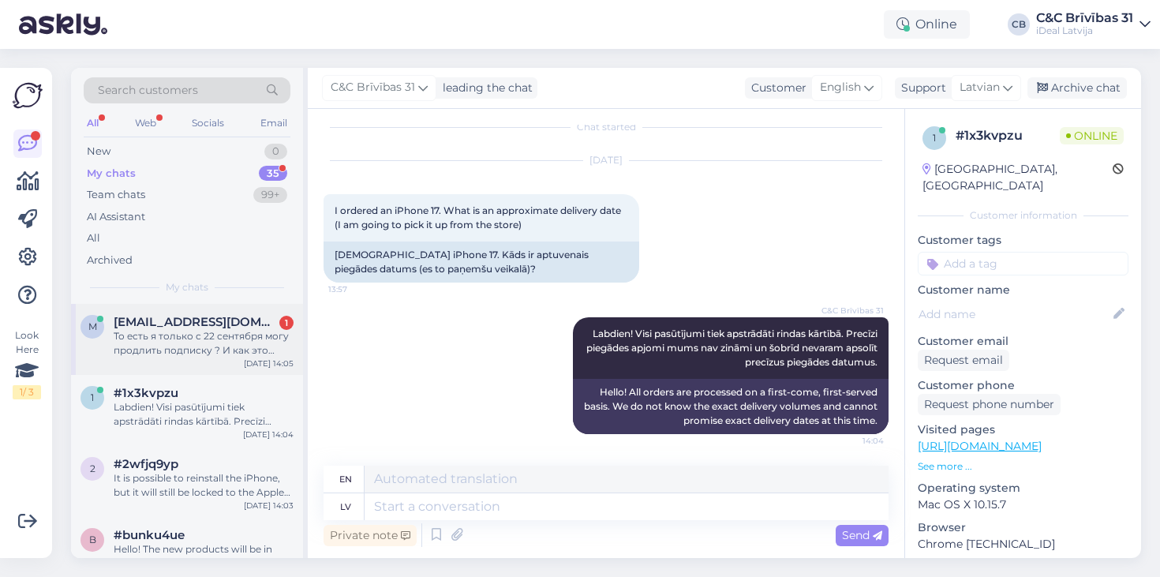
click at [181, 330] on div "То есть я только с 22 сентября могу продлить подписку ? И как это делается , вы…" at bounding box center [204, 343] width 180 height 28
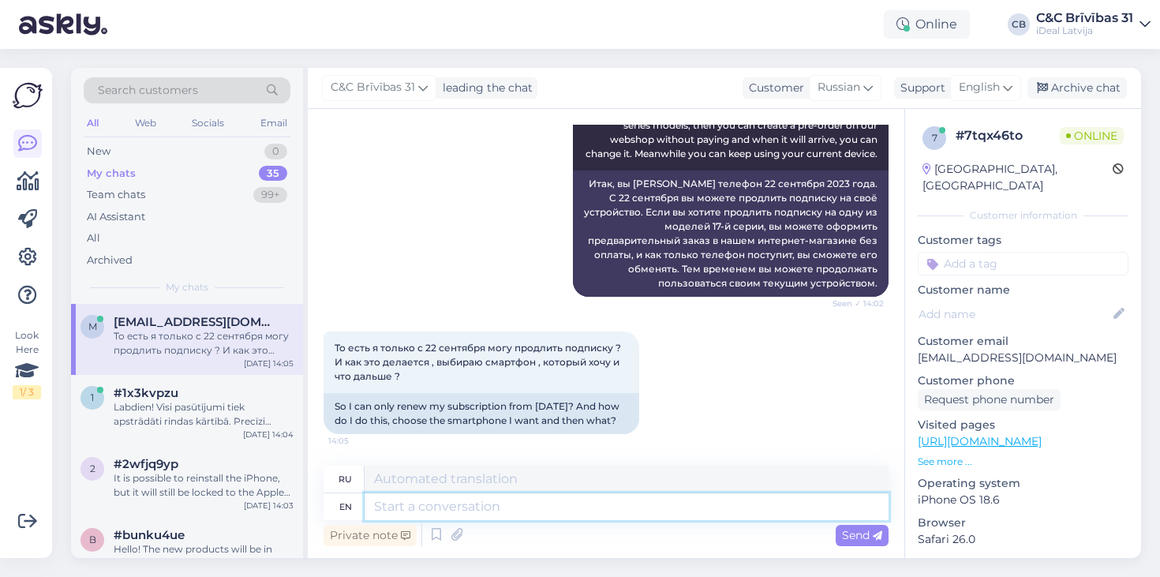
click at [505, 508] on textarea at bounding box center [627, 506] width 524 height 27
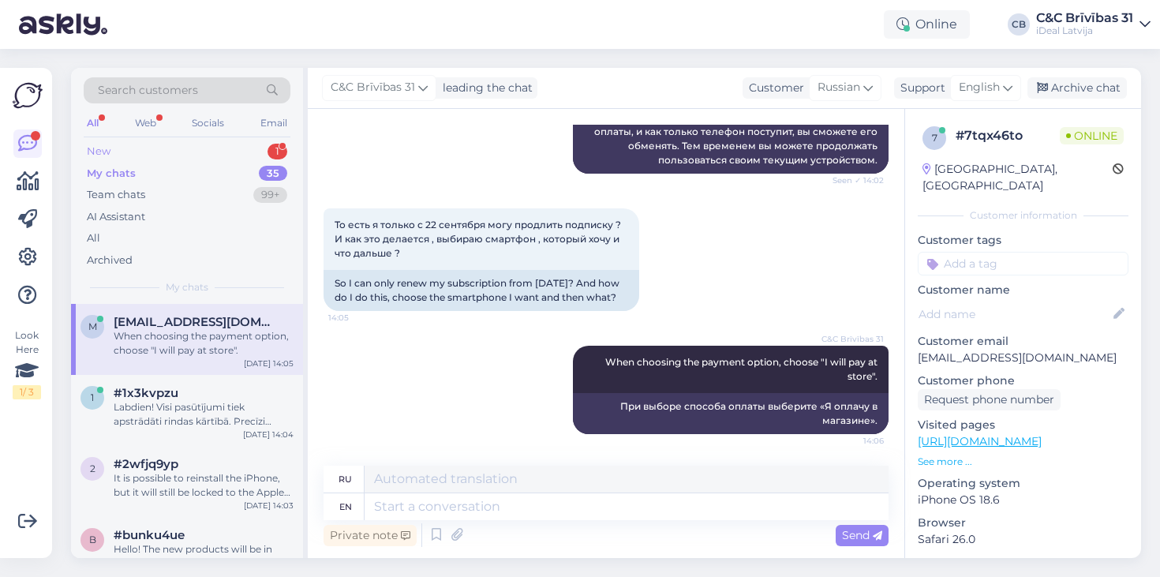
click at [156, 146] on div "New 1" at bounding box center [187, 152] width 207 height 22
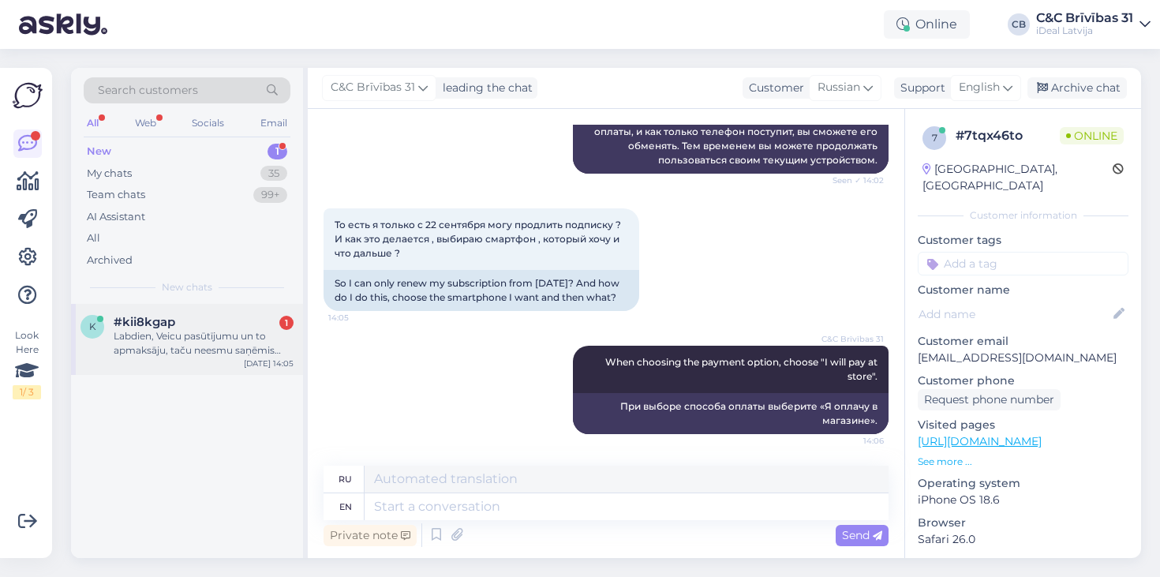
click at [194, 334] on div "Labdien, Veicu pasūtījumu un to apmaksāju, taču neesmu saņēmis nekādu apstiprin…" at bounding box center [204, 343] width 180 height 28
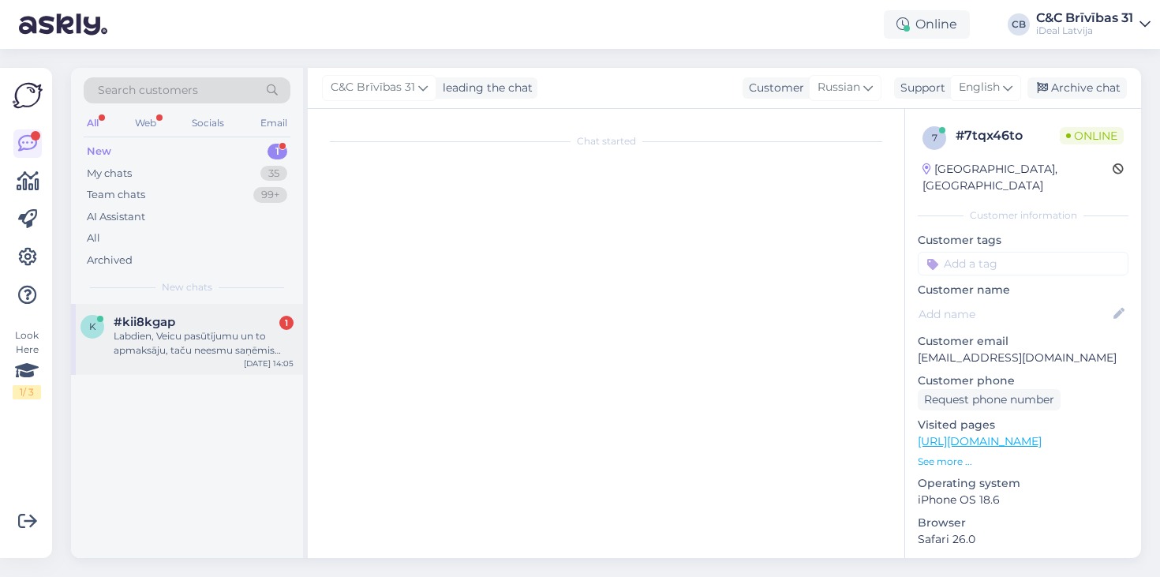
scroll to position [0, 0]
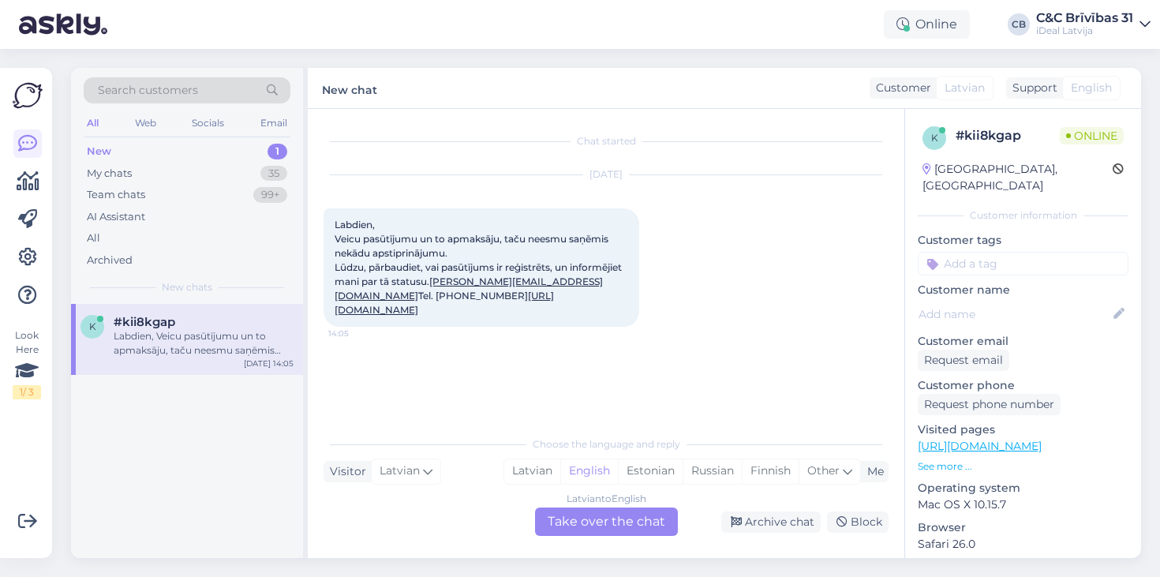
click at [375, 316] on span "Labdien, Veicu pasūtījumu un to apmaksāju, taču neesmu saņēmis nekādu apstiprin…" at bounding box center [480, 267] width 290 height 97
copy span "22123123"
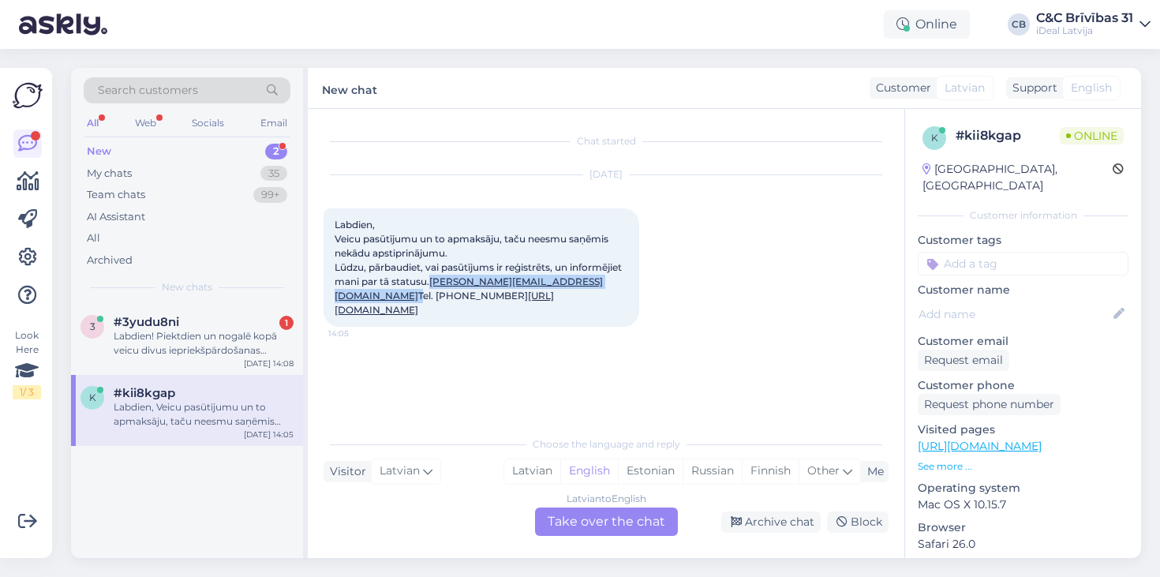
drag, startPoint x: 445, startPoint y: 309, endPoint x: 316, endPoint y: 314, distance: 129.5
click at [316, 314] on div "Chat started [DATE] Labdien, Veicu pasūtījumu un to apmaksāju, taču neesmu saņē…" at bounding box center [606, 333] width 597 height 449
copy span "[PERSON_NAME][EMAIL_ADDRESS][DOMAIN_NAME]"
click at [538, 477] on div "Latvian" at bounding box center [532, 471] width 56 height 24
click at [553, 521] on div "Latvian to Latvian Take over the chat" at bounding box center [606, 522] width 143 height 28
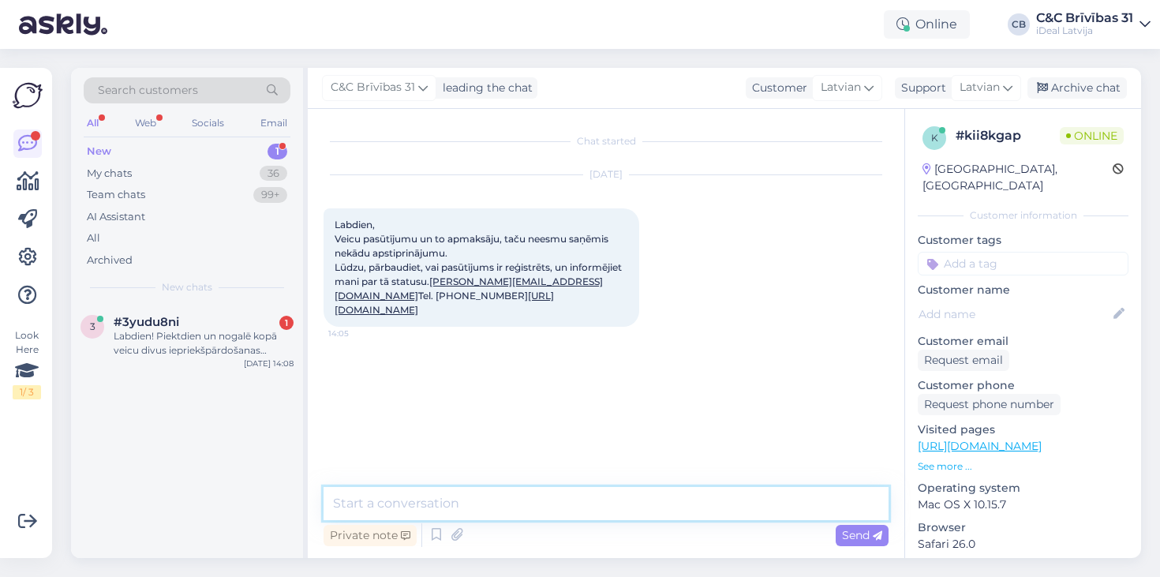
click at [497, 504] on textarea at bounding box center [606, 503] width 565 height 33
click at [578, 500] on textarea "Labdien! Jā, pasūtījums ir saņemts un jūsu pasūtījuma nr" at bounding box center [606, 503] width 565 height 33
click at [718, 496] on textarea "Labdien! Jā, pasūtījums ir saņemts un Jūsu pasūtījuma nr" at bounding box center [606, 503] width 565 height 33
paste textarea "2000082829"
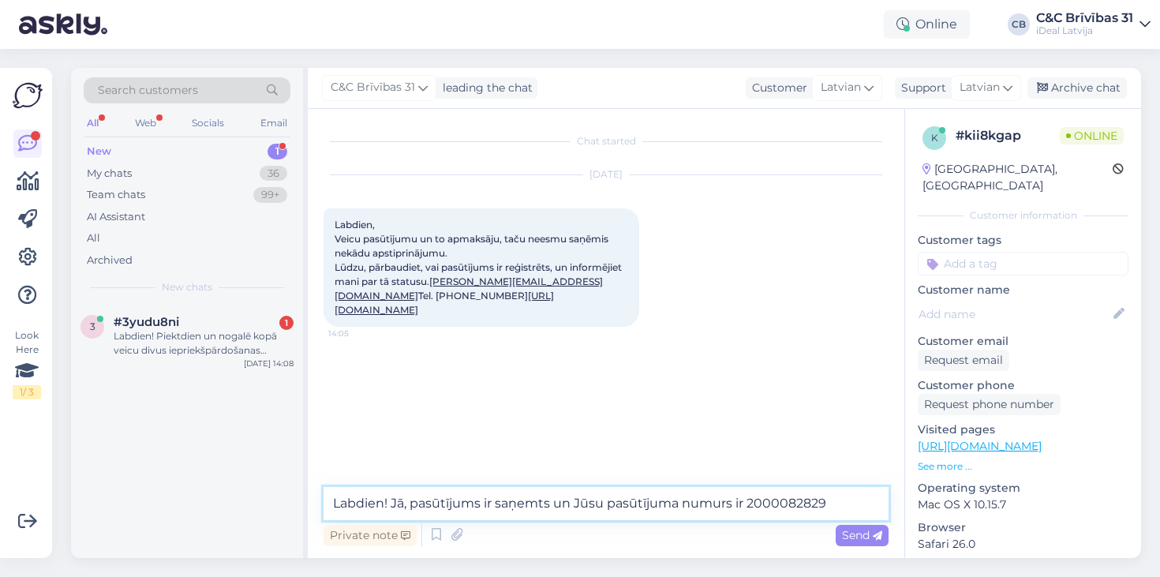
click at [571, 502] on textarea "Labdien! Jā, pasūtījums ir saņemts un Jūsu pasūtījuma numurs ir 2000082829" at bounding box center [606, 503] width 565 height 33
click at [851, 500] on textarea "Labdien! Jā, pasūtījums ir saņemts un jūsu pasūtījuma numurs ir 2000082829" at bounding box center [606, 503] width 565 height 33
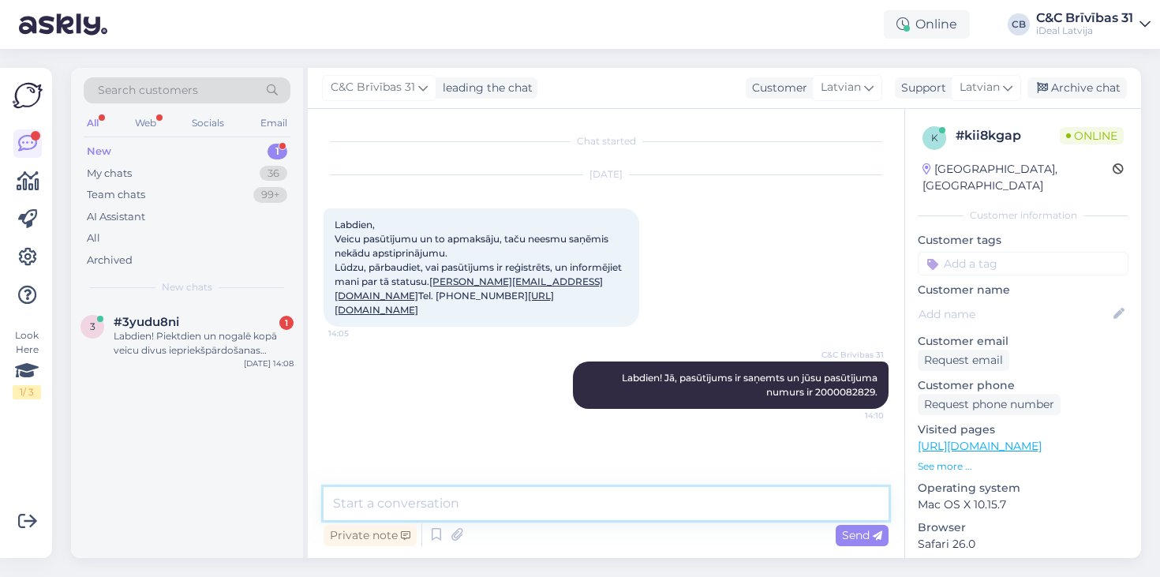
scroll to position [10, 0]
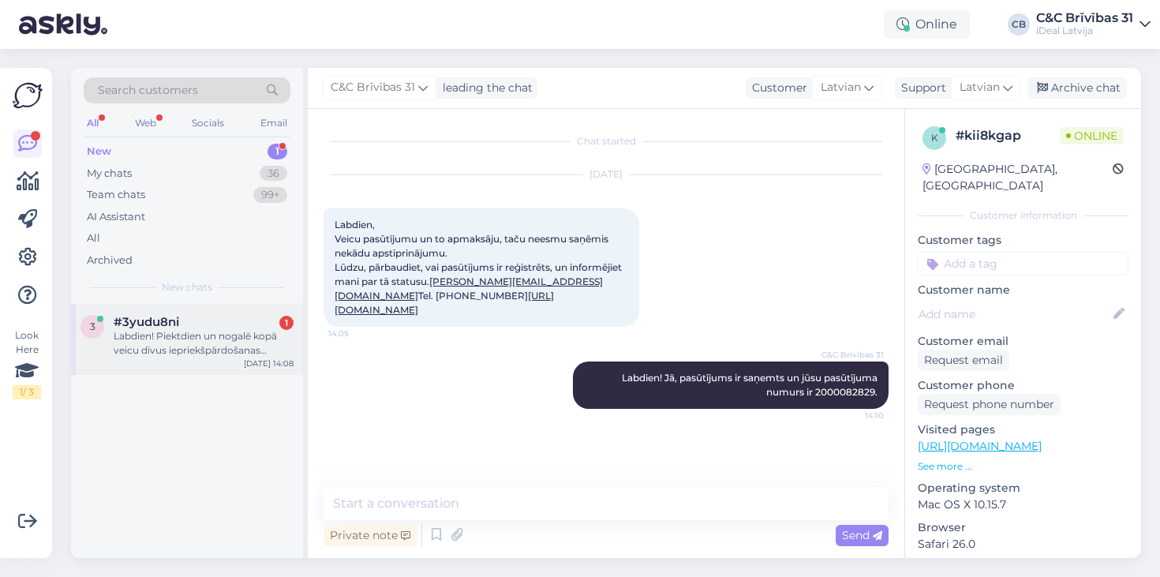
click at [238, 332] on div "Labdien! Piektdien un nogalē kopā veicu divus iepriekšpārdošanas pasūtījumus ap…" at bounding box center [204, 343] width 180 height 28
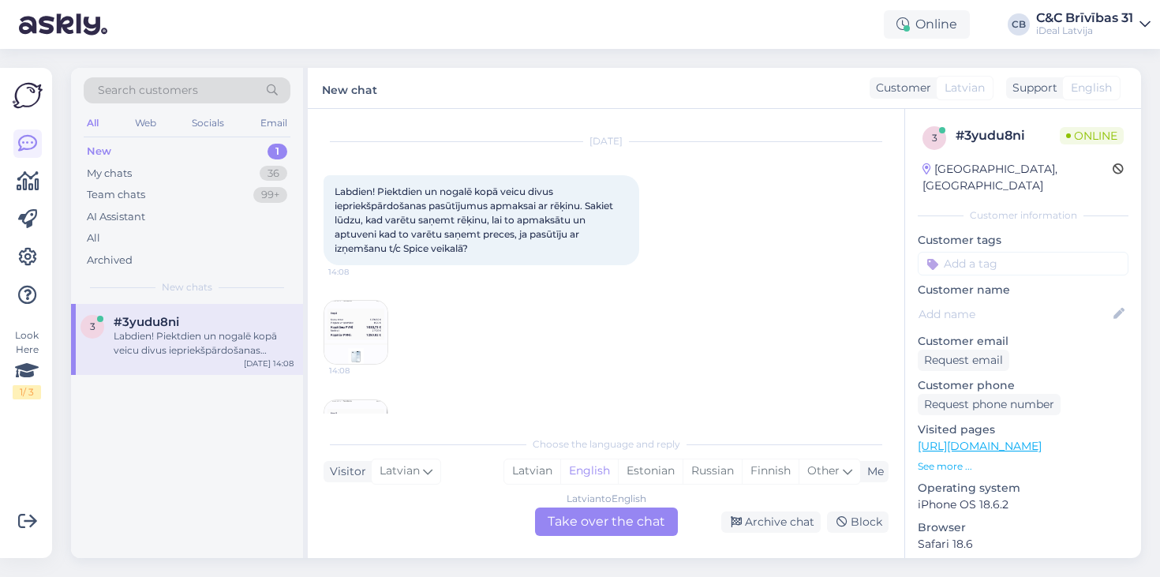
click at [499, 340] on div "[DATE] Labdien! Piektdien un nogalē kopā veicu divus iepriekšpārdošanas pasūtīj…" at bounding box center [606, 303] width 565 height 357
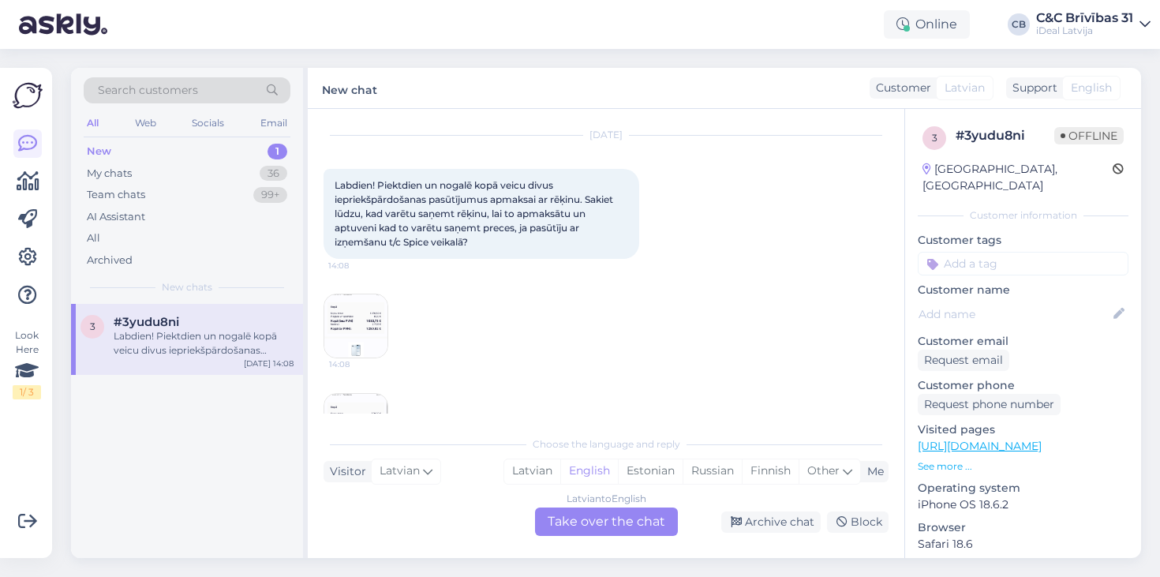
click at [370, 313] on img at bounding box center [355, 325] width 63 height 63
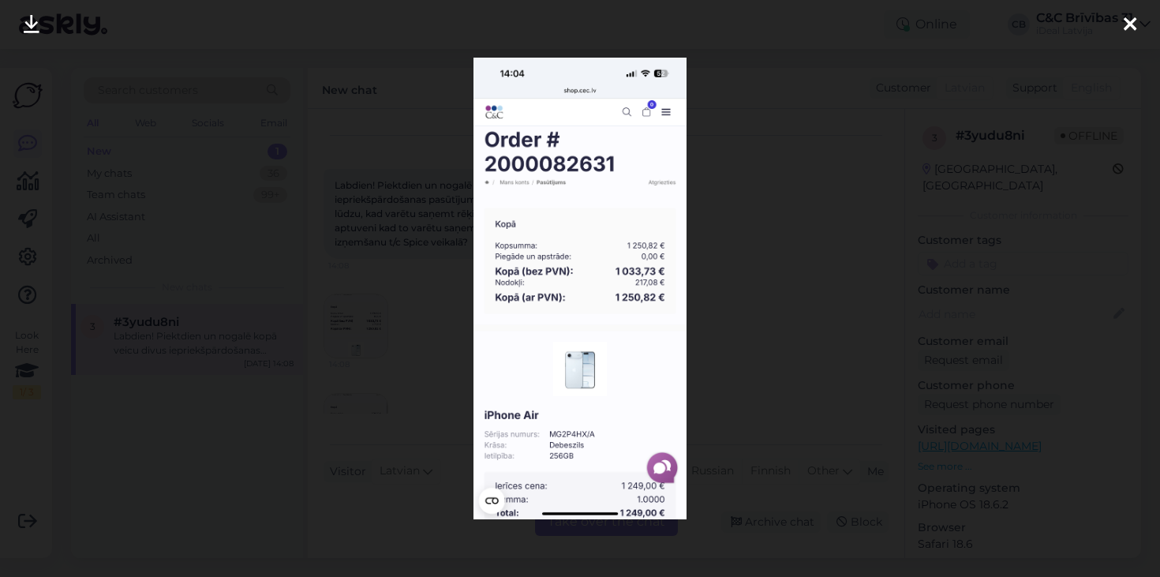
click at [748, 293] on div at bounding box center [580, 288] width 1160 height 577
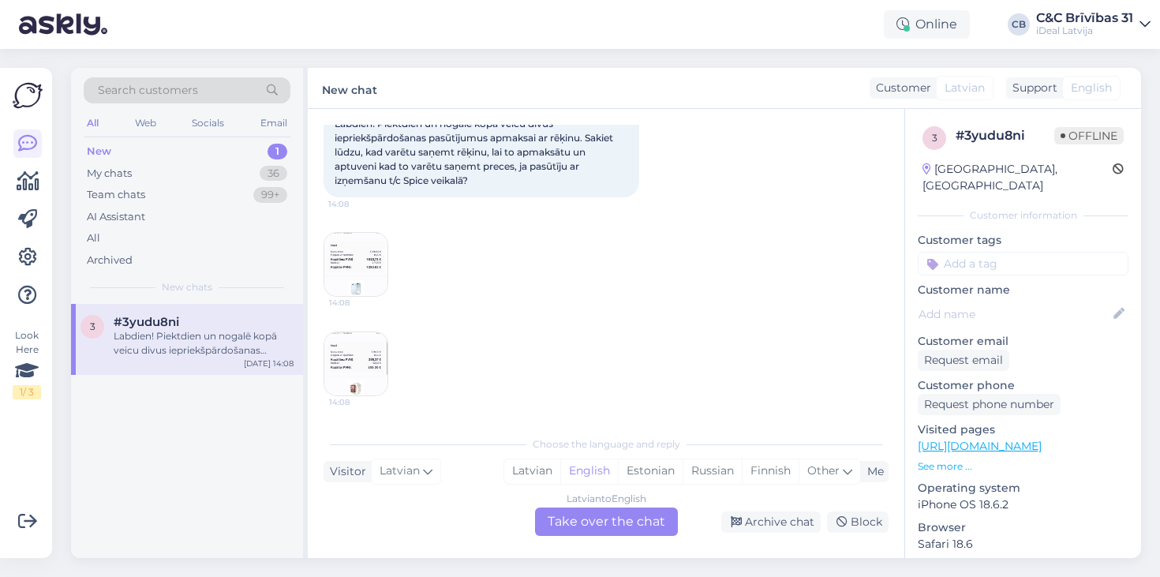
scroll to position [101, 0]
click at [358, 365] on img at bounding box center [355, 363] width 63 height 63
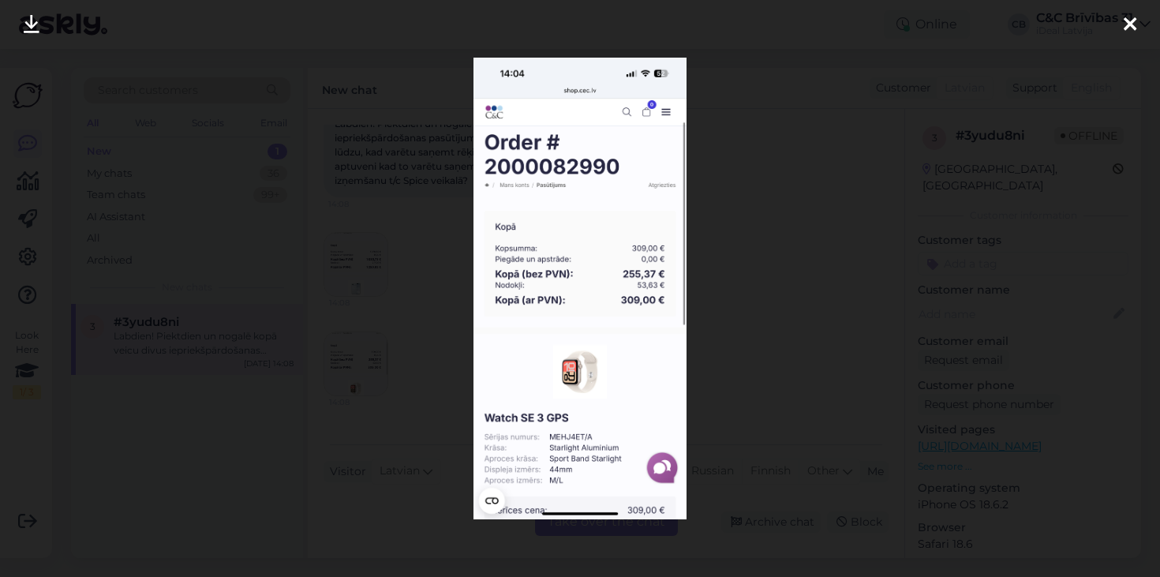
click at [825, 386] on div at bounding box center [580, 288] width 1160 height 577
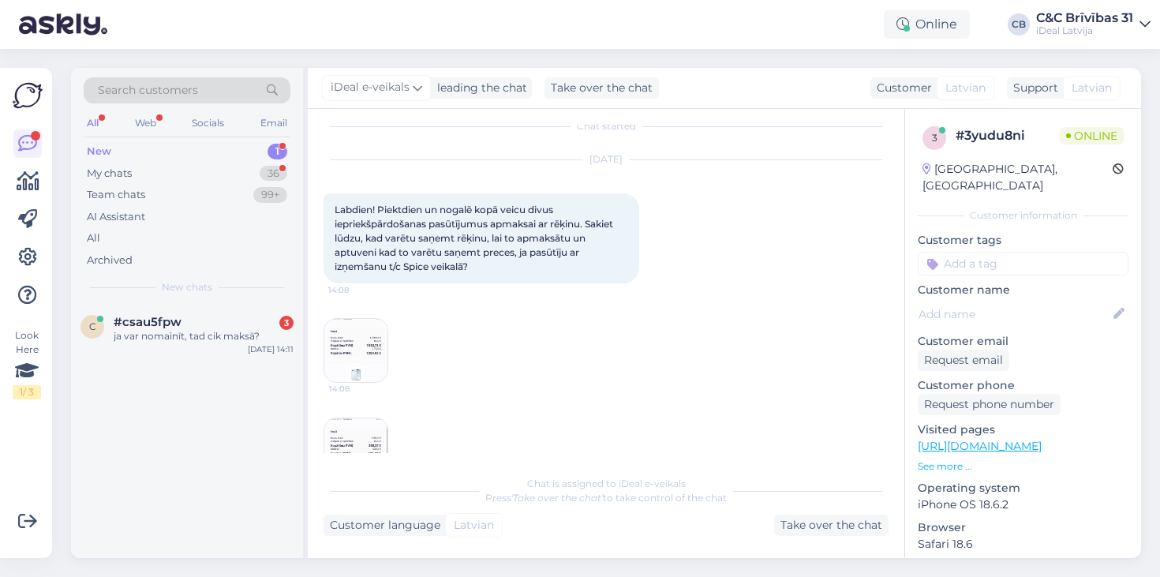
scroll to position [322, 0]
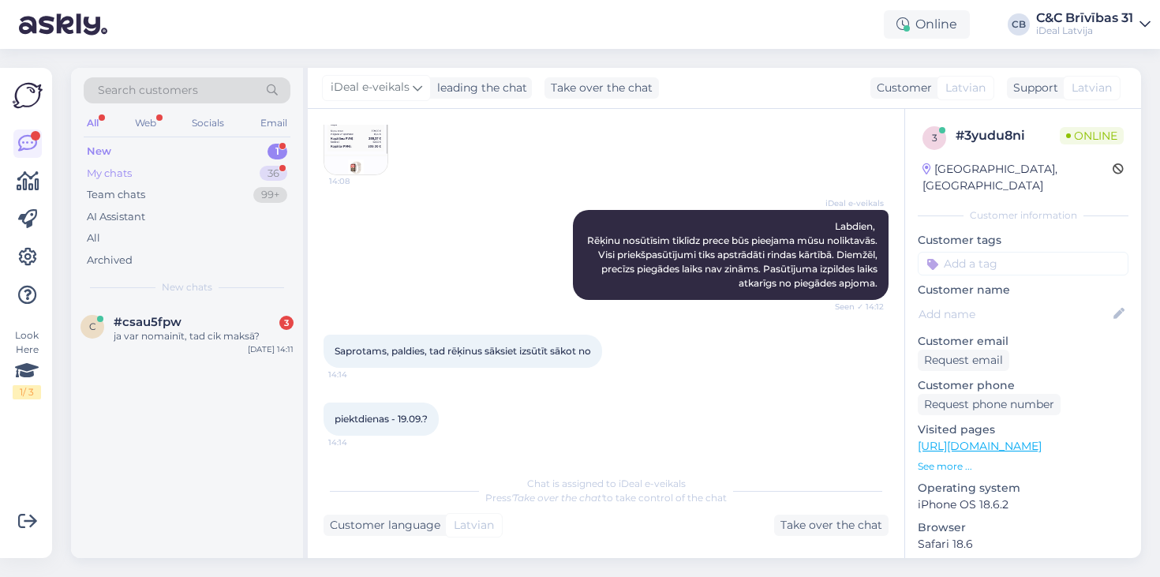
click at [227, 174] on div "My chats 36" at bounding box center [187, 174] width 207 height 22
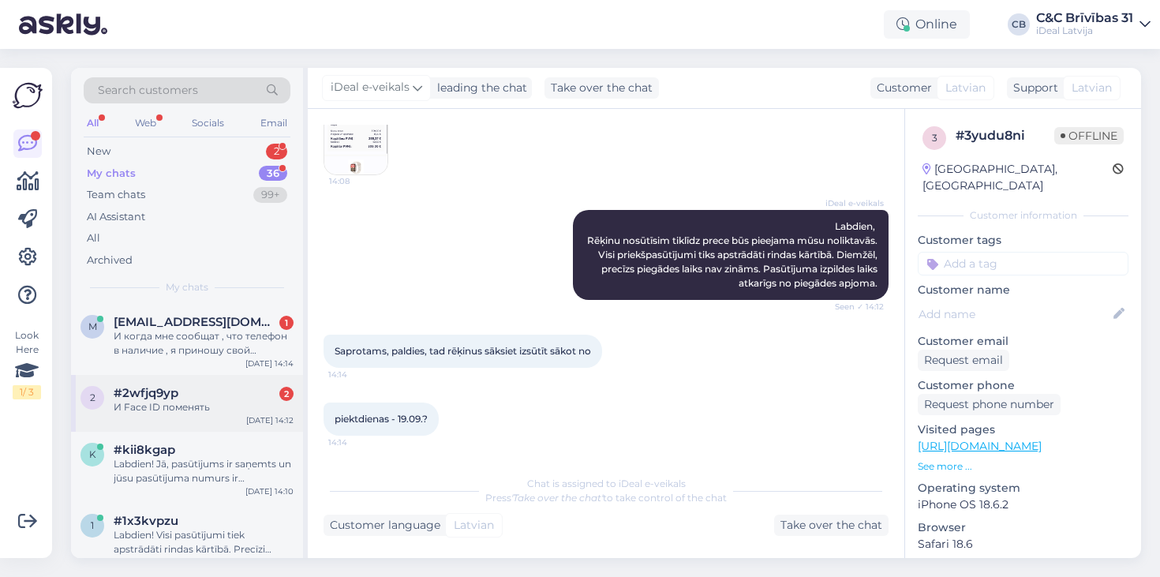
click at [178, 389] on span "#2wfjq9yp" at bounding box center [146, 393] width 65 height 14
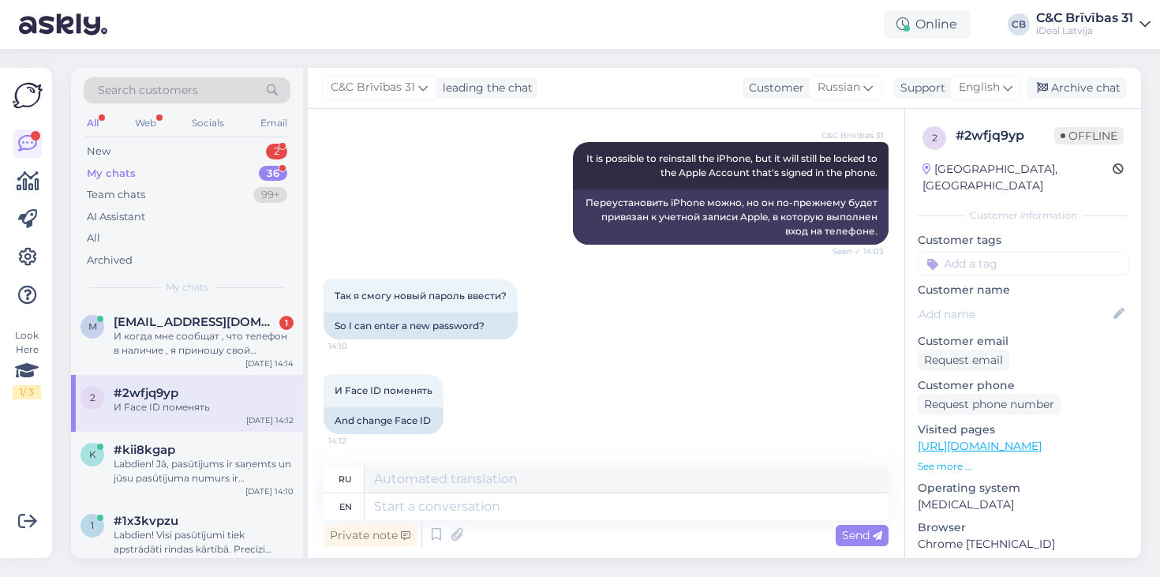
scroll to position [445, 0]
click at [450, 505] on textarea at bounding box center [627, 506] width 524 height 27
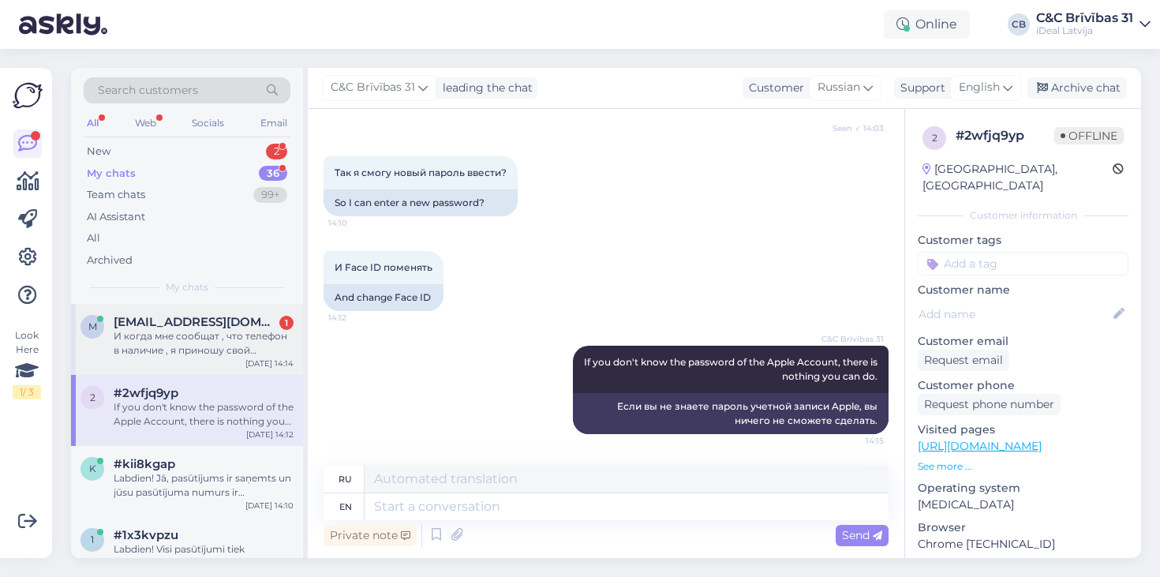
click at [133, 342] on div "И когда мне сообщат , что телефон в наличие , я приношу свой телефон и мне дают…" at bounding box center [204, 343] width 180 height 28
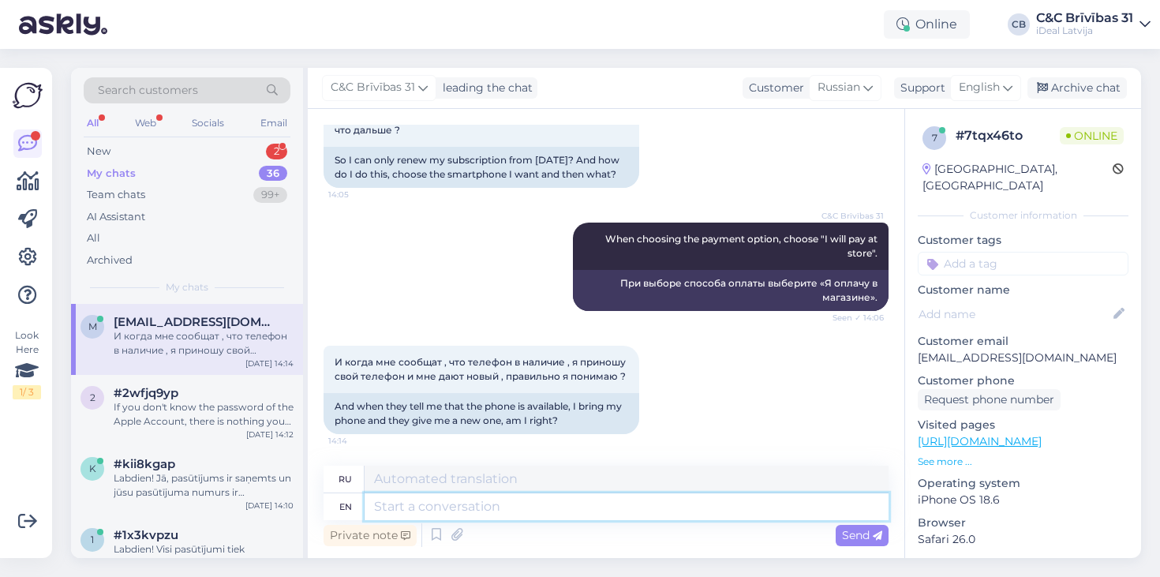
click at [475, 506] on textarea at bounding box center [627, 506] width 524 height 27
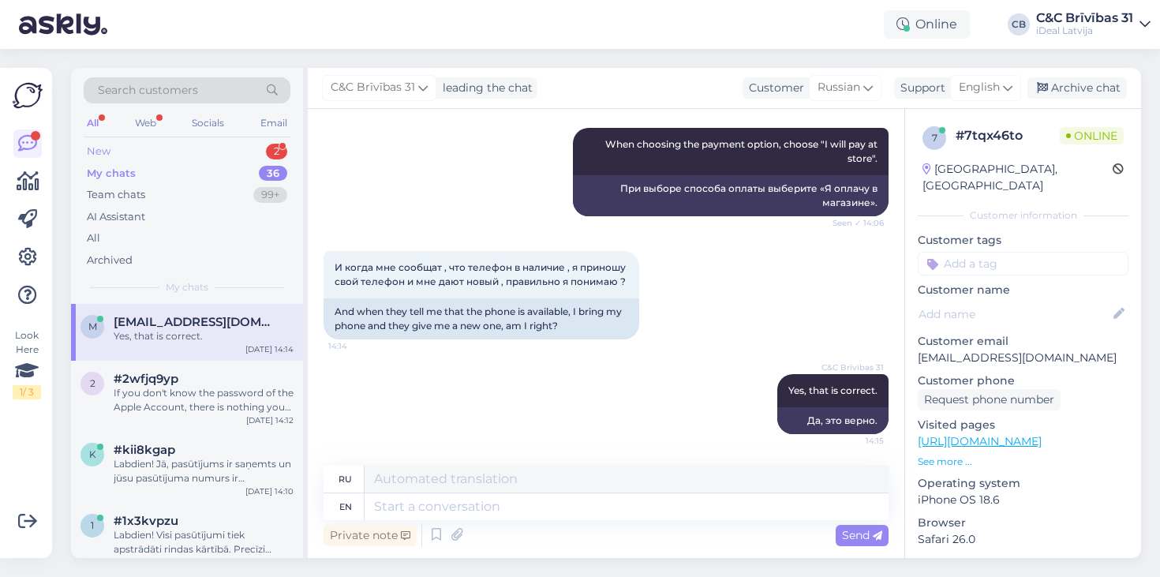
click at [174, 148] on div "New 2" at bounding box center [187, 152] width 207 height 22
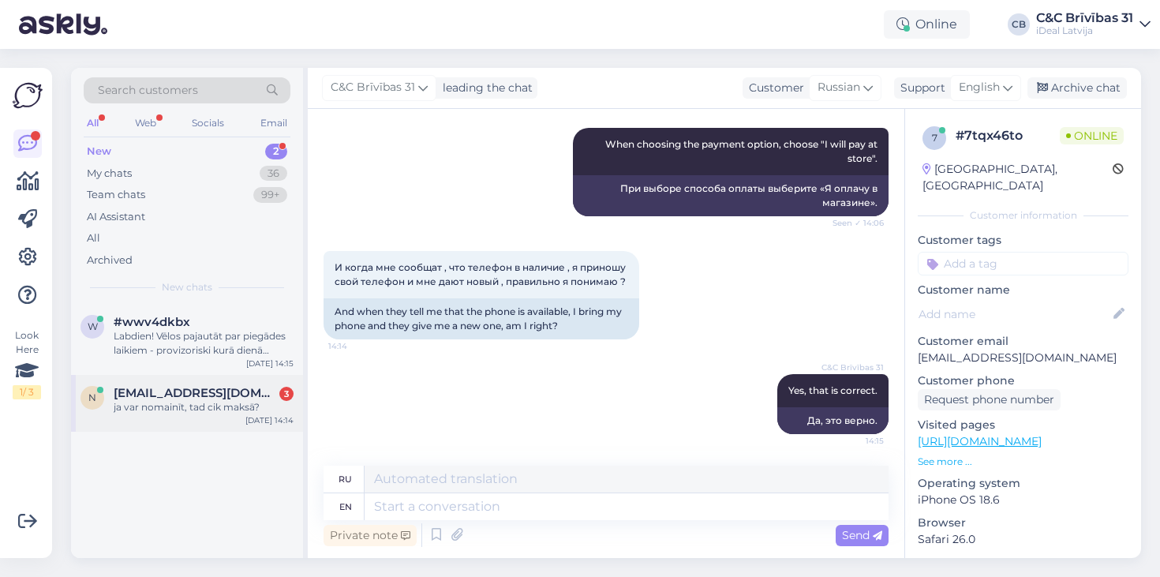
click at [181, 378] on div "n [EMAIL_ADDRESS][DOMAIN_NAME] 3 ja var nomainīt, tad cik maksā? [DATE] 14:14" at bounding box center [187, 403] width 232 height 57
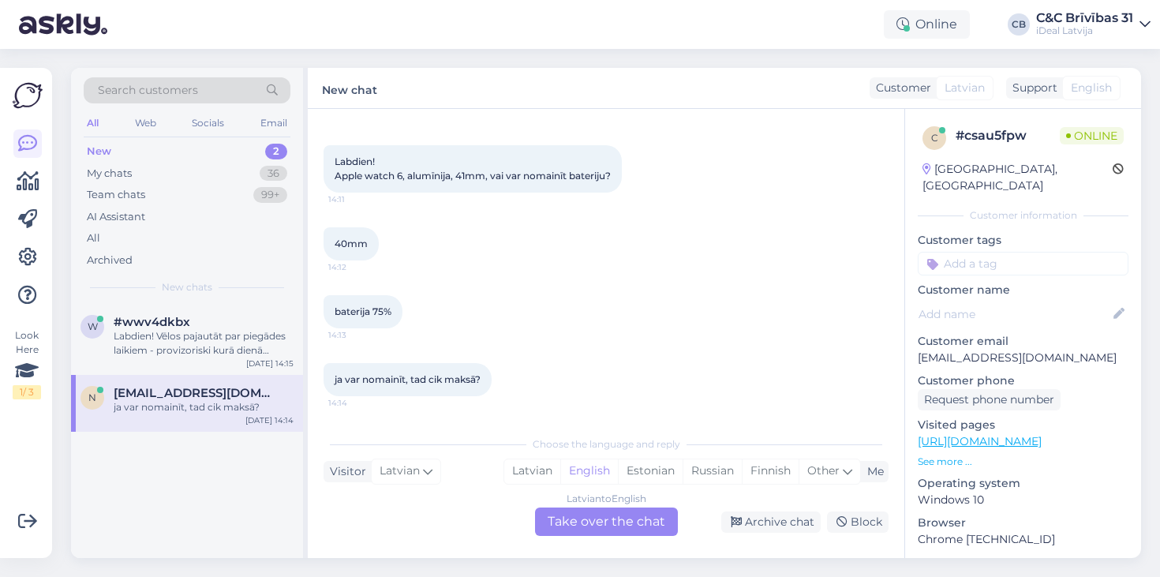
scroll to position [63, 0]
click at [534, 467] on div "Latvian" at bounding box center [532, 471] width 56 height 24
click at [560, 530] on div "Latvian to Latvian Take over the chat" at bounding box center [606, 522] width 143 height 28
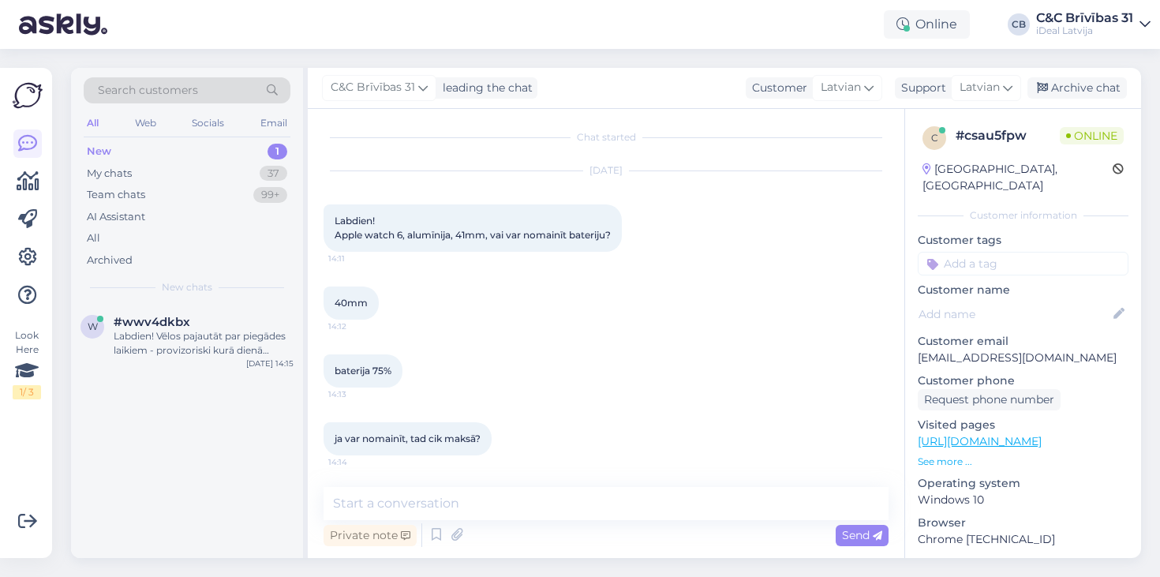
click at [560, 528] on div "Private note Send" at bounding box center [606, 535] width 565 height 30
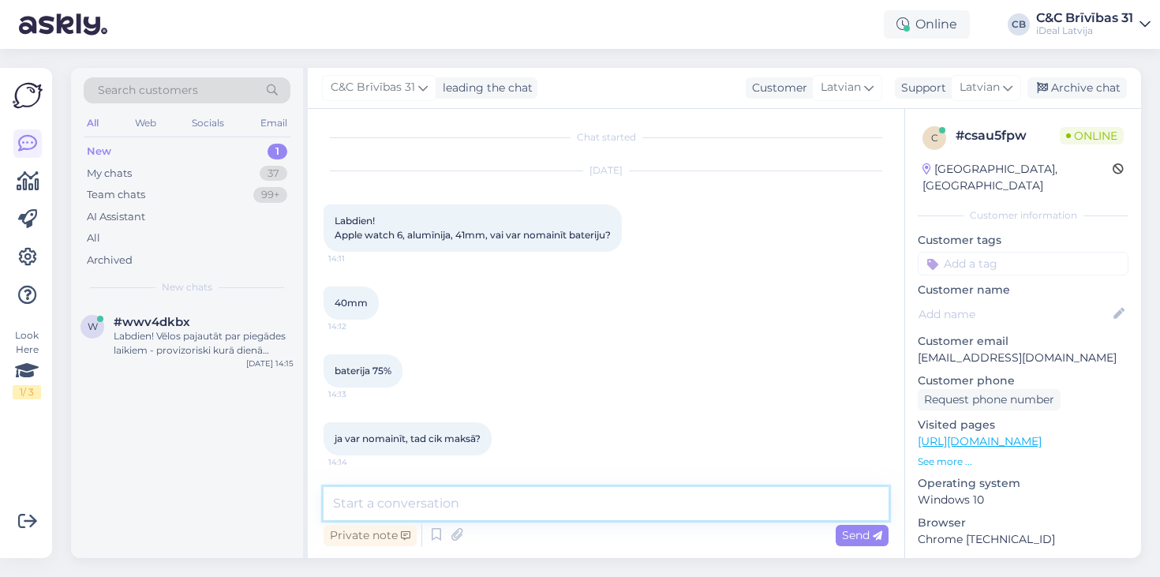
click at [452, 508] on textarea at bounding box center [606, 503] width 565 height 33
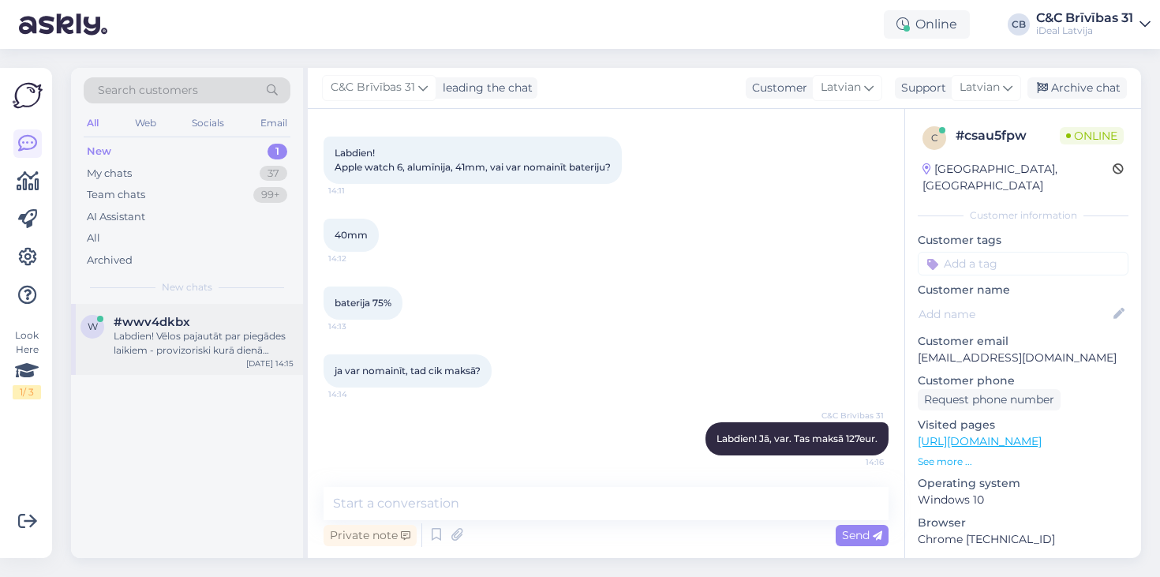
click at [167, 340] on div "Labdien! Vēlos pajautāt par piegādes laikiem - provizoriski kurā dienā varētu b…" at bounding box center [204, 343] width 180 height 28
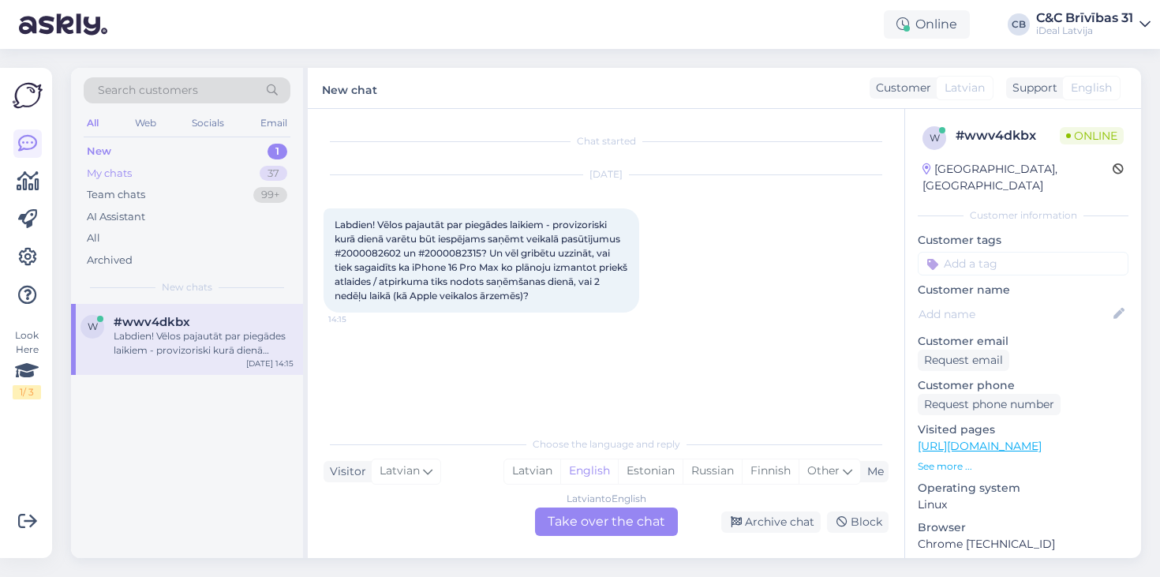
click at [212, 175] on div "My chats 37" at bounding box center [187, 174] width 207 height 22
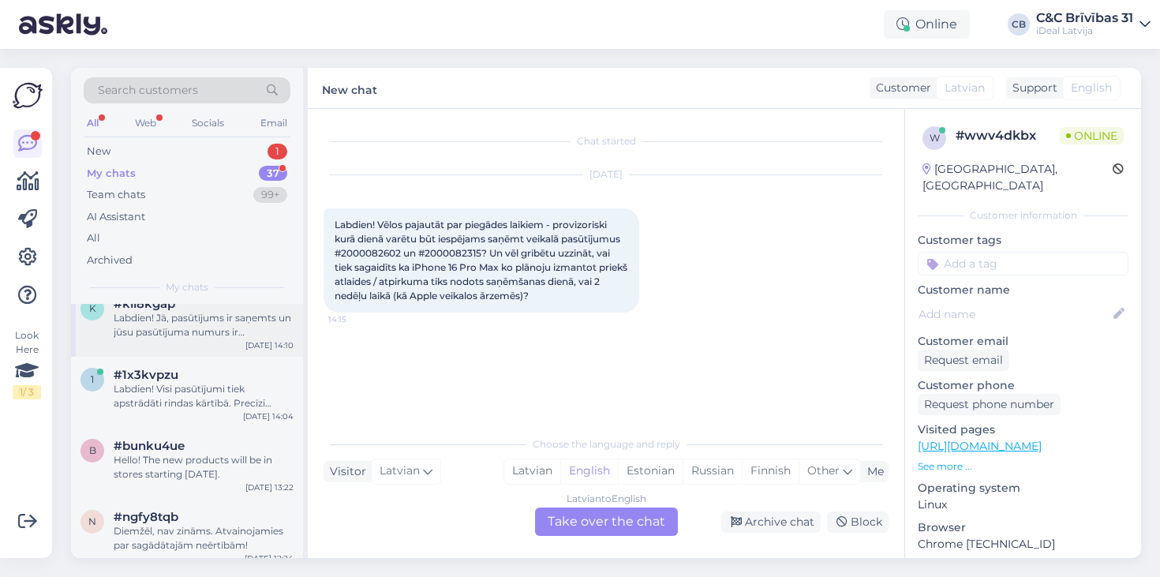
scroll to position [204, 0]
click at [212, 407] on div "1 #1x3kvpzu Labdien! Visi pasūtījumi tiek apstrādāti rindas kārtībā. Precīzi pi…" at bounding box center [187, 391] width 232 height 71
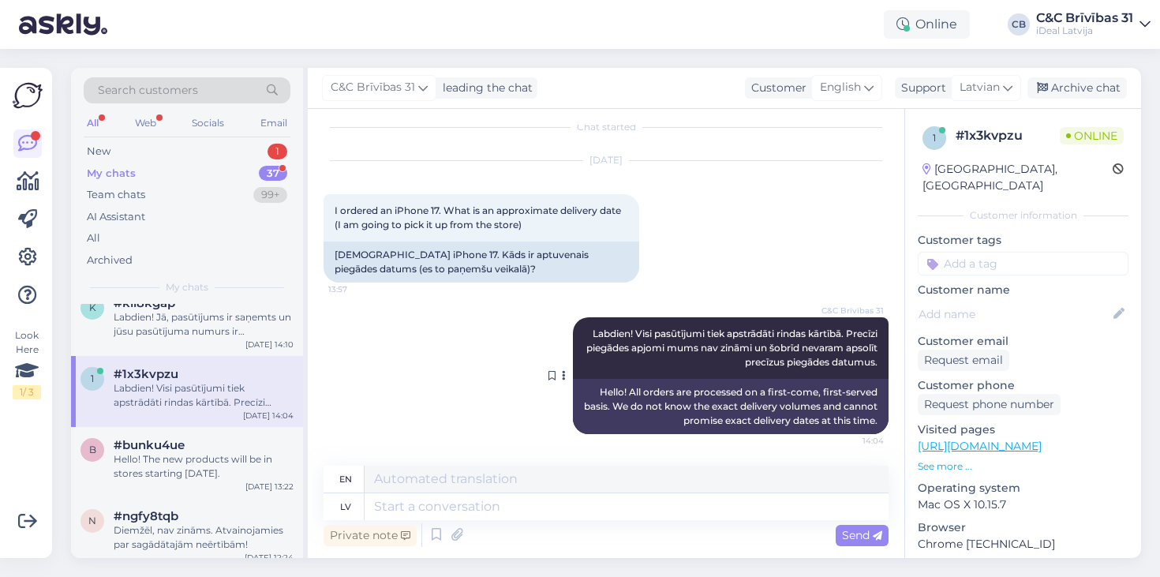
click at [607, 335] on span "Labdien! Visi pasūtījumi tiek apstrādāti rindas kārtībā. Precīzi piegādes apjom…" at bounding box center [733, 348] width 294 height 40
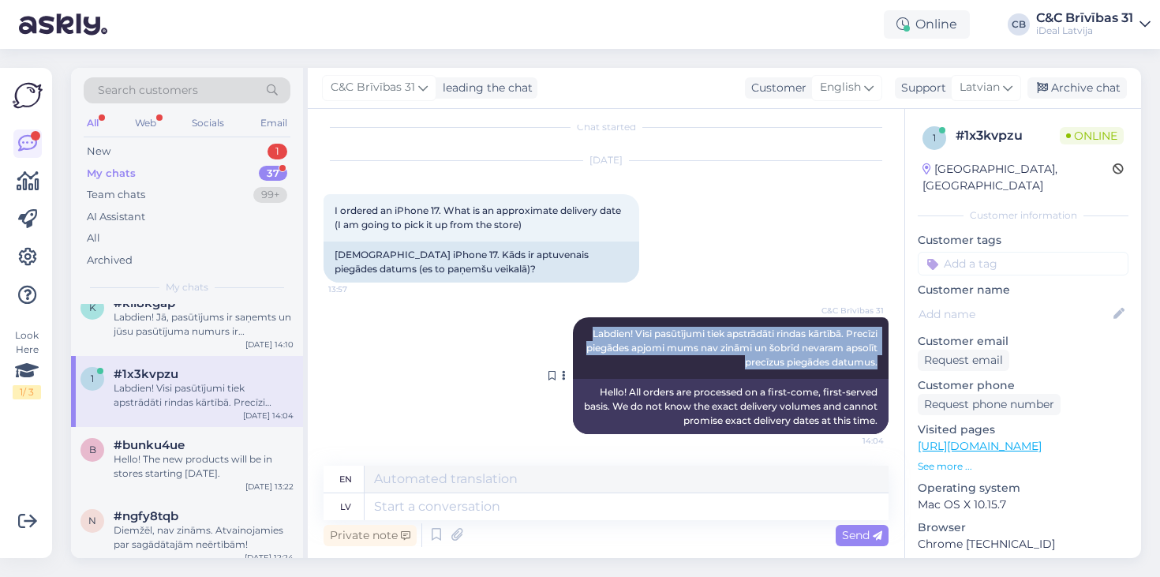
drag, startPoint x: 607, startPoint y: 335, endPoint x: 876, endPoint y: 360, distance: 270.3
click at [876, 360] on span "Labdien! Visi pasūtījumi tiek apstrādāti rindas kārtībā. Precīzi piegādes apjom…" at bounding box center [733, 348] width 294 height 40
copy span "Labdien! Visi pasūtījumi tiek apstrādāti rindas kārtībā. Precīzi piegādes apjom…"
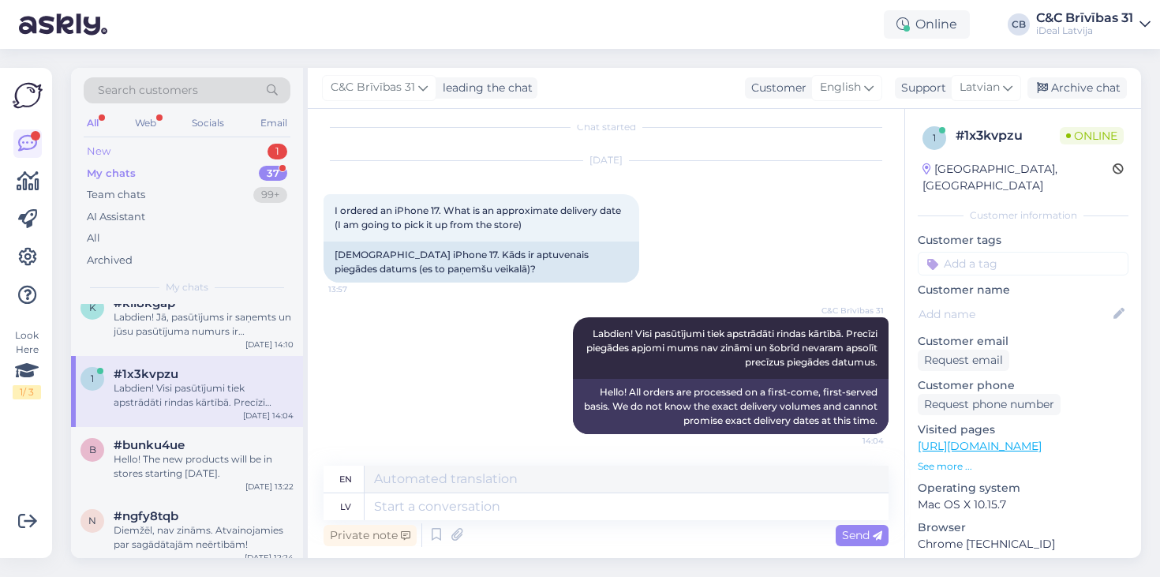
click at [177, 148] on div "New 1" at bounding box center [187, 152] width 207 height 22
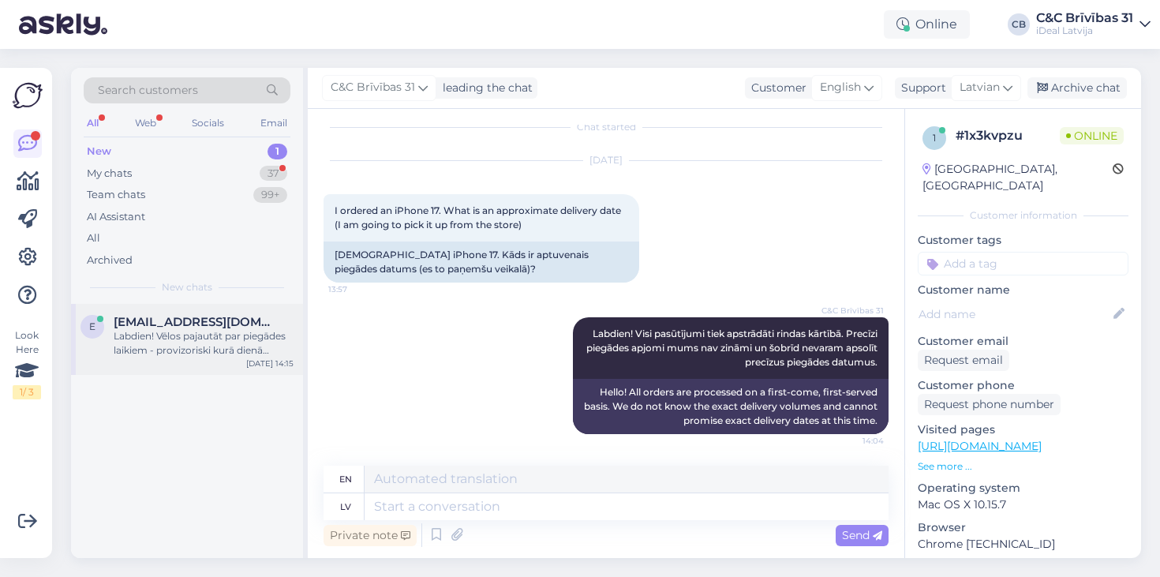
click at [174, 362] on div "e [EMAIL_ADDRESS][DOMAIN_NAME] Labdien! Vēlos pajautāt par piegādes laikiem - p…" at bounding box center [187, 339] width 232 height 71
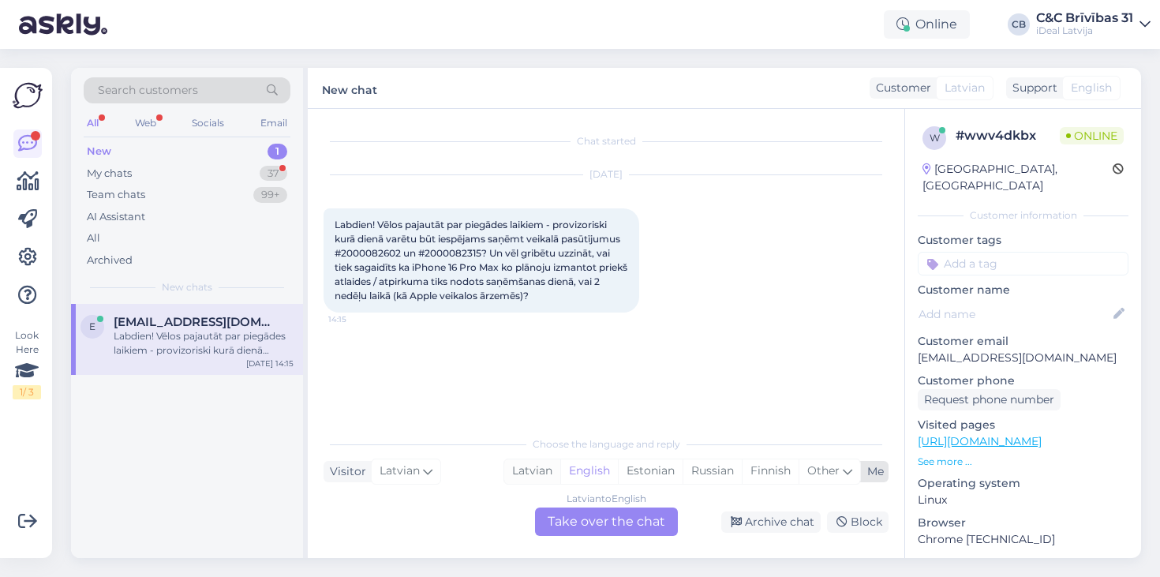
click at [508, 473] on div "Latvian" at bounding box center [532, 471] width 56 height 24
click at [563, 519] on div "Latvian to Latvian Take over the chat" at bounding box center [606, 522] width 143 height 28
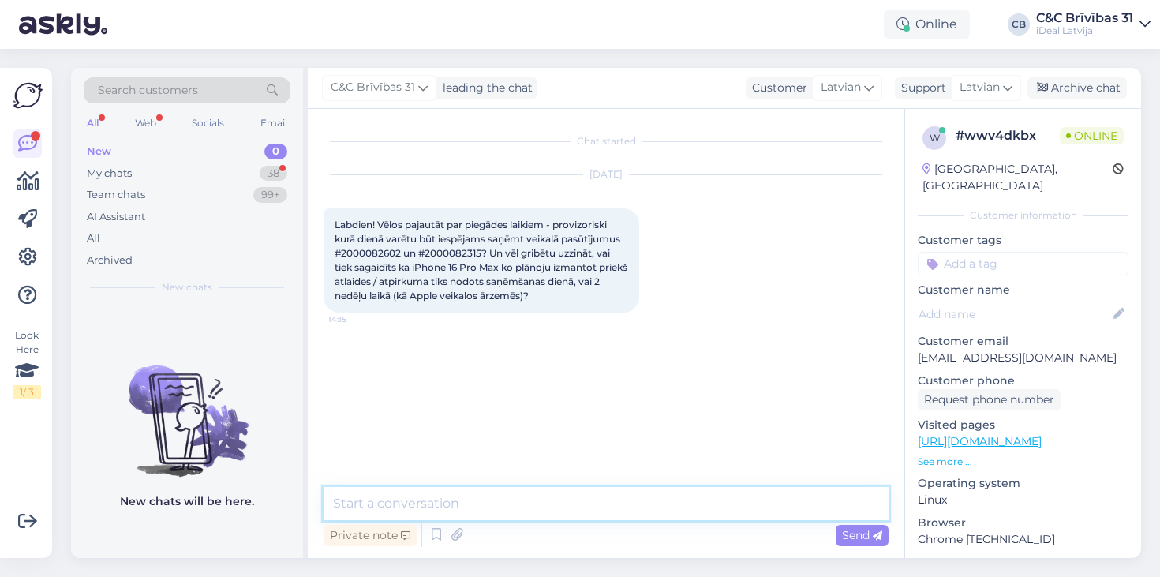
click at [456, 507] on textarea at bounding box center [606, 503] width 565 height 33
paste textarea "Labdien! Visi pasūtījumi tiek apstrādāti rindas kārtībā. Precīzi piegādes apjom…"
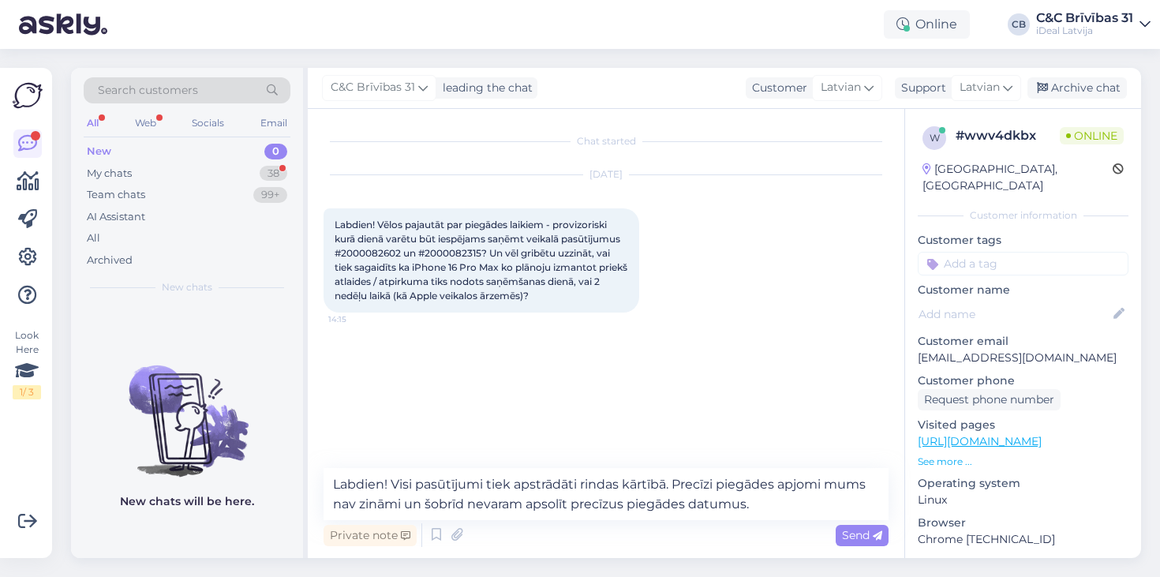
click at [391, 247] on div "Labdien! Vēlos pajautāt par piegādes laikiem - provizoriski kurā dienā varētu b…" at bounding box center [482, 260] width 316 height 104
click at [391, 247] on span "Labdien! Vēlos pajautāt par piegādes laikiem - provizoriski kurā dienā varētu b…" at bounding box center [482, 260] width 295 height 83
copy span "2000082602"
click at [778, 510] on textarea "Labdien! Visi pasūtījumi tiek apstrādāti rindas kārtībā. Precīzi piegādes apjom…" at bounding box center [606, 494] width 565 height 52
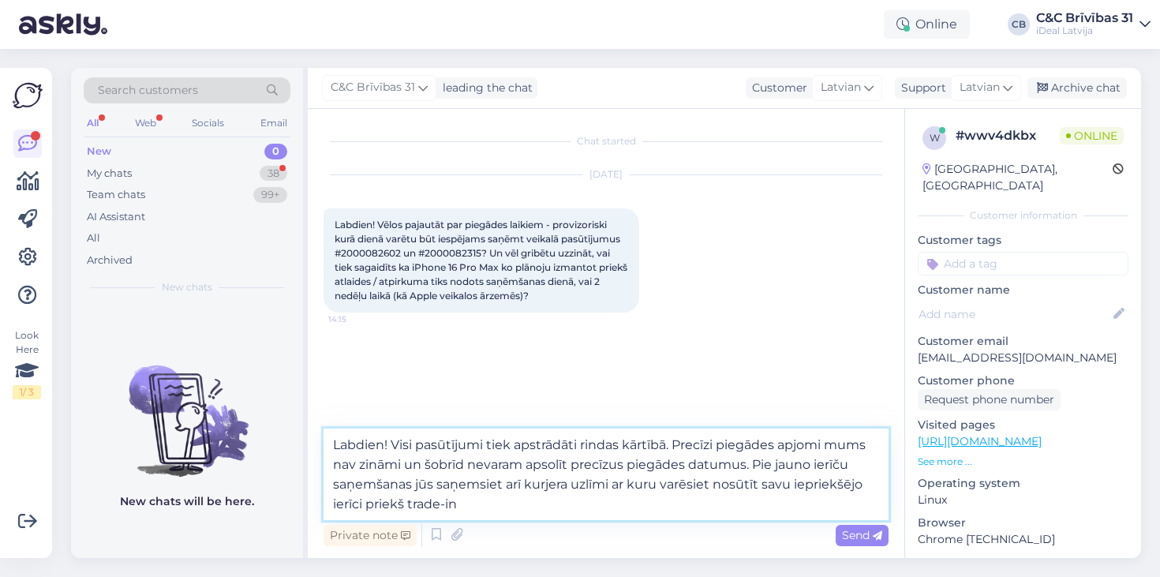
click at [699, 500] on textarea "Labdien! Visi pasūtījumi tiek apstrādāti rindas kārtībā. Precīzi piegādes apjom…" at bounding box center [606, 475] width 565 height 92
click at [418, 487] on textarea "Labdien! Visi pasūtījumi tiek apstrādāti rindas kārtībā. Precīzi piegādes apjom…" at bounding box center [606, 475] width 565 height 92
click at [516, 504] on textarea "Labdien! Visi pasūtījumi tiek apstrādāti rindas kārtībā. Precīzi piegādes apjom…" at bounding box center [606, 475] width 565 height 92
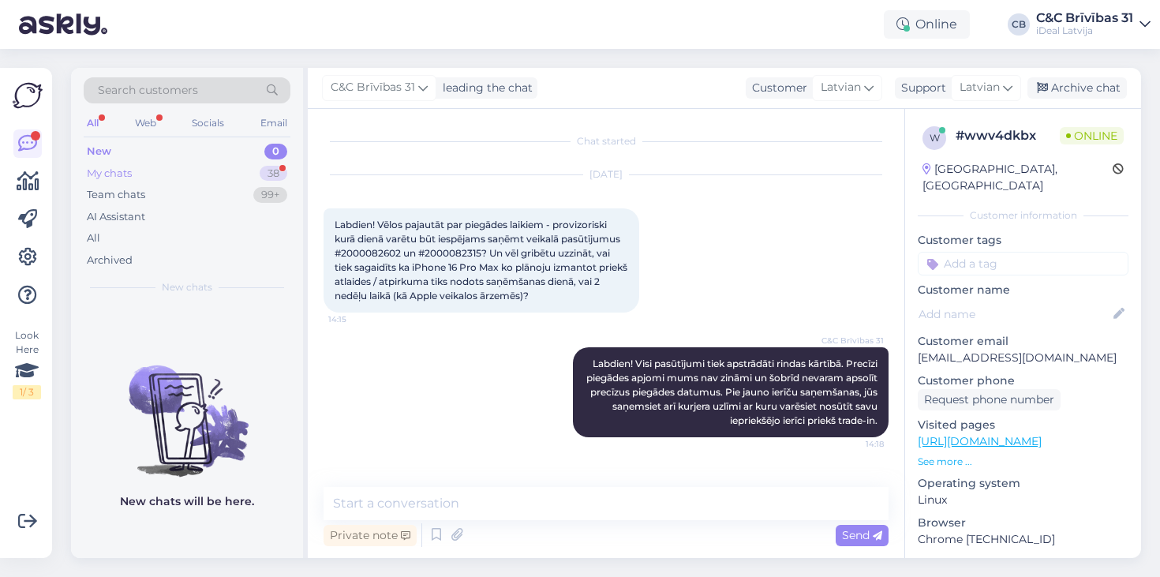
click at [220, 167] on div "My chats 38" at bounding box center [187, 174] width 207 height 22
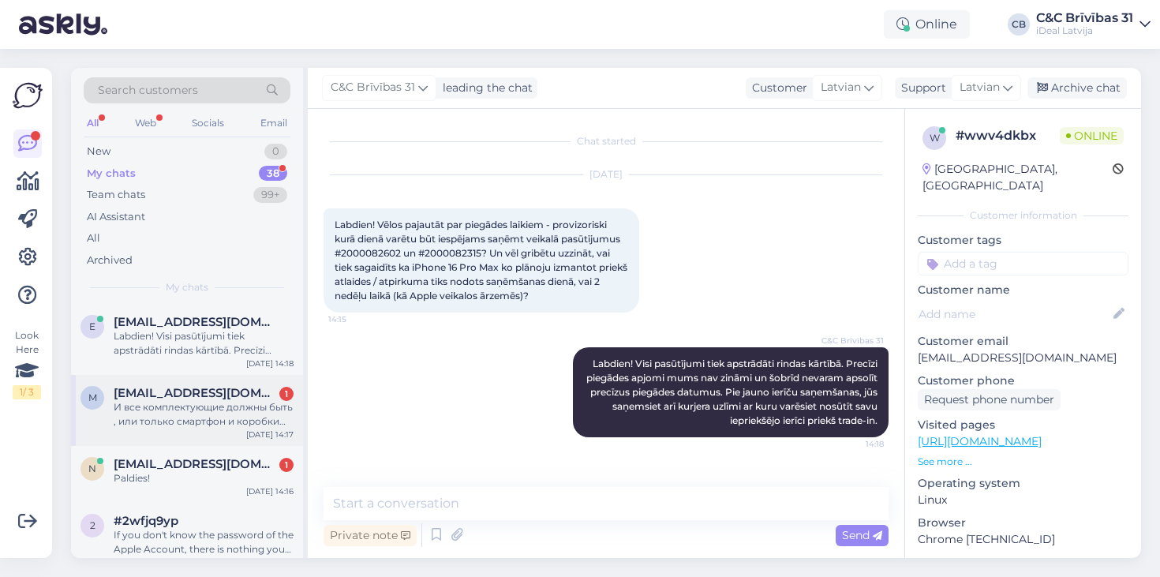
click at [185, 388] on span "[EMAIL_ADDRESS][DOMAIN_NAME]" at bounding box center [196, 393] width 164 height 14
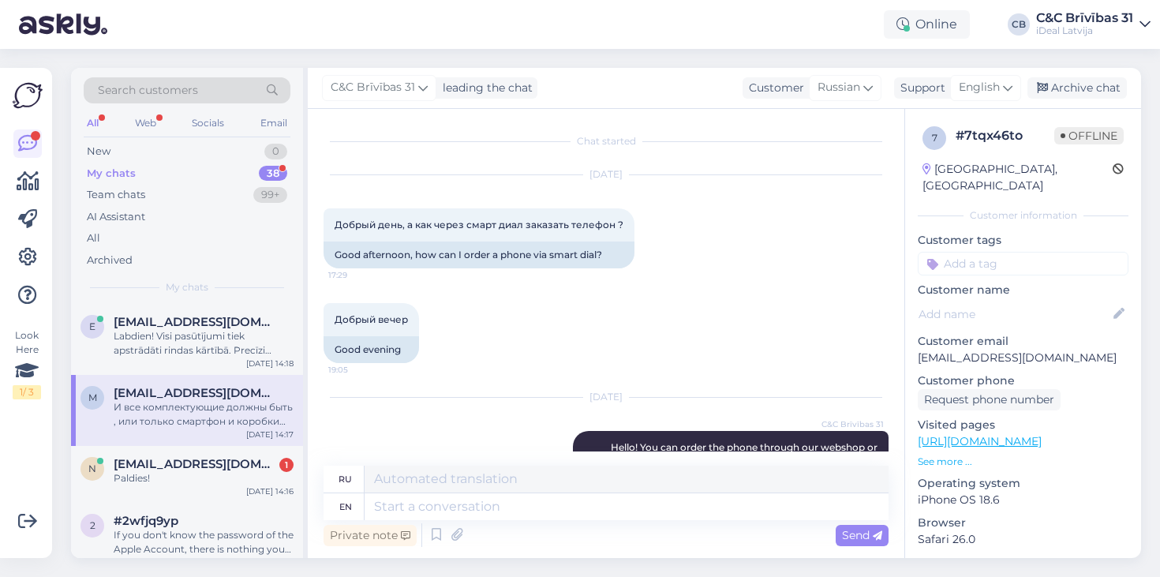
scroll to position [1838, 0]
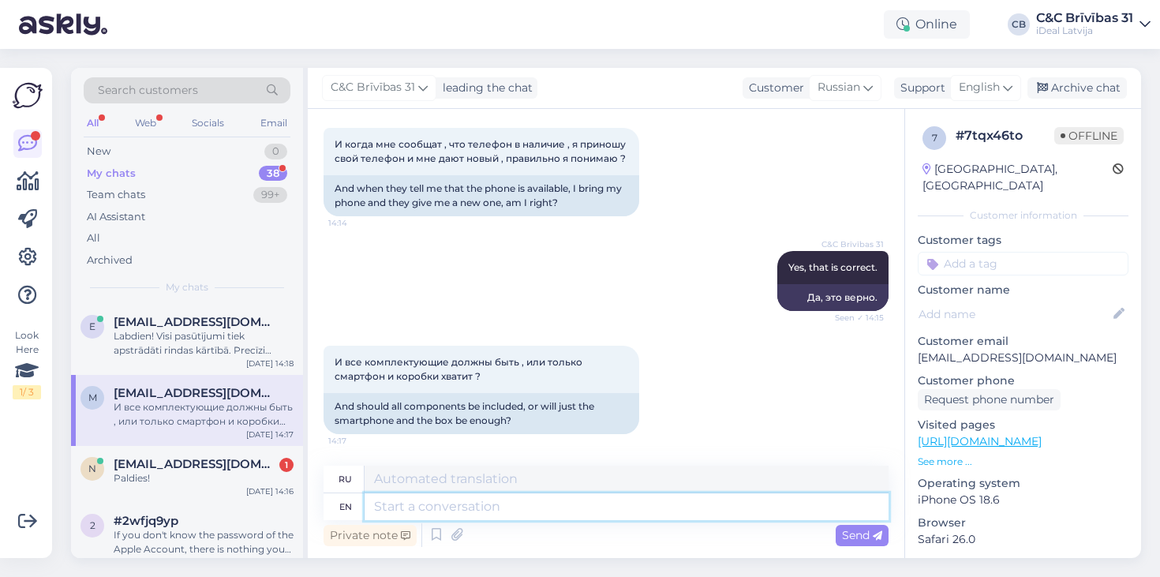
click at [604, 504] on textarea at bounding box center [627, 506] width 524 height 27
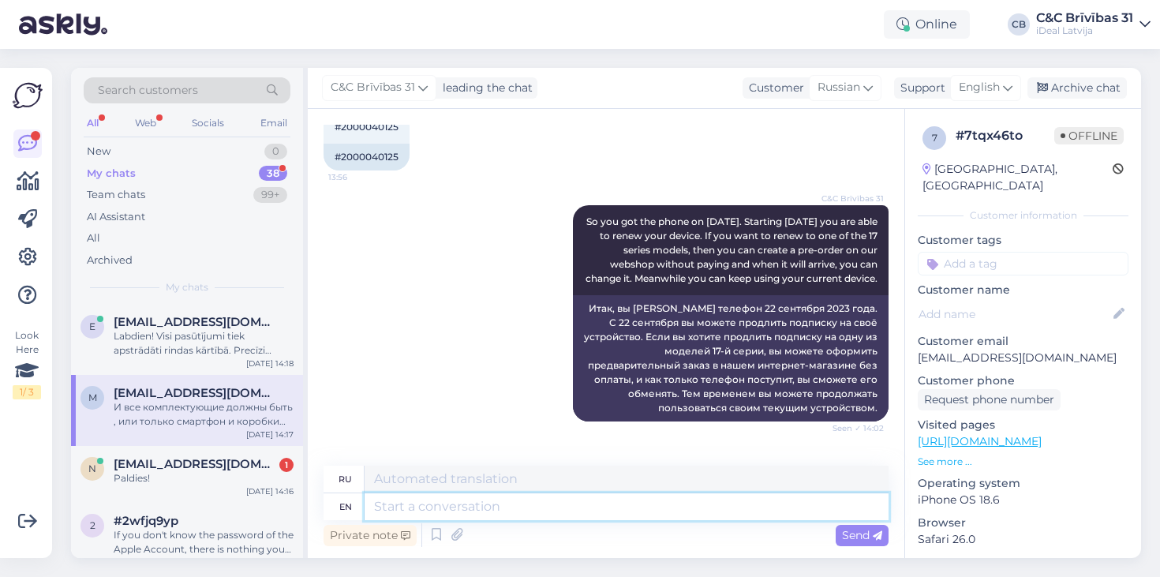
scroll to position [1222, 0]
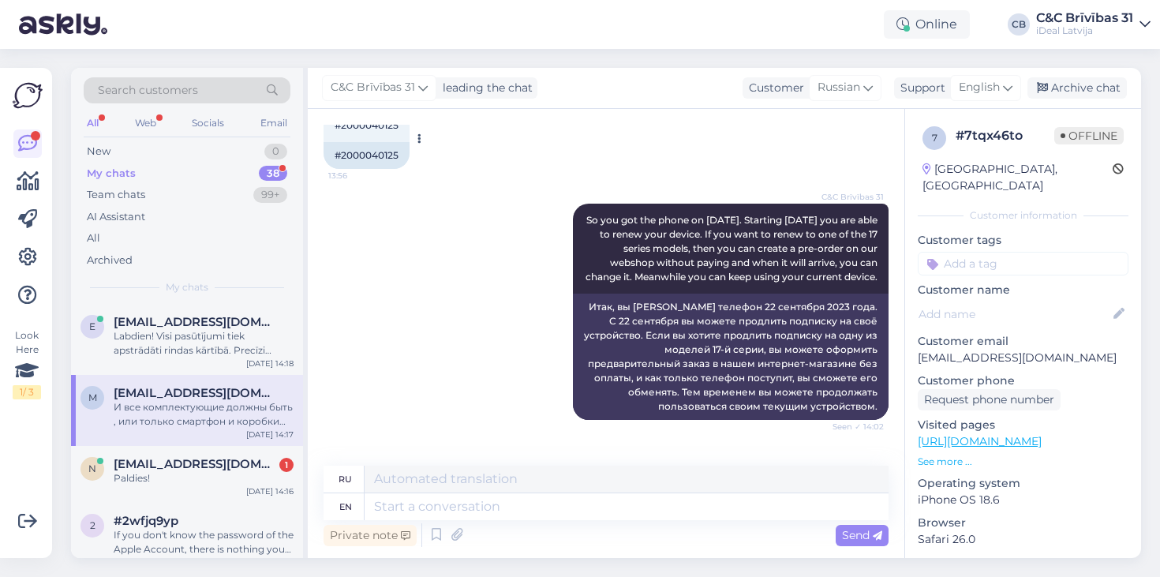
click at [395, 152] on div "#2000040125" at bounding box center [367, 155] width 86 height 27
copy div "2000040125"
click at [279, 0] on html "Online CB C&C Brīvības 31 iDeal [GEOGRAPHIC_DATA] Look Here 1 / 3 Get more Your…" at bounding box center [580, 288] width 1160 height 577
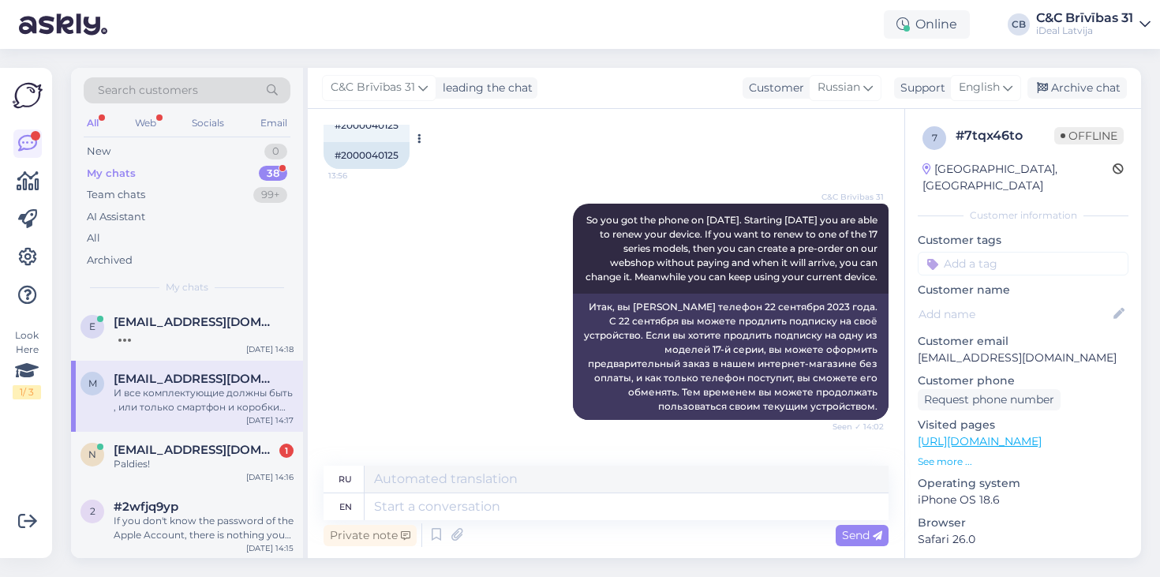
click at [374, 158] on div "#2000040125" at bounding box center [367, 155] width 86 height 27
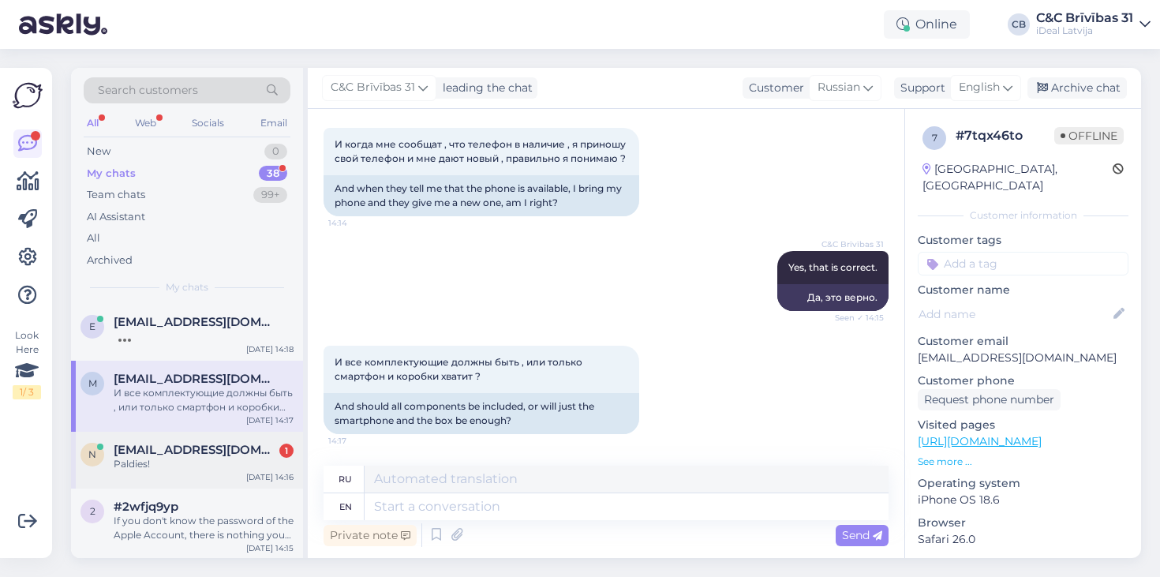
click at [236, 444] on span "[EMAIL_ADDRESS][DOMAIN_NAME]" at bounding box center [196, 450] width 164 height 14
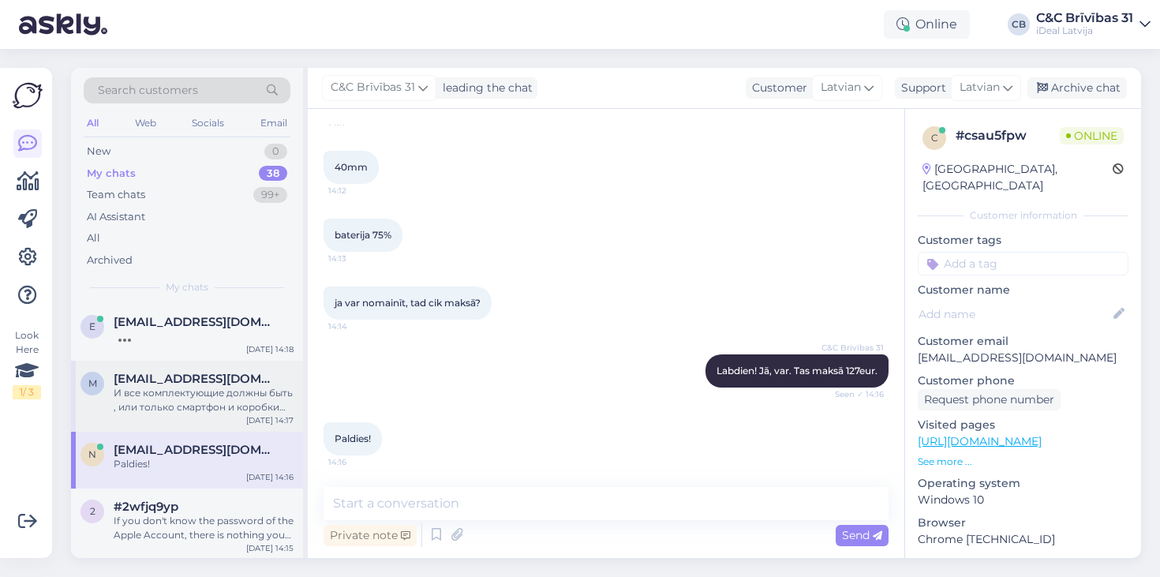
click at [236, 403] on div "И все комплектующие должны быть , или только смартфон и коробки хватит ?" at bounding box center [204, 400] width 180 height 28
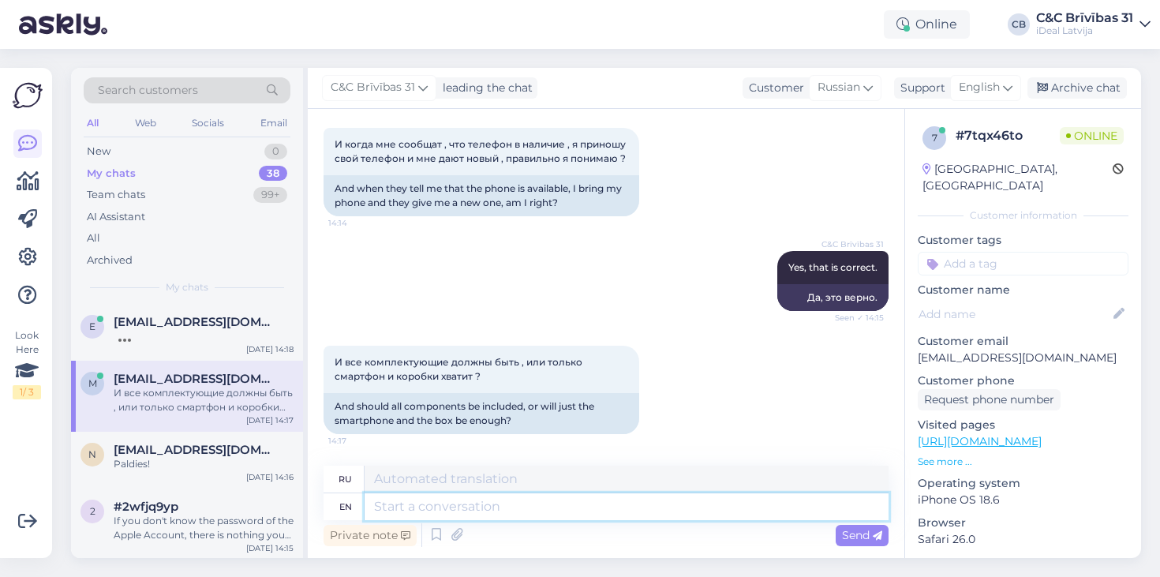
click at [463, 499] on textarea at bounding box center [627, 506] width 524 height 27
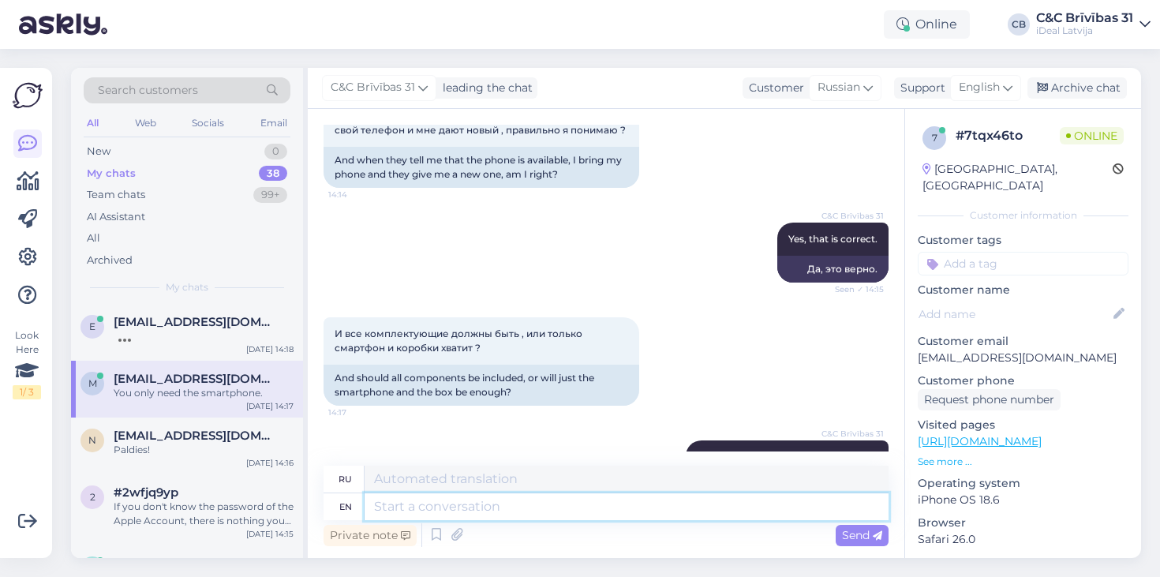
scroll to position [1932, 0]
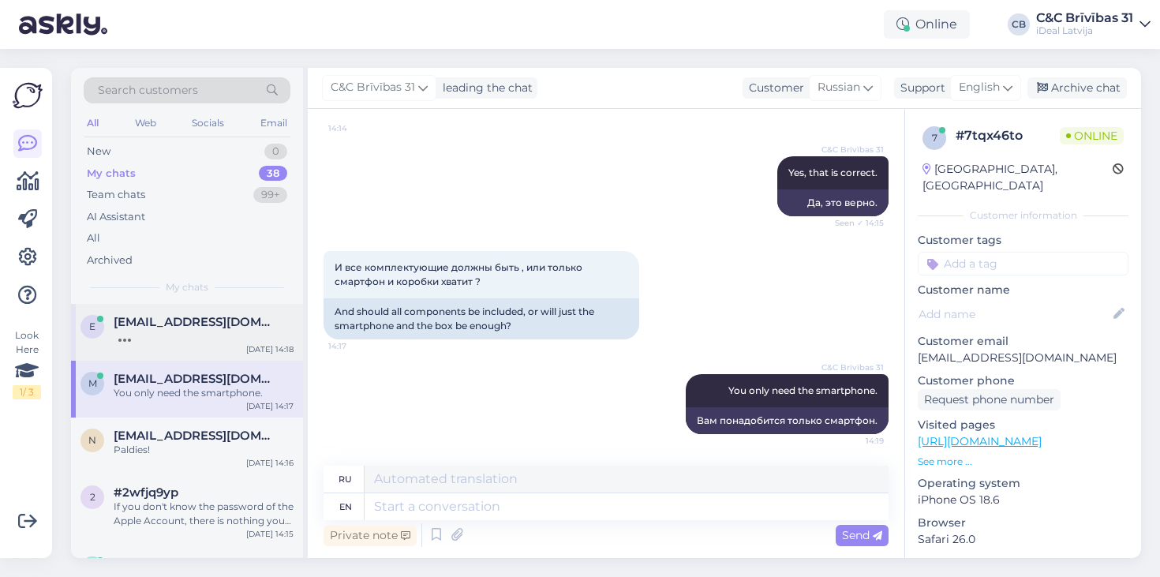
click at [128, 343] on div "e [EMAIL_ADDRESS][DOMAIN_NAME] [DATE] 14:18" at bounding box center [187, 332] width 232 height 57
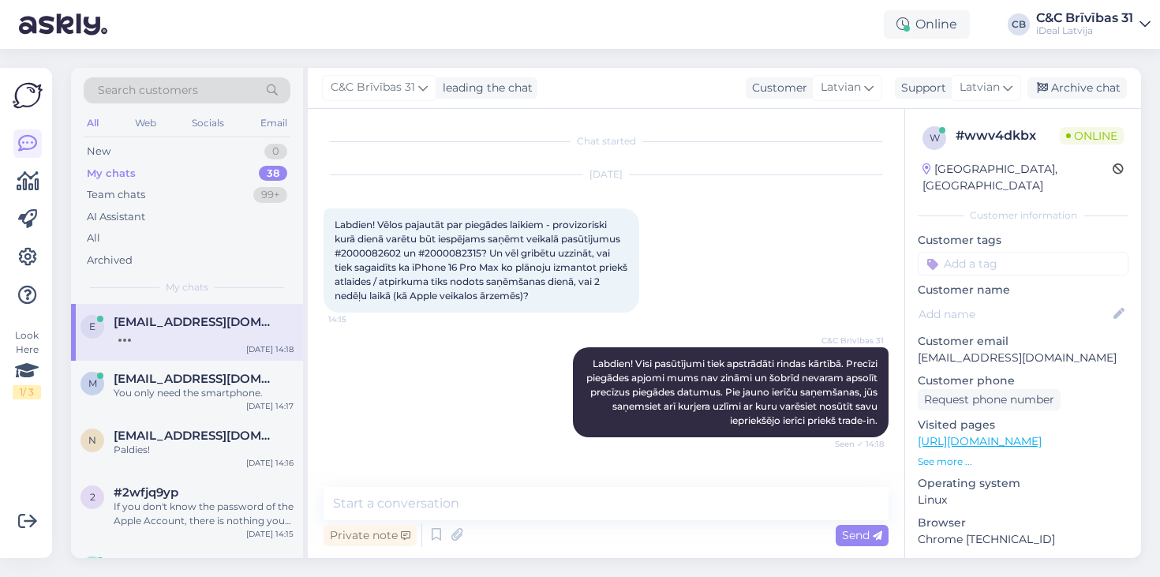
scroll to position [78, 0]
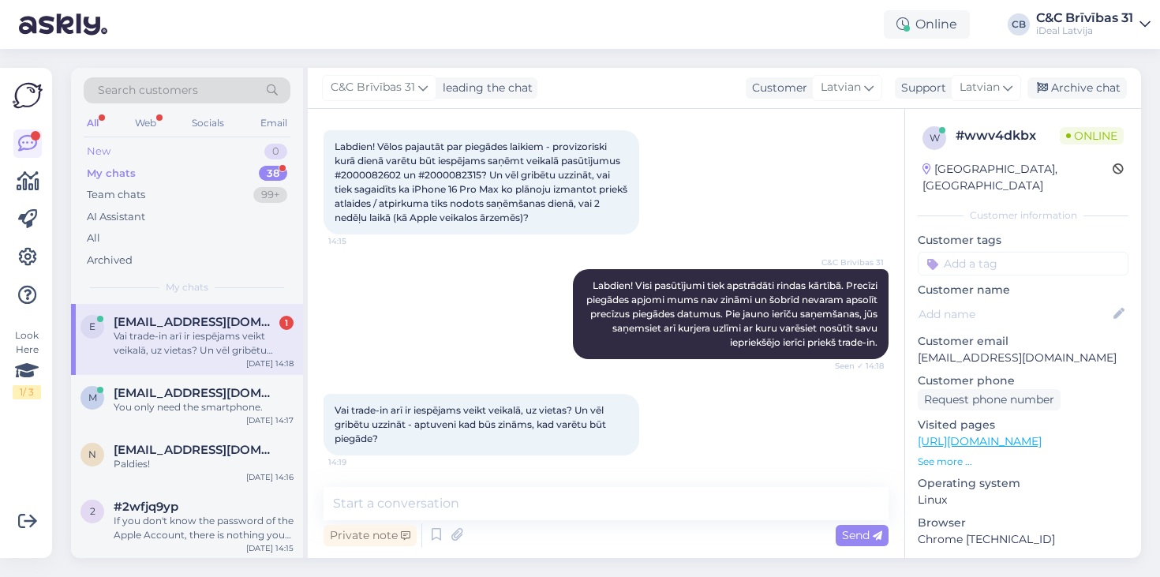
click at [174, 160] on div "New 0" at bounding box center [187, 152] width 207 height 22
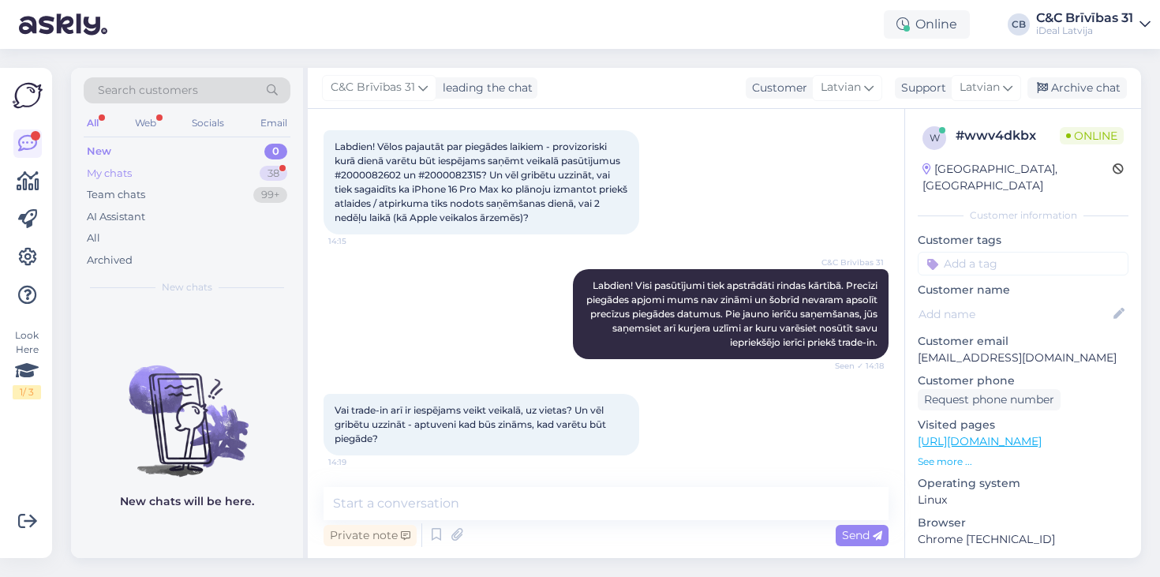
click at [174, 182] on div "My chats 38" at bounding box center [187, 174] width 207 height 22
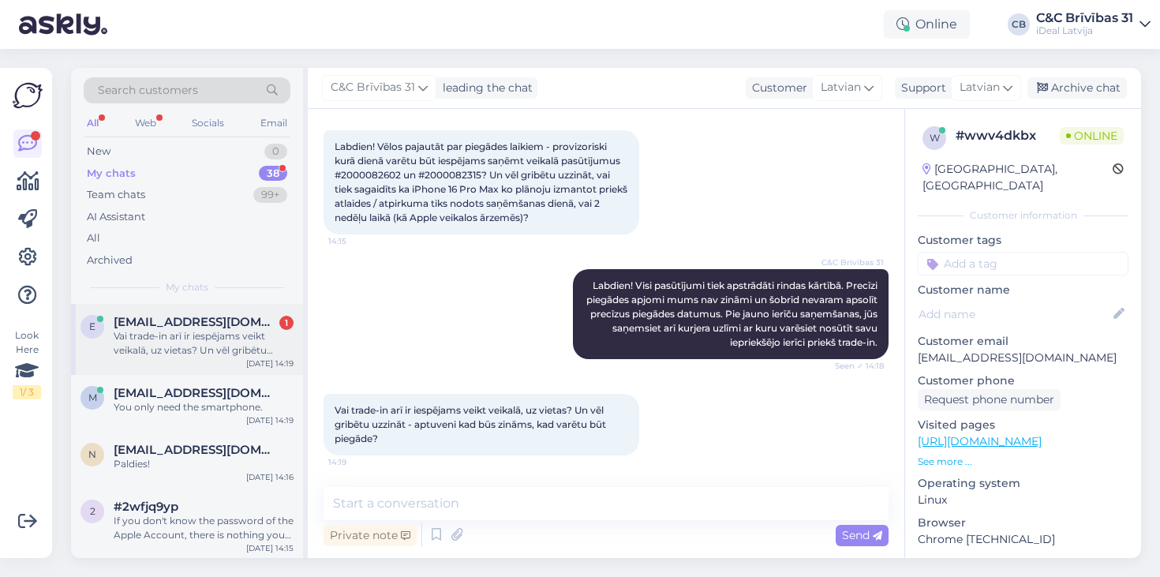
click at [172, 349] on div "Vai trade-in arī ir iespējams veikt veikalā, uz vietas? Un vēl gribētu uzzināt …" at bounding box center [204, 343] width 180 height 28
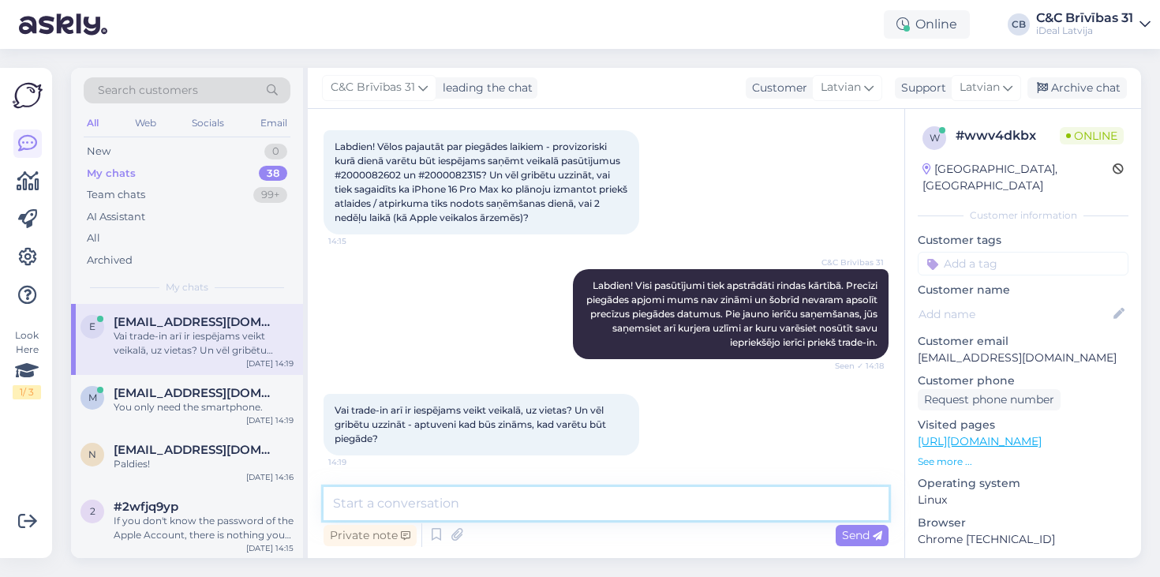
click at [475, 491] on textarea at bounding box center [606, 503] width 565 height 33
click at [451, 491] on textarea at bounding box center [606, 503] width 565 height 33
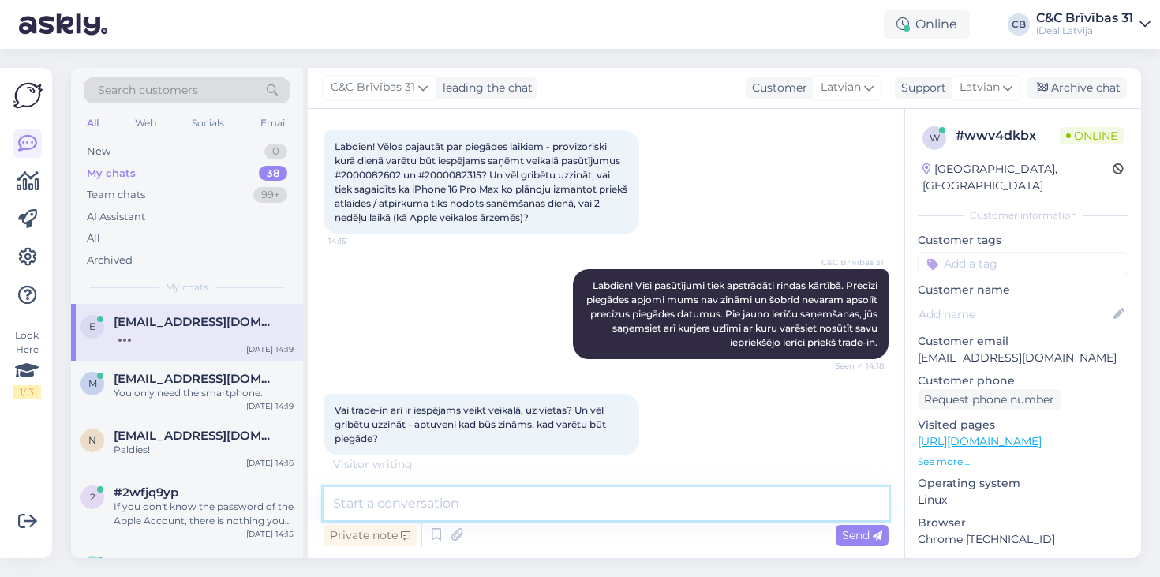
click at [427, 491] on textarea at bounding box center [606, 503] width 565 height 33
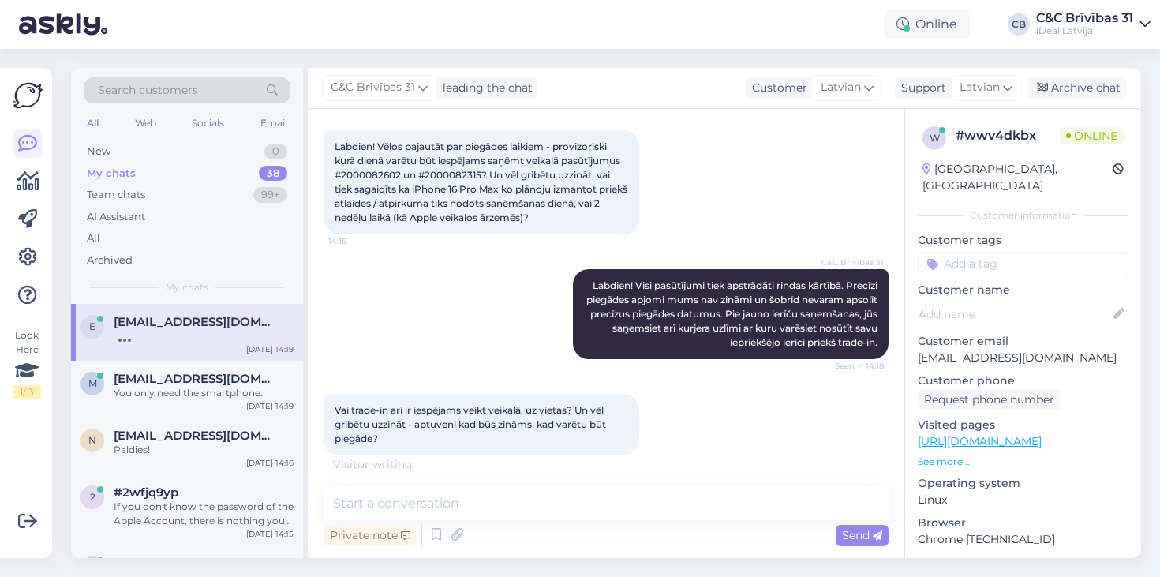
click at [448, 472] on div "Visitor writing . . ." at bounding box center [606, 464] width 565 height 17
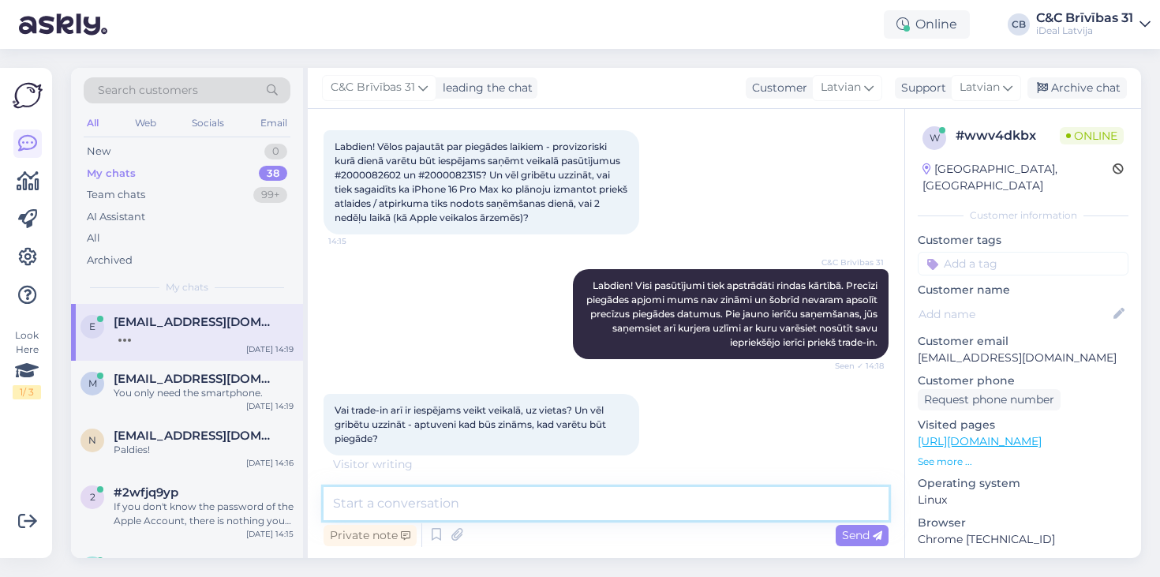
click at [444, 488] on textarea at bounding box center [606, 503] width 565 height 33
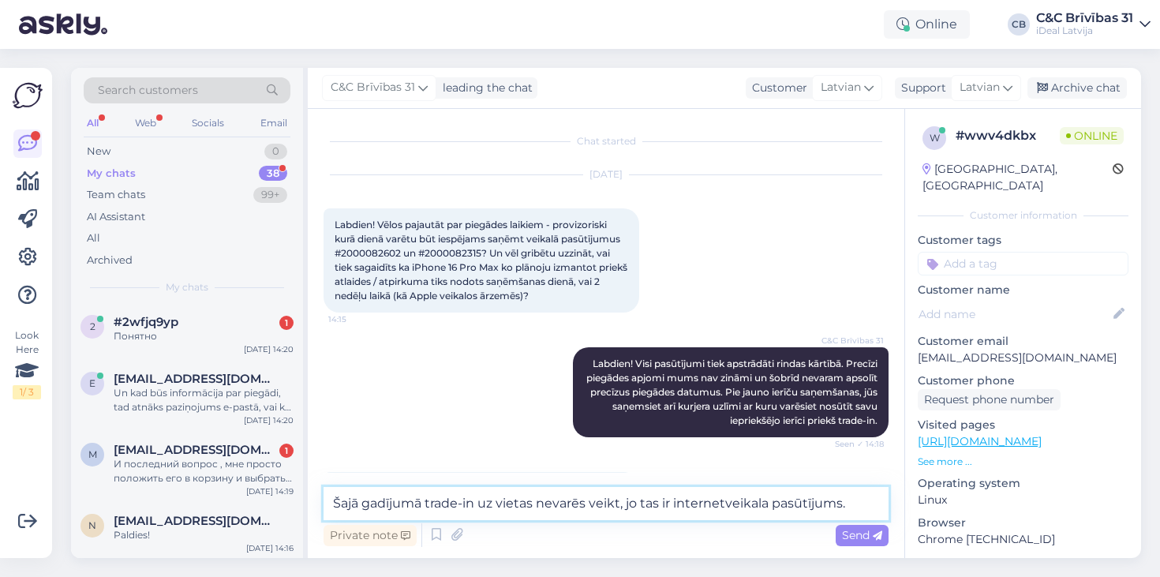
scroll to position [0, 0]
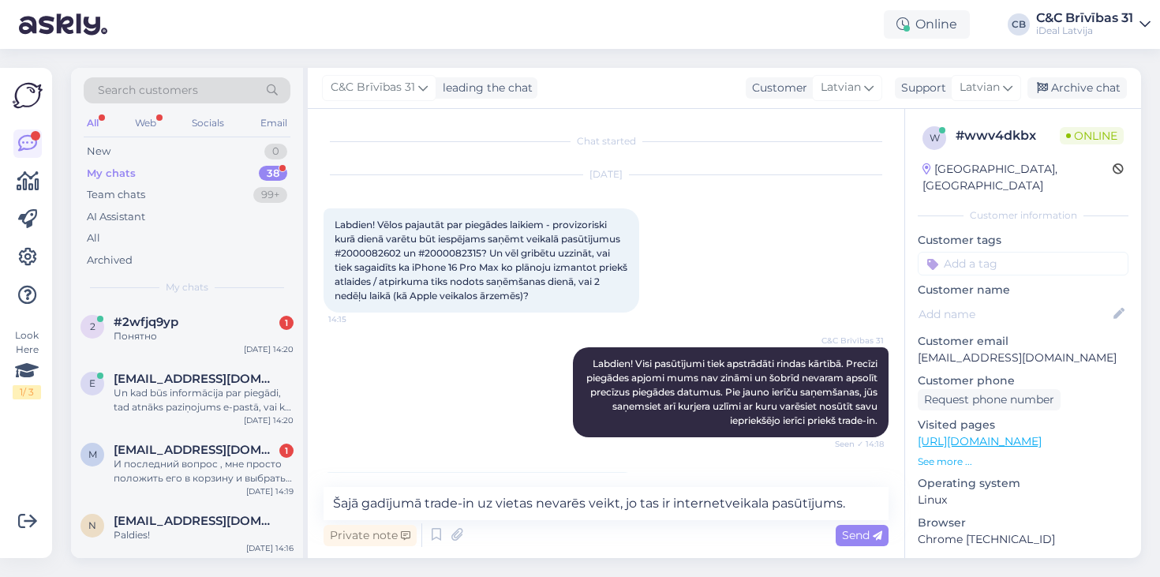
click at [382, 250] on span "Labdien! Vēlos pajautāt par piegādes laikiem - provizoriski kurā dienā varētu b…" at bounding box center [482, 260] width 295 height 83
click at [473, 255] on span "Labdien! Vēlos pajautāt par piegādes laikiem - provizoriski kurā dienā varētu b…" at bounding box center [482, 260] width 295 height 83
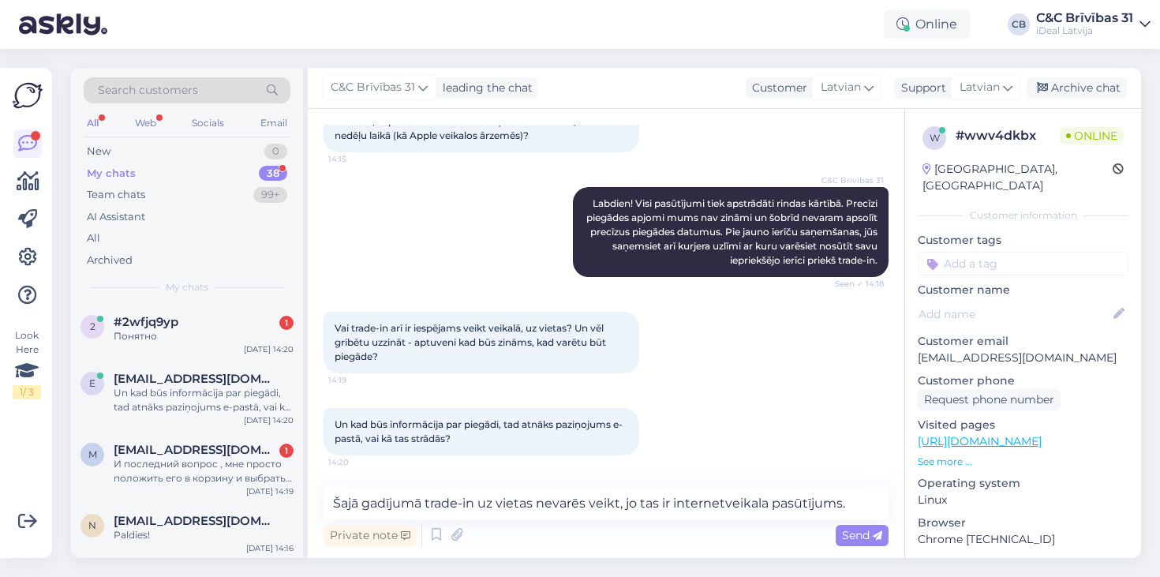
scroll to position [160, 0]
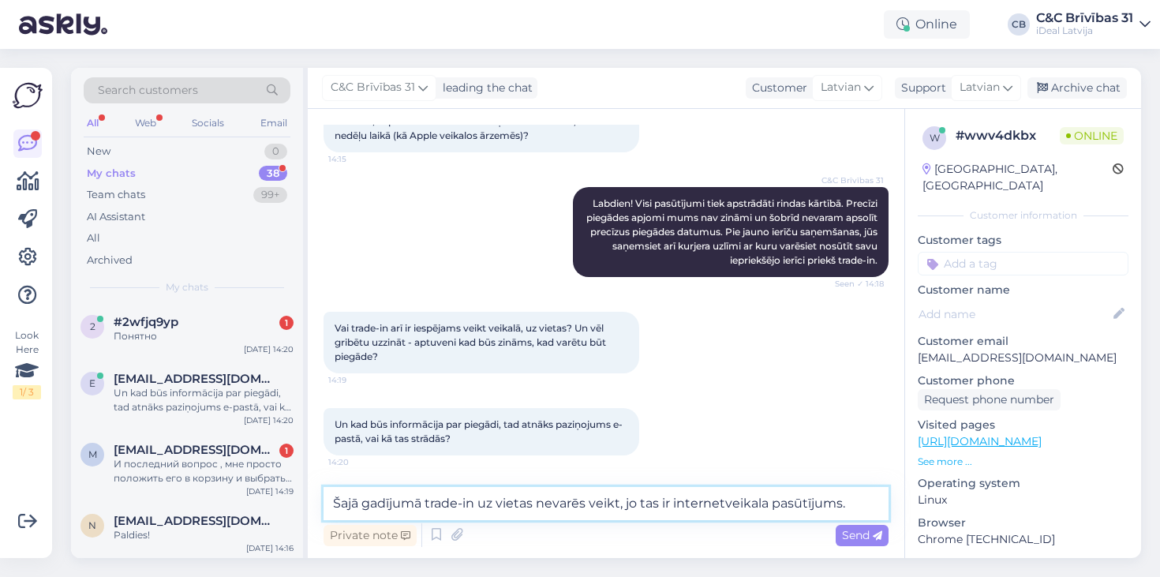
click at [879, 506] on textarea "Šajā gadījumā trade-in uz vietas nevarēs veikt, jo tas ir internetveikala pasūt…" at bounding box center [606, 503] width 565 height 33
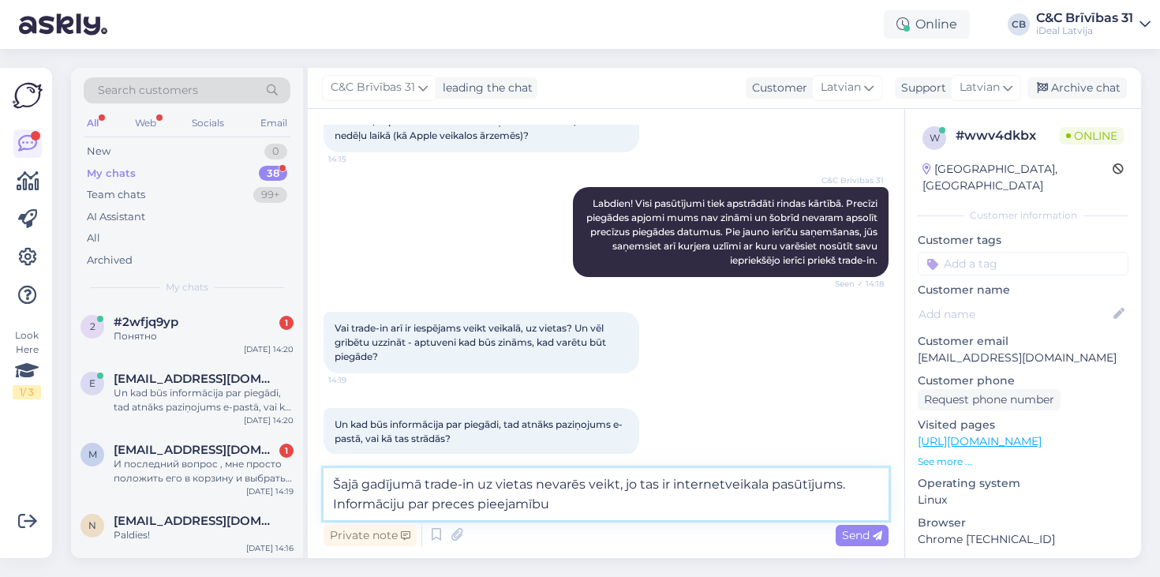
click at [452, 508] on textarea "Šajā gadījumā trade-in uz vietas nevarēs veikt, jo tas ir internetveikala pasūt…" at bounding box center [606, 494] width 565 height 52
drag, startPoint x: 452, startPoint y: 508, endPoint x: 535, endPoint y: 508, distance: 82.9
click at [535, 508] on textarea "Šajā gadījumā trade-in uz vietas nevarēs veikt, jo tas ir internetveikala pasūt…" at bounding box center [606, 494] width 565 height 52
click at [505, 509] on textarea "Šajā gadījumā trade-in uz vietas nevarēs veikt, jo tas ir internetveikala pasūt…" at bounding box center [606, 494] width 565 height 52
drag, startPoint x: 505, startPoint y: 509, endPoint x: 652, endPoint y: 511, distance: 146.8
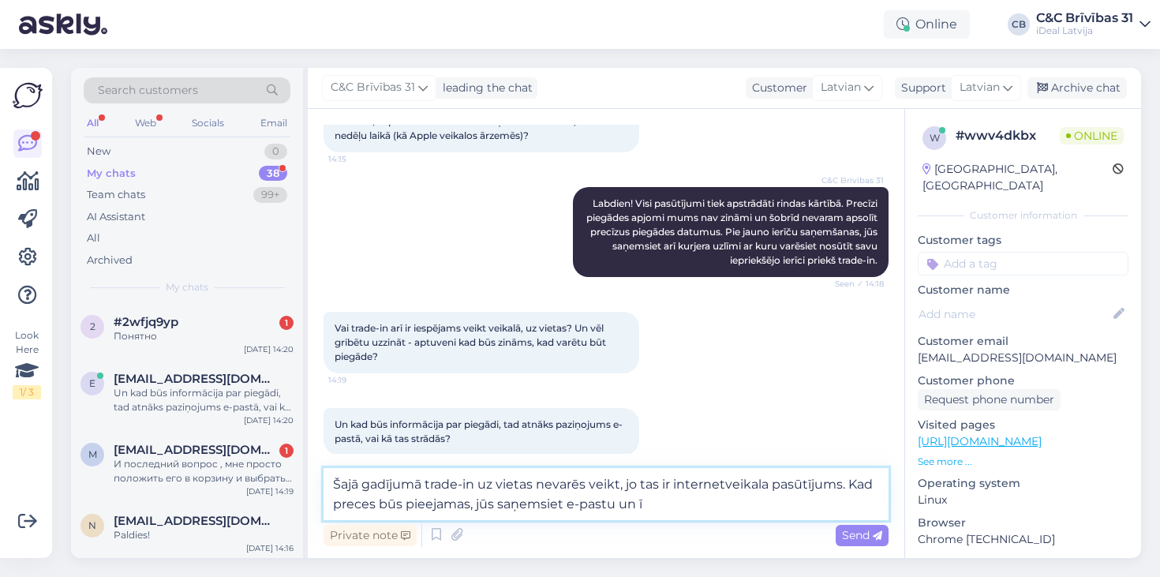
click at [652, 511] on textarea "Šajā gadījumā trade-in uz vietas nevarēs veikt, jo tas ir internetveikala pasūt…" at bounding box center [606, 494] width 565 height 52
click at [524, 514] on textarea "Šajā gadījumā trade-in uz vietas nevarēs veikt, jo tas ir internetveikala pasūt…" at bounding box center [606, 494] width 565 height 52
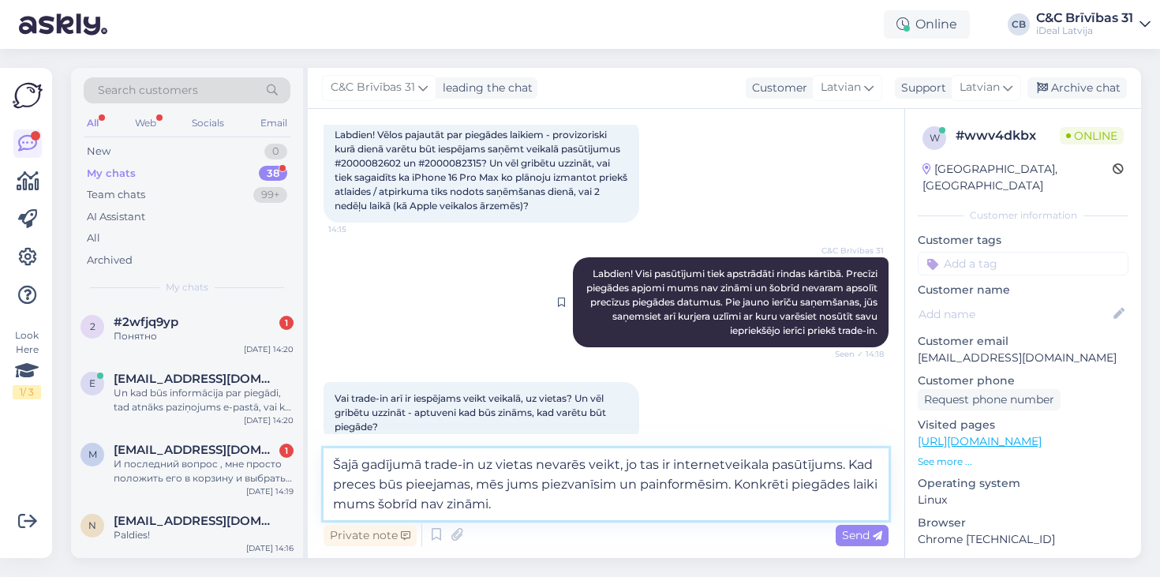
scroll to position [144, 0]
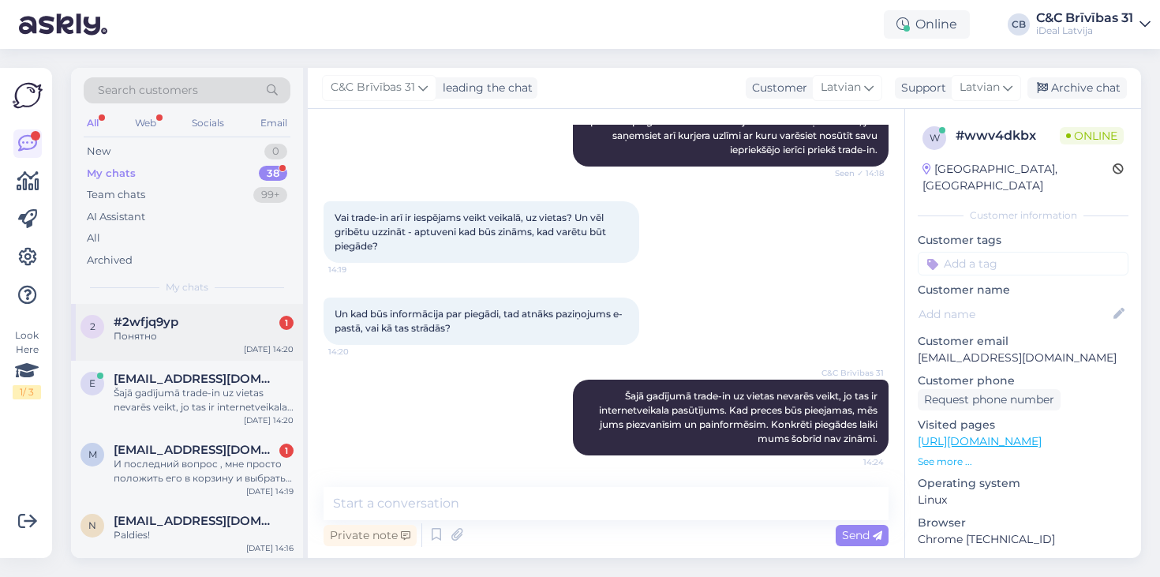
click at [245, 321] on div "#2wfjq9yp 1" at bounding box center [204, 322] width 180 height 14
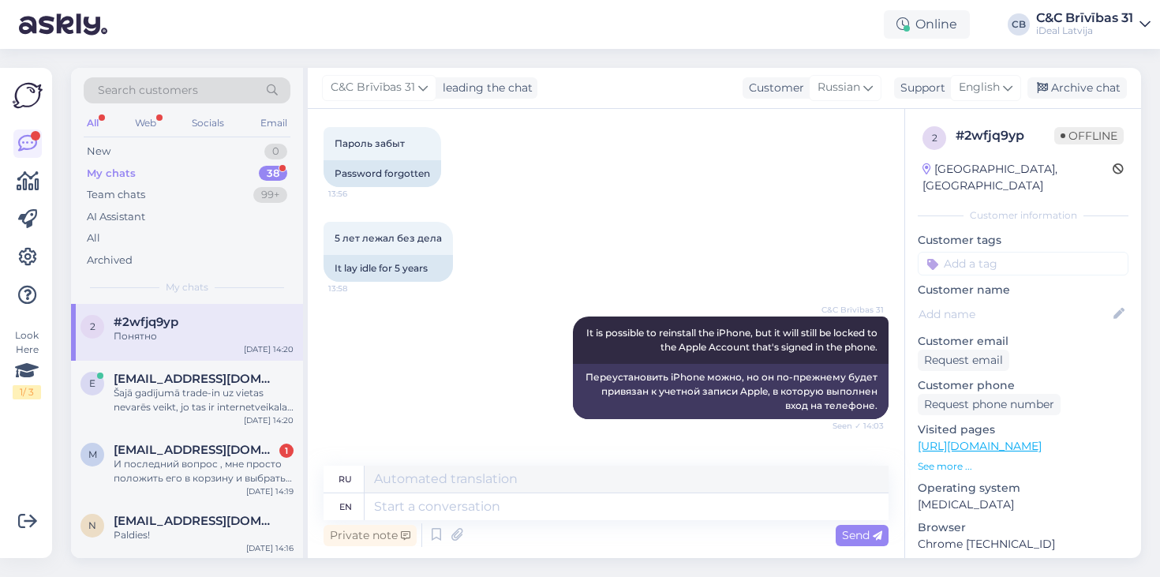
scroll to position [663, 0]
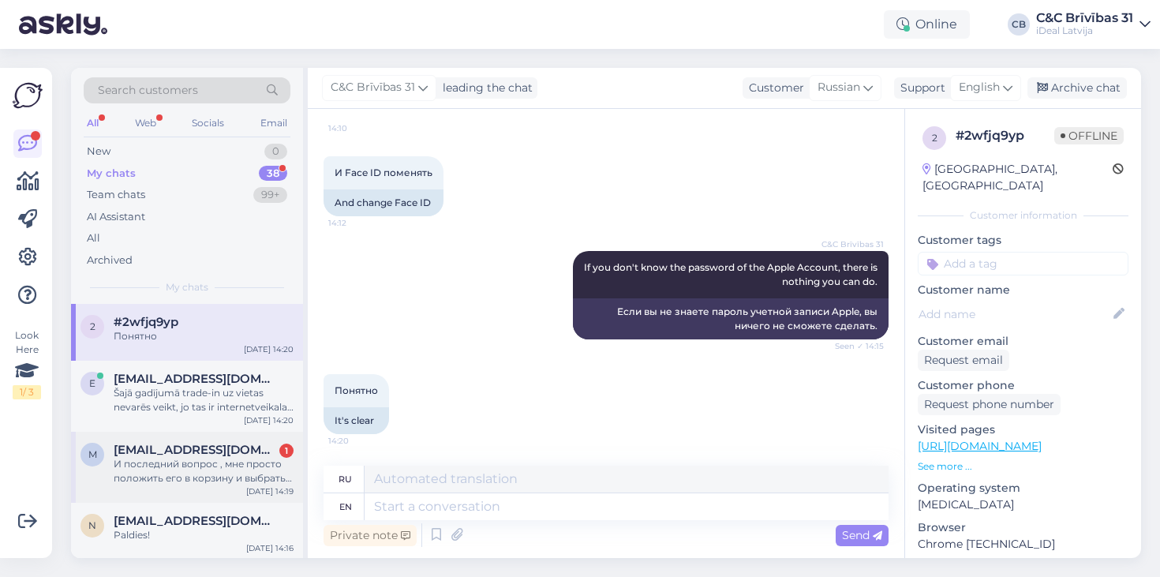
click at [236, 468] on div "И последний вопрос , мне просто положить его в корзину и выбрать оплата на мест…" at bounding box center [204, 471] width 180 height 28
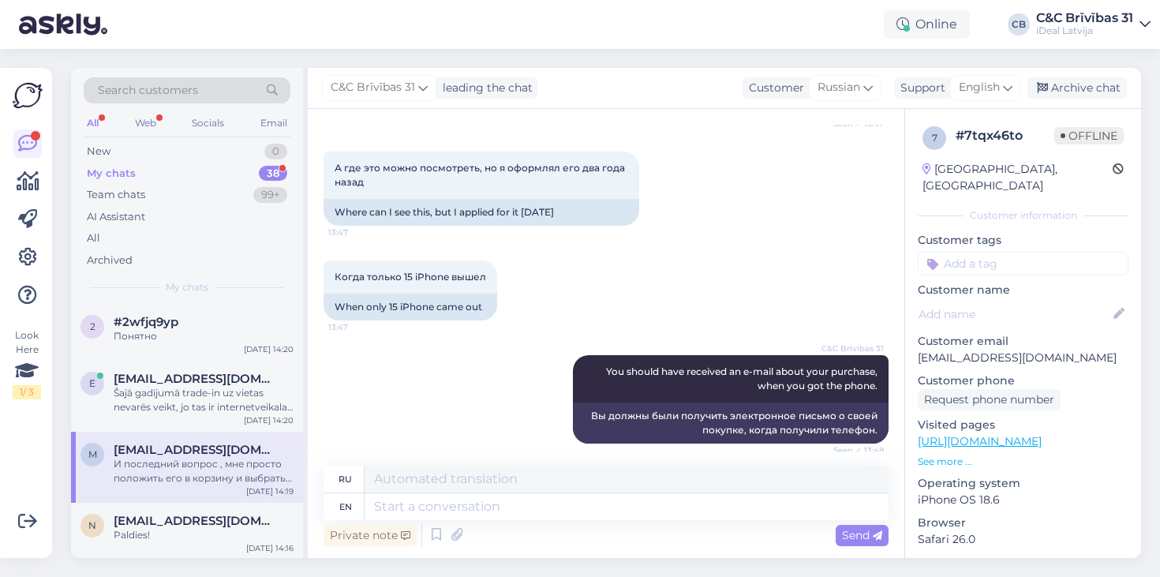
scroll to position [2084, 0]
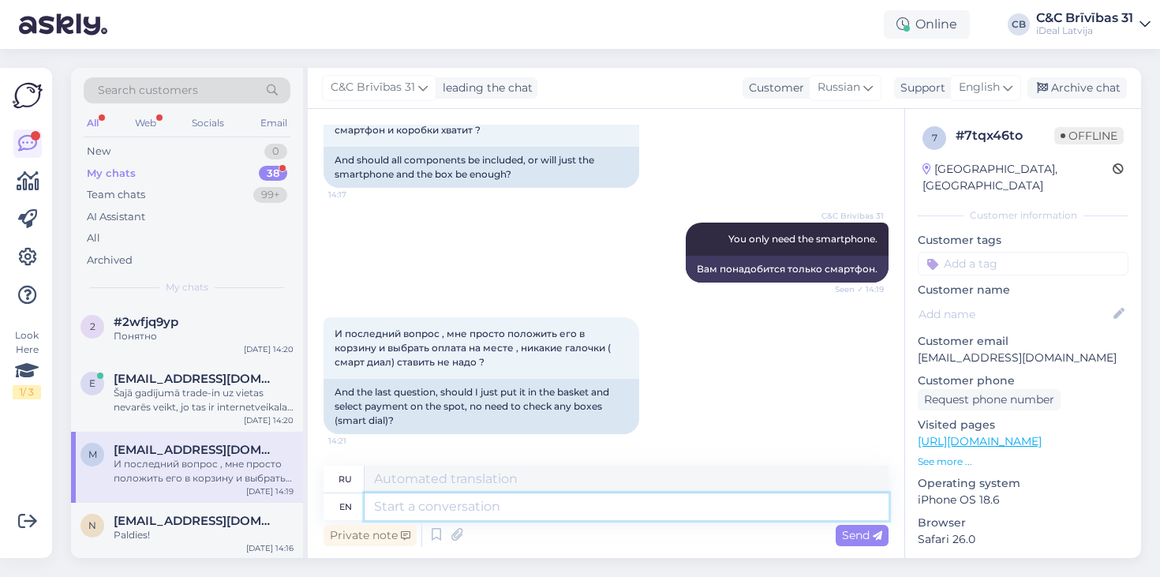
click at [462, 505] on textarea at bounding box center [627, 506] width 524 height 27
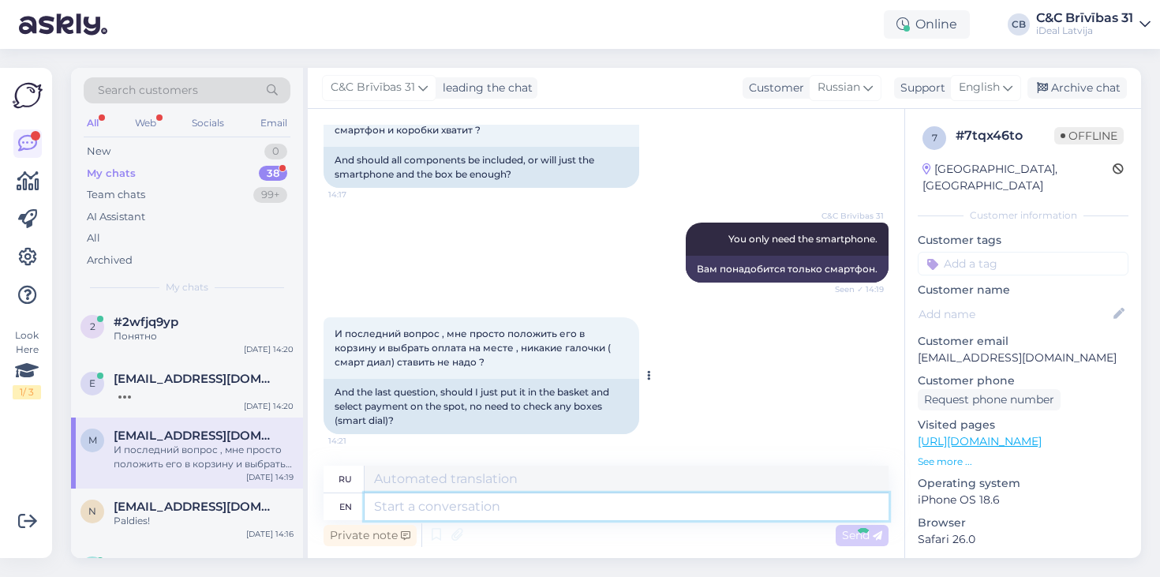
scroll to position [2179, 0]
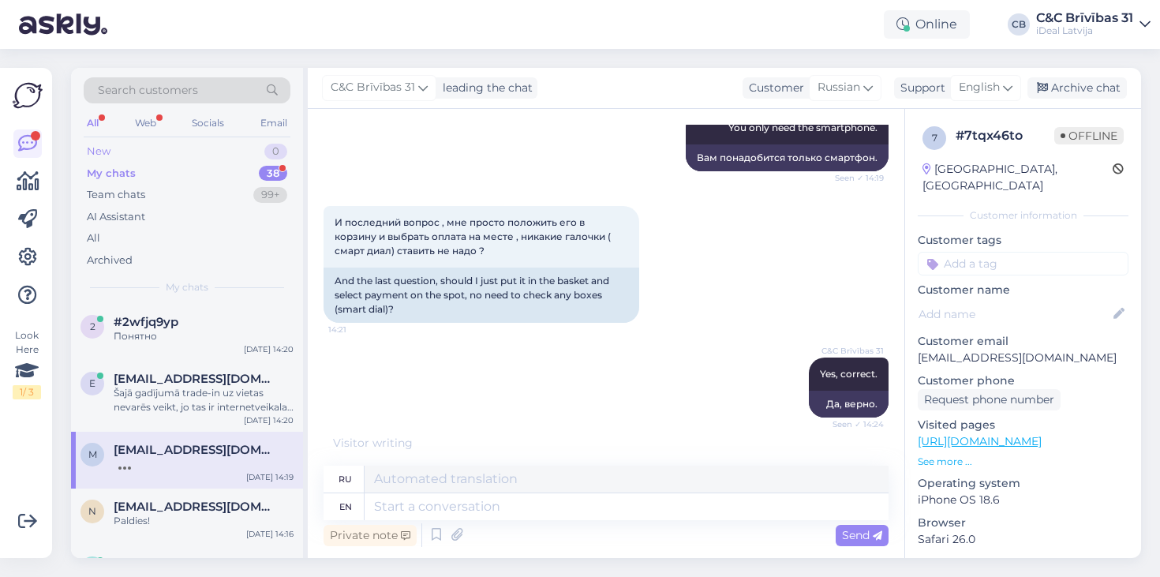
click at [191, 152] on div "New 0" at bounding box center [187, 152] width 207 height 22
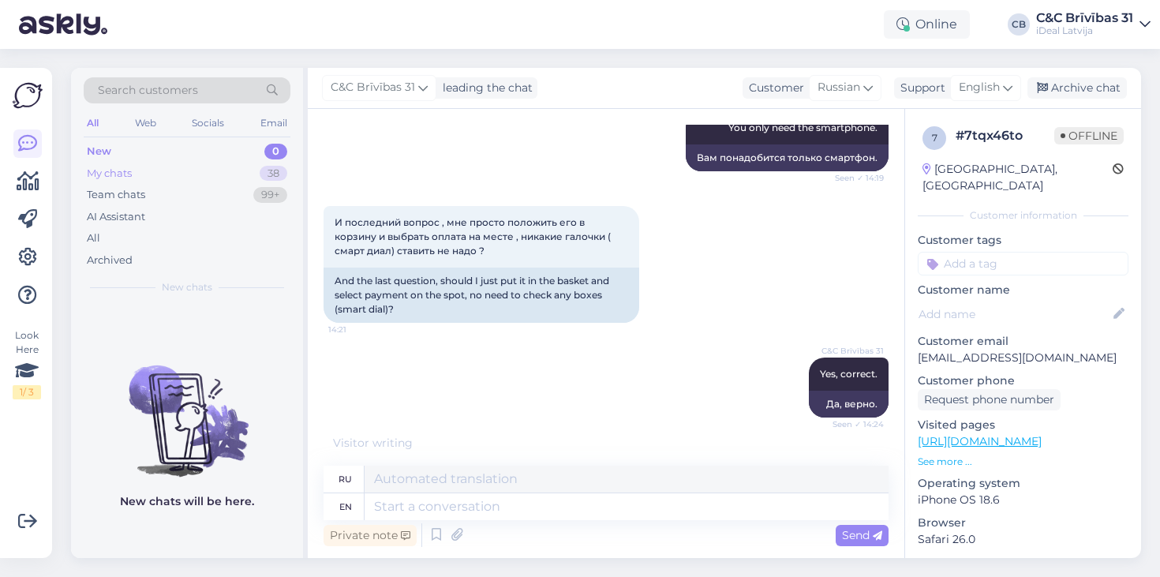
click at [194, 170] on div "My chats 38" at bounding box center [187, 174] width 207 height 22
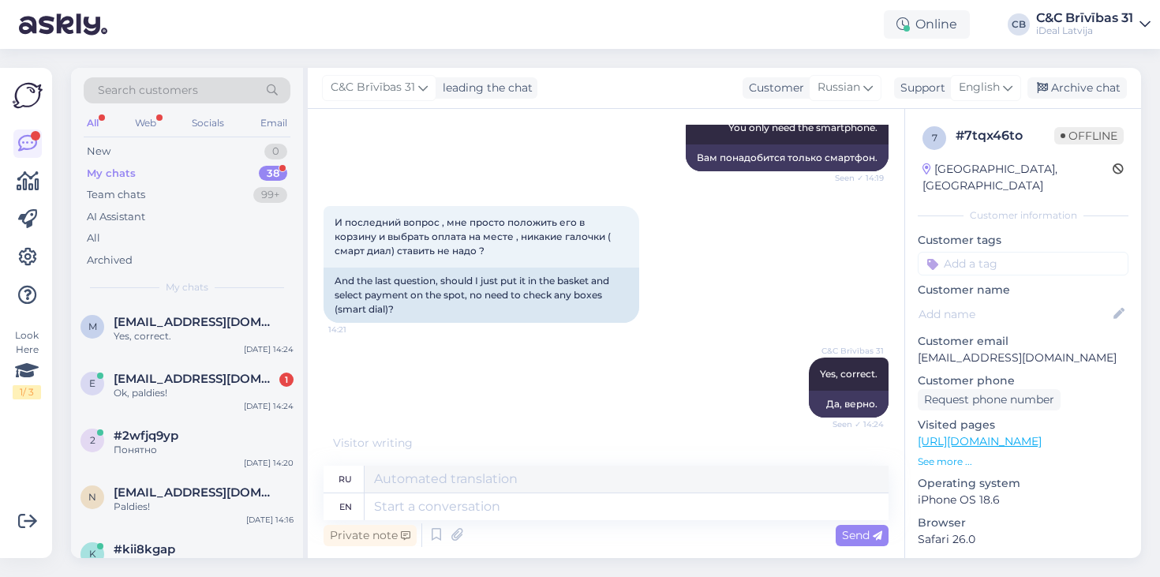
scroll to position [2273, 0]
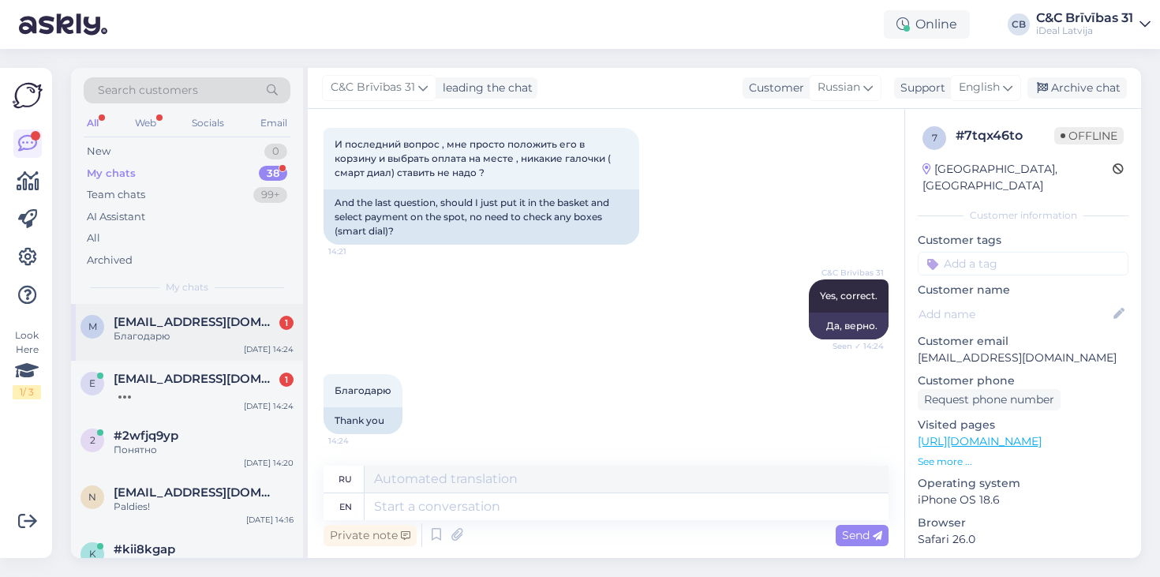
click at [205, 309] on div "m [EMAIL_ADDRESS][DOMAIN_NAME] 1 Благодарю [DATE] 14:24" at bounding box center [187, 332] width 232 height 57
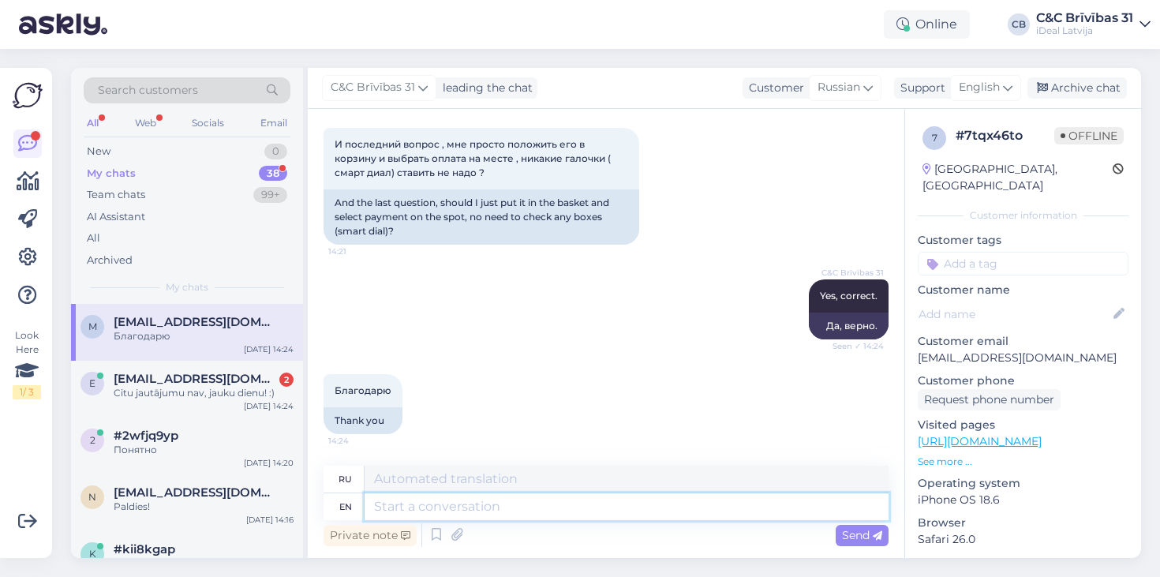
click at [438, 504] on textarea at bounding box center [627, 506] width 524 height 27
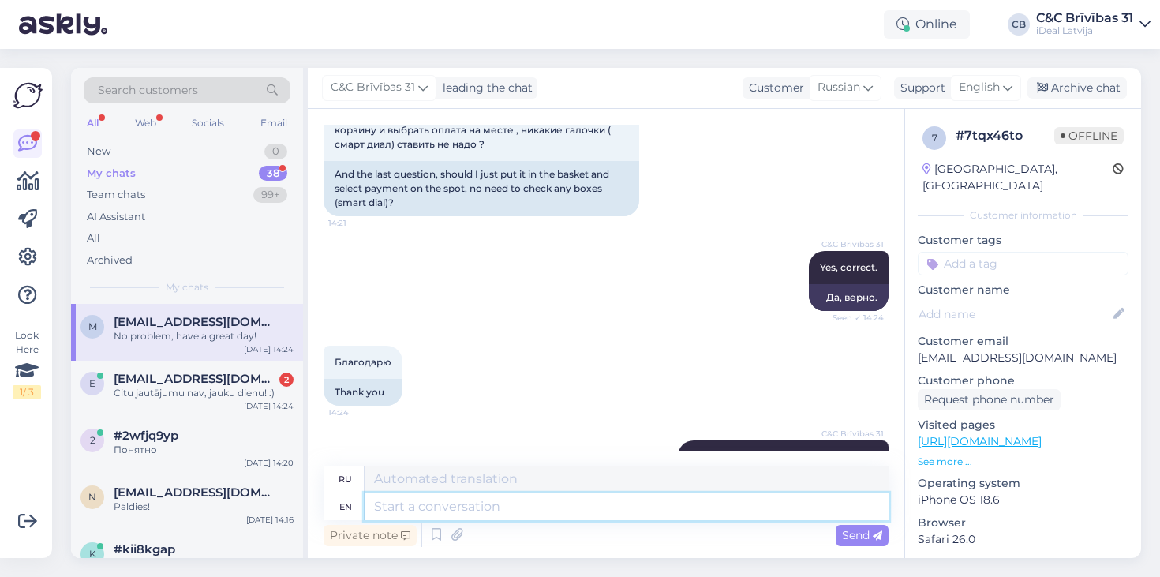
scroll to position [2368, 0]
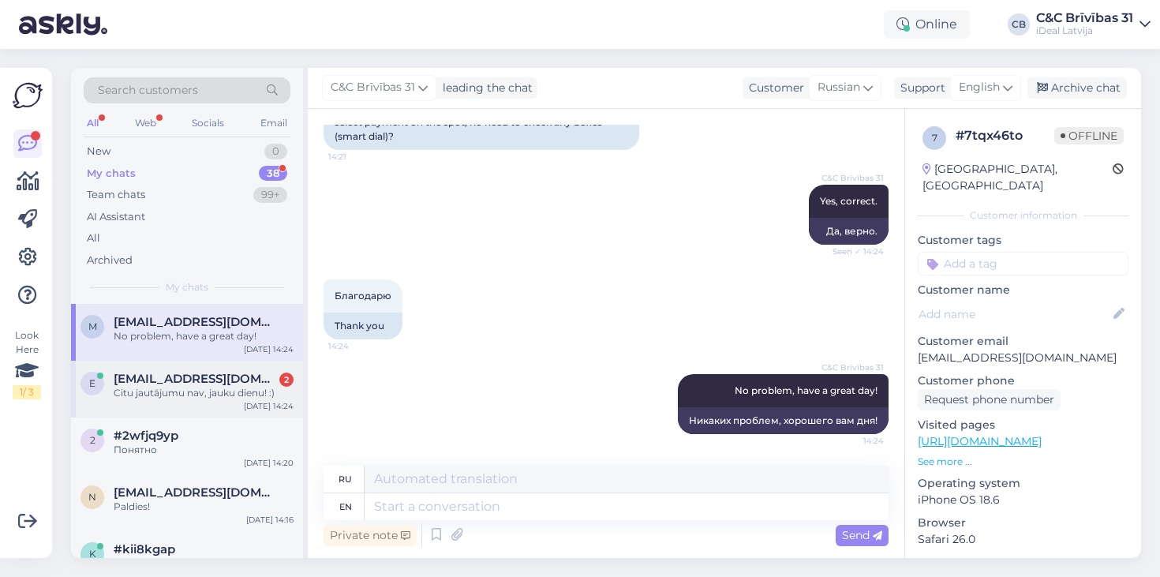
click at [223, 383] on span "[EMAIL_ADDRESS][DOMAIN_NAME]" at bounding box center [196, 379] width 164 height 14
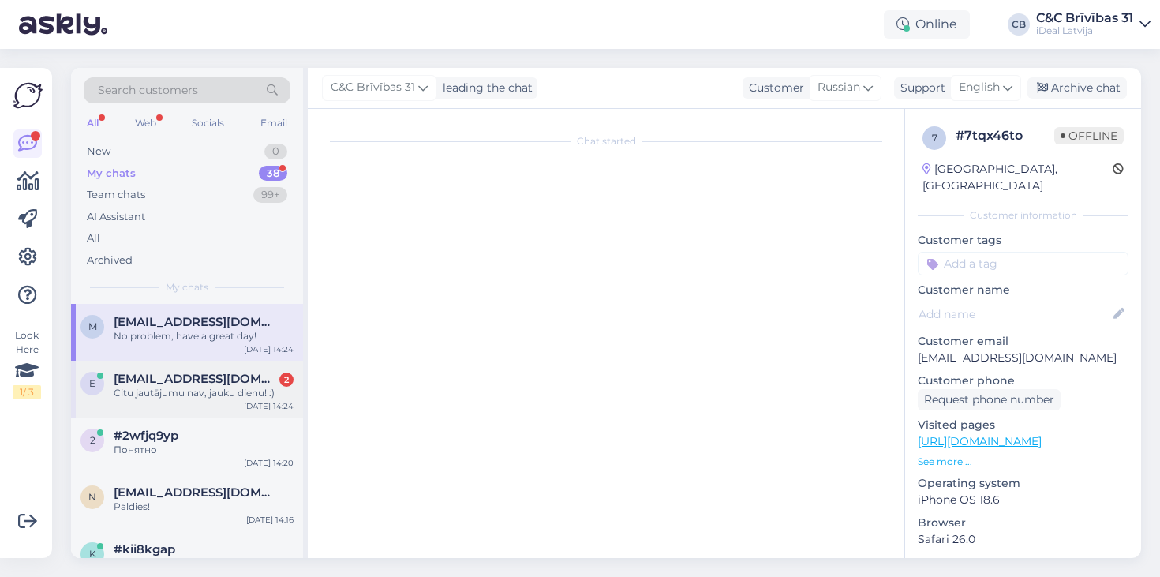
scroll to position [407, 0]
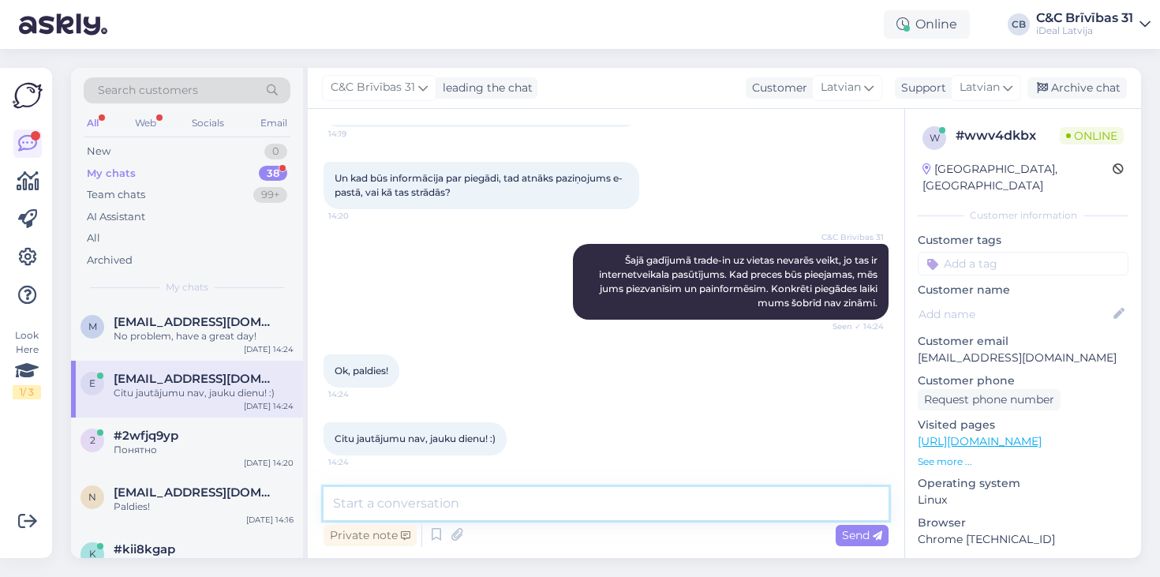
click at [455, 489] on textarea at bounding box center [606, 503] width 565 height 33
click at [451, 490] on textarea at bounding box center [606, 503] width 565 height 33
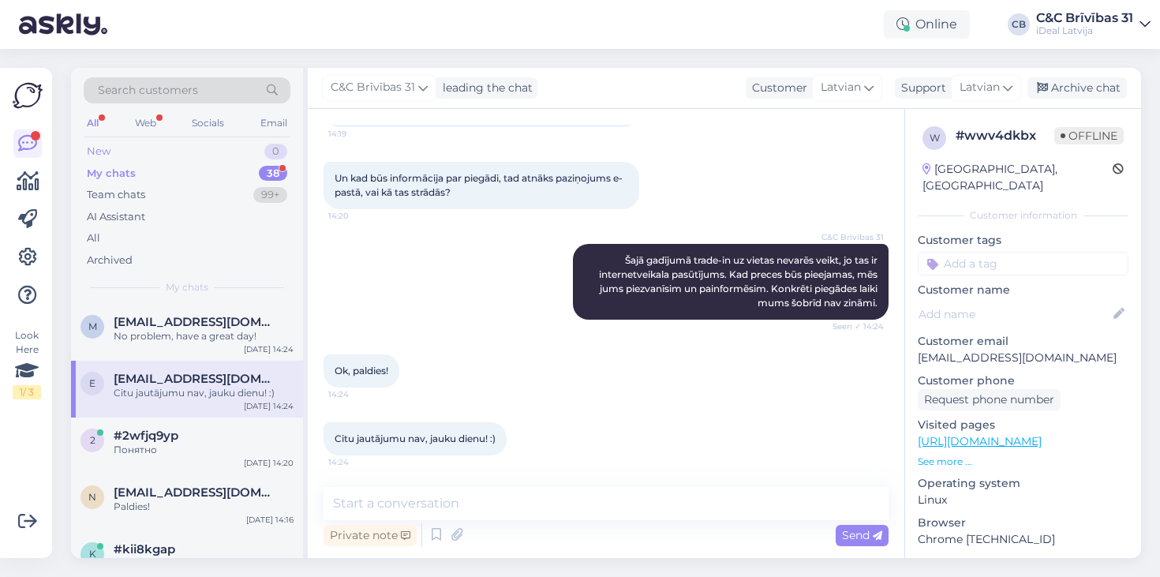
click at [246, 154] on div "New 0" at bounding box center [187, 152] width 207 height 22
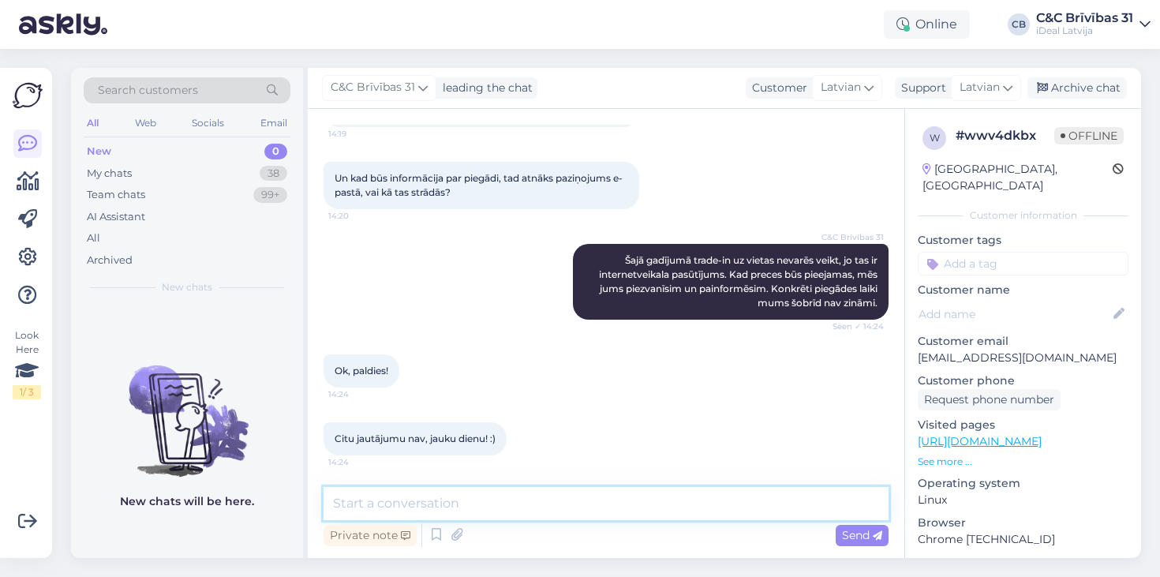
click at [404, 506] on textarea at bounding box center [606, 503] width 565 height 33
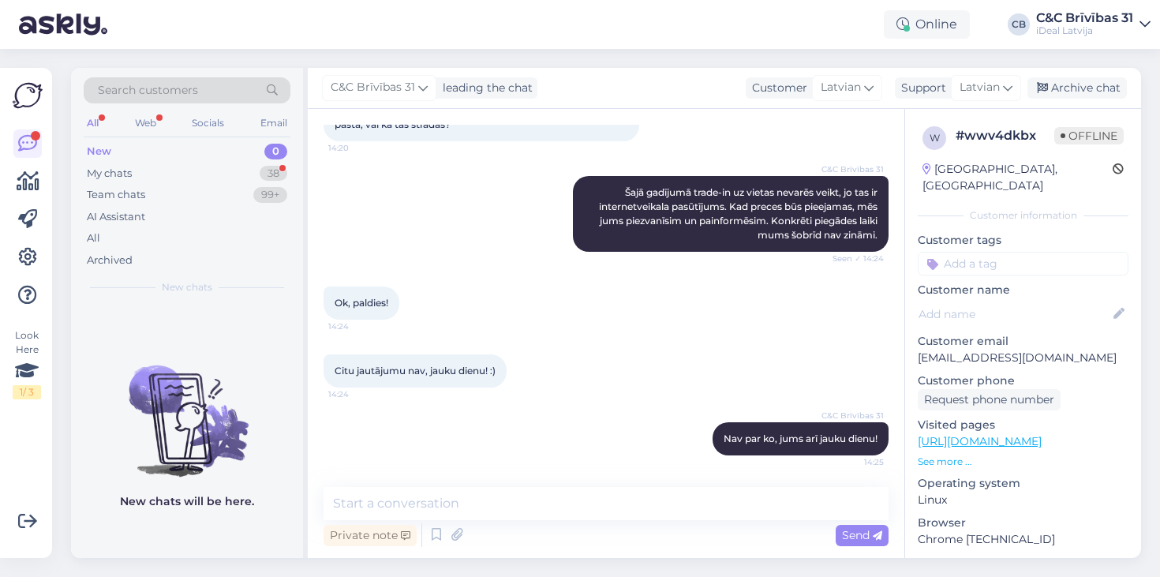
click at [185, 152] on div "New 0" at bounding box center [187, 152] width 207 height 22
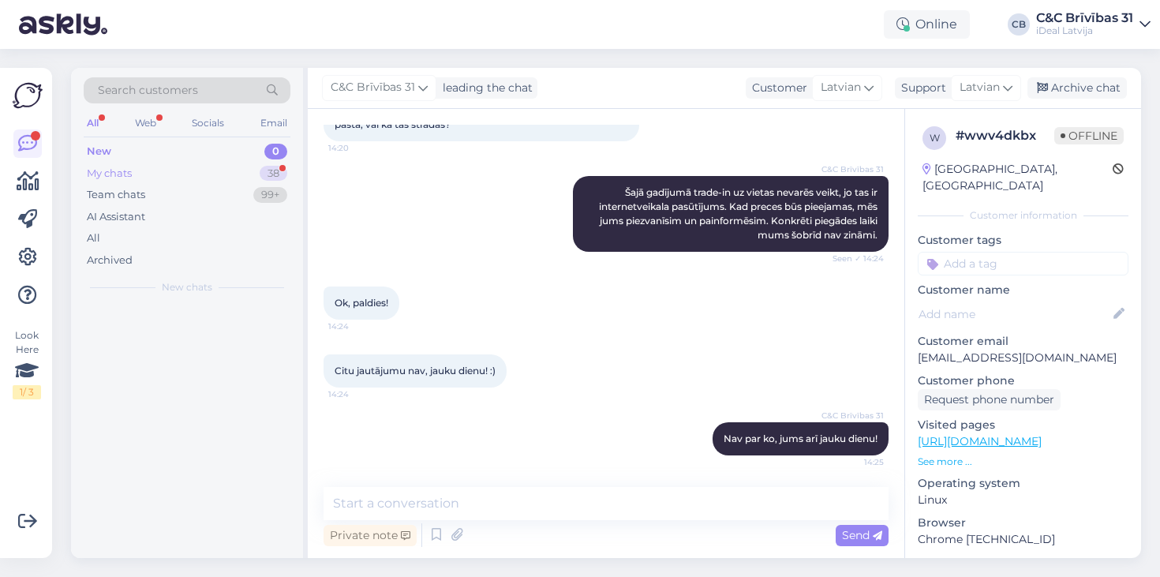
click at [177, 167] on div "My chats 38" at bounding box center [187, 174] width 207 height 22
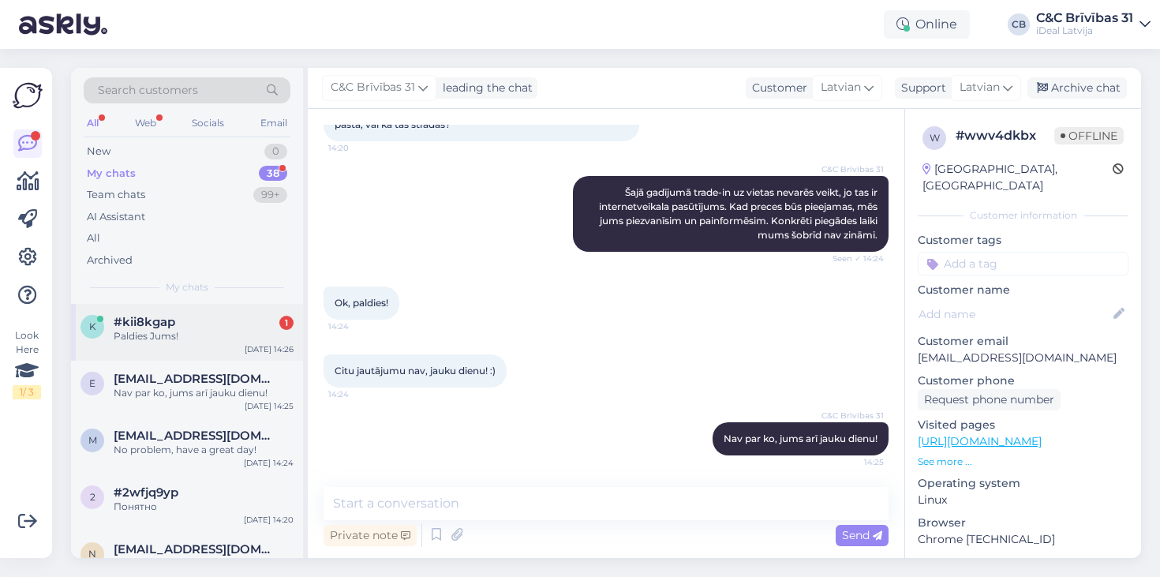
click at [148, 315] on span "#kii8kgap" at bounding box center [145, 322] width 62 height 14
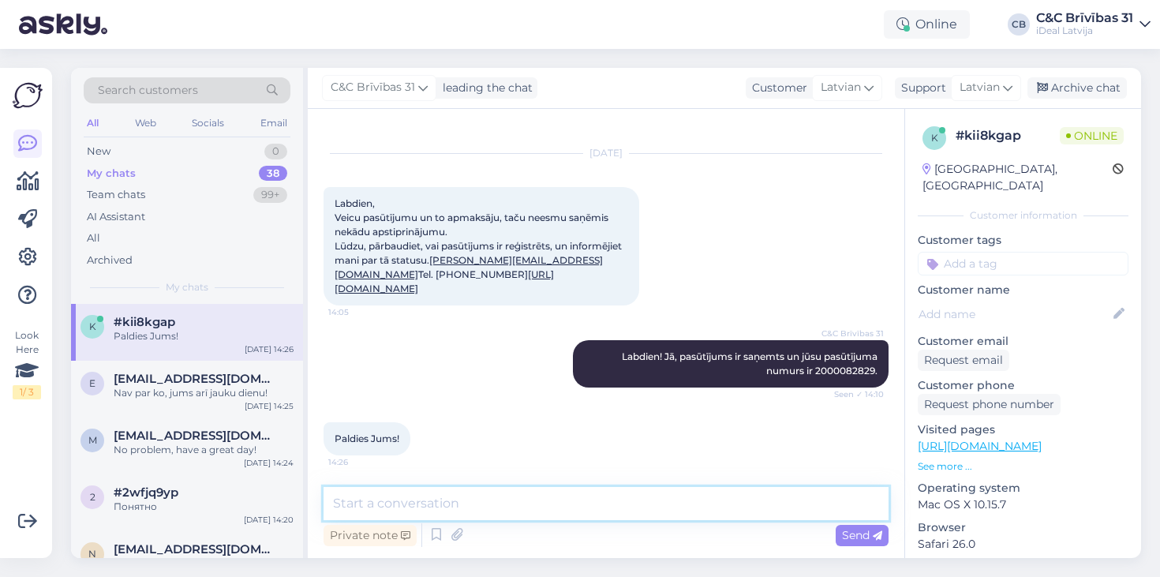
click at [437, 504] on textarea at bounding box center [606, 503] width 565 height 33
click at [410, 508] on textarea "Nav par ko. Jauku dienu!" at bounding box center [606, 503] width 565 height 33
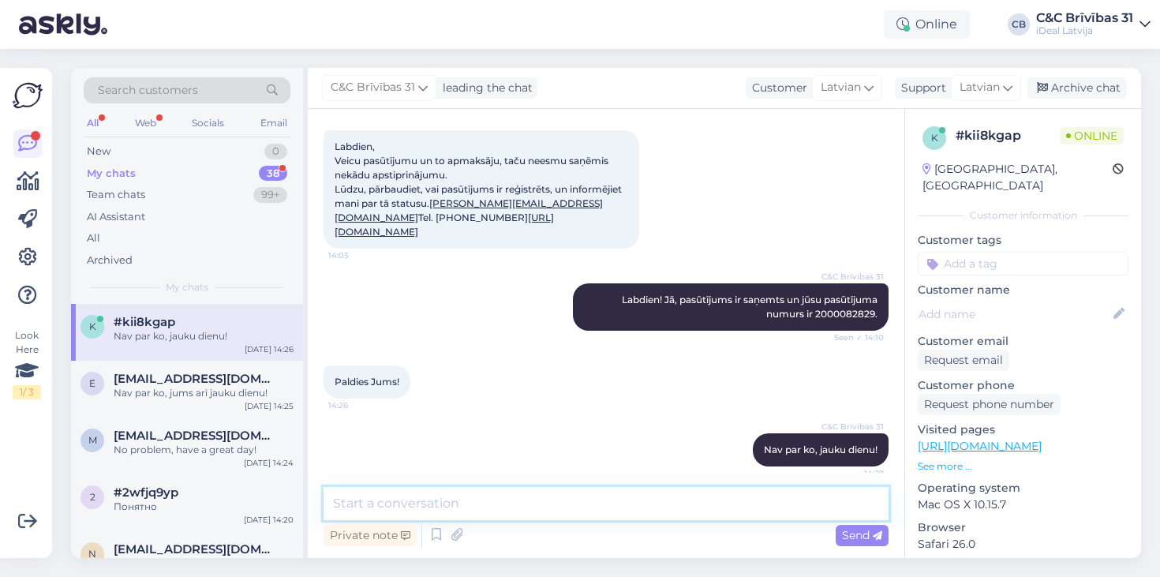
scroll to position [146, 0]
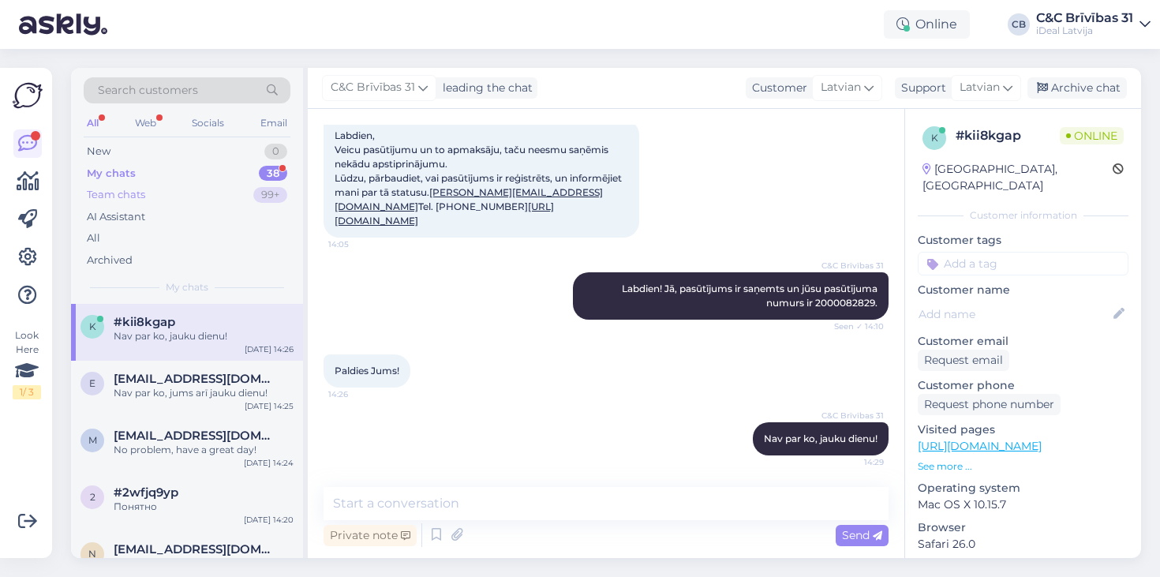
click at [170, 184] on div "Team chats 99+" at bounding box center [187, 195] width 207 height 22
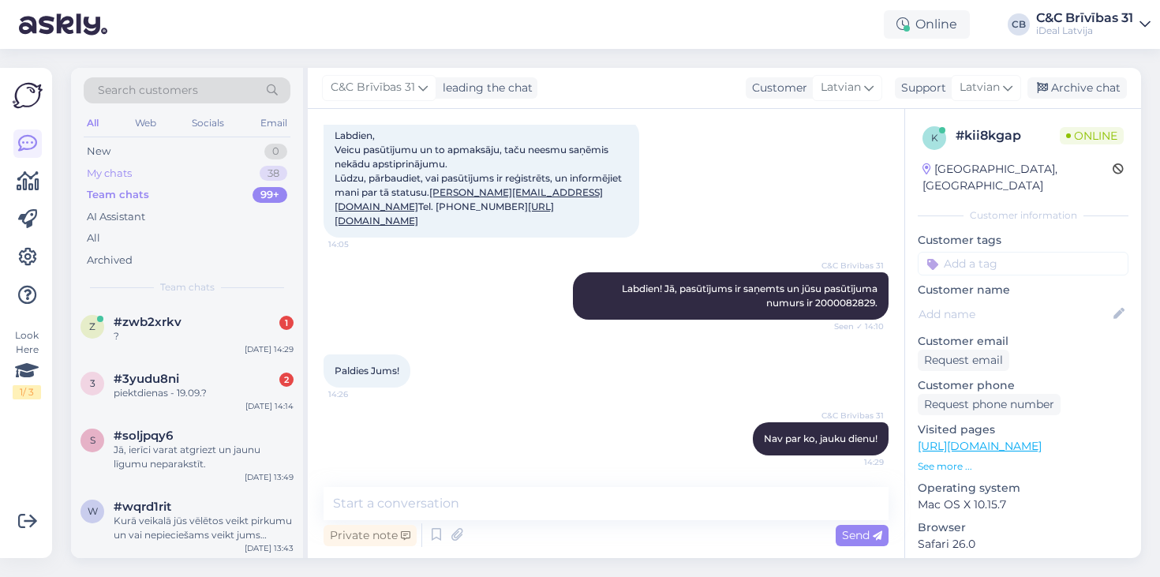
click at [170, 171] on div "My chats 38" at bounding box center [187, 174] width 207 height 22
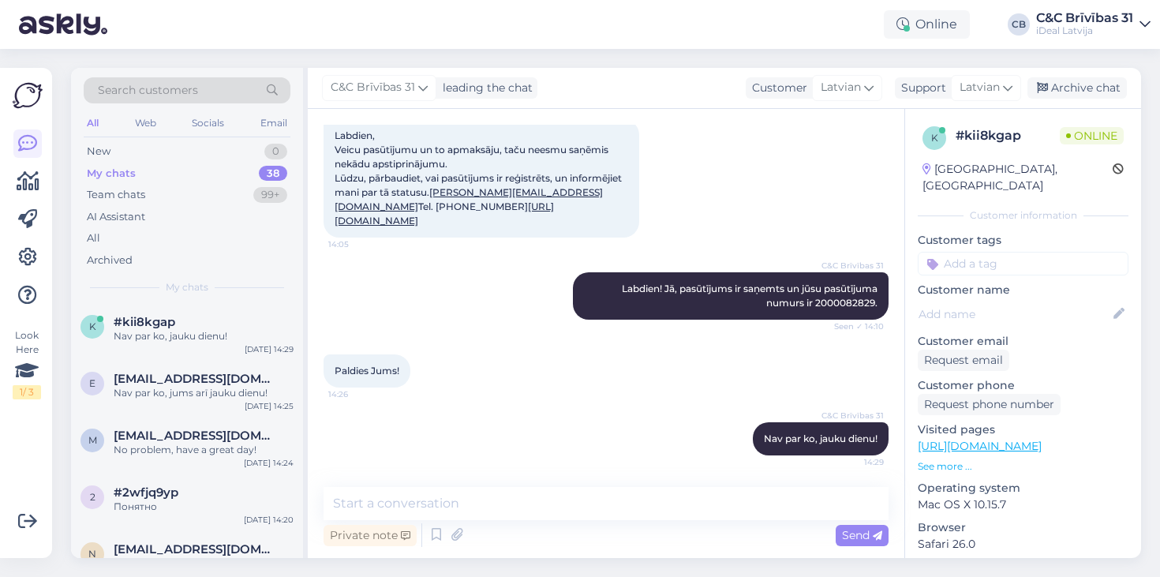
click at [174, 167] on div "My chats 38" at bounding box center [187, 174] width 207 height 22
click at [174, 152] on div "New 0" at bounding box center [187, 152] width 207 height 22
